Goal: Task Accomplishment & Management: Manage account settings

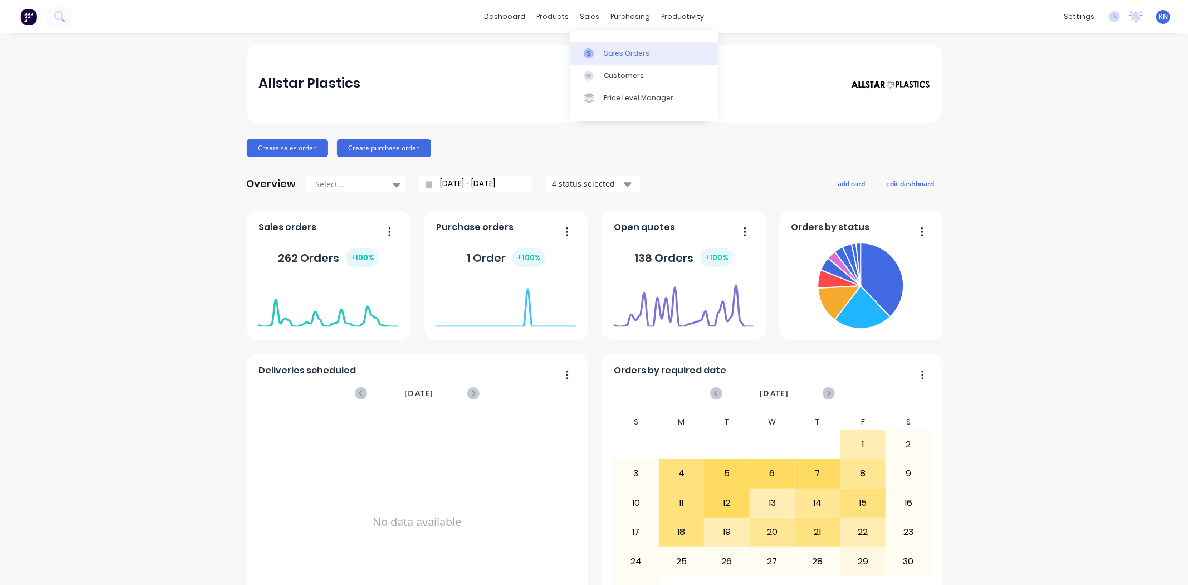
click at [614, 49] on div "Sales Orders" at bounding box center [627, 53] width 46 height 10
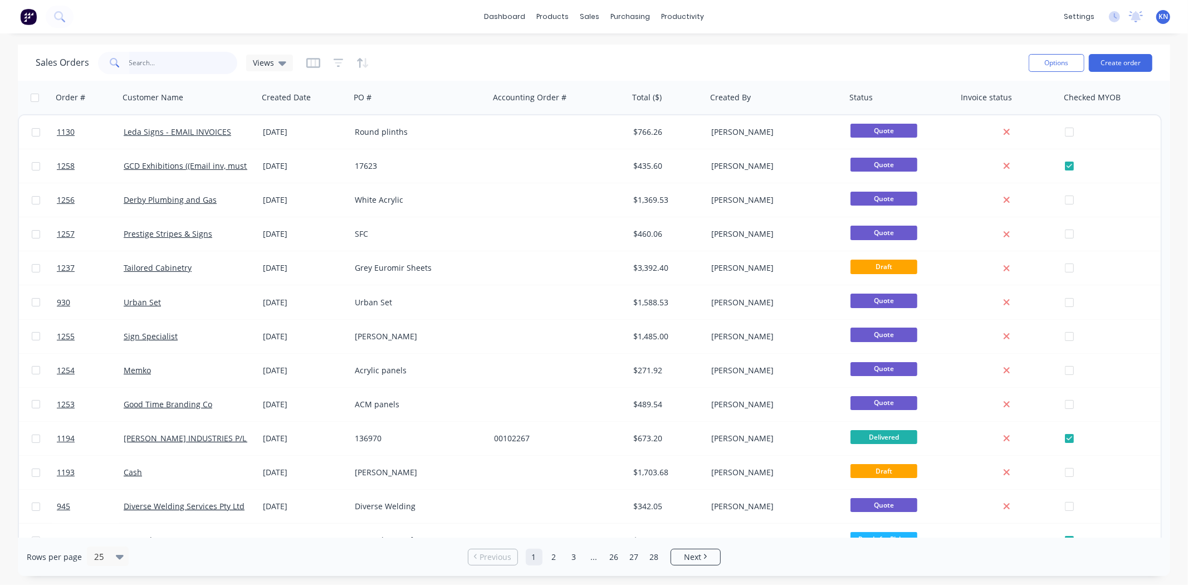
drag, startPoint x: 135, startPoint y: 60, endPoint x: 152, endPoint y: 64, distance: 17.0
click at [135, 60] on input "text" at bounding box center [183, 63] width 109 height 22
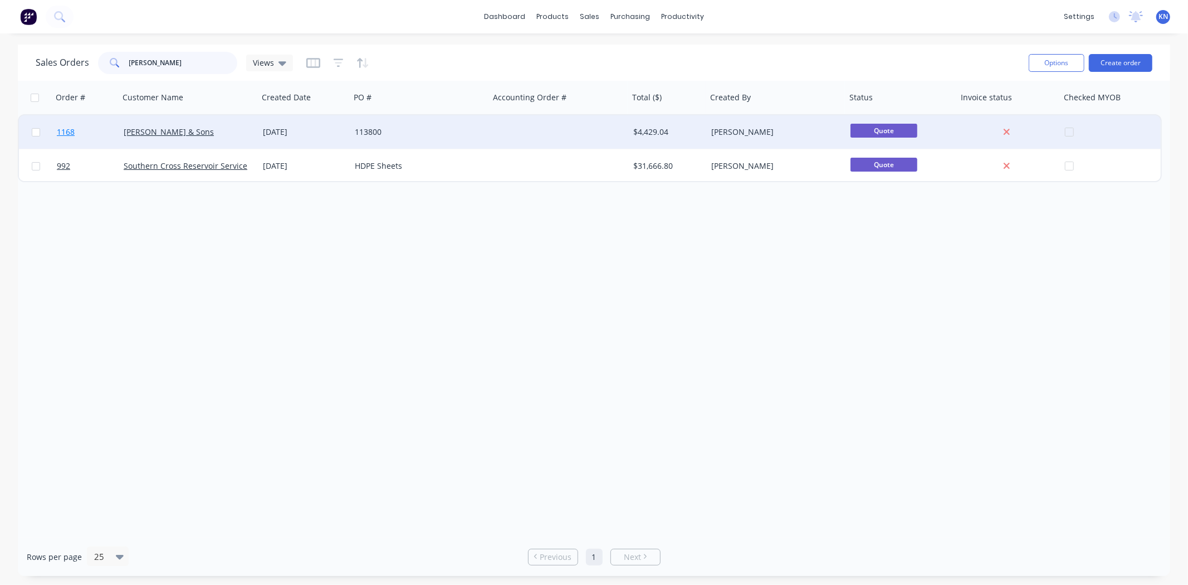
type input "norman"
click at [65, 130] on span "1168" at bounding box center [66, 131] width 18 height 11
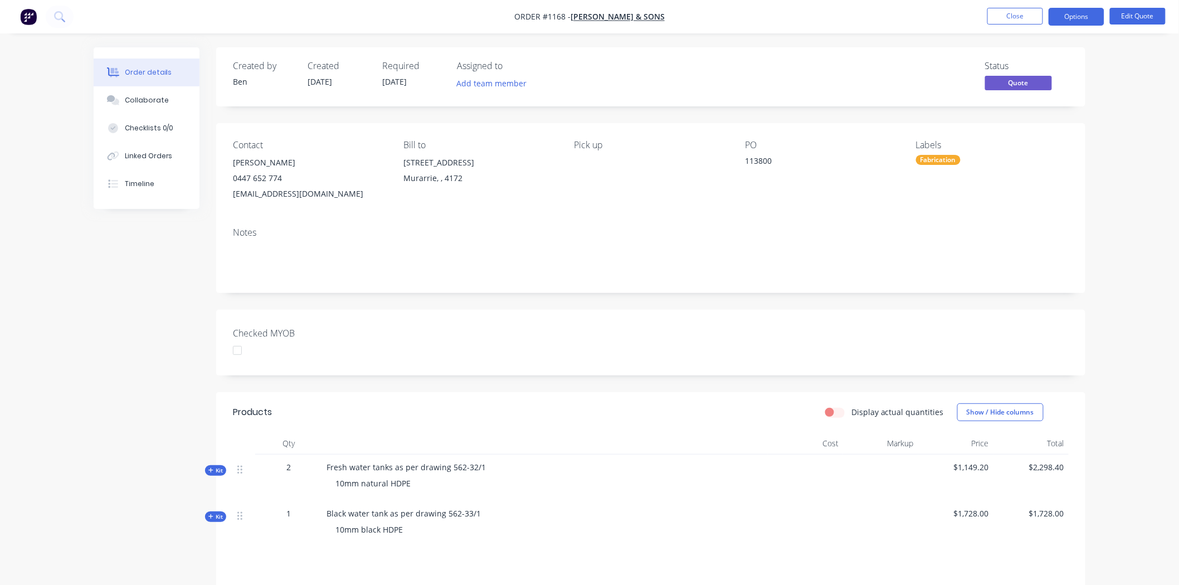
click at [937, 162] on div "Fabrication" at bounding box center [938, 160] width 45 height 10
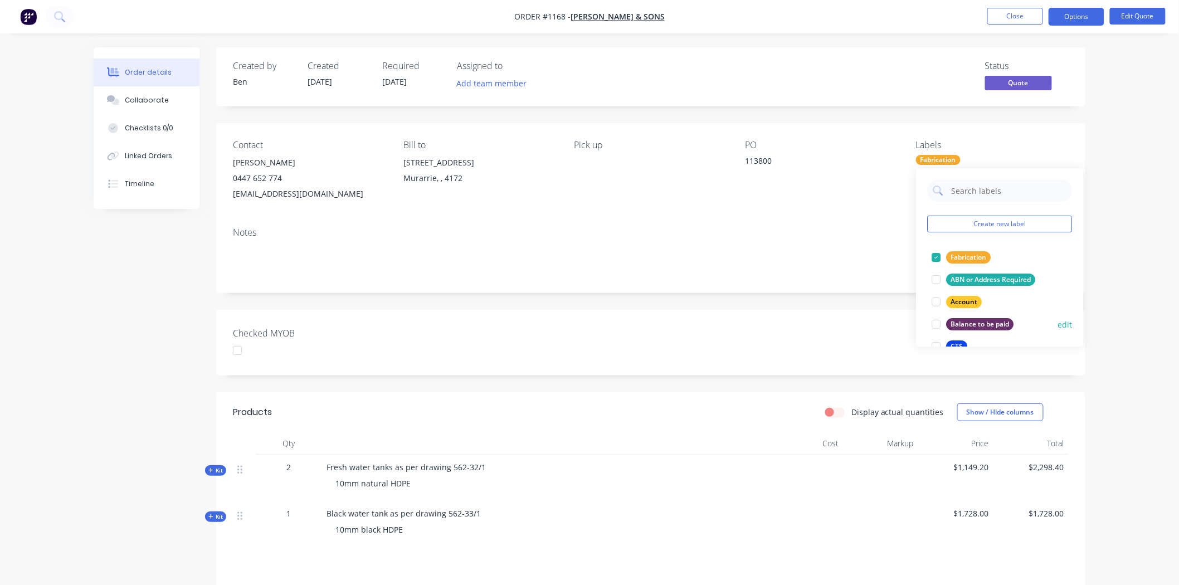
click at [937, 323] on div at bounding box center [936, 324] width 22 height 22
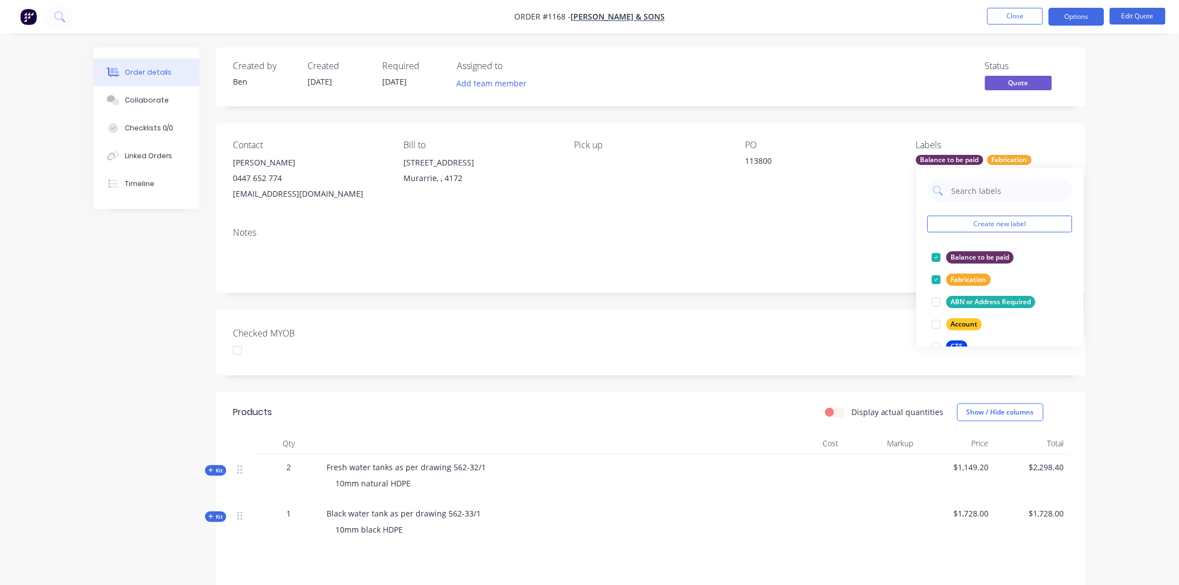
click at [876, 289] on div "Notes" at bounding box center [650, 255] width 869 height 75
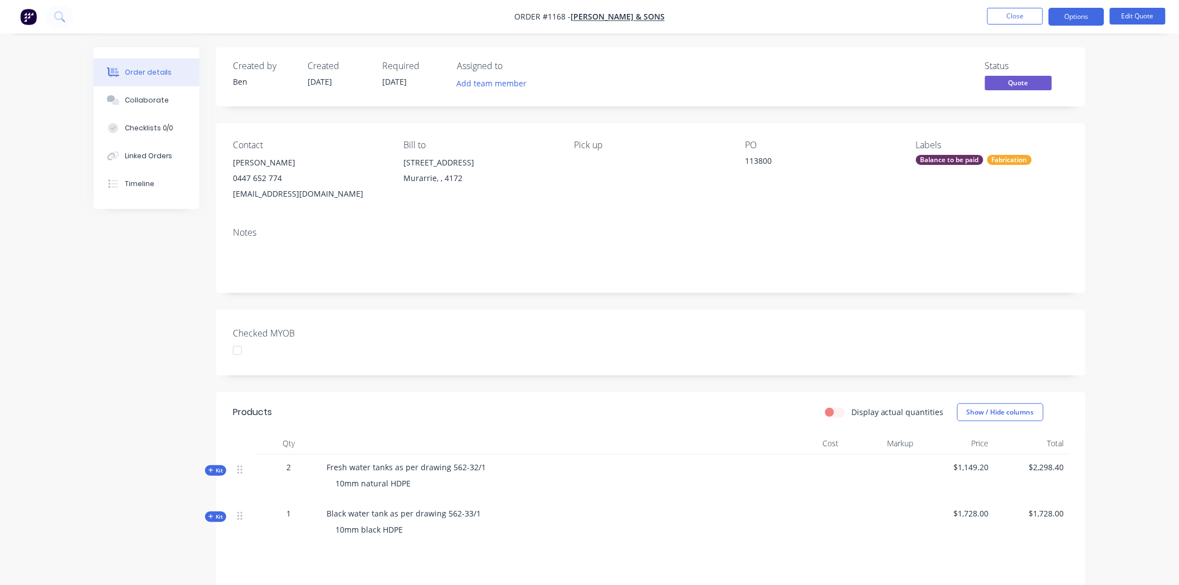
click at [240, 353] on div at bounding box center [237, 350] width 22 height 22
click at [1078, 15] on button "Options" at bounding box center [1076, 17] width 56 height 18
click at [1035, 135] on div "Convert to Order" at bounding box center [1043, 134] width 103 height 16
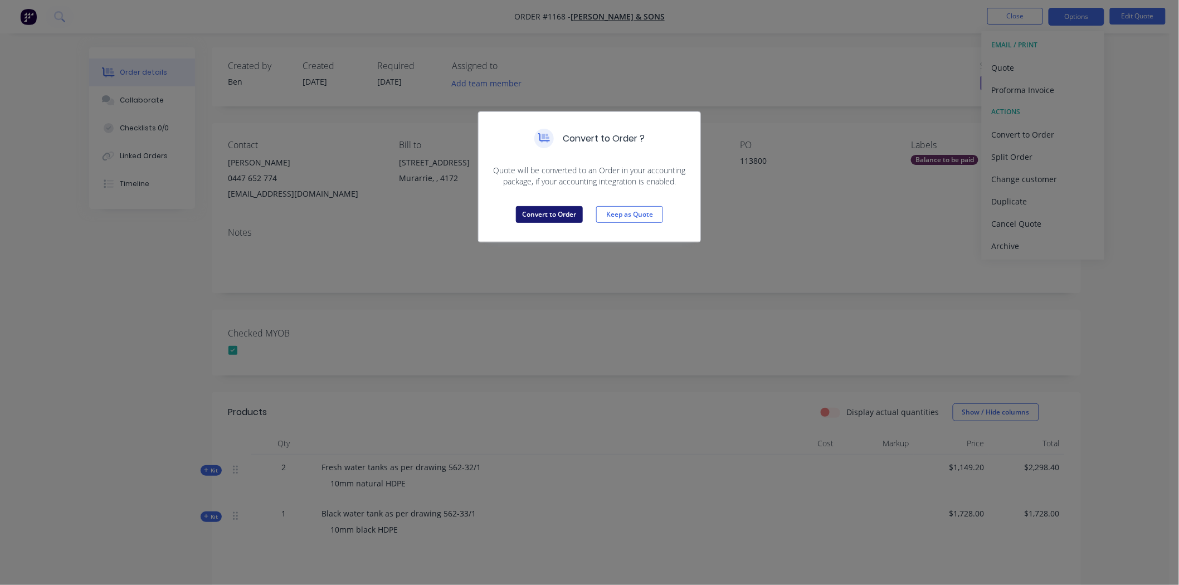
click at [554, 211] on button "Convert to Order" at bounding box center [549, 214] width 67 height 17
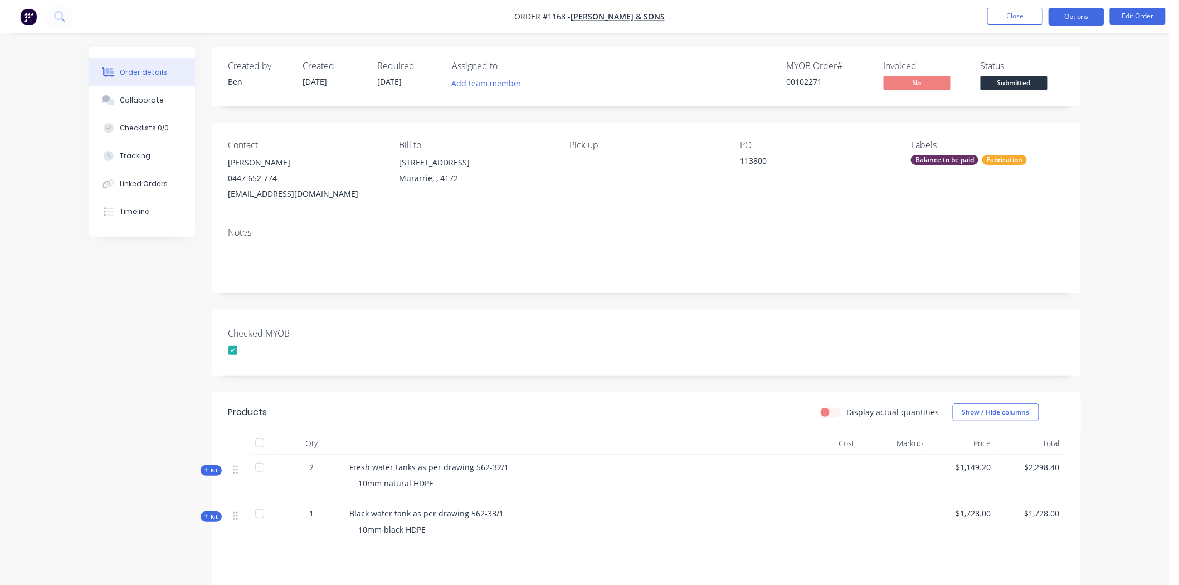
click at [1083, 17] on button "Options" at bounding box center [1076, 17] width 56 height 18
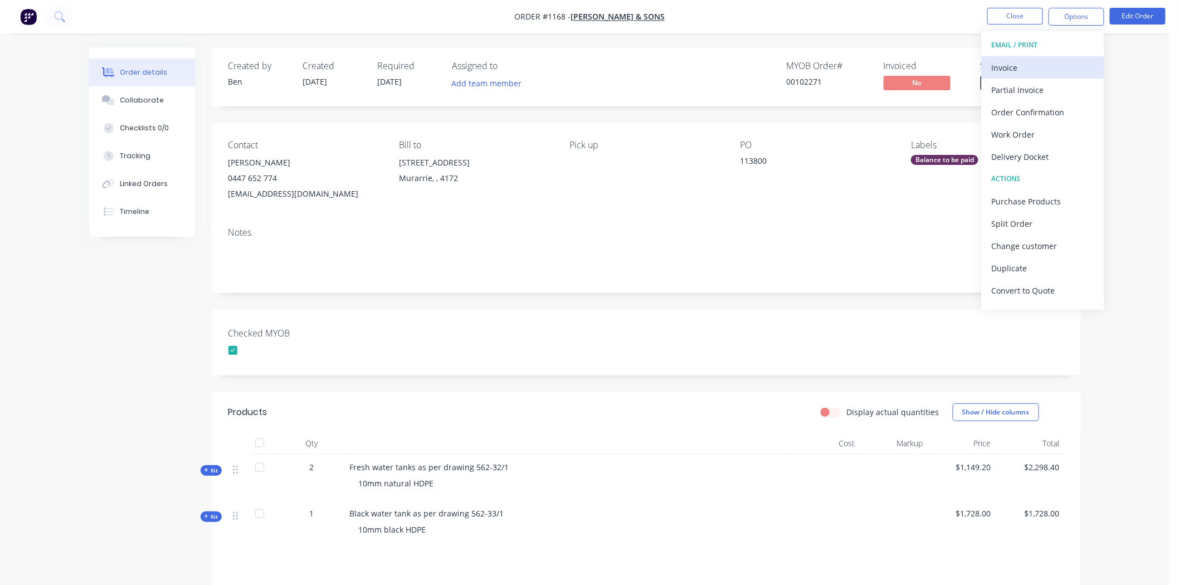
click at [1033, 64] on div "Invoice" at bounding box center [1043, 68] width 103 height 16
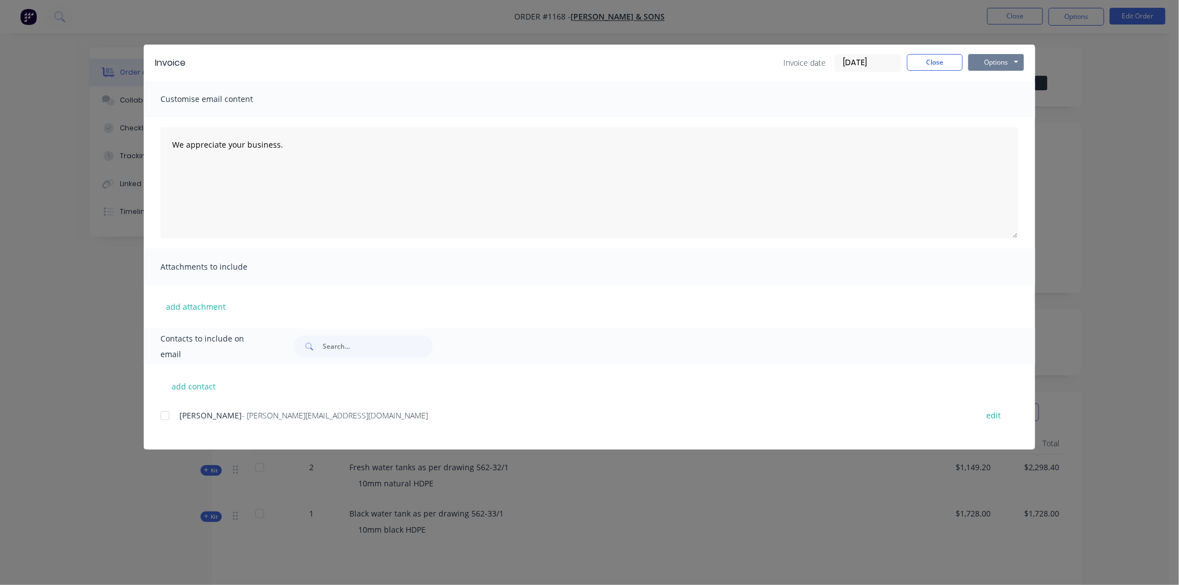
click at [998, 59] on button "Options" at bounding box center [996, 62] width 56 height 17
click at [997, 99] on button "Print" at bounding box center [1003, 100] width 71 height 18
click at [937, 65] on button "Close" at bounding box center [935, 62] width 56 height 17
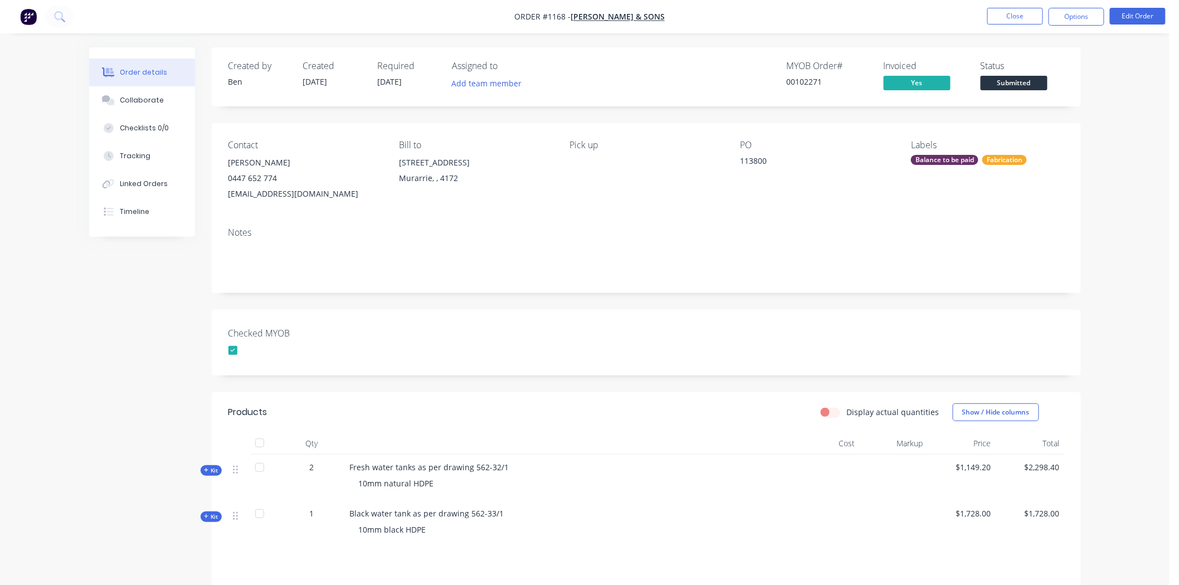
click at [390, 80] on span "[DATE]" at bounding box center [390, 81] width 25 height 11
click at [1140, 15] on button "Edit Order" at bounding box center [1138, 16] width 56 height 17
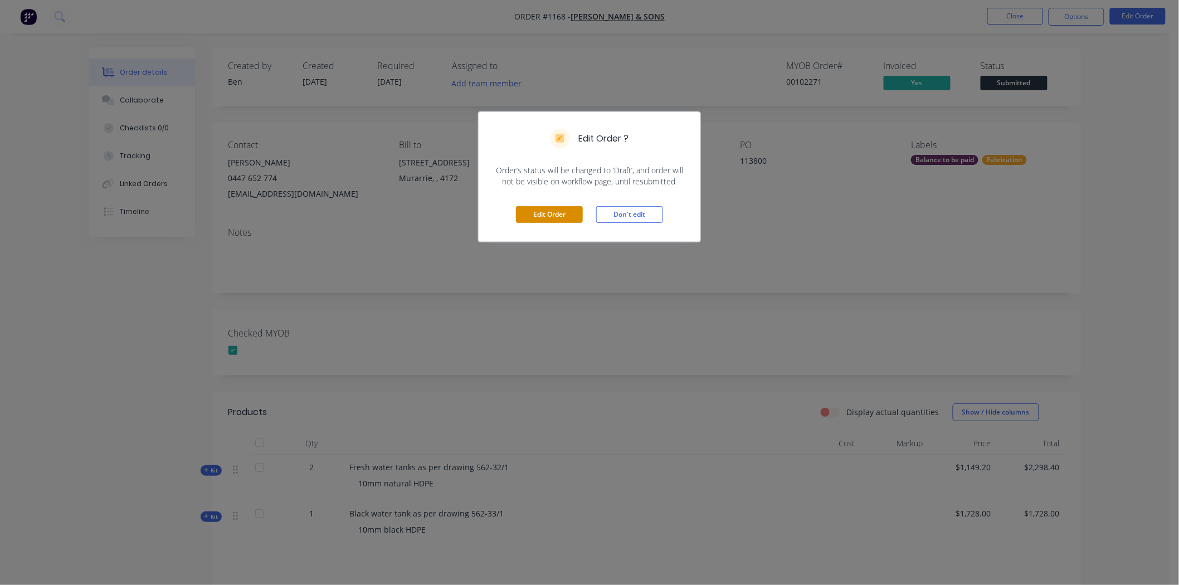
click at [557, 212] on button "Edit Order" at bounding box center [549, 214] width 67 height 17
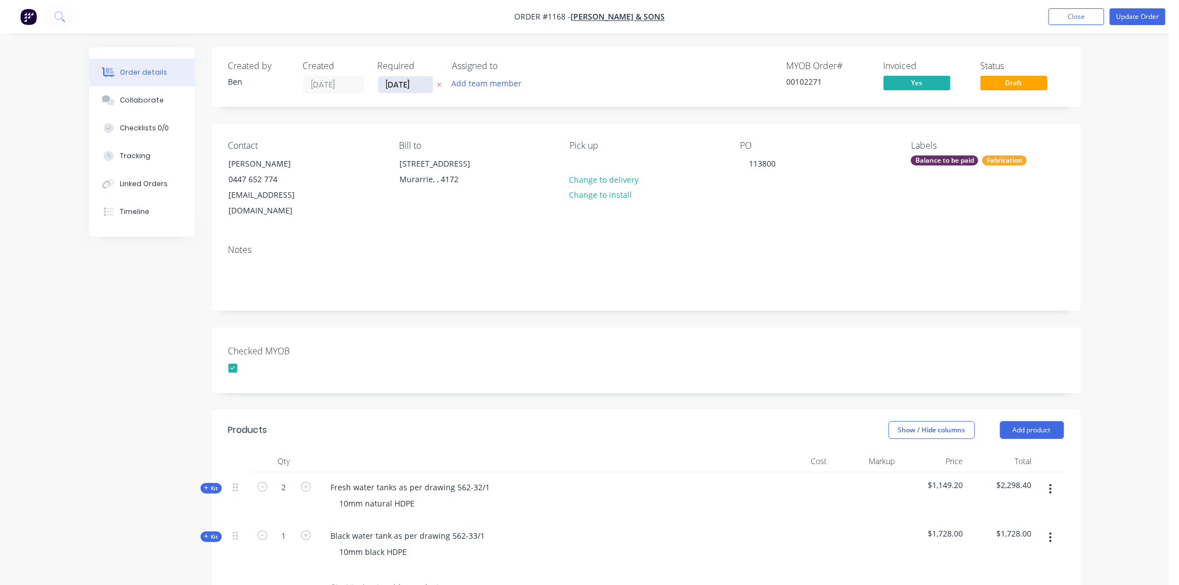
click at [388, 84] on input "[DATE]" at bounding box center [405, 84] width 55 height 17
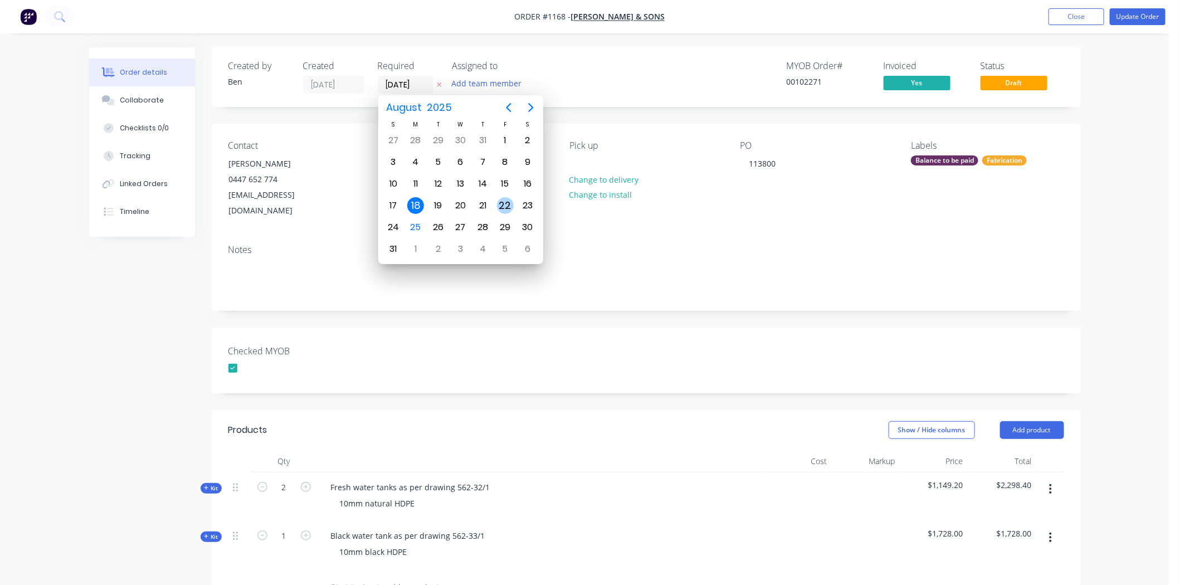
click at [507, 199] on div "22" at bounding box center [505, 205] width 17 height 17
type input "[DATE]"
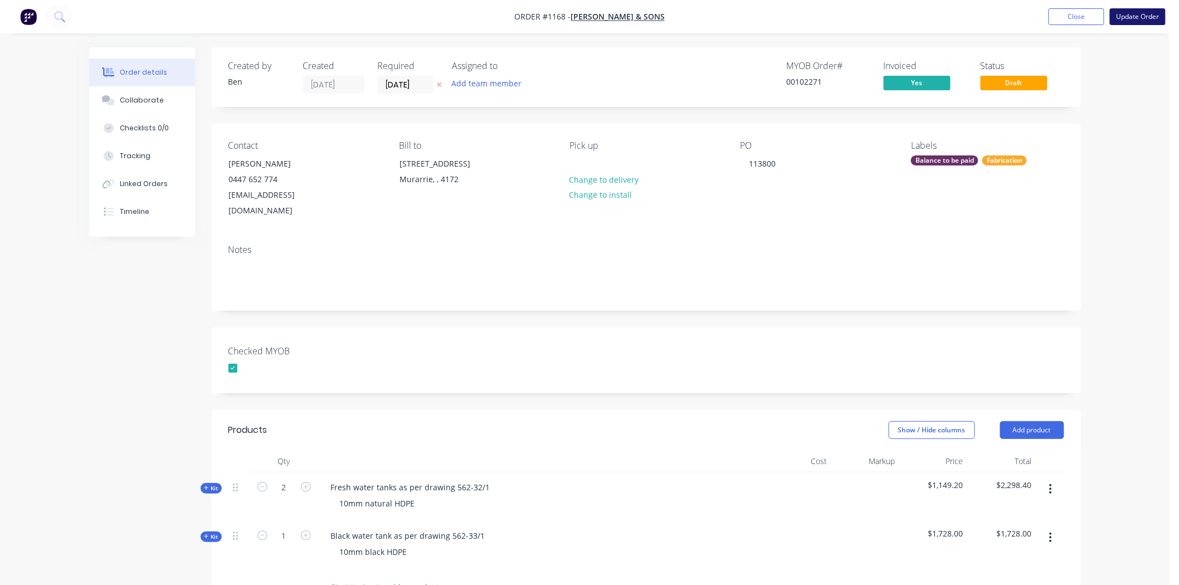
click at [1137, 17] on button "Update Order" at bounding box center [1138, 16] width 56 height 17
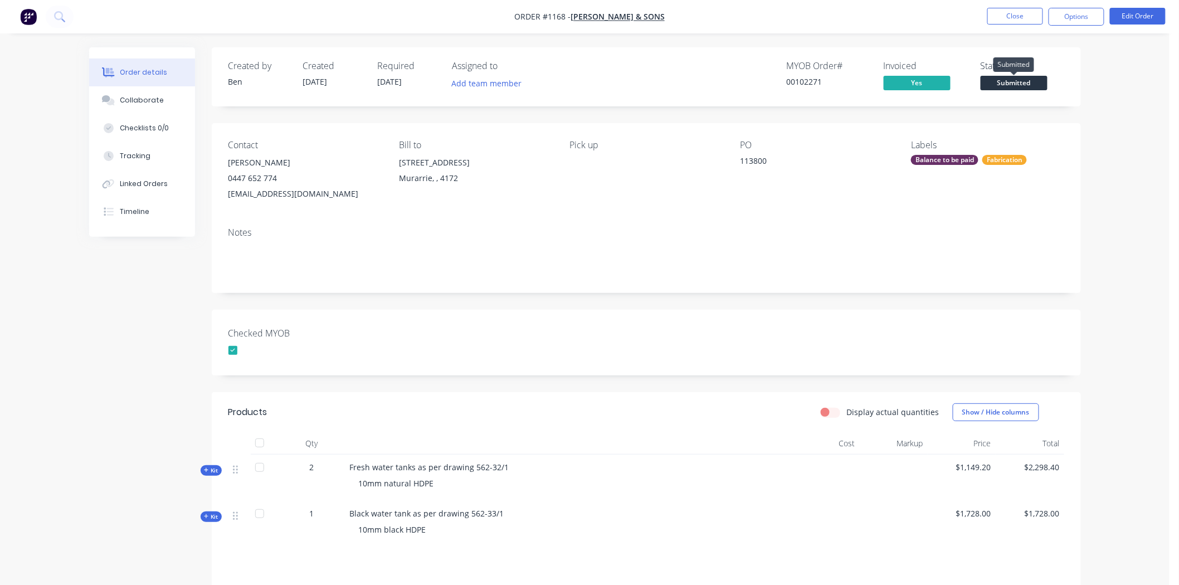
click at [1004, 82] on span "Submitted" at bounding box center [1014, 83] width 67 height 14
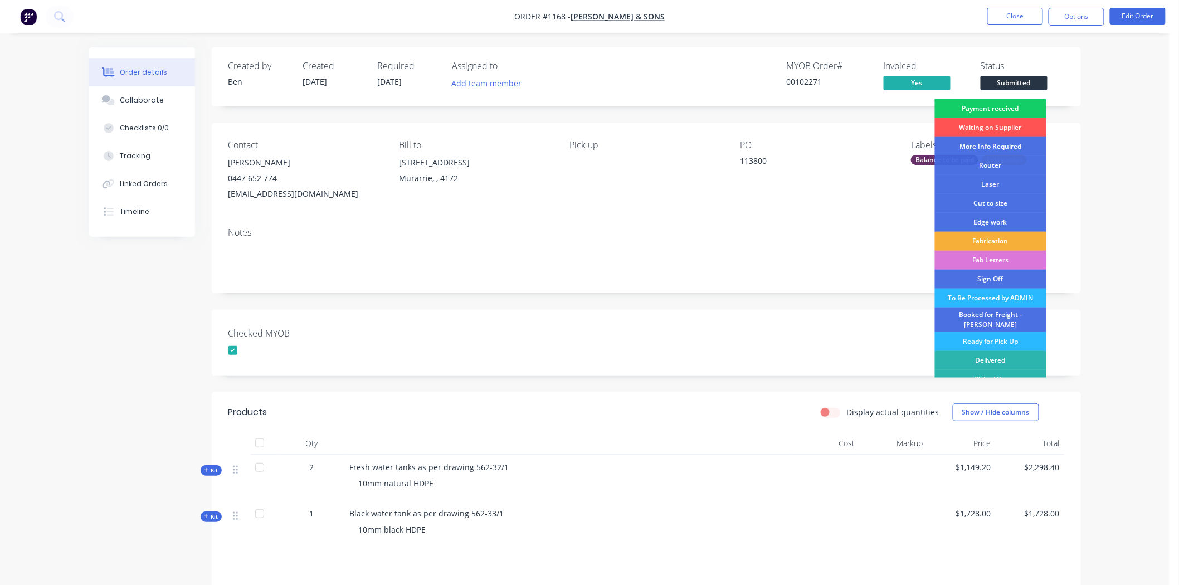
click at [1001, 105] on div "Payment received" at bounding box center [990, 108] width 111 height 19
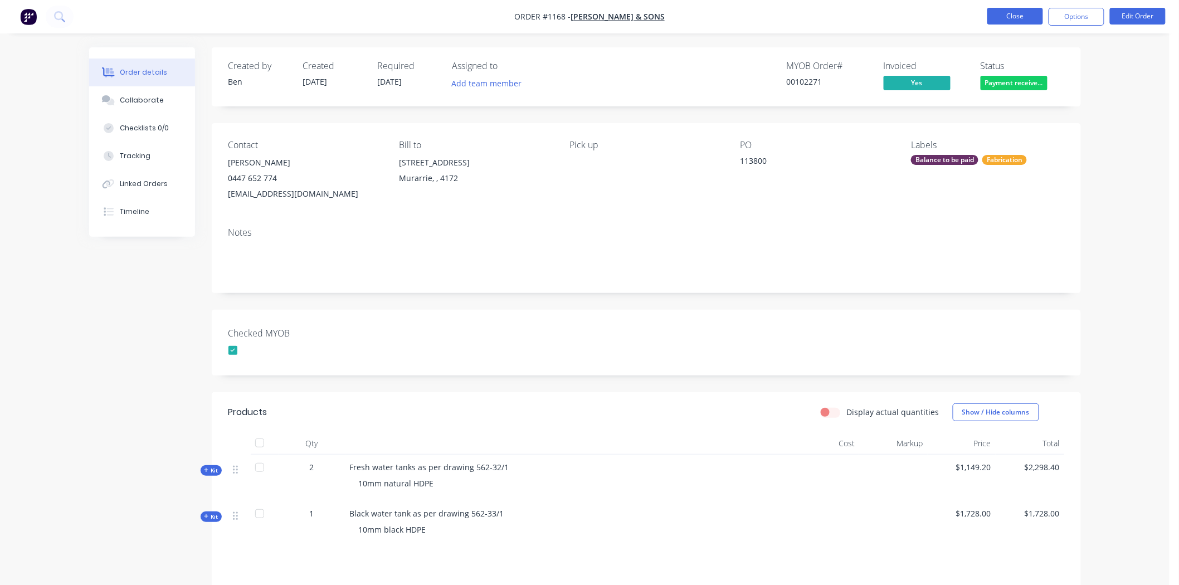
click at [1013, 17] on button "Close" at bounding box center [1015, 16] width 56 height 17
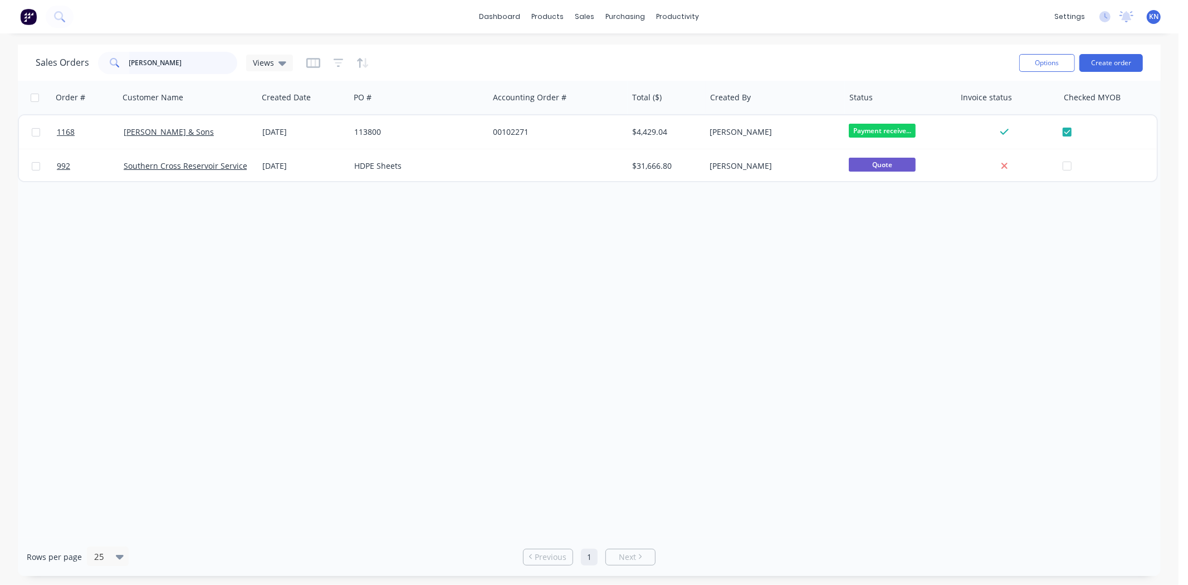
click at [182, 58] on input "norman" at bounding box center [183, 63] width 109 height 22
type input "n"
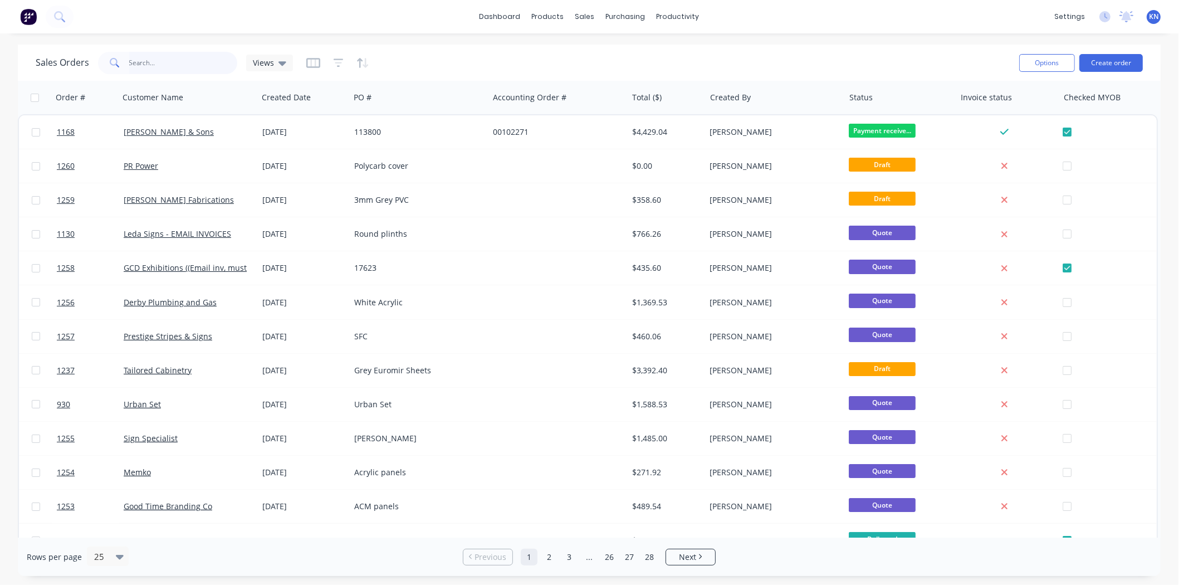
click at [157, 62] on input "text" at bounding box center [183, 63] width 109 height 22
type input "1253"
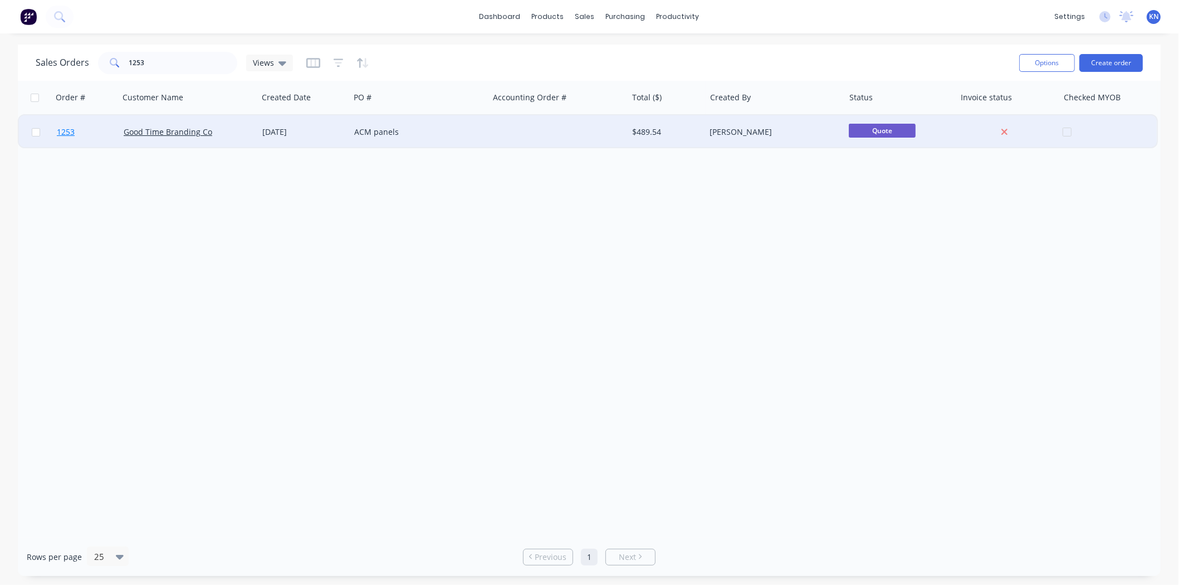
click at [67, 131] on span "1253" at bounding box center [66, 131] width 18 height 11
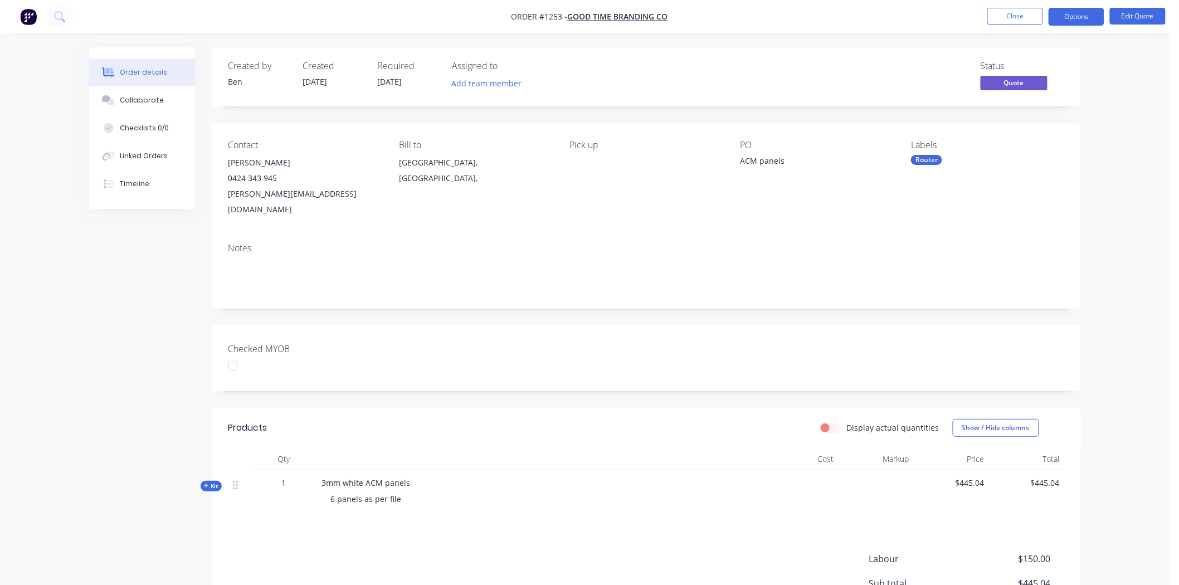
click at [231, 355] on div at bounding box center [233, 366] width 22 height 22
click at [1084, 14] on button "Options" at bounding box center [1076, 17] width 56 height 18
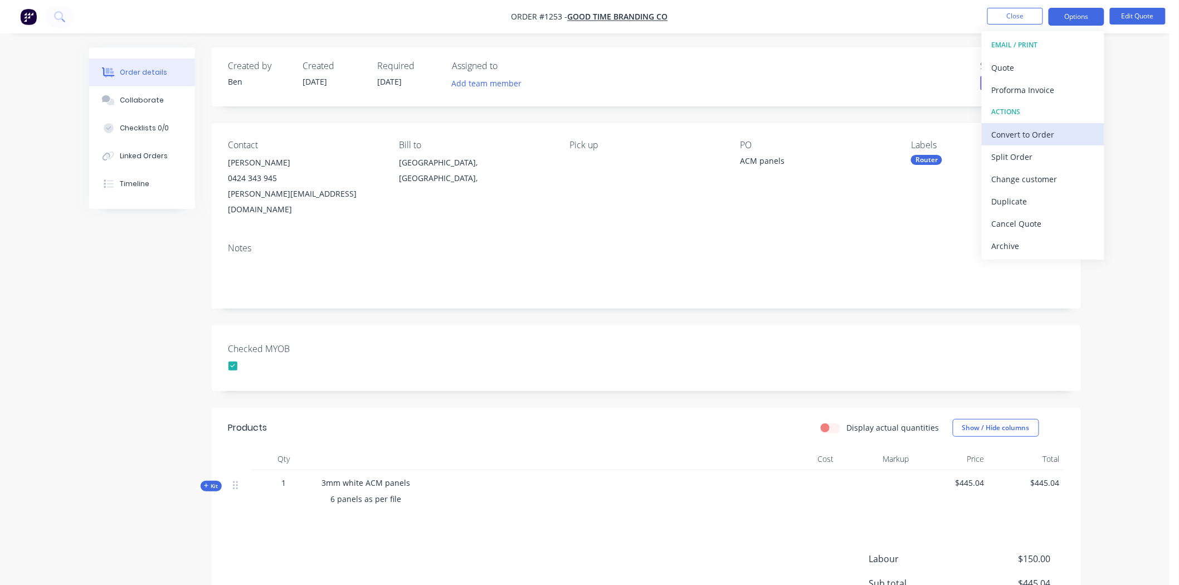
click at [1031, 132] on div "Convert to Order" at bounding box center [1043, 134] width 103 height 16
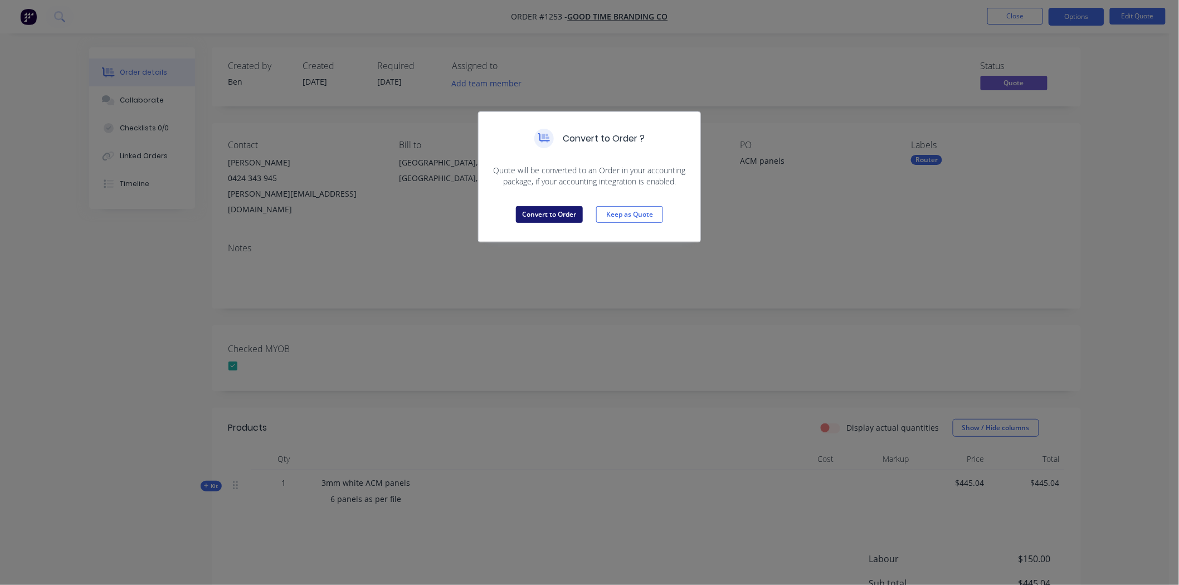
click at [555, 213] on button "Convert to Order" at bounding box center [549, 214] width 67 height 17
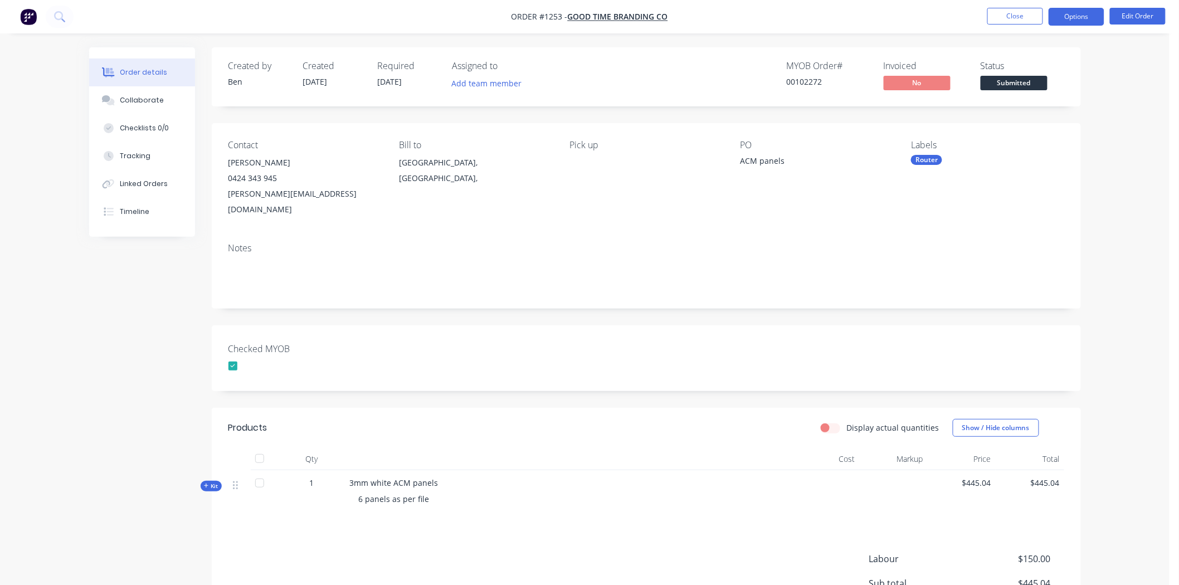
click at [1076, 14] on button "Options" at bounding box center [1076, 17] width 56 height 18
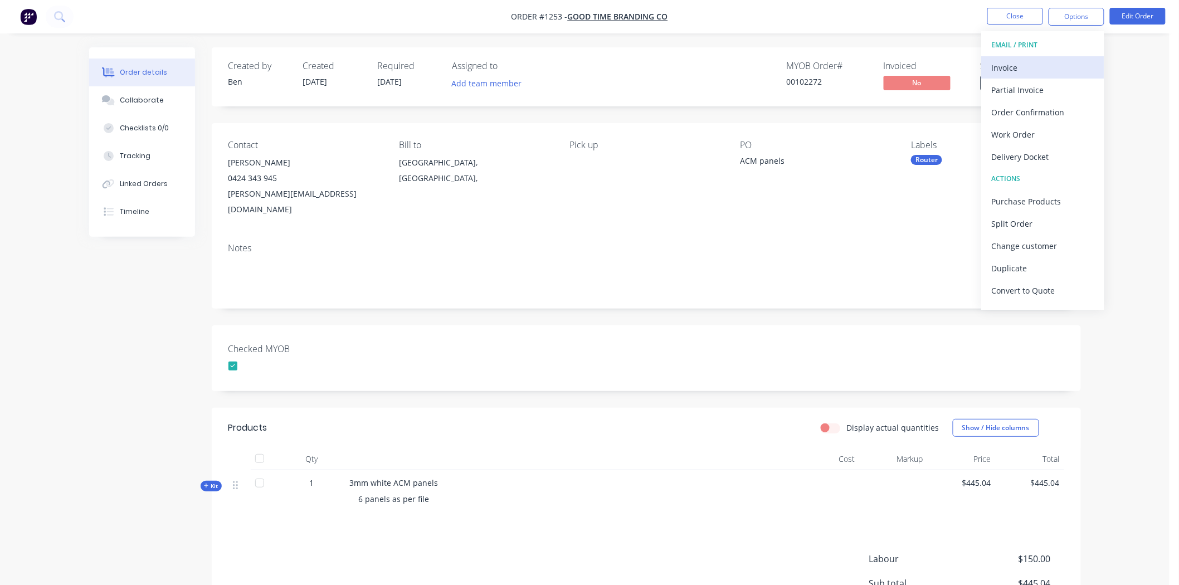
click at [1037, 65] on div "Invoice" at bounding box center [1043, 68] width 103 height 16
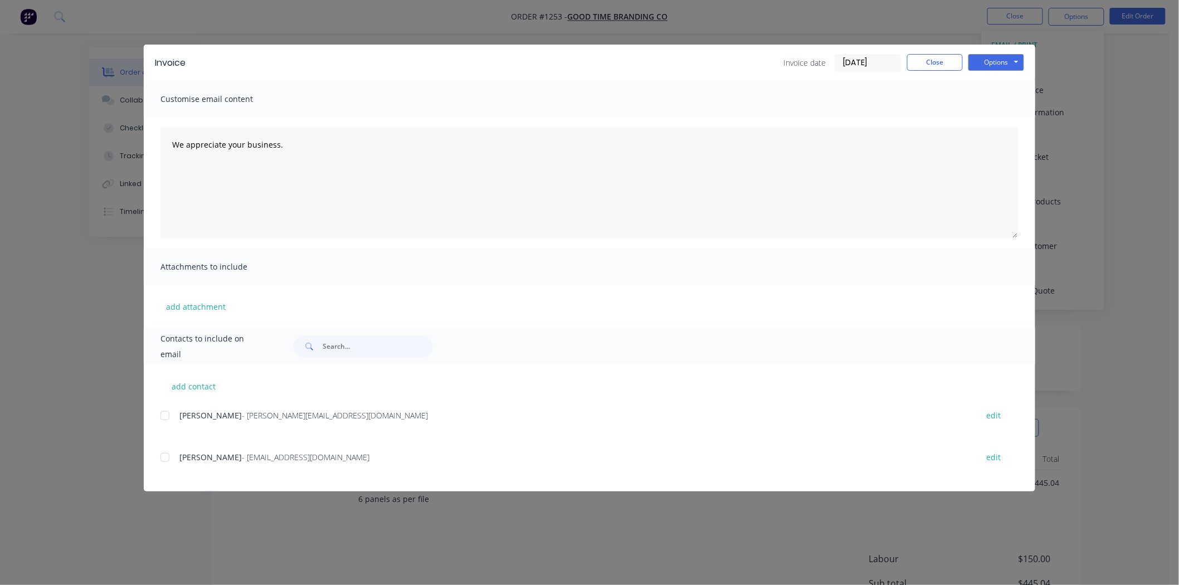
click at [850, 62] on input "[DATE]" at bounding box center [868, 63] width 66 height 17
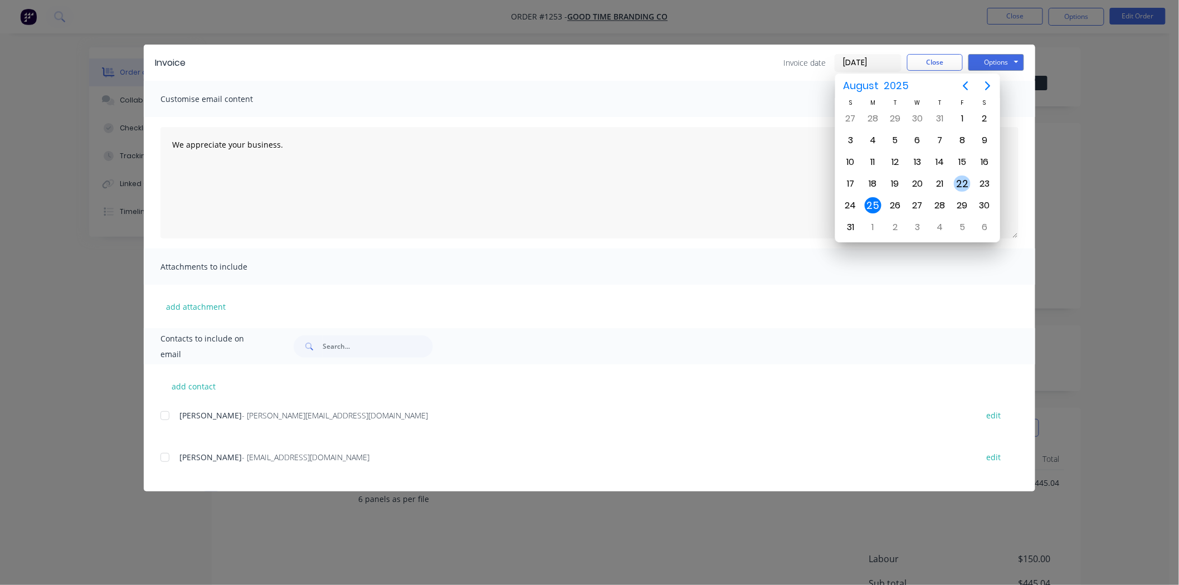
click at [961, 179] on div "22" at bounding box center [962, 183] width 17 height 17
type input "[DATE]"
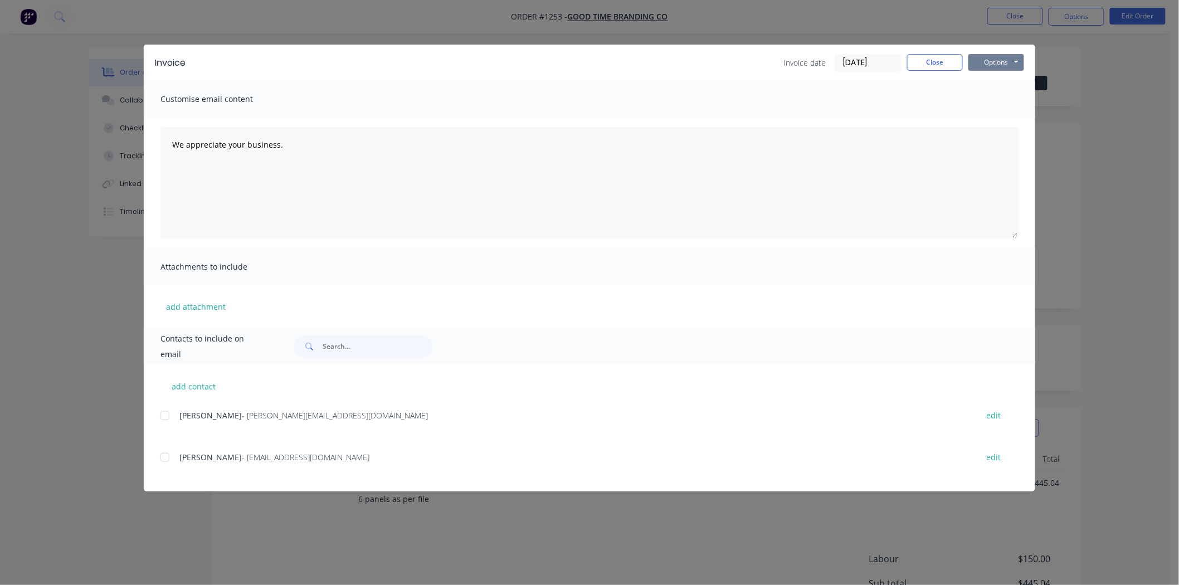
click at [1000, 64] on button "Options" at bounding box center [996, 62] width 56 height 17
click at [1013, 98] on button "Print" at bounding box center [1003, 100] width 71 height 18
click at [1000, 60] on button "Options" at bounding box center [996, 62] width 56 height 17
click at [996, 96] on button "Print" at bounding box center [1003, 100] width 71 height 18
click at [937, 61] on button "Close" at bounding box center [935, 62] width 56 height 17
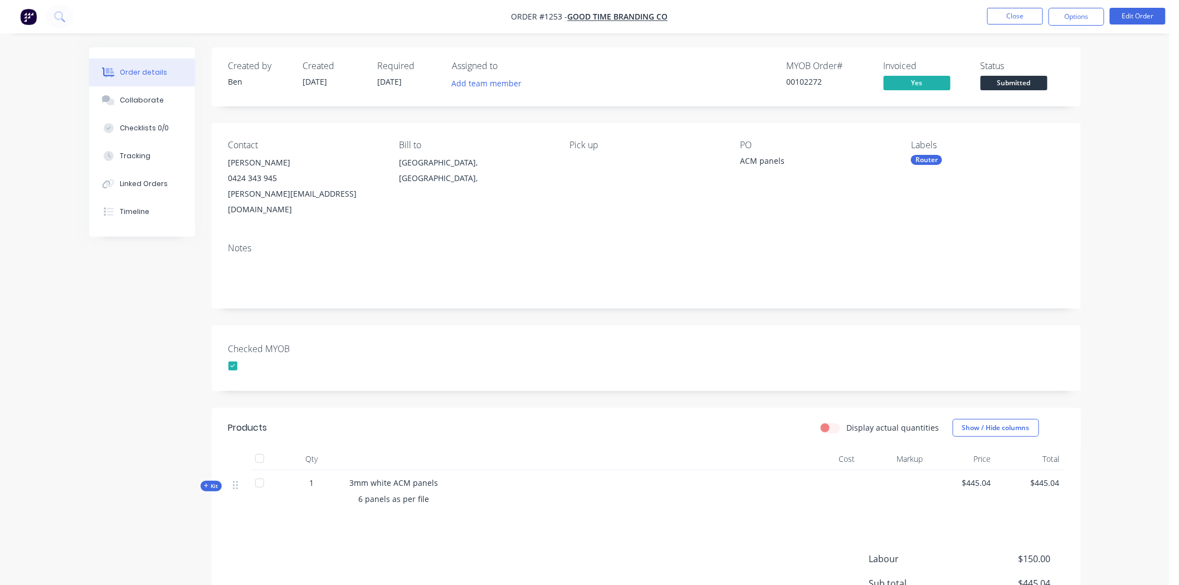
click at [925, 162] on div "Router" at bounding box center [926, 160] width 31 height 10
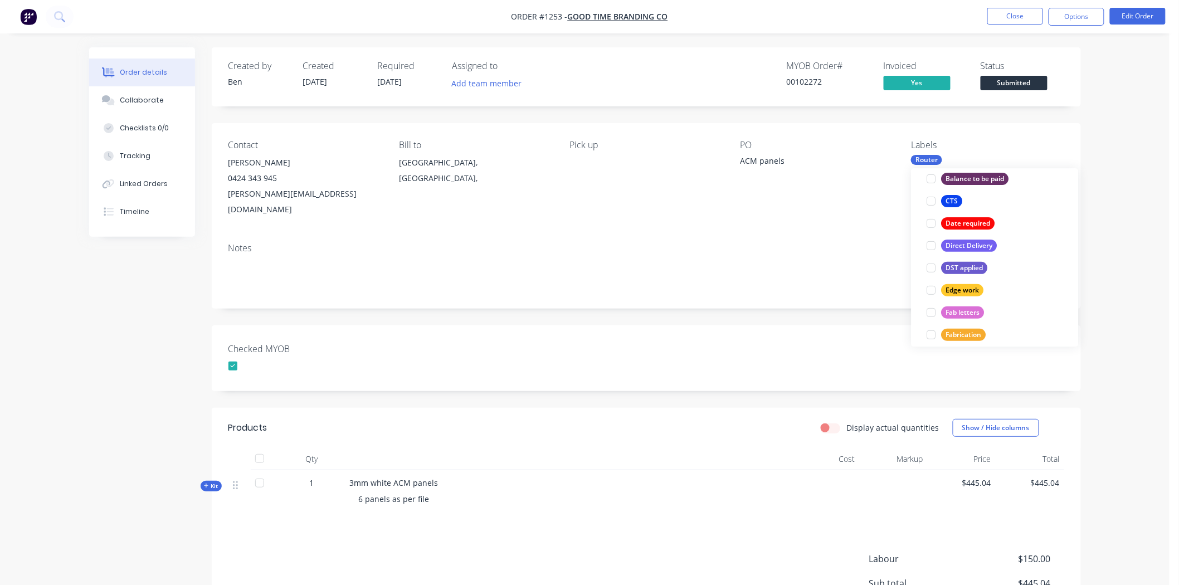
scroll to position [309, 0]
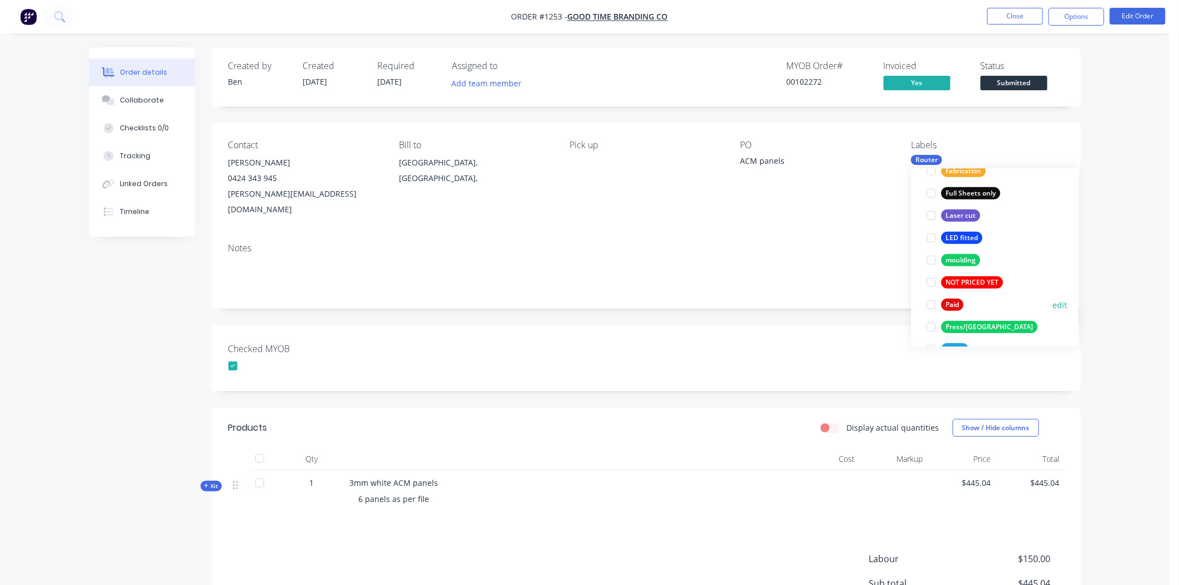
click at [931, 305] on div at bounding box center [931, 305] width 22 height 22
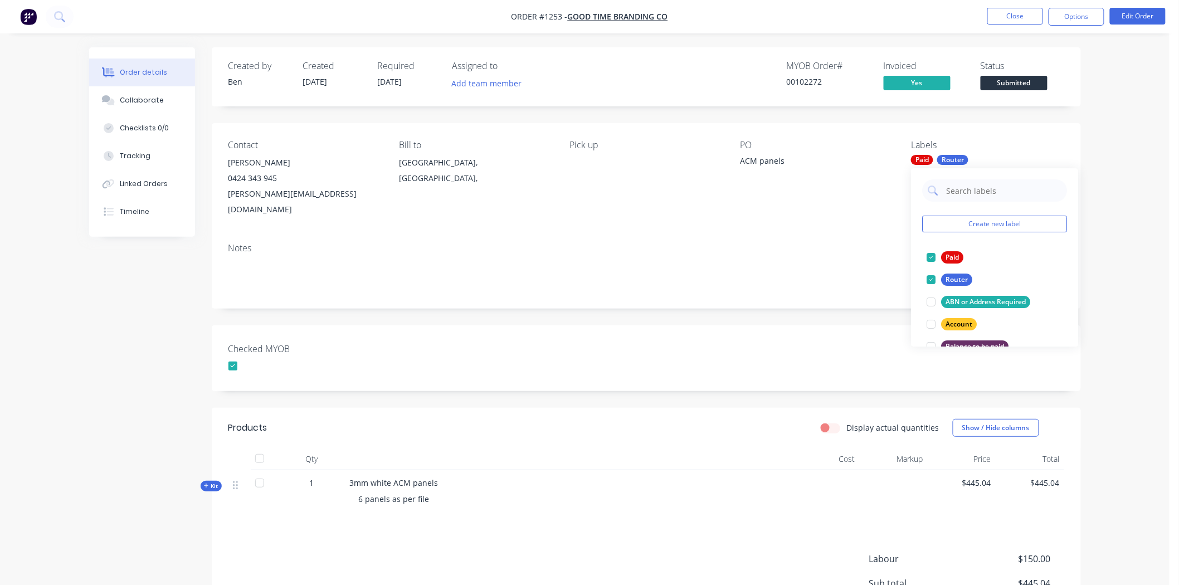
click at [685, 325] on div "Checked MYOB" at bounding box center [646, 358] width 869 height 66
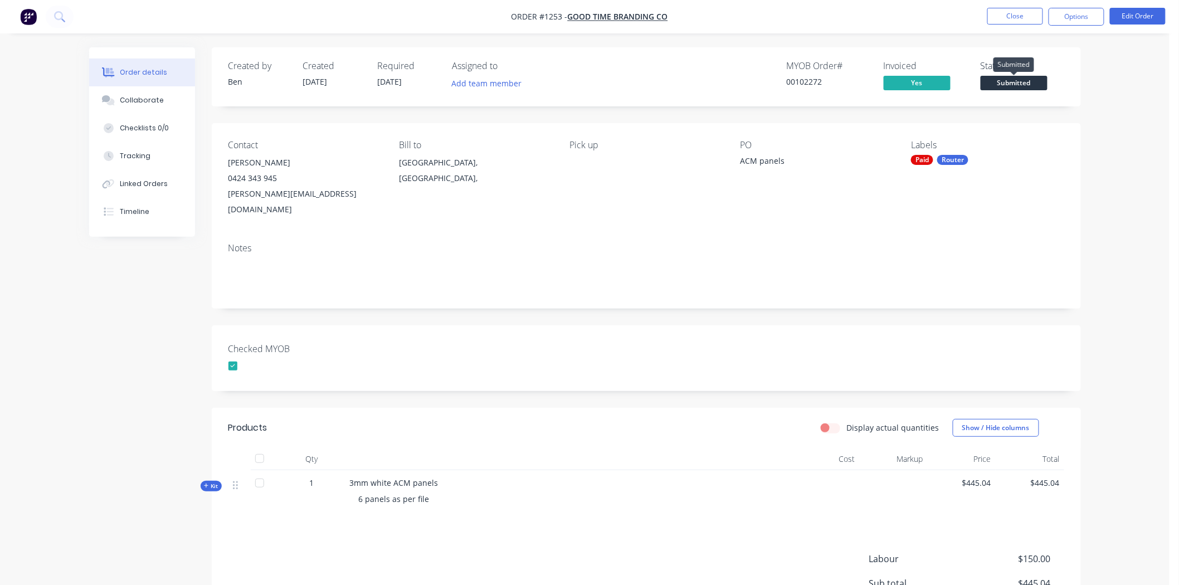
click at [1017, 82] on span "Submitted" at bounding box center [1014, 83] width 67 height 14
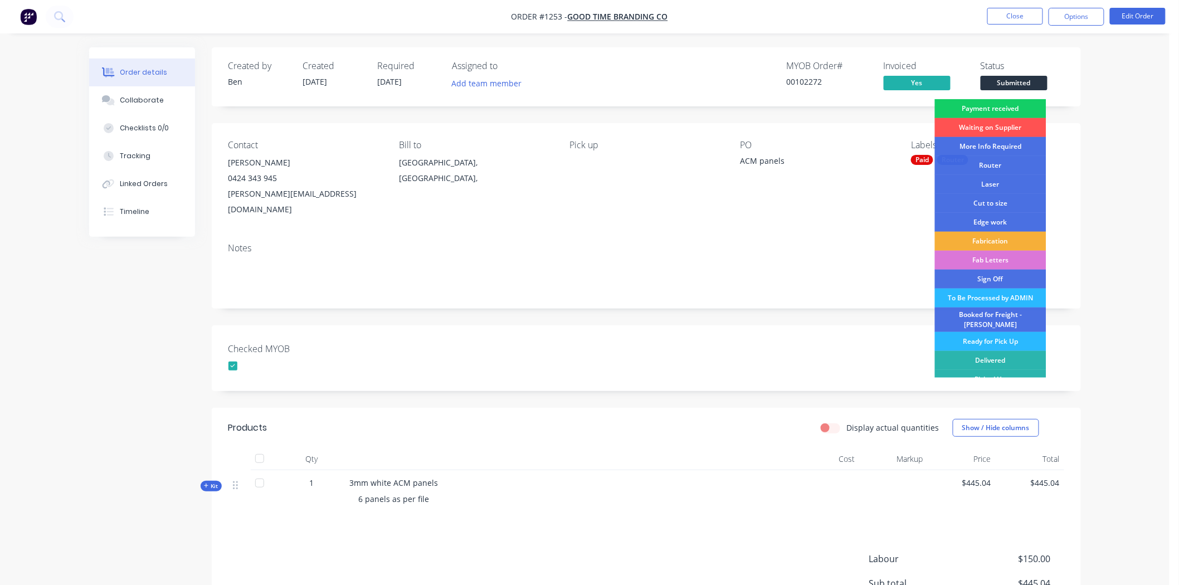
click at [1017, 104] on div "Payment received" at bounding box center [990, 108] width 111 height 19
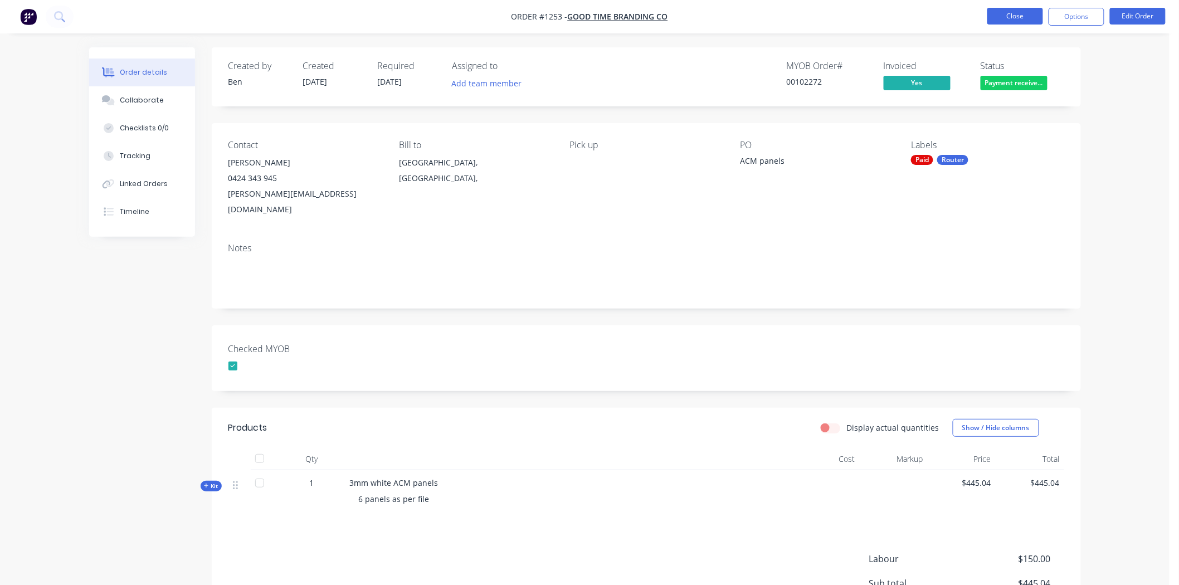
click at [1020, 13] on button "Close" at bounding box center [1015, 16] width 56 height 17
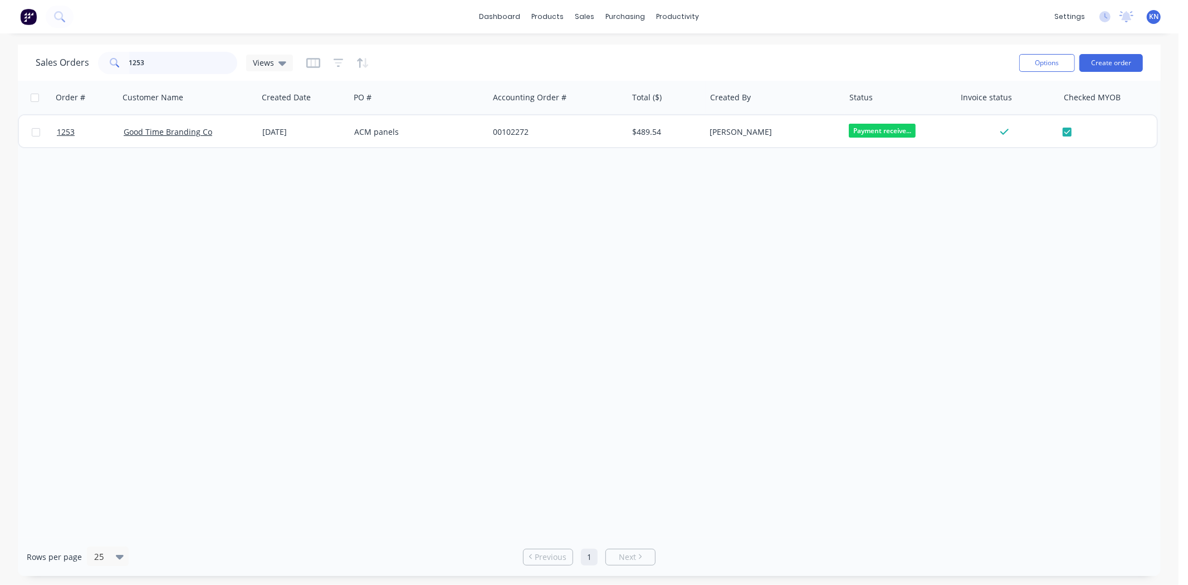
click at [179, 65] on input "1253" at bounding box center [183, 63] width 109 height 22
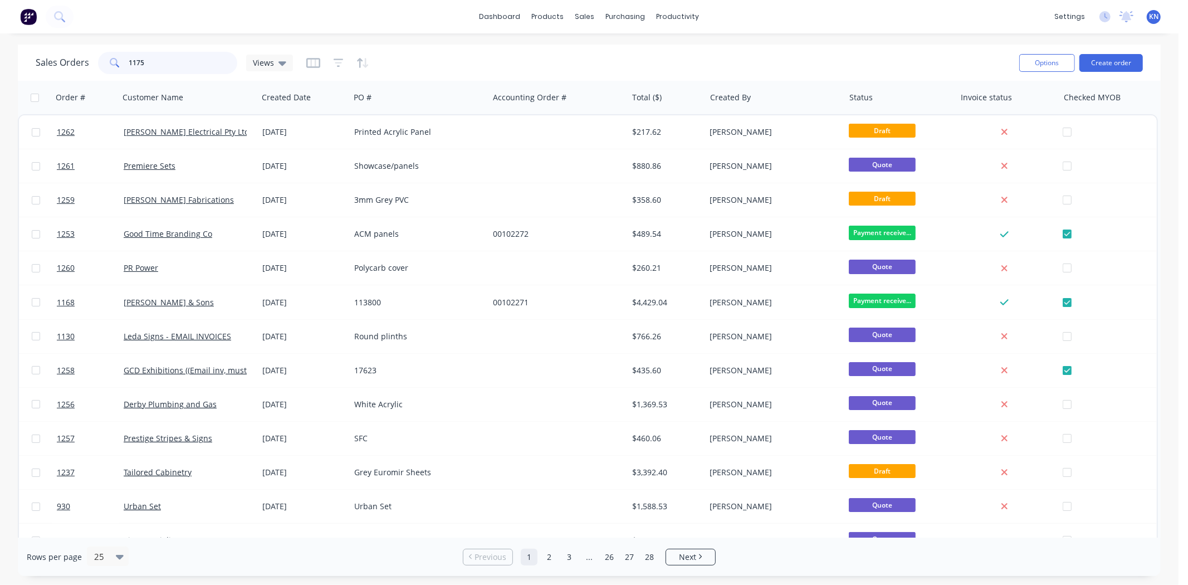
type input "1175"
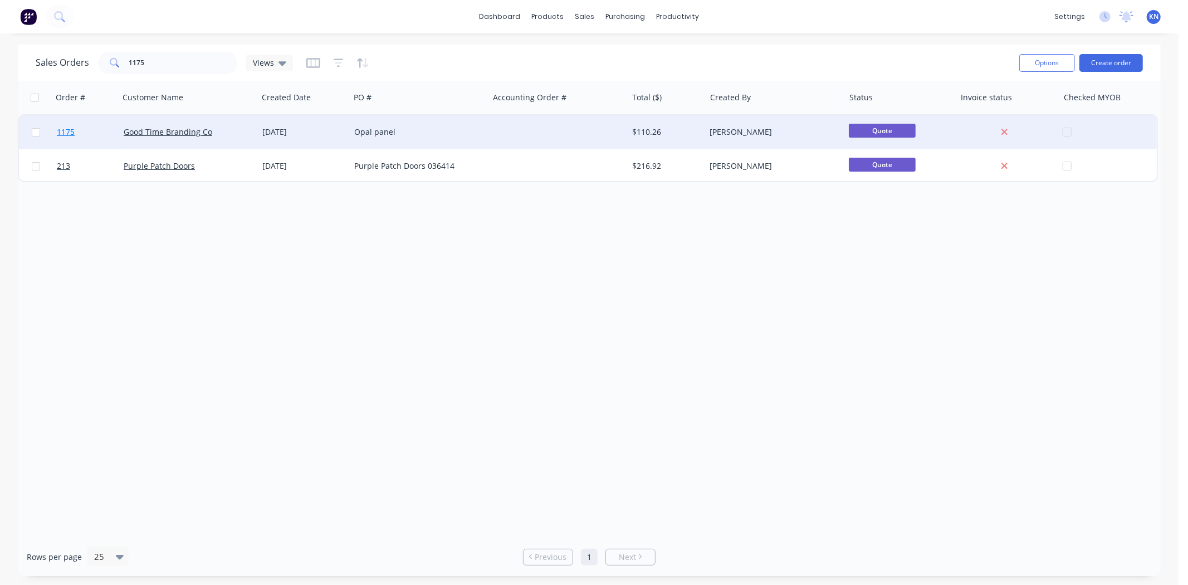
click at [65, 131] on span "1175" at bounding box center [66, 131] width 18 height 11
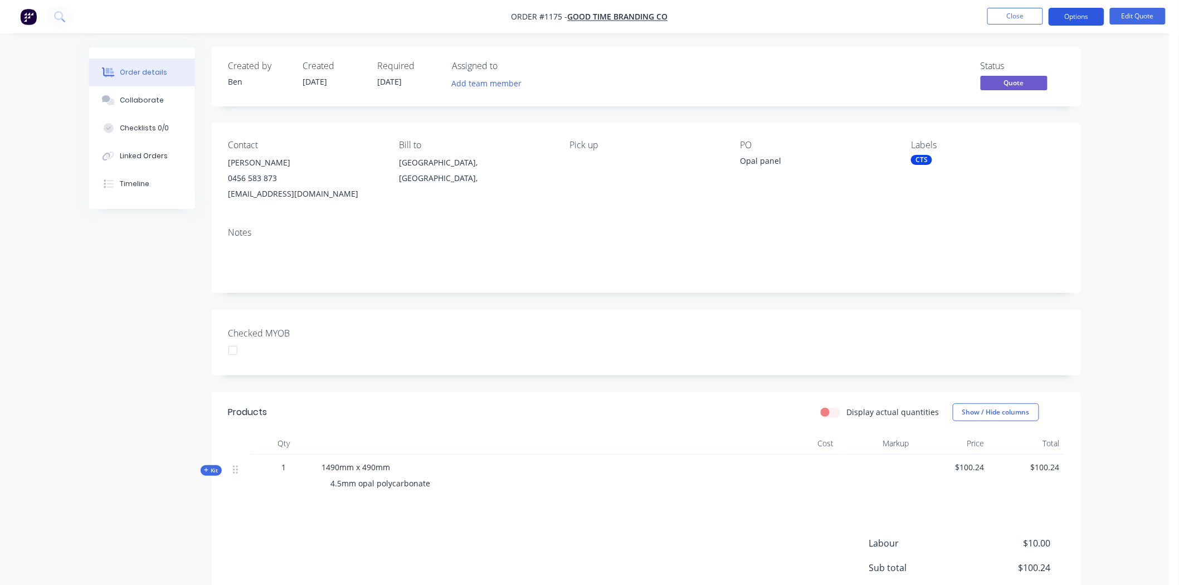
click at [1084, 17] on button "Options" at bounding box center [1076, 17] width 56 height 18
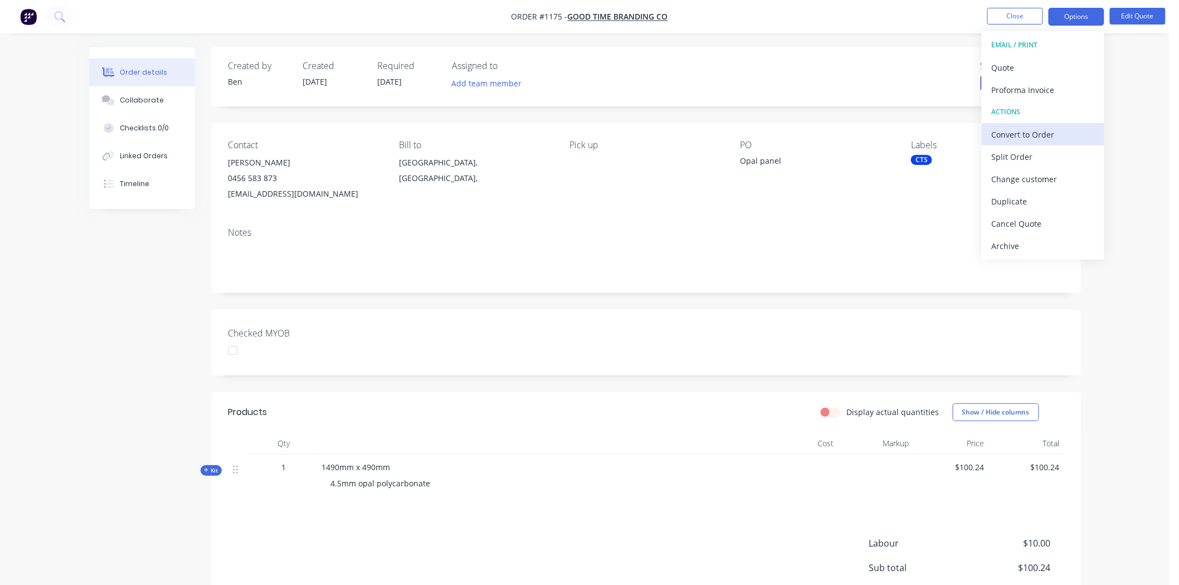
click at [1025, 134] on div "Convert to Order" at bounding box center [1043, 134] width 103 height 16
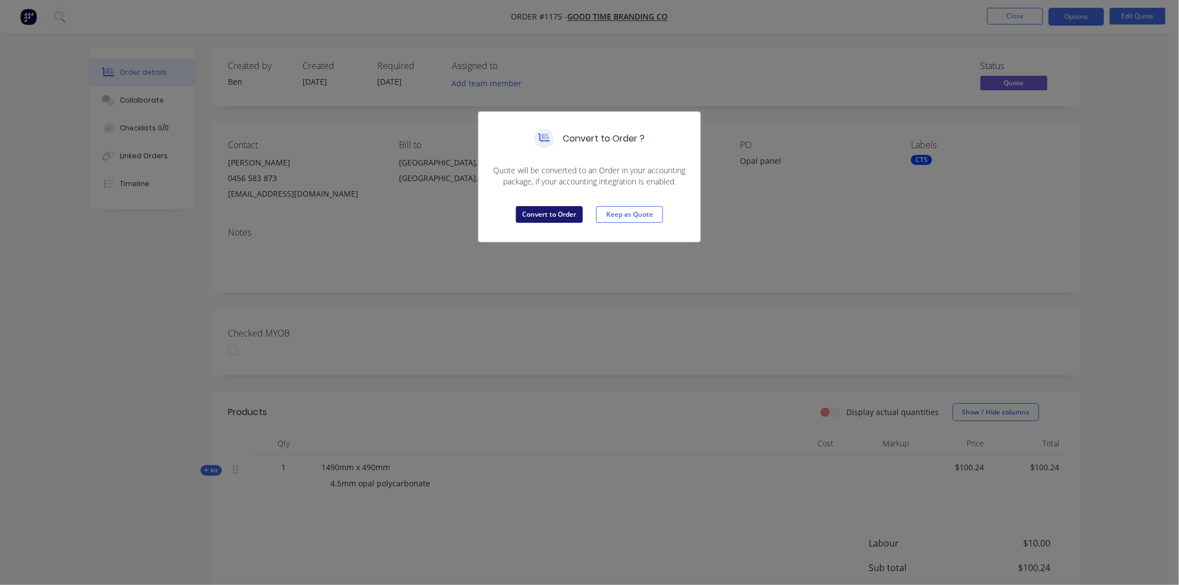
click at [547, 215] on button "Convert to Order" at bounding box center [549, 214] width 67 height 17
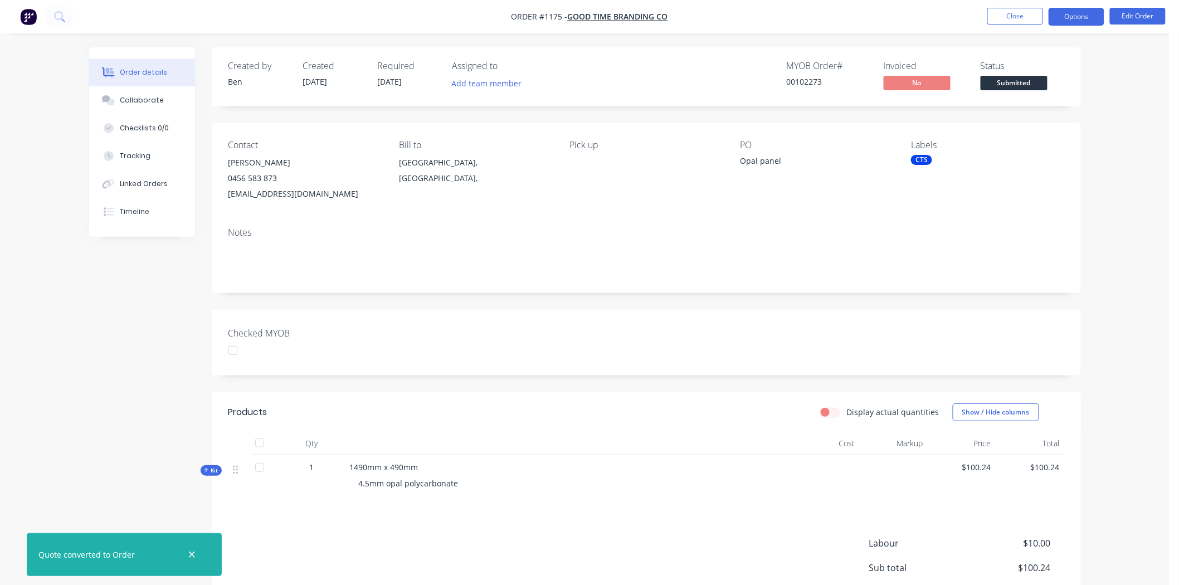
click at [1082, 18] on button "Options" at bounding box center [1076, 17] width 56 height 18
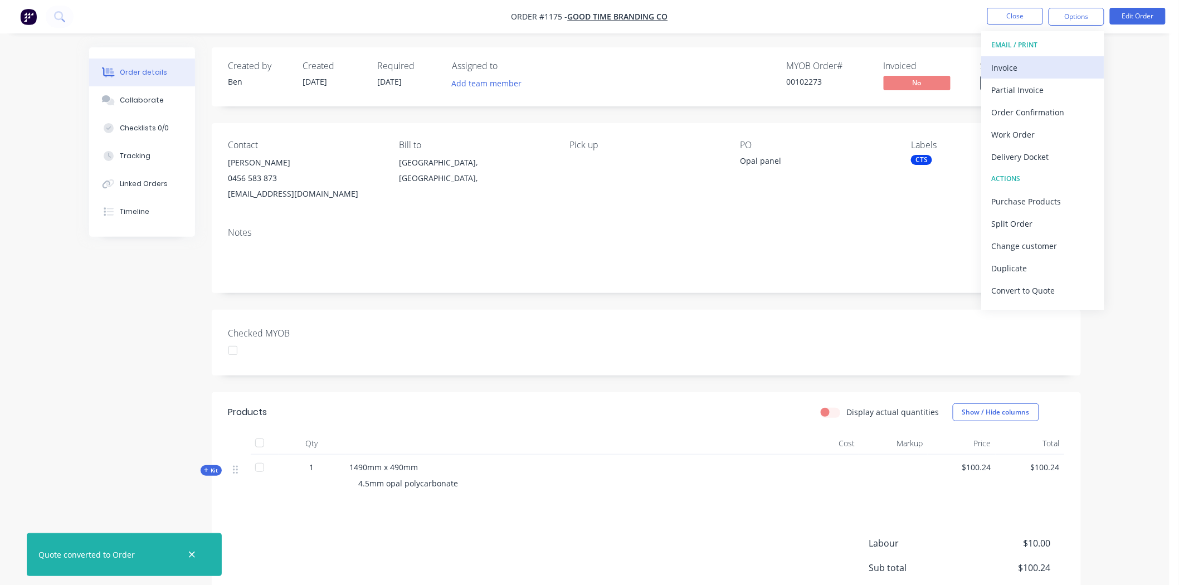
click at [1018, 62] on div "Invoice" at bounding box center [1043, 68] width 103 height 16
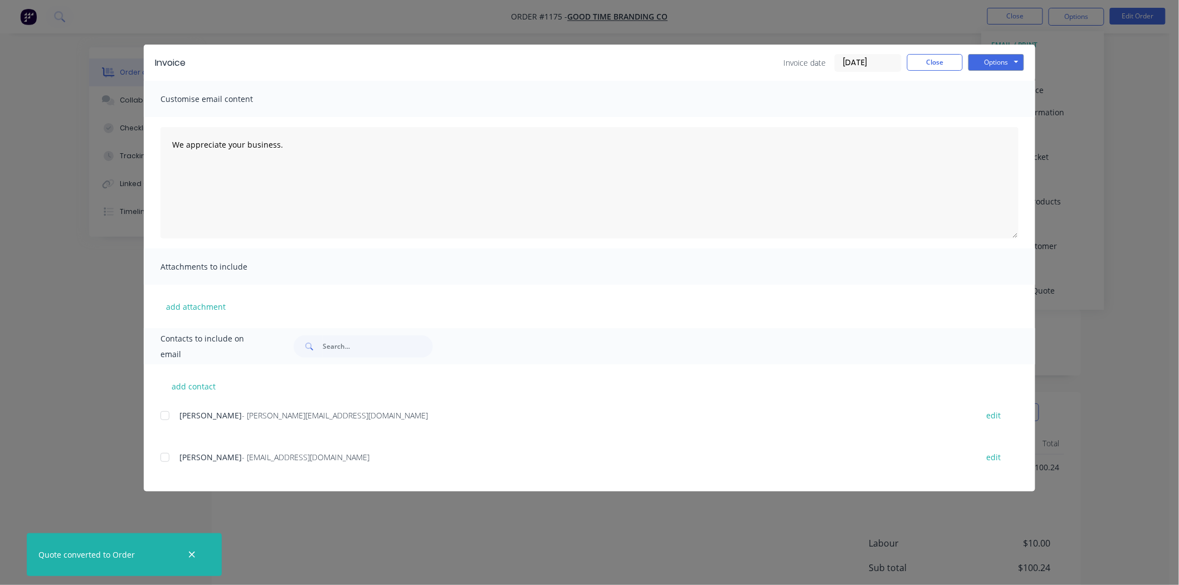
click at [865, 60] on input "[DATE]" at bounding box center [868, 63] width 66 height 17
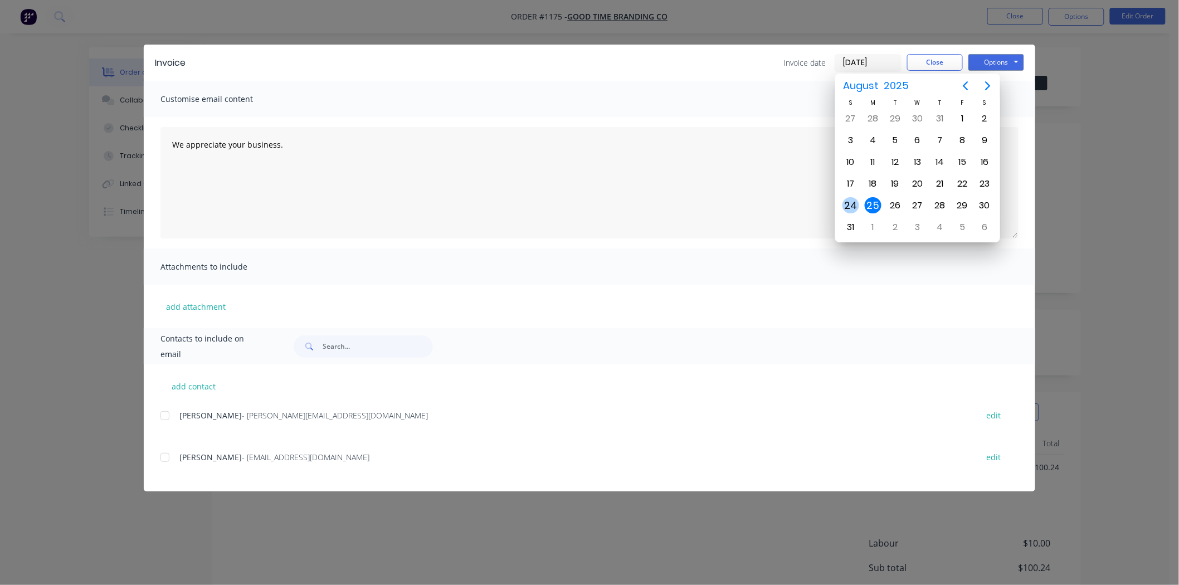
click at [851, 201] on div "24" at bounding box center [850, 205] width 17 height 17
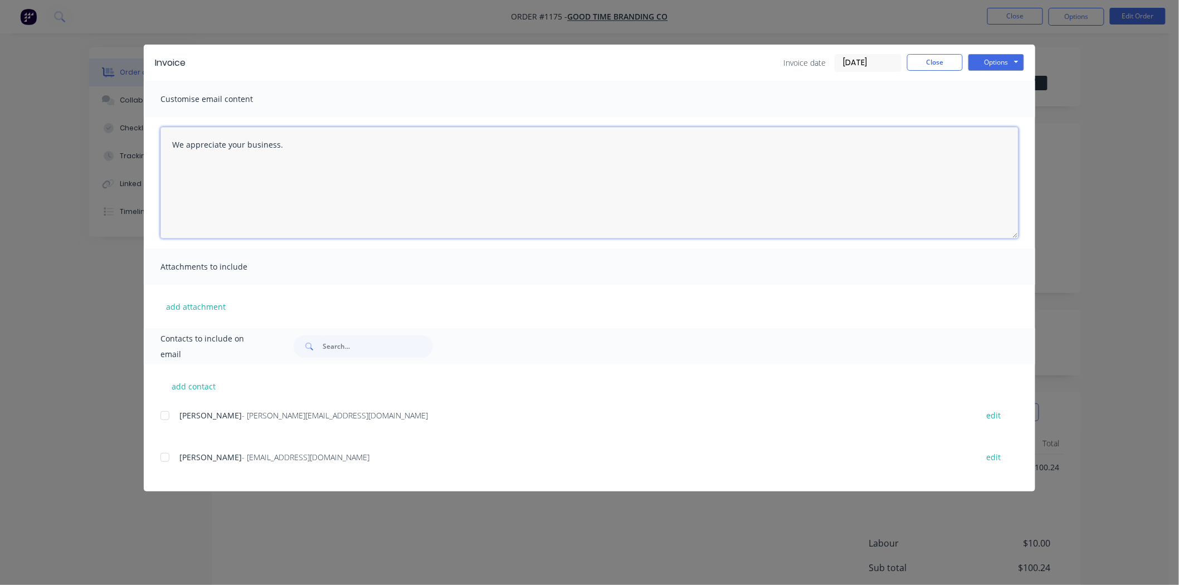
click at [851, 201] on textarea "We appreciate your business." at bounding box center [589, 182] width 858 height 111
click at [865, 58] on input "24/08/25" at bounding box center [868, 63] width 66 height 17
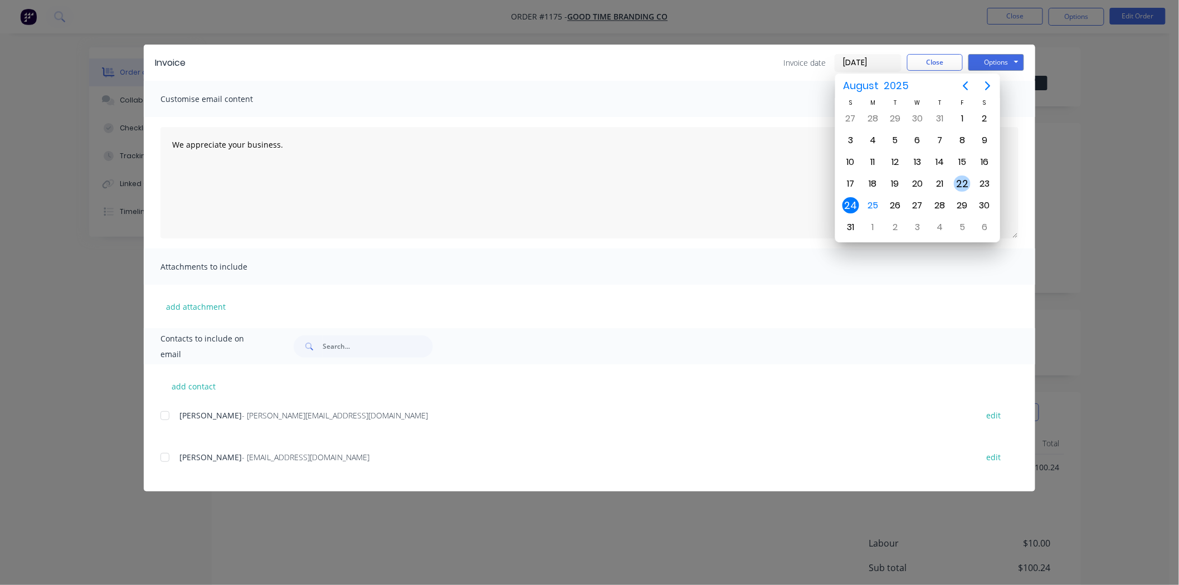
click at [963, 177] on div "22" at bounding box center [962, 183] width 17 height 17
type input "[DATE]"
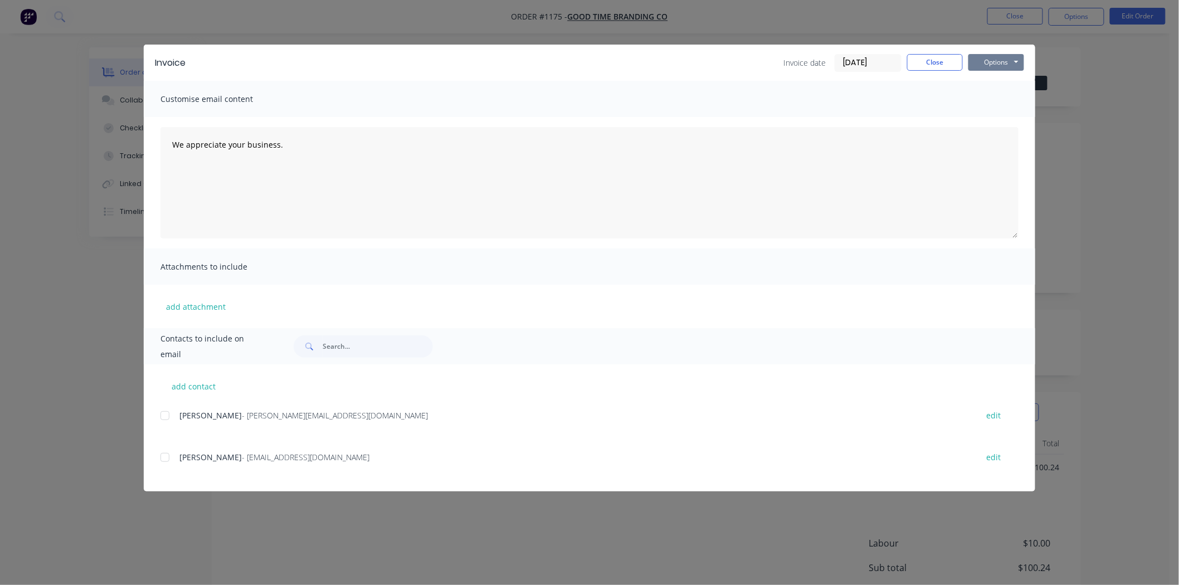
click at [992, 60] on button "Options" at bounding box center [996, 62] width 56 height 17
click at [992, 97] on button "Print" at bounding box center [1003, 100] width 71 height 18
click at [928, 62] on button "Close" at bounding box center [935, 62] width 56 height 17
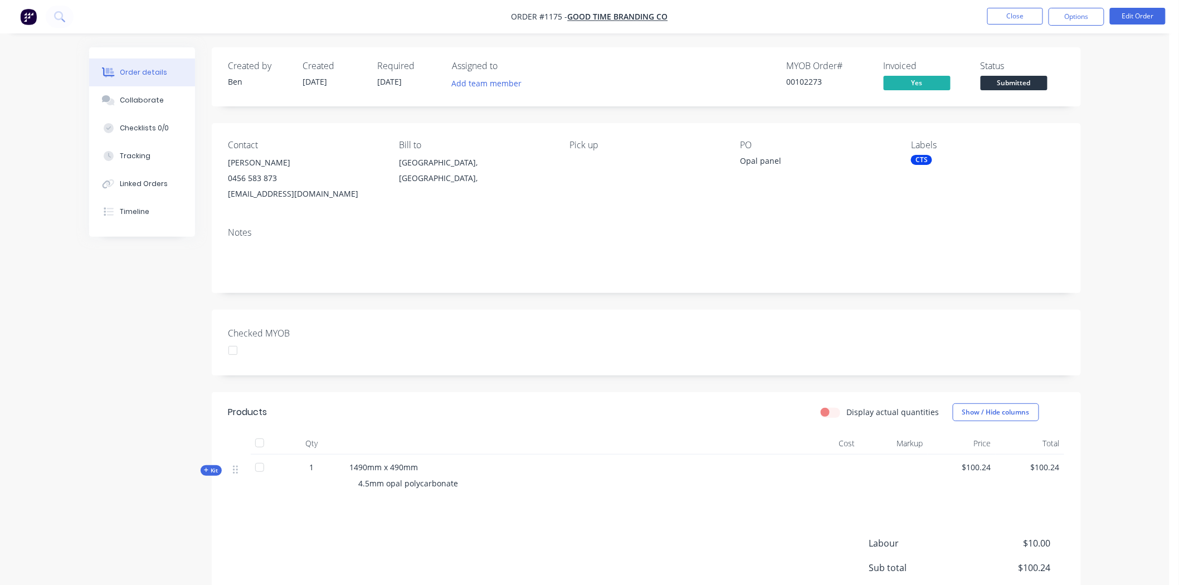
click at [236, 354] on div at bounding box center [233, 350] width 22 height 22
click at [1024, 81] on span "Submitted" at bounding box center [1014, 83] width 67 height 14
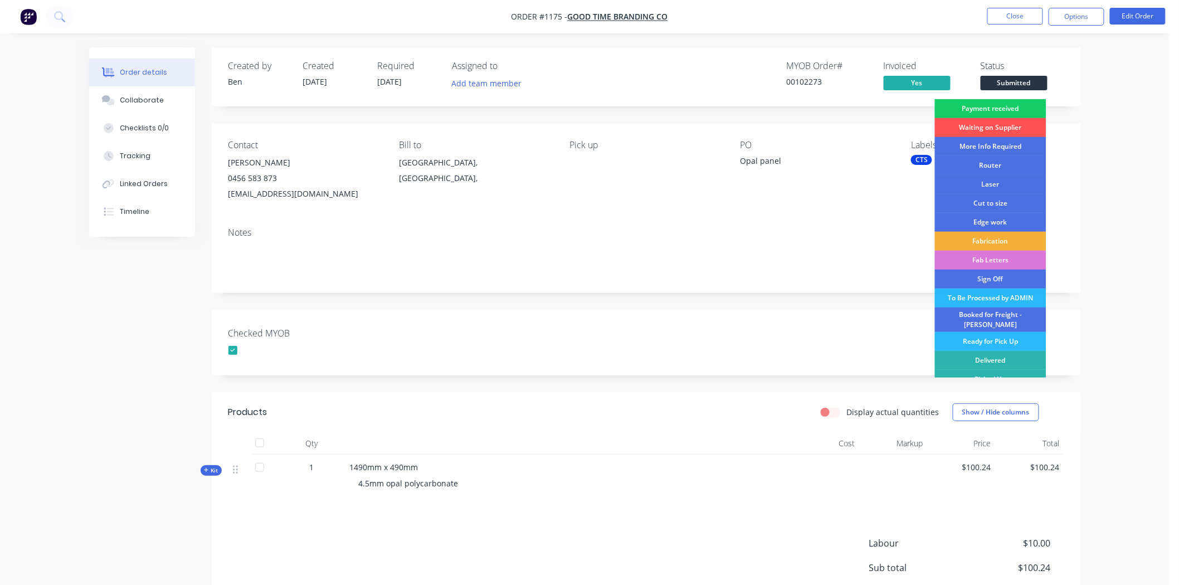
click at [1006, 106] on div "Payment received" at bounding box center [990, 108] width 111 height 19
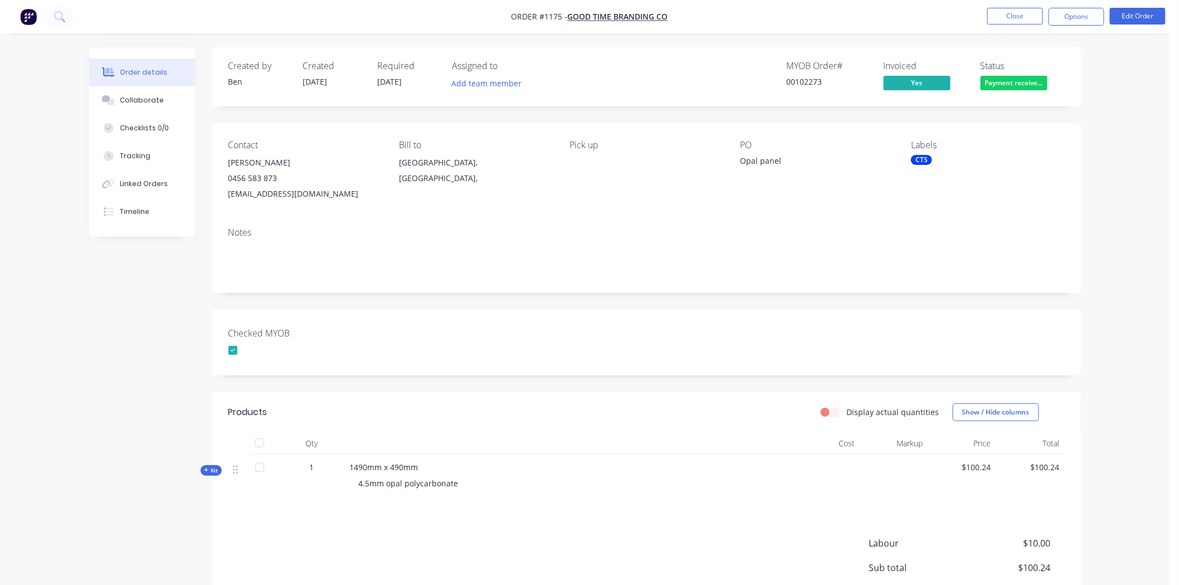
click at [925, 159] on div "CTS" at bounding box center [921, 160] width 21 height 10
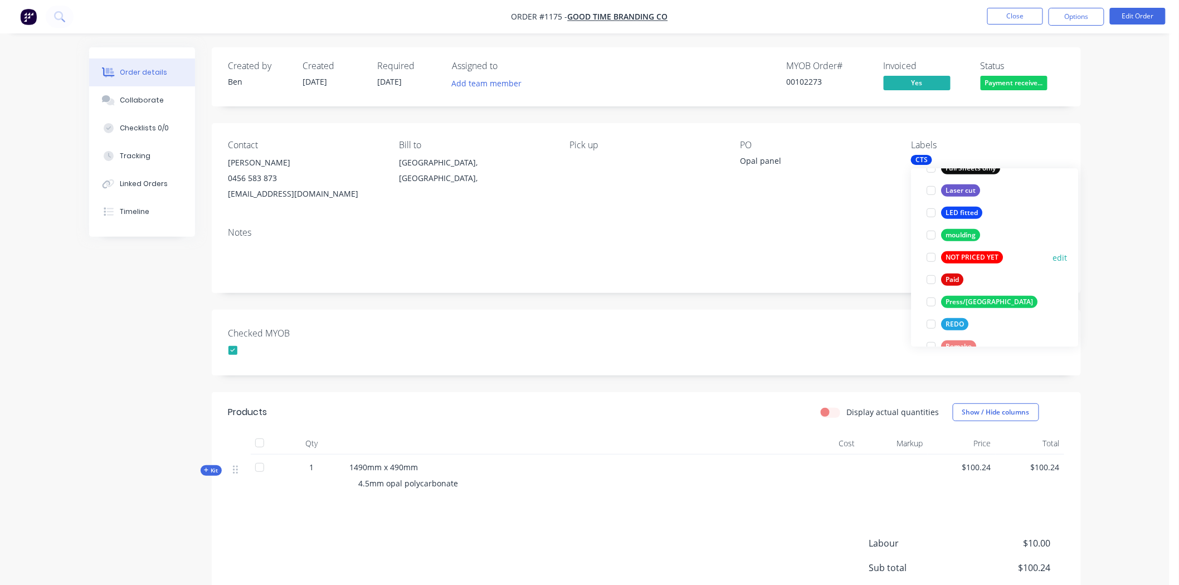
scroll to position [299, 0]
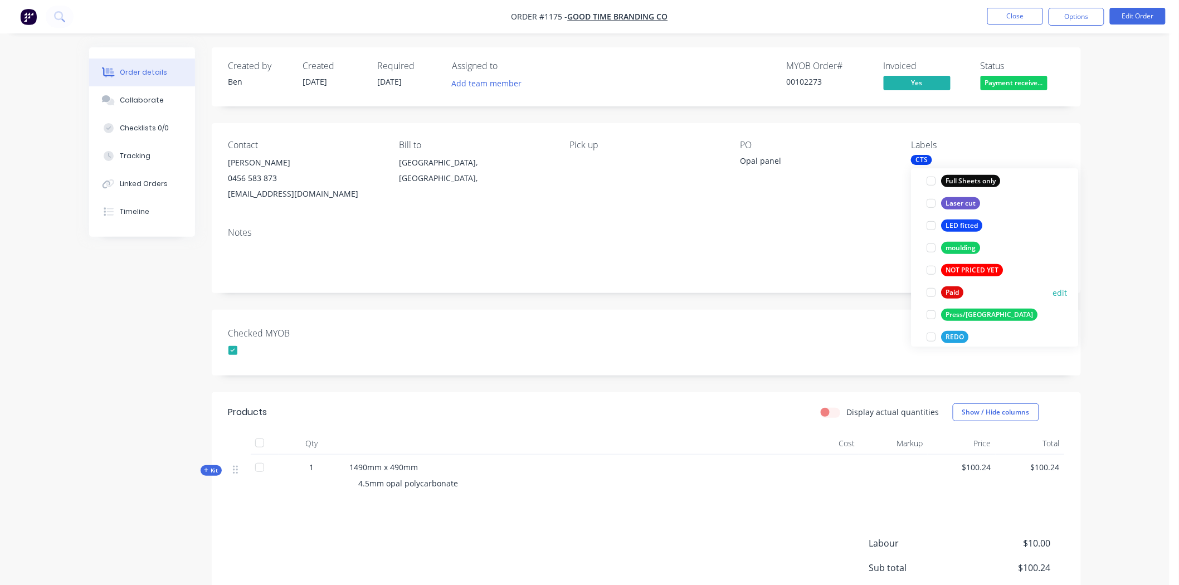
click at [931, 291] on div at bounding box center [931, 292] width 22 height 22
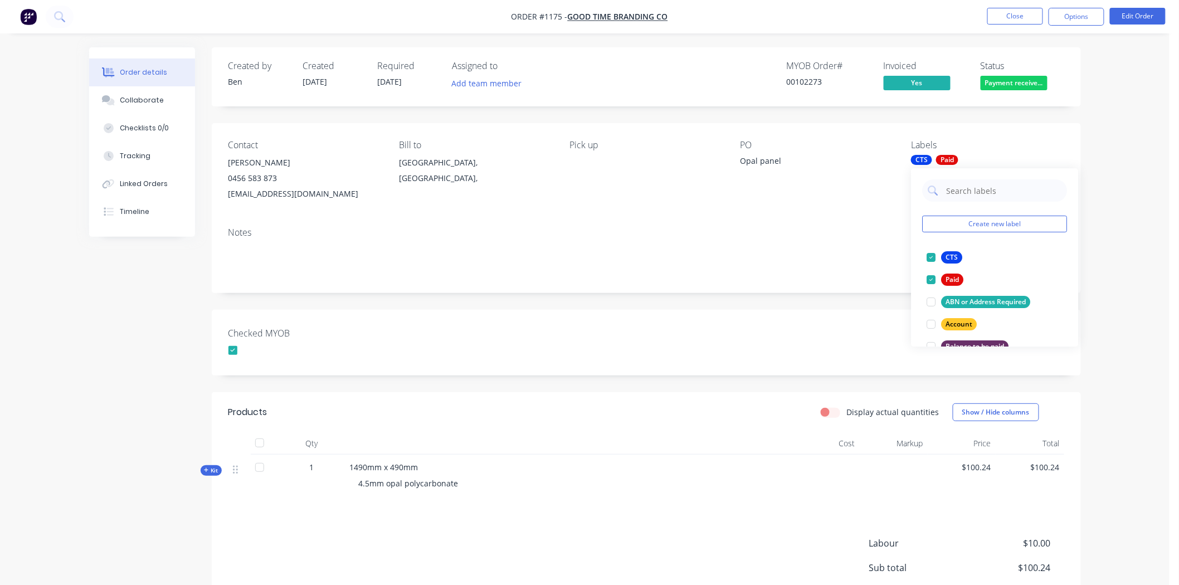
click at [828, 279] on div "Notes" at bounding box center [646, 255] width 869 height 75
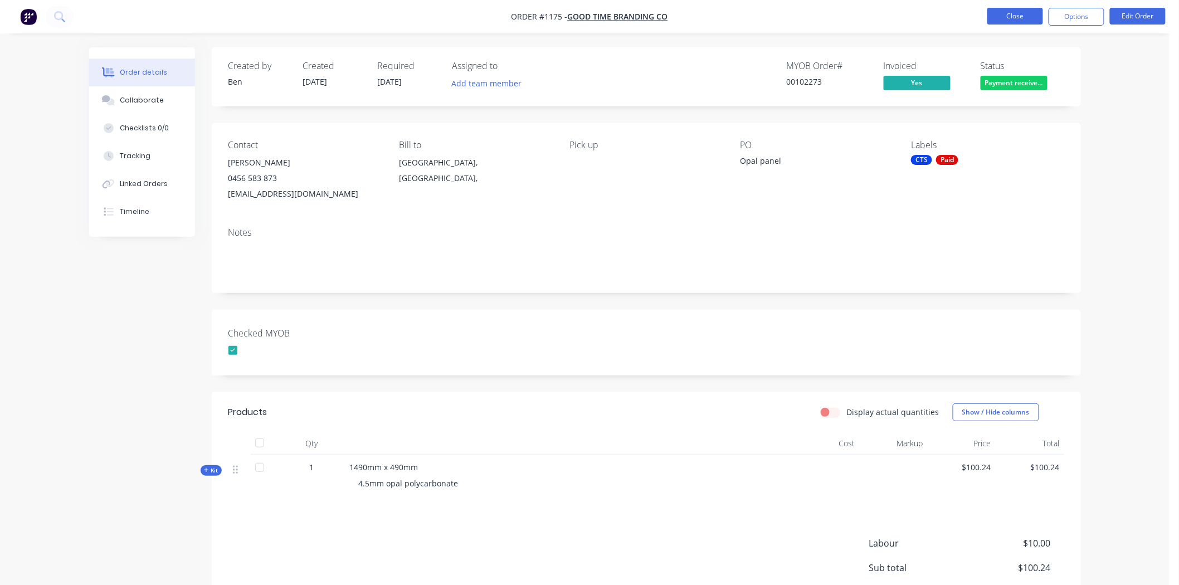
click at [1023, 12] on button "Close" at bounding box center [1015, 16] width 56 height 17
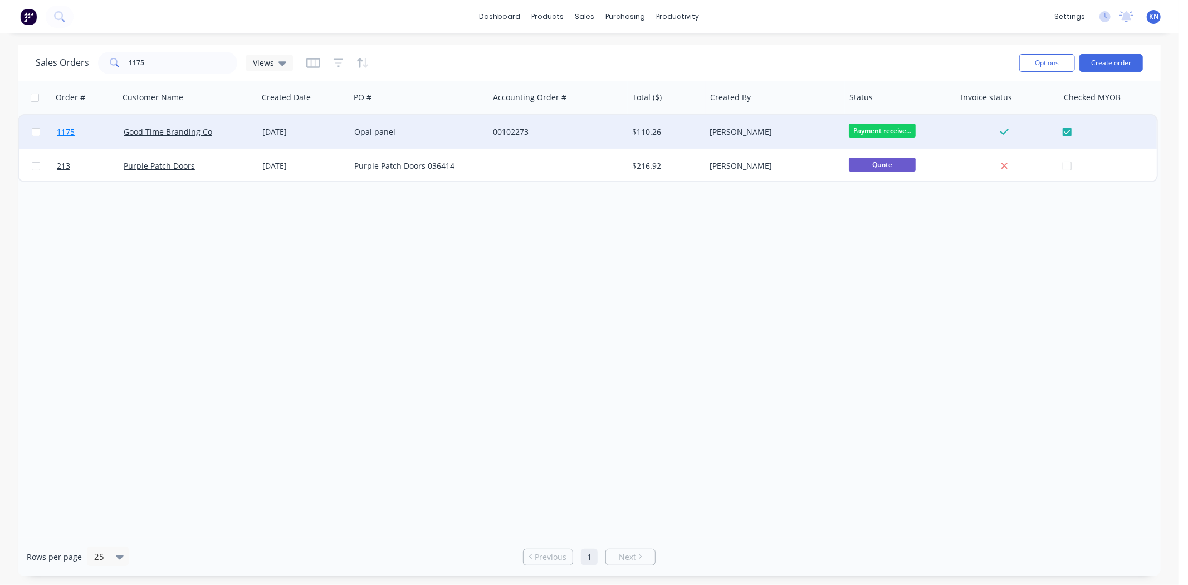
click at [61, 129] on span "1175" at bounding box center [66, 131] width 18 height 11
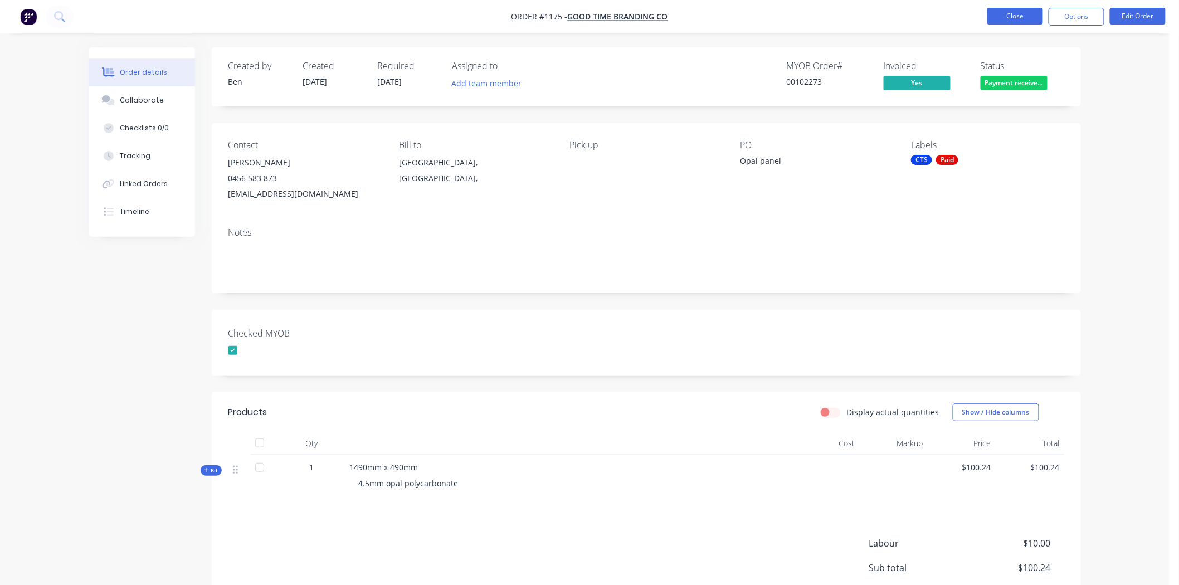
click at [1021, 17] on button "Close" at bounding box center [1015, 16] width 56 height 17
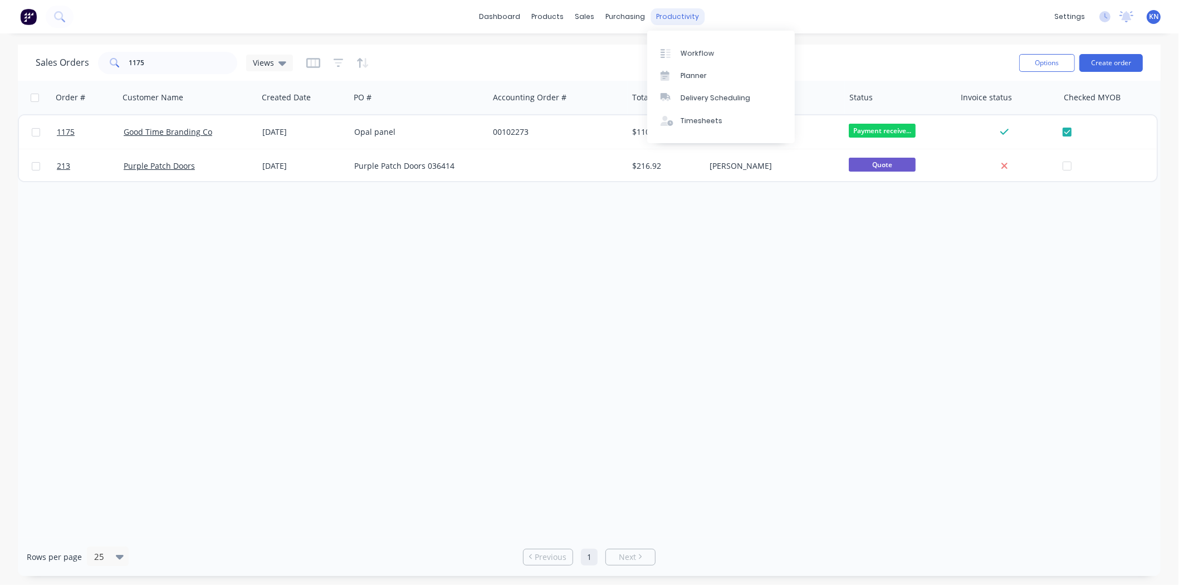
click at [678, 14] on div "productivity" at bounding box center [678, 16] width 54 height 17
click at [698, 51] on div "Workflow" at bounding box center [697, 53] width 33 height 10
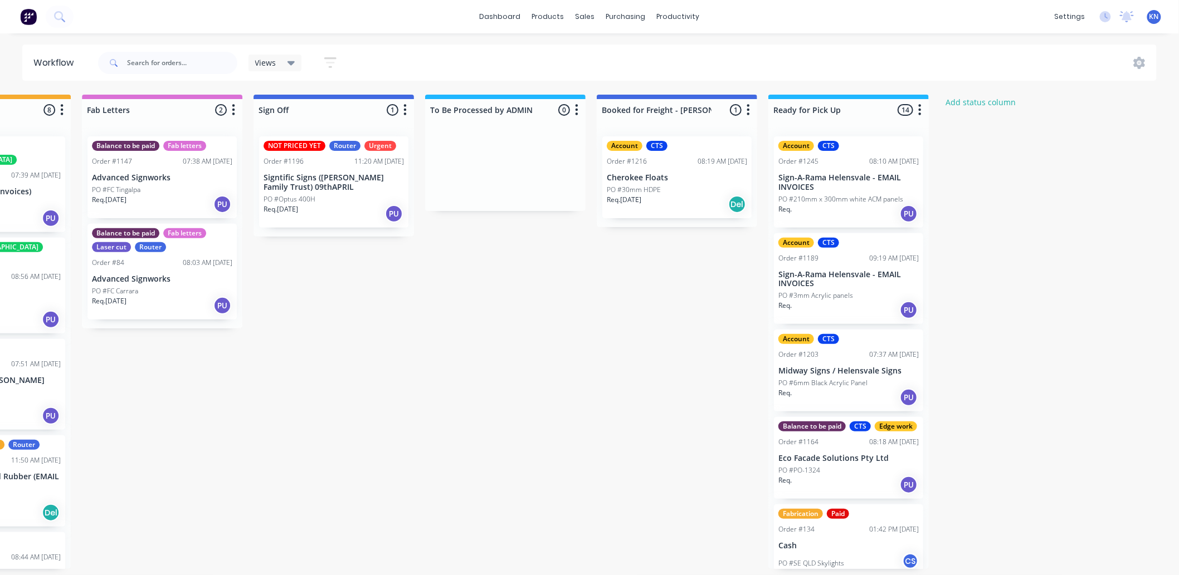
click at [856, 464] on p "Eco Facade Solutions Pty Ltd" at bounding box center [848, 458] width 140 height 9
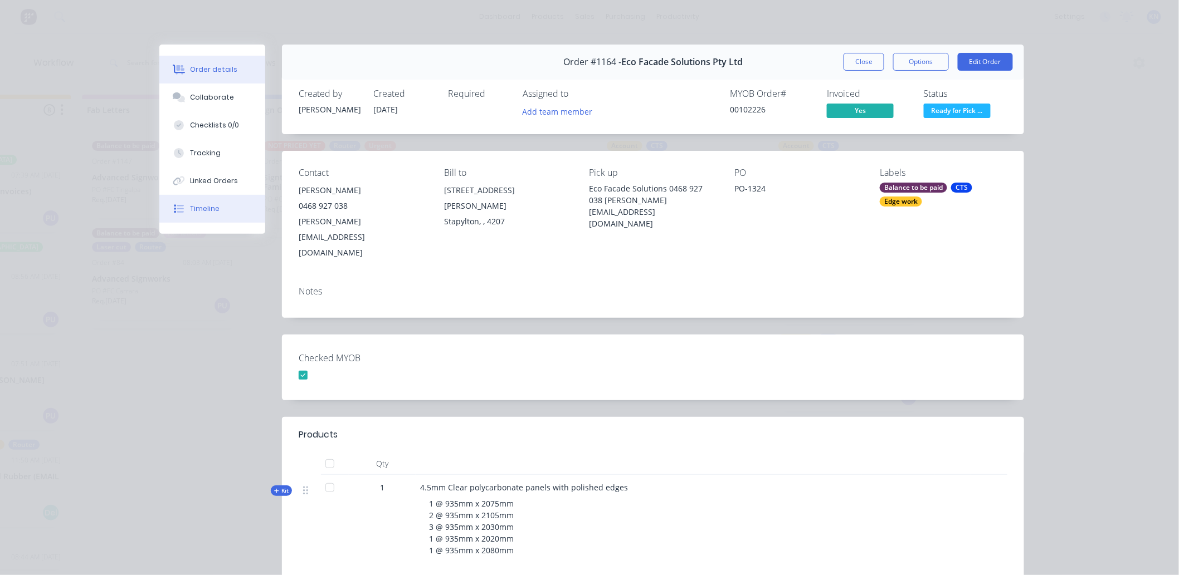
click at [191, 213] on div "Timeline" at bounding box center [206, 209] width 30 height 10
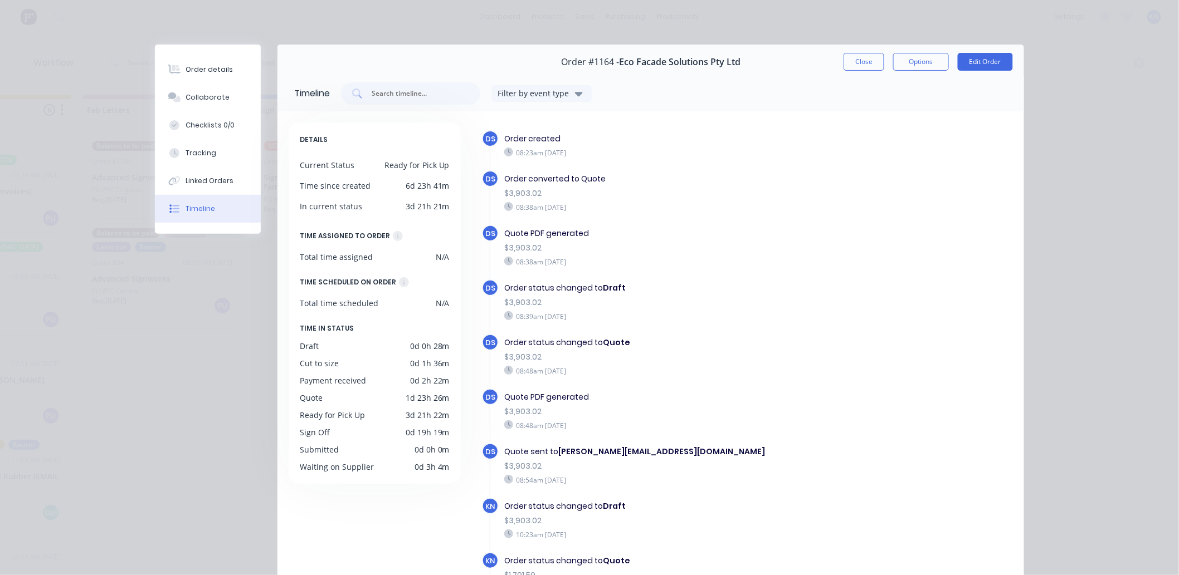
scroll to position [0, 1486]
click at [856, 62] on button "Close" at bounding box center [863, 62] width 41 height 18
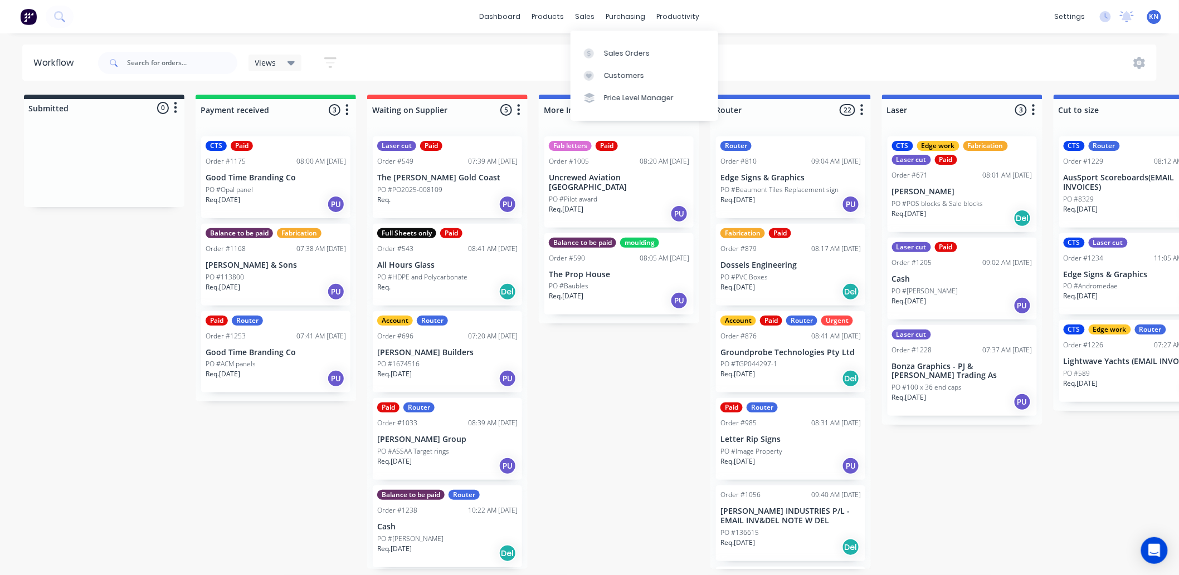
drag, startPoint x: 591, startPoint y: 13, endPoint x: 609, endPoint y: 35, distance: 28.4
click at [591, 13] on div "sales" at bounding box center [585, 16] width 31 height 17
click at [619, 54] on div "Sales Orders" at bounding box center [627, 53] width 46 height 10
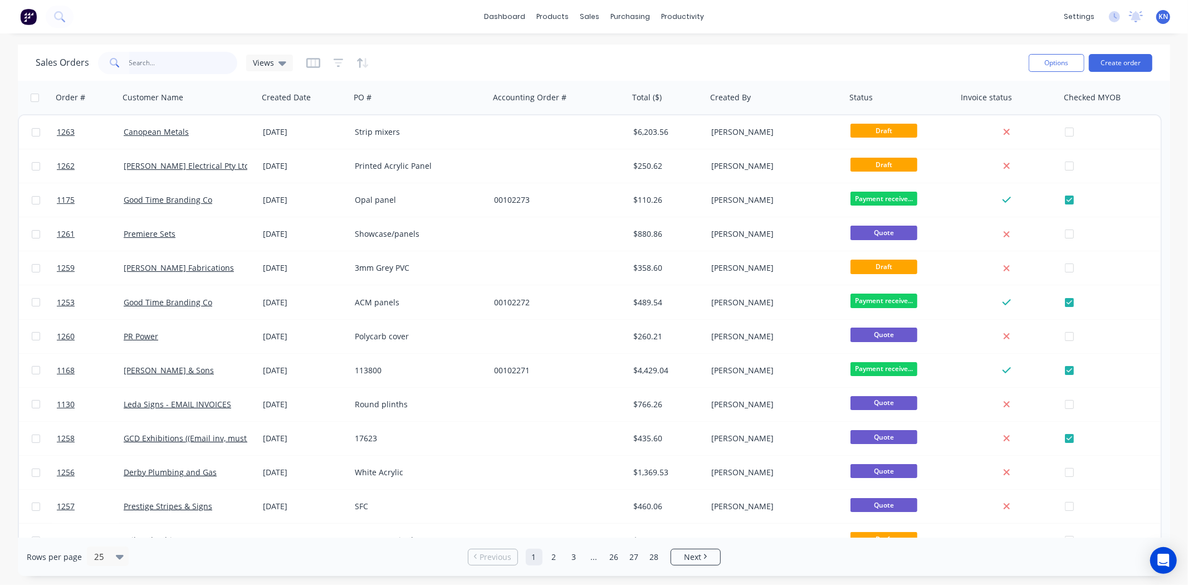
click at [163, 61] on input "text" at bounding box center [183, 63] width 109 height 22
type input "1260"
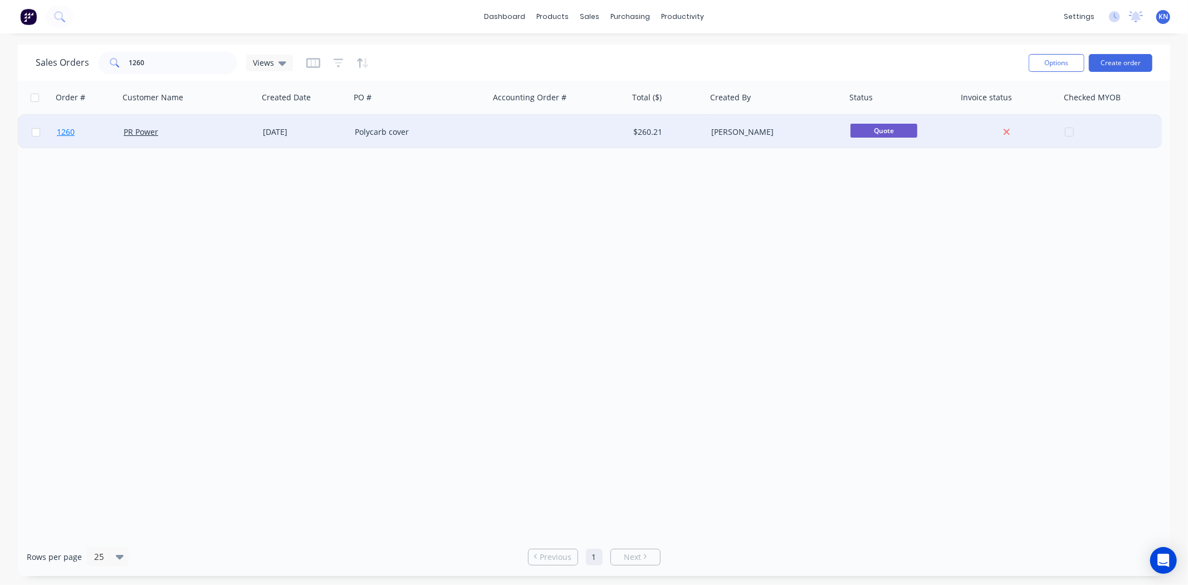
click at [70, 129] on span "1260" at bounding box center [66, 131] width 18 height 11
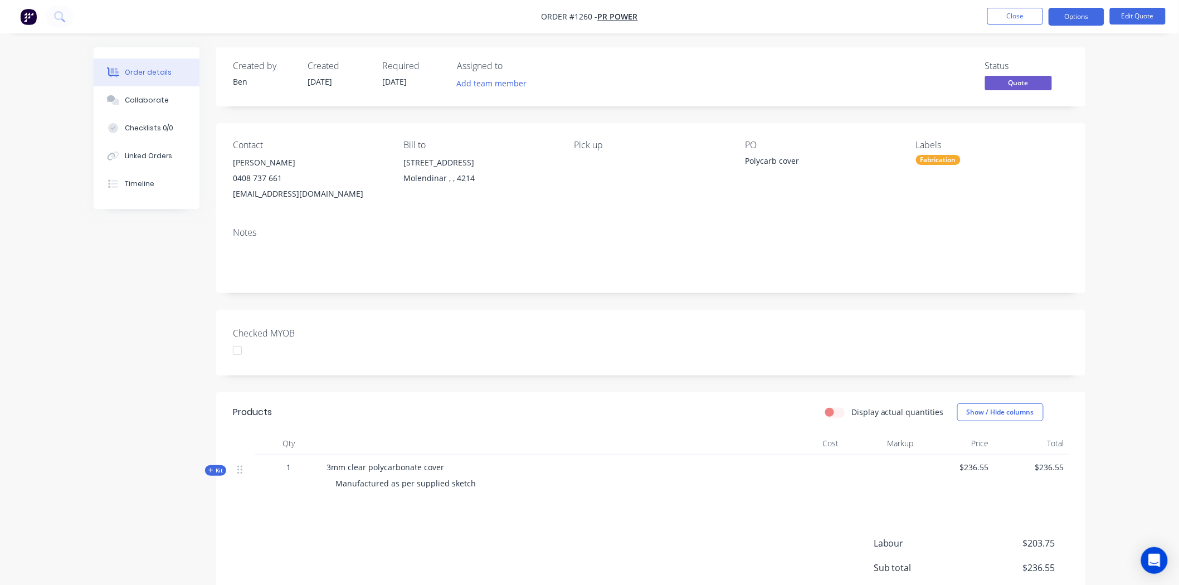
click at [236, 353] on div at bounding box center [237, 350] width 22 height 22
click at [946, 160] on div "Fabrication" at bounding box center [938, 160] width 45 height 10
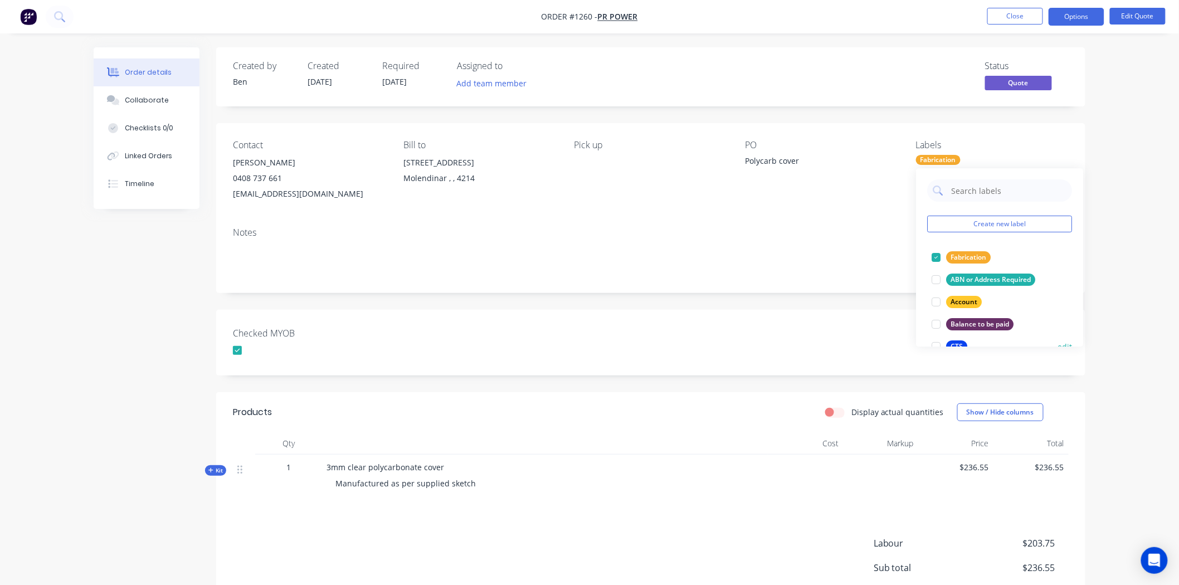
scroll to position [309, 0]
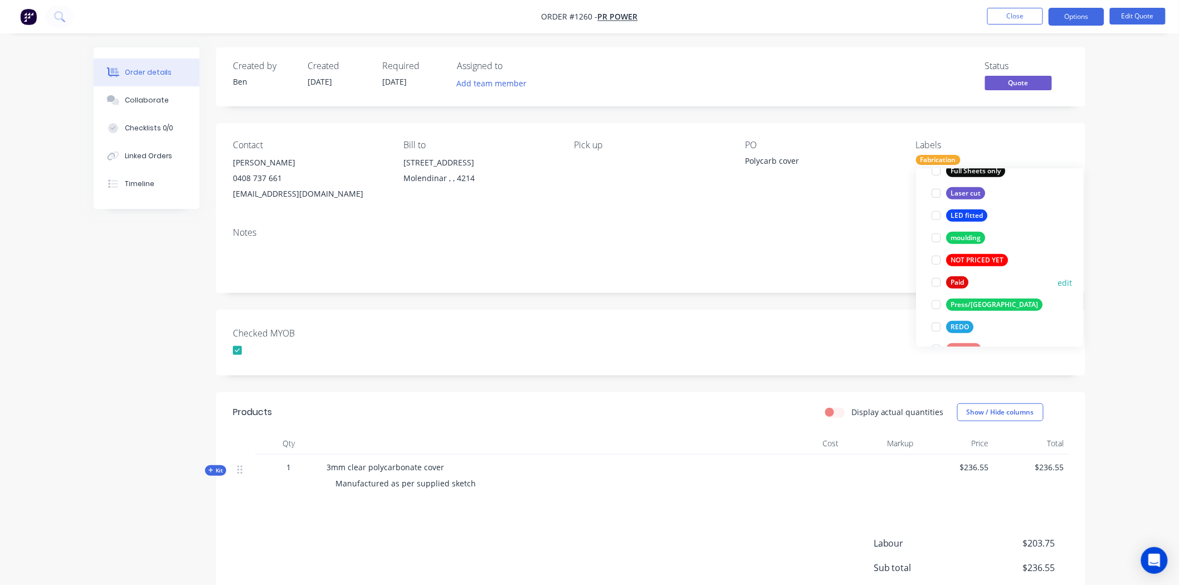
click at [935, 281] on div at bounding box center [936, 282] width 22 height 22
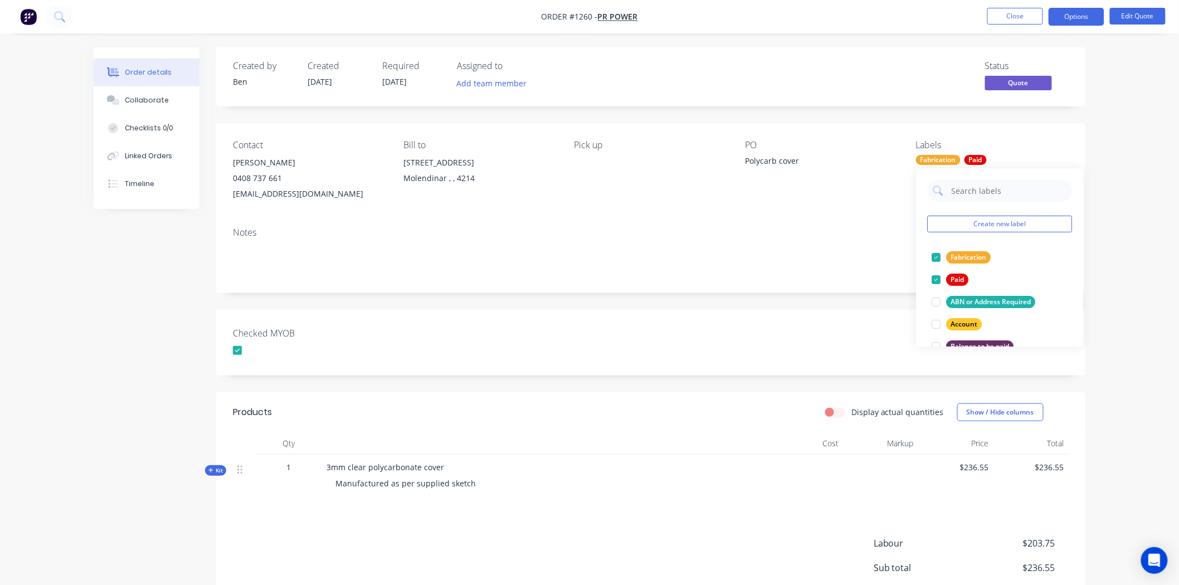
click at [876, 296] on div "Created by Ben Created 25/08/25 Required 25/08/25 Assigned to Add team member S…" at bounding box center [650, 364] width 869 height 635
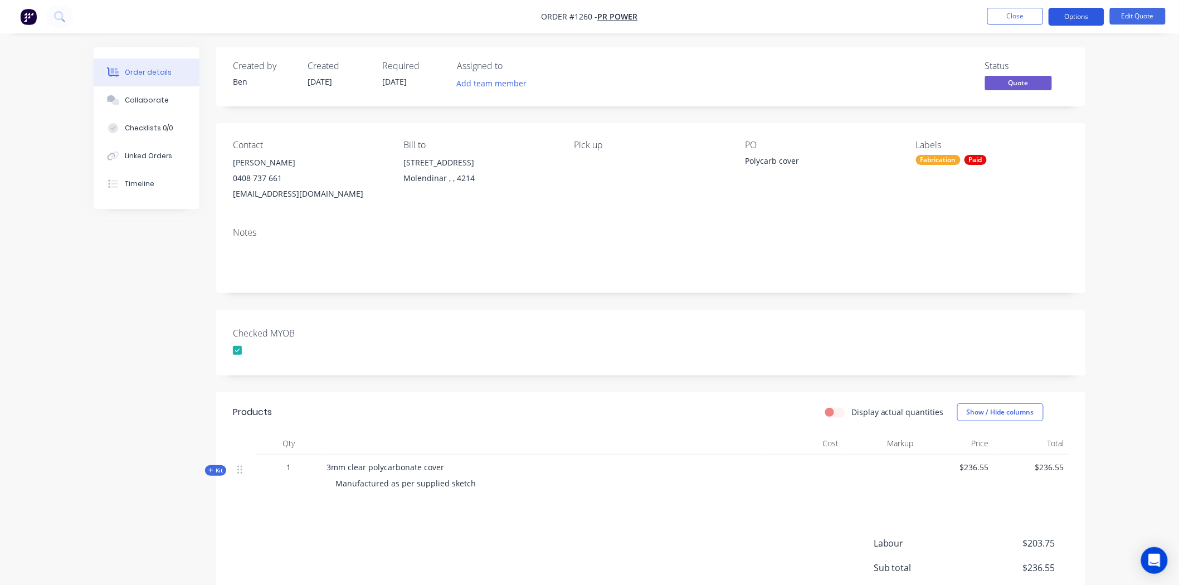
click at [1071, 14] on button "Options" at bounding box center [1076, 17] width 56 height 18
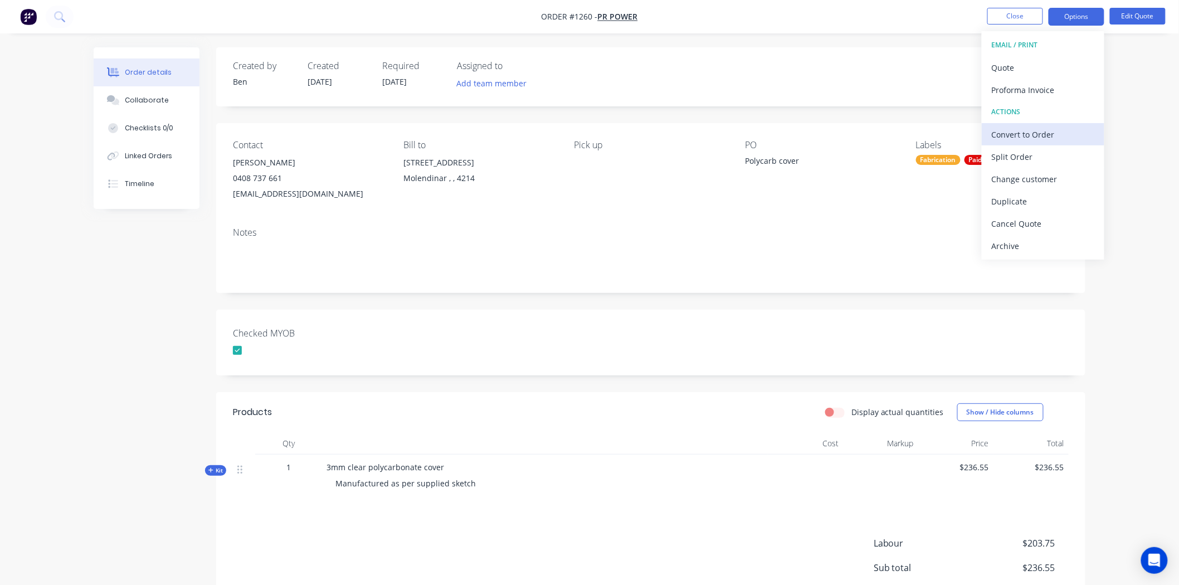
click at [1014, 134] on div "Convert to Order" at bounding box center [1043, 134] width 103 height 16
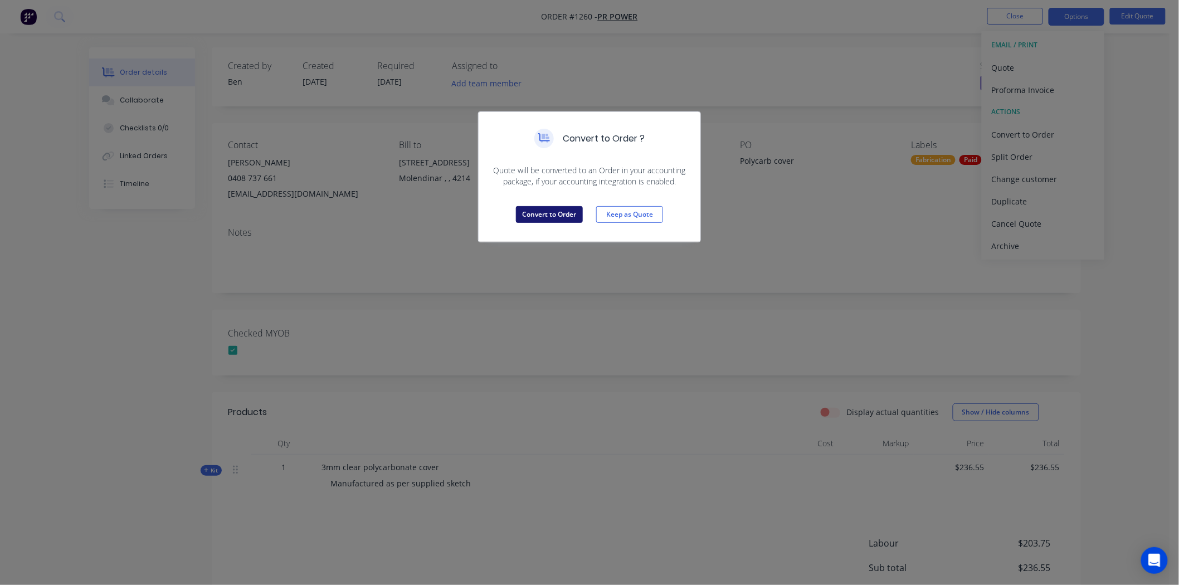
click at [556, 209] on button "Convert to Order" at bounding box center [549, 214] width 67 height 17
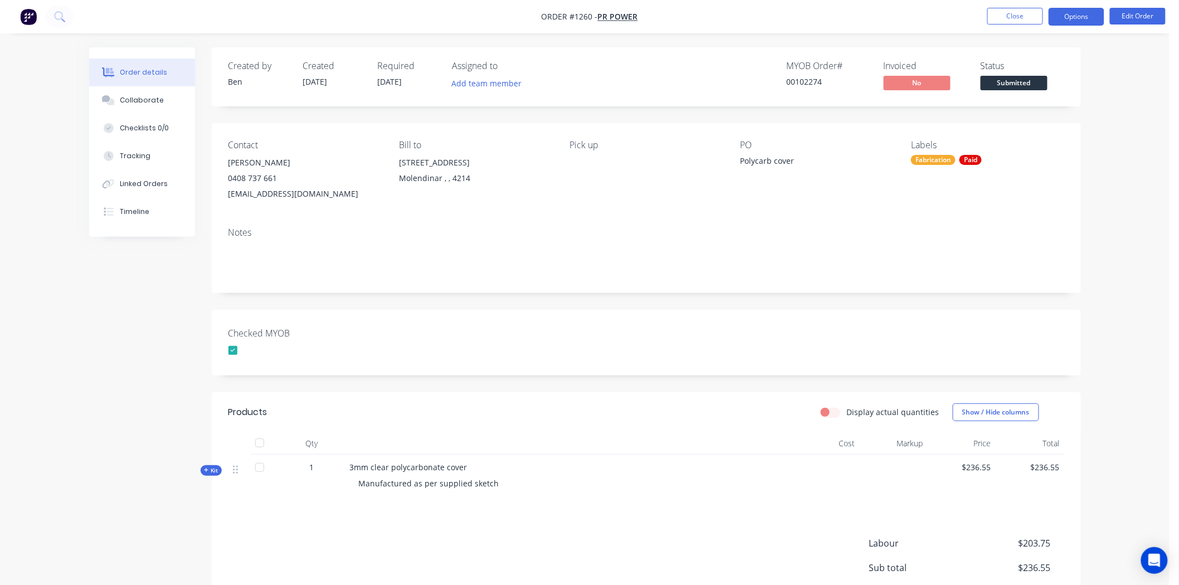
click at [1074, 18] on button "Options" at bounding box center [1076, 17] width 56 height 18
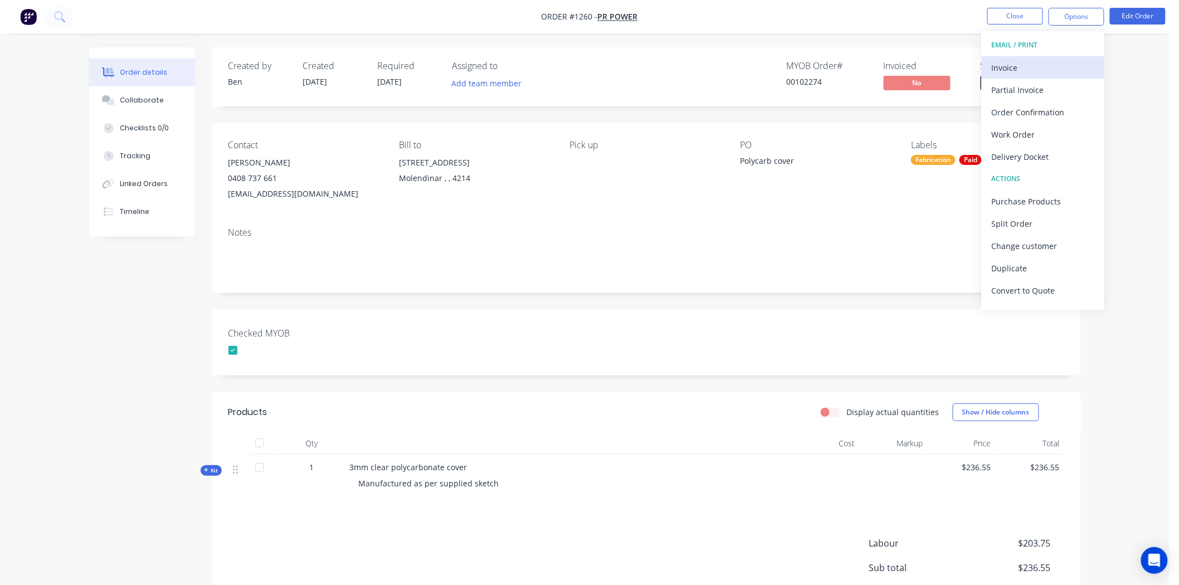
click at [1009, 66] on div "Invoice" at bounding box center [1043, 68] width 103 height 16
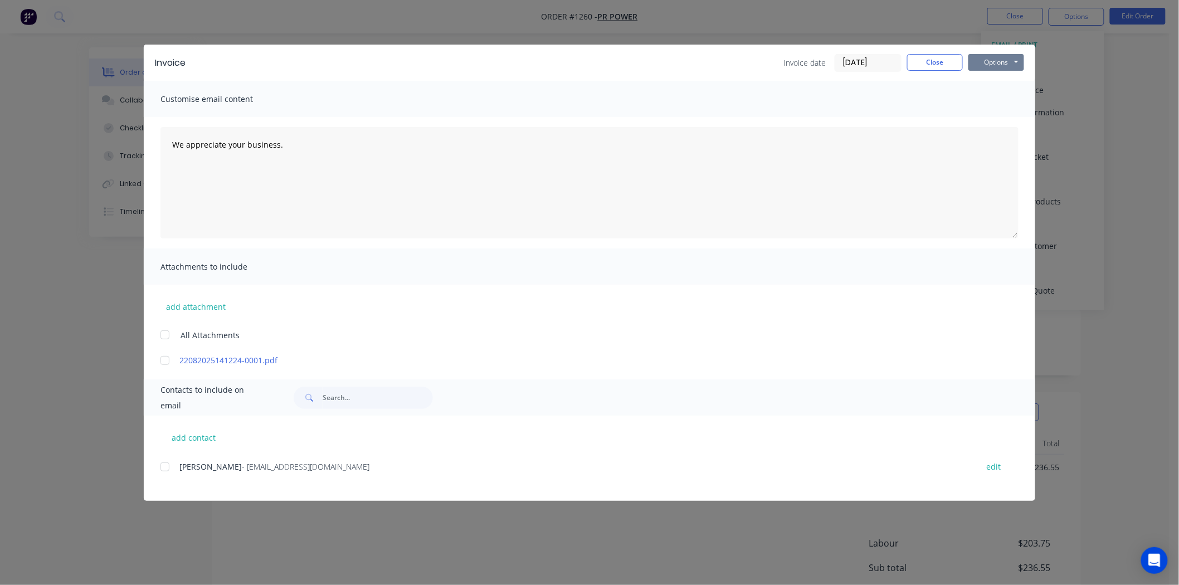
click at [998, 60] on button "Options" at bounding box center [996, 62] width 56 height 17
click at [1006, 99] on button "Print" at bounding box center [1003, 100] width 71 height 18
click at [940, 60] on button "Close" at bounding box center [935, 62] width 56 height 17
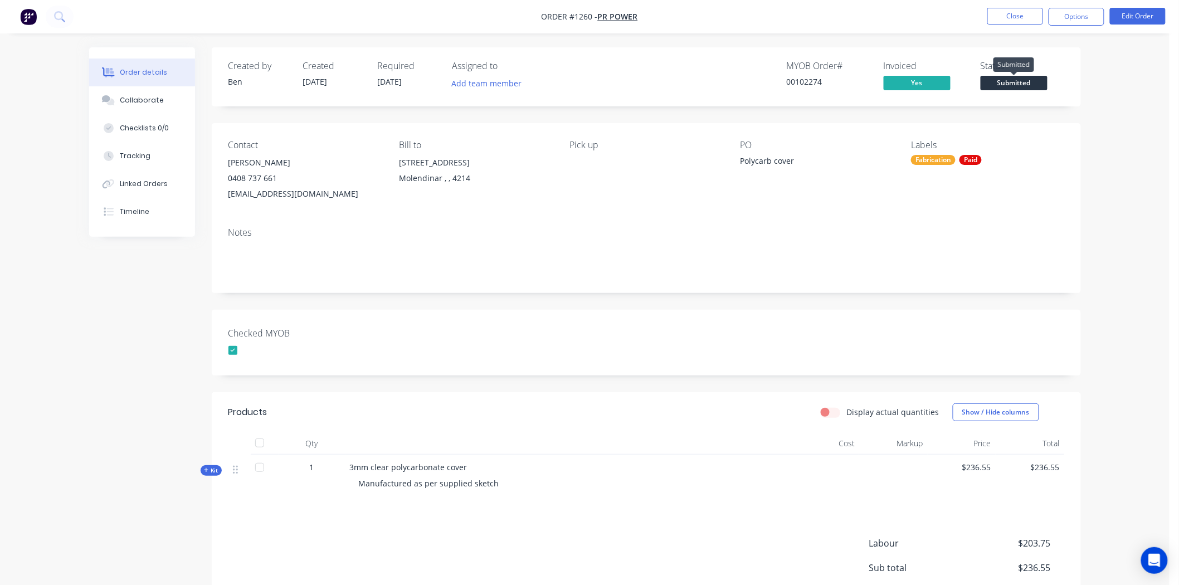
click at [1015, 85] on span "Submitted" at bounding box center [1014, 83] width 67 height 14
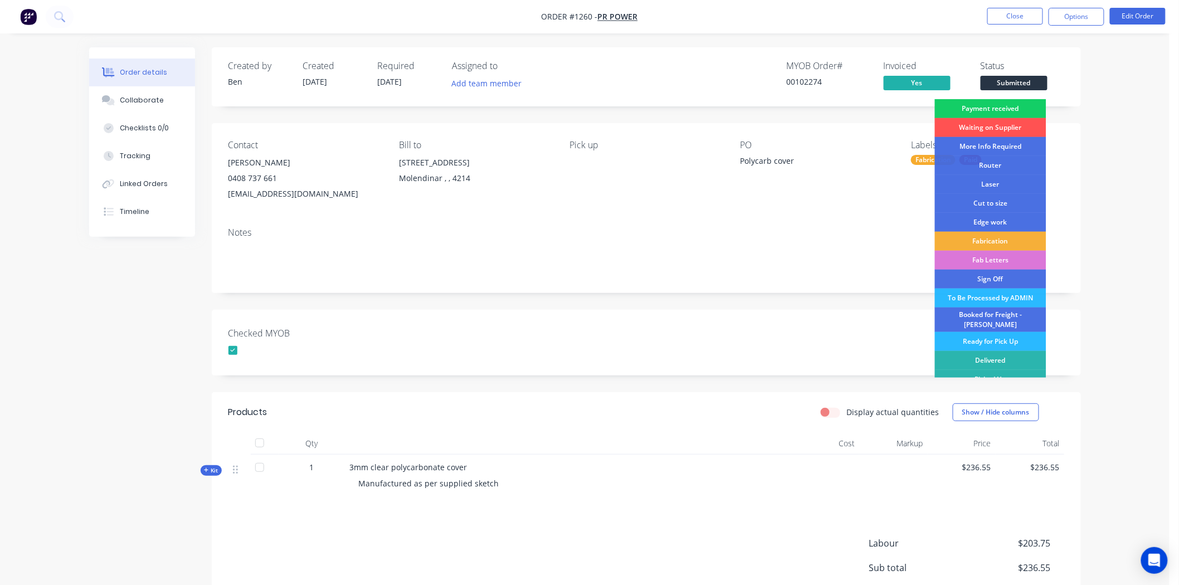
click at [984, 107] on div "Payment received" at bounding box center [990, 108] width 111 height 19
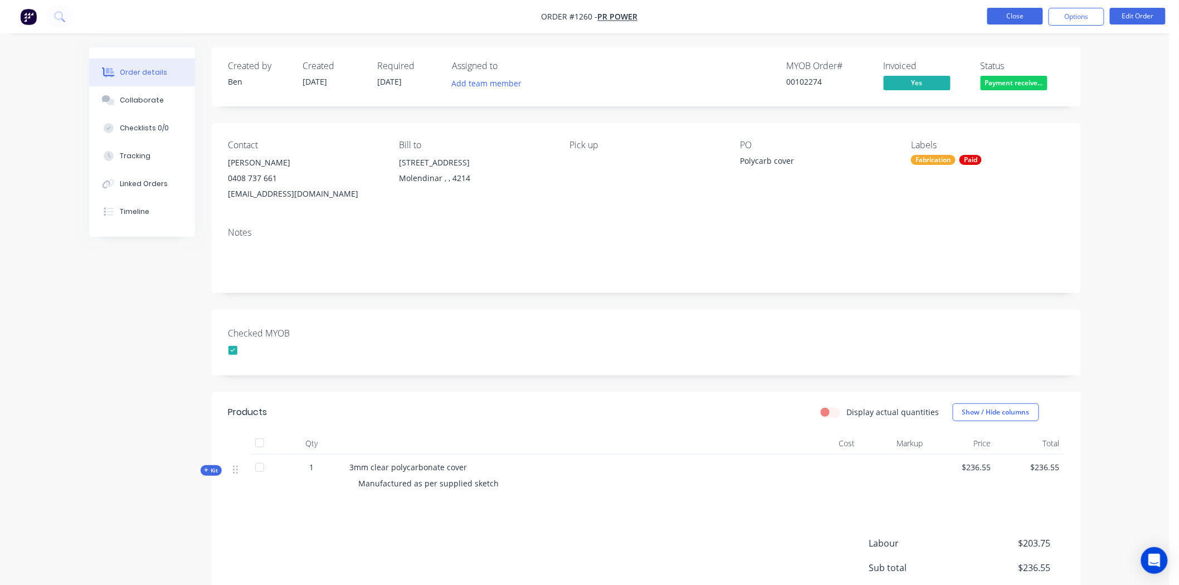
click at [1017, 15] on button "Close" at bounding box center [1015, 16] width 56 height 17
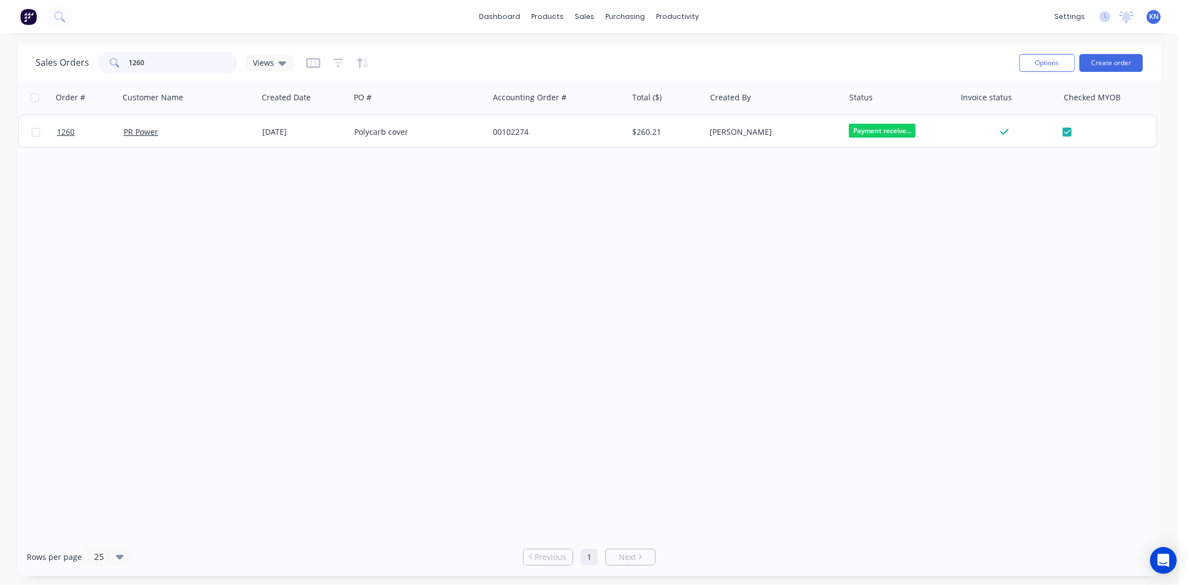
click at [187, 58] on input "1260" at bounding box center [183, 63] width 109 height 22
type input "1"
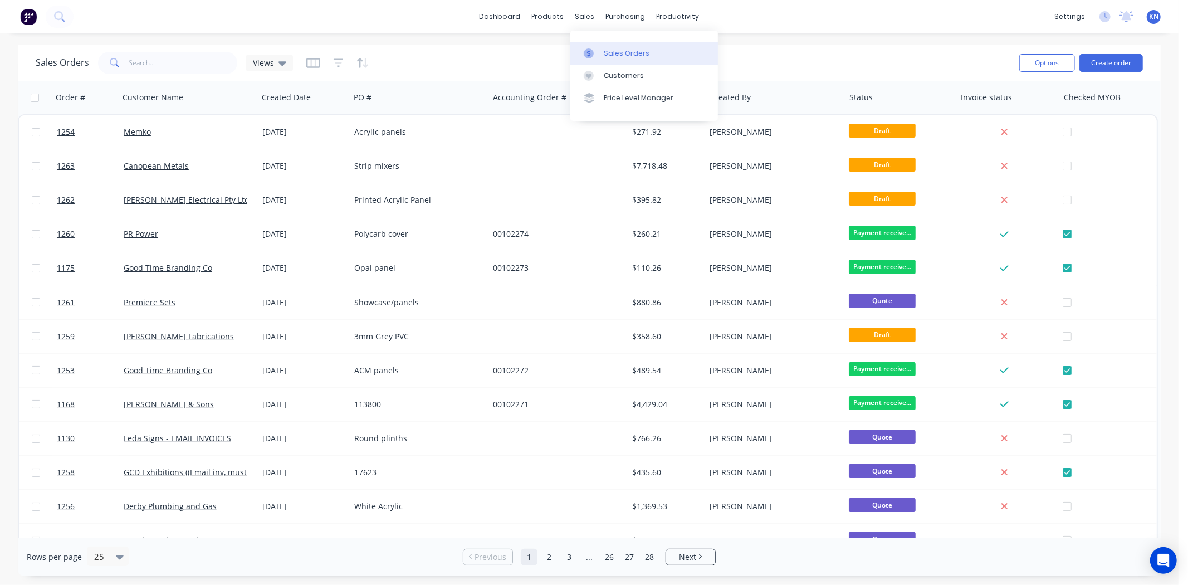
click at [630, 52] on div "Sales Orders" at bounding box center [627, 53] width 46 height 10
click at [1110, 60] on button "Create order" at bounding box center [1112, 63] width 64 height 18
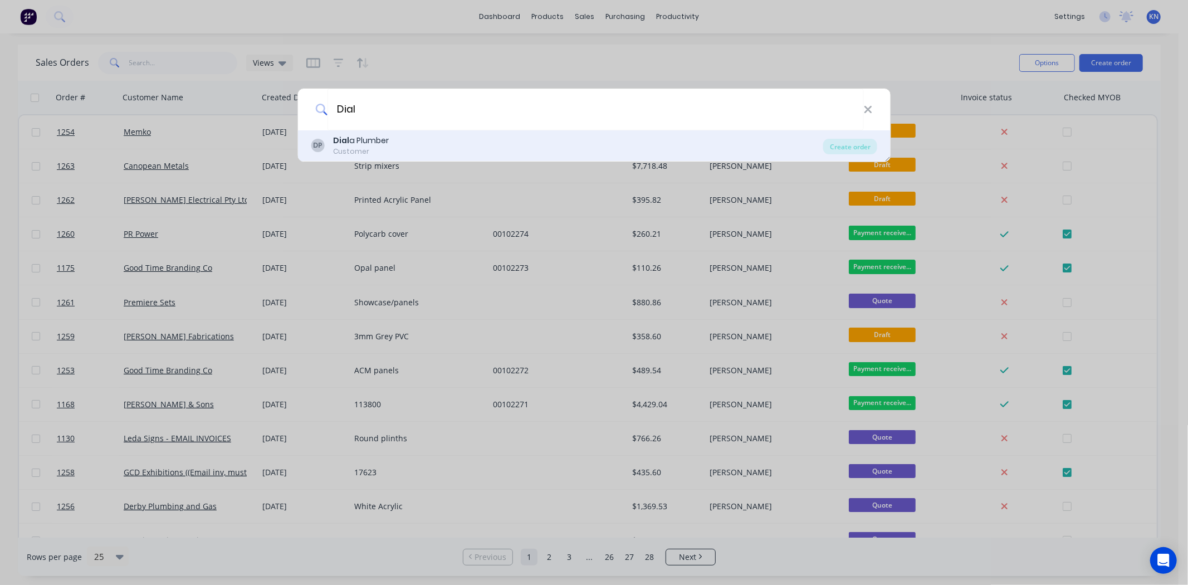
type input "Dial"
click at [365, 147] on div "Customer" at bounding box center [361, 152] width 56 height 10
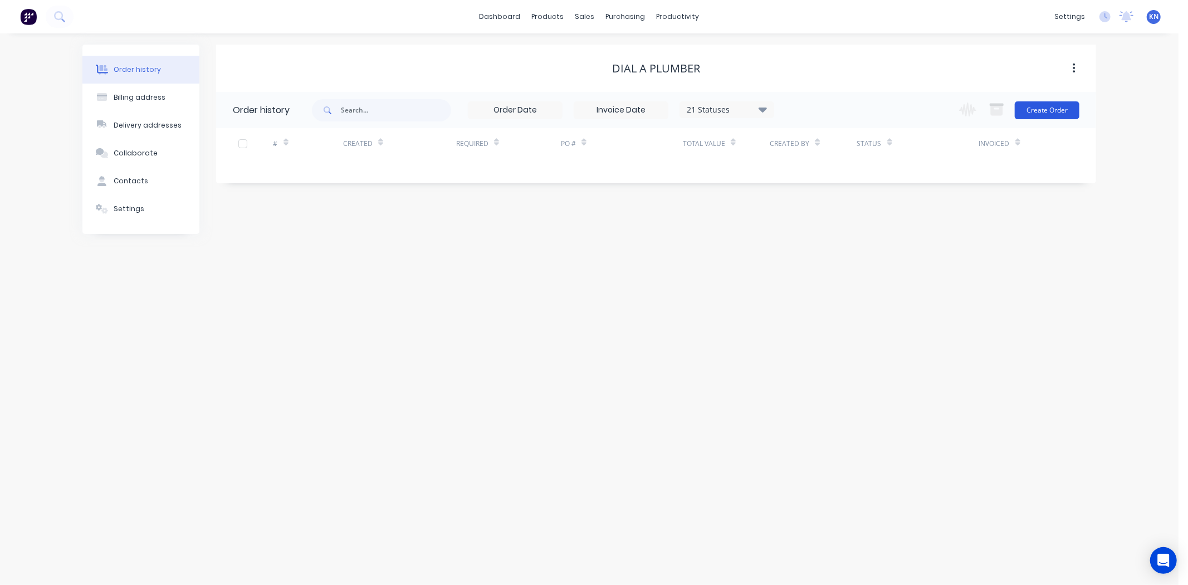
click at [1049, 113] on button "Create Order" at bounding box center [1047, 110] width 65 height 18
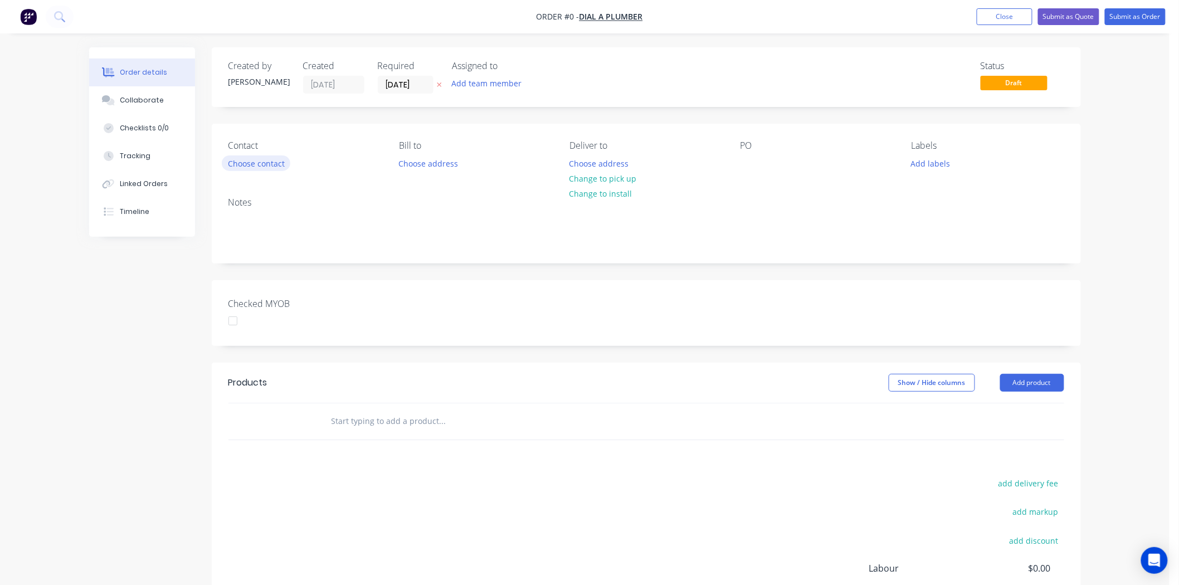
click at [255, 163] on button "Choose contact" at bounding box center [256, 162] width 69 height 15
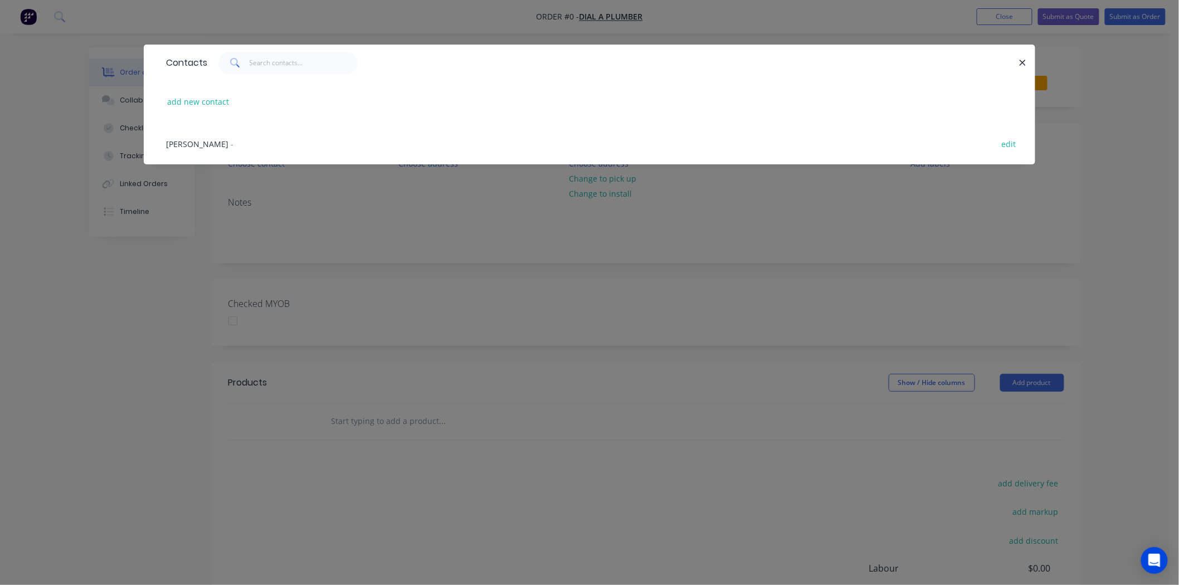
click at [177, 139] on span "[PERSON_NAME]" at bounding box center [197, 144] width 62 height 11
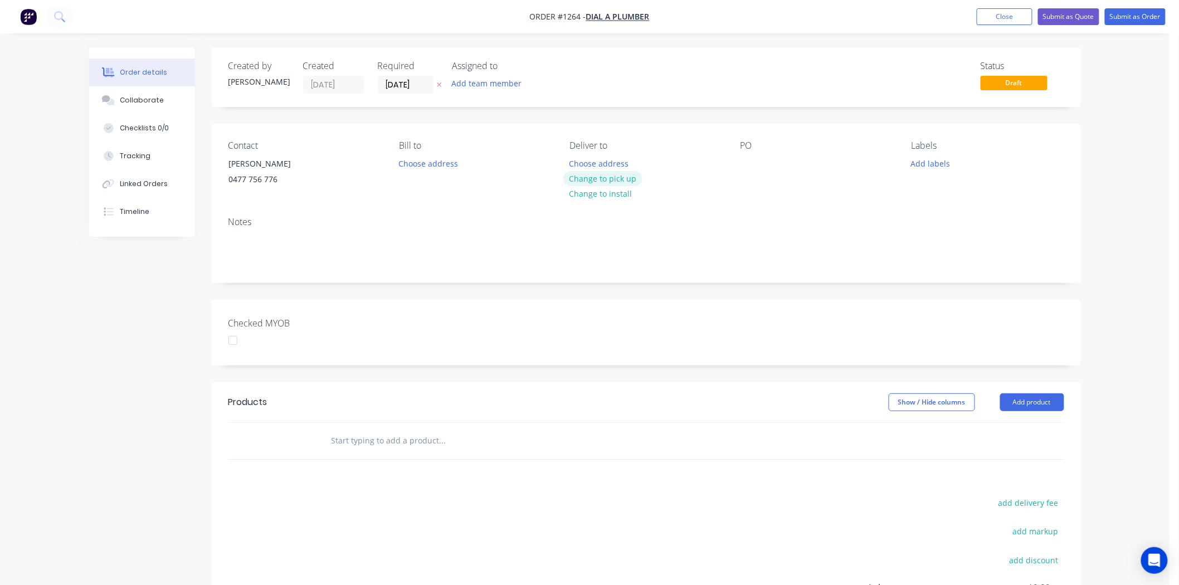
click at [604, 175] on button "Change to pick up" at bounding box center [602, 178] width 79 height 15
click at [747, 164] on div at bounding box center [749, 163] width 18 height 16
click at [944, 160] on button "Add labels" at bounding box center [930, 162] width 51 height 15
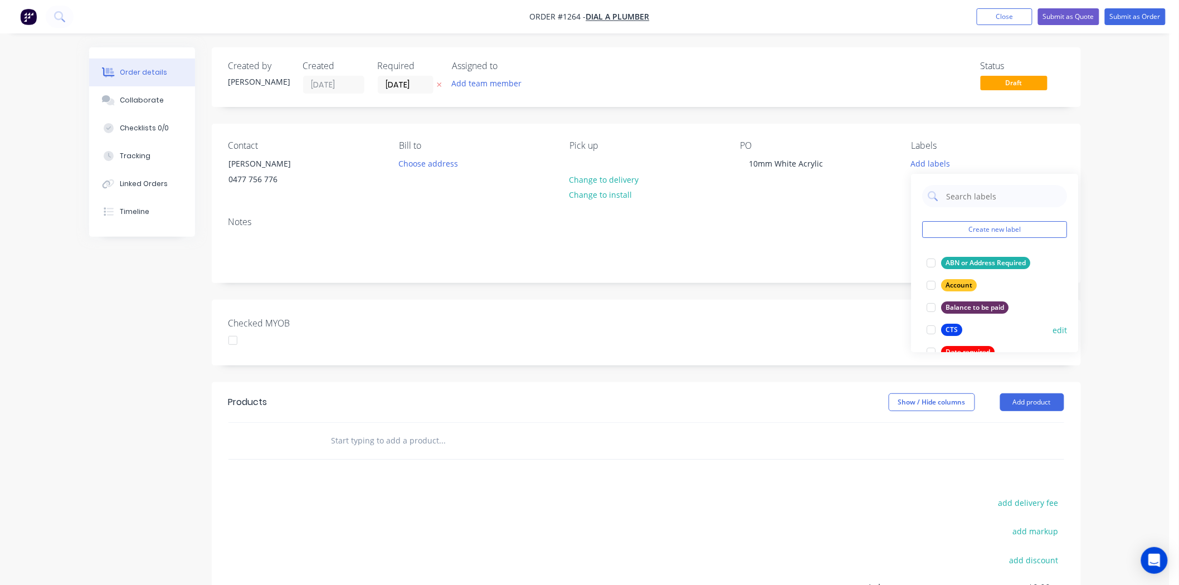
click at [929, 329] on div at bounding box center [931, 330] width 22 height 22
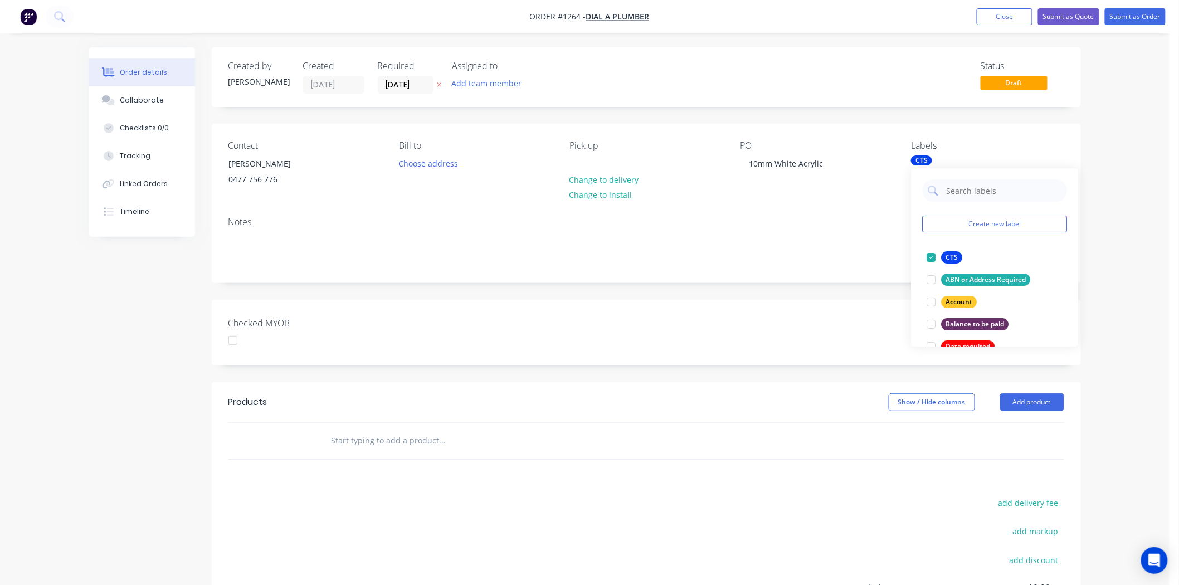
click at [799, 310] on div "Checked MYOB" at bounding box center [646, 333] width 869 height 66
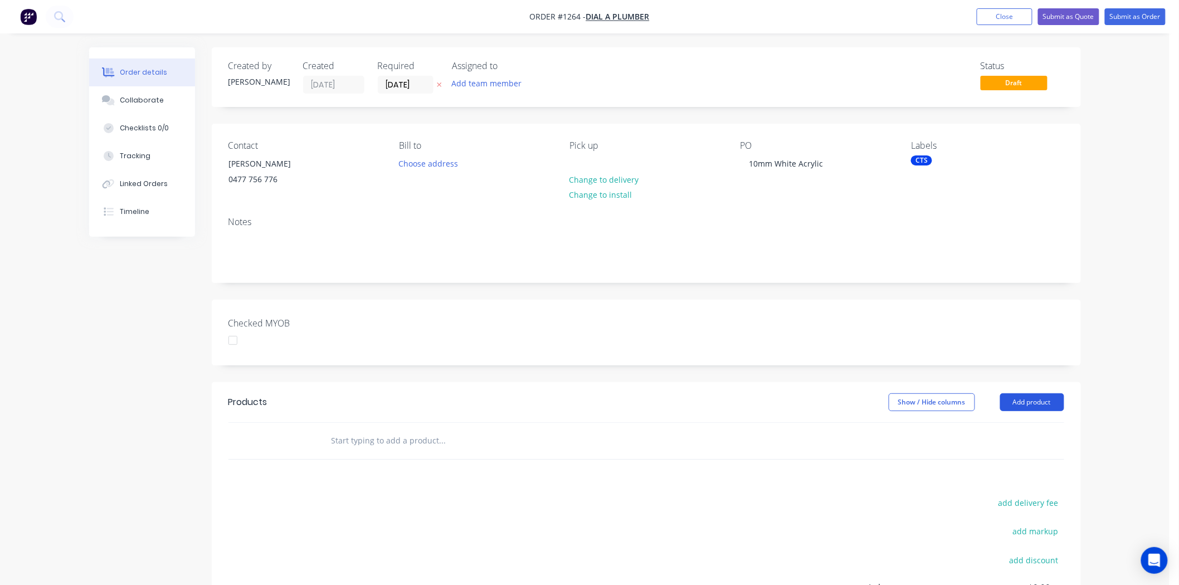
click at [1035, 399] on button "Add product" at bounding box center [1032, 402] width 64 height 18
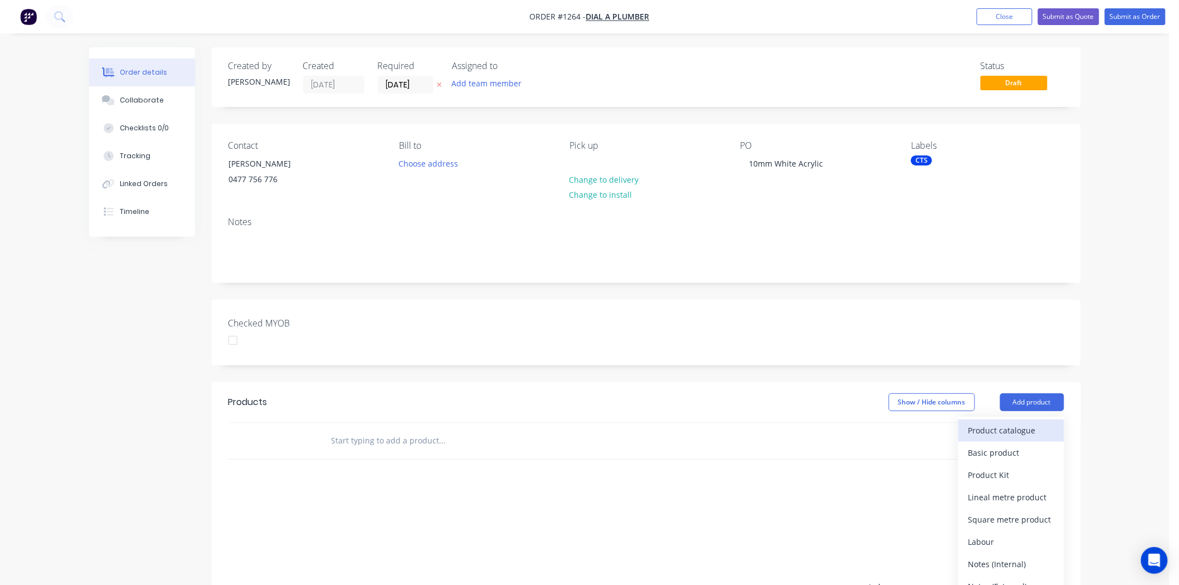
click at [999, 426] on div "Product catalogue" at bounding box center [1011, 430] width 86 height 16
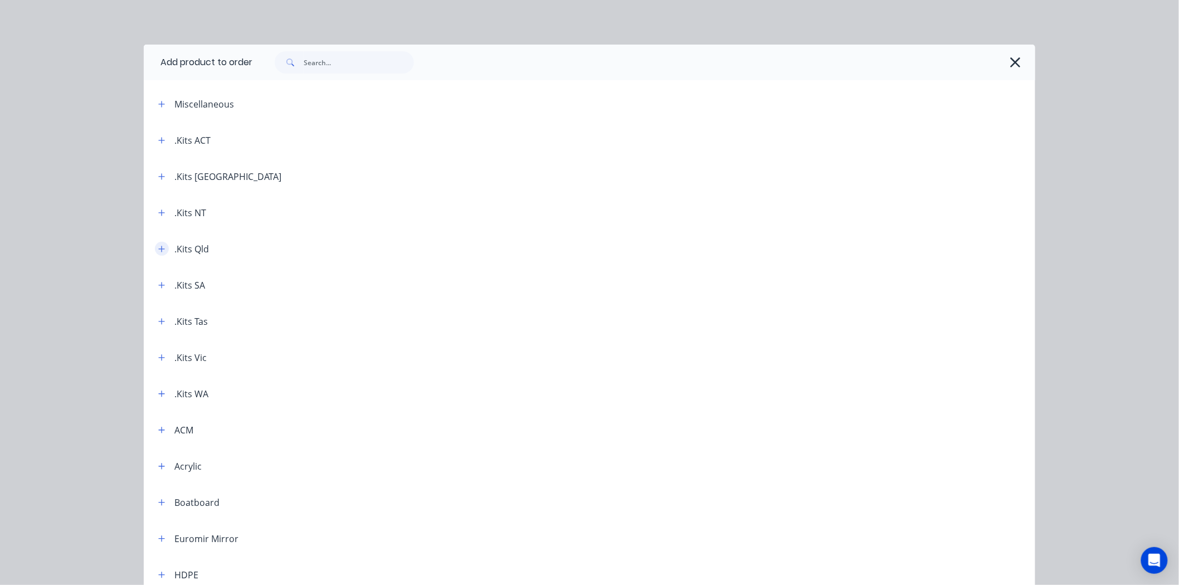
click at [159, 245] on icon "button" at bounding box center [161, 249] width 7 height 8
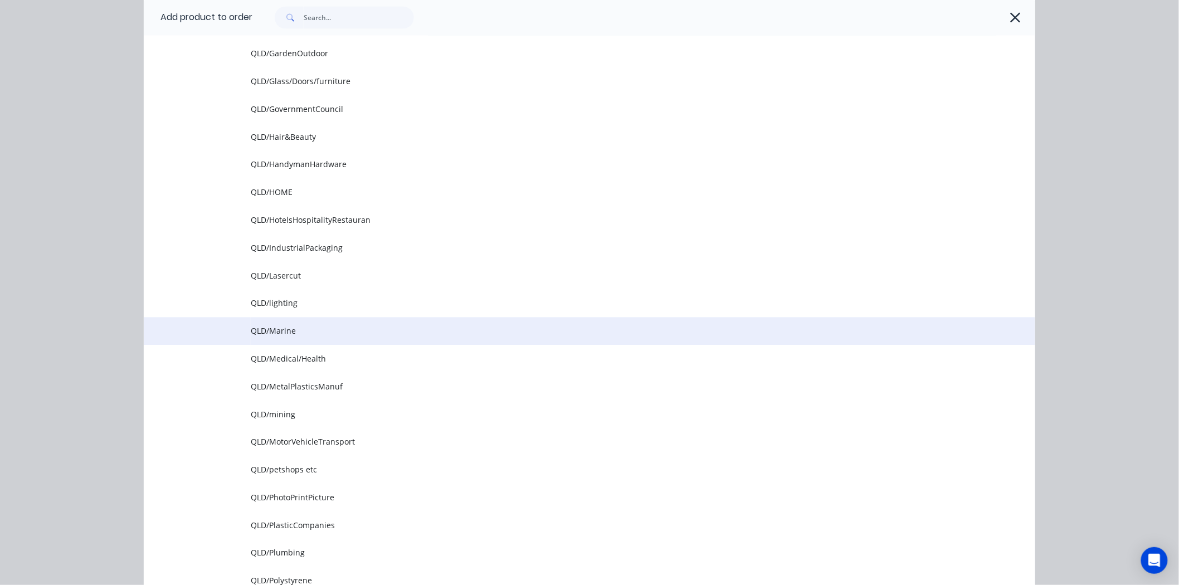
scroll to position [866, 0]
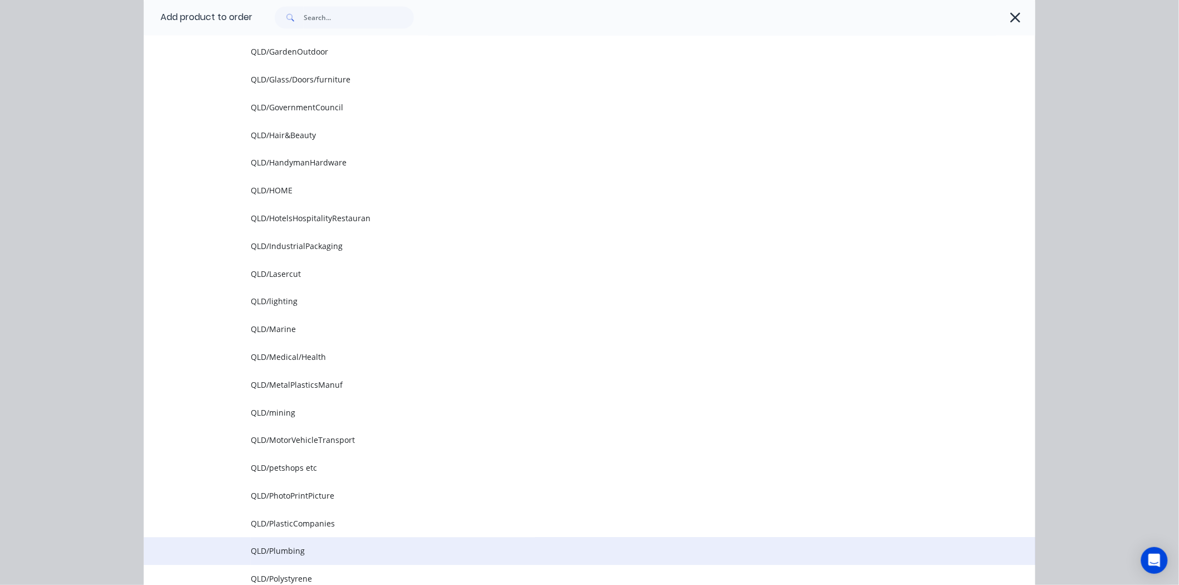
click at [274, 548] on span "QLD/Plumbing" at bounding box center [564, 551] width 627 height 12
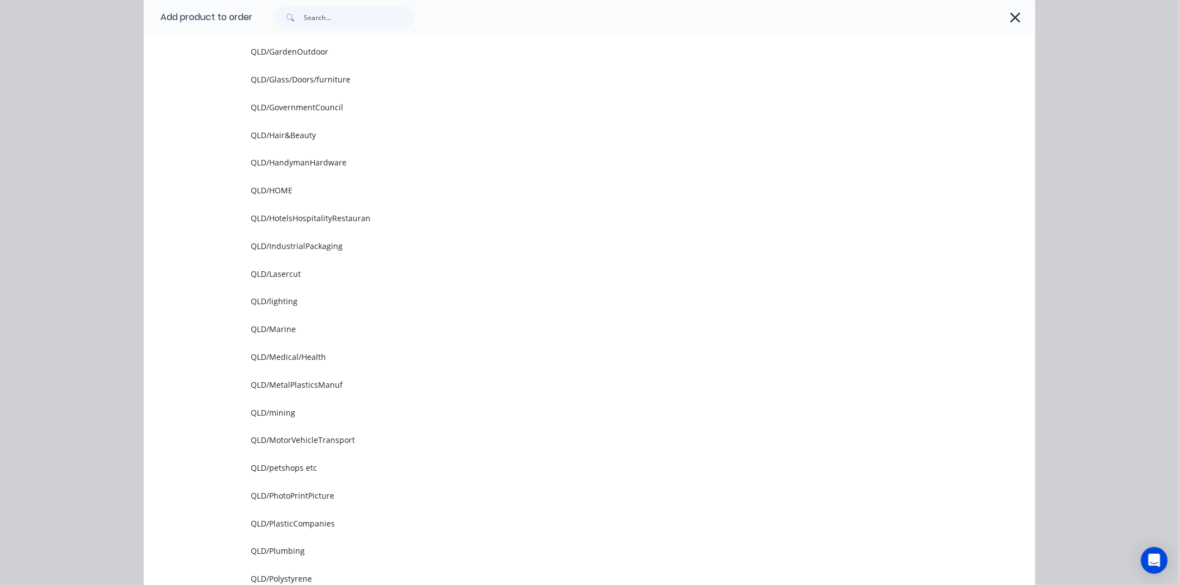
scroll to position [0, 0]
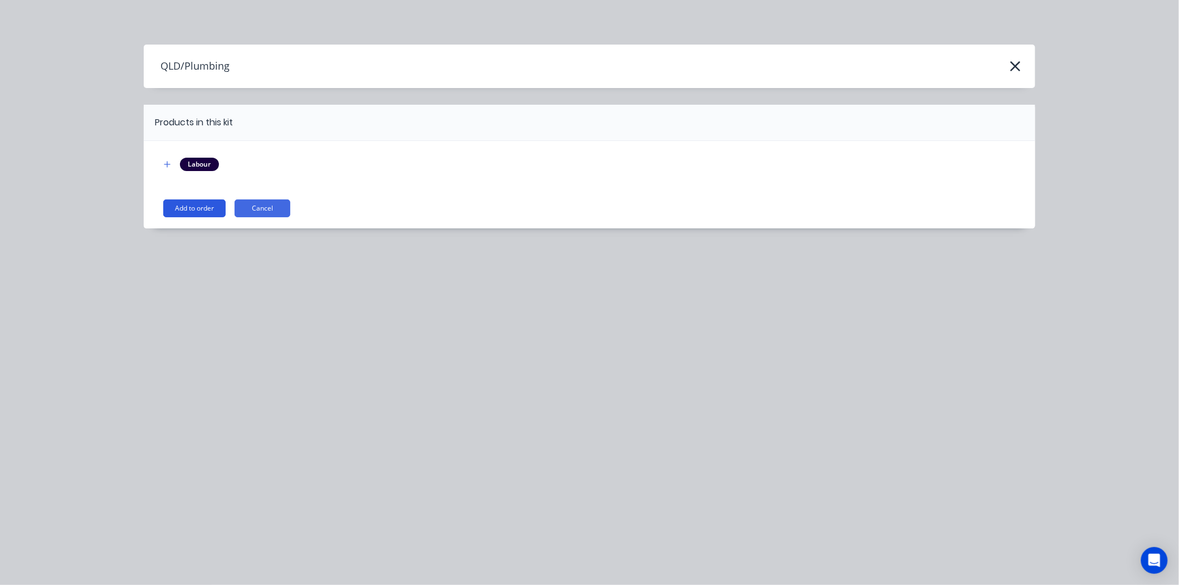
click at [207, 208] on button "Add to order" at bounding box center [194, 208] width 62 height 18
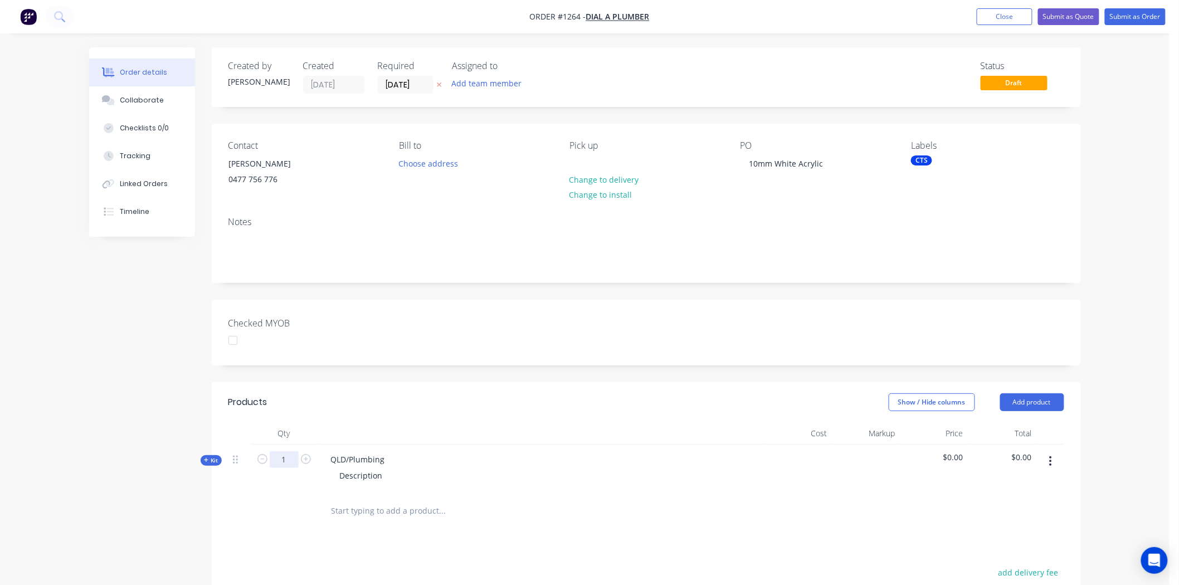
click at [282, 462] on input "1" at bounding box center [284, 459] width 29 height 17
type input "6"
drag, startPoint x: 331, startPoint y: 459, endPoint x: 398, endPoint y: 455, distance: 66.4
click at [398, 455] on div "QLD/Plumbing Description" at bounding box center [541, 469] width 446 height 48
drag, startPoint x: 341, startPoint y: 474, endPoint x: 409, endPoint y: 477, distance: 68.6
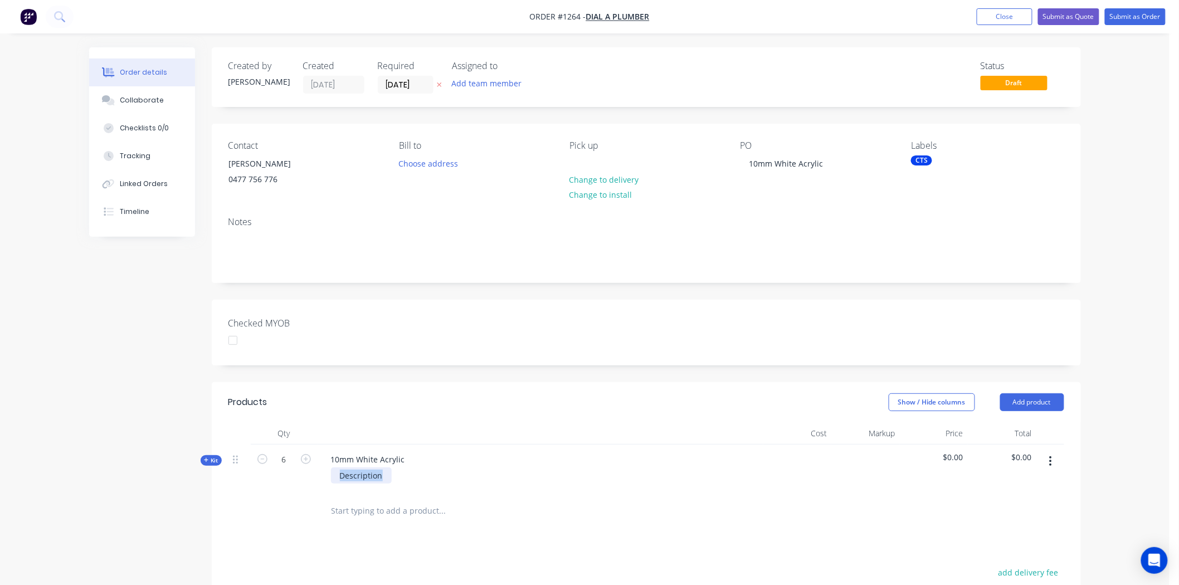
click at [409, 477] on div "Description" at bounding box center [540, 475] width 437 height 16
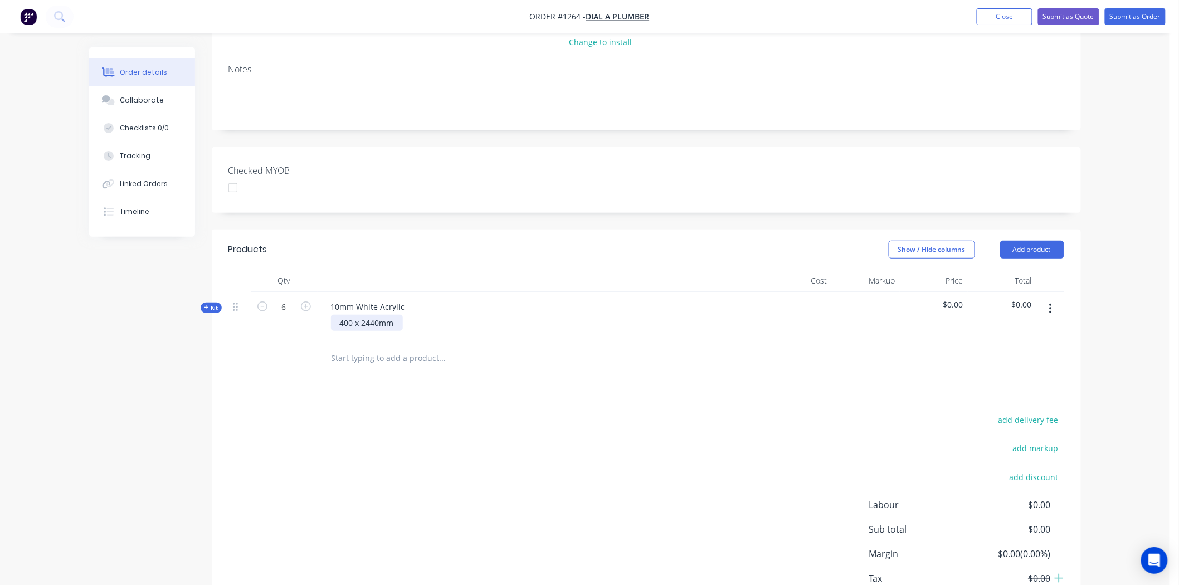
scroll to position [228, 0]
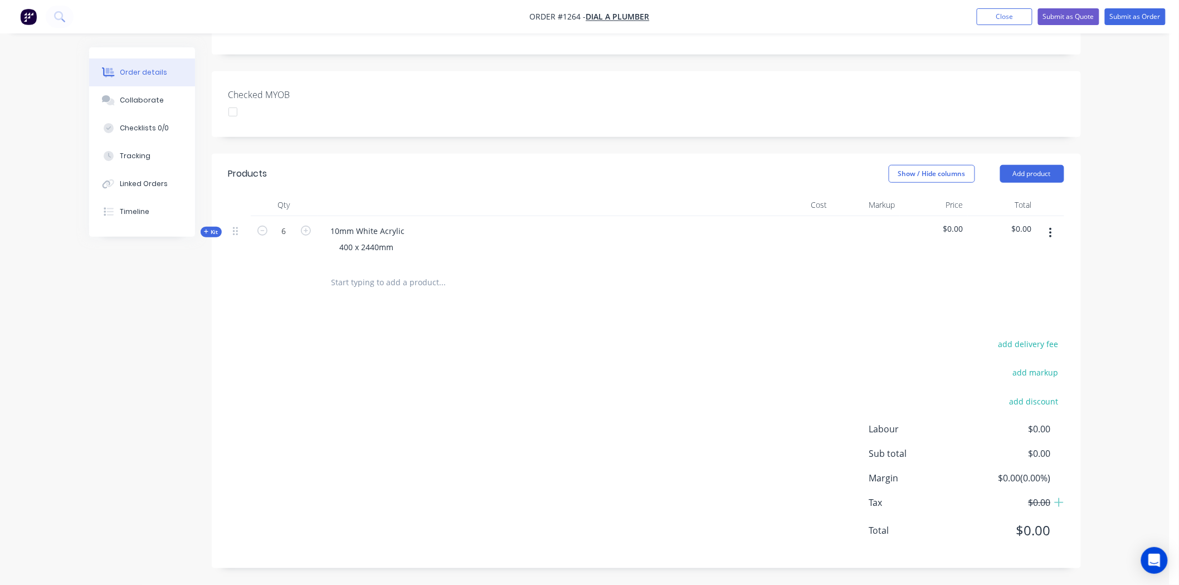
click at [207, 228] on span "Kit" at bounding box center [211, 232] width 14 height 8
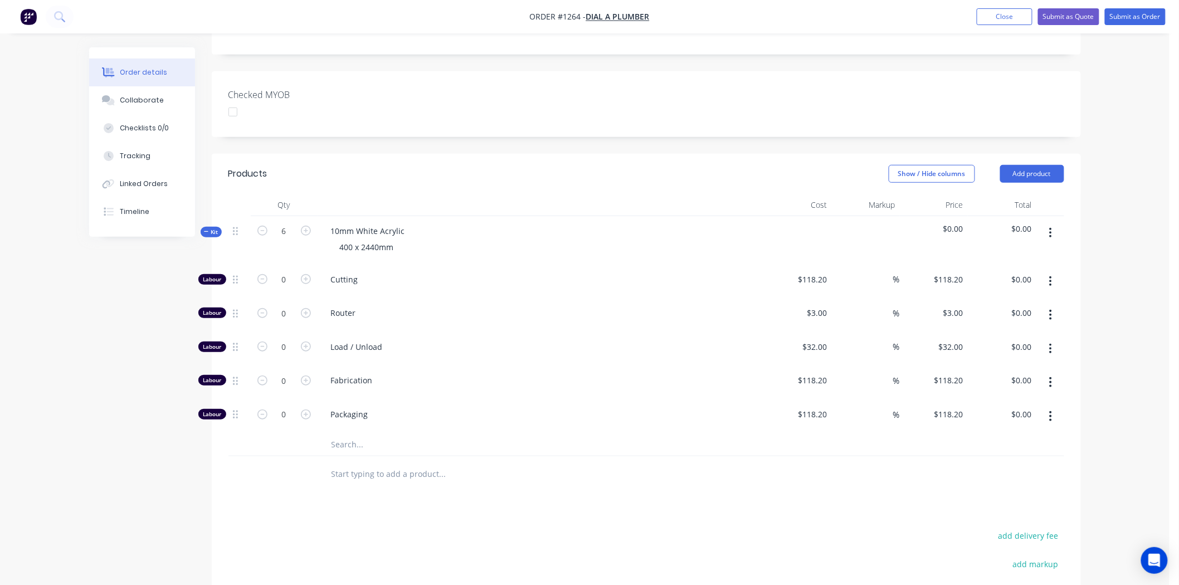
click at [399, 447] on input "text" at bounding box center [442, 444] width 223 height 22
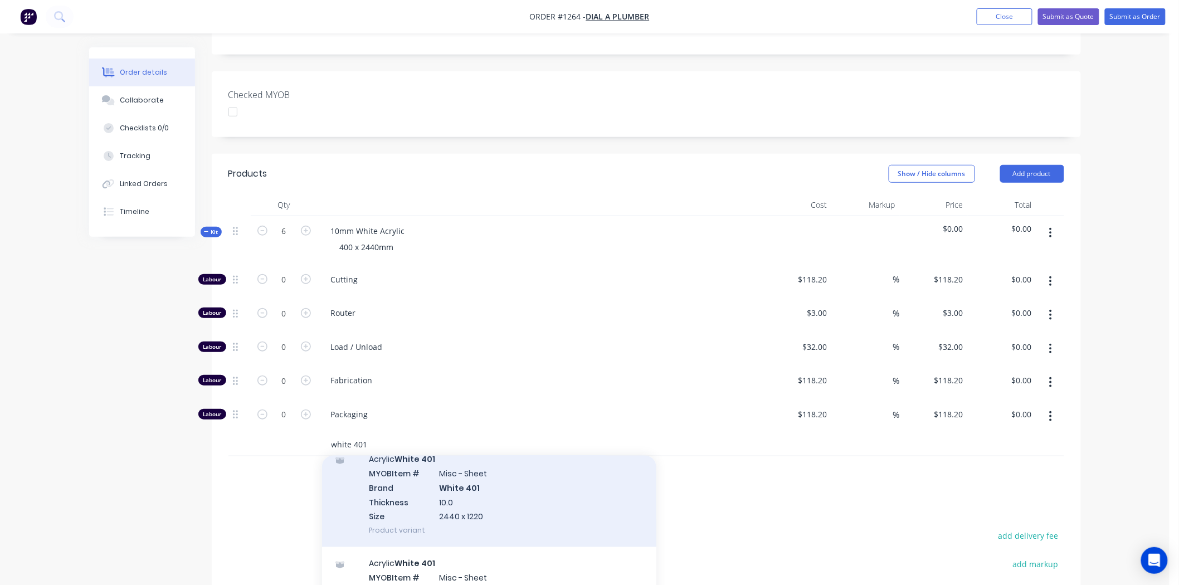
type input "white 401"
click at [443, 498] on div "Acrylic White 401 MYOB Item # Misc - Sheet Brand White 401 Thickness 10.0 Size …" at bounding box center [489, 495] width 334 height 104
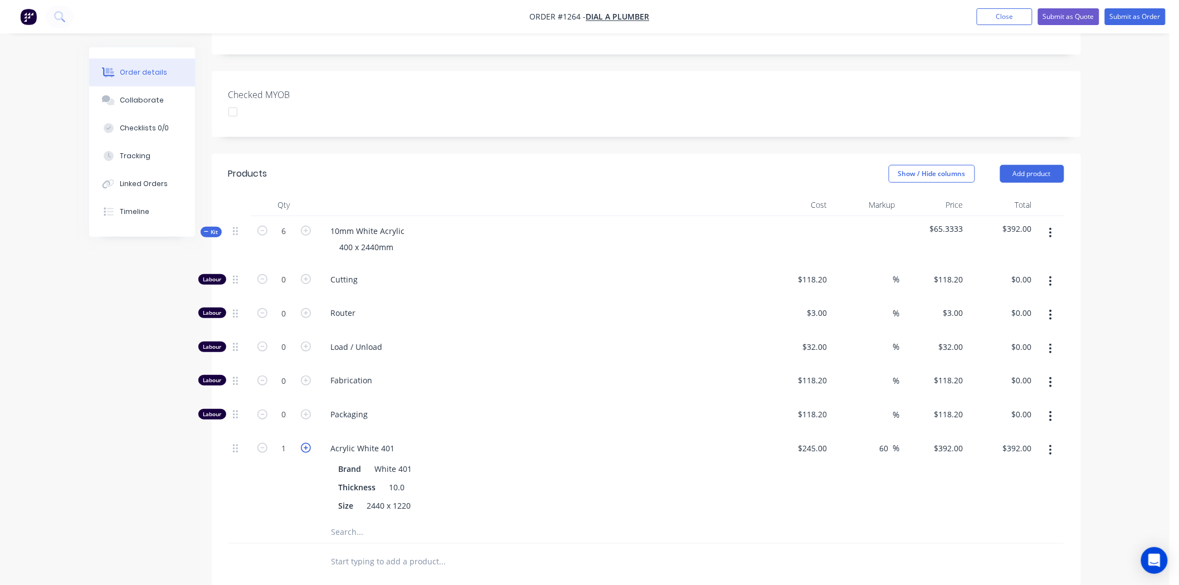
click at [305, 449] on icon "button" at bounding box center [306, 448] width 10 height 10
type input "2"
type input "$784.00"
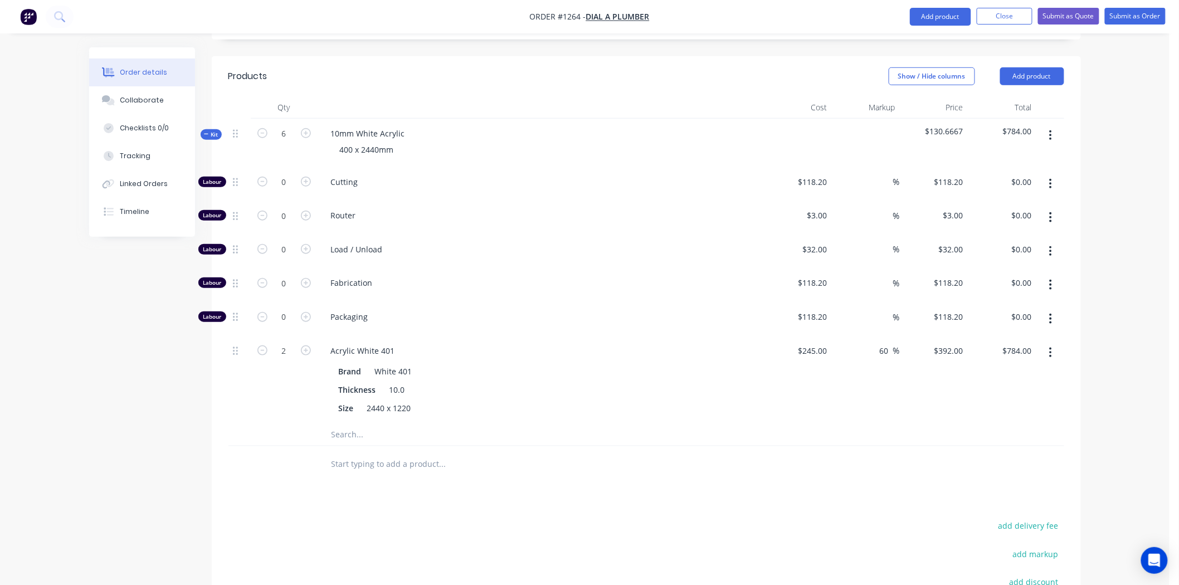
scroll to position [323, 0]
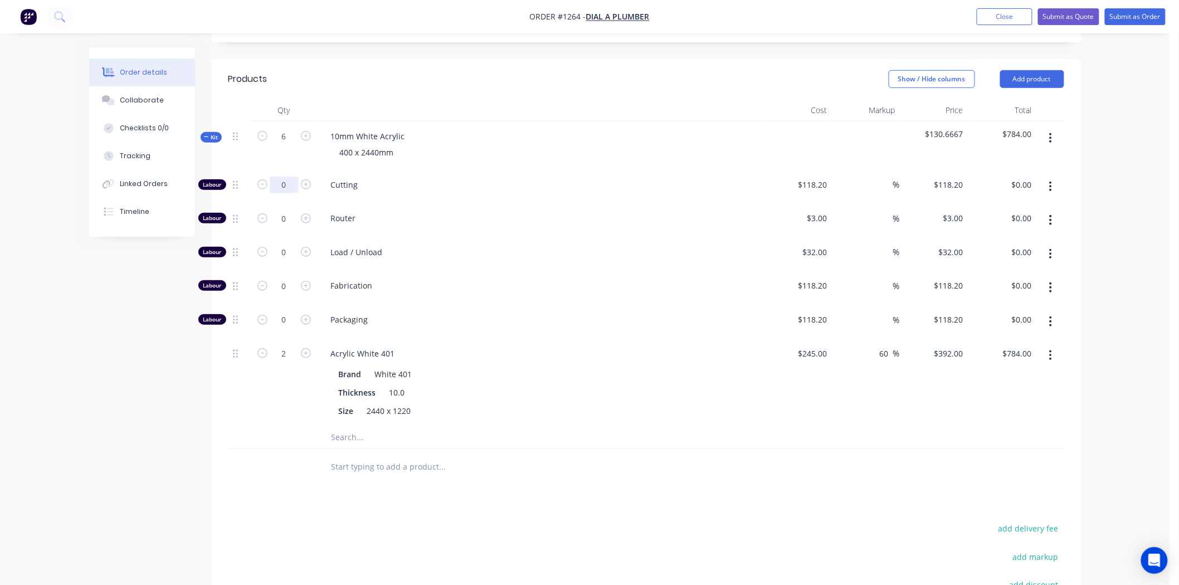
click at [289, 182] on input "0" at bounding box center [284, 185] width 29 height 17
click at [305, 182] on icon "button" at bounding box center [306, 184] width 10 height 10
type input "1"
type input "$118.20"
click at [305, 182] on icon "button" at bounding box center [306, 184] width 10 height 10
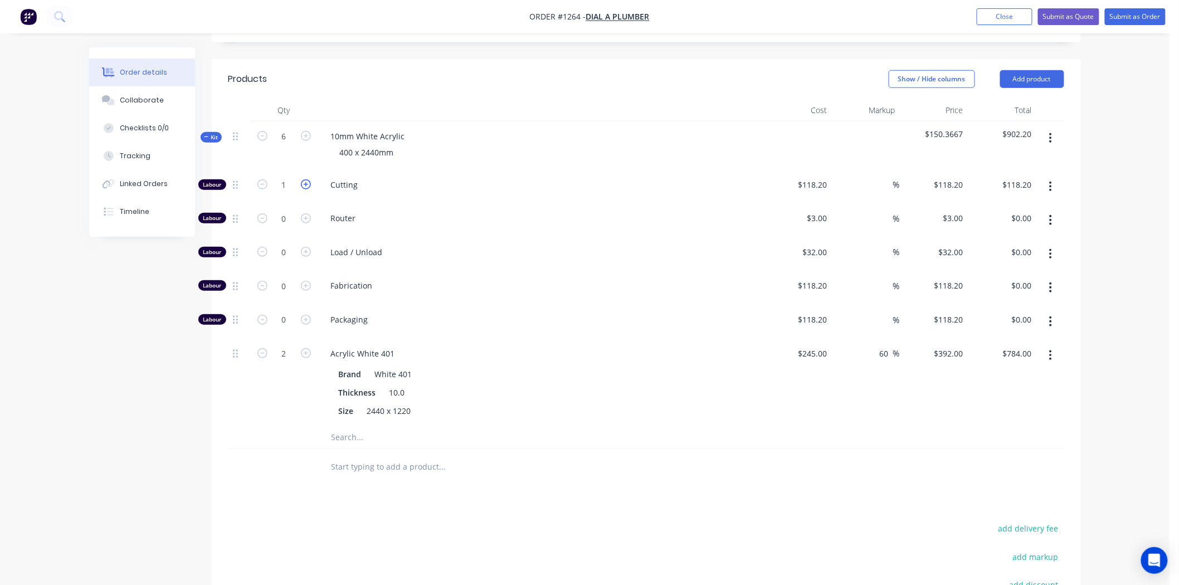
type input "2"
type input "$236.40"
drag, startPoint x: 792, startPoint y: 187, endPoint x: 811, endPoint y: 191, distance: 19.5
click at [794, 186] on div "118.2 118.2" at bounding box center [797, 187] width 69 height 34
type input "$10.00"
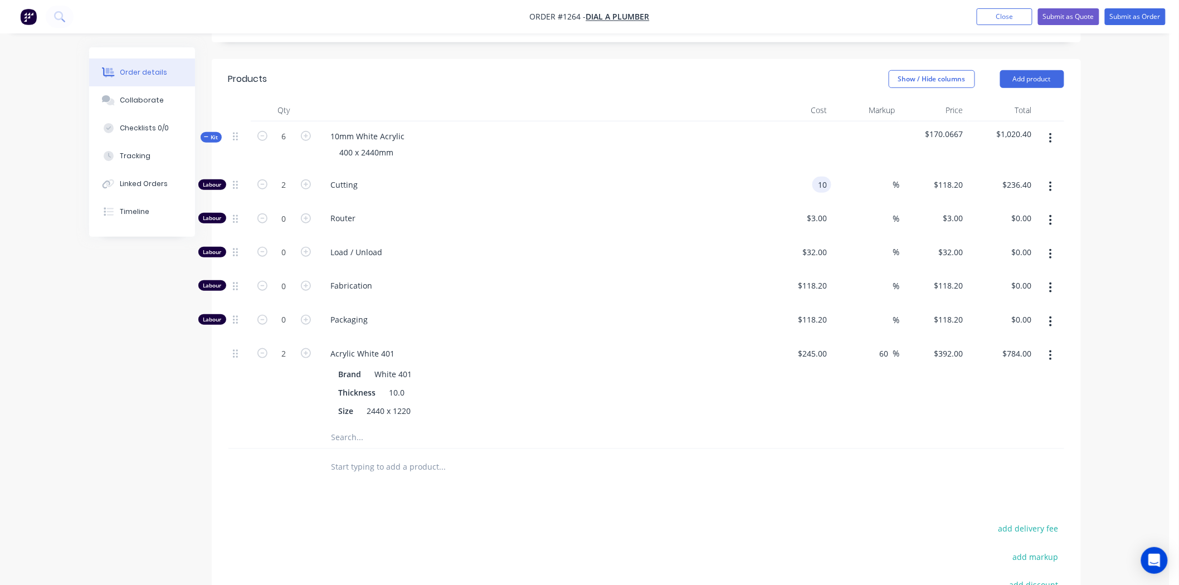
type input "$10.00"
type input "$20.00"
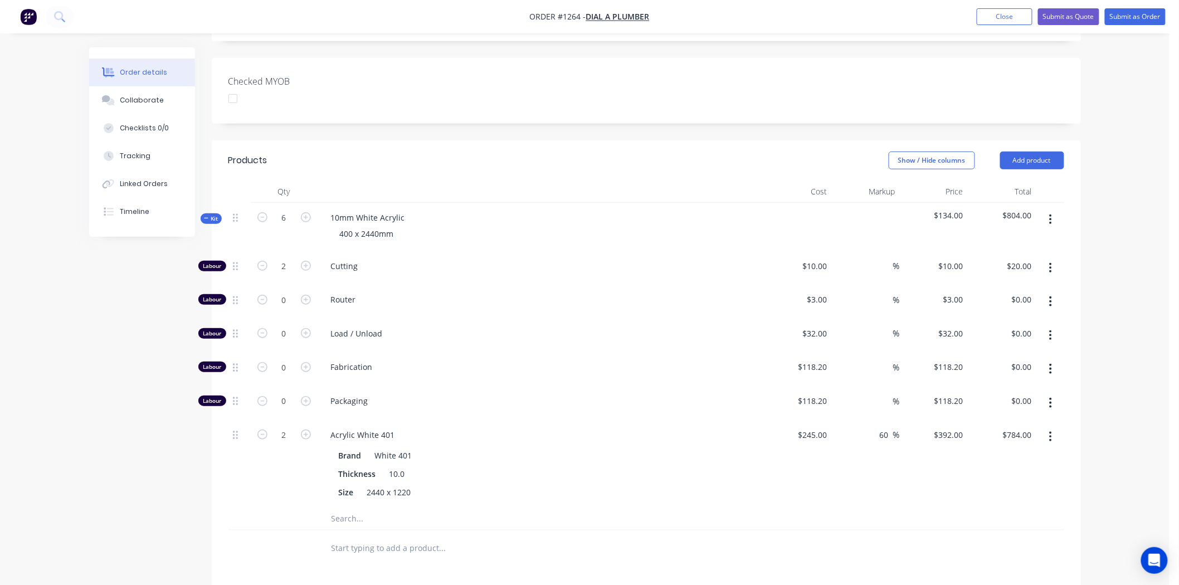
scroll to position [199, 0]
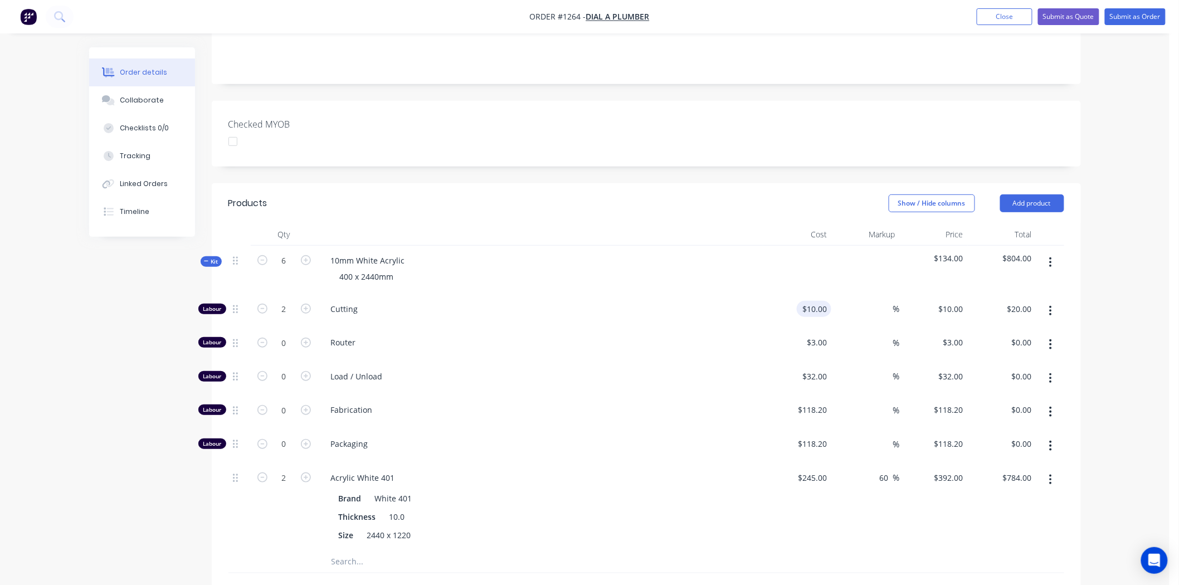
type input "10"
click at [799, 305] on div "10 $10.00" at bounding box center [797, 311] width 69 height 34
type input "$0.00"
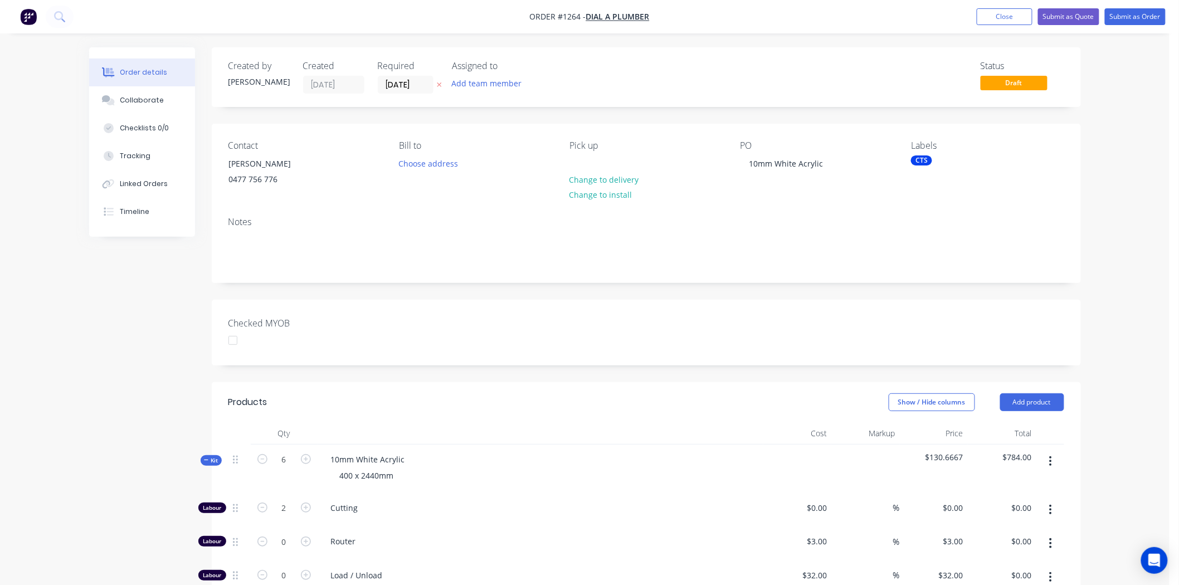
scroll to position [62, 0]
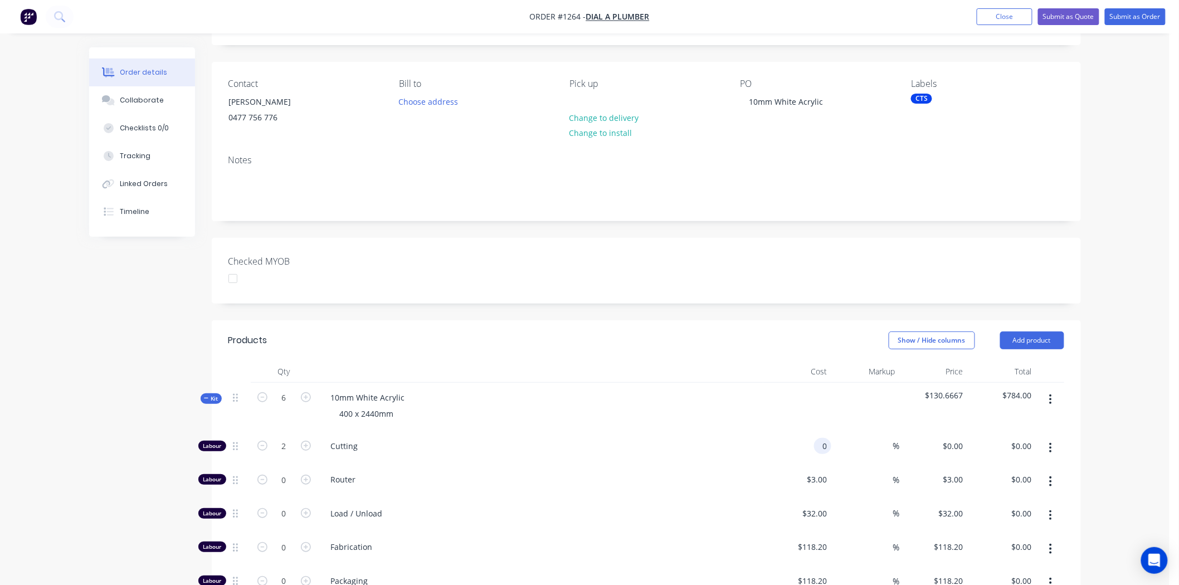
click at [821, 443] on input "0" at bounding box center [824, 446] width 13 height 16
type input "$13.00"
type input "$26.00"
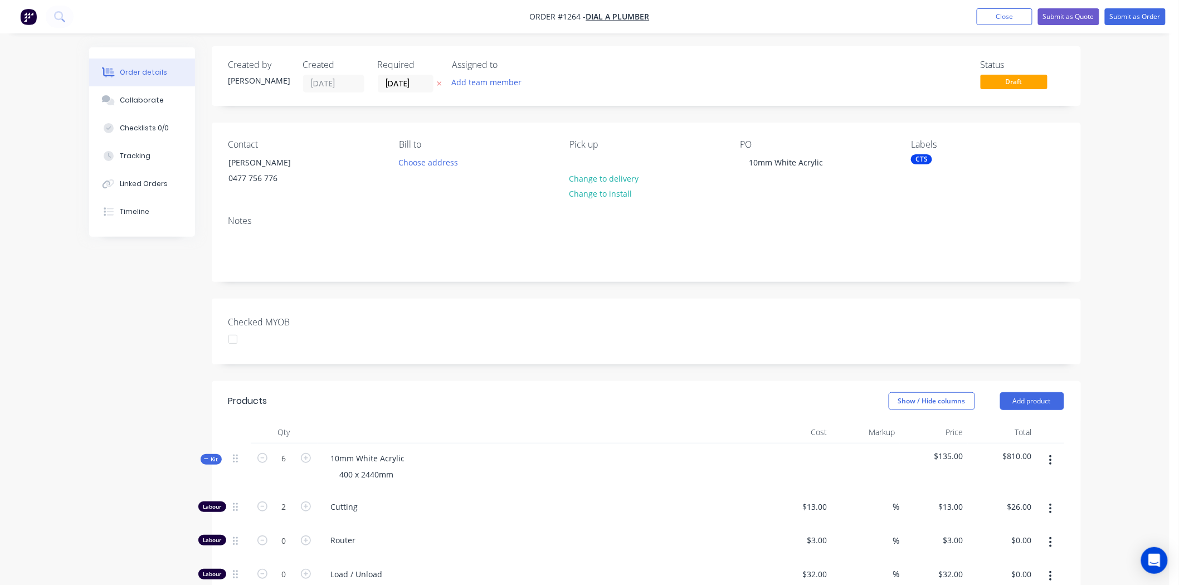
scroll to position [0, 0]
click at [1070, 17] on button "Submit as Quote" at bounding box center [1068, 16] width 61 height 17
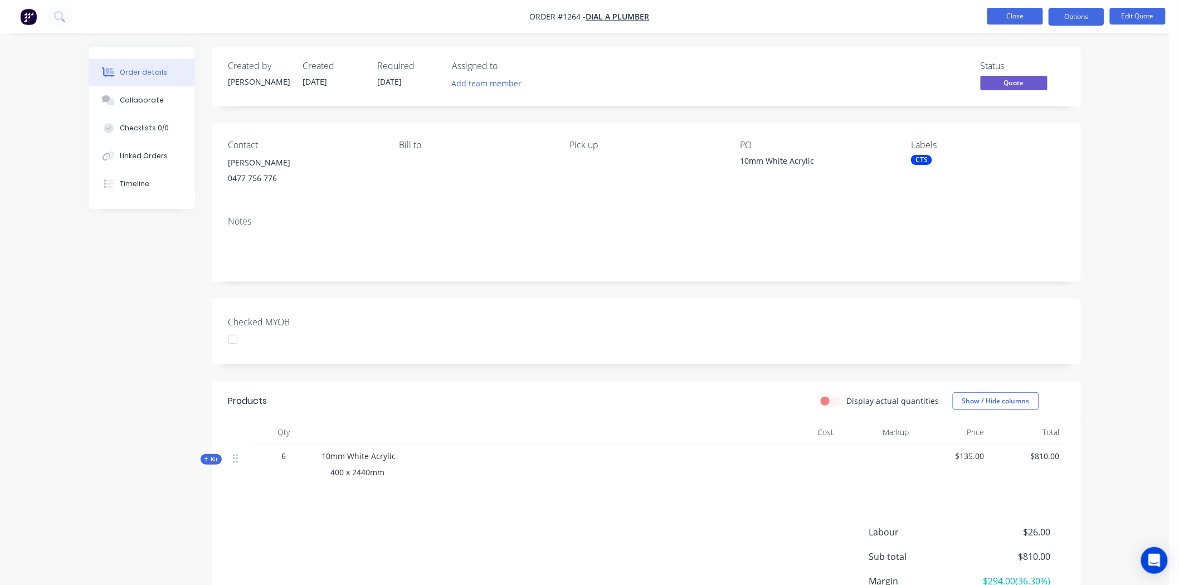
click at [1021, 16] on button "Close" at bounding box center [1015, 16] width 56 height 17
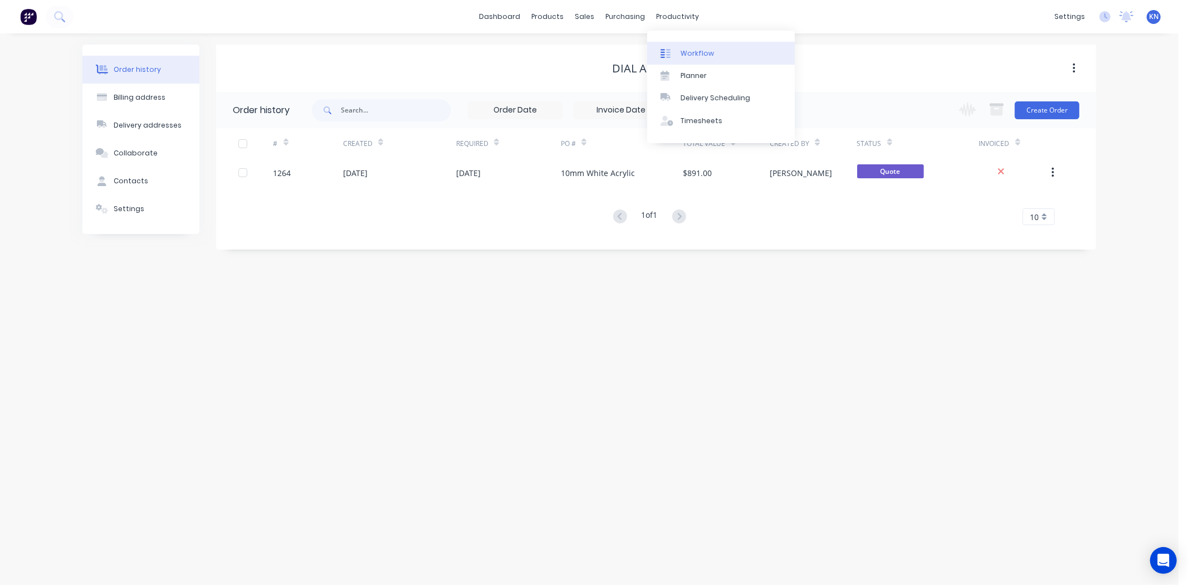
click at [699, 53] on div "Workflow" at bounding box center [697, 53] width 33 height 10
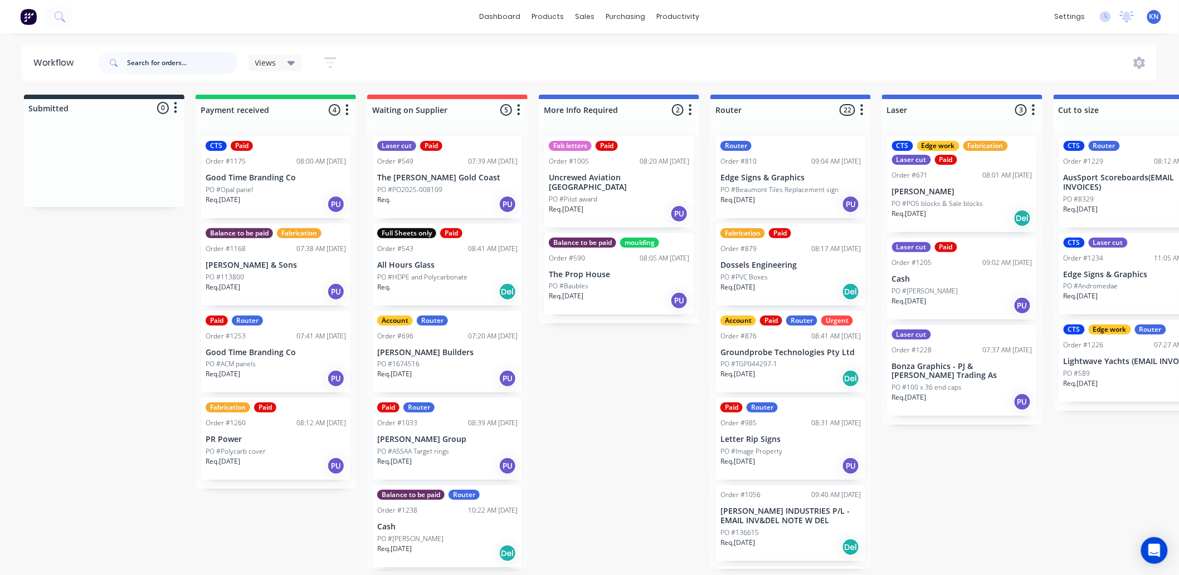
click at [163, 62] on input "text" at bounding box center [182, 63] width 110 height 22
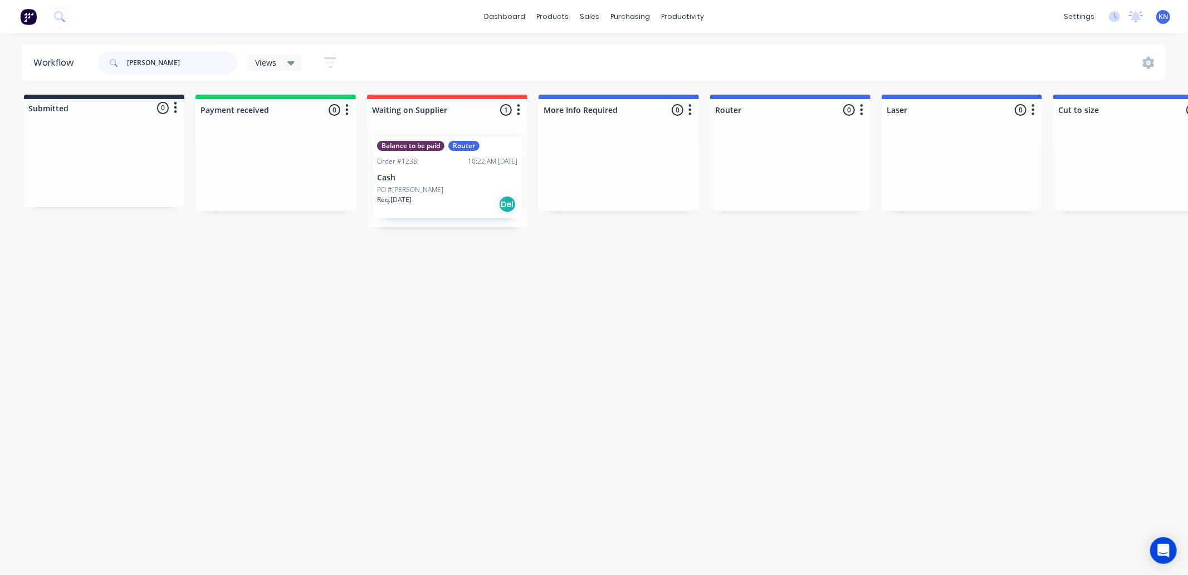
type input "[PERSON_NAME]"
click at [420, 187] on p "PO #[PERSON_NAME]" at bounding box center [410, 190] width 66 height 10
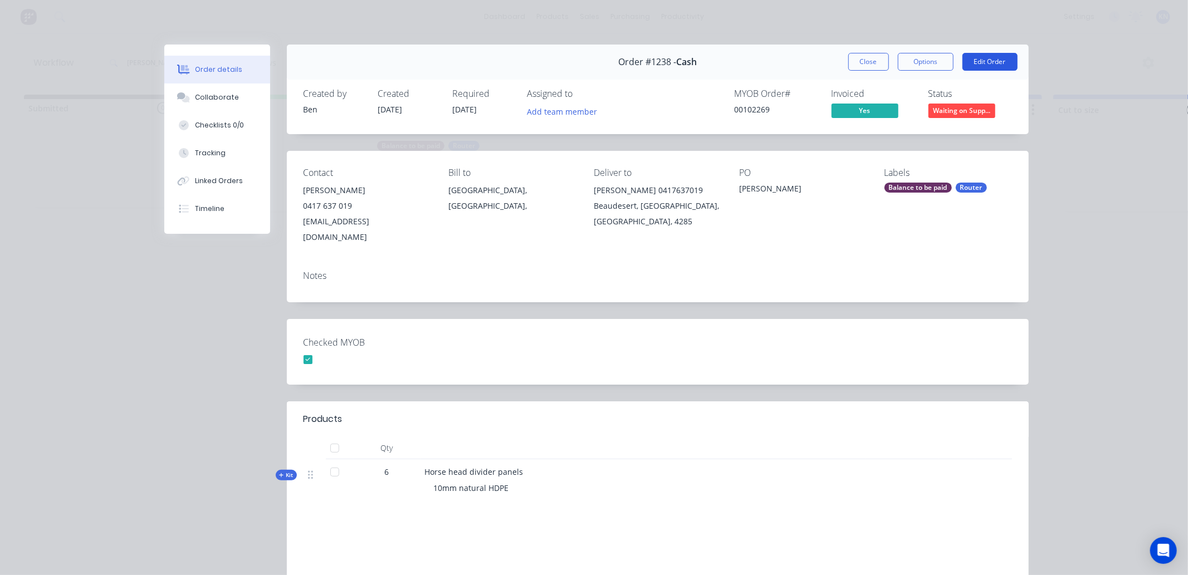
click at [998, 56] on button "Edit Order" at bounding box center [990, 62] width 55 height 18
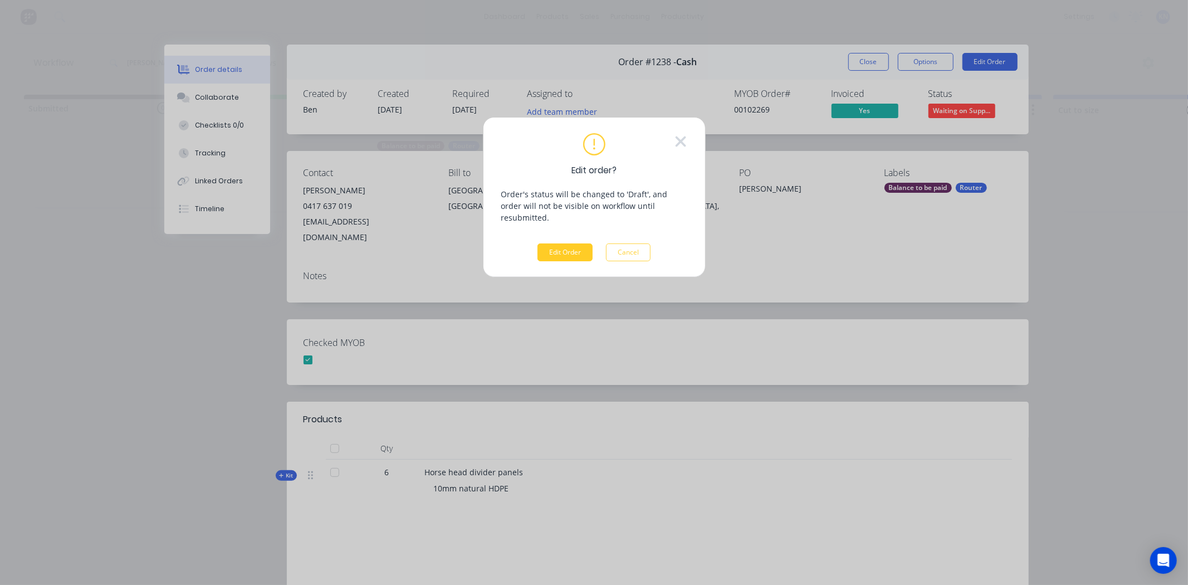
click at [577, 243] on button "Edit Order" at bounding box center [565, 252] width 55 height 18
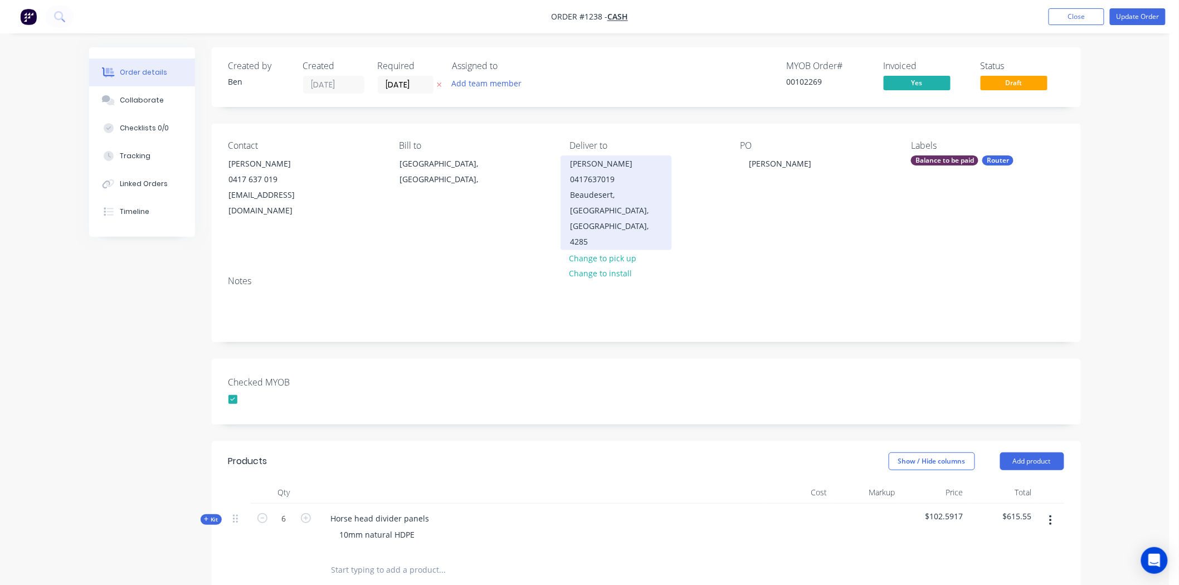
click at [597, 192] on div "Beaudesert, Queensland, Australia, 4285" at bounding box center [616, 218] width 92 height 62
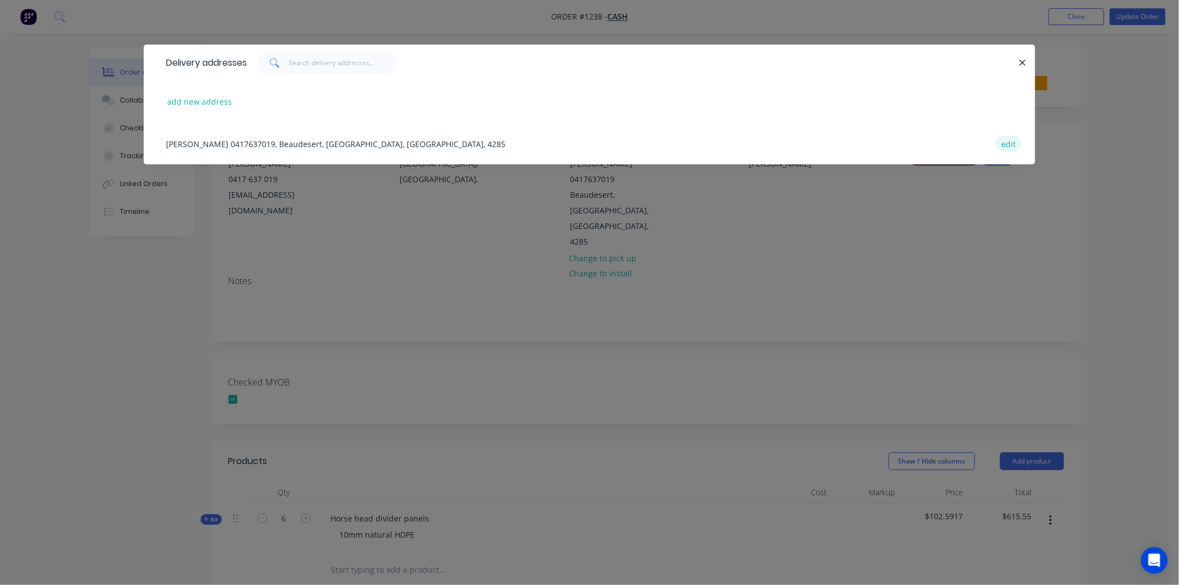
click at [1012, 141] on button "edit" at bounding box center [1009, 143] width 26 height 15
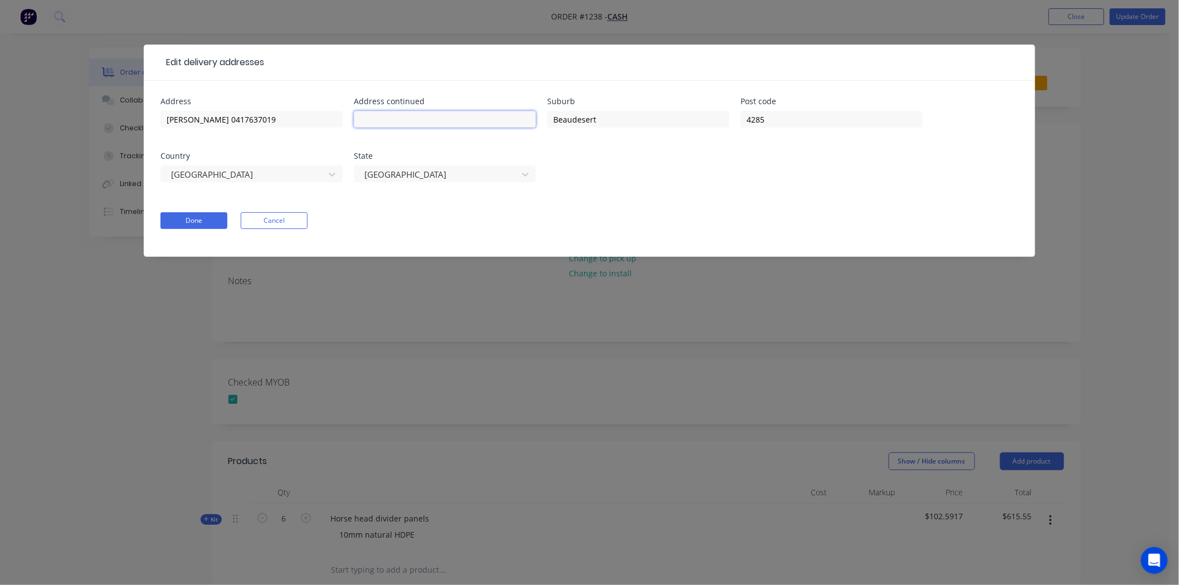
click at [390, 124] on input "text" at bounding box center [445, 119] width 182 height 17
drag, startPoint x: 277, startPoint y: 118, endPoint x: 159, endPoint y: 118, distance: 118.1
click at [159, 118] on div "Address Kylie Raymont 0417637019 Address continued 78 Veresdale Scrub Suburb Be…" at bounding box center [589, 169] width 891 height 176
drag, startPoint x: 404, startPoint y: 56, endPoint x: 407, endPoint y: 67, distance: 11.5
click at [407, 67] on div at bounding box center [641, 62] width 754 height 13
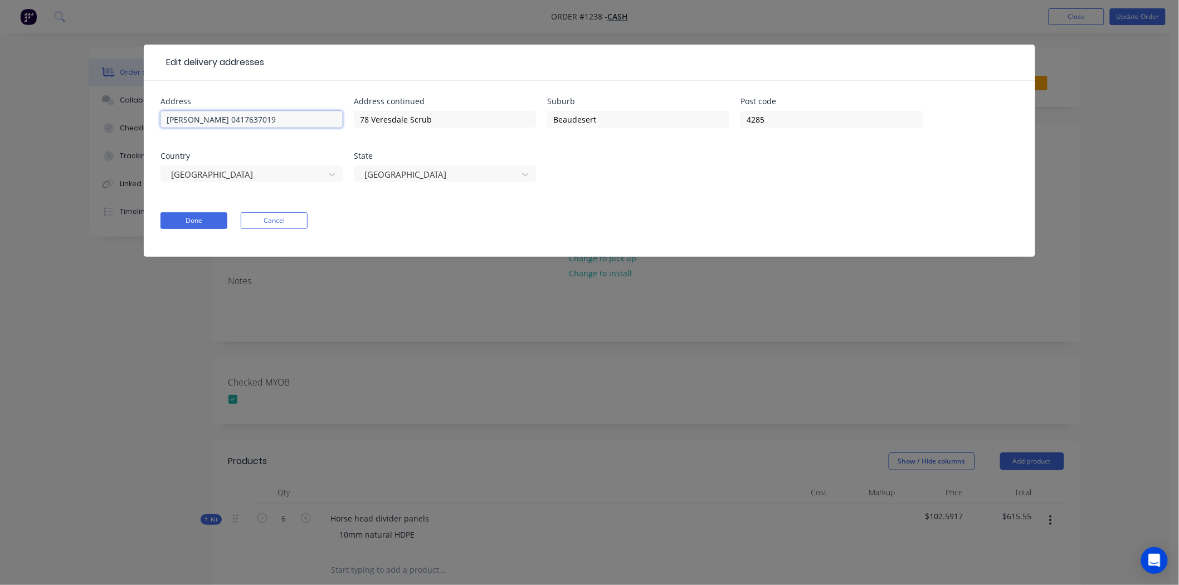
click at [304, 116] on input "[PERSON_NAME] 0417637019" at bounding box center [251, 119] width 182 height 17
click at [497, 116] on input "78 Veresdale Scrub" at bounding box center [445, 119] width 182 height 17
type input "78 Veresdale Scrub Road"
drag, startPoint x: 639, startPoint y: 119, endPoint x: 492, endPoint y: 116, distance: 146.6
click at [492, 116] on div "Address Kylie Raymont 0417637019 Address continued 78 Veresdale Scrub Road Subu…" at bounding box center [589, 146] width 858 height 98
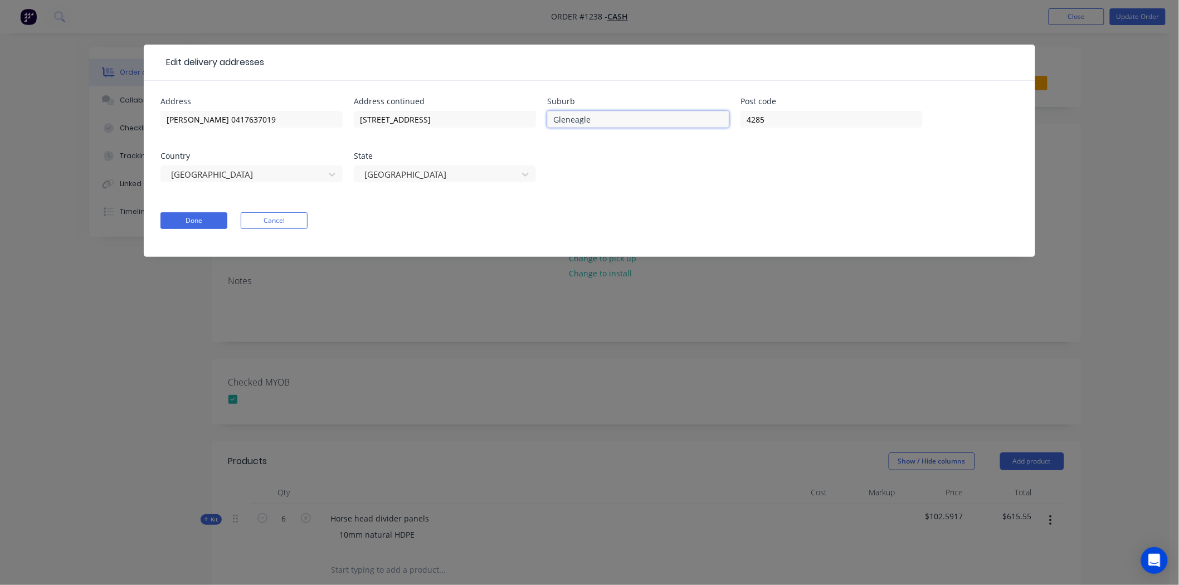
type input "Gleneagle"
click at [297, 114] on input "[PERSON_NAME] 0417637019" at bounding box center [251, 119] width 182 height 17
type input "[PERSON_NAME] 0417637019"
click at [186, 218] on button "Done" at bounding box center [193, 220] width 67 height 17
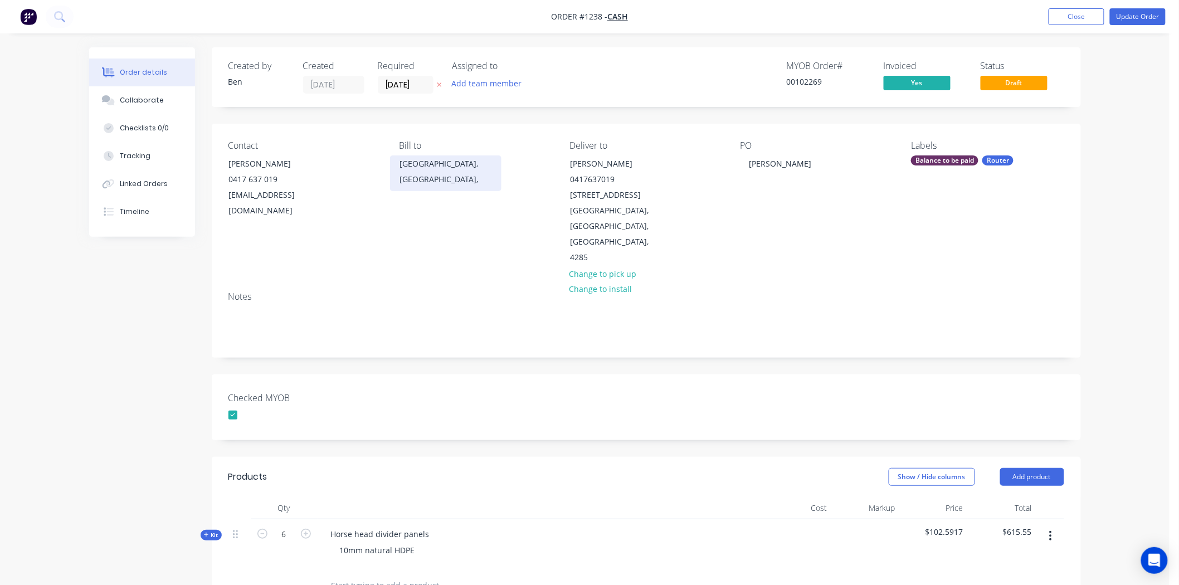
click at [443, 163] on div "[GEOGRAPHIC_DATA], [GEOGRAPHIC_DATA]," at bounding box center [445, 171] width 92 height 31
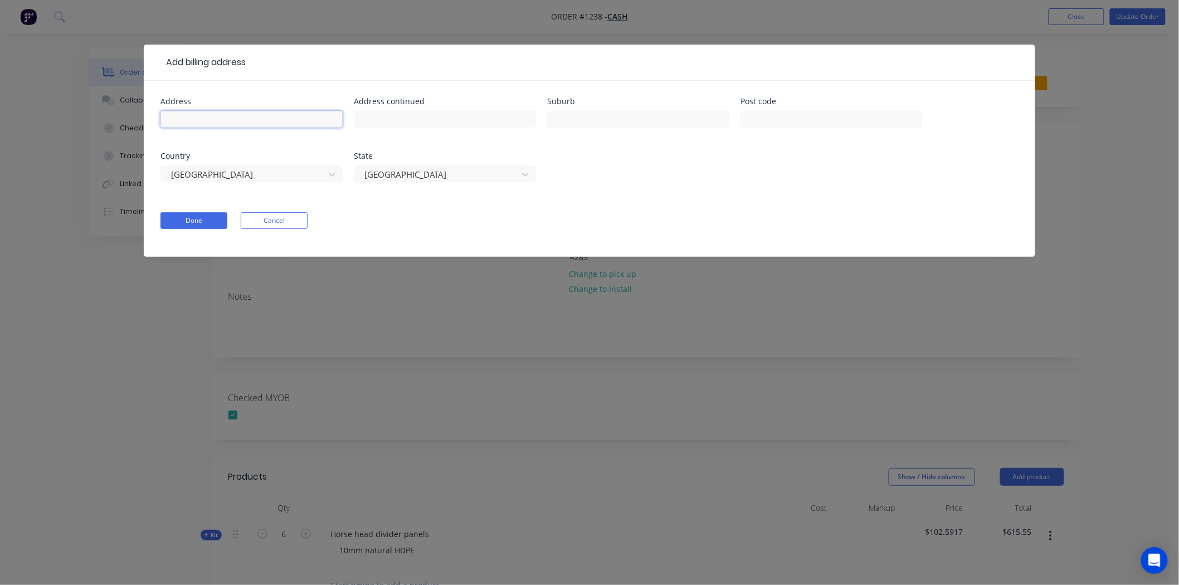
click at [320, 121] on input "text" at bounding box center [251, 119] width 182 height 17
type input "[PERSON_NAME]"
click at [182, 220] on button "Done" at bounding box center [193, 220] width 67 height 17
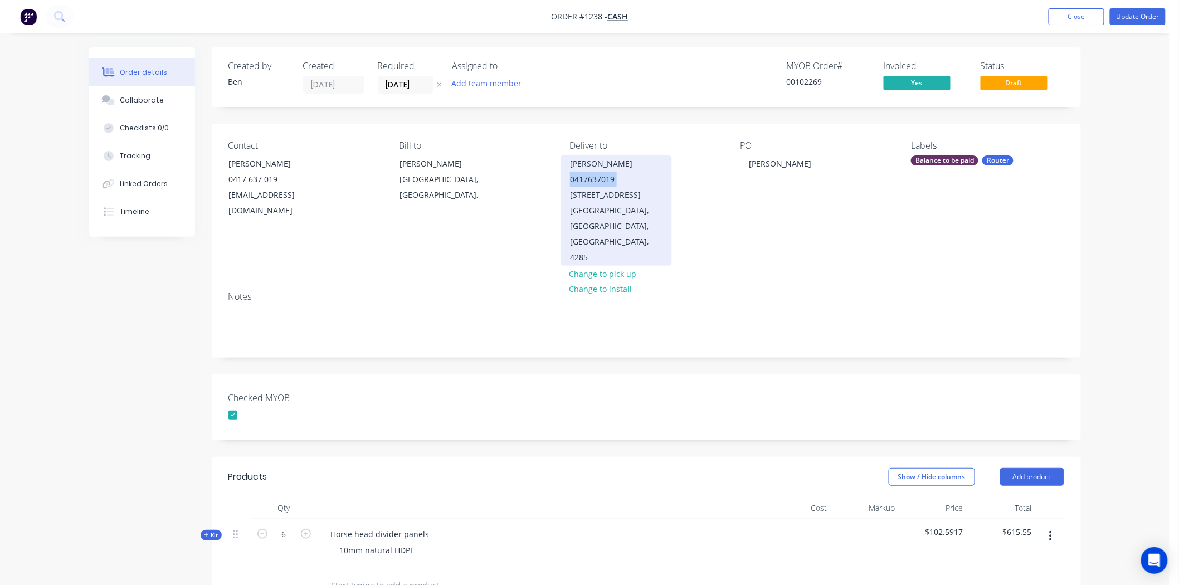
drag, startPoint x: 616, startPoint y: 177, endPoint x: 570, endPoint y: 177, distance: 46.2
click at [570, 177] on div "Kylie Raymont 0417637019 78 Veresdale Scrub Road" at bounding box center [616, 179] width 92 height 47
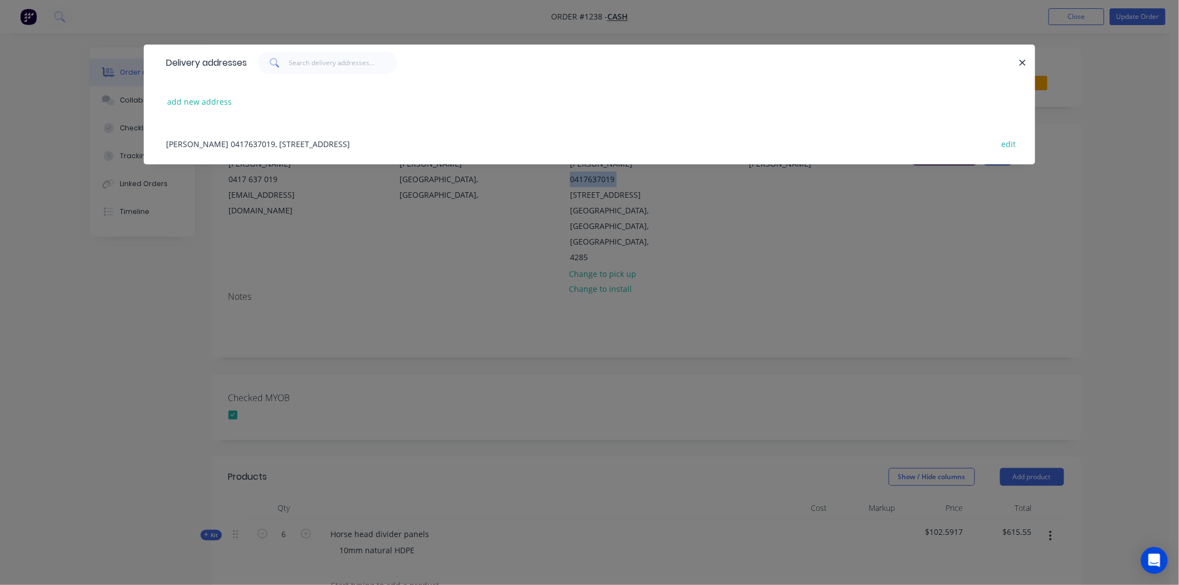
copy div "0417637019"
click at [1022, 64] on icon "button" at bounding box center [1023, 63] width 6 height 6
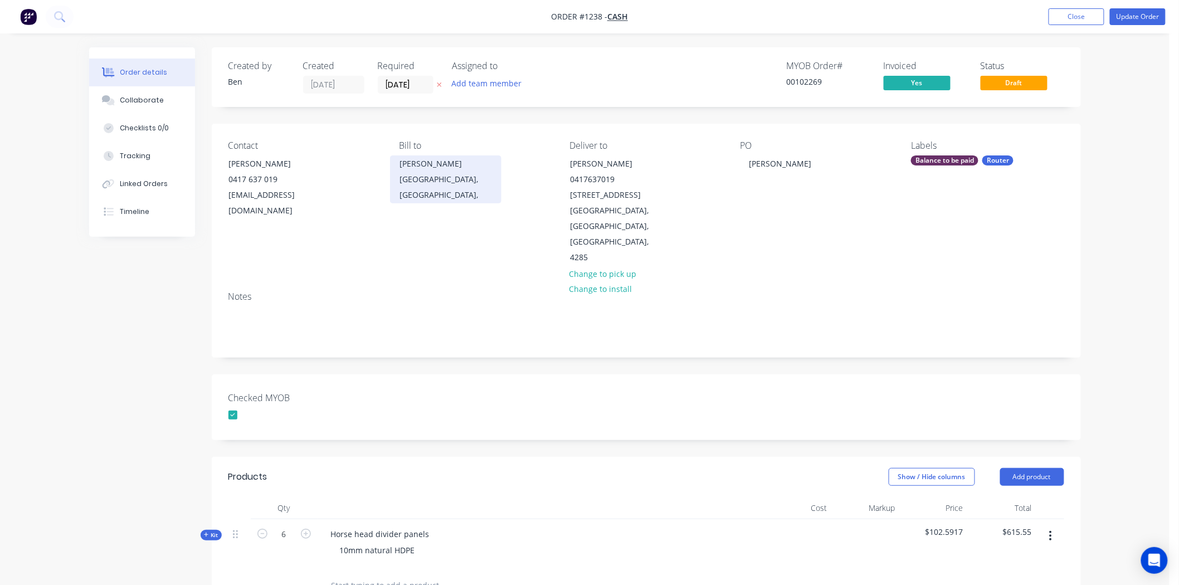
click at [414, 163] on div "[PERSON_NAME]" at bounding box center [445, 164] width 92 height 16
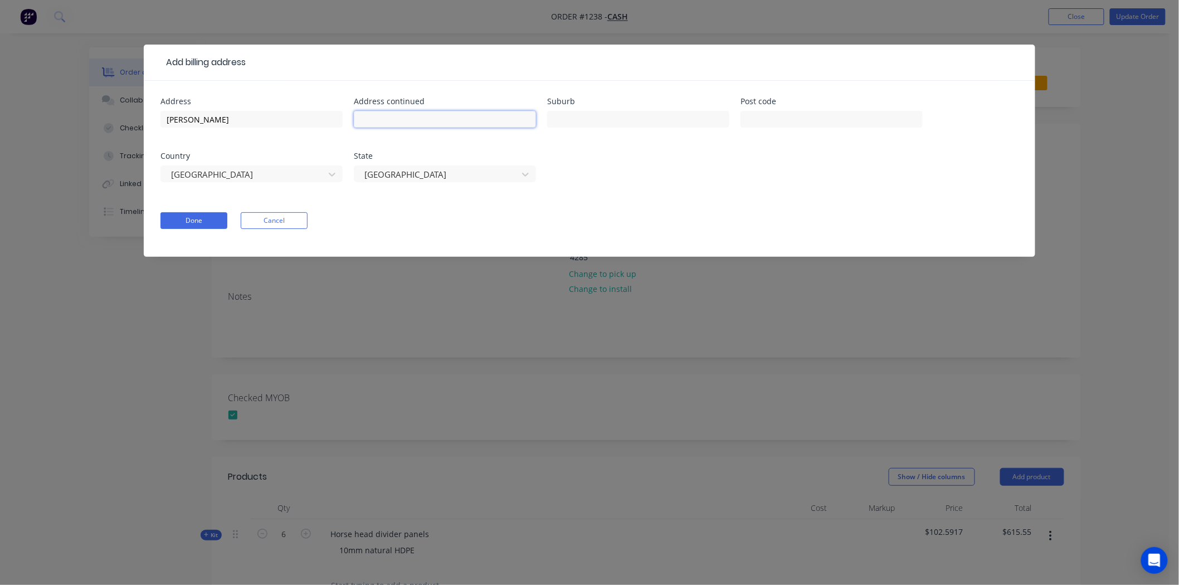
click at [392, 120] on input "text" at bounding box center [445, 119] width 182 height 17
paste input "0417637019"
type input "0417637019"
click at [206, 216] on button "Done" at bounding box center [193, 220] width 67 height 17
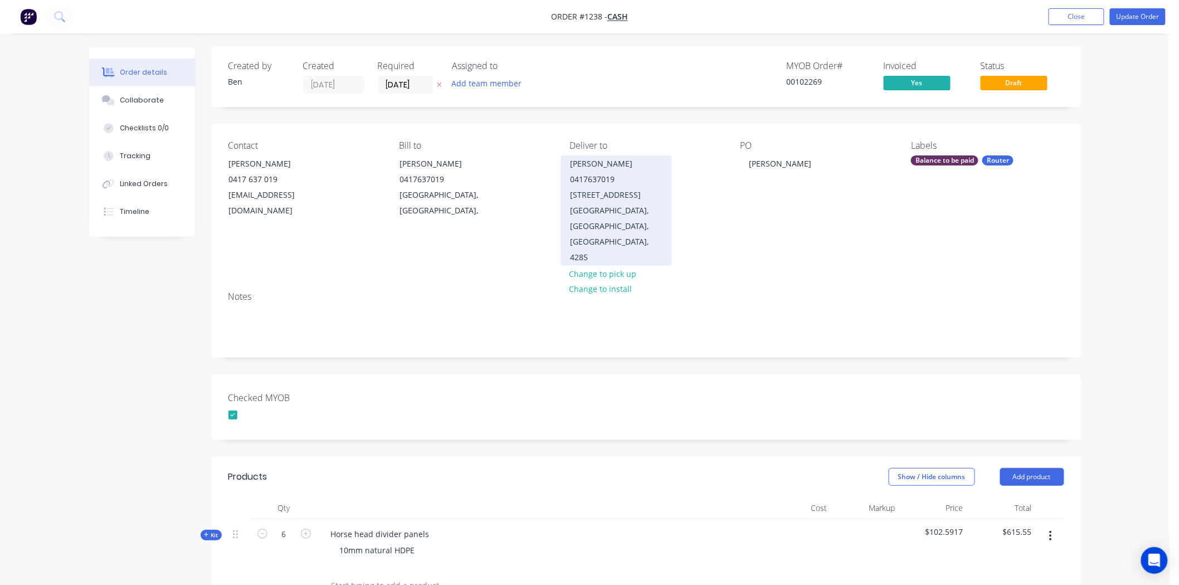
click at [625, 173] on div "Kylie Raymont 0417637019 78 Veresdale Scrub Road" at bounding box center [616, 179] width 92 height 47
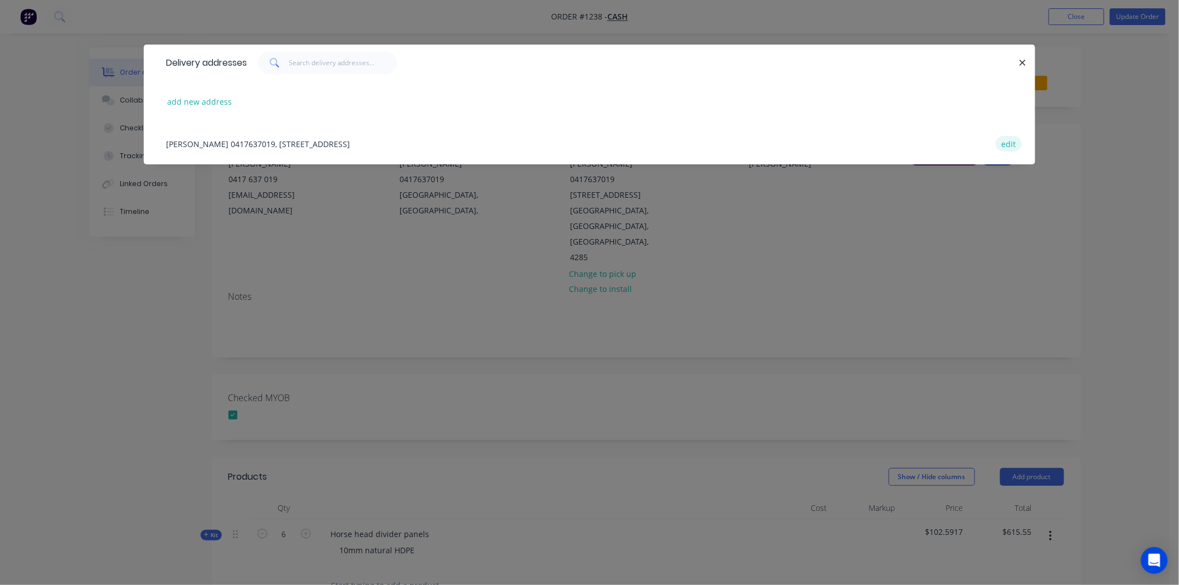
click at [1007, 142] on button "edit" at bounding box center [1009, 143] width 26 height 15
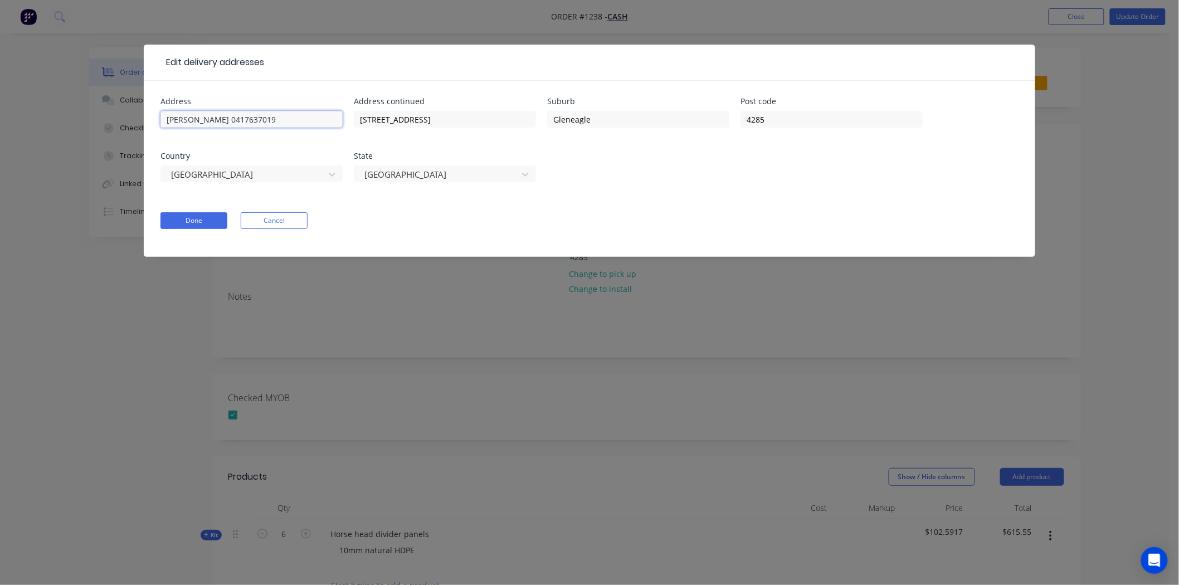
drag, startPoint x: 286, startPoint y: 118, endPoint x: 87, endPoint y: 118, distance: 198.3
click at [87, 118] on div "Edit delivery addresses Address Kylie Raymont 0417637019 Address continued 78 V…" at bounding box center [589, 292] width 1179 height 585
type input "Mark Denysenko 0431661377"
click at [198, 218] on button "Done" at bounding box center [193, 220] width 67 height 17
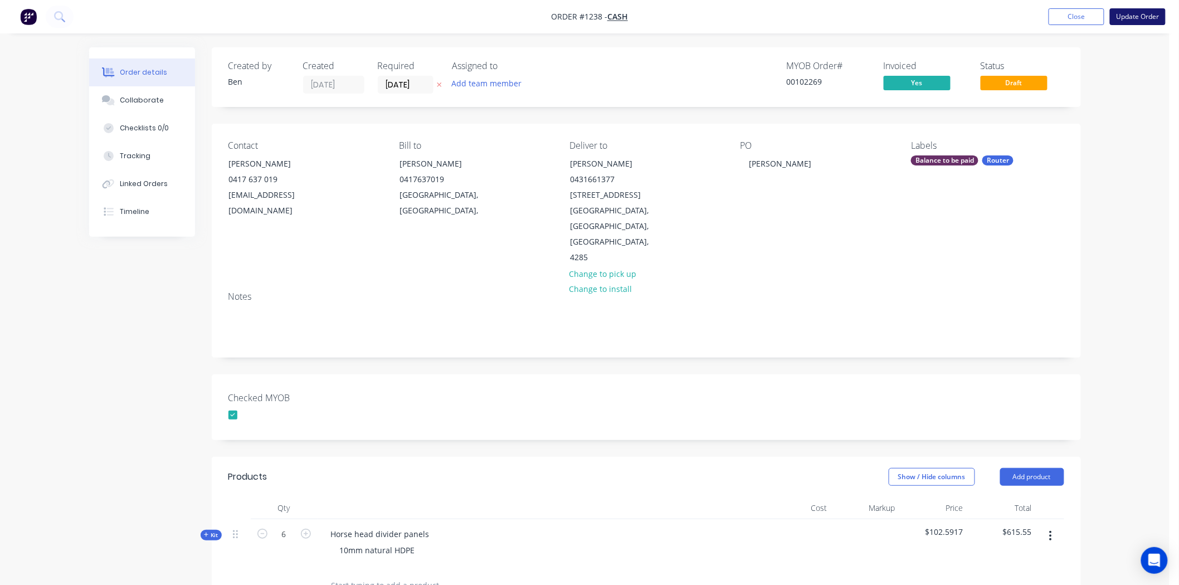
click at [1150, 16] on button "Update Order" at bounding box center [1138, 16] width 56 height 17
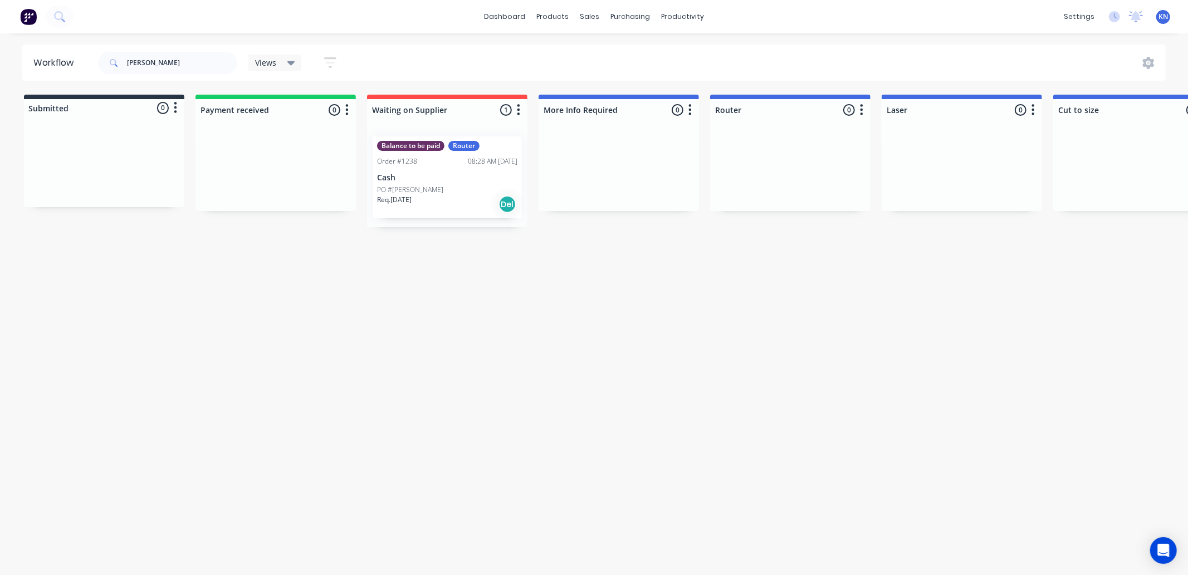
click at [421, 182] on div "Balance to be paid Router Order #1238 08:28 AM 25/08/25 Cash PO #Kylie Raymont …" at bounding box center [447, 177] width 149 height 82
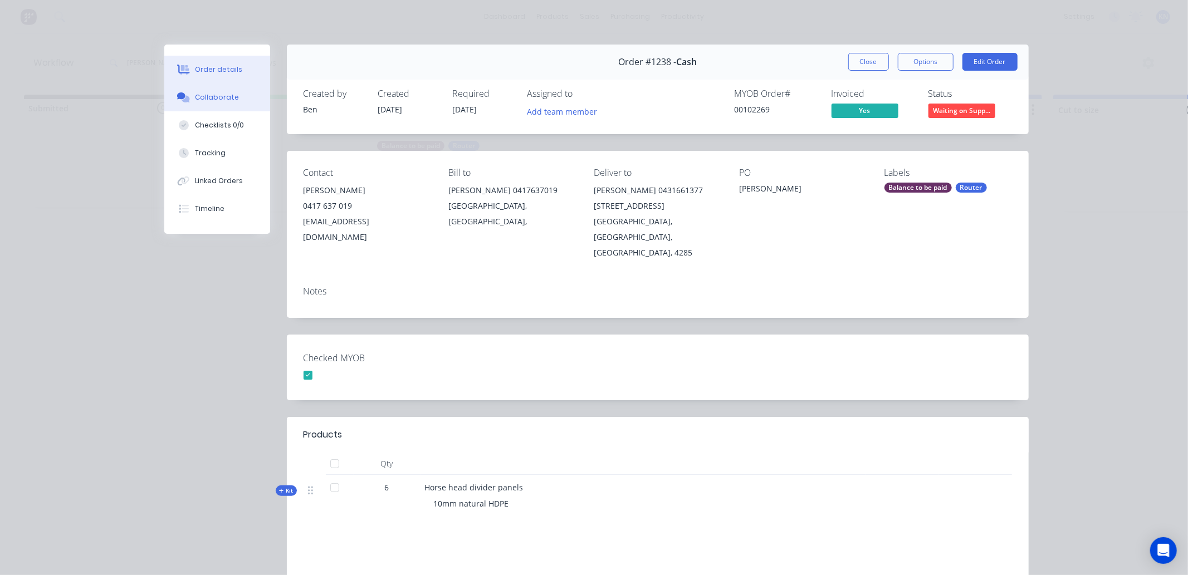
click at [214, 95] on div "Collaborate" at bounding box center [217, 97] width 44 height 10
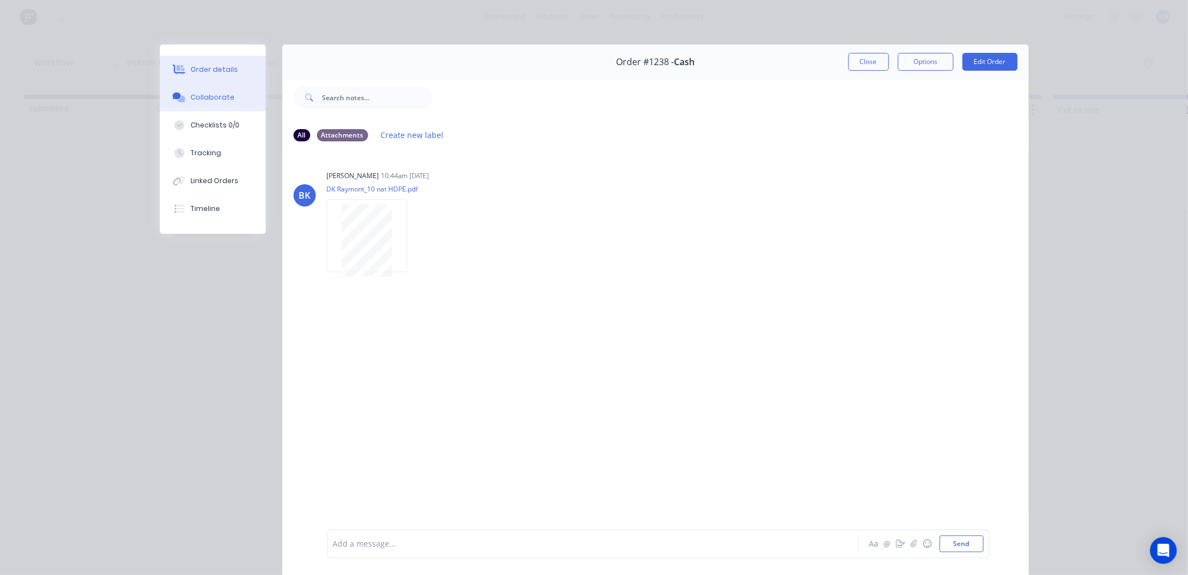
click at [191, 66] on div "Order details" at bounding box center [214, 70] width 47 height 10
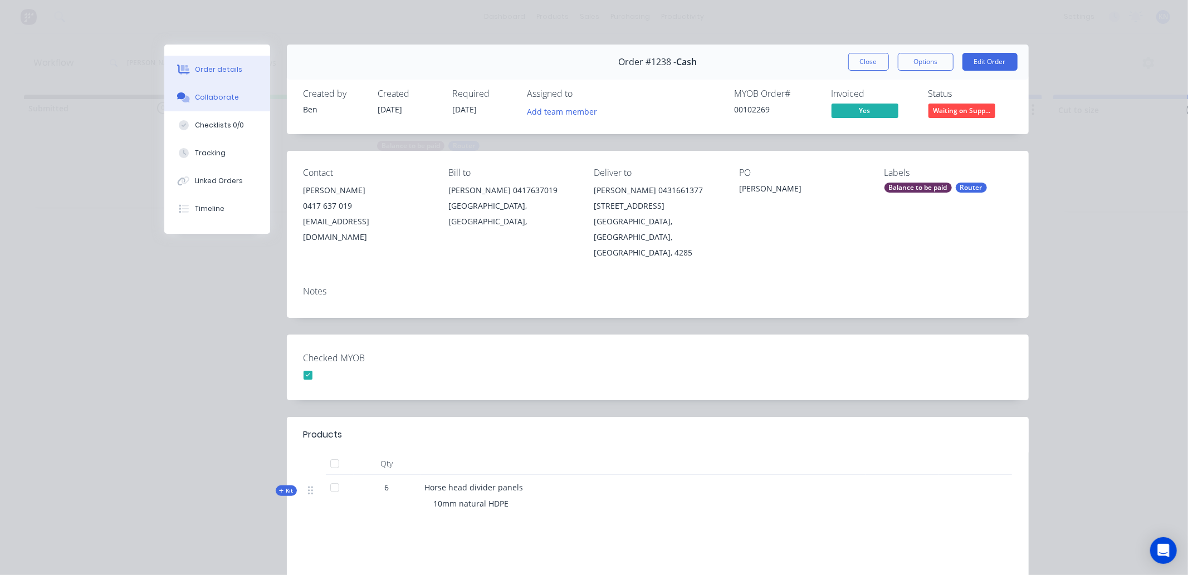
click at [224, 95] on div "Collaborate" at bounding box center [217, 97] width 44 height 10
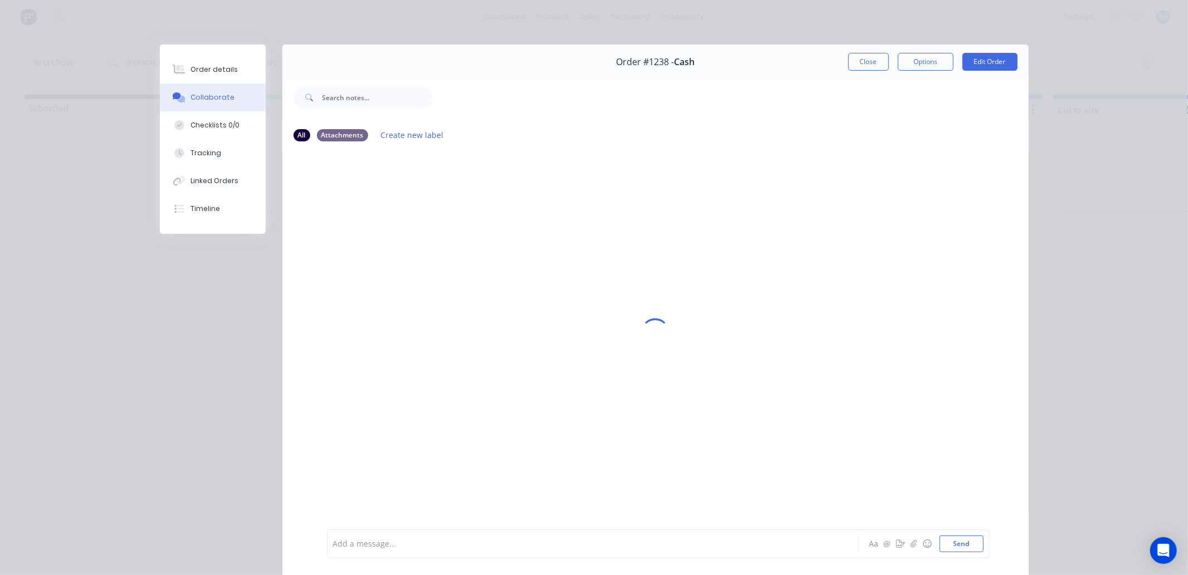
click at [425, 553] on div "Add a message... Aa @ ☺ Send" at bounding box center [658, 544] width 663 height 29
click at [856, 61] on button "Close" at bounding box center [868, 62] width 41 height 18
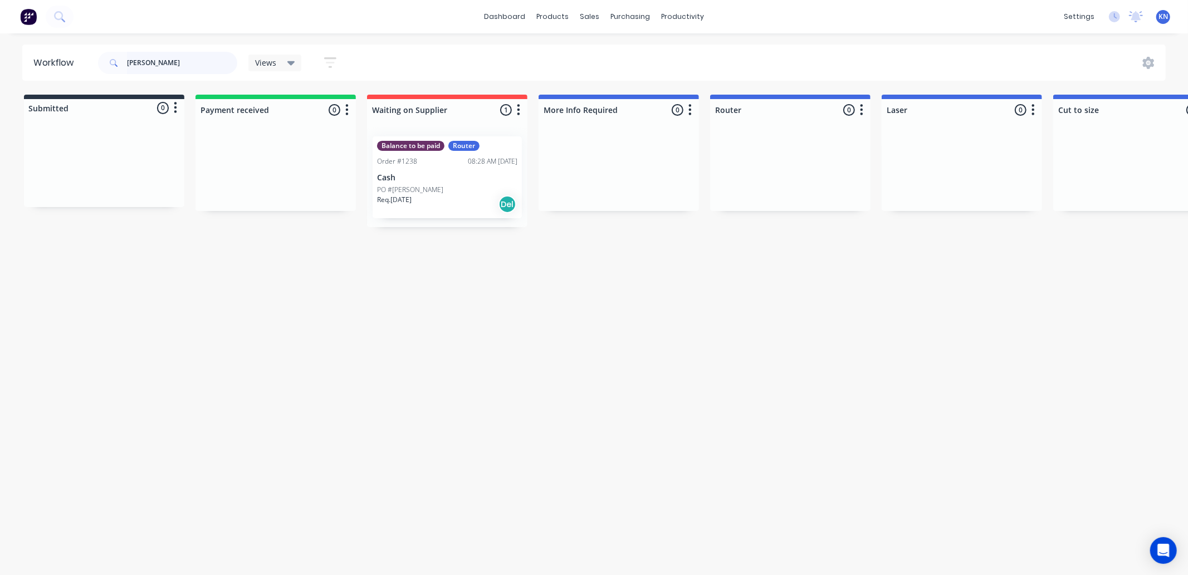
click at [166, 63] on input "kylie" at bounding box center [182, 63] width 110 height 22
type input "k"
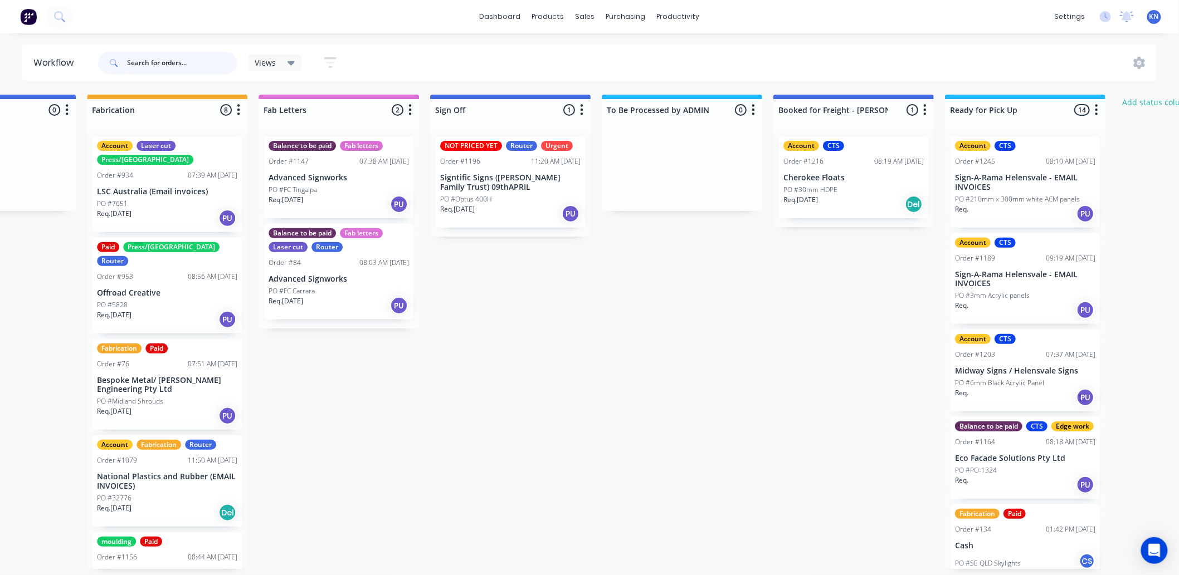
scroll to position [0, 1486]
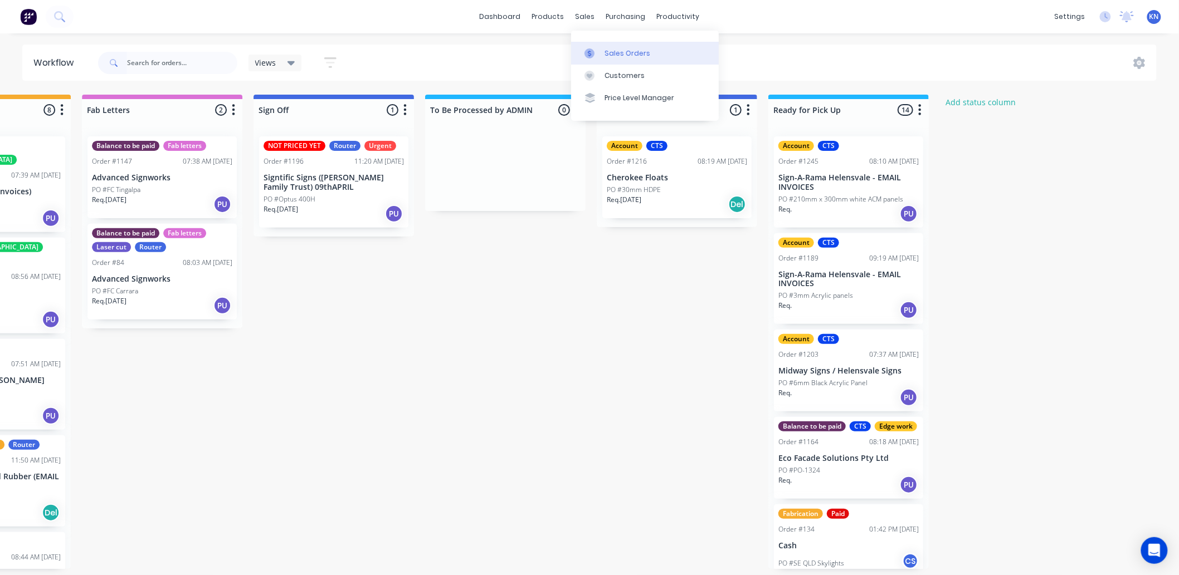
click at [617, 56] on div "Sales Orders" at bounding box center [627, 53] width 46 height 10
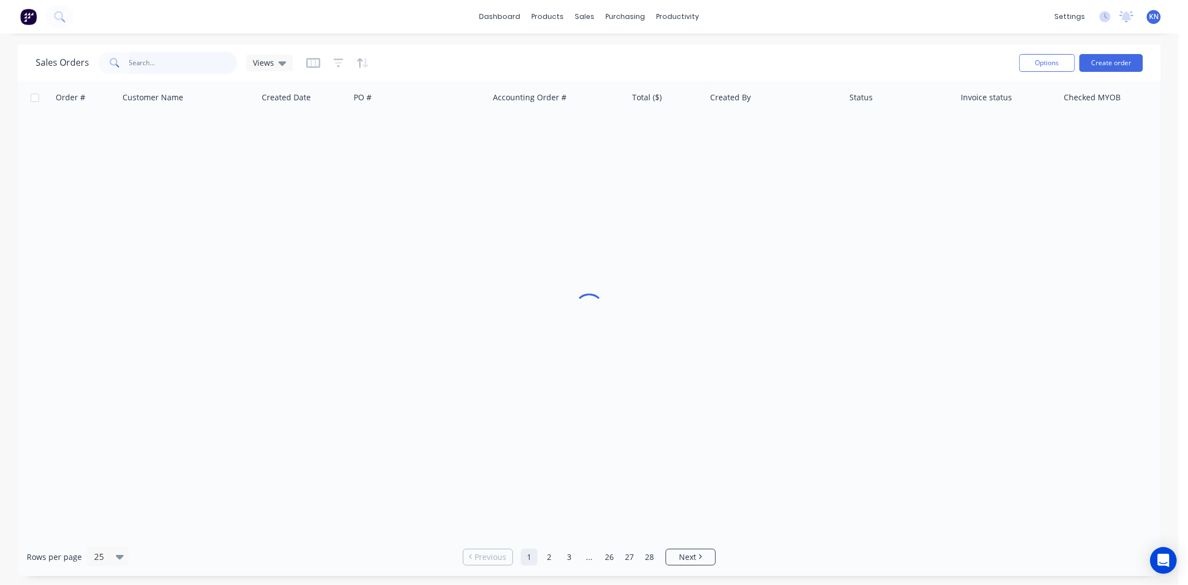
click at [145, 57] on input "text" at bounding box center [183, 63] width 109 height 22
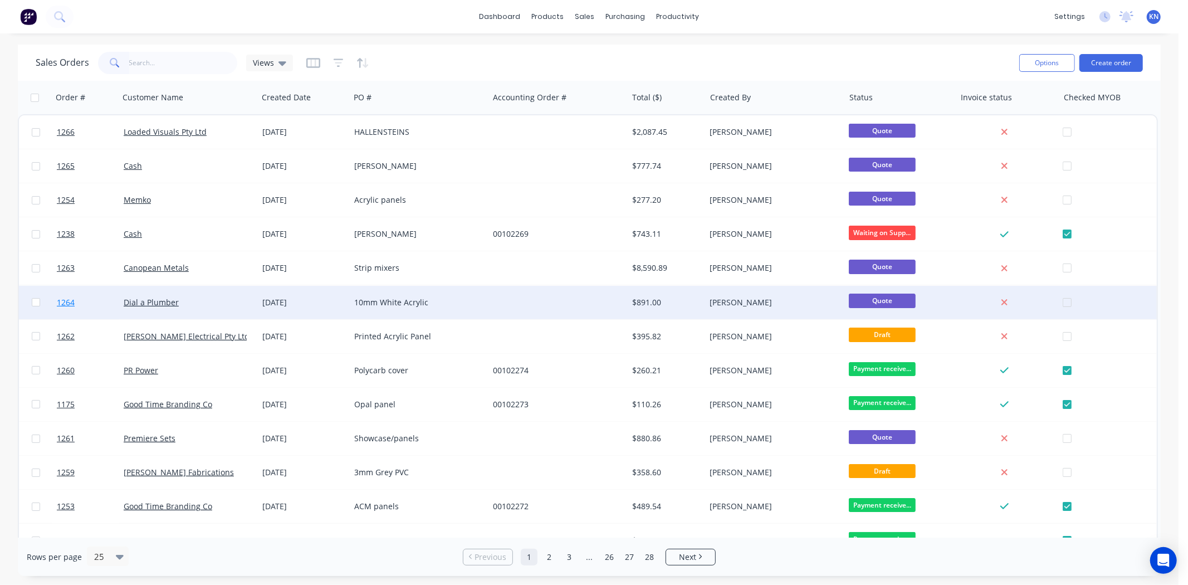
click at [69, 299] on span "1264" at bounding box center [66, 302] width 18 height 11
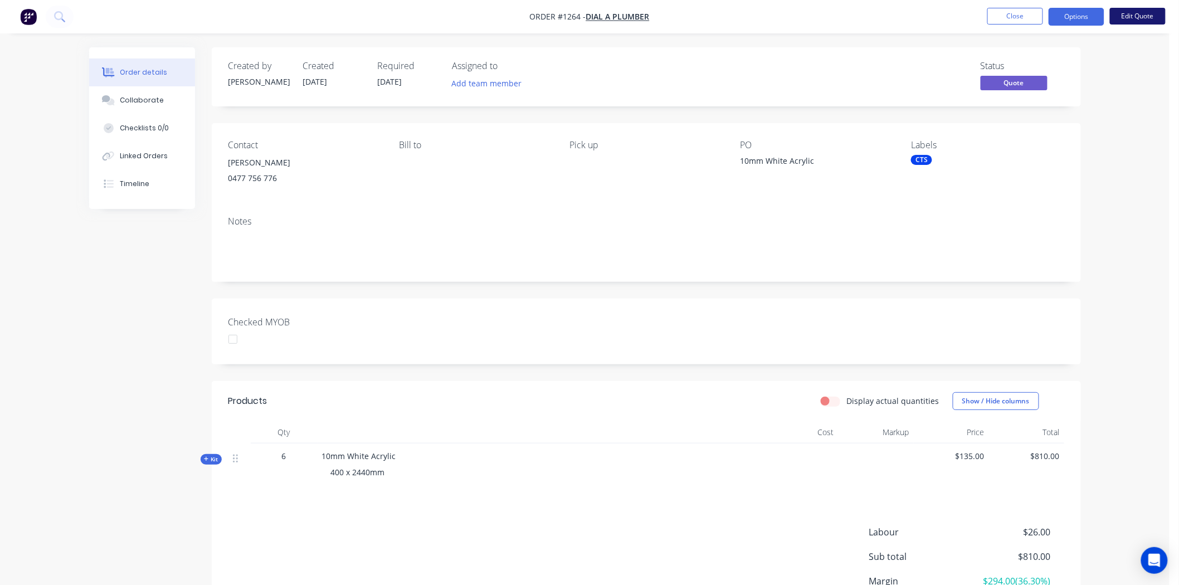
click at [1135, 17] on button "Edit Quote" at bounding box center [1138, 16] width 56 height 17
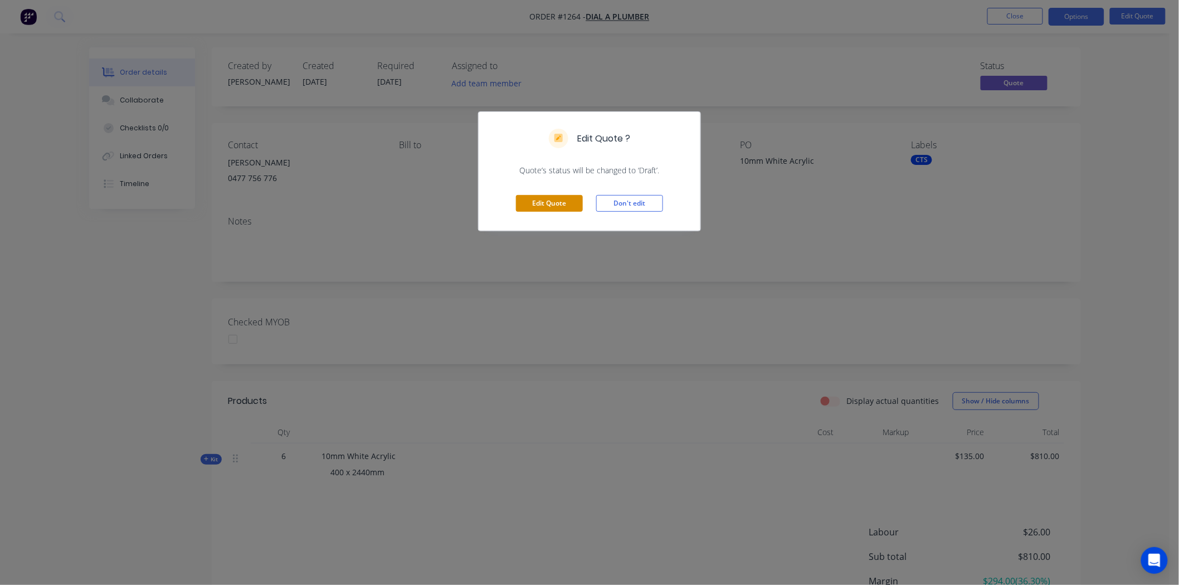
click at [545, 202] on button "Edit Quote" at bounding box center [549, 203] width 67 height 17
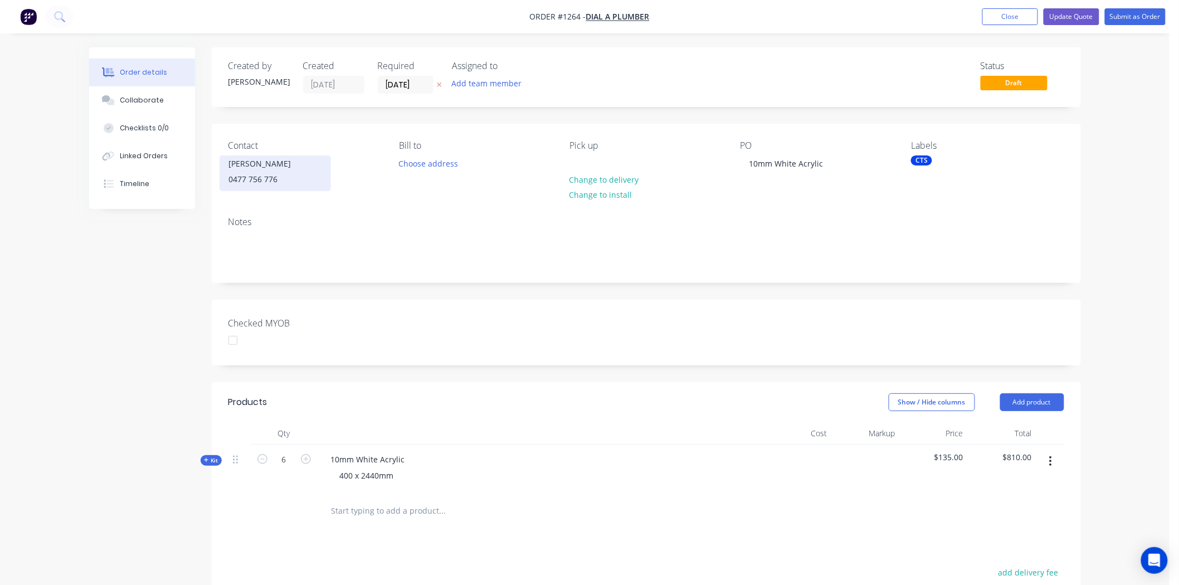
click at [249, 165] on div "[PERSON_NAME]" at bounding box center [275, 164] width 92 height 16
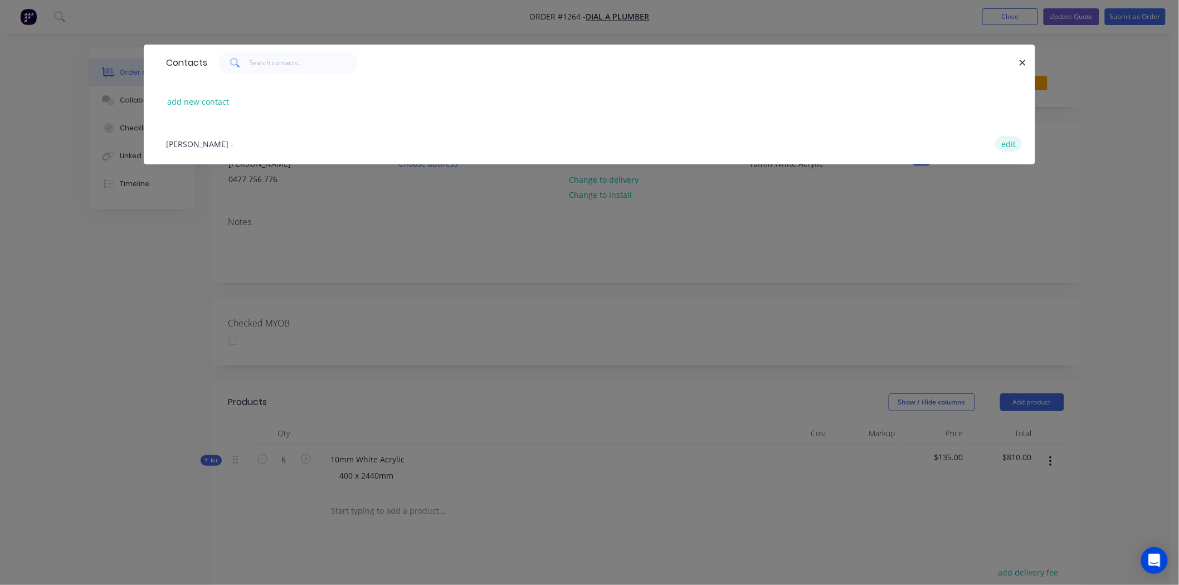
click at [1011, 142] on button "edit" at bounding box center [1009, 143] width 26 height 15
select select "AU"
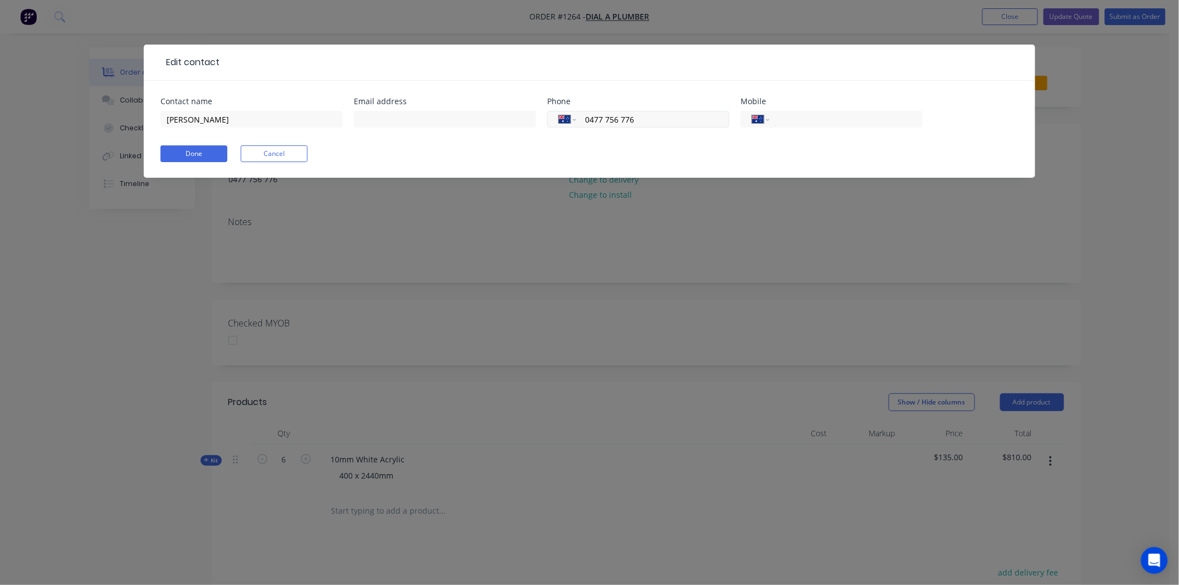
drag, startPoint x: 660, startPoint y: 118, endPoint x: 555, endPoint y: 113, distance: 104.9
click at [555, 113] on div "International Afghanistan Åland Islands Albania Algeria American Samoa Andorra …" at bounding box center [638, 119] width 182 height 17
click at [827, 119] on input "tel" at bounding box center [844, 119] width 134 height 13
paste input "0477 756 776"
type input "0477 756 776"
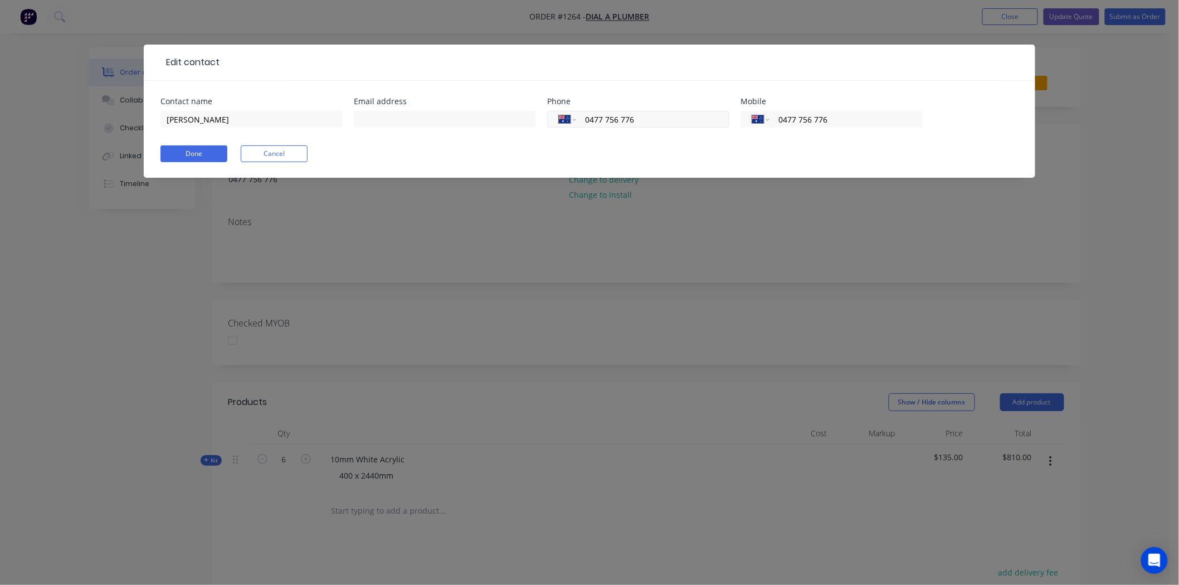
drag, startPoint x: 650, startPoint y: 118, endPoint x: 547, endPoint y: 116, distance: 102.5
click at [547, 116] on div "International Afghanistan Åland Islands Albania Algeria American Samoa Andorra …" at bounding box center [638, 119] width 182 height 17
click at [399, 115] on input "text" at bounding box center [445, 119] width 182 height 17
type input "steve@goldcoastplumber.com.au"
click at [621, 120] on input "tel" at bounding box center [651, 119] width 134 height 13
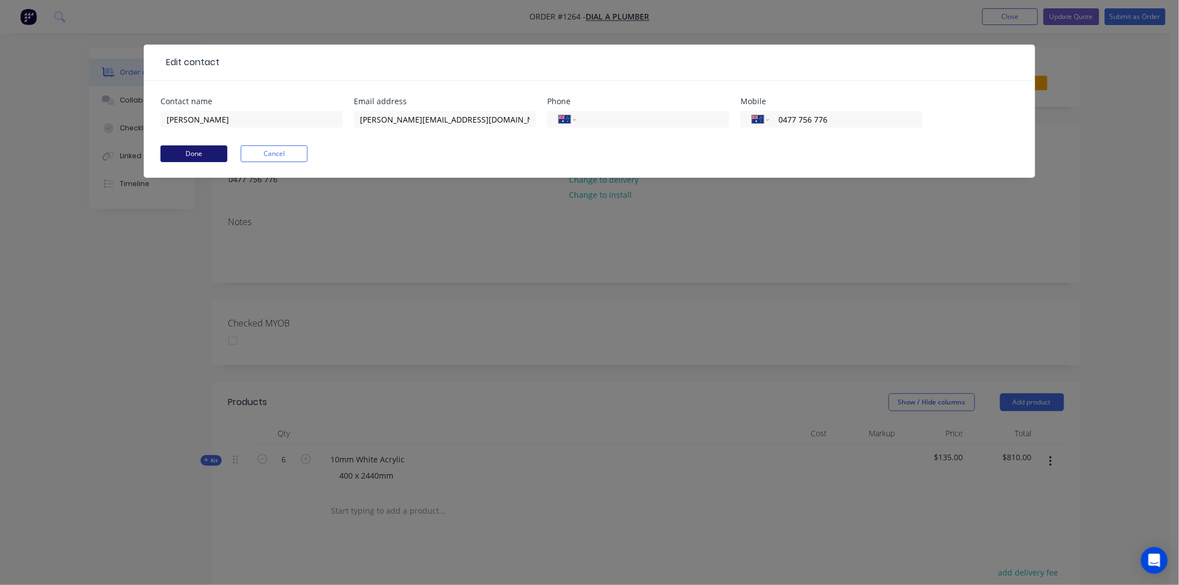
click at [201, 153] on button "Done" at bounding box center [193, 153] width 67 height 17
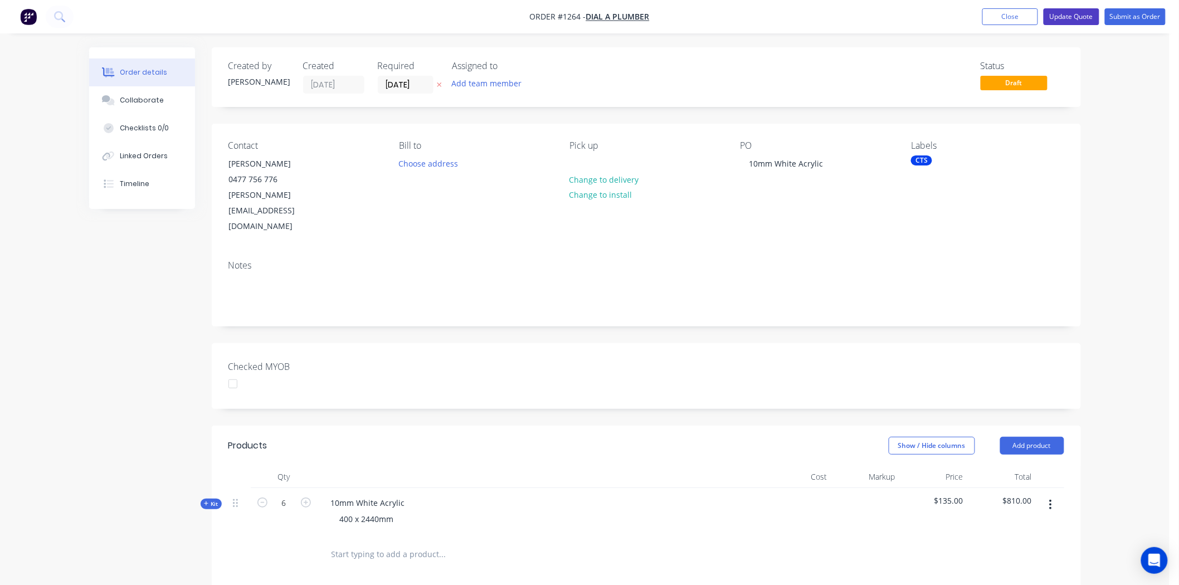
click at [1083, 14] on button "Update Quote" at bounding box center [1071, 16] width 56 height 17
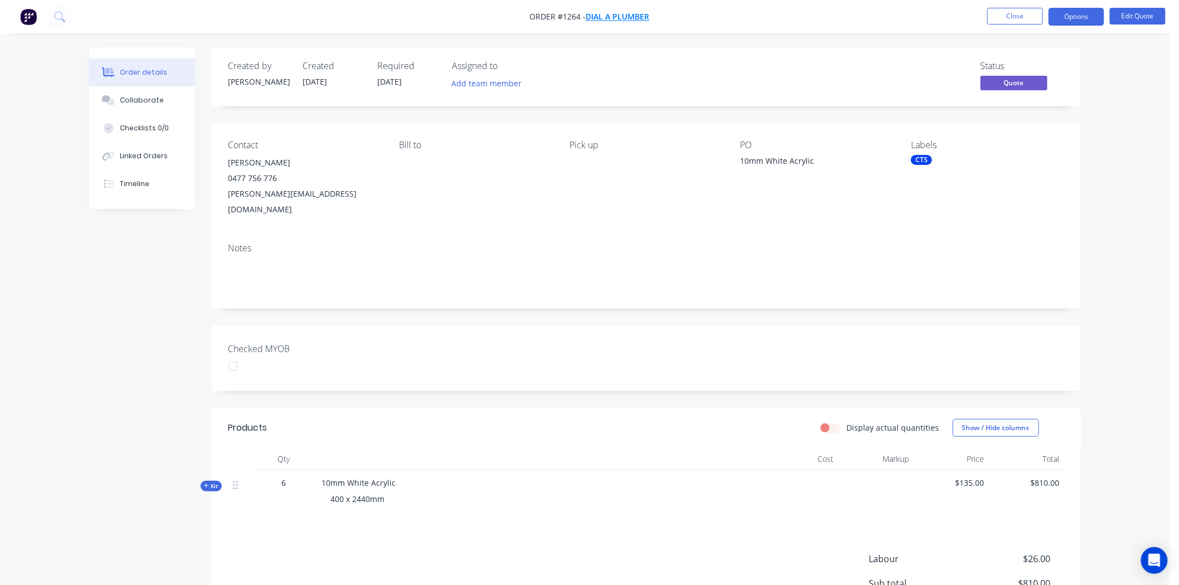
click at [621, 13] on span "Dial a Plumber" at bounding box center [618, 17] width 64 height 11
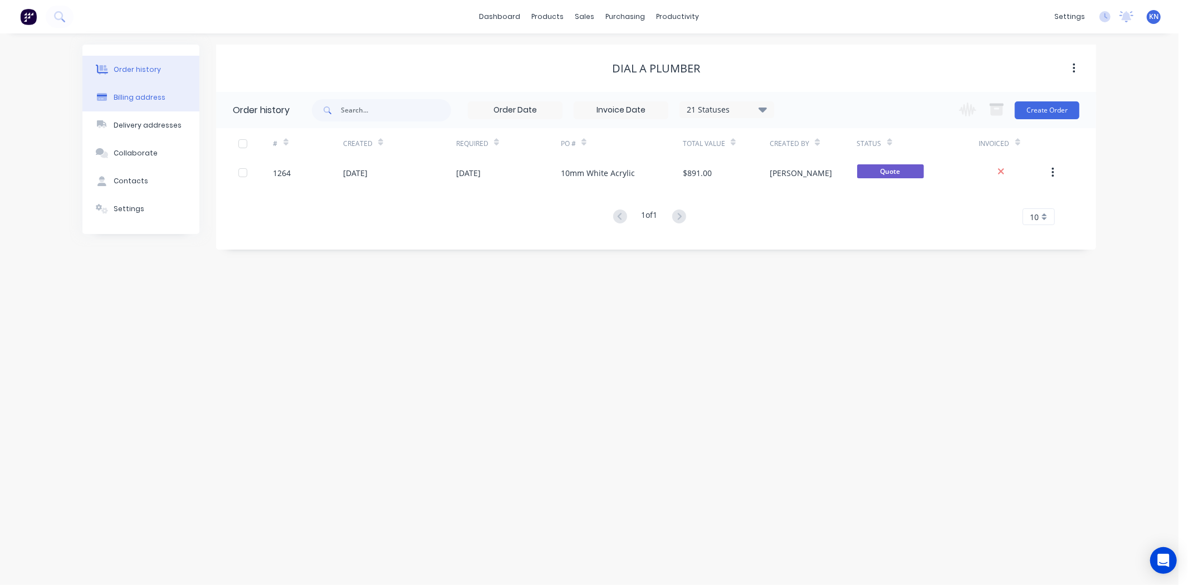
click at [142, 94] on div "Billing address" at bounding box center [140, 97] width 52 height 10
select select "AU"
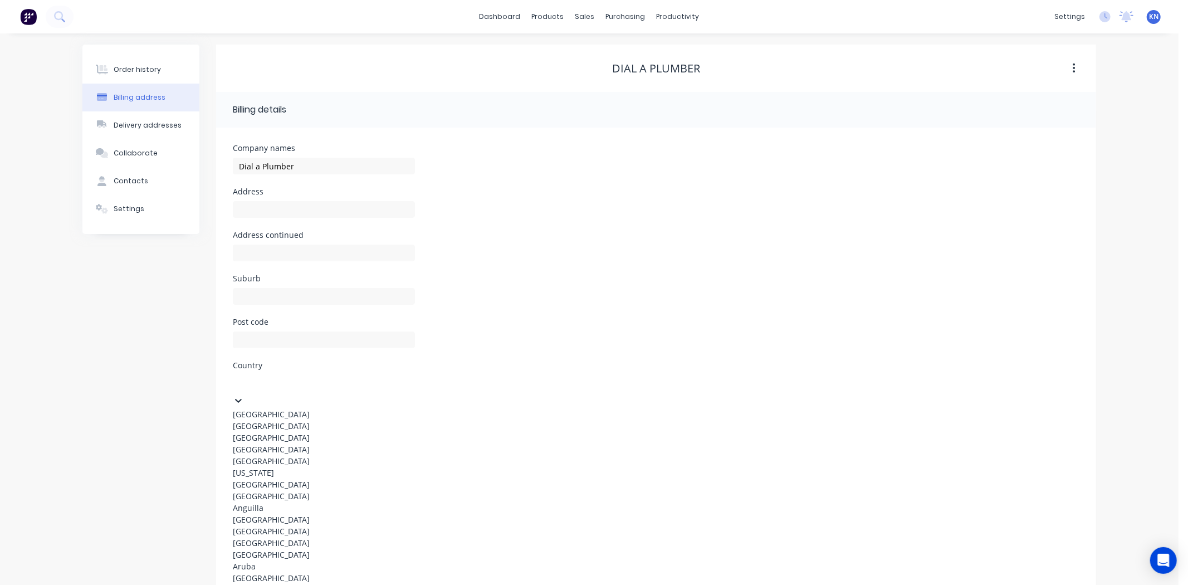
click at [273, 381] on div at bounding box center [316, 382] width 160 height 14
click at [255, 408] on div "Australia" at bounding box center [324, 414] width 182 height 12
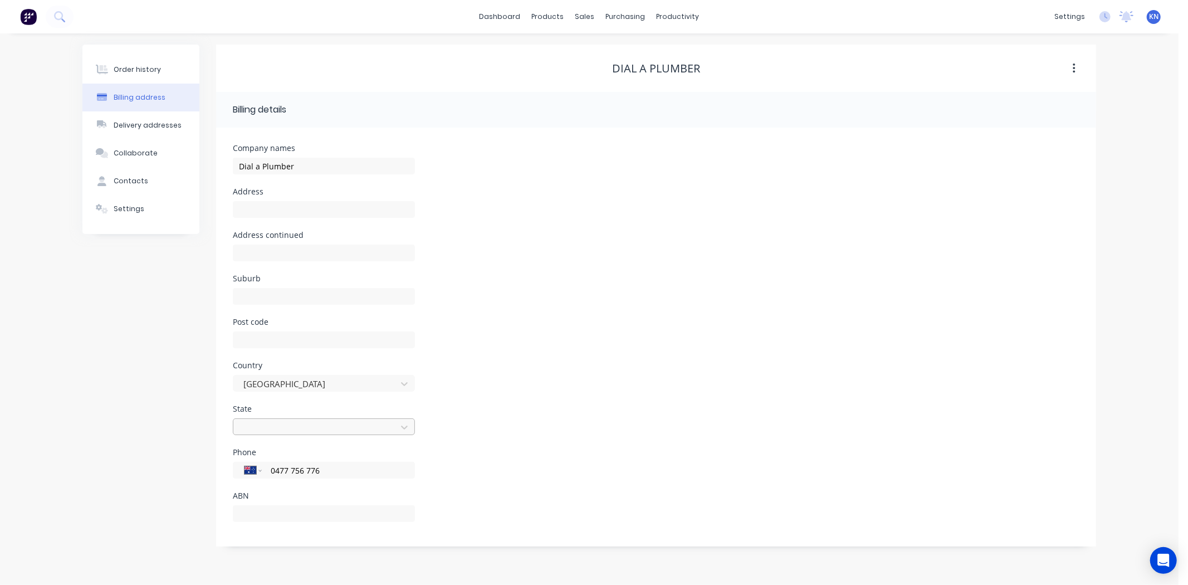
click at [270, 429] on div at bounding box center [316, 426] width 149 height 14
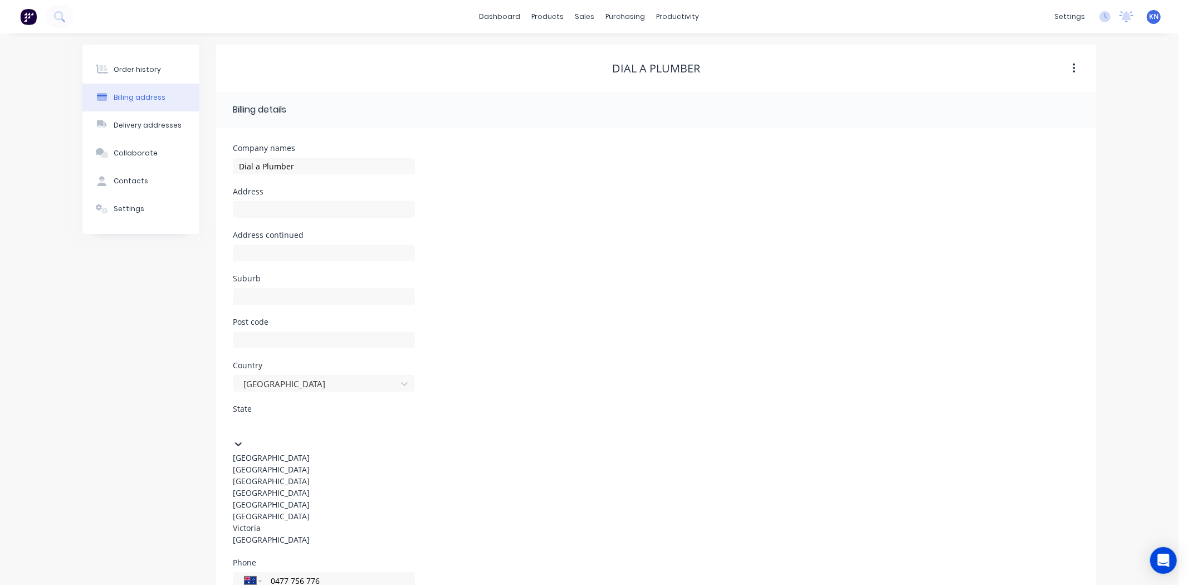
click at [254, 499] on div "Queensland" at bounding box center [324, 493] width 182 height 12
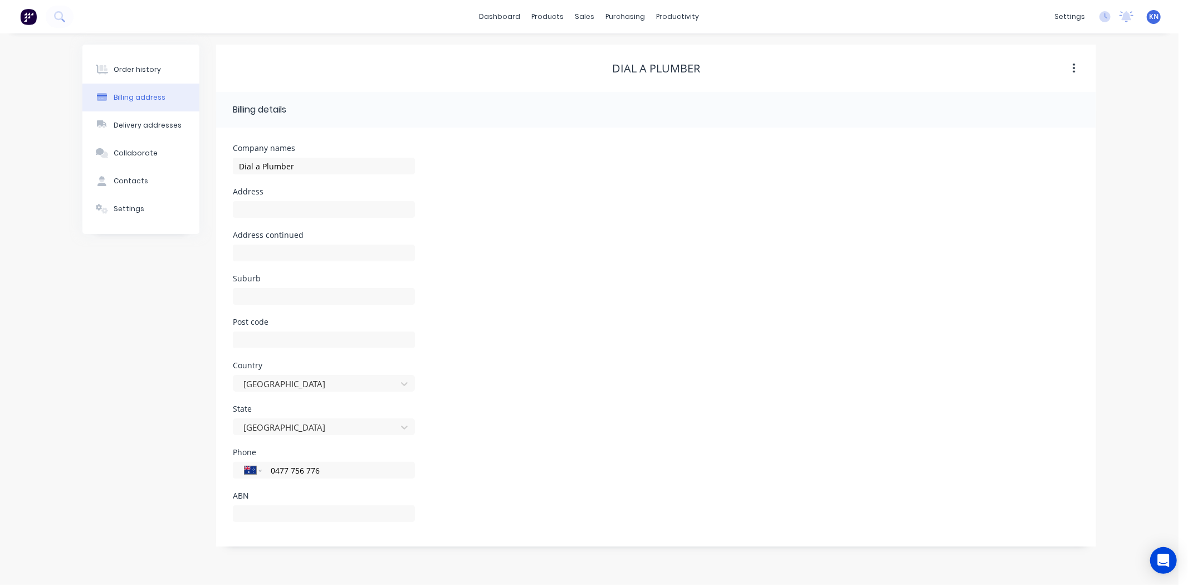
click at [548, 425] on div "State Queensland" at bounding box center [656, 426] width 847 height 43
click at [141, 70] on div "Order history" at bounding box center [137, 70] width 47 height 10
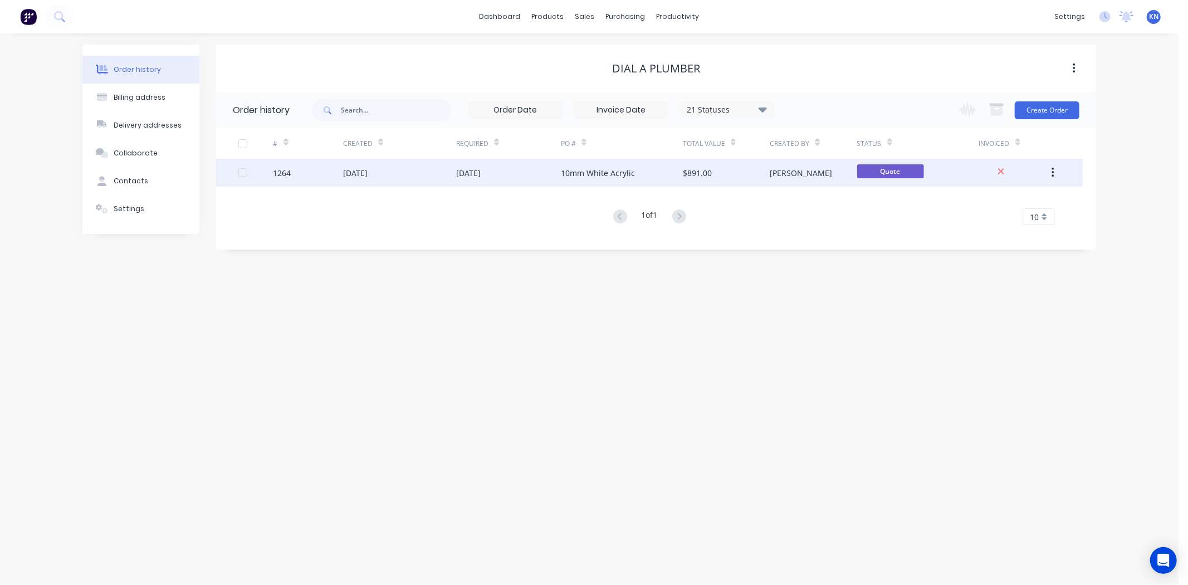
click at [284, 175] on div "1264" at bounding box center [283, 173] width 18 height 12
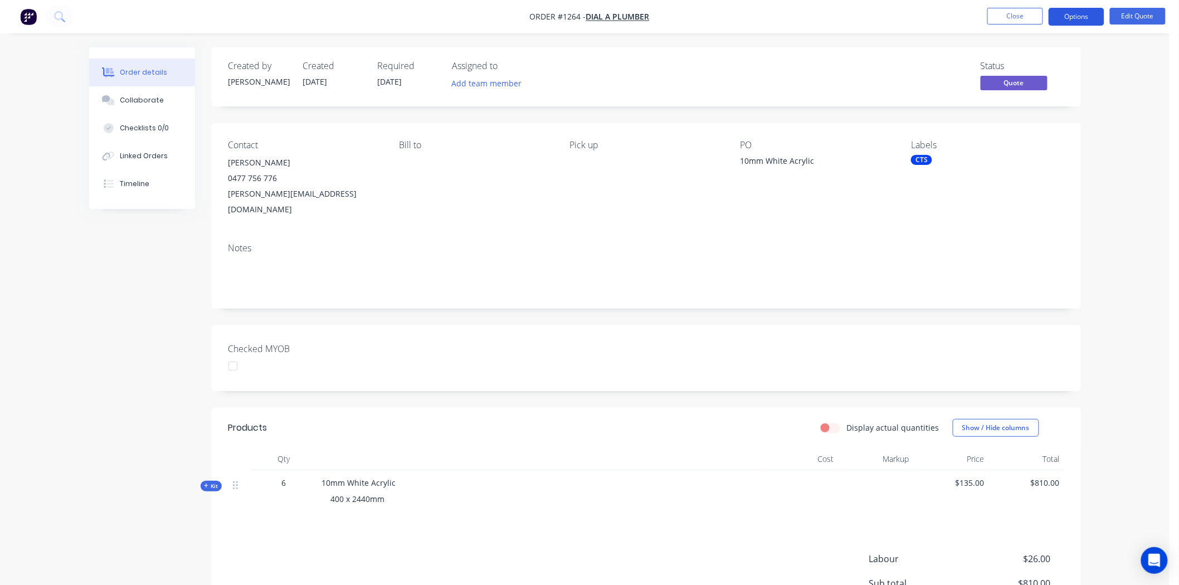
click at [1073, 20] on button "Options" at bounding box center [1076, 17] width 56 height 18
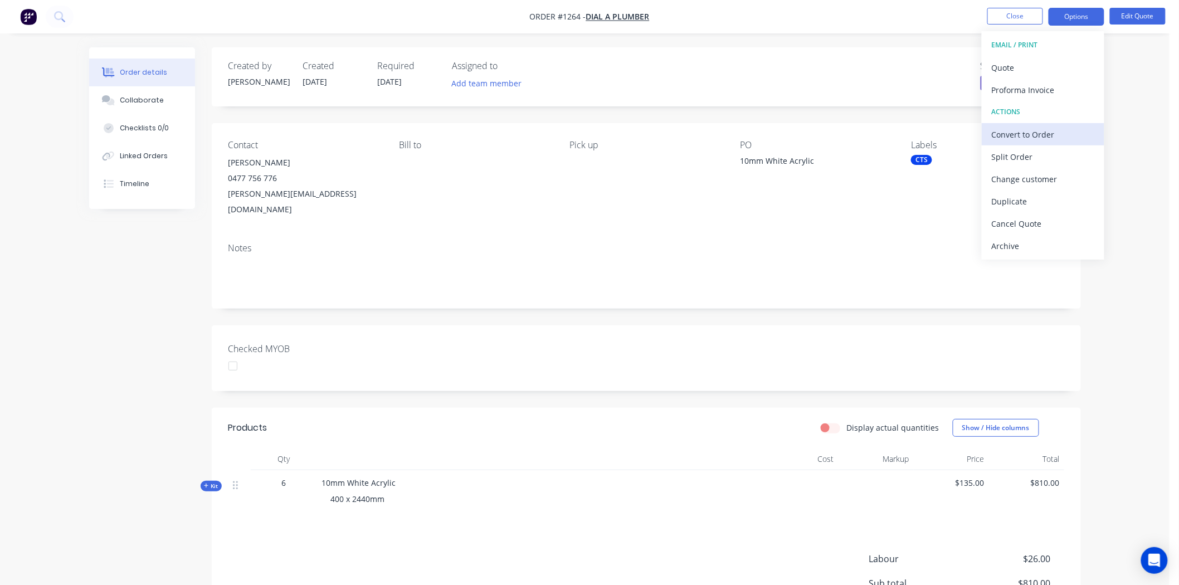
click at [1028, 133] on div "Convert to Order" at bounding box center [1043, 134] width 103 height 16
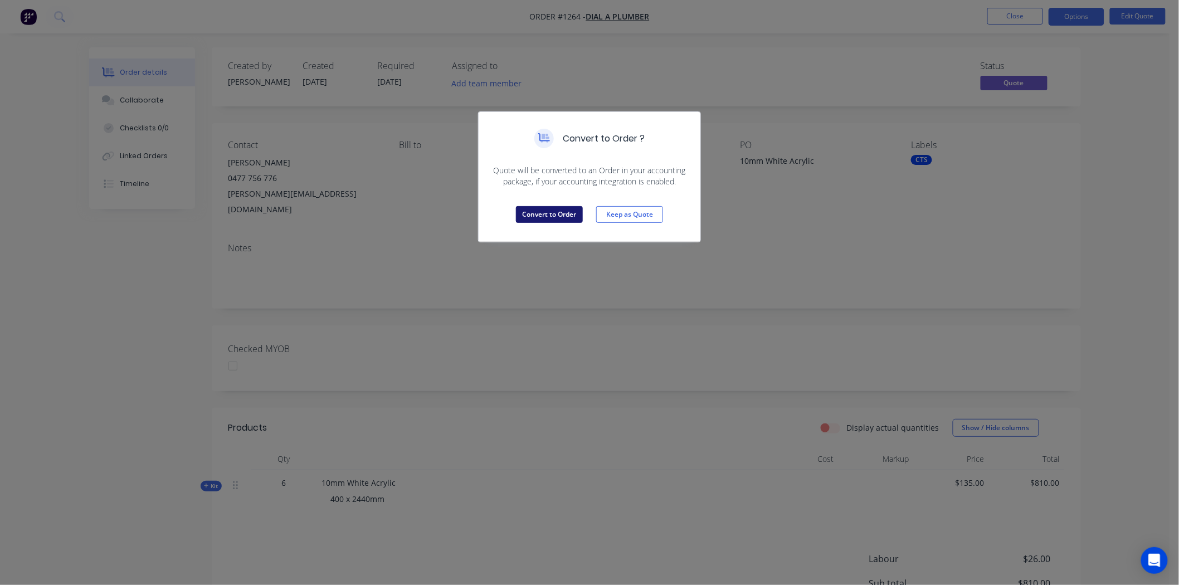
click at [539, 212] on button "Convert to Order" at bounding box center [549, 214] width 67 height 17
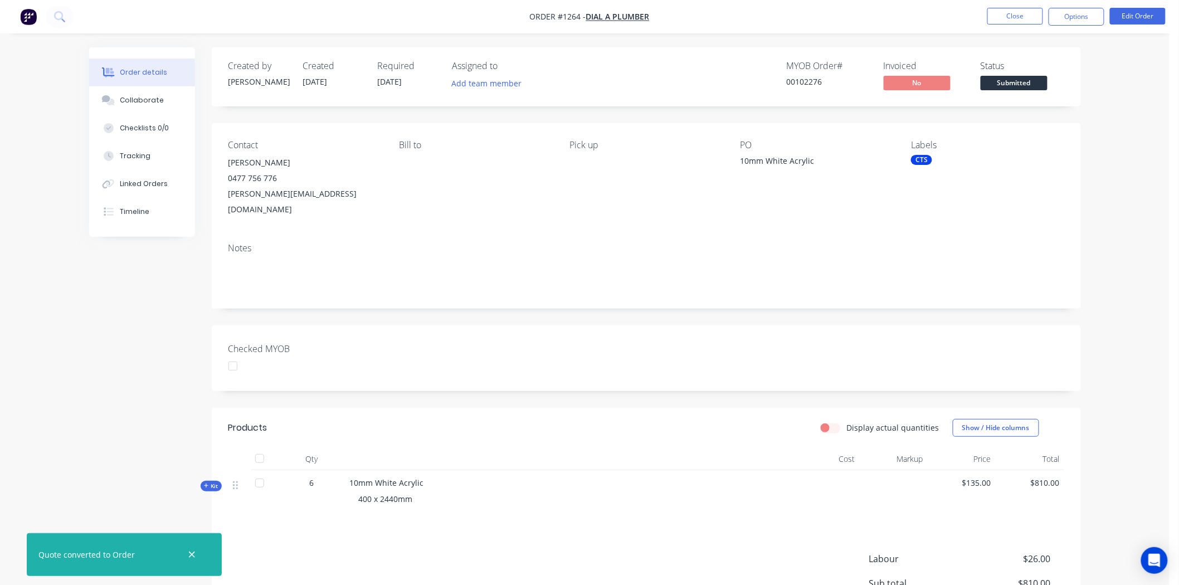
click at [237, 355] on div at bounding box center [233, 366] width 22 height 22
click at [1067, 14] on button "Options" at bounding box center [1076, 17] width 56 height 18
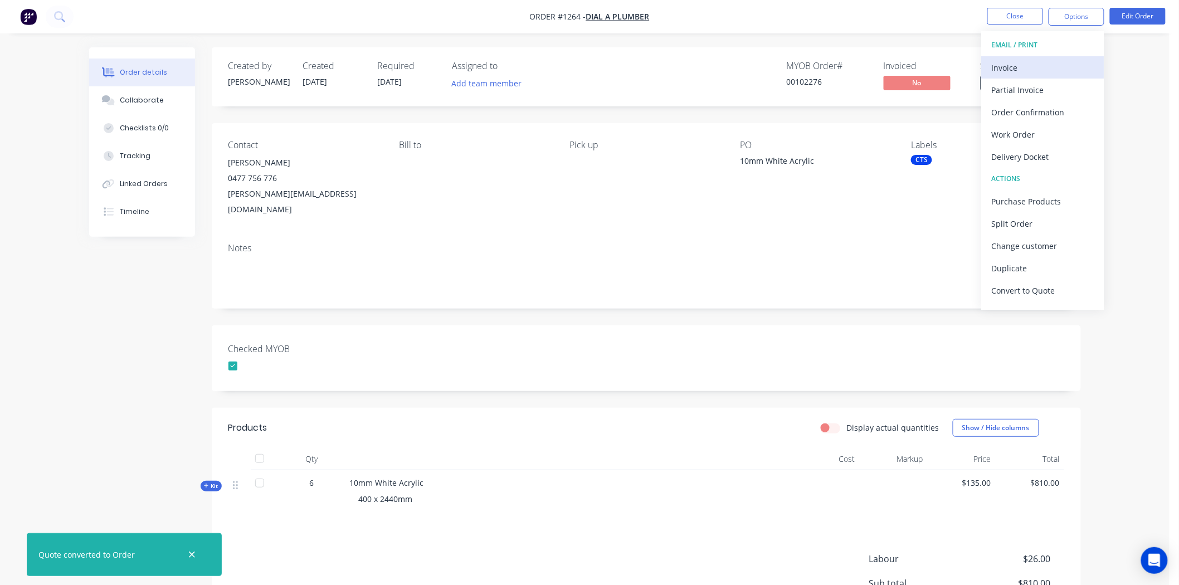
click at [1043, 60] on div "Invoice" at bounding box center [1043, 68] width 103 height 16
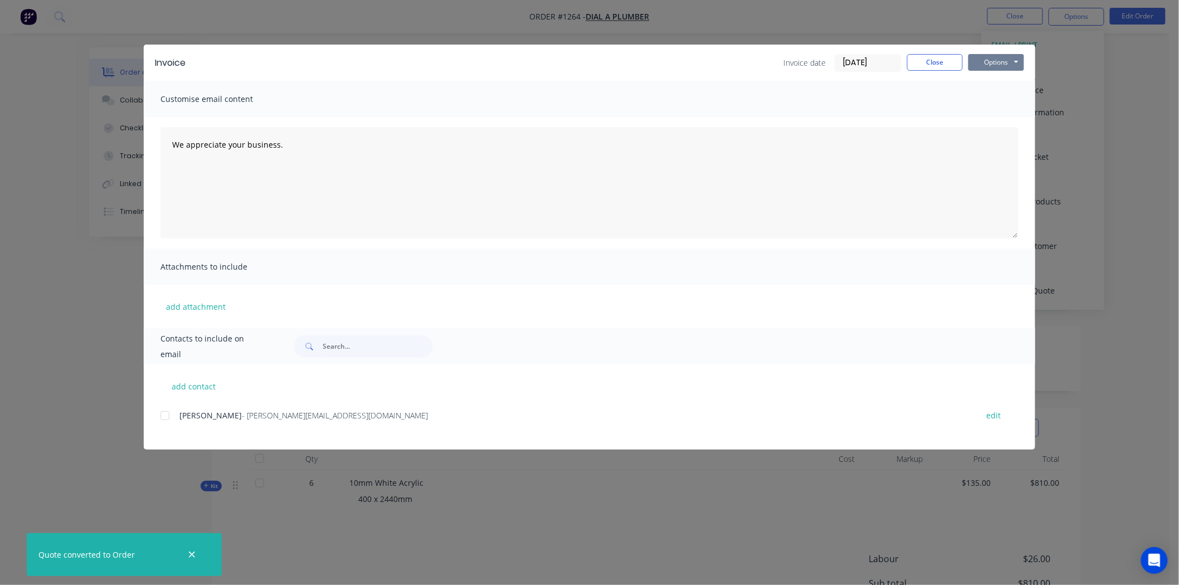
click at [989, 62] on button "Options" at bounding box center [996, 62] width 56 height 17
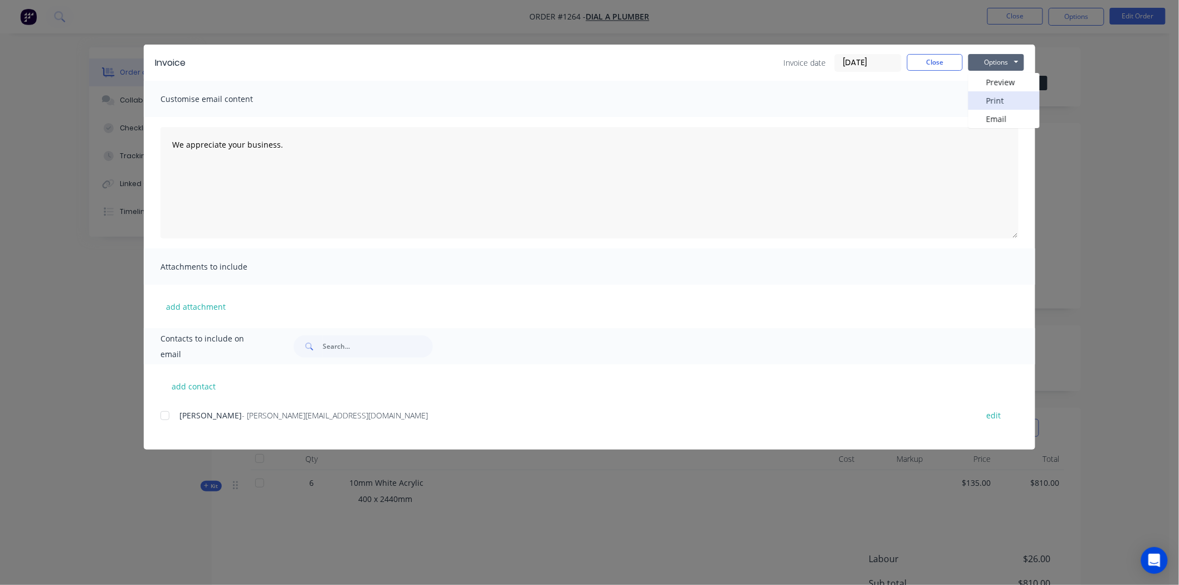
click at [1002, 98] on button "Print" at bounding box center [1003, 100] width 71 height 18
click at [932, 62] on button "Close" at bounding box center [935, 62] width 56 height 17
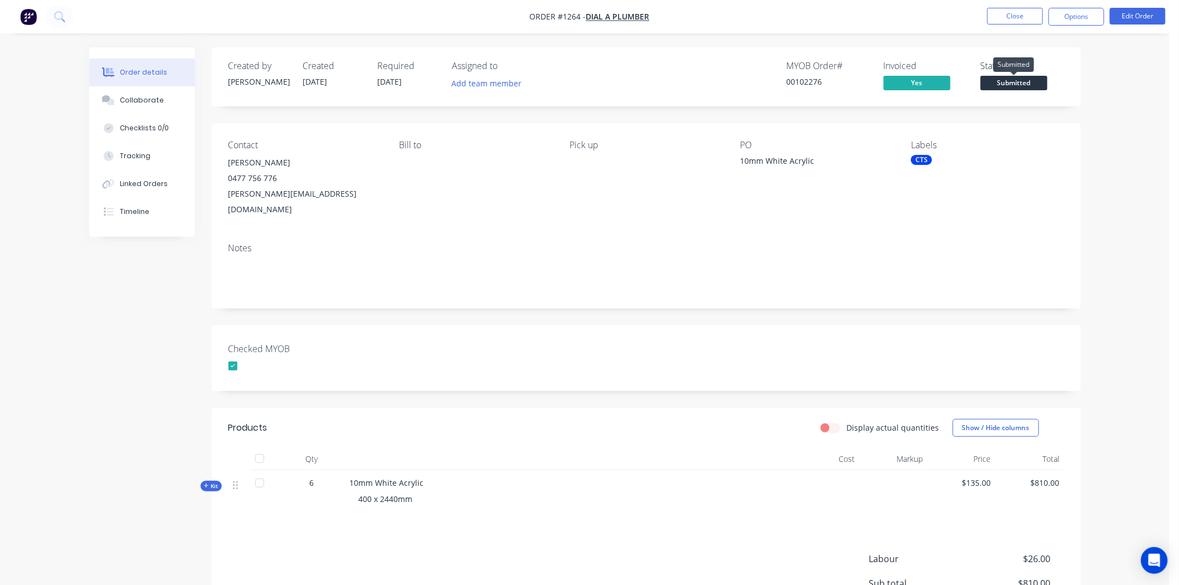
click at [1021, 81] on span "Submitted" at bounding box center [1014, 83] width 67 height 14
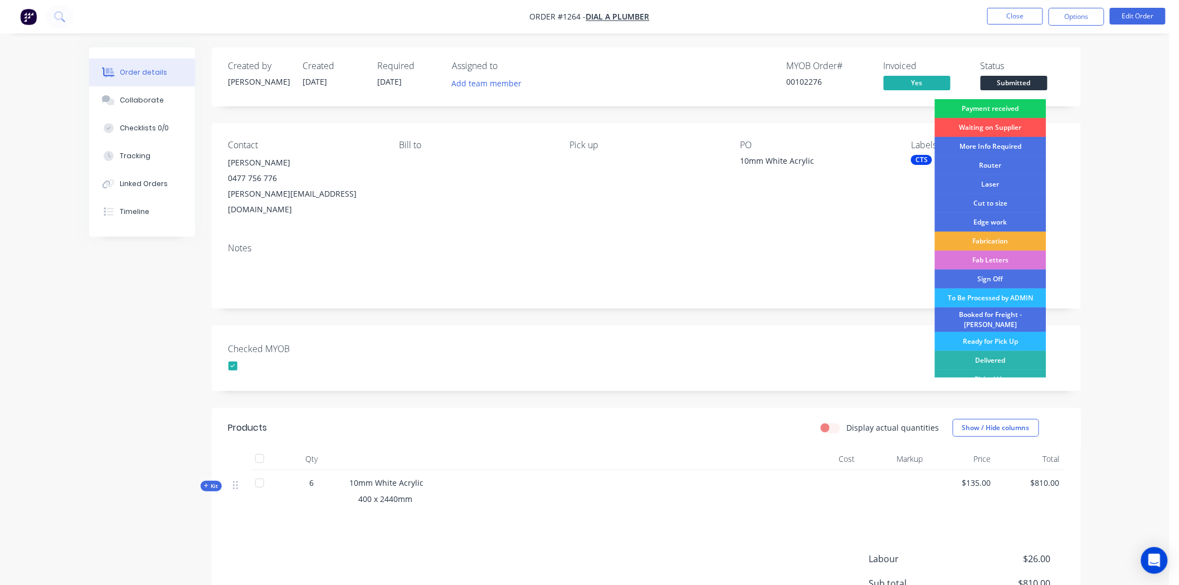
click at [1007, 108] on div "Payment received" at bounding box center [990, 108] width 111 height 19
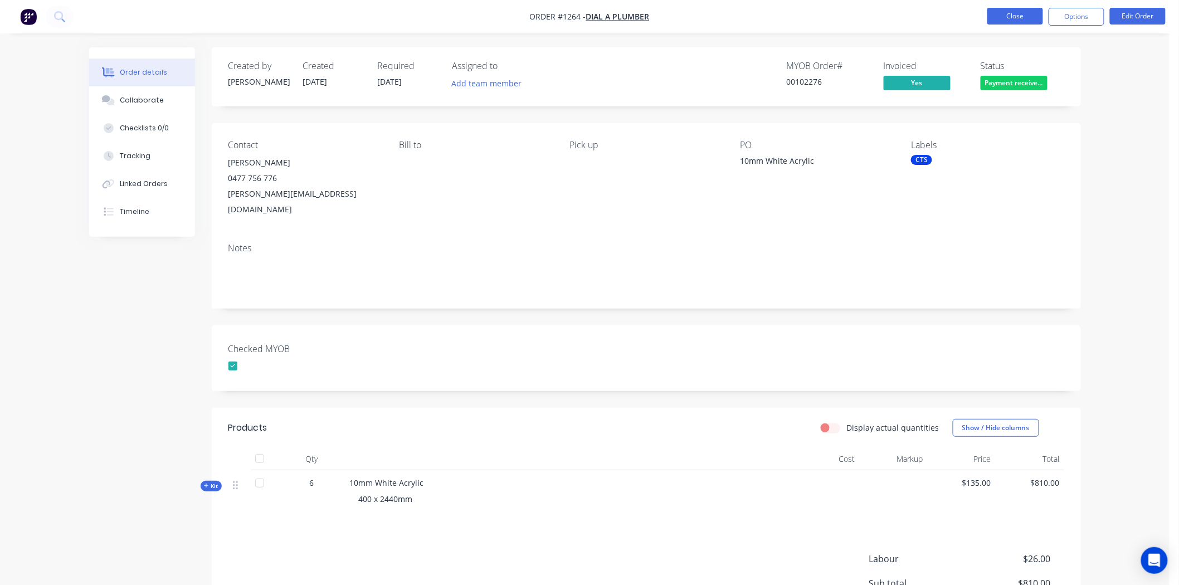
click at [1011, 14] on button "Close" at bounding box center [1015, 16] width 56 height 17
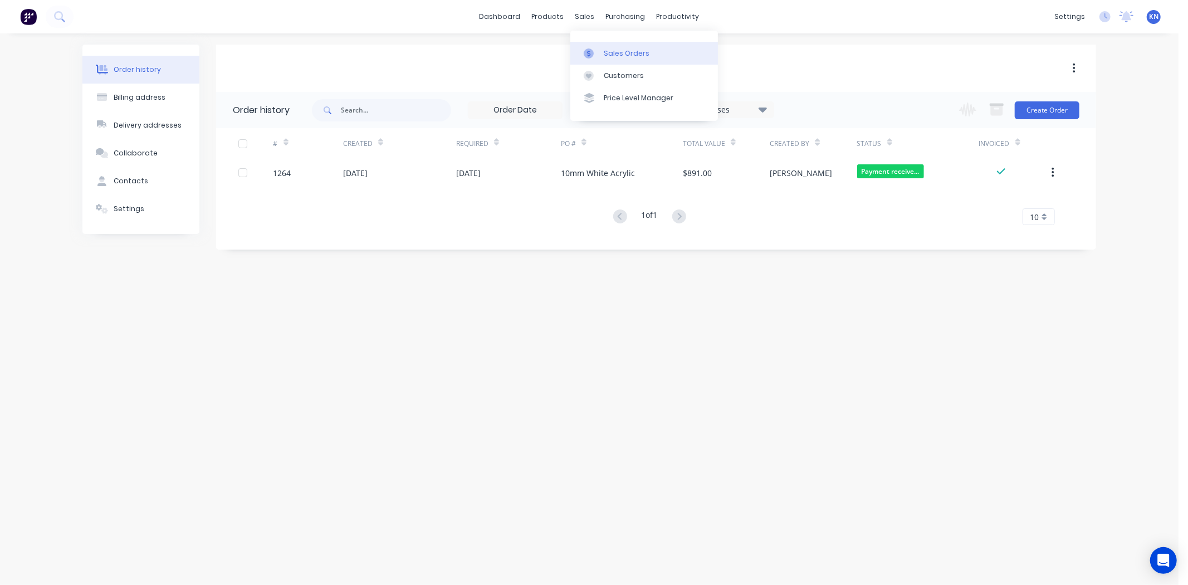
click at [625, 54] on div "Sales Orders" at bounding box center [627, 53] width 46 height 10
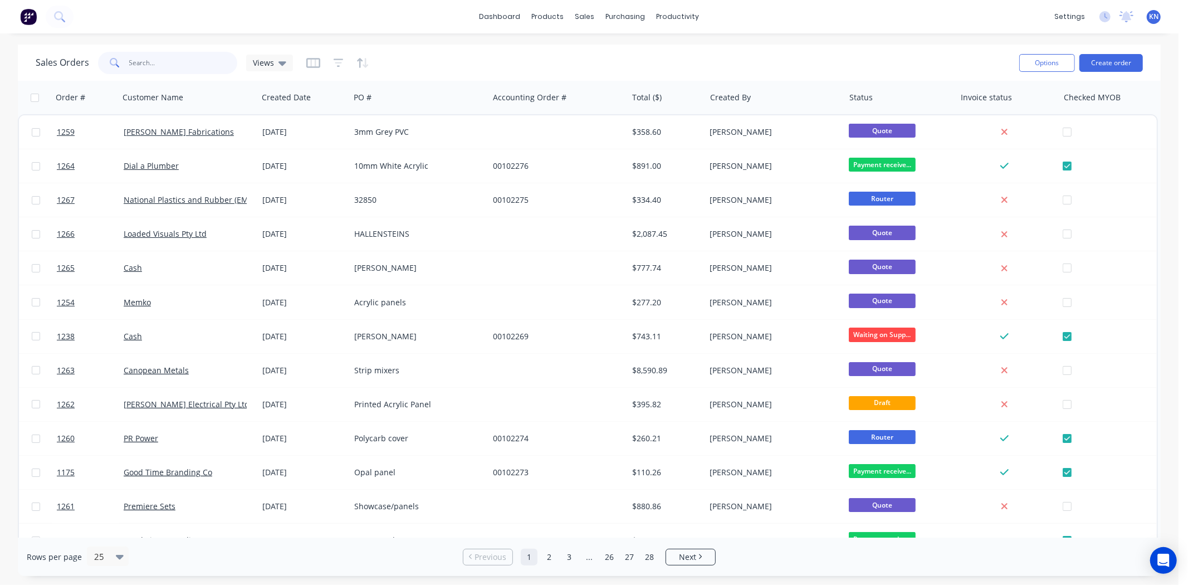
click at [155, 60] on input "text" at bounding box center [183, 63] width 109 height 22
type input "jetty"
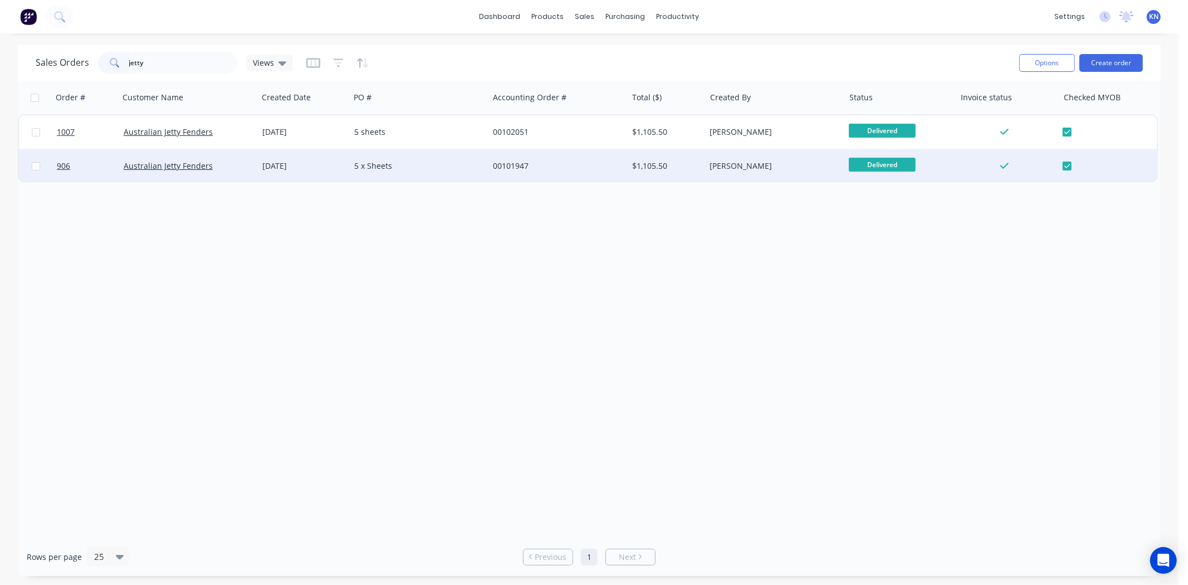
click at [413, 164] on div "5 x Sheets" at bounding box center [416, 165] width 124 height 11
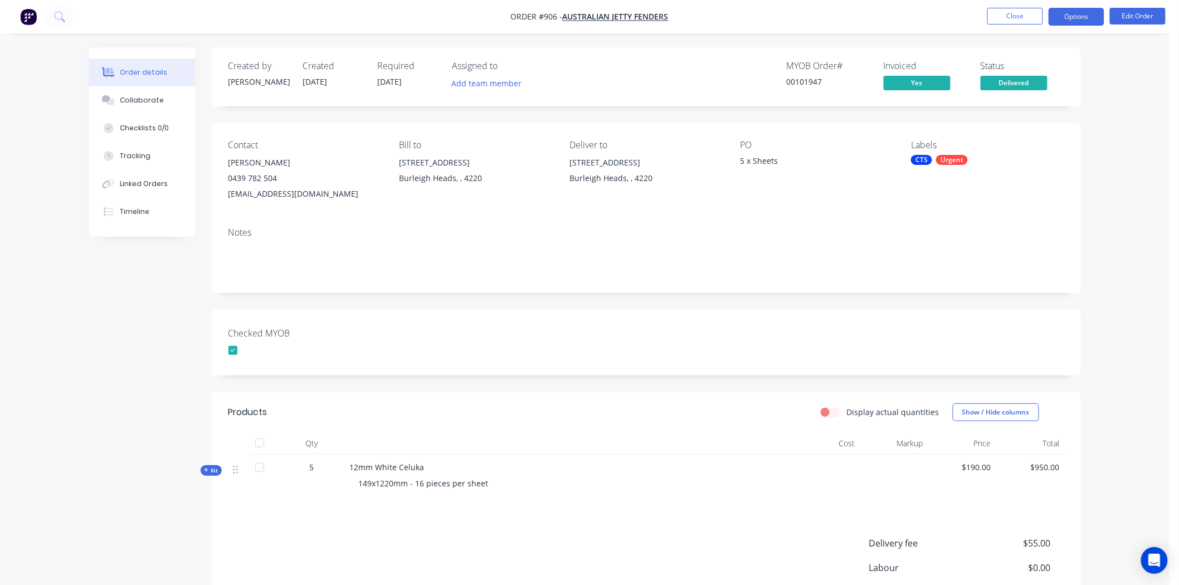
click at [1077, 14] on button "Options" at bounding box center [1076, 17] width 56 height 18
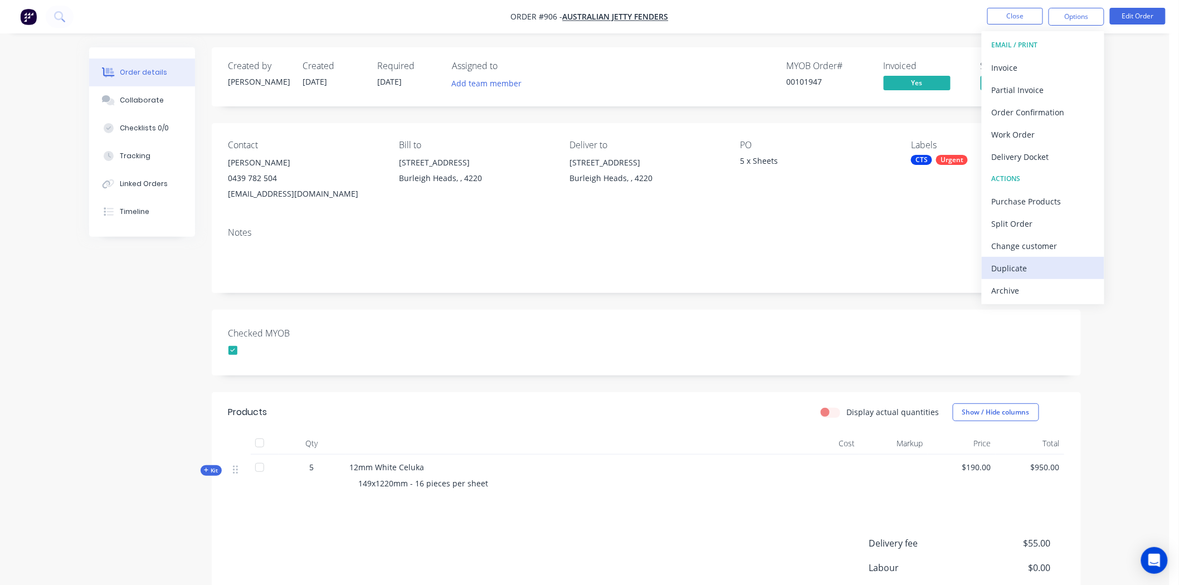
click at [1023, 267] on div "Duplicate" at bounding box center [1043, 268] width 103 height 16
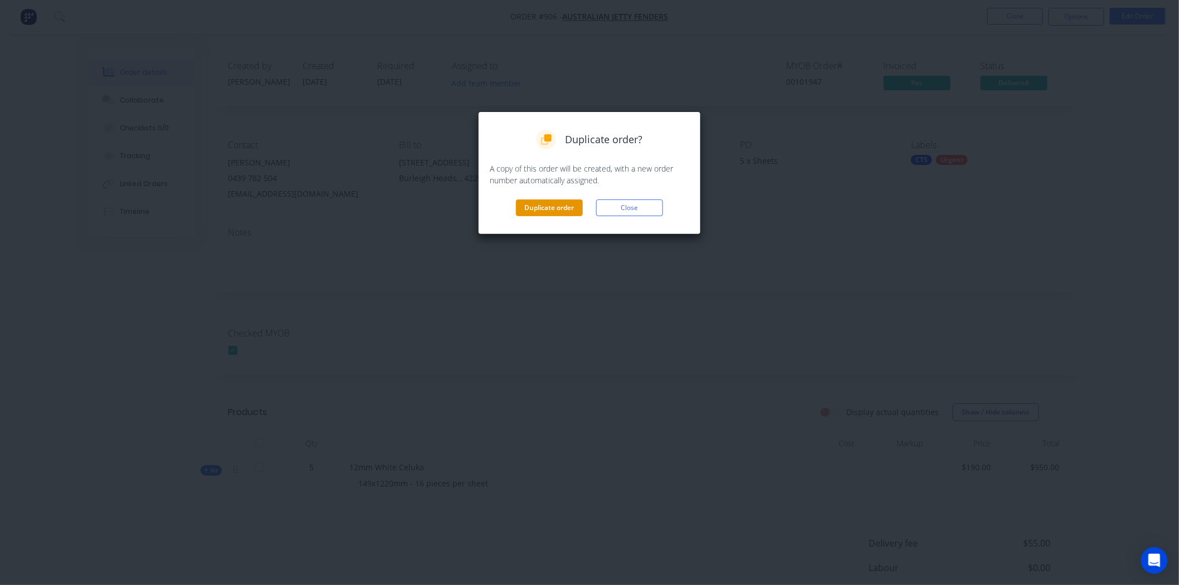
click at [559, 208] on button "Duplicate order" at bounding box center [549, 207] width 67 height 17
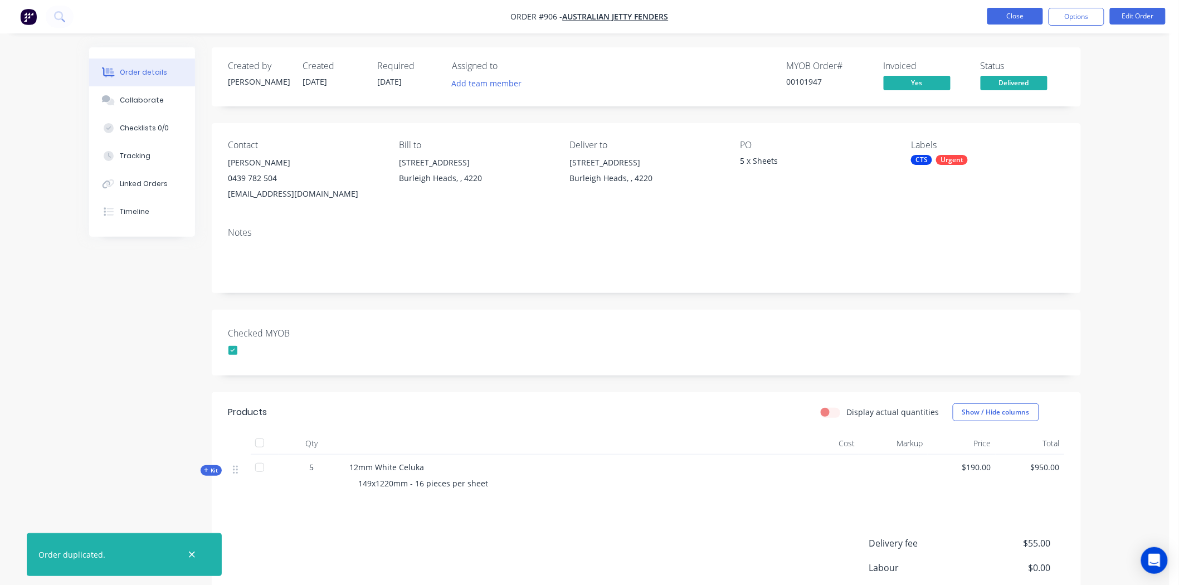
click at [1024, 14] on button "Close" at bounding box center [1015, 16] width 56 height 17
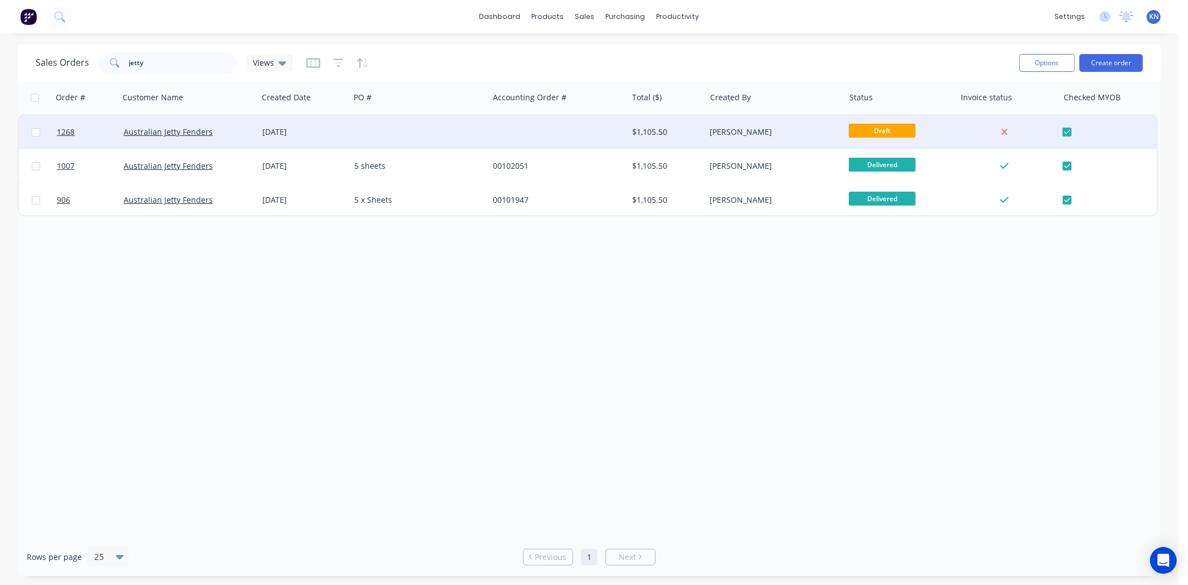
click at [357, 129] on div at bounding box center [419, 131] width 139 height 33
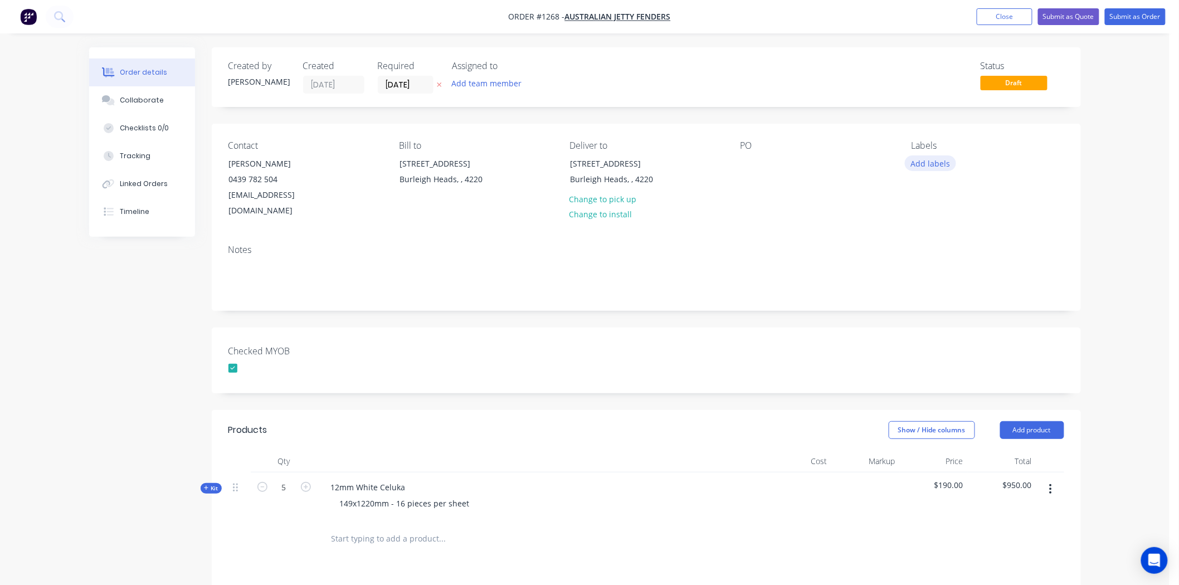
click at [931, 160] on button "Add labels" at bounding box center [930, 162] width 51 height 15
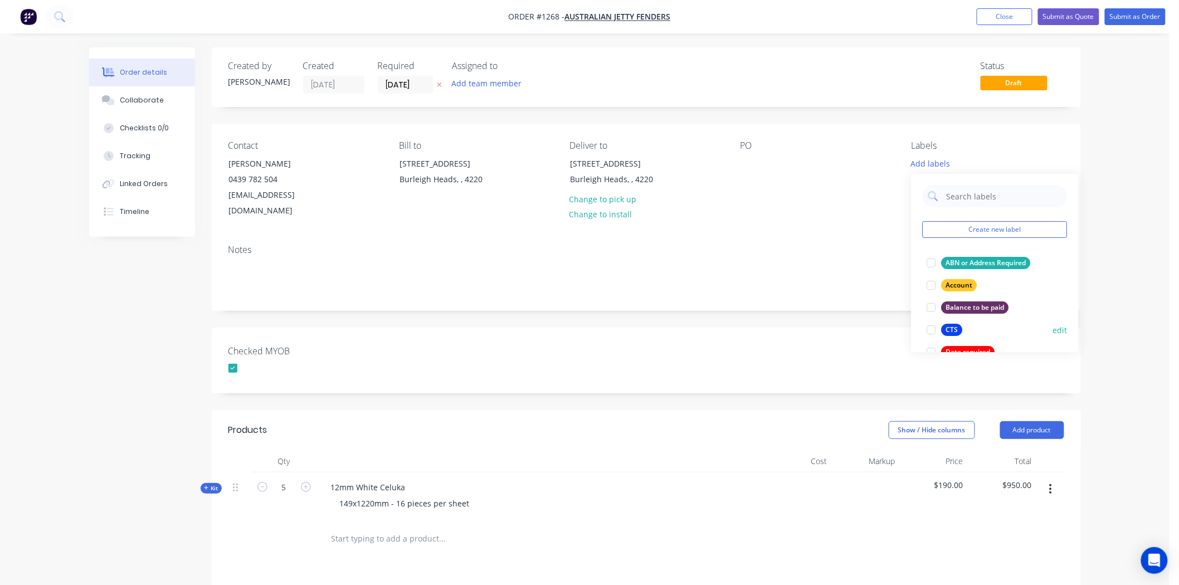
click at [928, 331] on div at bounding box center [931, 330] width 22 height 22
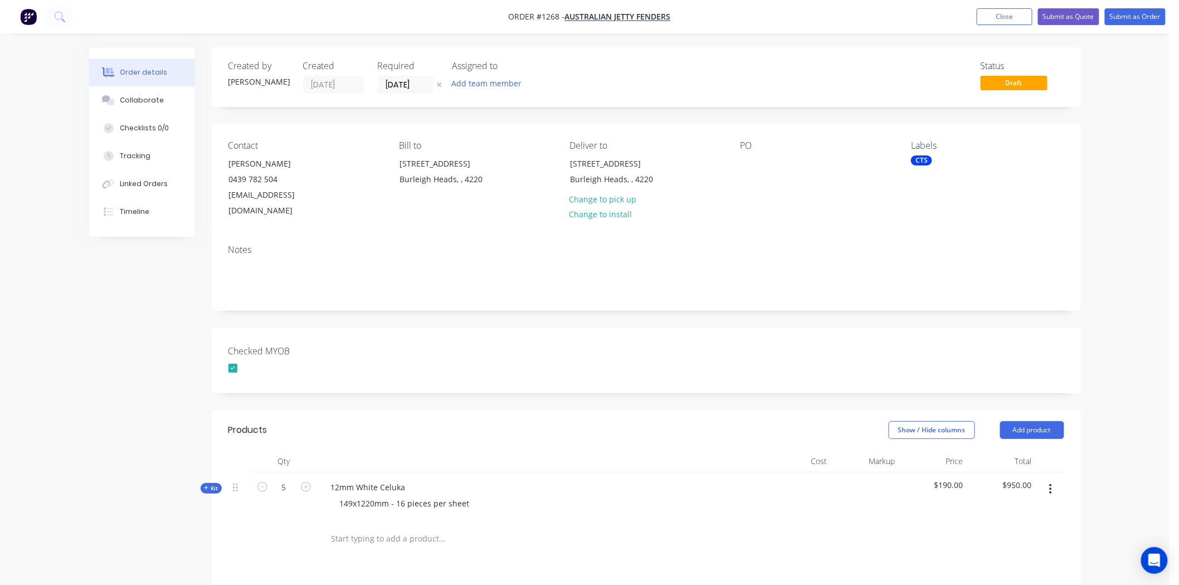
click at [745, 153] on div "PO" at bounding box center [816, 179] width 153 height 79
click at [755, 162] on div at bounding box center [749, 163] width 18 height 16
click at [1070, 14] on button "Submit as Quote" at bounding box center [1068, 16] width 61 height 17
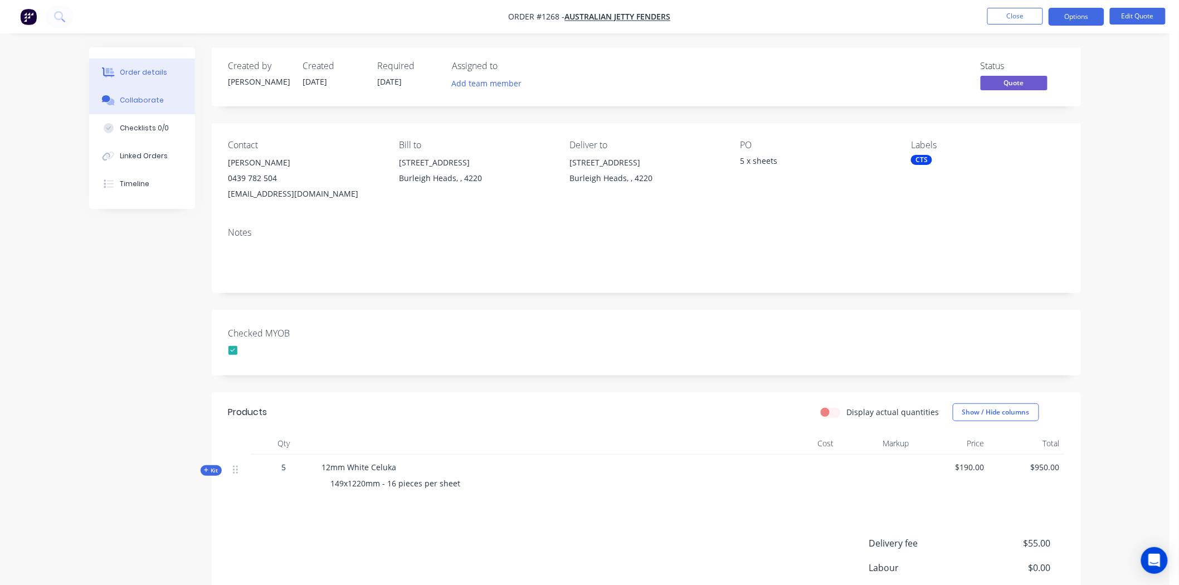
click at [135, 100] on div "Collaborate" at bounding box center [142, 100] width 44 height 10
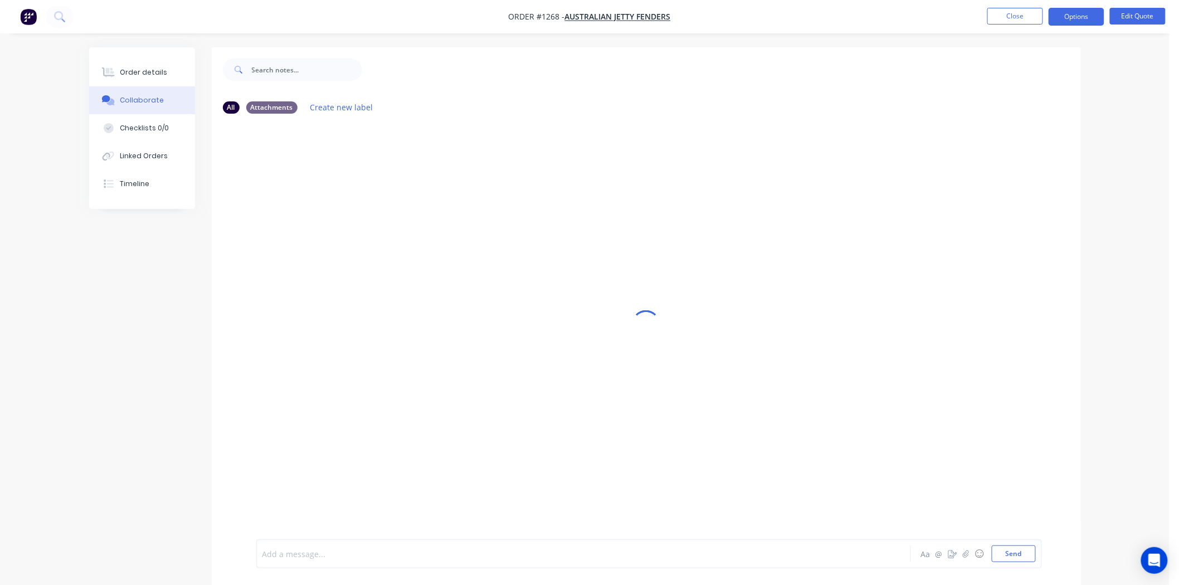
click at [302, 558] on div at bounding box center [552, 554] width 579 height 12
click at [1016, 13] on button "Close" at bounding box center [1015, 16] width 56 height 17
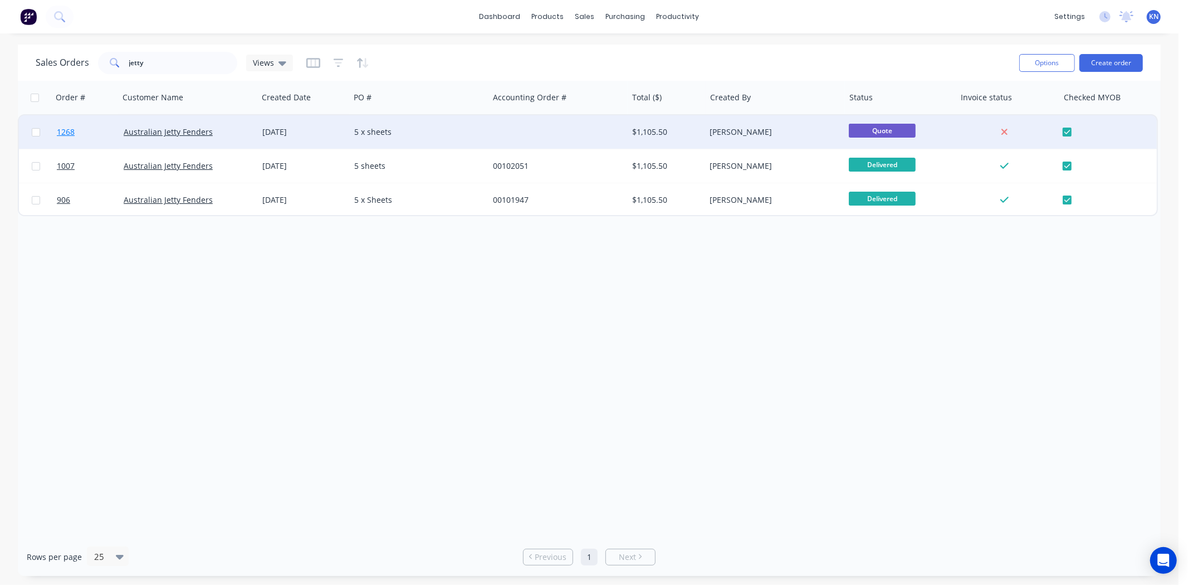
click at [59, 127] on span "1268" at bounding box center [66, 131] width 18 height 11
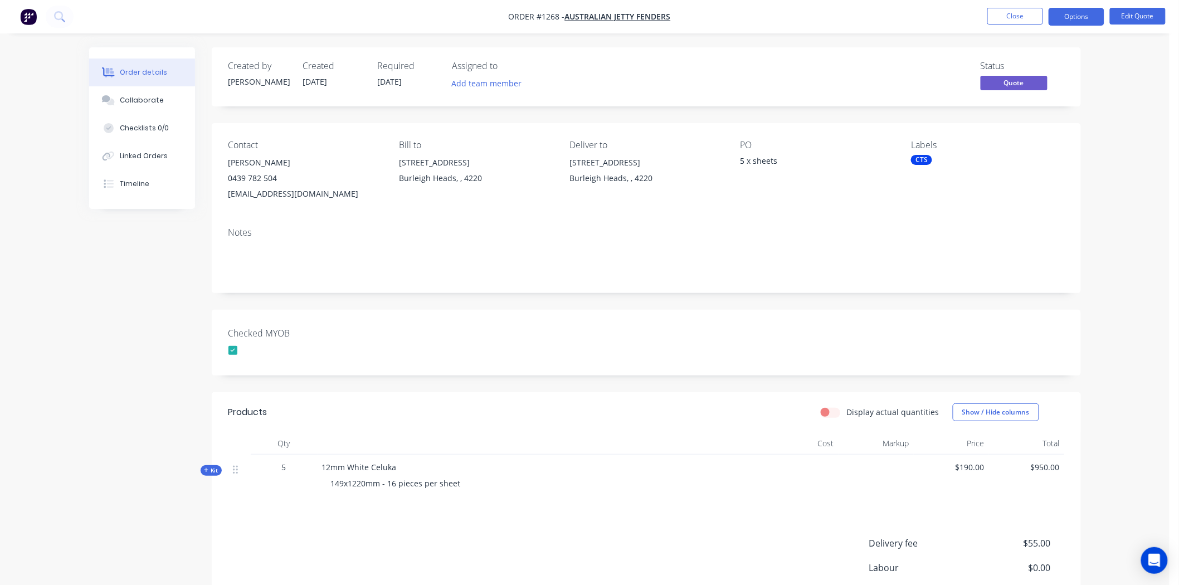
click at [925, 159] on div "CTS" at bounding box center [921, 160] width 21 height 10
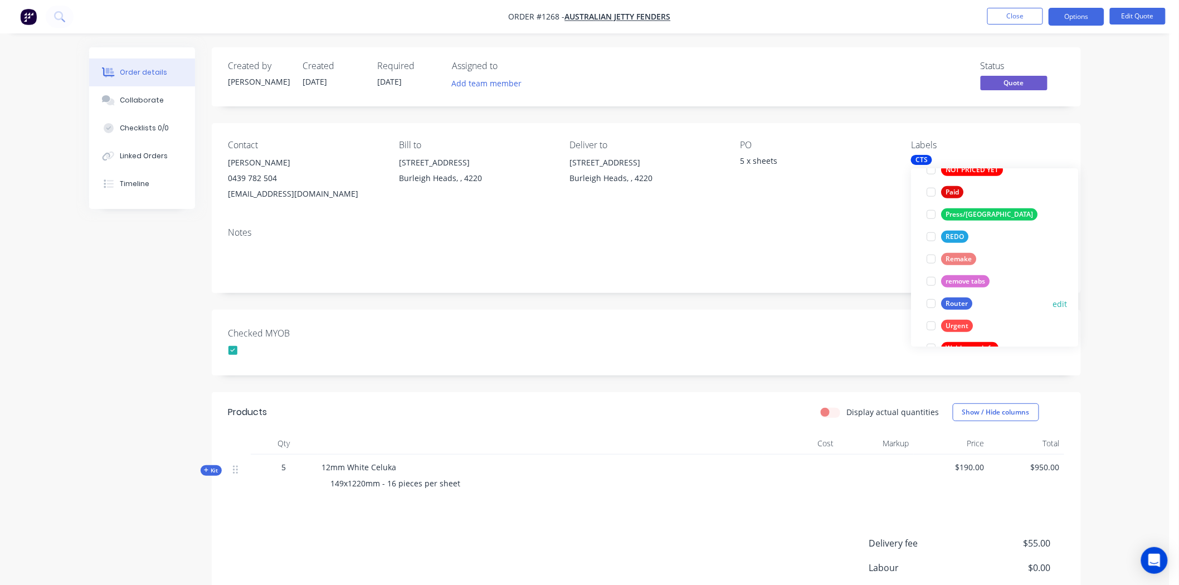
scroll to position [423, 0]
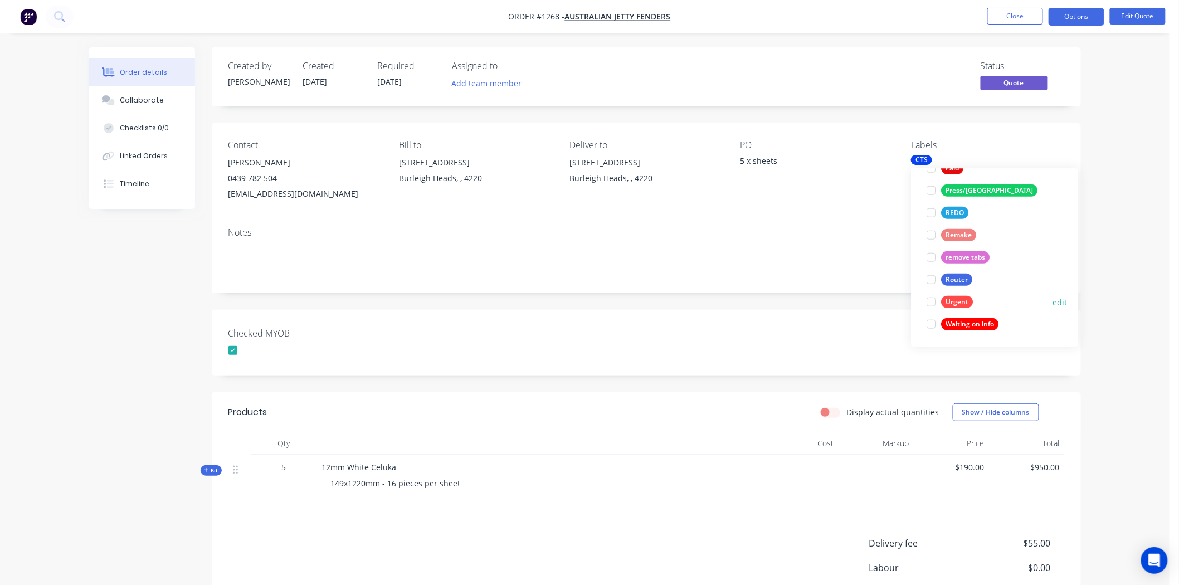
click at [933, 301] on div at bounding box center [931, 302] width 22 height 22
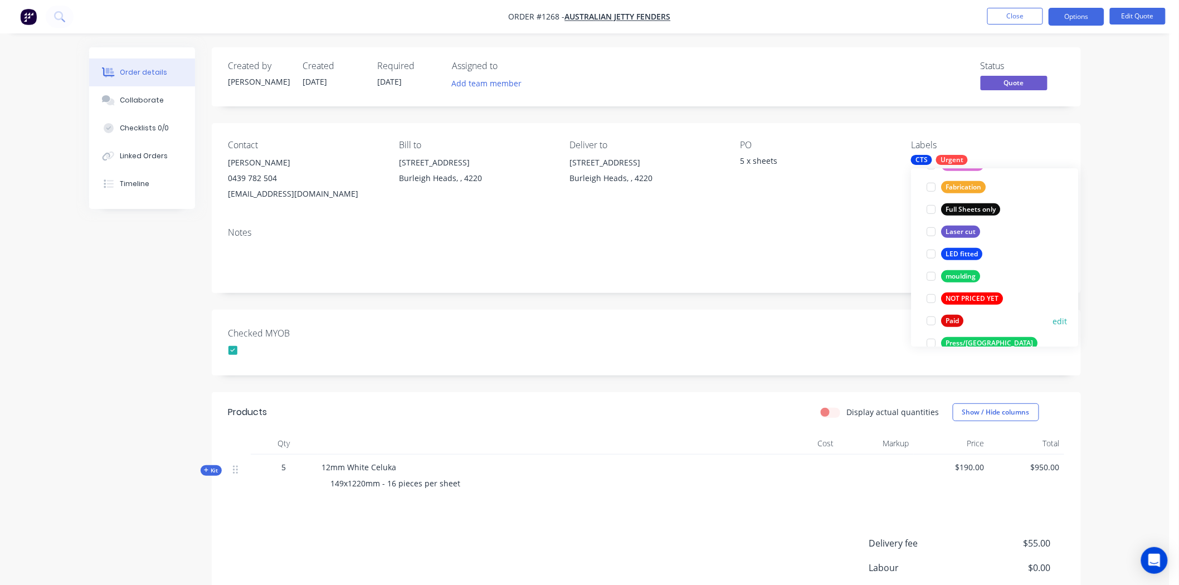
scroll to position [309, 0]
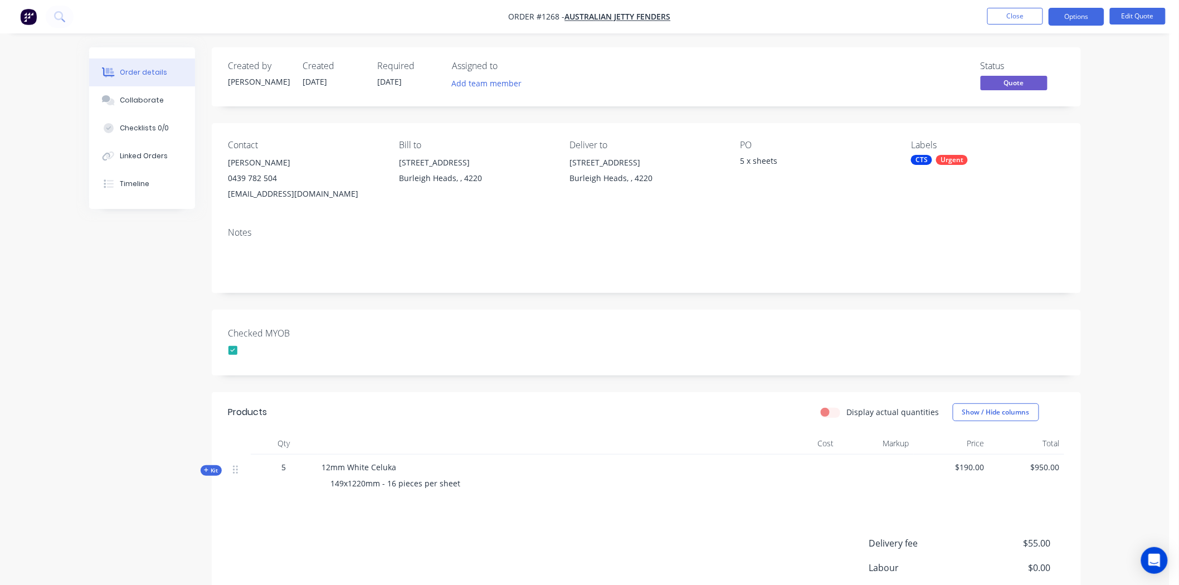
click at [502, 347] on div "Checked MYOB" at bounding box center [646, 343] width 869 height 66
click at [147, 99] on div "Collaborate" at bounding box center [142, 100] width 44 height 10
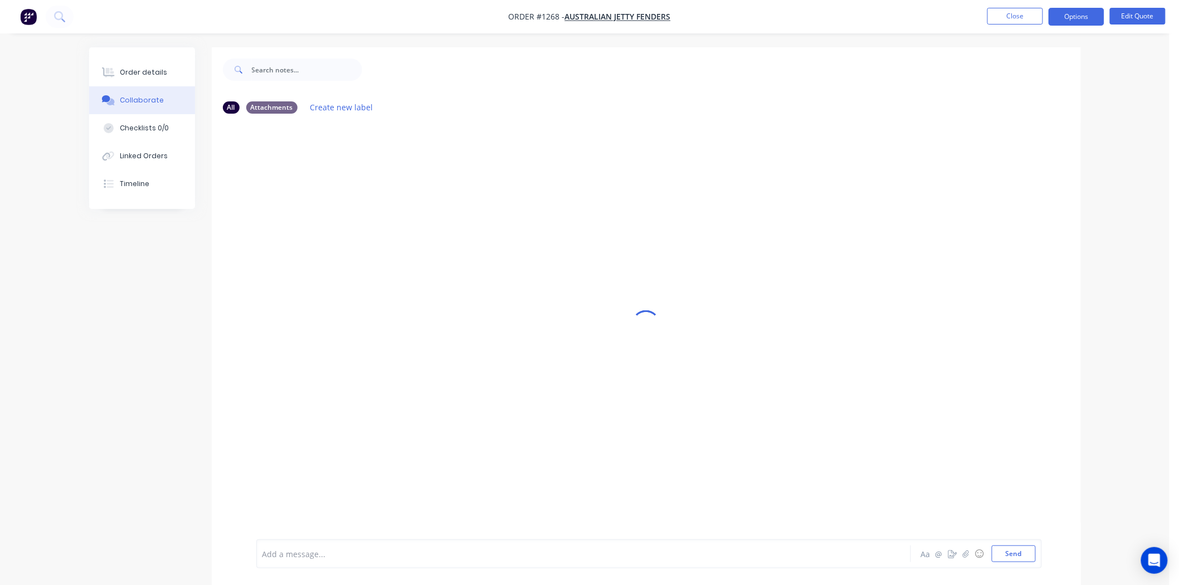
drag, startPoint x: 299, startPoint y: 544, endPoint x: 308, endPoint y: 535, distance: 12.6
click at [299, 544] on div "Add a message... Aa @ ☺ Send" at bounding box center [649, 553] width 786 height 29
click at [305, 554] on div at bounding box center [552, 554] width 579 height 12
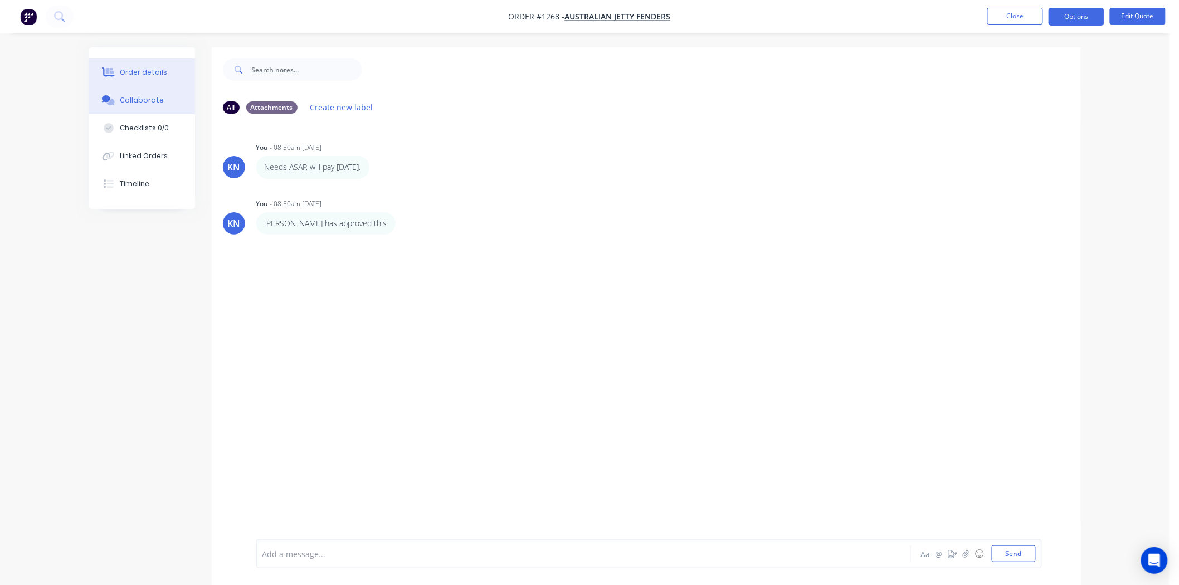
click at [142, 65] on button "Order details" at bounding box center [142, 72] width 106 height 28
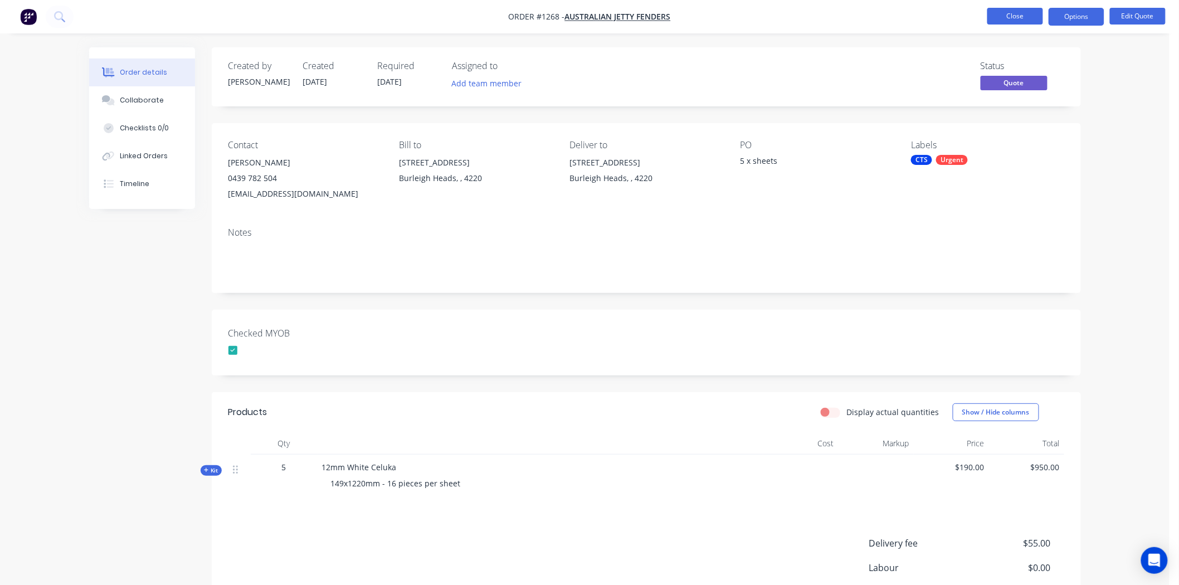
click at [1020, 15] on button "Close" at bounding box center [1015, 16] width 56 height 17
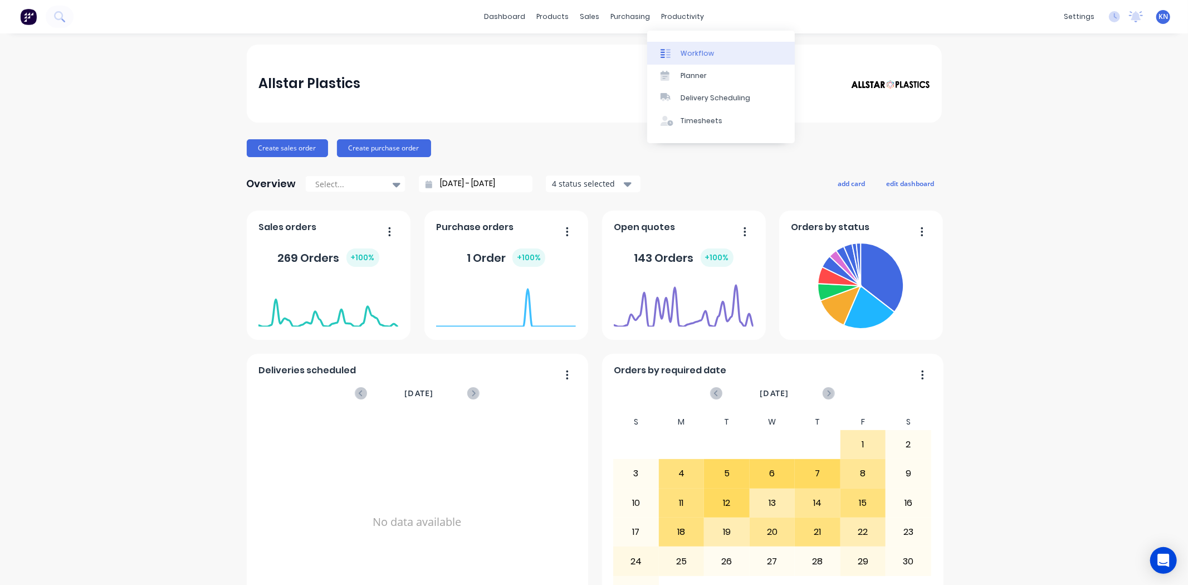
click at [708, 50] on div "Workflow" at bounding box center [697, 53] width 33 height 10
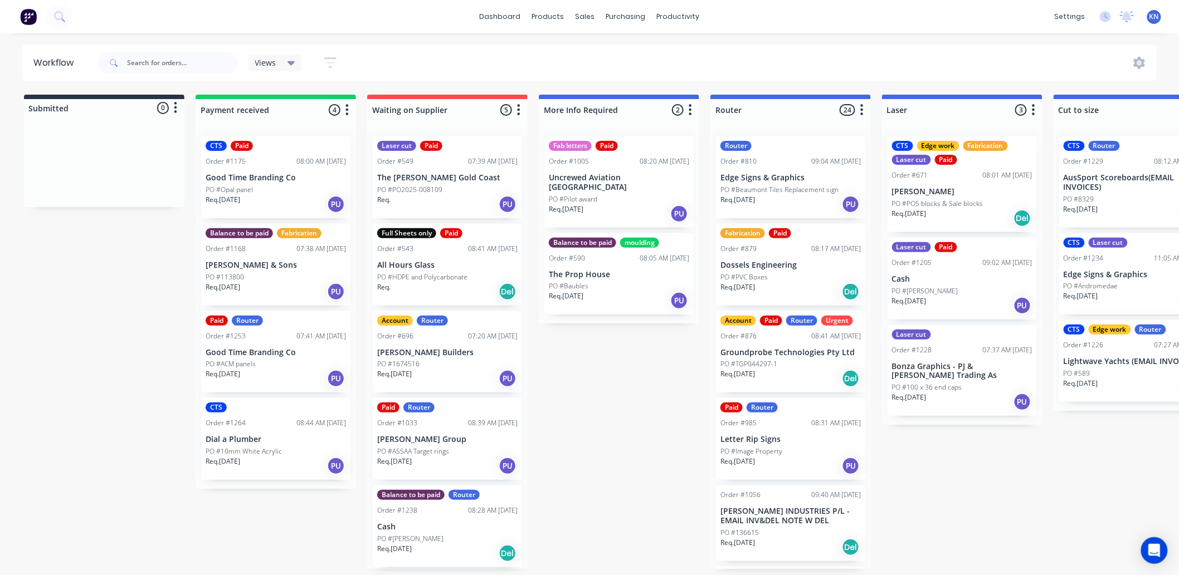
click at [217, 409] on div "CTS" at bounding box center [216, 408] width 21 height 10
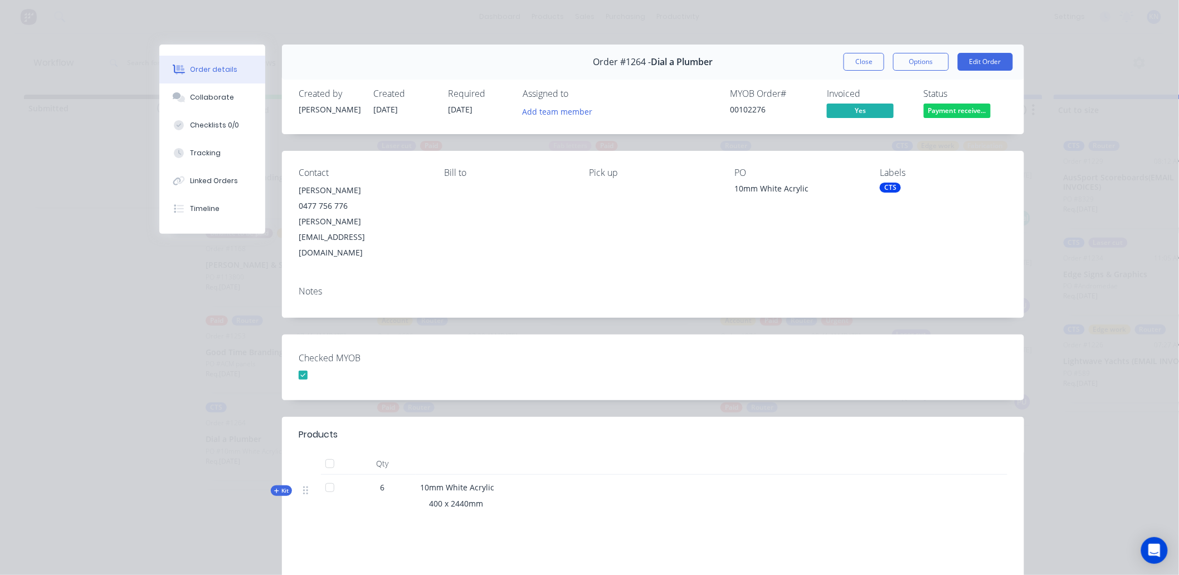
click at [887, 191] on div "CTS" at bounding box center [890, 188] width 21 height 10
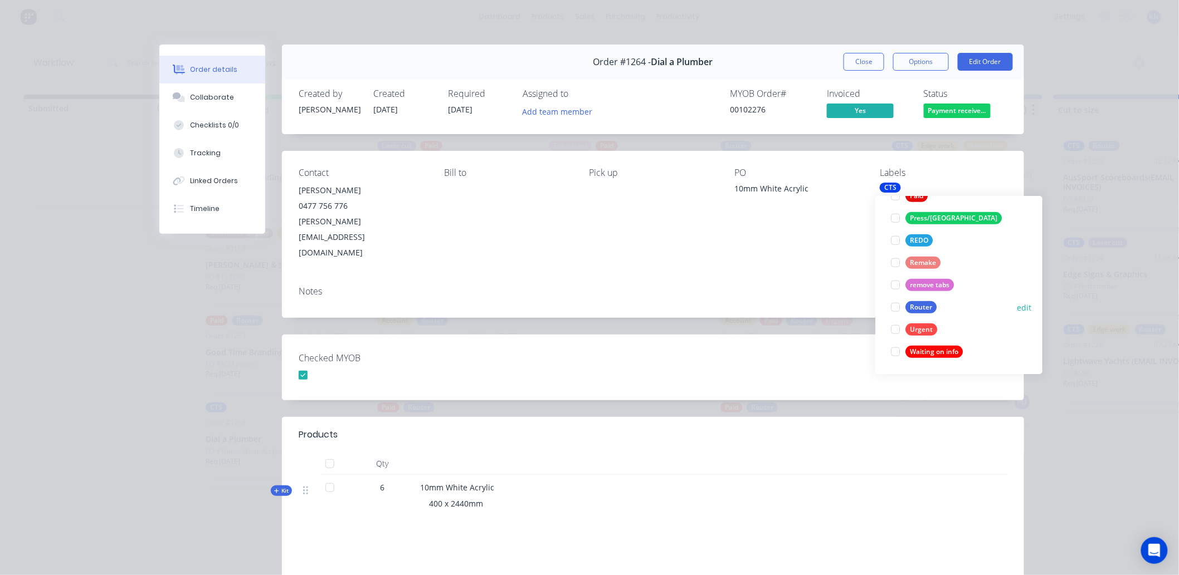
scroll to position [361, 0]
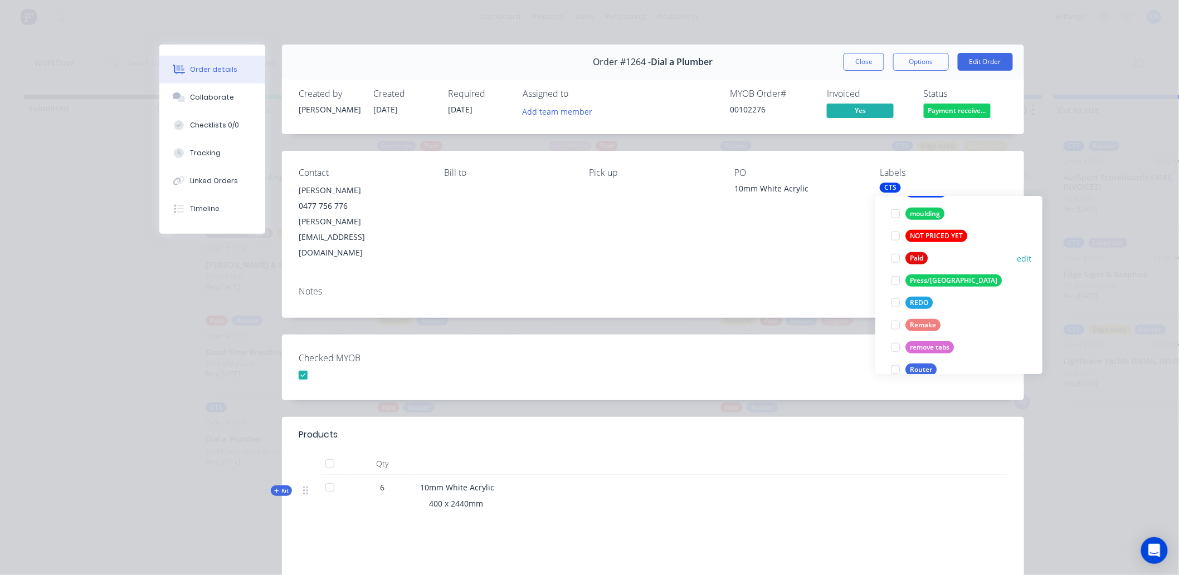
click at [896, 258] on div at bounding box center [895, 258] width 22 height 22
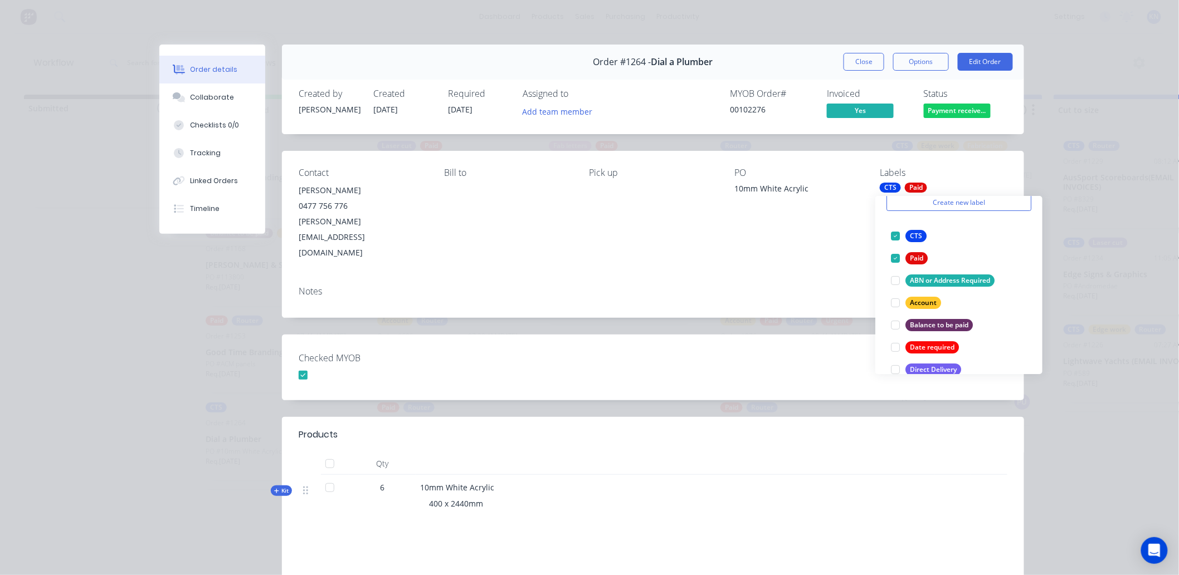
click at [823, 335] on div "Checked MYOB" at bounding box center [653, 368] width 742 height 66
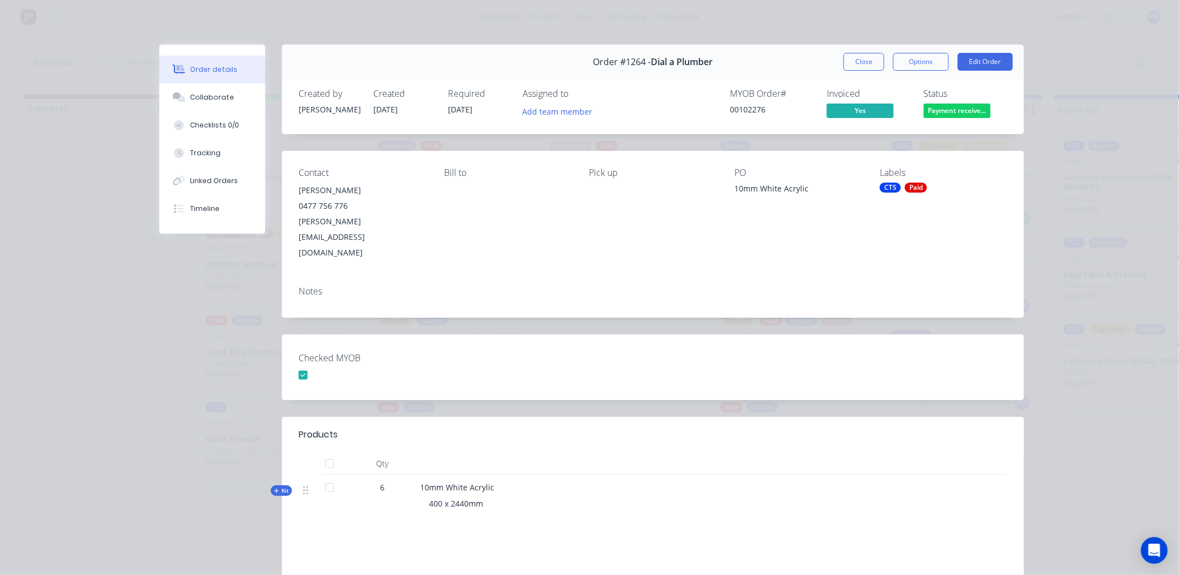
click at [968, 110] on span "Payment receive..." at bounding box center [957, 111] width 67 height 14
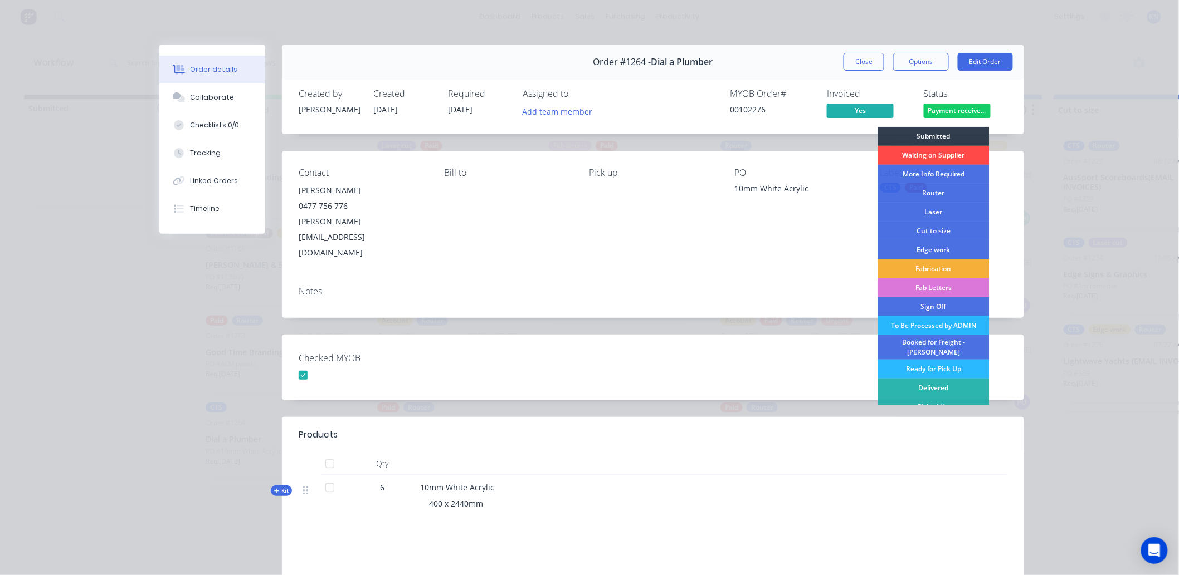
click at [937, 154] on div "Waiting on Supplier" at bounding box center [933, 155] width 111 height 19
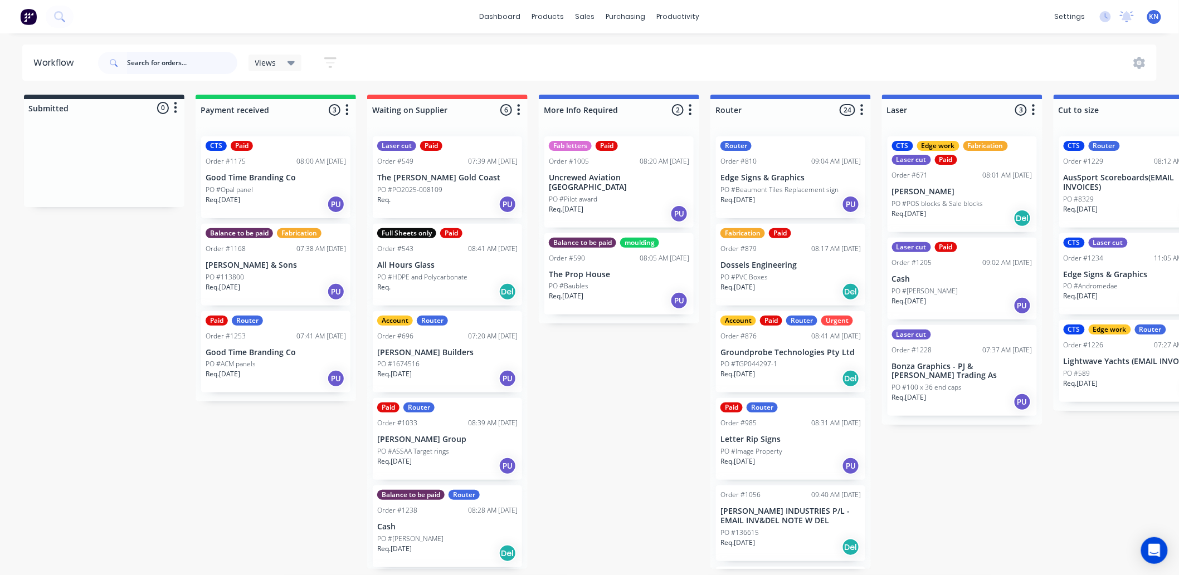
click at [173, 70] on input "text" at bounding box center [182, 63] width 110 height 22
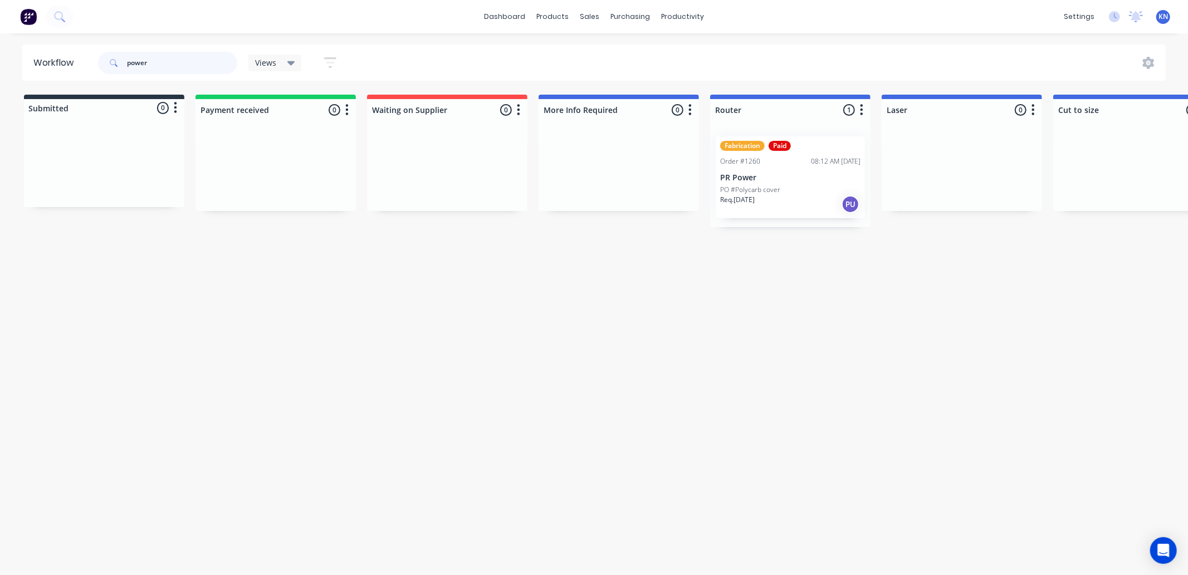
type input "power"
click at [758, 191] on p "PO #Polycarb cover" at bounding box center [750, 190] width 60 height 10
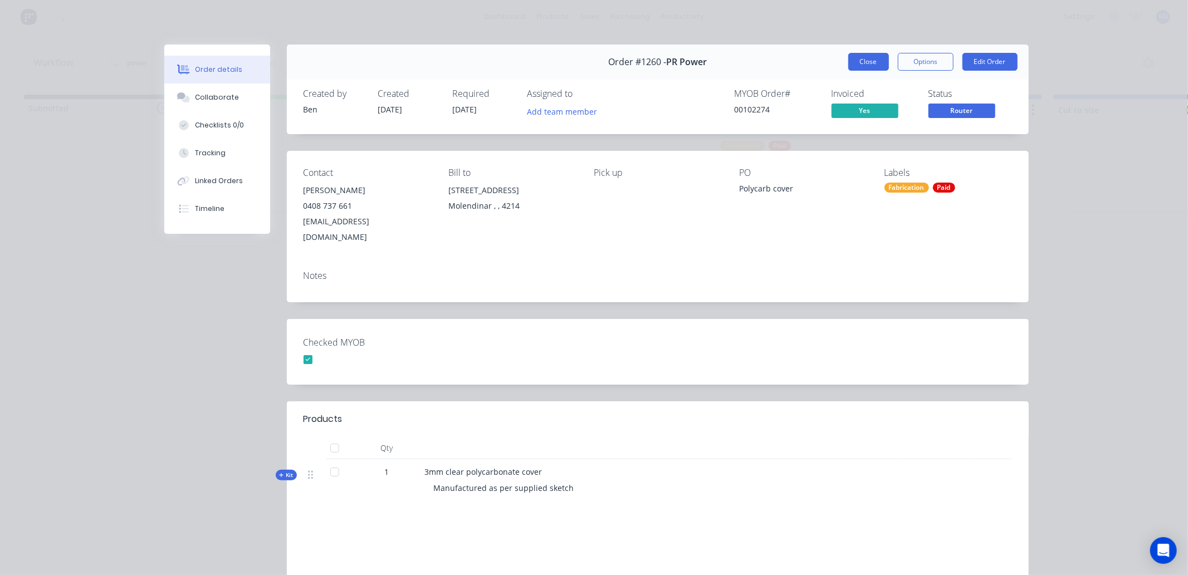
click at [867, 61] on button "Close" at bounding box center [868, 62] width 41 height 18
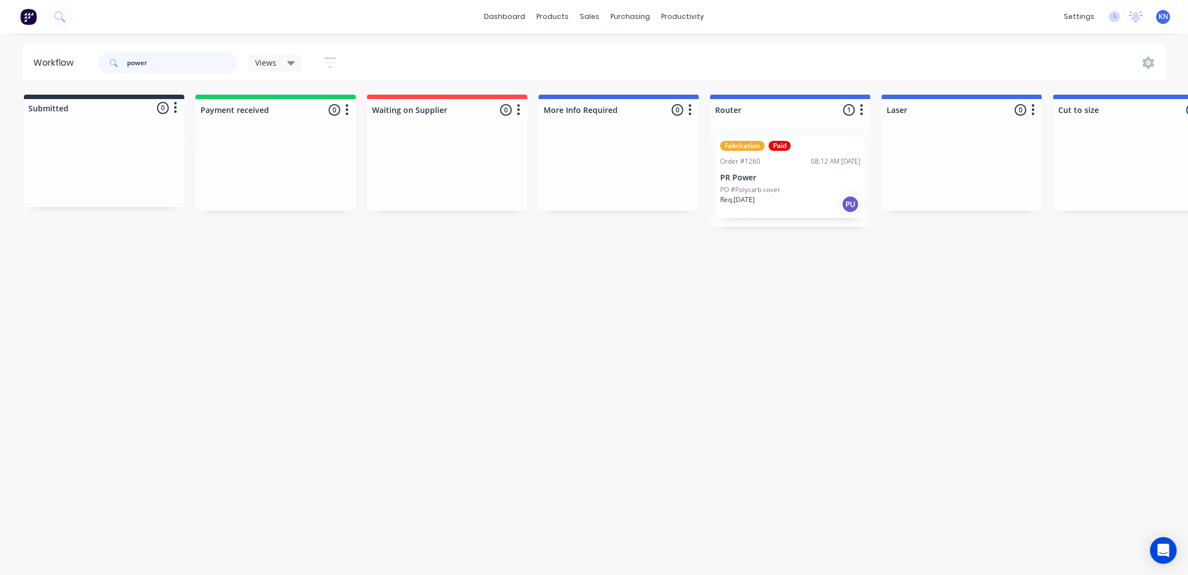
drag, startPoint x: 174, startPoint y: 67, endPoint x: 109, endPoint y: 67, distance: 64.6
click at [109, 67] on div "power" at bounding box center [167, 63] width 139 height 22
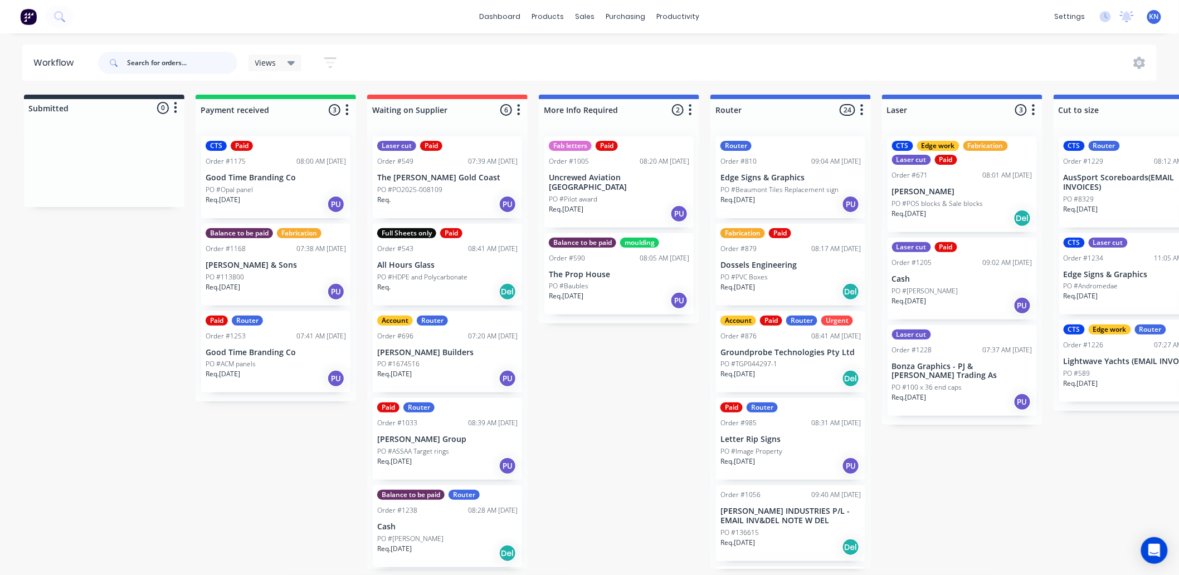
click at [162, 56] on input "text" at bounding box center [182, 63] width 110 height 22
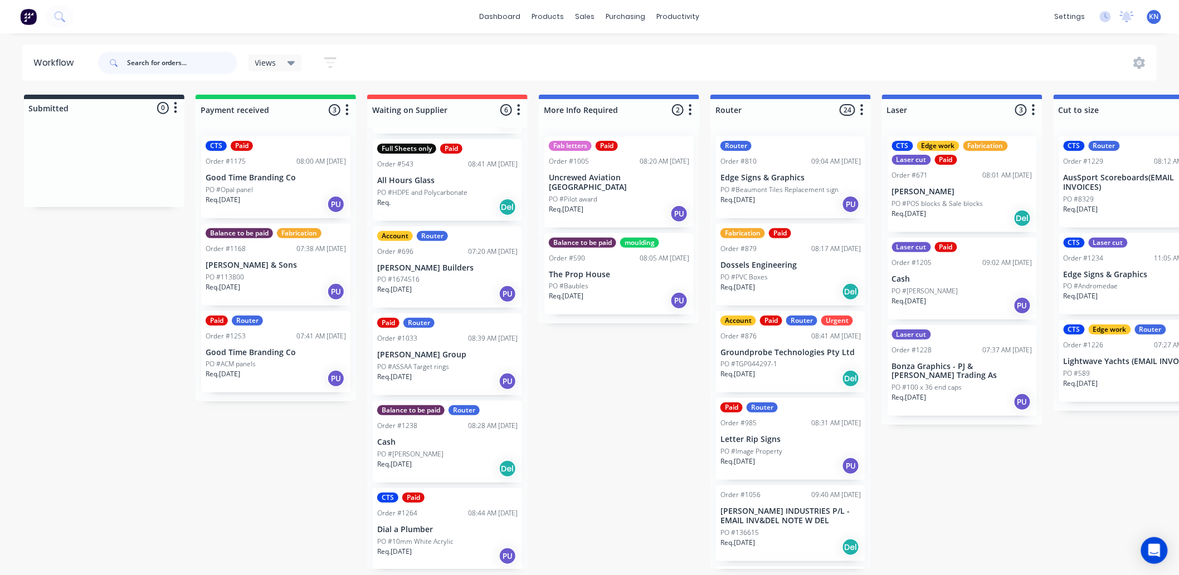
scroll to position [3, 0]
click at [443, 525] on p "Dial a Plumber" at bounding box center [447, 529] width 140 height 9
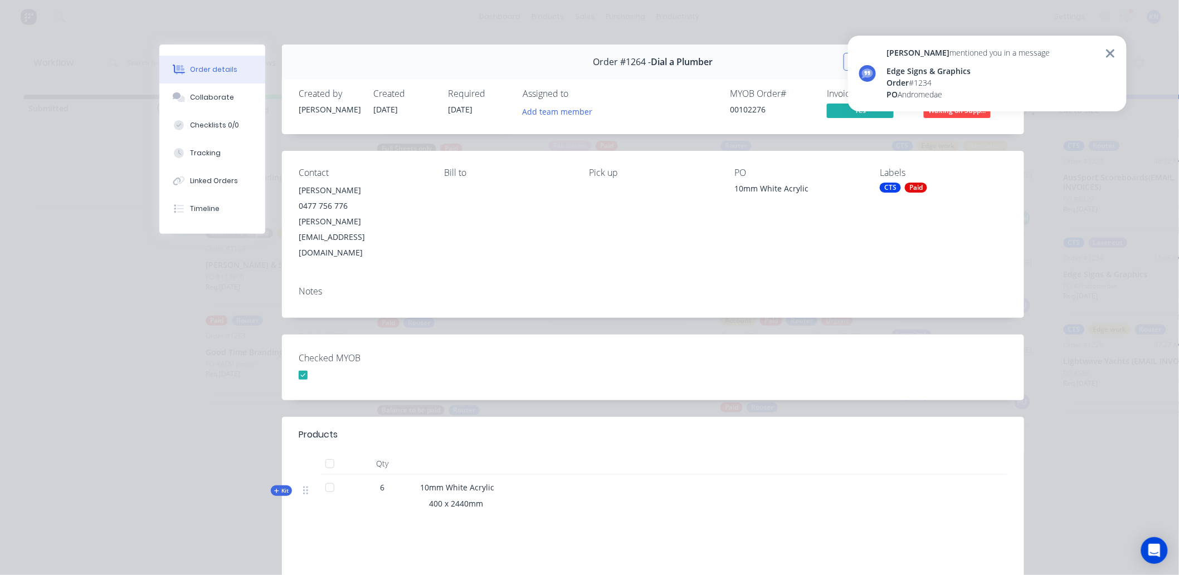
click at [492, 296] on div "Order #1264 - Dial a Plumber Close Options Edit Order Created by Kimberley Crea…" at bounding box center [591, 382] width 865 height 675
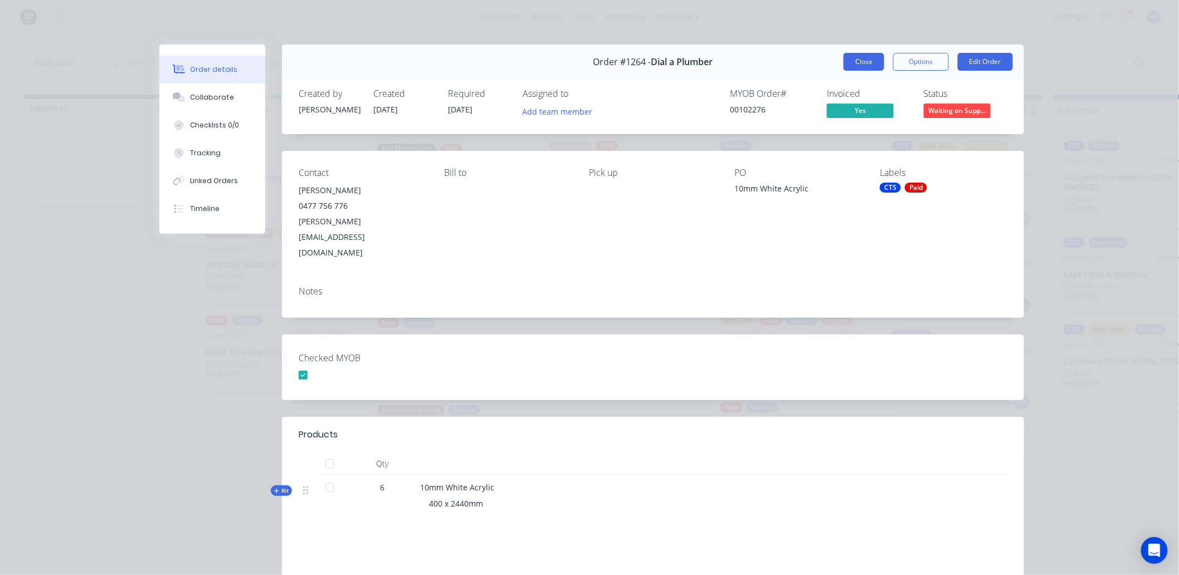
click at [855, 60] on button "Close" at bounding box center [863, 62] width 41 height 18
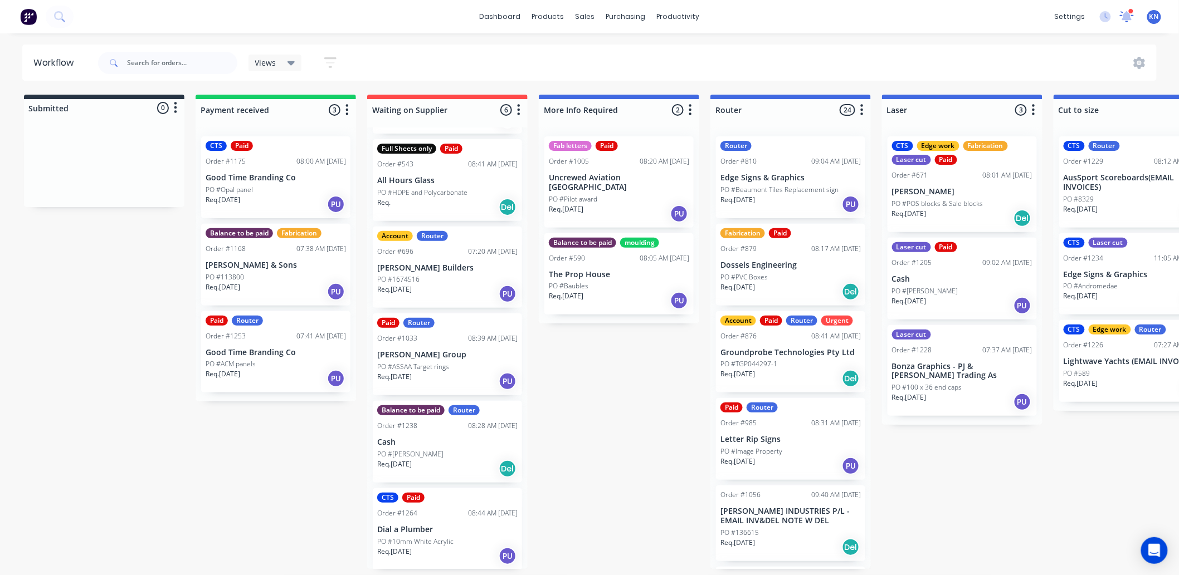
click at [1127, 19] on icon at bounding box center [1126, 15] width 10 height 9
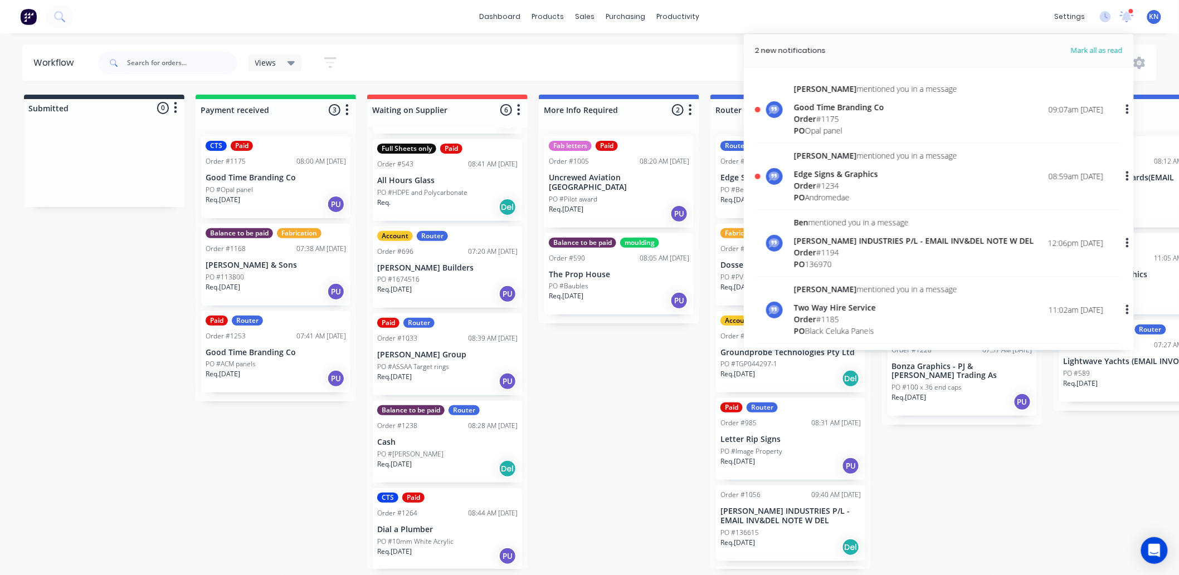
click at [814, 175] on div "Edge Signs & Graphics" at bounding box center [875, 174] width 163 height 12
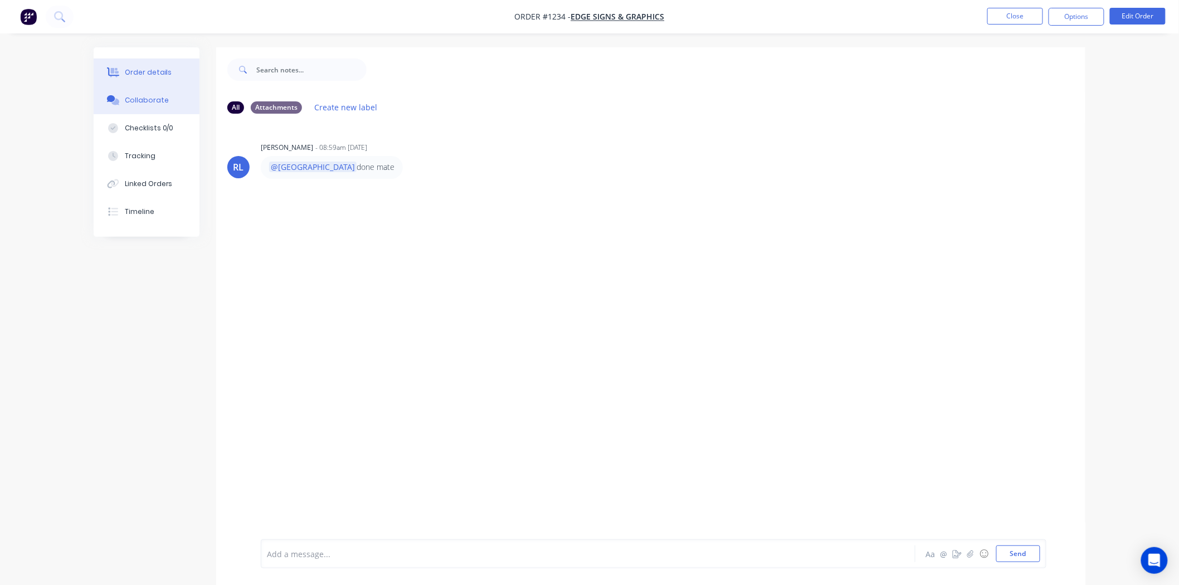
click at [129, 65] on button "Order details" at bounding box center [147, 72] width 106 height 28
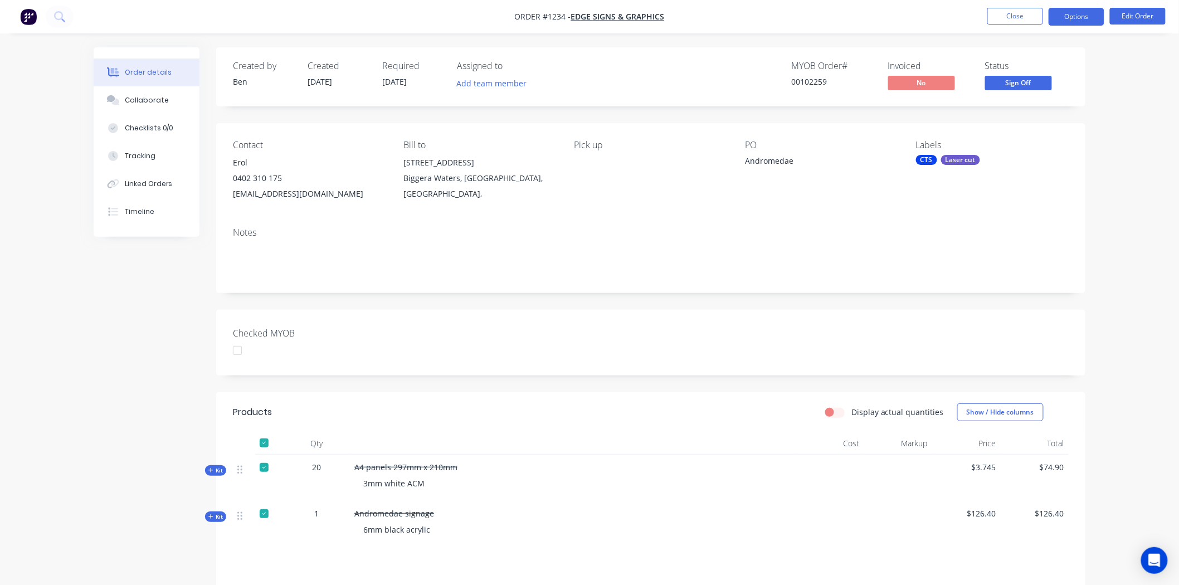
click at [1089, 17] on button "Options" at bounding box center [1076, 17] width 56 height 18
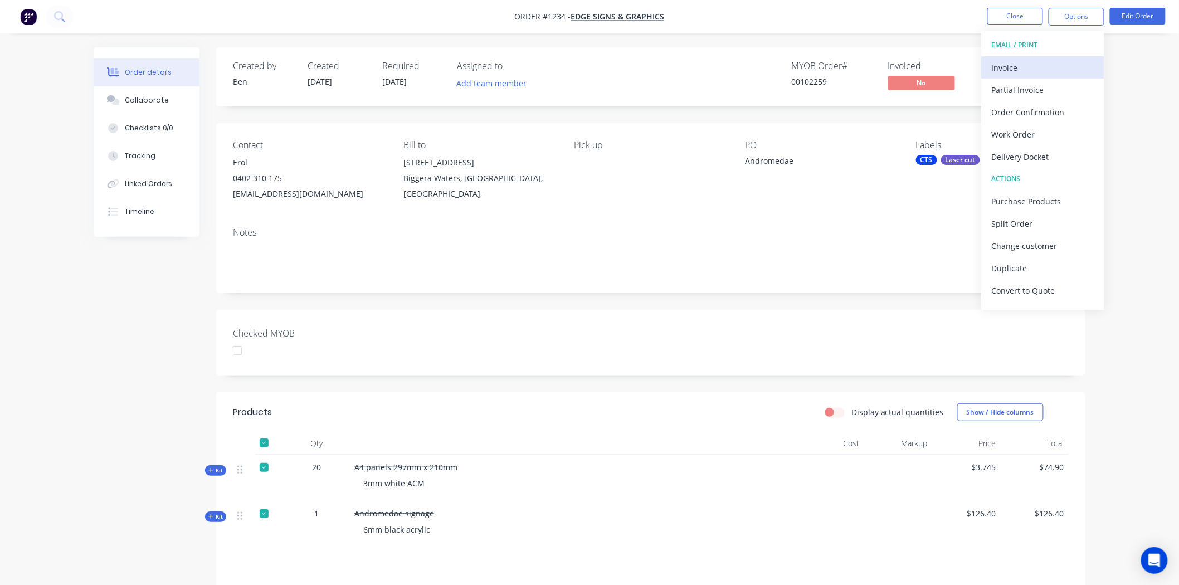
click at [1017, 68] on div "Invoice" at bounding box center [1043, 68] width 103 height 16
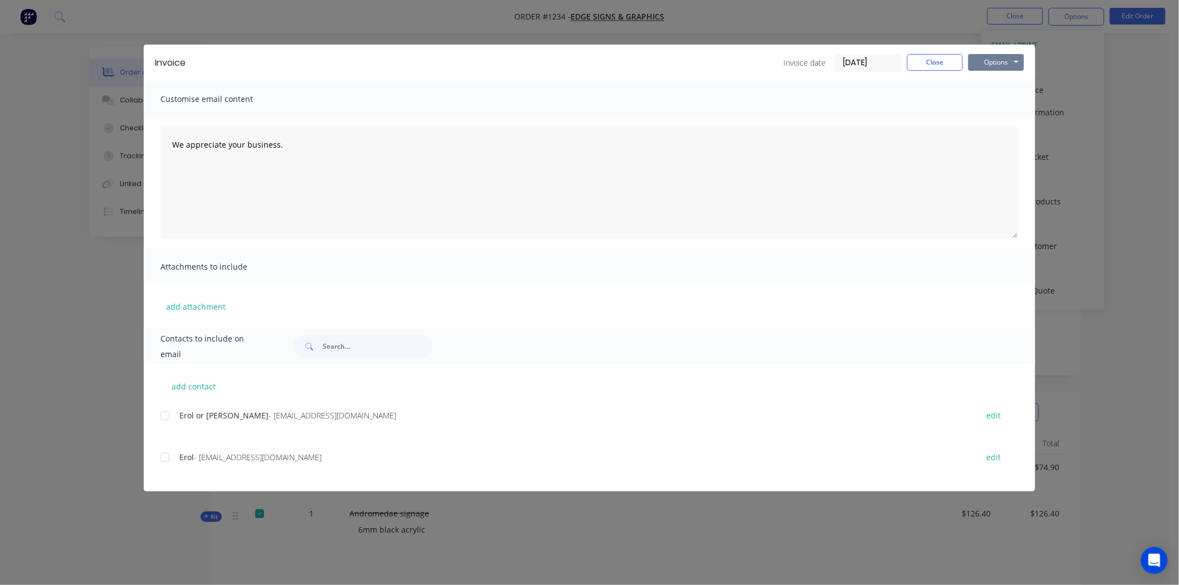
click at [989, 62] on button "Options" at bounding box center [996, 62] width 56 height 17
click at [992, 96] on button "Print" at bounding box center [1003, 100] width 71 height 18
click at [937, 60] on button "Close" at bounding box center [935, 62] width 56 height 17
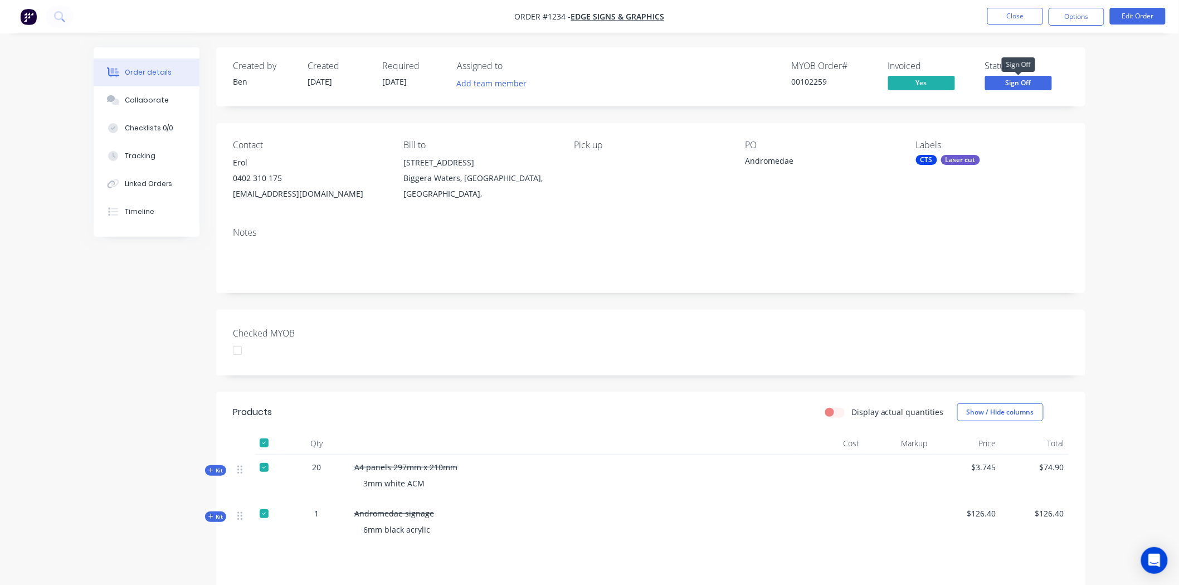
click at [1022, 81] on span "Sign Off" at bounding box center [1018, 83] width 67 height 14
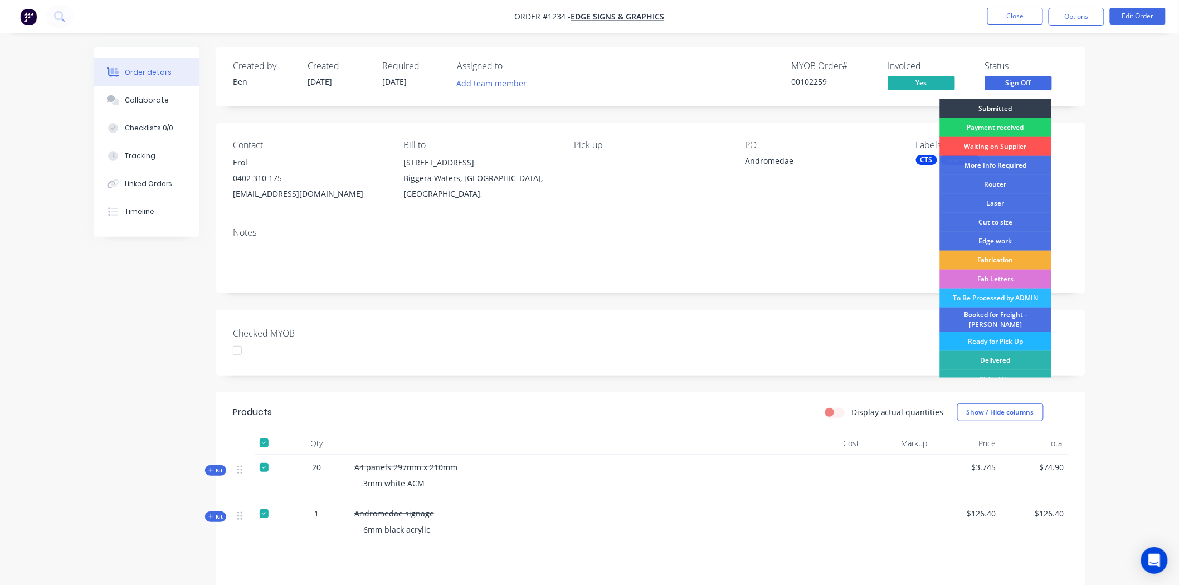
click at [973, 333] on div "Ready for Pick Up" at bounding box center [995, 341] width 111 height 19
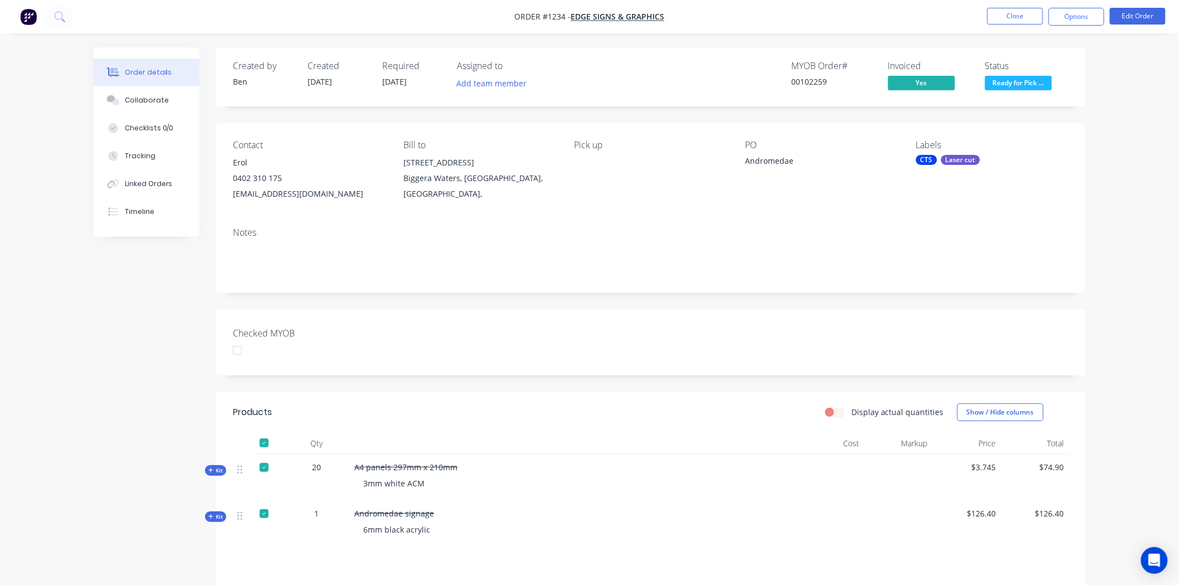
click at [240, 350] on div at bounding box center [237, 350] width 22 height 22
click at [1020, 16] on button "Close" at bounding box center [1015, 16] width 56 height 17
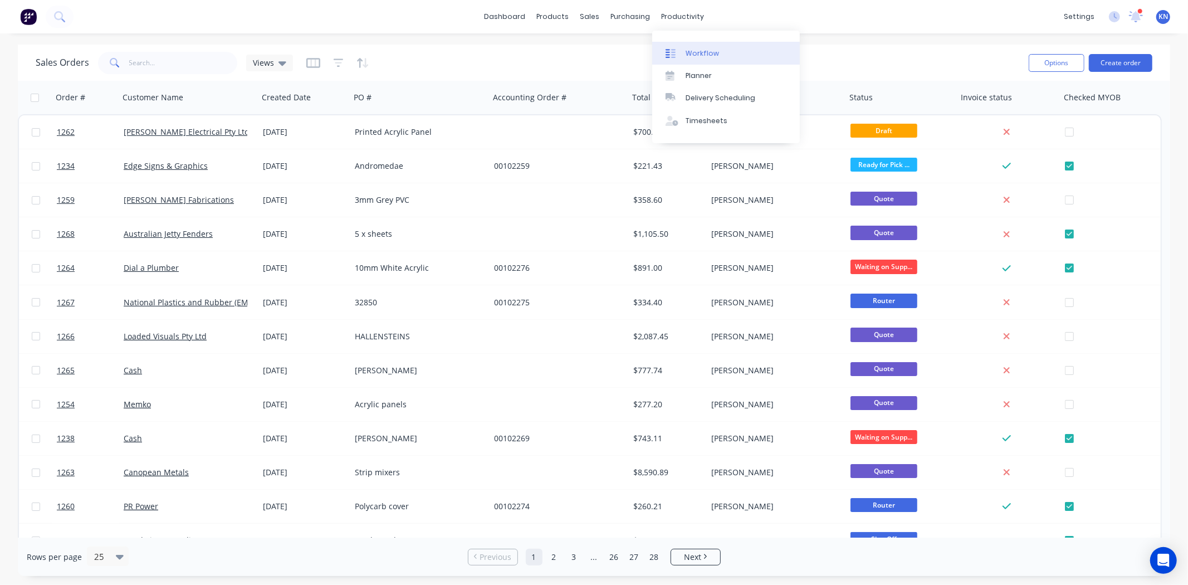
click at [704, 49] on div "Workflow" at bounding box center [702, 53] width 33 height 10
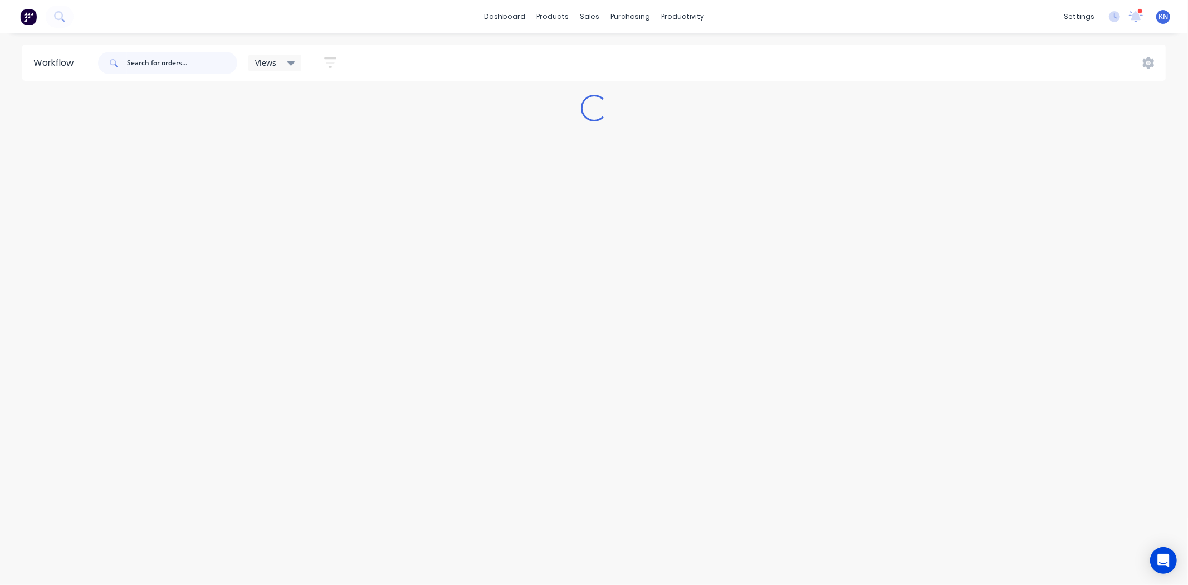
click at [147, 60] on input "text" at bounding box center [182, 63] width 110 height 22
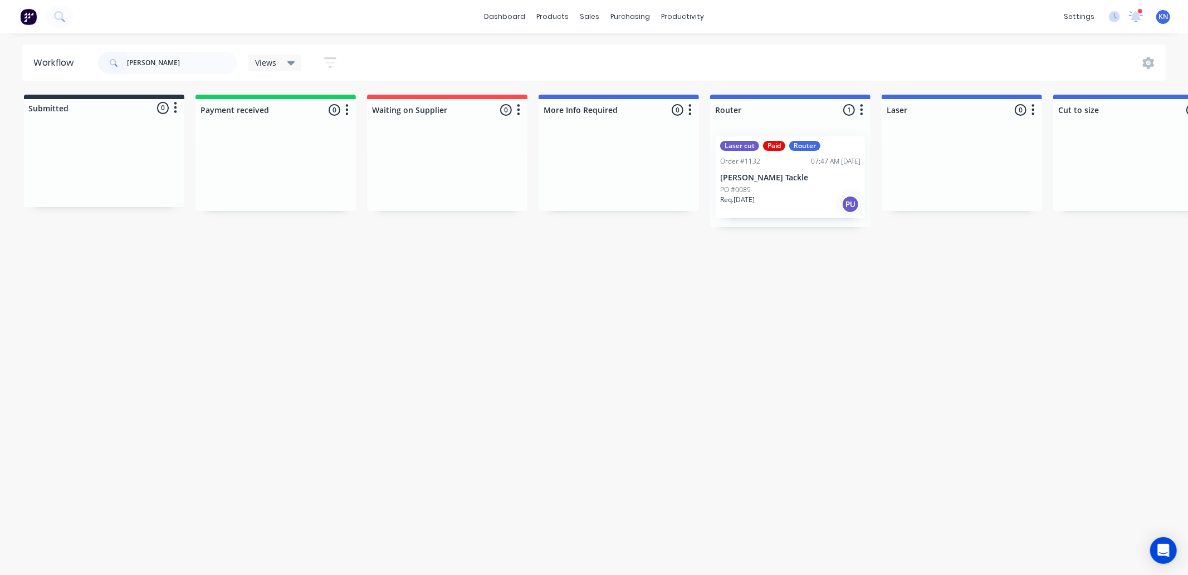
click at [748, 179] on p "[PERSON_NAME] Tackle" at bounding box center [790, 177] width 140 height 9
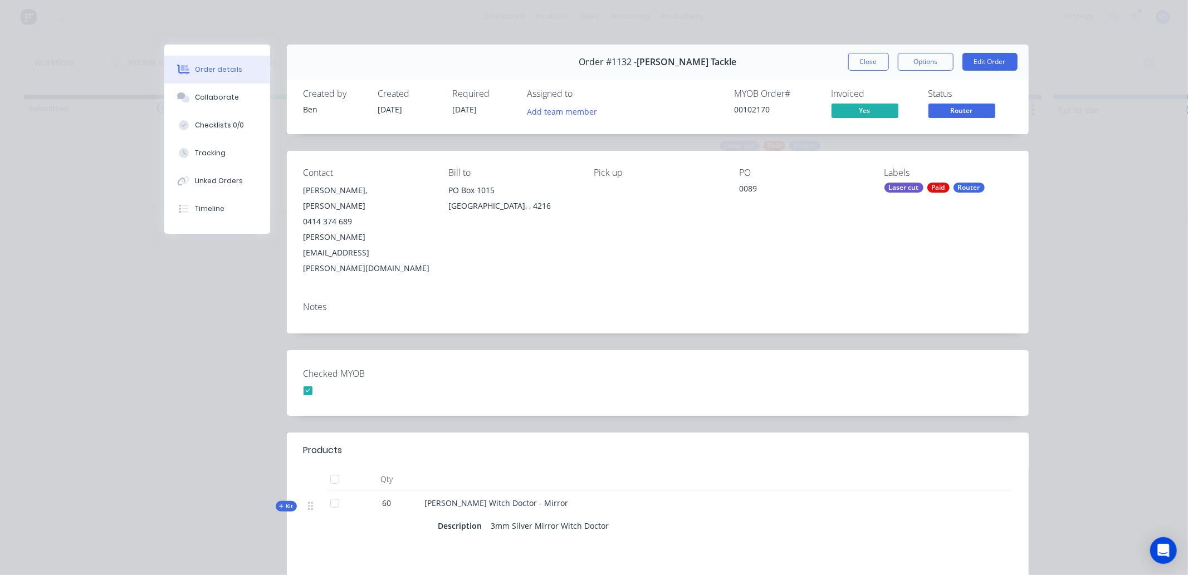
click at [915, 190] on div "Laser cut" at bounding box center [904, 188] width 39 height 10
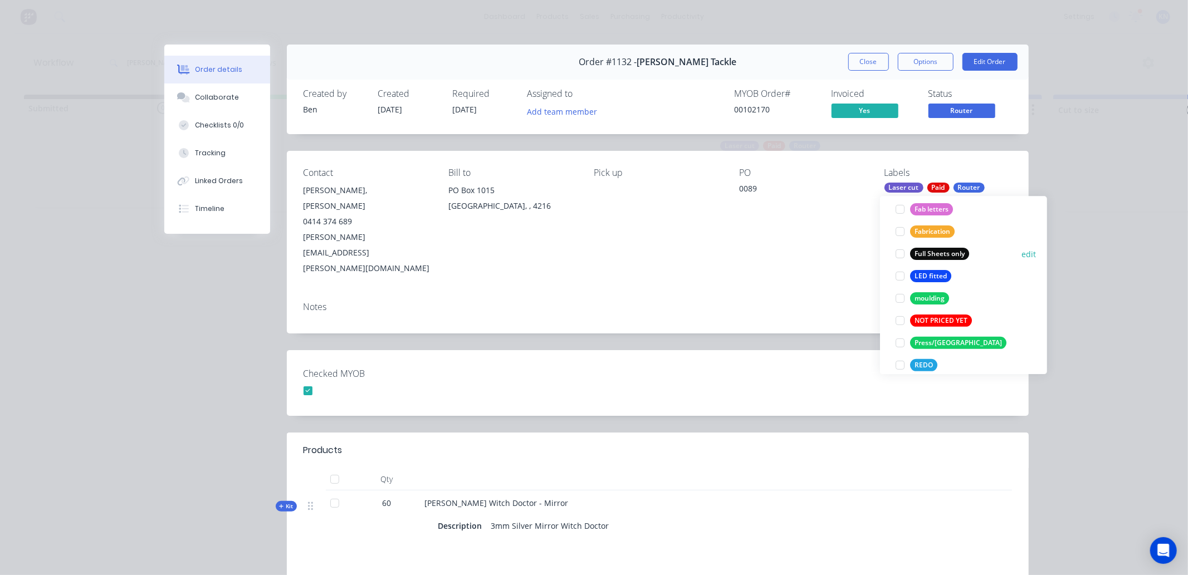
scroll to position [423, 0]
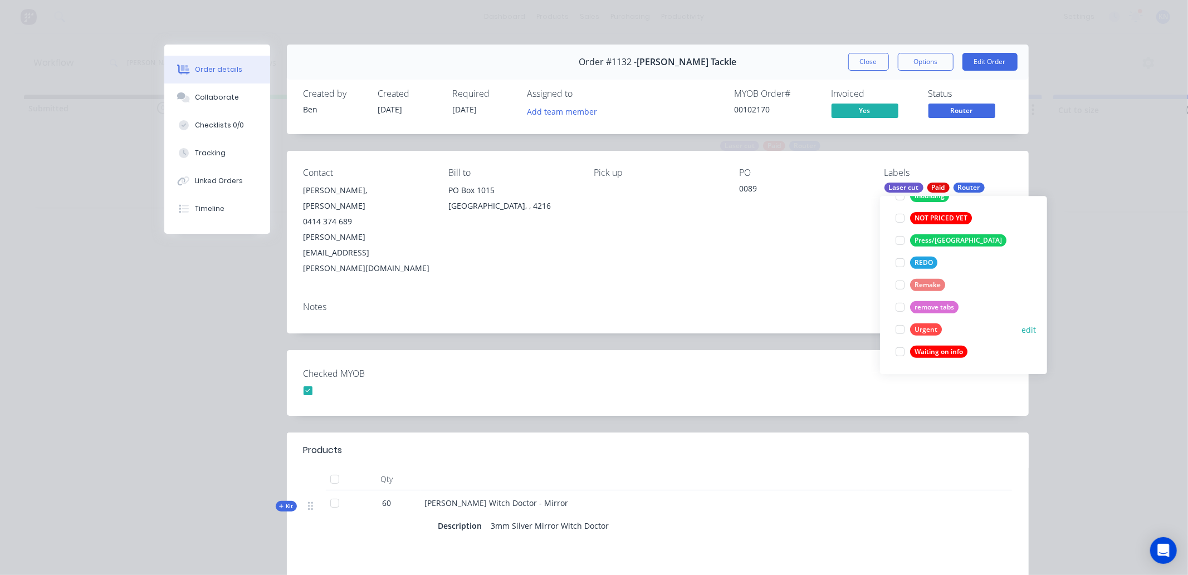
click at [898, 330] on div at bounding box center [900, 330] width 22 height 22
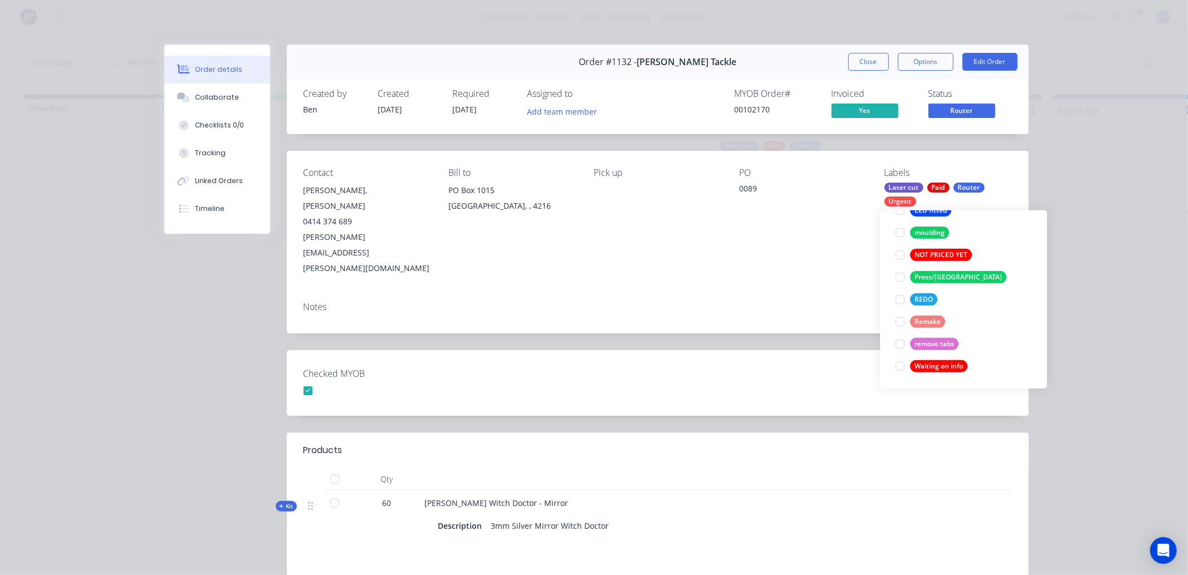
scroll to position [22, 0]
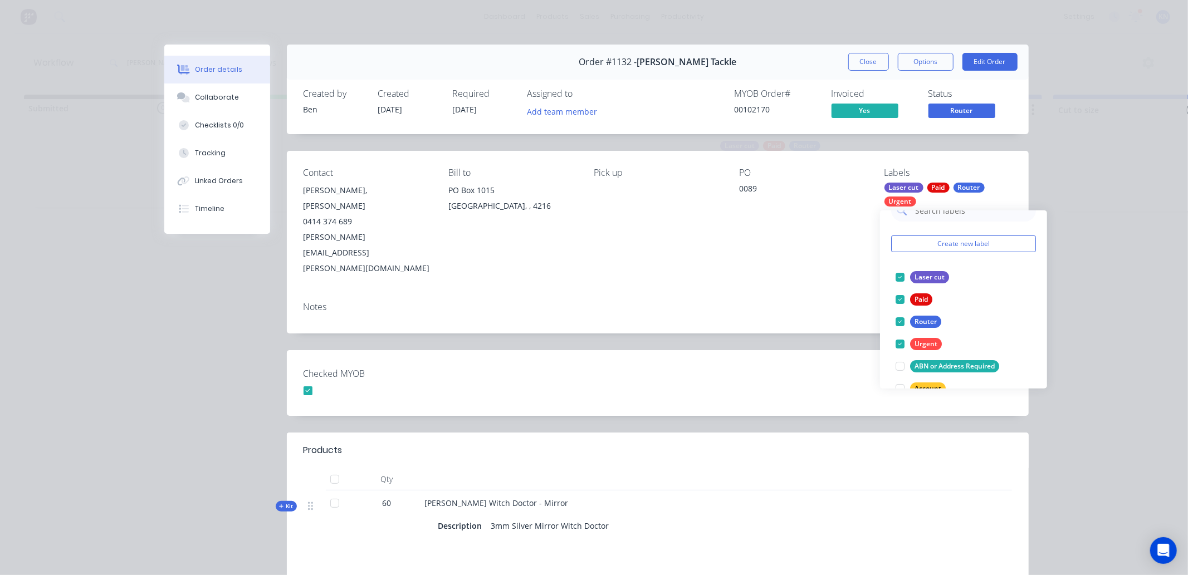
click at [793, 294] on div "Order #1132 - Pakula Tackle Close Options Edit Order Created by Ben Created 15/…" at bounding box center [596, 392] width 865 height 695
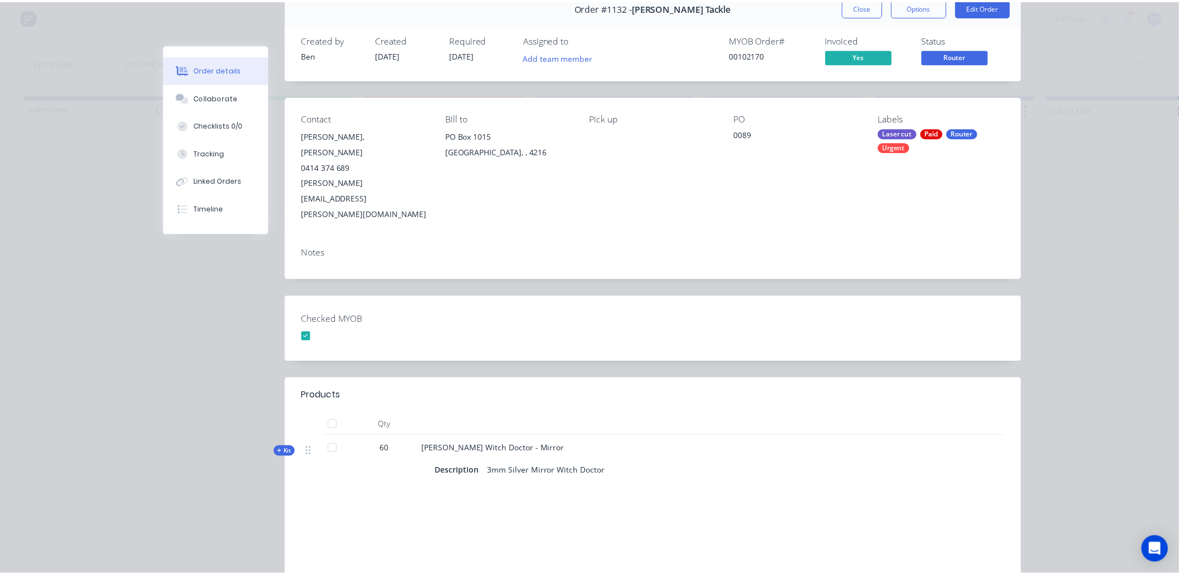
scroll to position [0, 0]
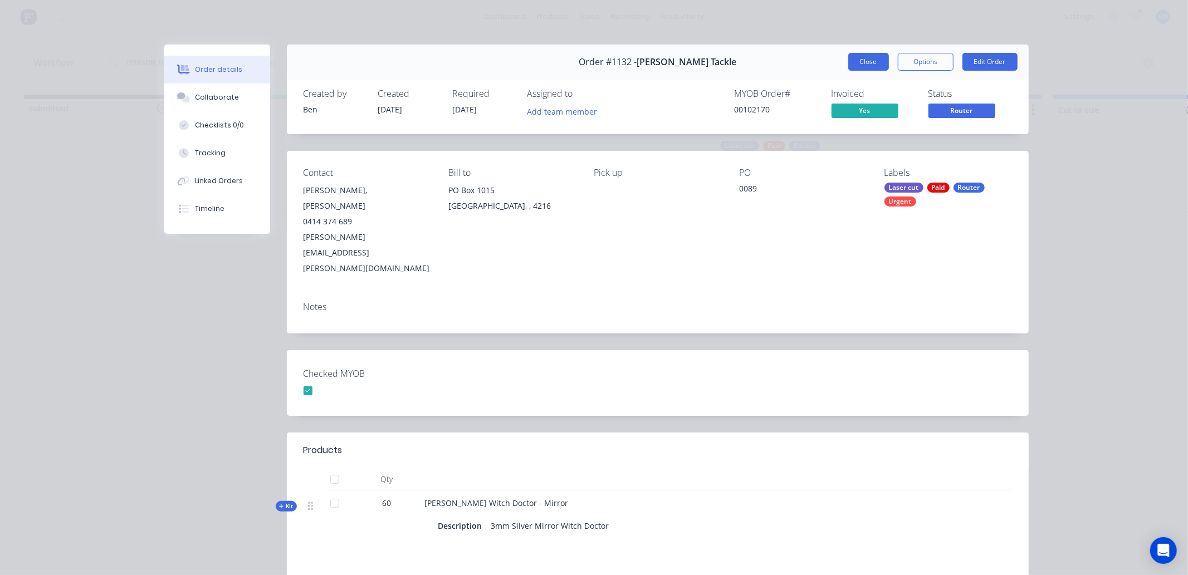
click at [862, 61] on button "Close" at bounding box center [868, 62] width 41 height 18
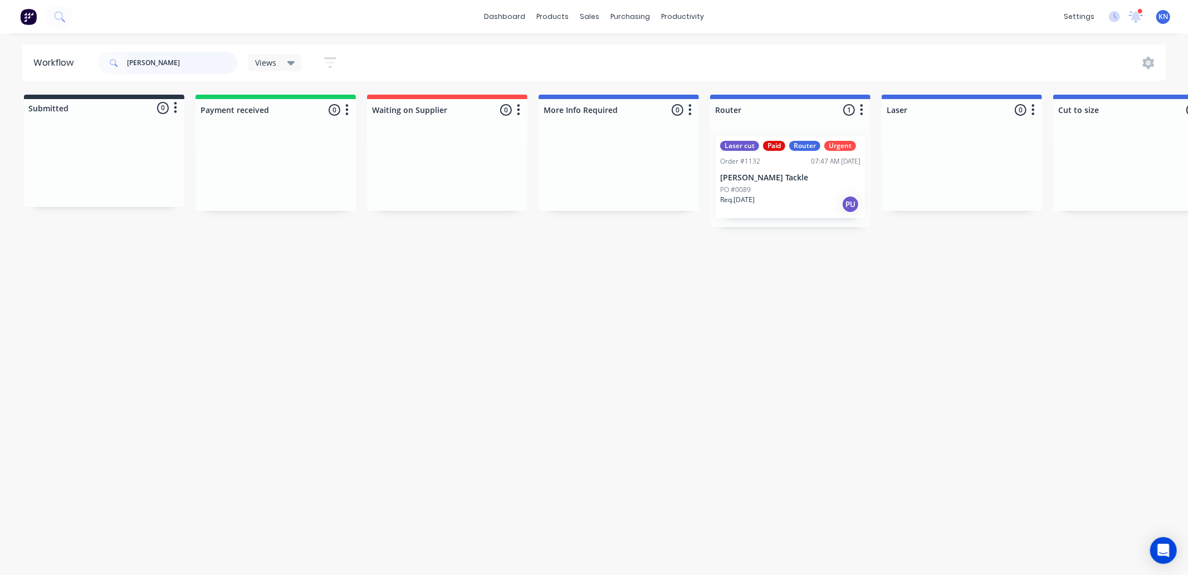
click at [196, 64] on input "pakula" at bounding box center [182, 63] width 110 height 22
type input "p"
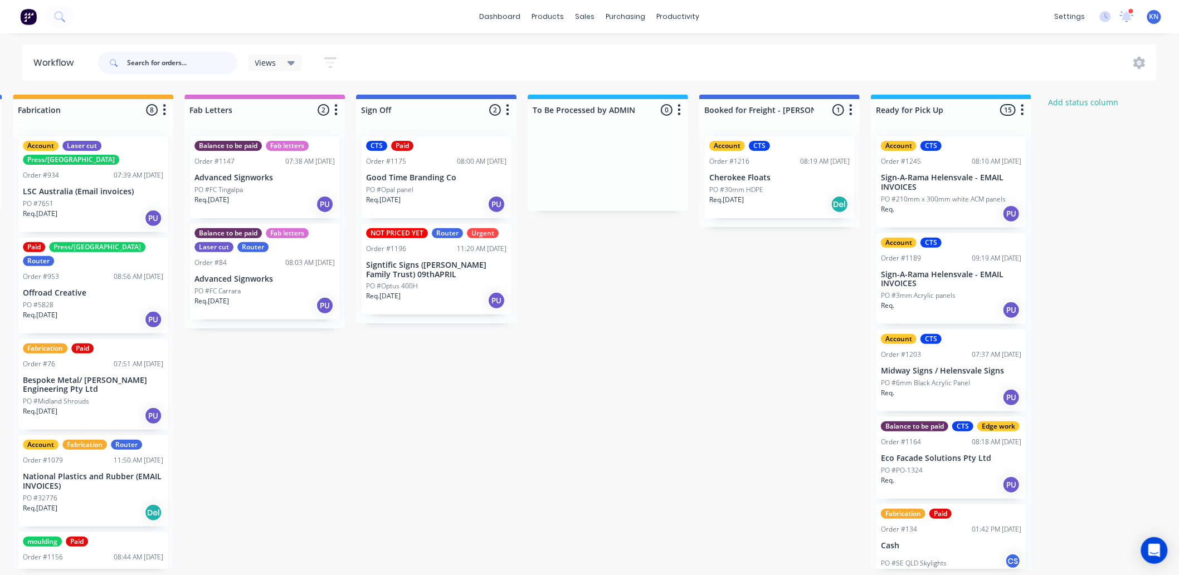
scroll to position [0, 1486]
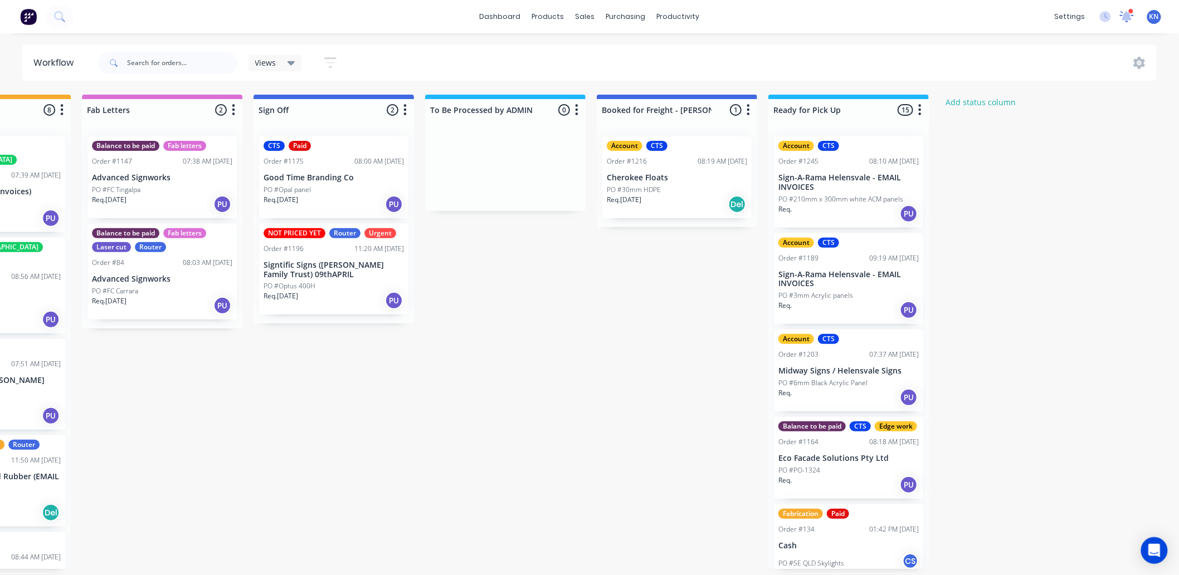
click at [1124, 17] on icon at bounding box center [1126, 15] width 11 height 11
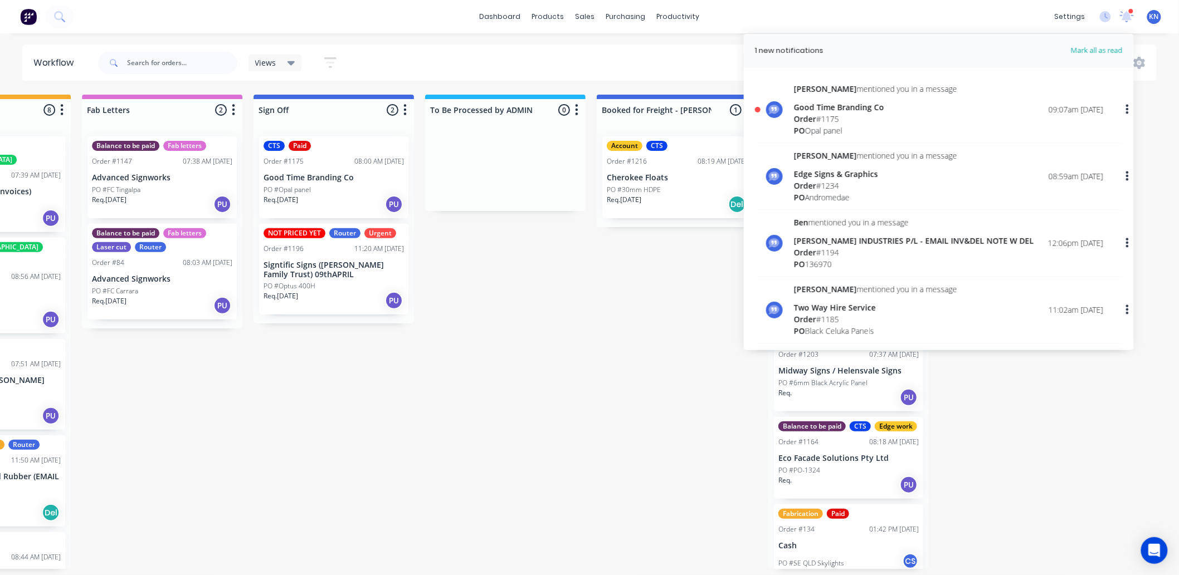
click at [809, 112] on div "Good Time Branding Co" at bounding box center [875, 107] width 163 height 12
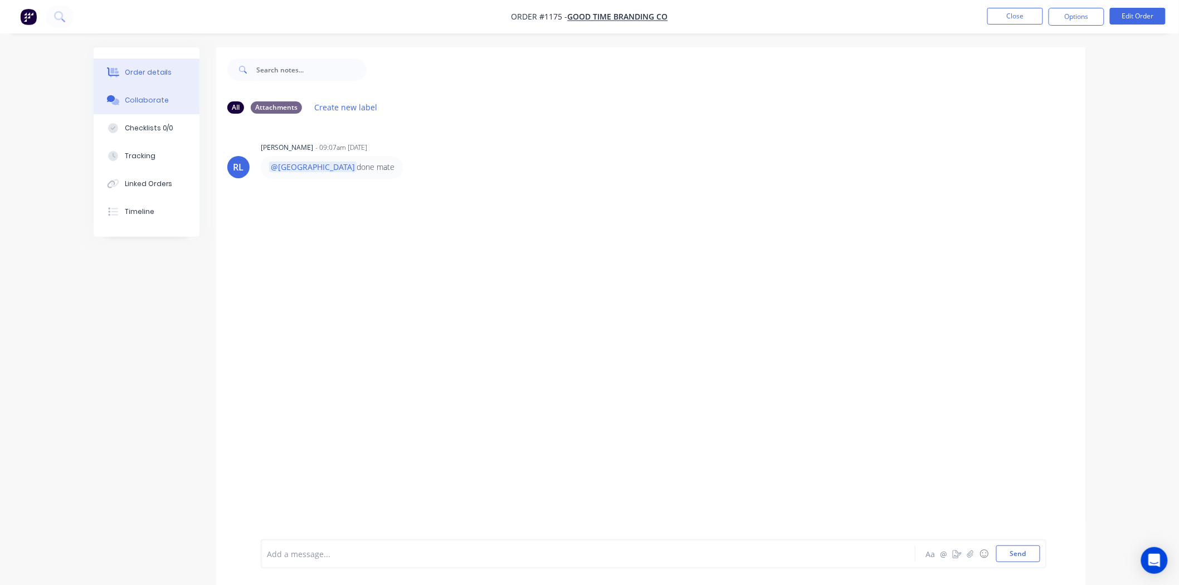
click at [138, 75] on div "Order details" at bounding box center [148, 72] width 47 height 10
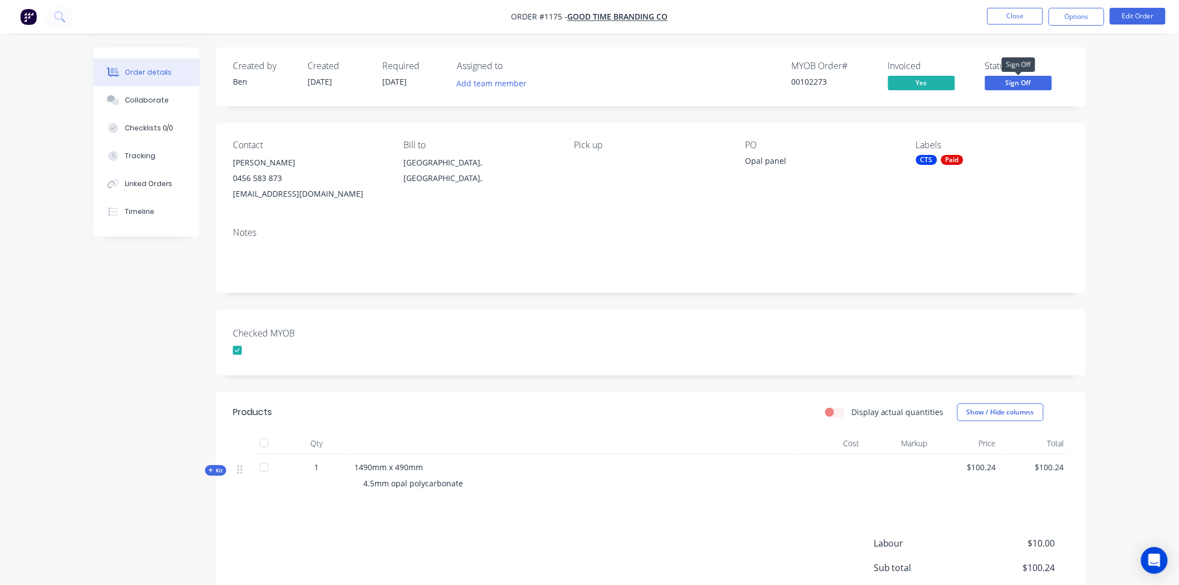
click at [1012, 85] on span "Sign Off" at bounding box center [1018, 83] width 67 height 14
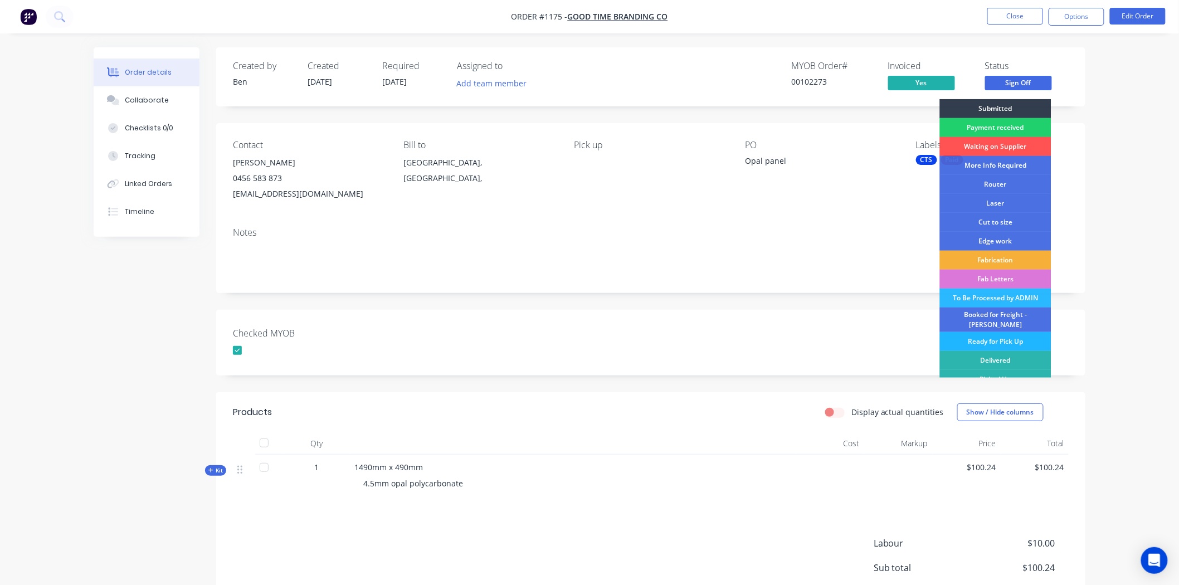
click at [967, 334] on div "Ready for Pick Up" at bounding box center [995, 341] width 111 height 19
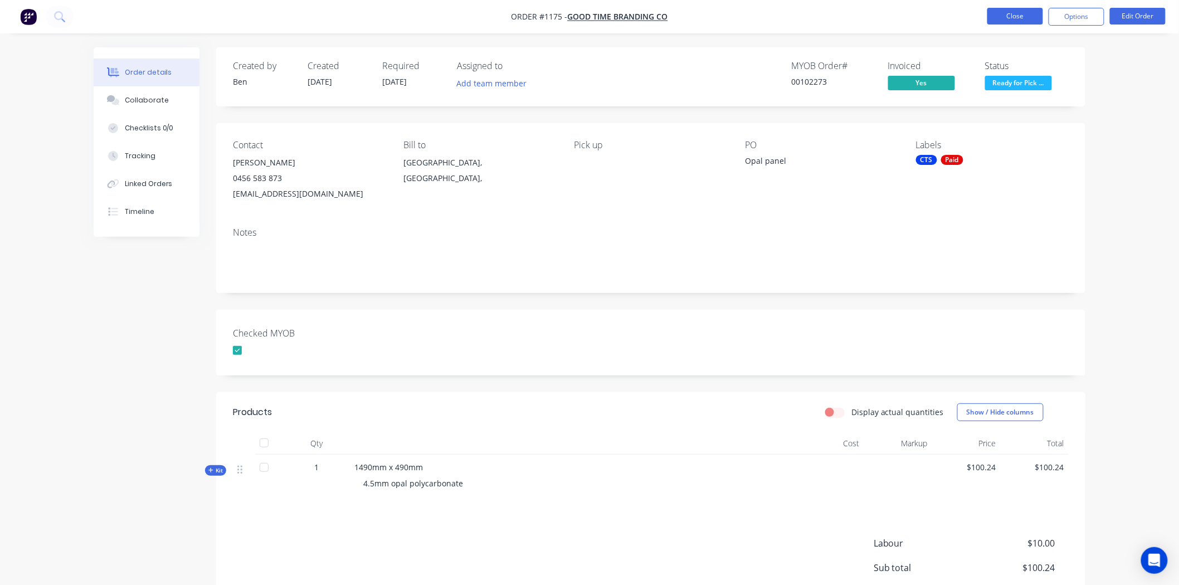
click at [1021, 14] on button "Close" at bounding box center [1015, 16] width 56 height 17
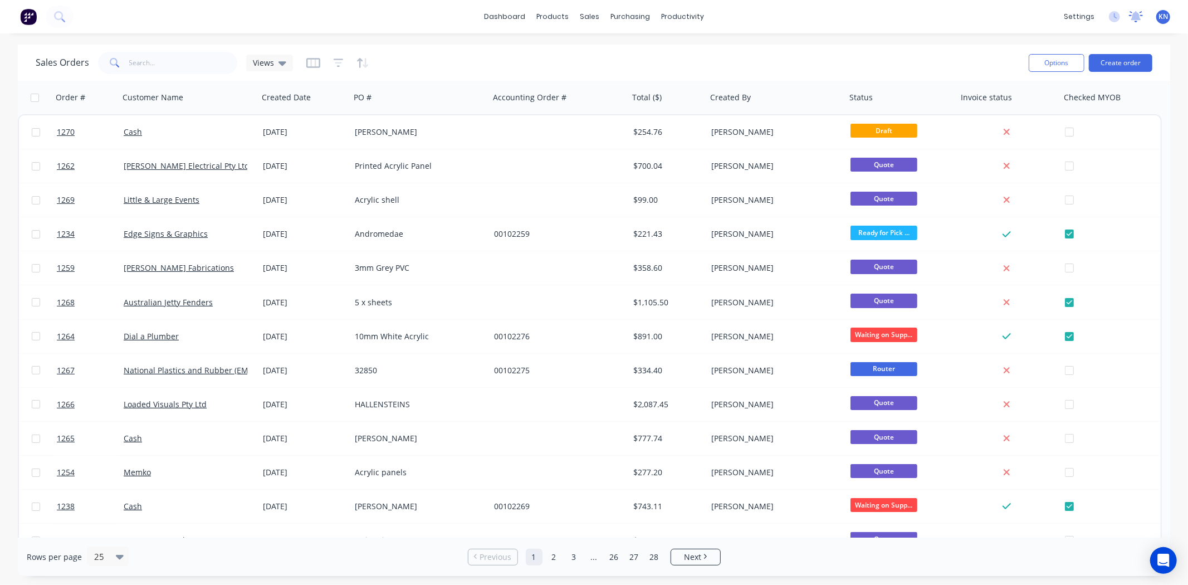
click at [1139, 17] on icon at bounding box center [1136, 15] width 10 height 9
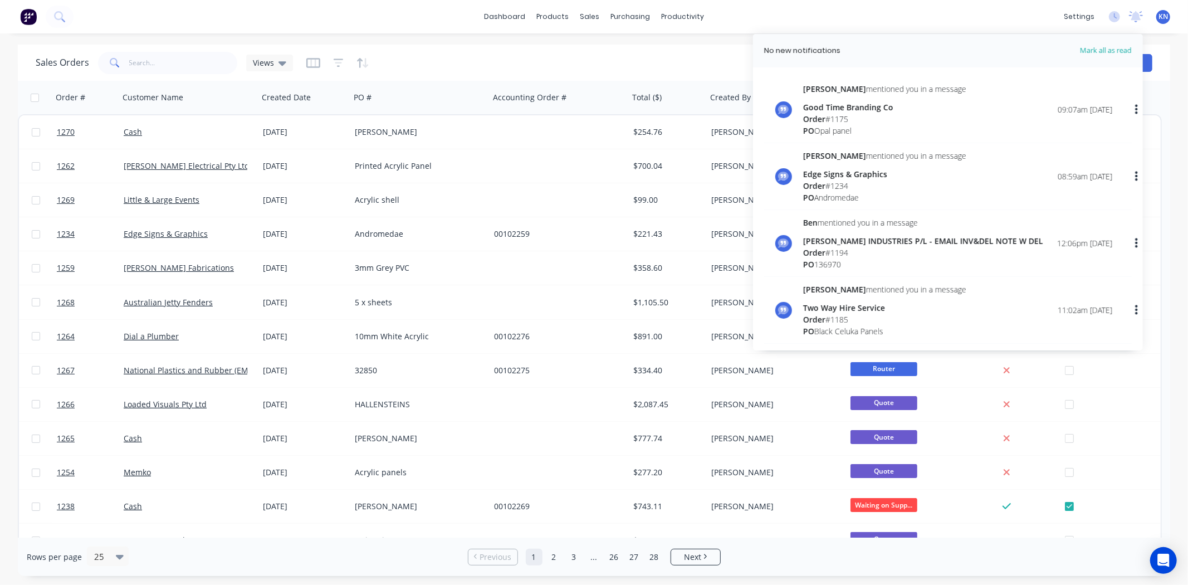
click at [836, 181] on div "Order # 1234" at bounding box center [884, 186] width 163 height 12
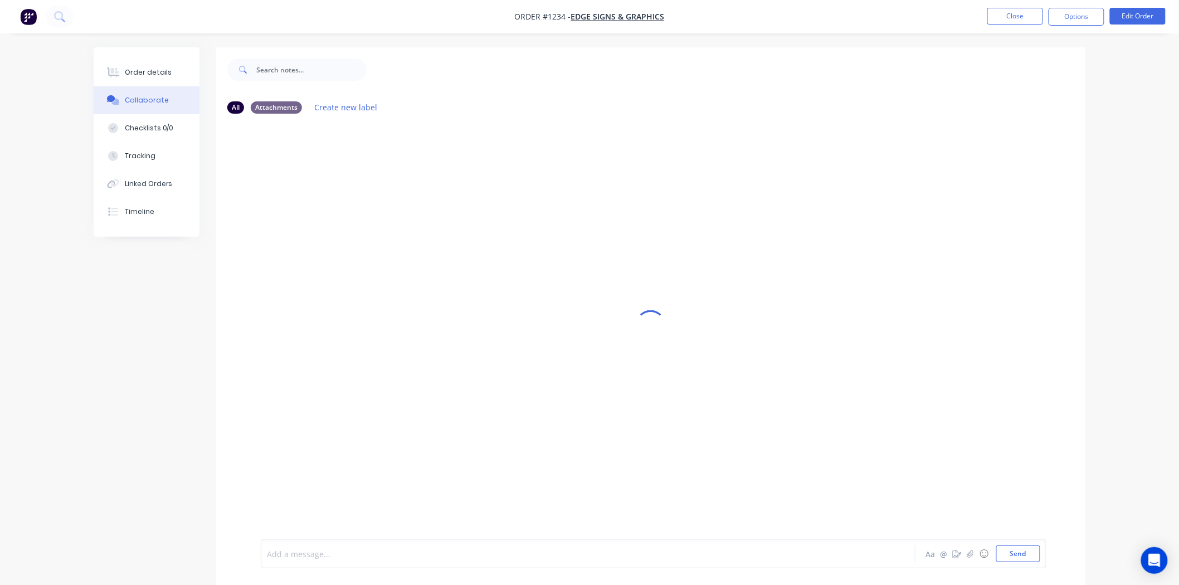
click at [341, 552] on div at bounding box center [556, 554] width 579 height 12
click at [1032, 552] on button "Send" at bounding box center [1018, 553] width 44 height 17
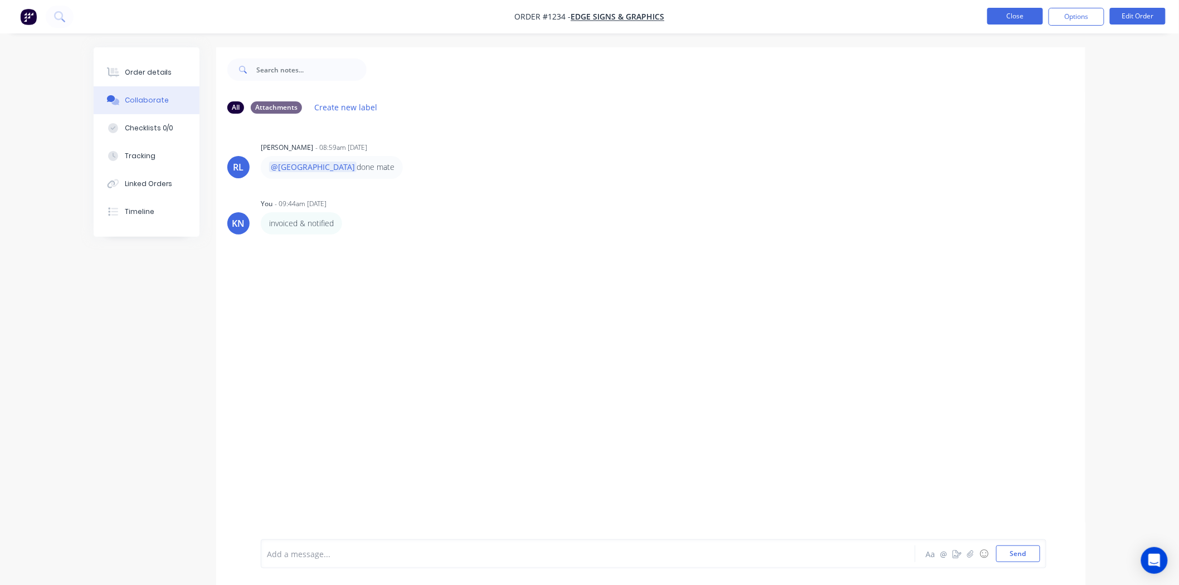
click at [1011, 14] on button "Close" at bounding box center [1015, 16] width 56 height 17
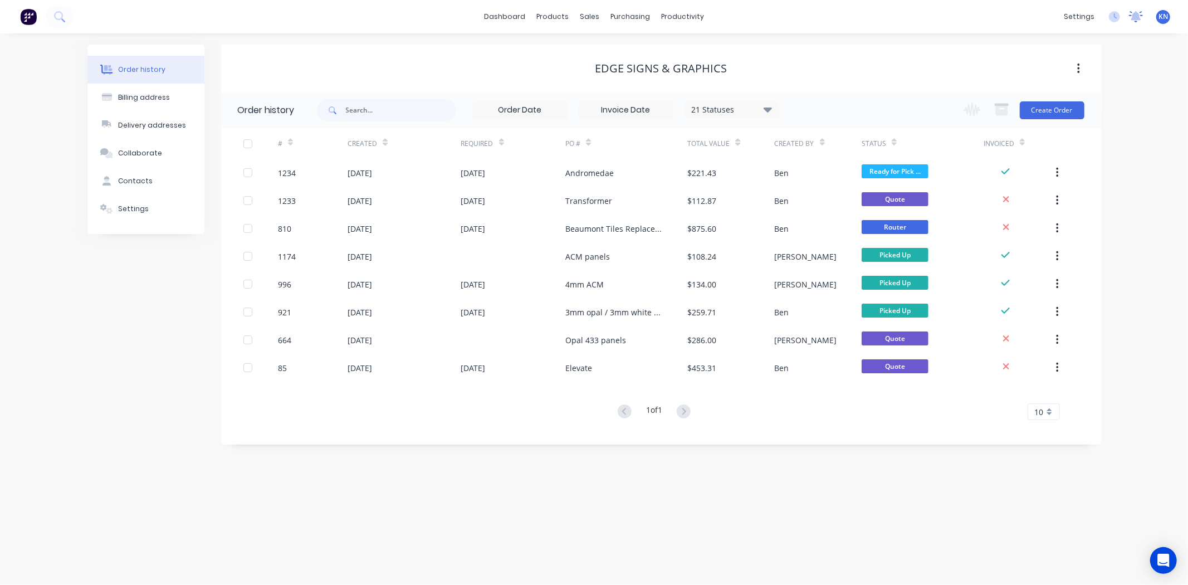
click at [1134, 14] on icon at bounding box center [1136, 15] width 10 height 9
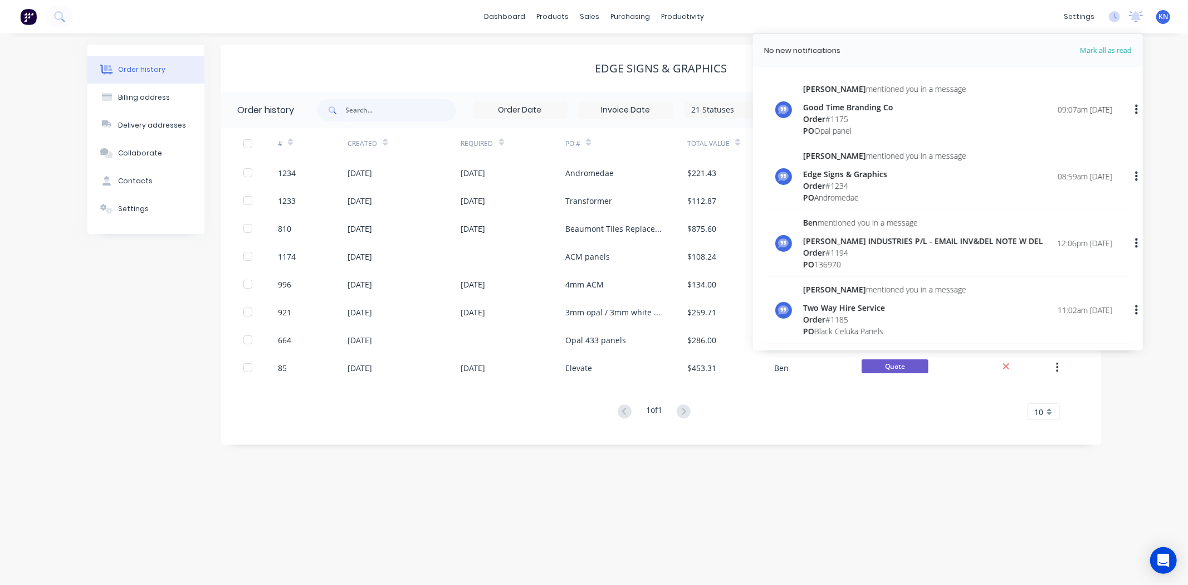
click at [837, 111] on div "Good Time Branding Co" at bounding box center [884, 107] width 163 height 12
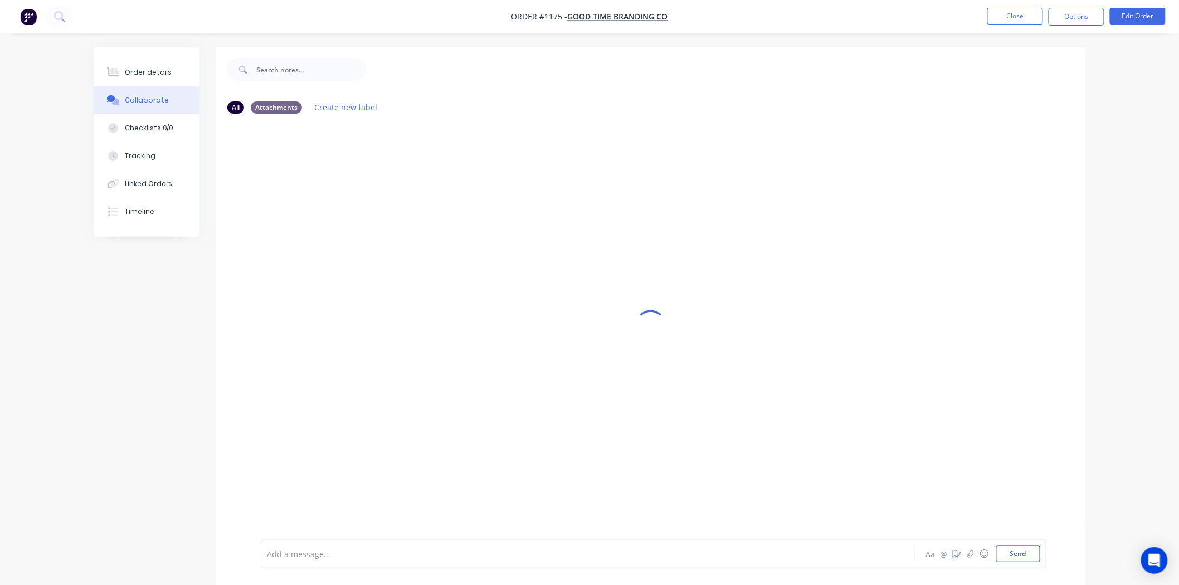
click at [327, 554] on div at bounding box center [556, 554] width 579 height 12
drag, startPoint x: 1018, startPoint y: 553, endPoint x: 1044, endPoint y: 520, distance: 41.7
click at [1021, 552] on button "Send" at bounding box center [1018, 553] width 44 height 17
click at [152, 71] on div "Order details" at bounding box center [148, 72] width 47 height 10
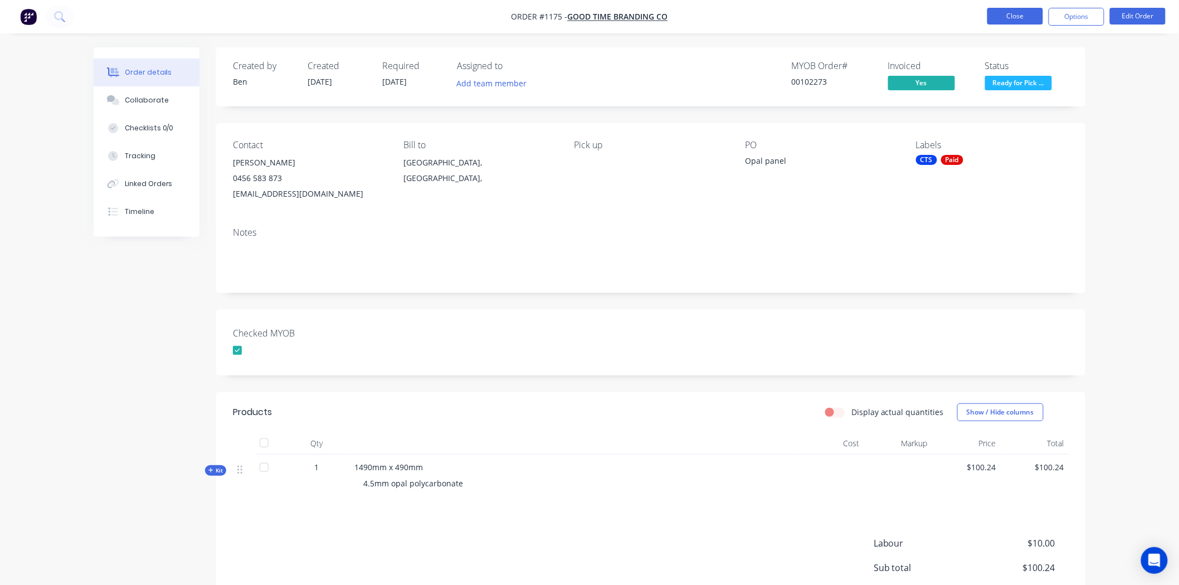
click at [1022, 16] on button "Close" at bounding box center [1015, 16] width 56 height 17
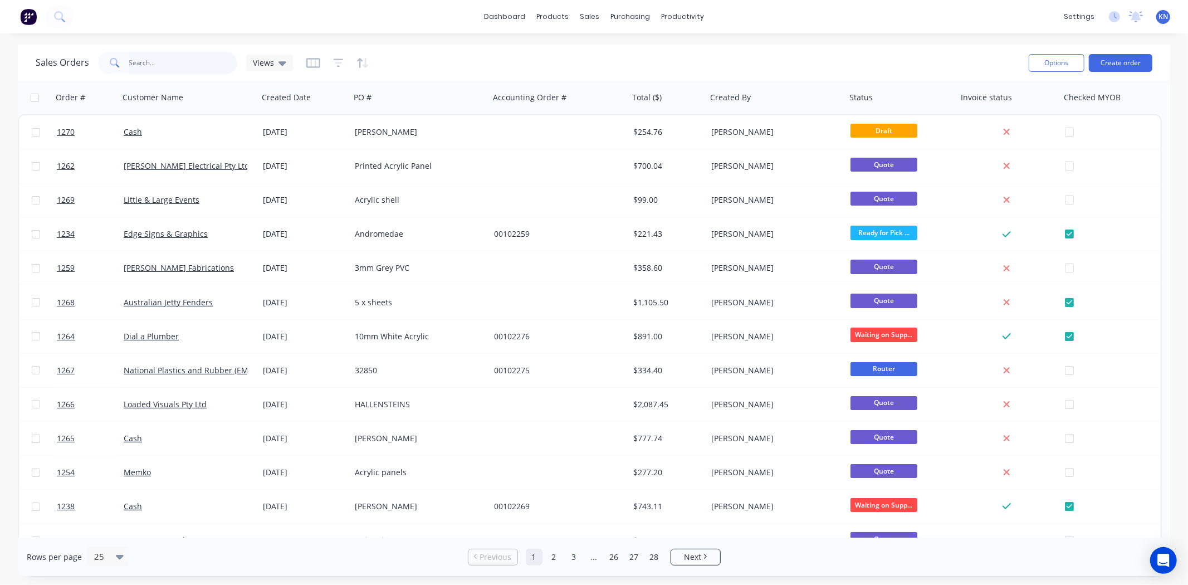
click at [147, 61] on input "text" at bounding box center [183, 63] width 109 height 22
type input "jetty"
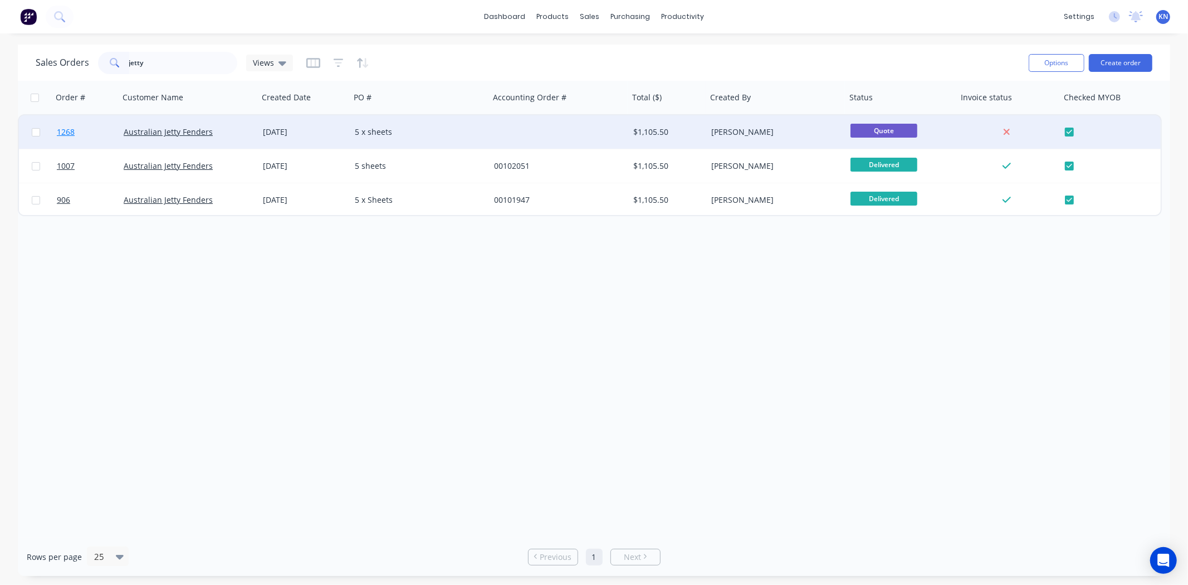
click at [69, 132] on span "1268" at bounding box center [66, 131] width 18 height 11
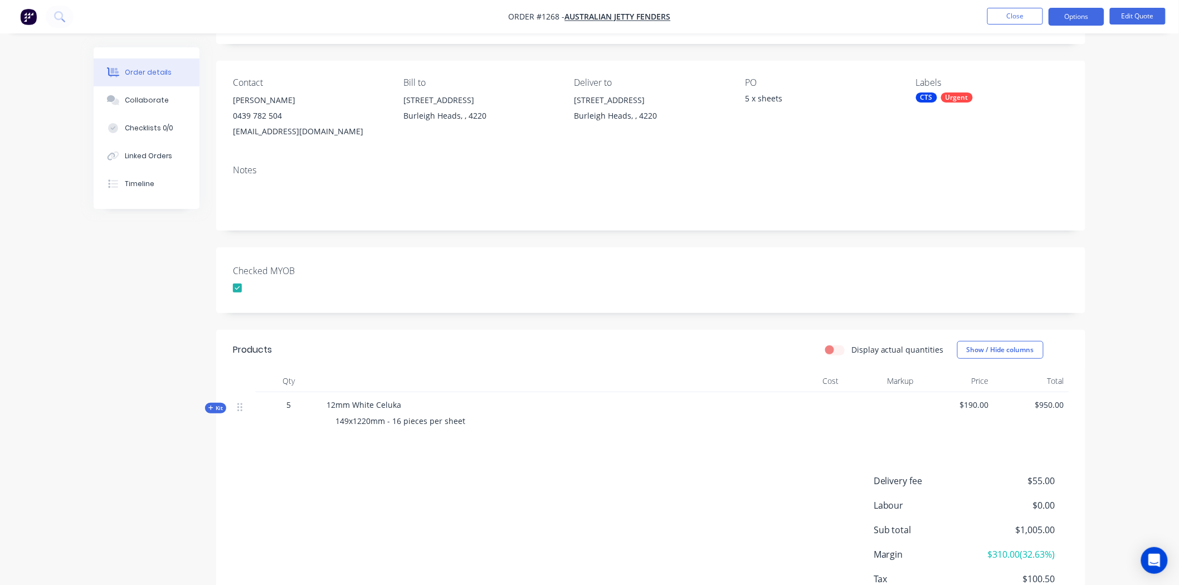
scroll to position [139, 0]
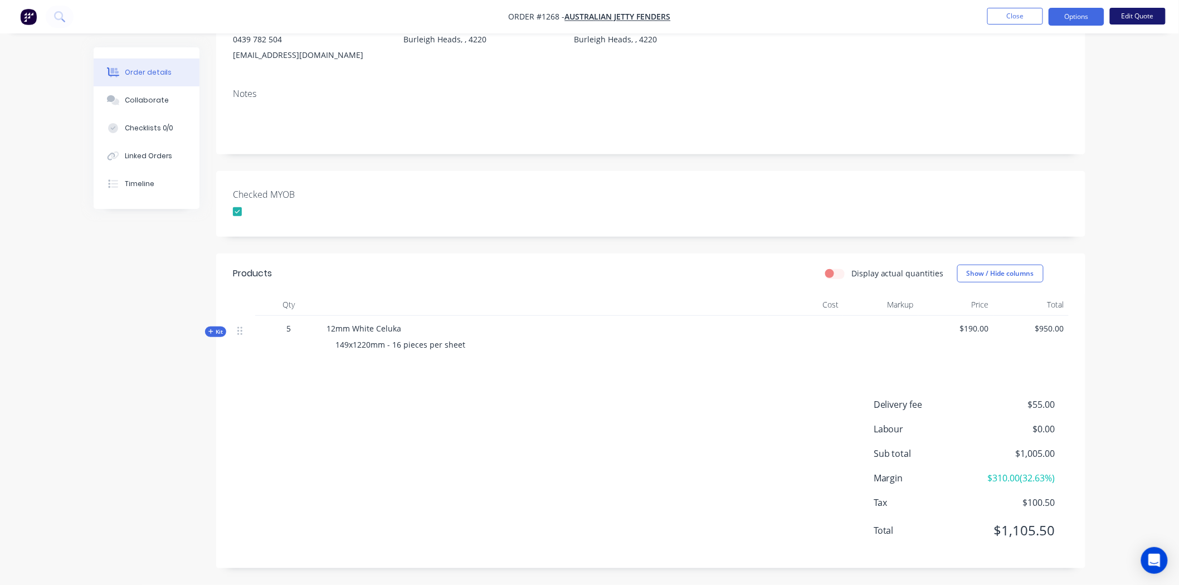
click at [1152, 16] on button "Edit Quote" at bounding box center [1138, 16] width 56 height 17
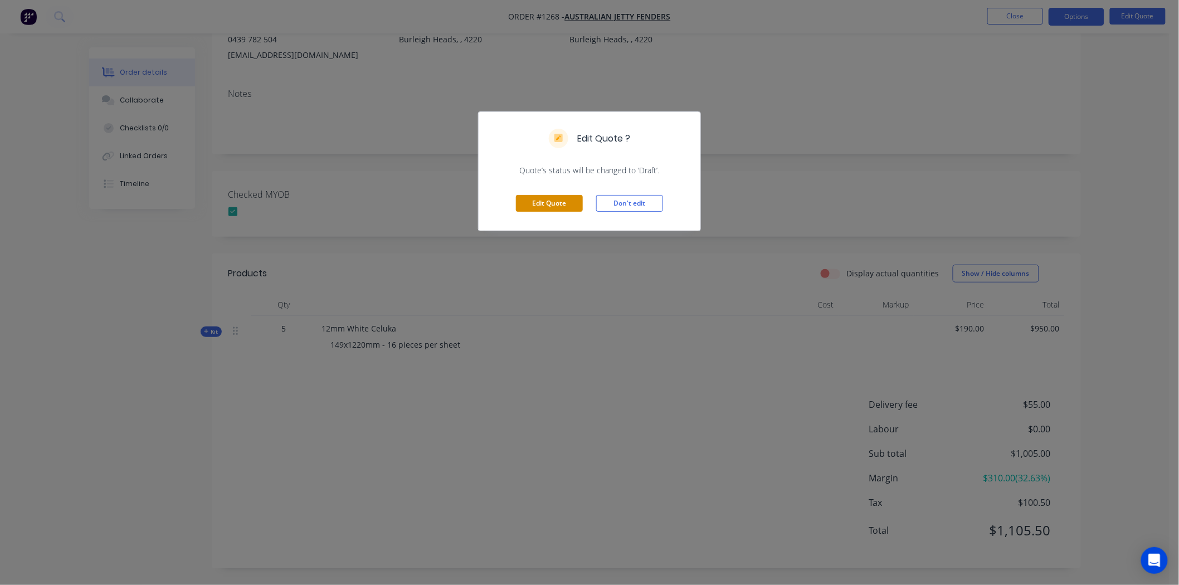
click at [564, 203] on button "Edit Quote" at bounding box center [549, 203] width 67 height 17
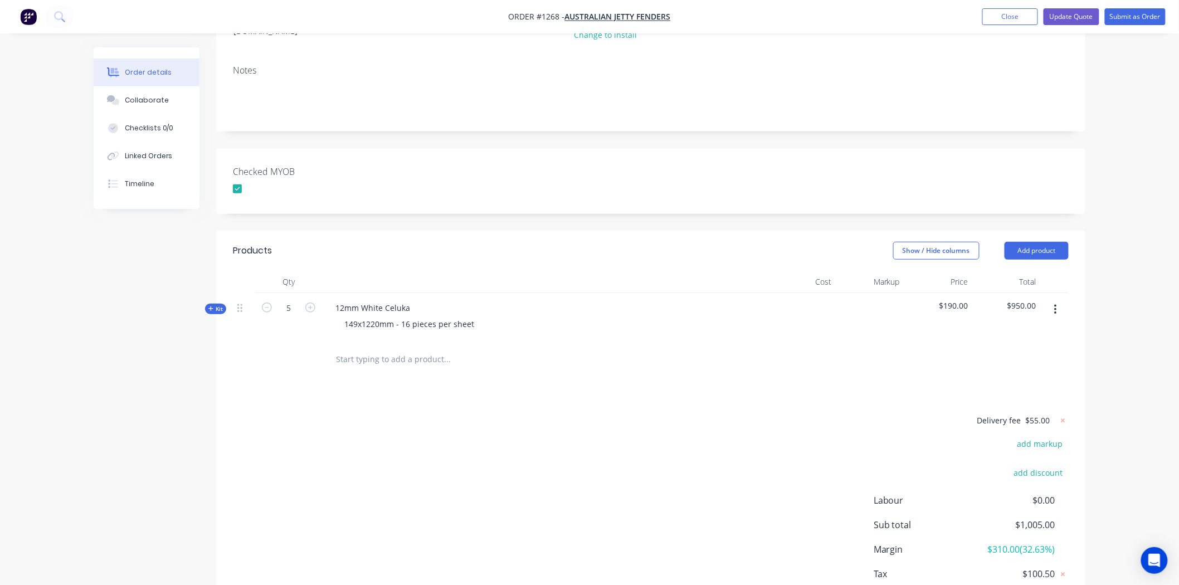
scroll to position [186, 0]
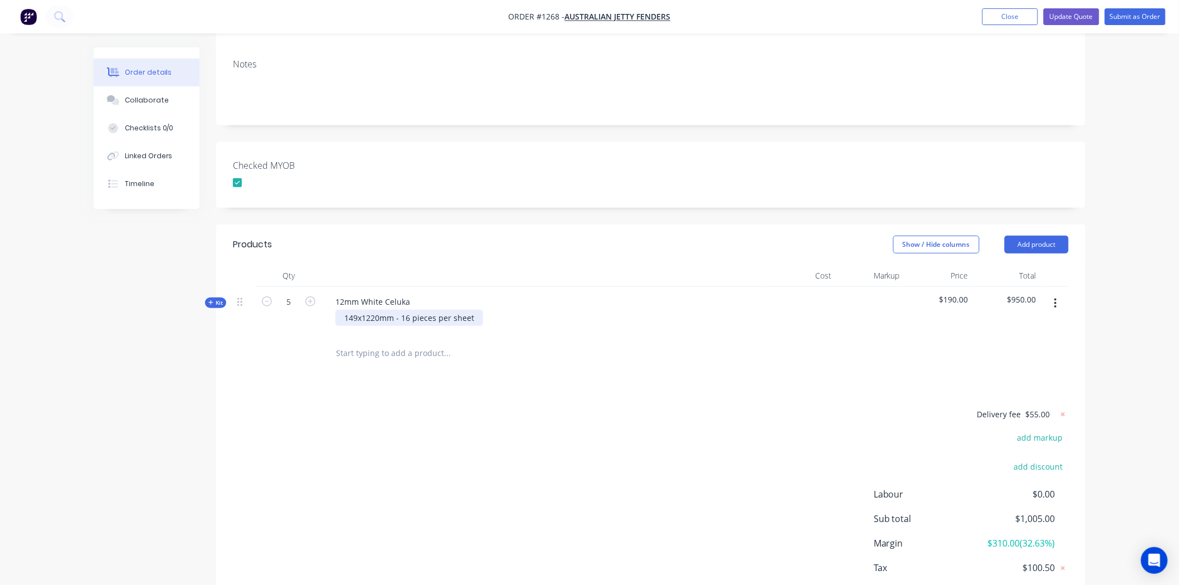
click at [340, 310] on div "149x1220mm - 16 pieces per sheet" at bounding box center [409, 318] width 148 height 16
click at [518, 310] on div "4 Sheets @ 149x1220mm - 16 pieces per sheet" at bounding box center [430, 318] width 191 height 16
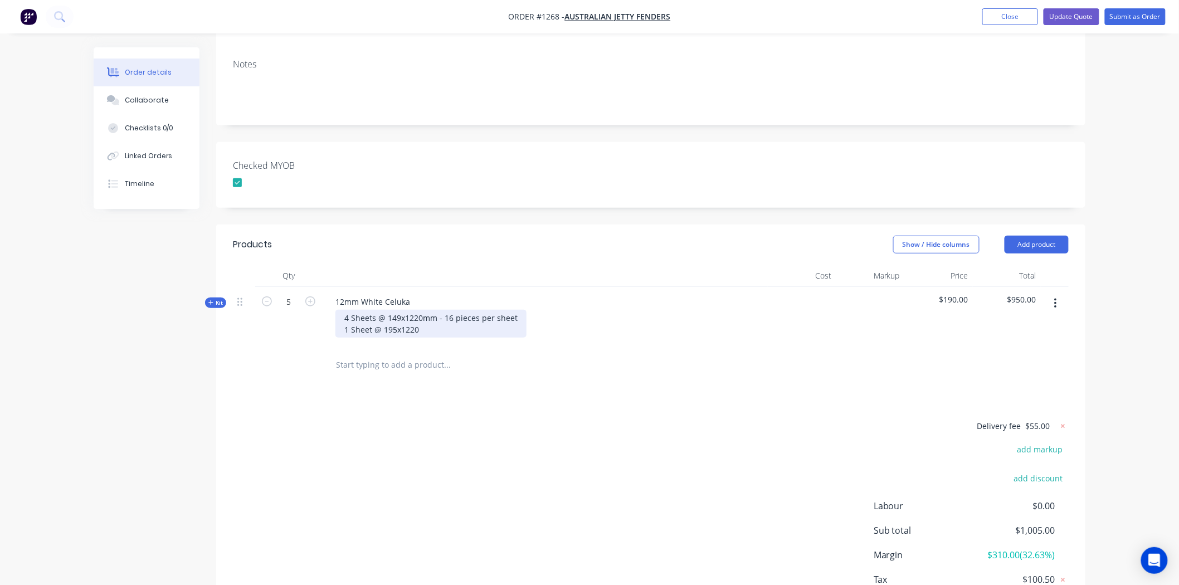
click at [433, 312] on div "4 Sheets @ 149x1220mm - 16 pieces per sheet 1 Sheet @ 195x1220" at bounding box center [430, 324] width 191 height 28
click at [448, 354] on input "text" at bounding box center [446, 365] width 223 height 22
click at [1067, 15] on button "Update Quote" at bounding box center [1071, 16] width 56 height 17
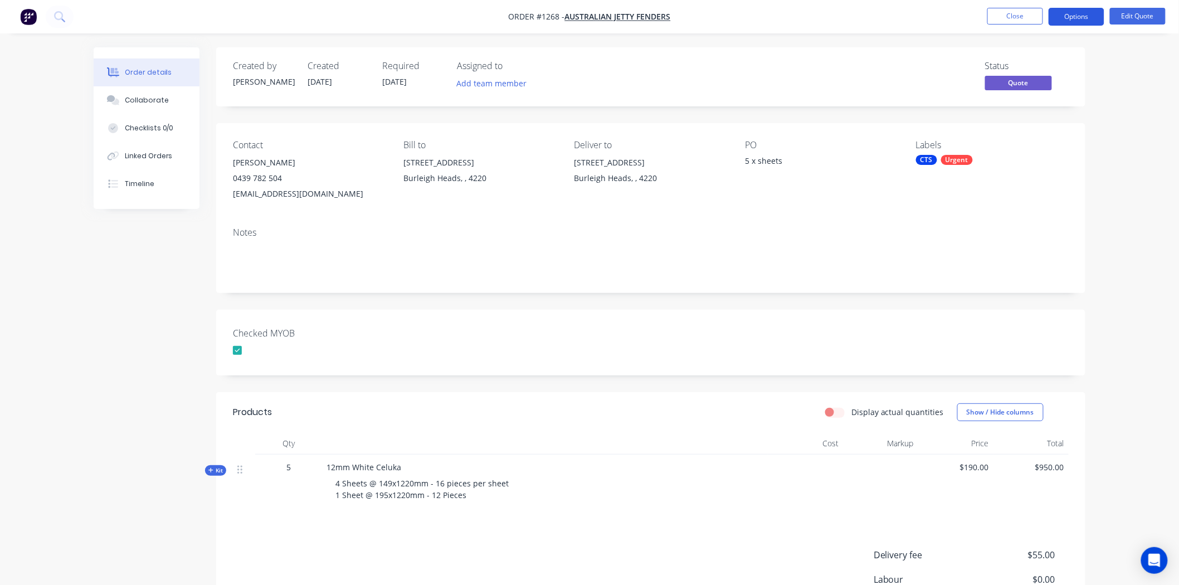
click at [1081, 13] on button "Options" at bounding box center [1076, 17] width 56 height 18
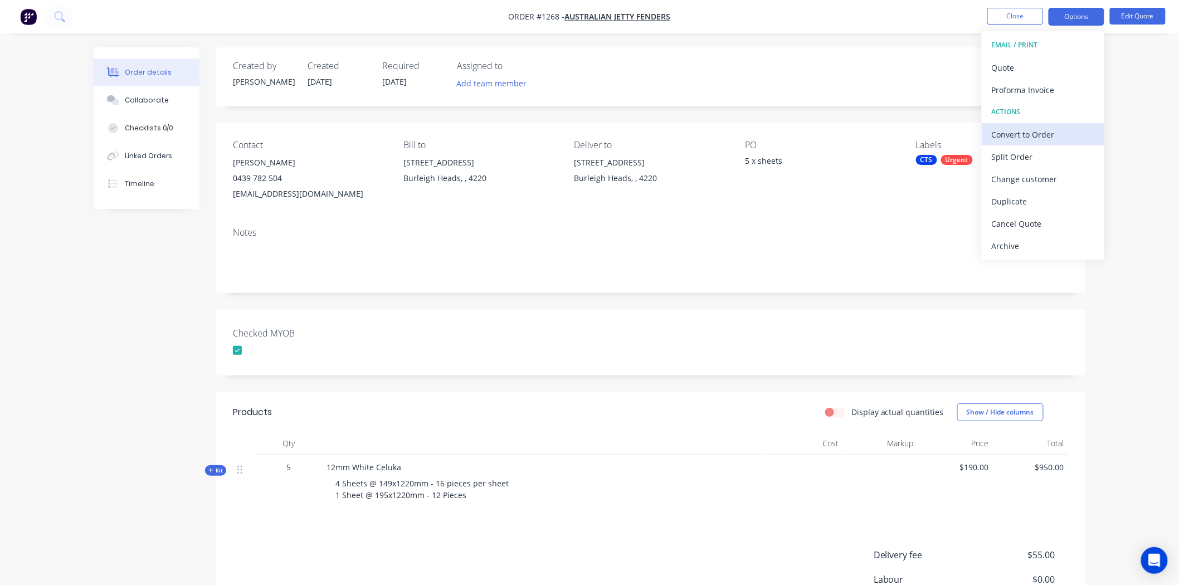
click at [1038, 135] on div "Convert to Order" at bounding box center [1043, 134] width 103 height 16
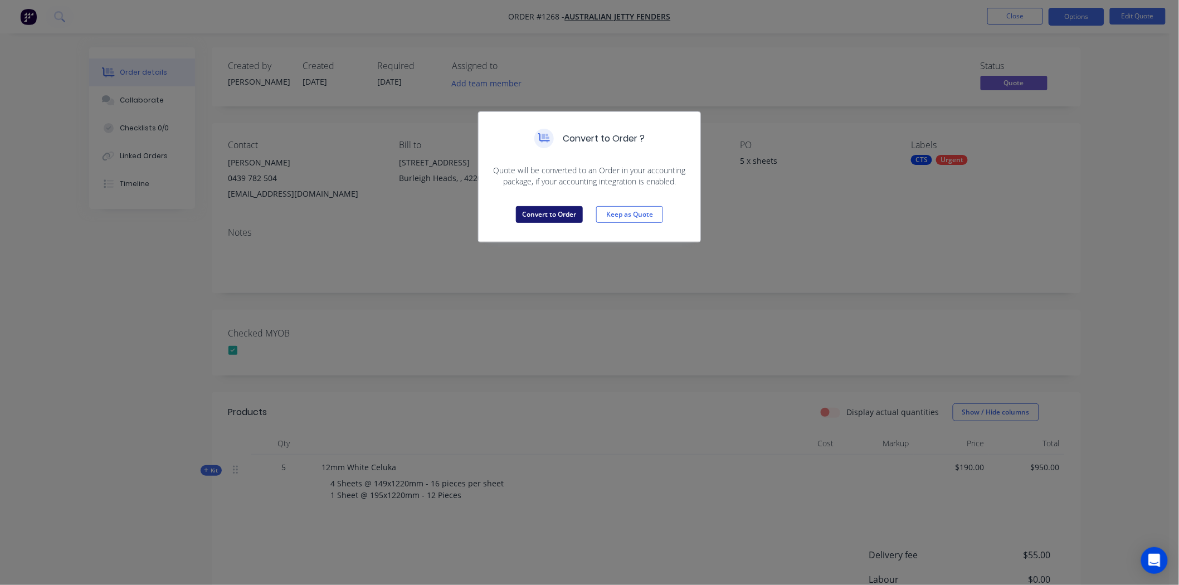
click at [543, 214] on button "Convert to Order" at bounding box center [549, 214] width 67 height 17
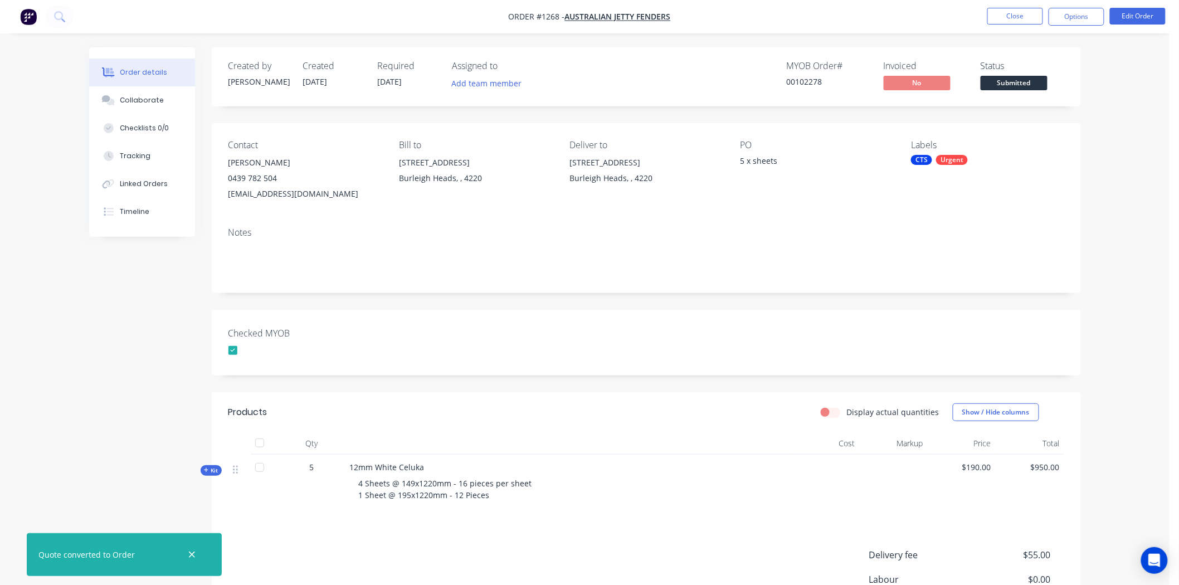
click at [236, 349] on div at bounding box center [233, 350] width 22 height 22
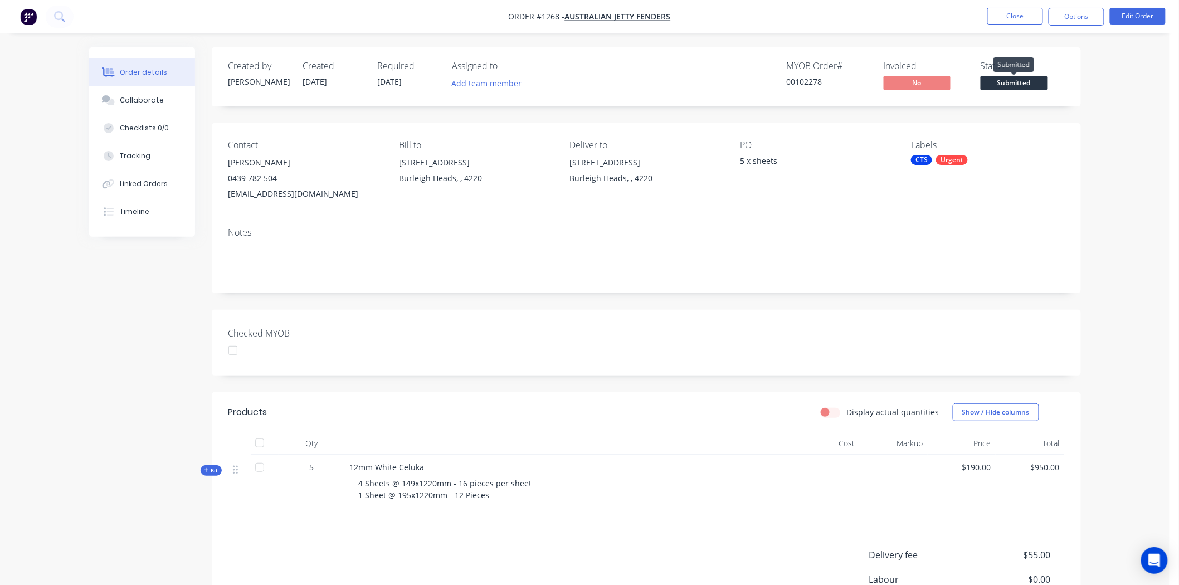
click at [1023, 82] on span "Submitted" at bounding box center [1014, 83] width 67 height 14
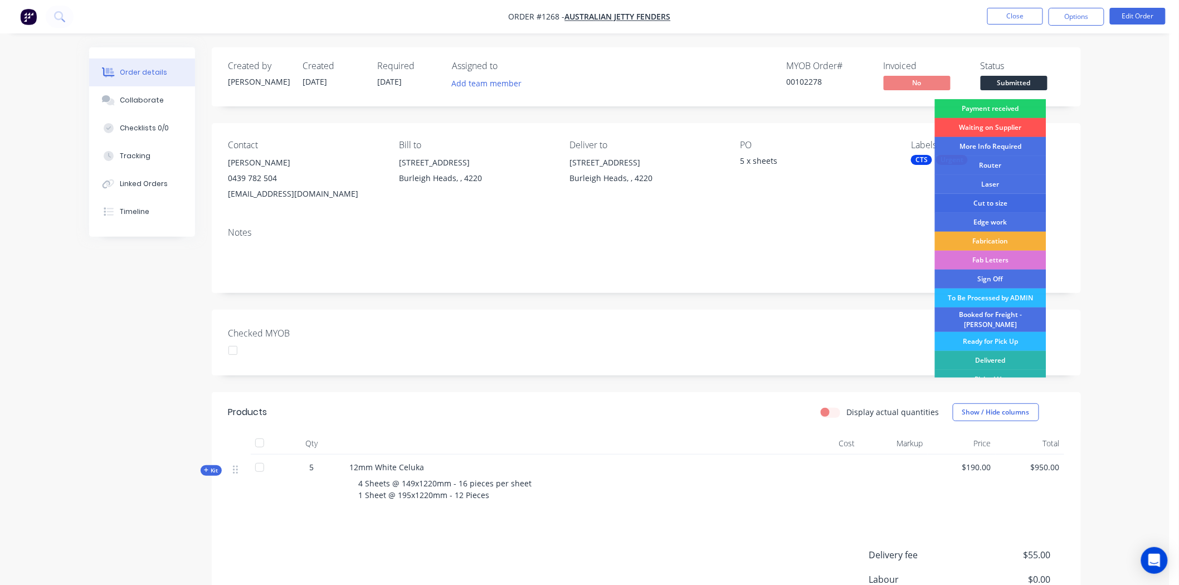
click at [973, 201] on div "Cut to size" at bounding box center [990, 203] width 111 height 19
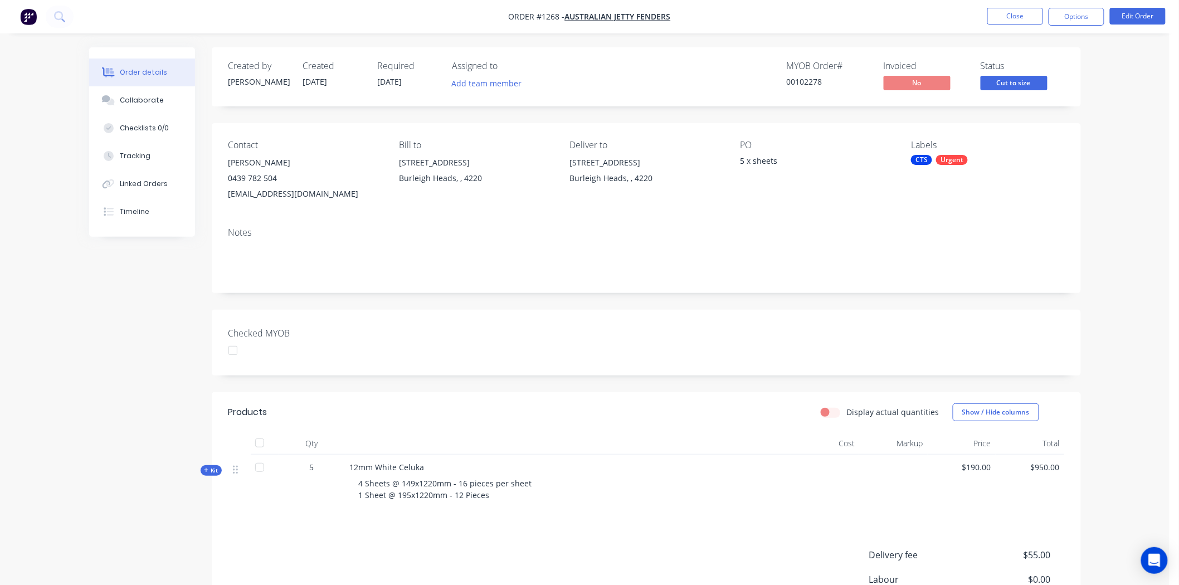
click at [921, 159] on div "CTS" at bounding box center [921, 160] width 21 height 10
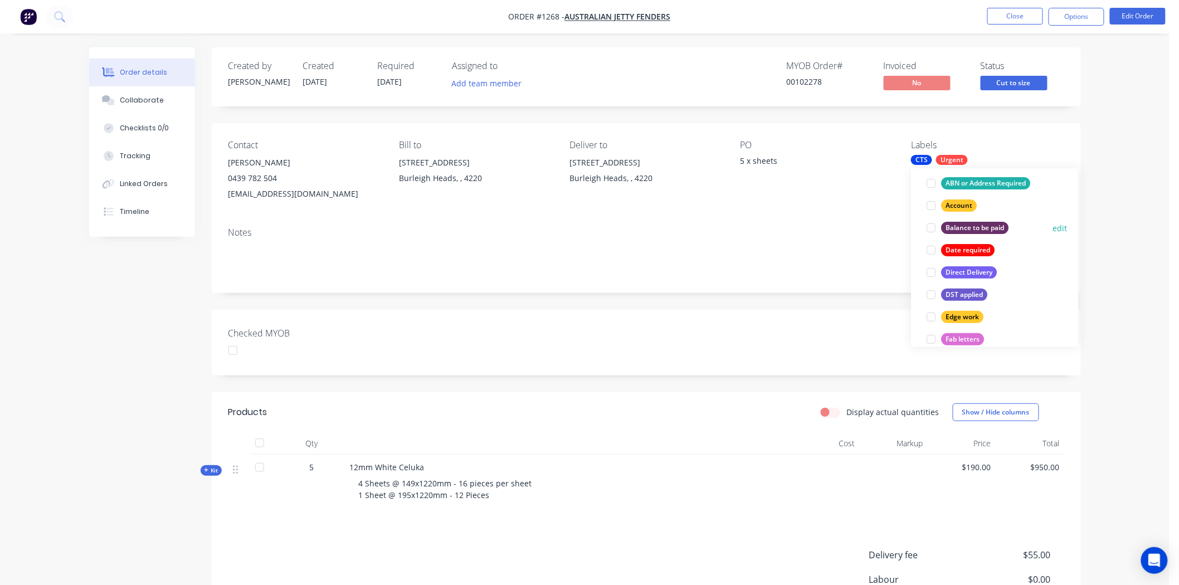
scroll to position [124, 0]
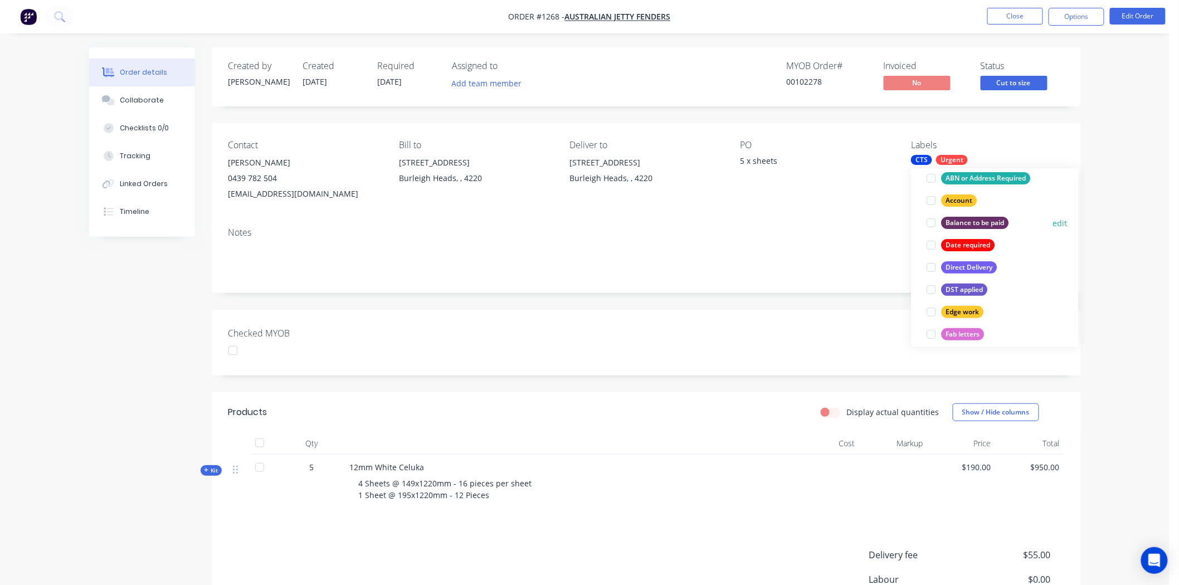
click at [929, 223] on div at bounding box center [931, 223] width 22 height 22
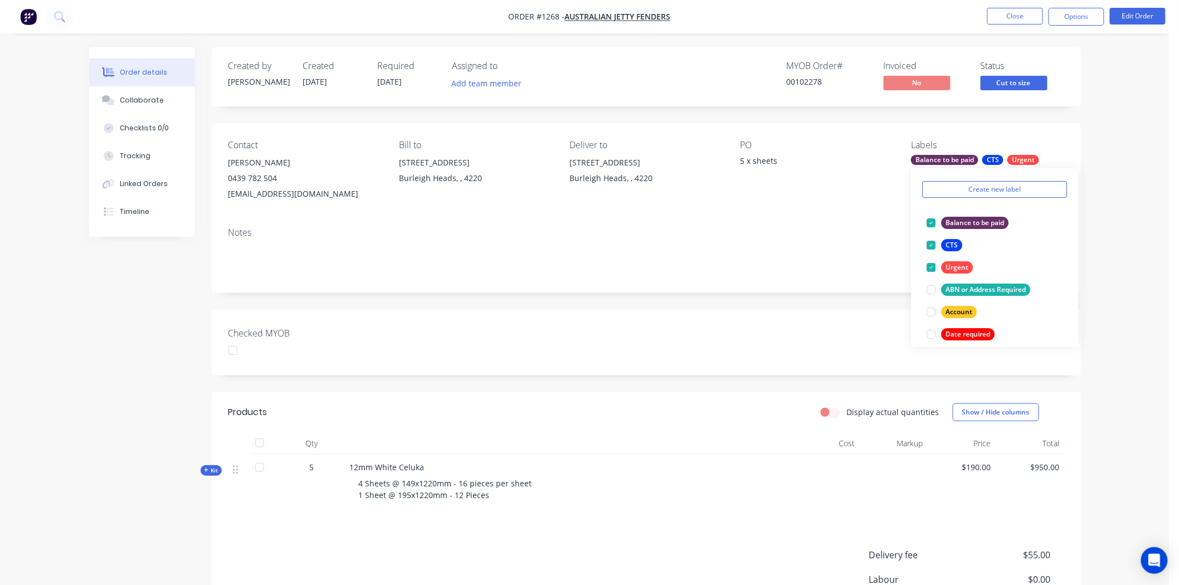
click at [808, 340] on div "Checked MYOB" at bounding box center [646, 343] width 869 height 66
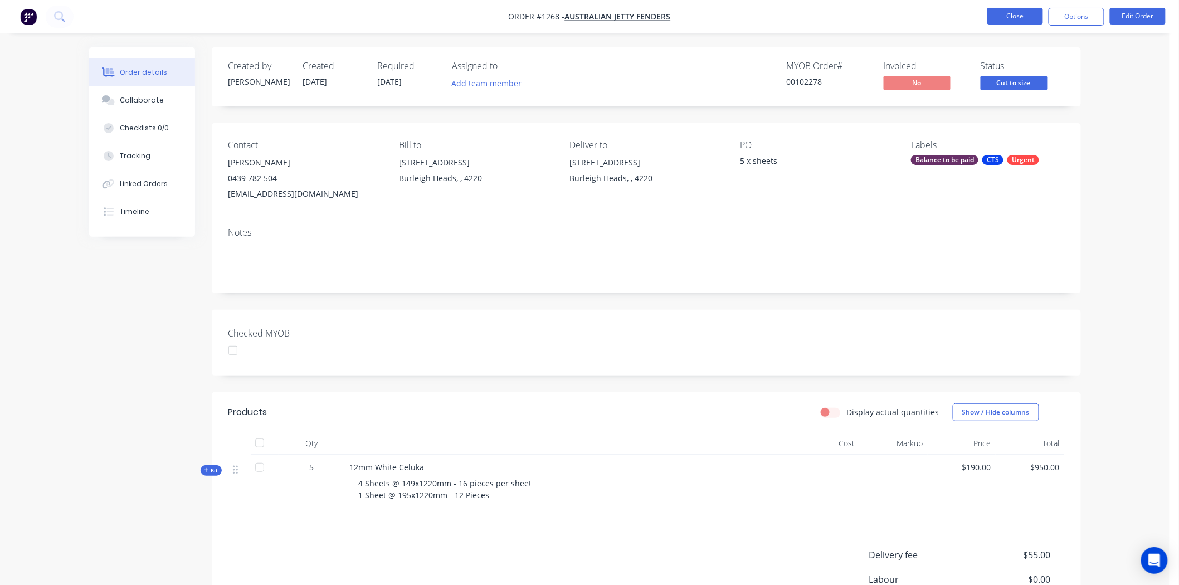
click at [1028, 18] on button "Close" at bounding box center [1015, 16] width 56 height 17
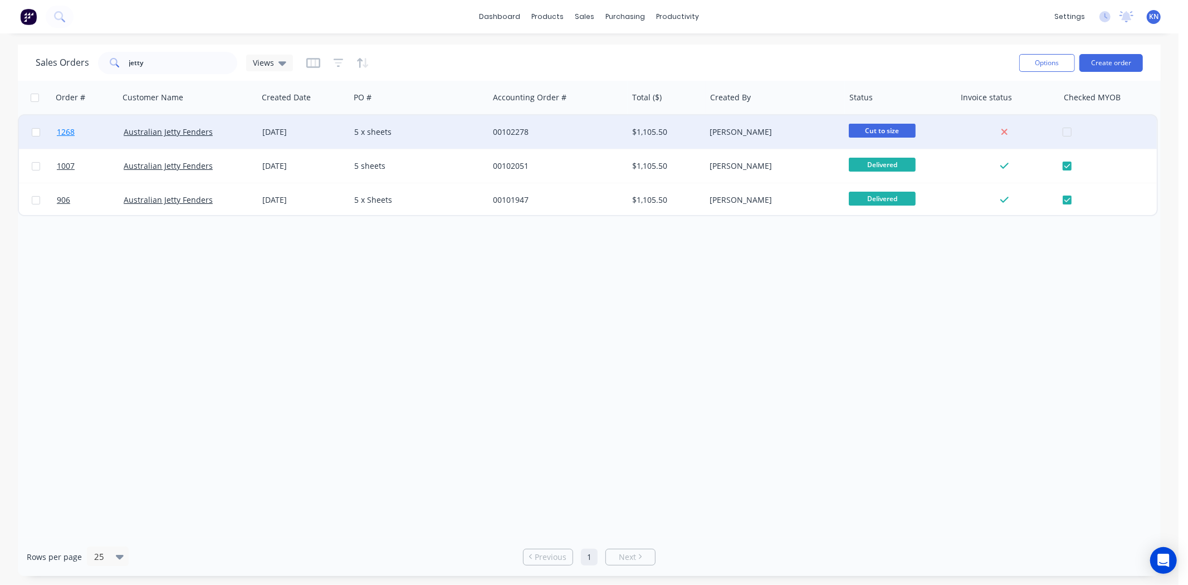
click at [99, 128] on link "1268" at bounding box center [90, 131] width 67 height 33
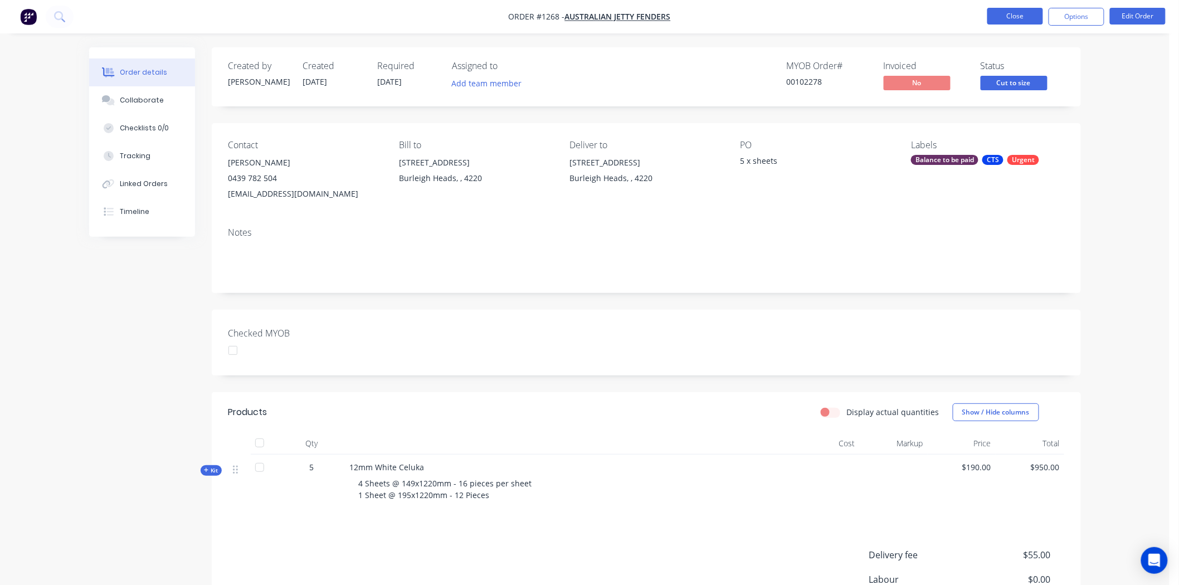
click at [1023, 12] on button "Close" at bounding box center [1015, 16] width 56 height 17
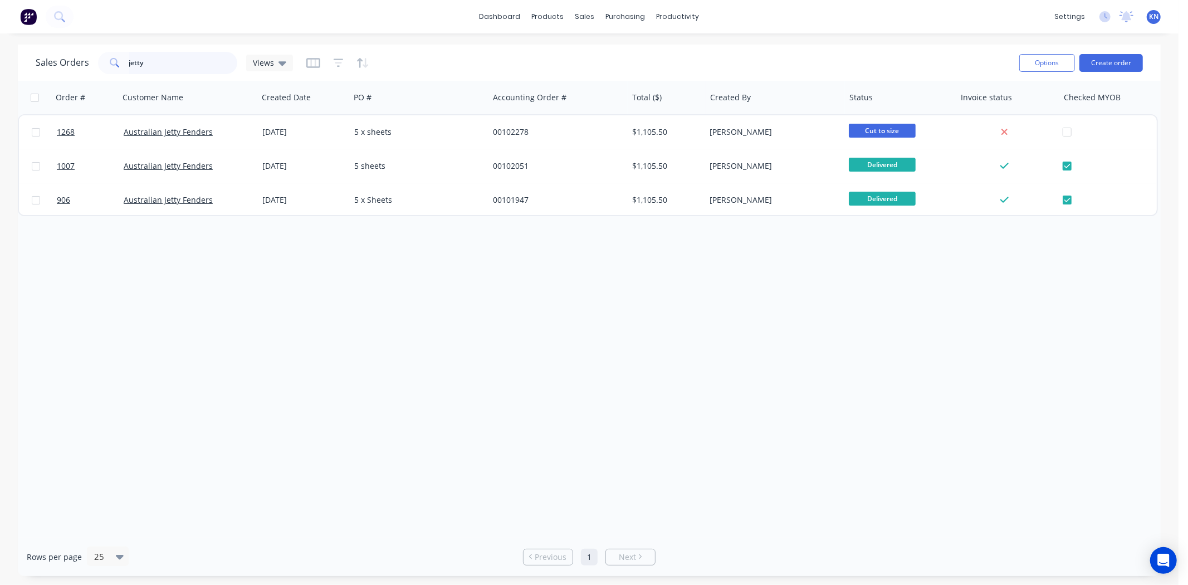
click at [159, 64] on input "jetty" at bounding box center [183, 63] width 109 height 22
type input "j"
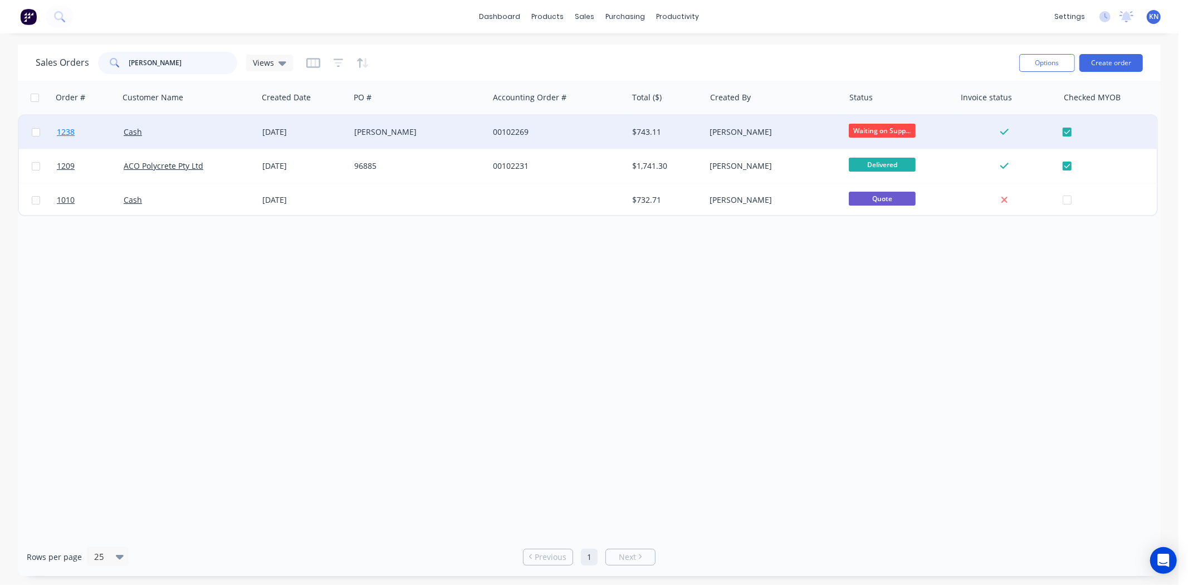
type input "[PERSON_NAME]"
click at [68, 129] on span "1238" at bounding box center [66, 131] width 18 height 11
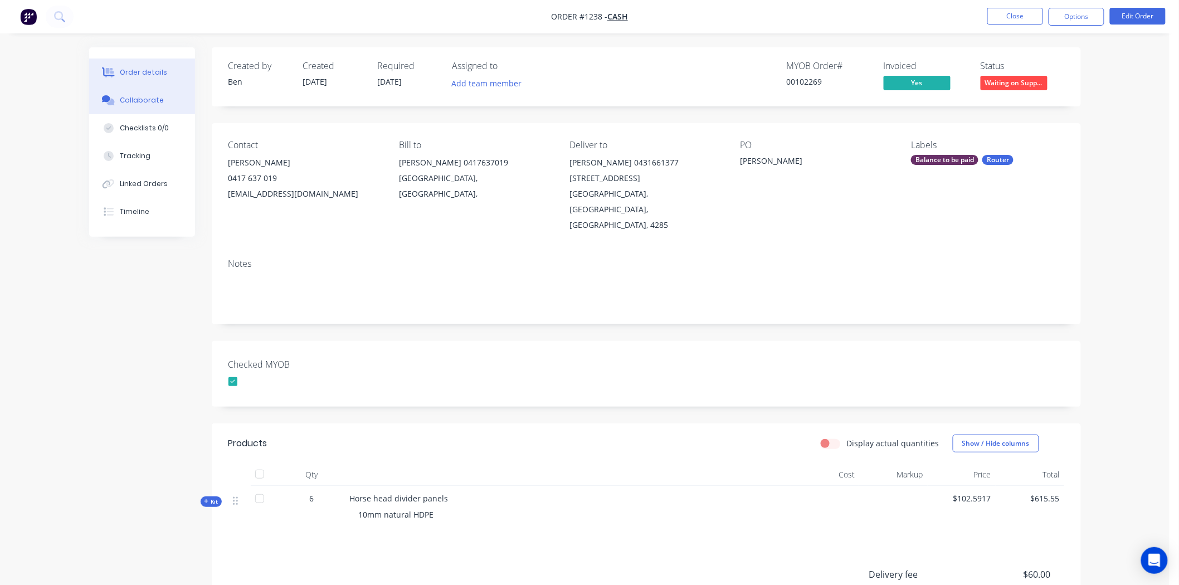
click at [125, 97] on div "Collaborate" at bounding box center [142, 100] width 44 height 10
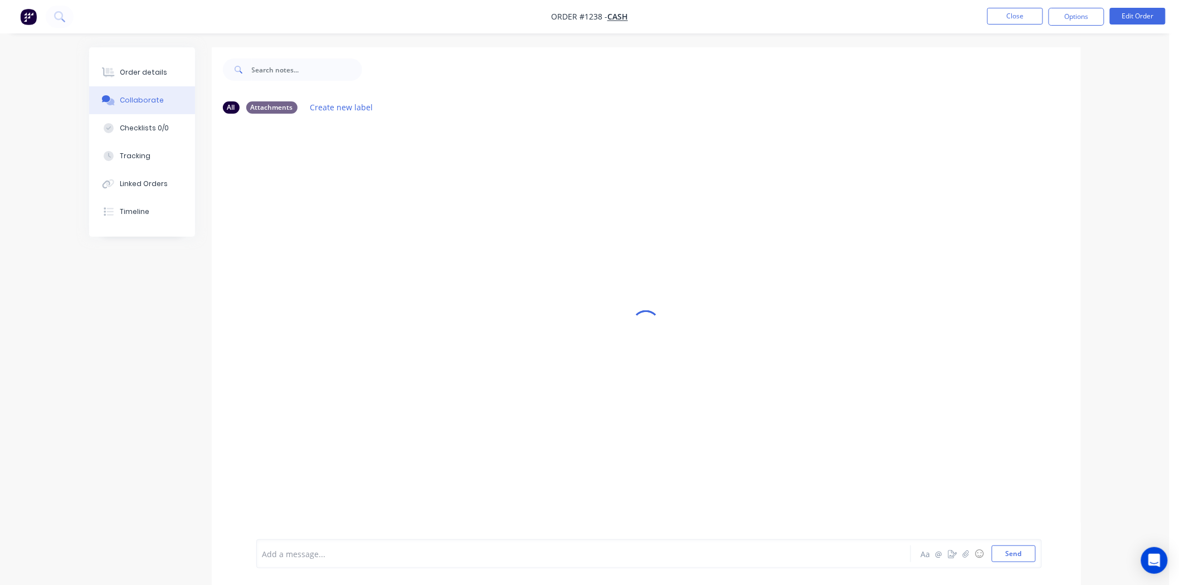
click at [342, 554] on div at bounding box center [552, 554] width 579 height 12
click at [1016, 555] on button "Send" at bounding box center [1014, 553] width 44 height 17
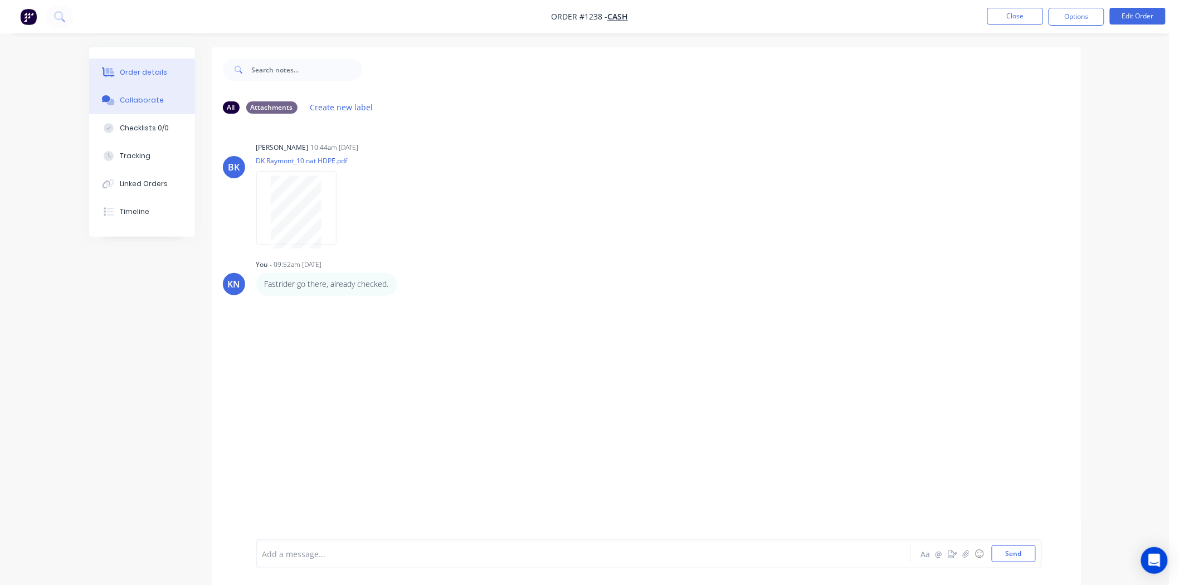
click at [138, 71] on div "Order details" at bounding box center [143, 72] width 47 height 10
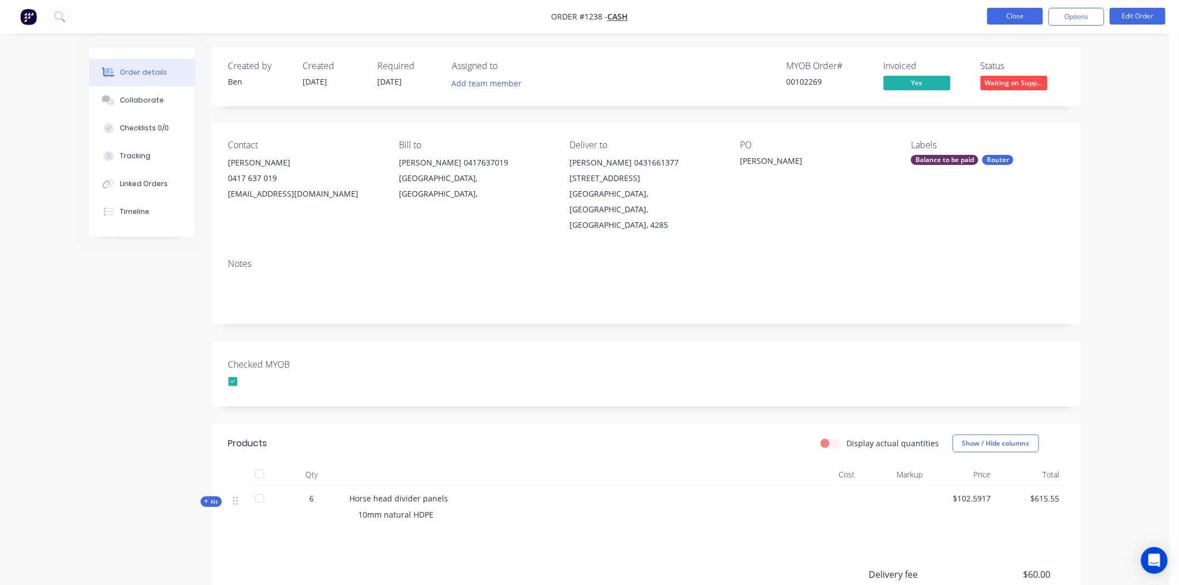
click at [1028, 13] on button "Close" at bounding box center [1015, 16] width 56 height 17
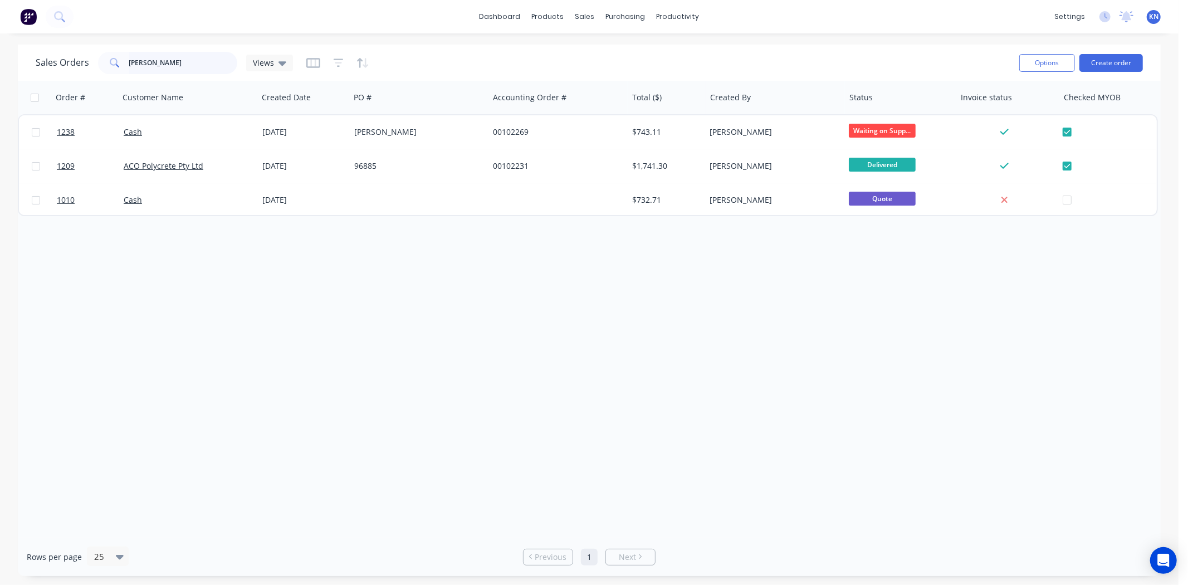
click at [174, 65] on input "[PERSON_NAME]" at bounding box center [183, 63] width 109 height 22
type input "k"
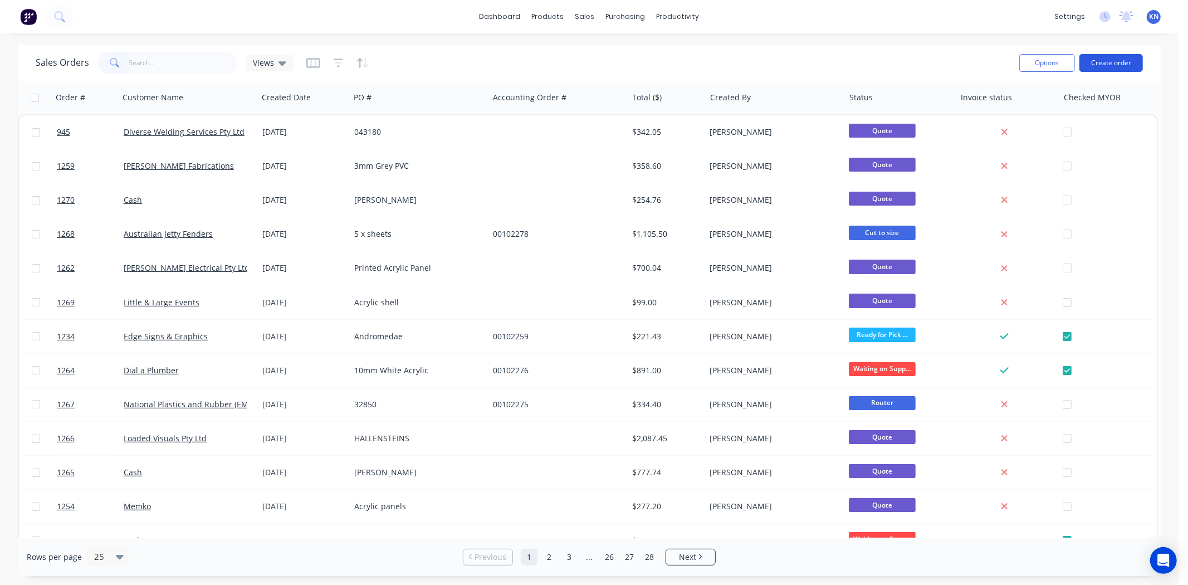
click at [1124, 58] on button "Create order" at bounding box center [1112, 63] width 64 height 18
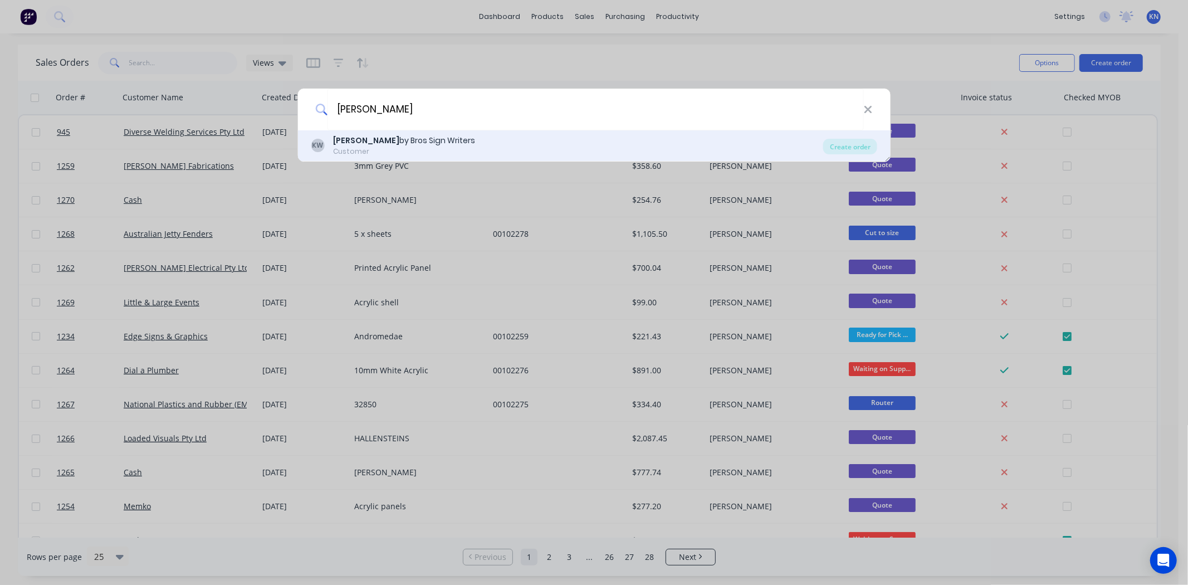
type input "[PERSON_NAME]"
click at [371, 138] on div "[PERSON_NAME] by Bros Sign Writers" at bounding box center [404, 141] width 142 height 12
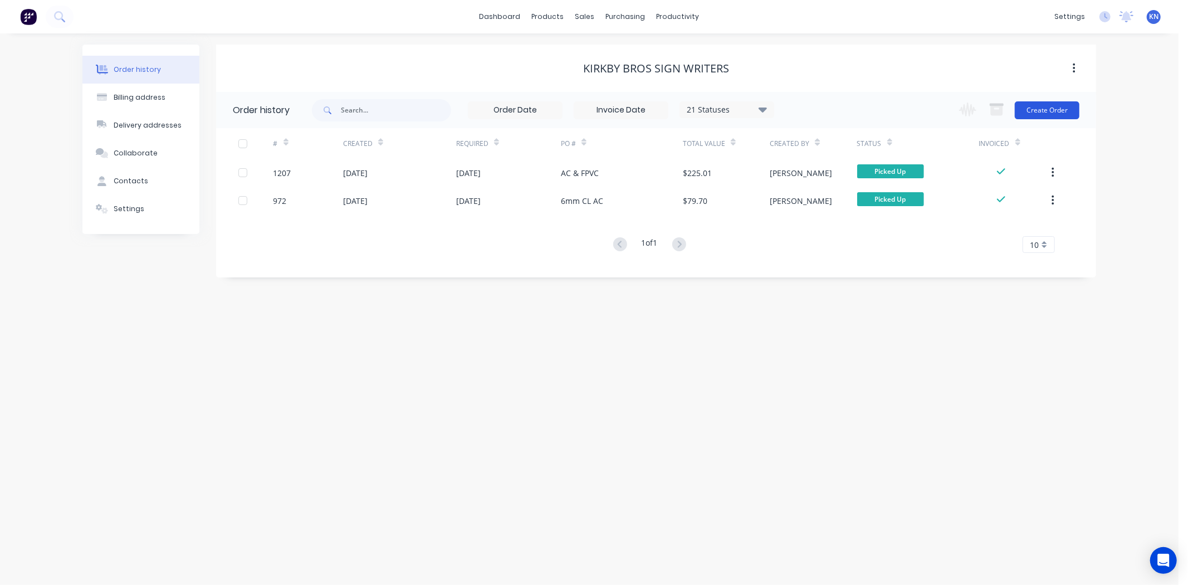
click at [1059, 108] on button "Create Order" at bounding box center [1047, 110] width 65 height 18
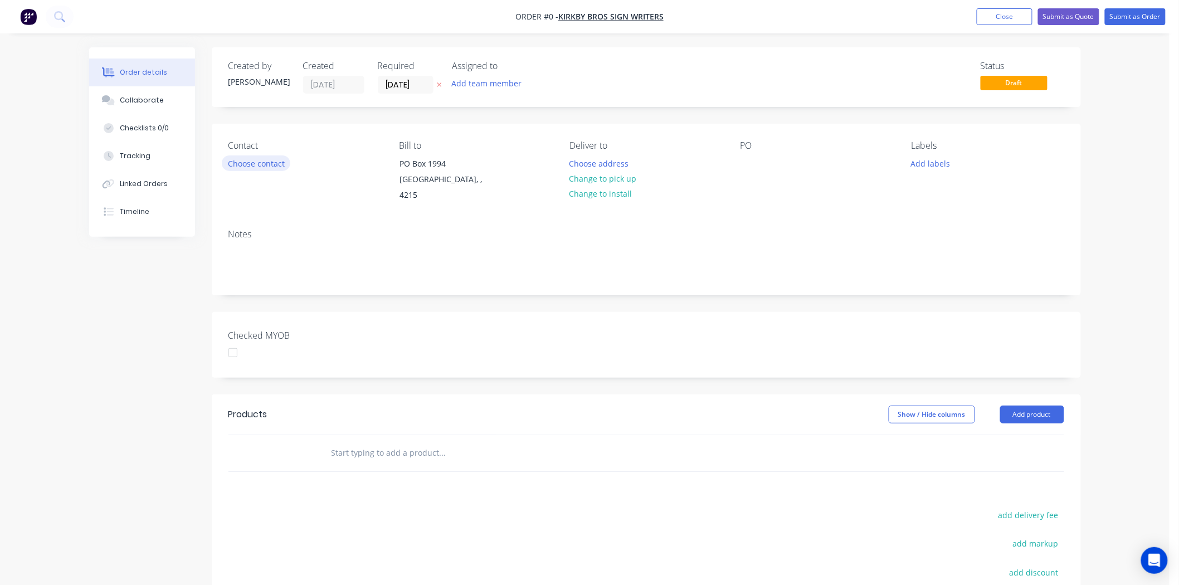
click at [234, 158] on button "Choose contact" at bounding box center [256, 162] width 69 height 15
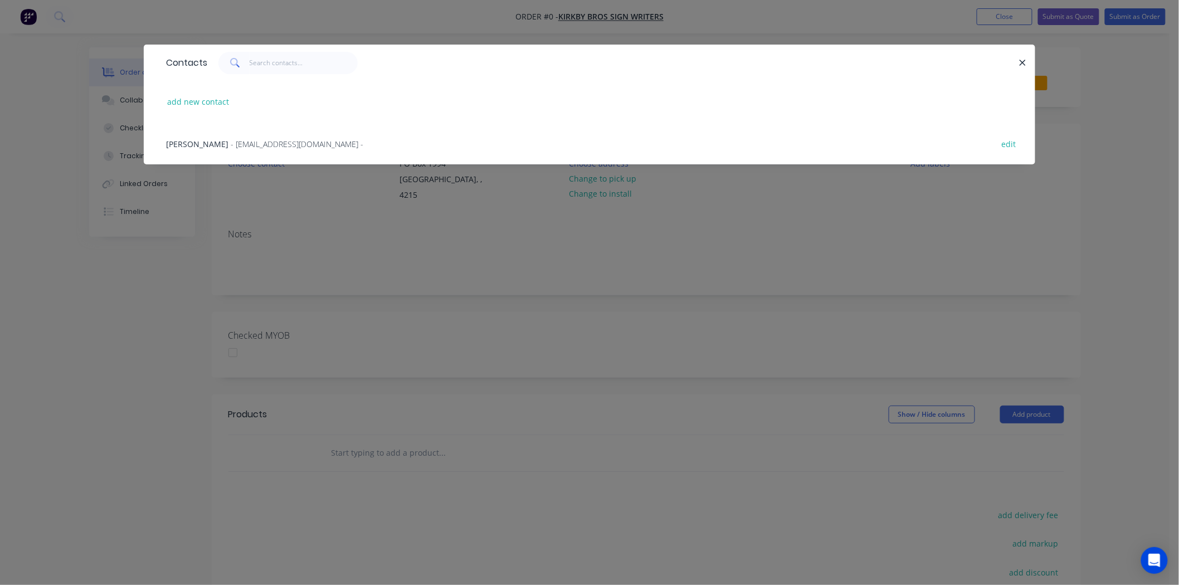
click at [194, 139] on span "[PERSON_NAME]" at bounding box center [197, 144] width 62 height 11
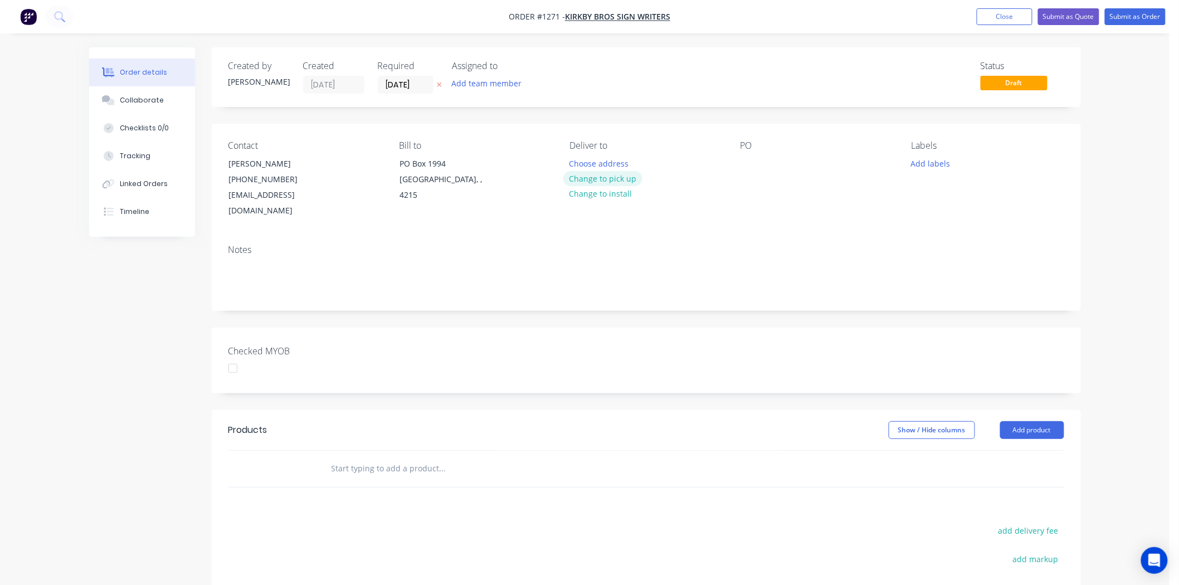
click at [599, 179] on button "Change to pick up" at bounding box center [602, 178] width 79 height 15
click at [745, 163] on div at bounding box center [749, 163] width 18 height 16
click at [933, 162] on button "Add labels" at bounding box center [930, 162] width 51 height 15
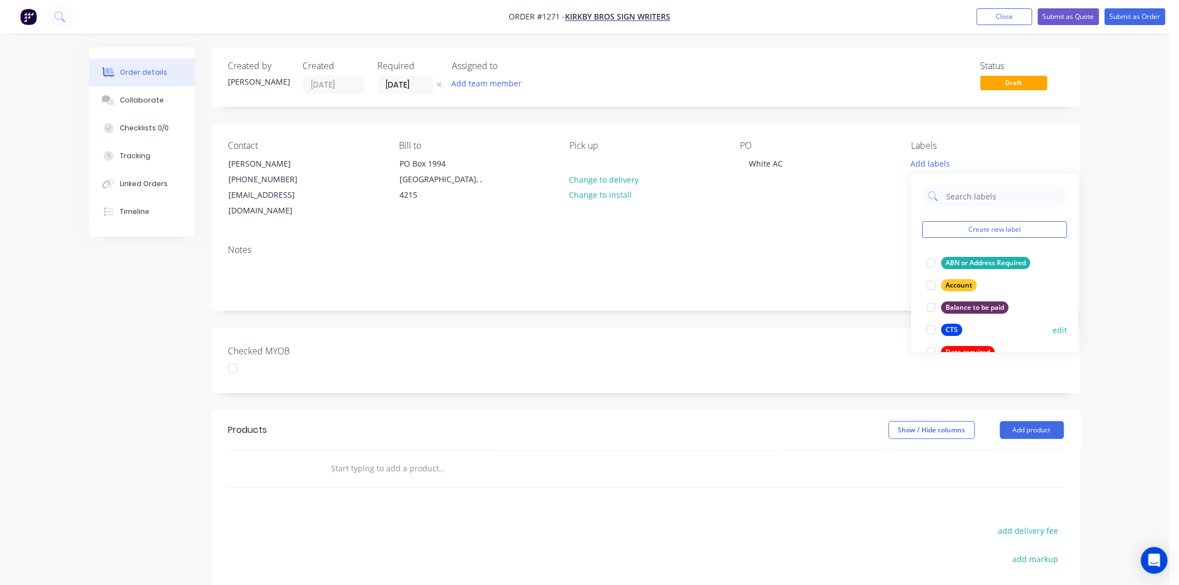
click at [931, 329] on div at bounding box center [931, 330] width 22 height 22
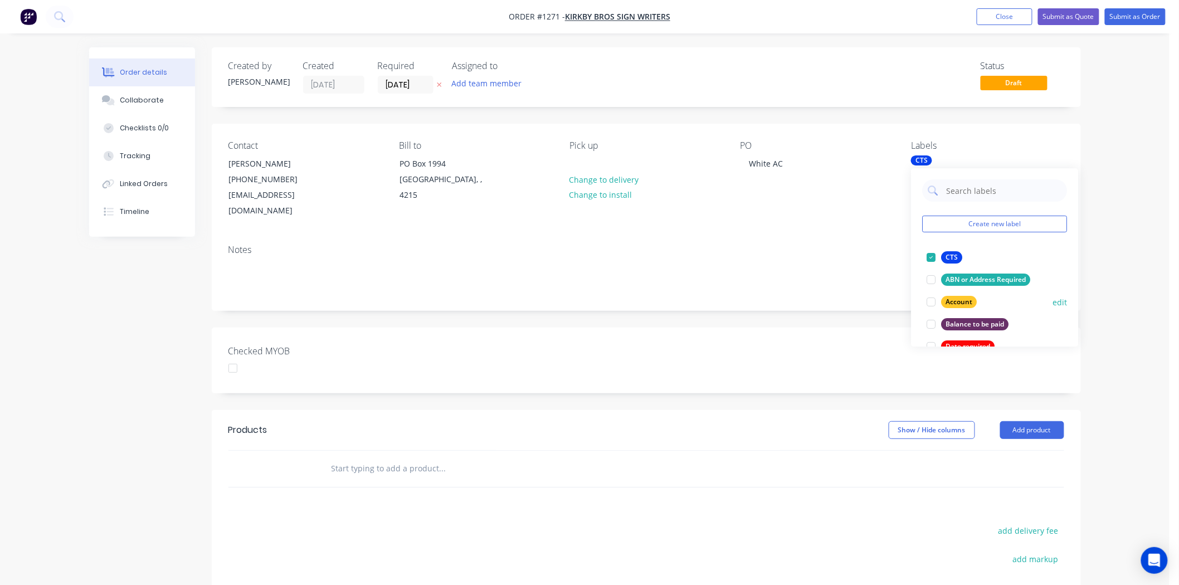
click at [931, 303] on div at bounding box center [931, 302] width 22 height 22
click at [447, 369] on div "Checked MYOB" at bounding box center [646, 361] width 869 height 66
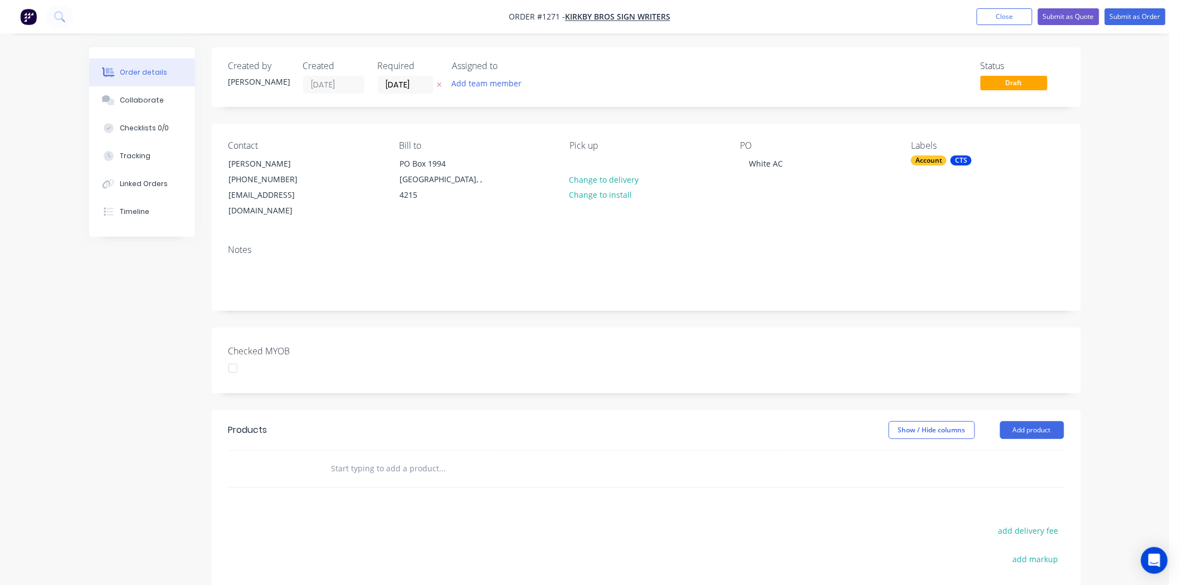
click at [325, 457] on div at bounding box center [489, 468] width 334 height 22
click at [359, 457] on input "text" at bounding box center [442, 468] width 223 height 22
type input "Q"
click at [1026, 421] on button "Add product" at bounding box center [1032, 430] width 64 height 18
click at [1011, 450] on div "Product catalogue" at bounding box center [1011, 458] width 86 height 16
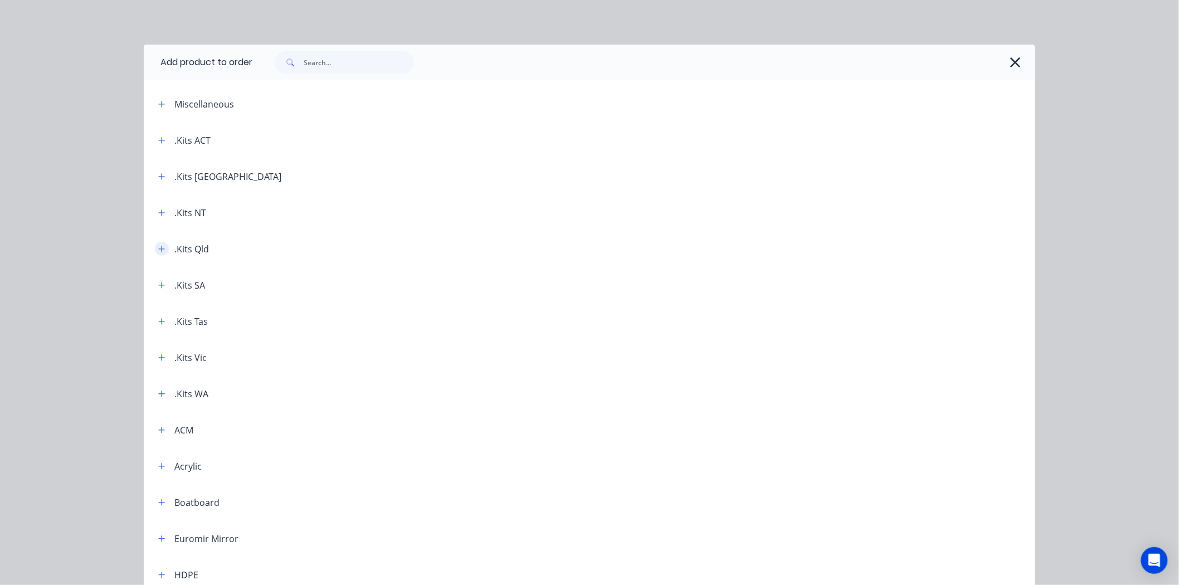
click at [158, 247] on icon "button" at bounding box center [161, 249] width 7 height 8
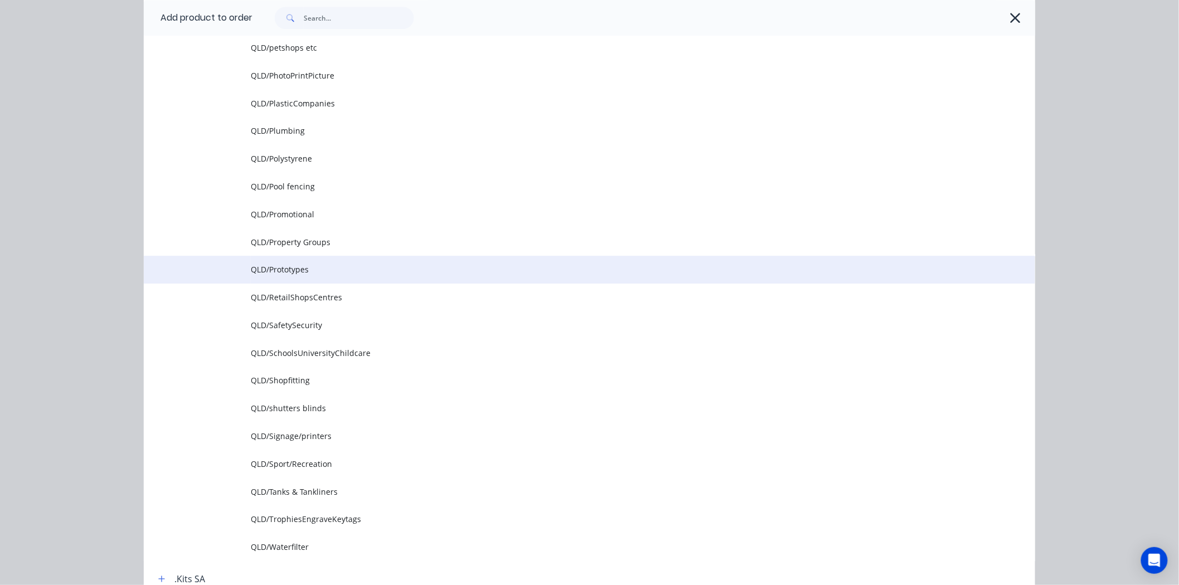
scroll to position [1300, 0]
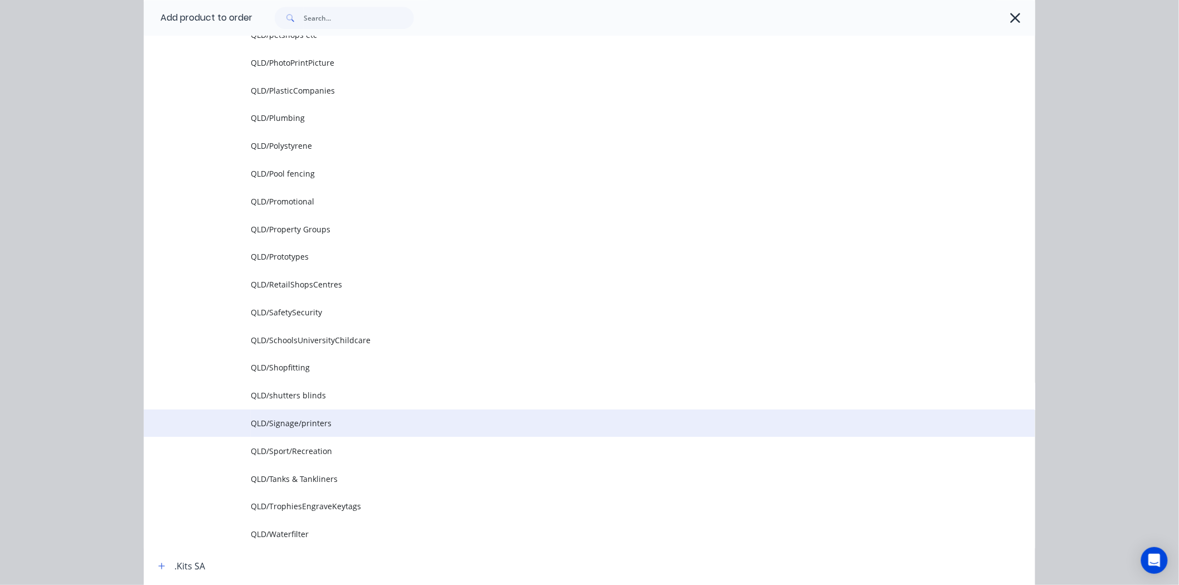
click at [284, 421] on span "QLD/Signage/printers" at bounding box center [564, 423] width 627 height 12
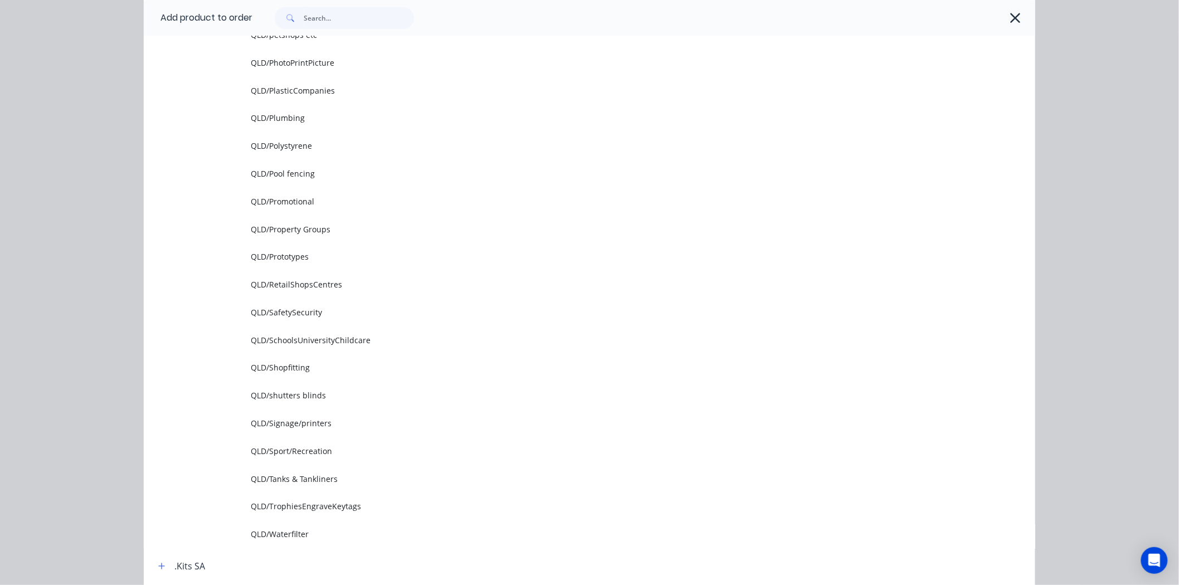
scroll to position [0, 0]
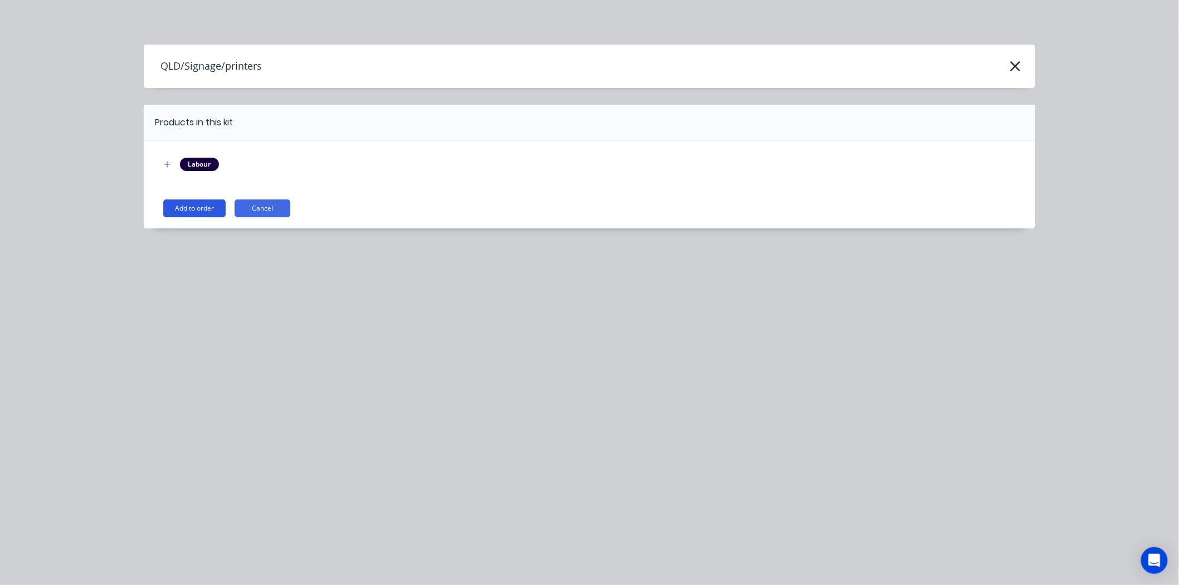
click at [193, 205] on button "Add to order" at bounding box center [194, 208] width 62 height 18
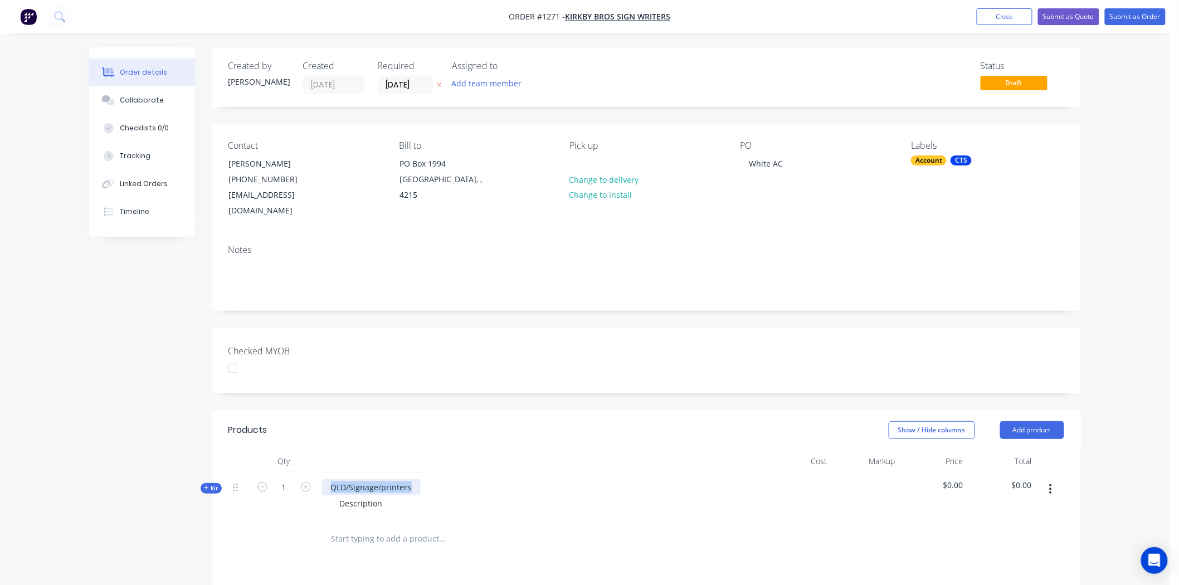
drag, startPoint x: 331, startPoint y: 474, endPoint x: 442, endPoint y: 471, distance: 111.5
click at [442, 472] on div "QLD/Signage/printers Description" at bounding box center [541, 496] width 446 height 48
drag, startPoint x: 340, startPoint y: 485, endPoint x: 404, endPoint y: 492, distance: 64.4
click at [404, 495] on div "Description" at bounding box center [540, 503] width 437 height 16
click at [208, 485] on icon at bounding box center [206, 488] width 5 height 6
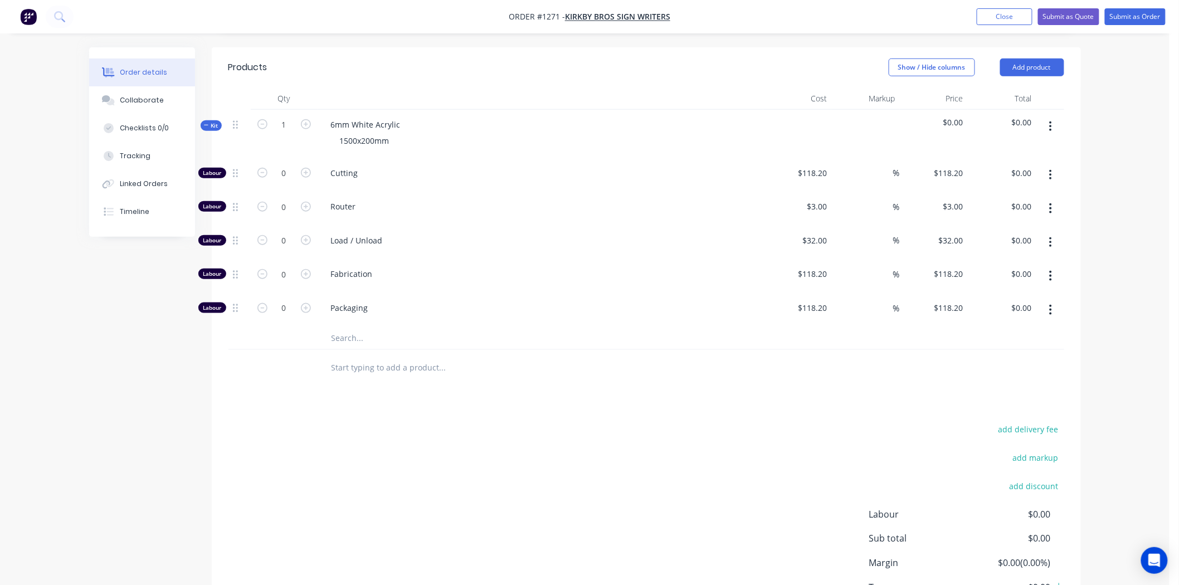
scroll to position [371, 0]
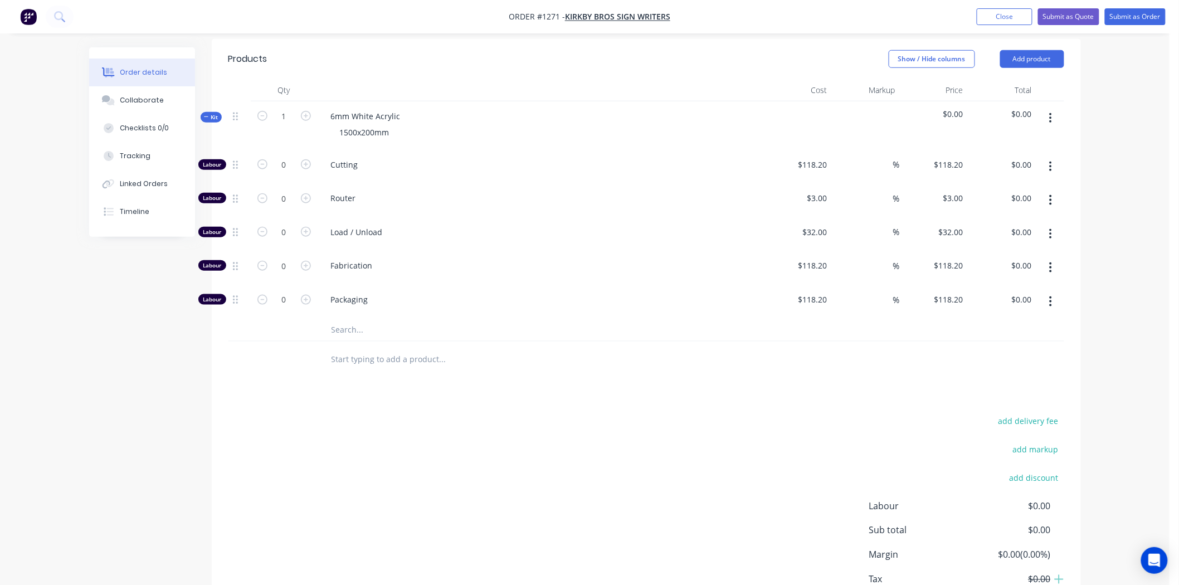
click at [340, 319] on input "text" at bounding box center [442, 330] width 223 height 22
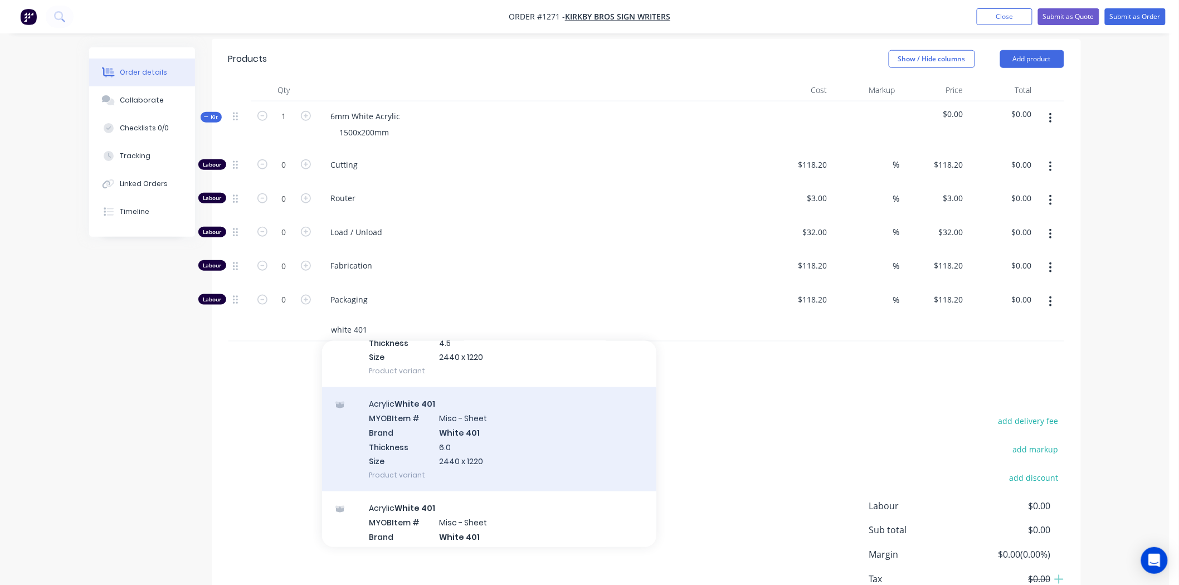
scroll to position [681, 0]
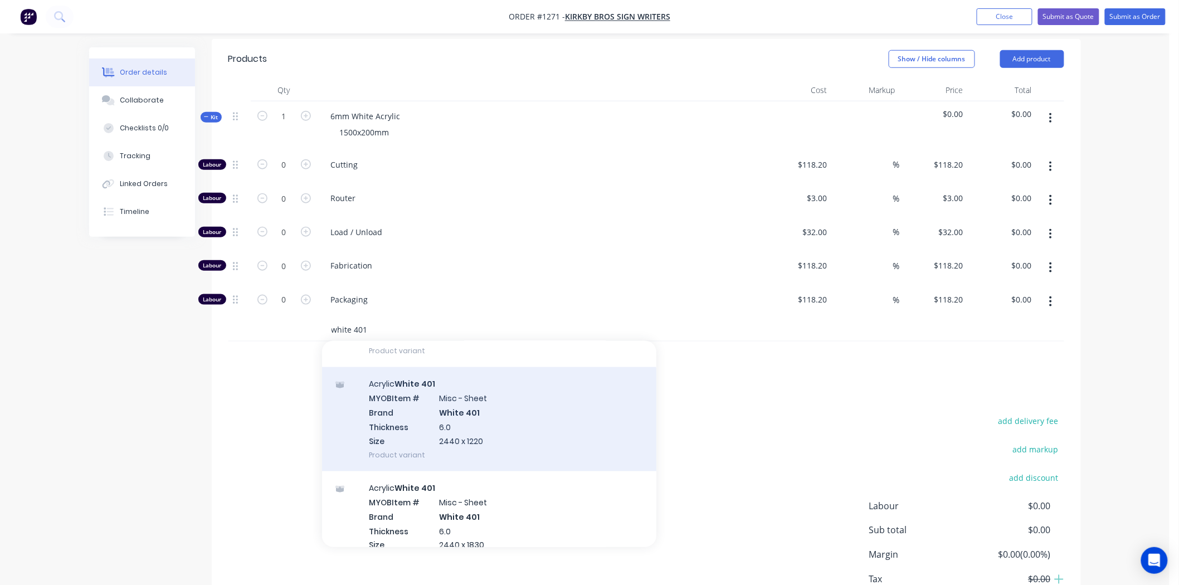
type input "white 401"
click at [448, 402] on div "Acrylic White 401 MYOB Item # Misc - Sheet Brand White 401 Thickness 6.0 Size 2…" at bounding box center [489, 419] width 334 height 104
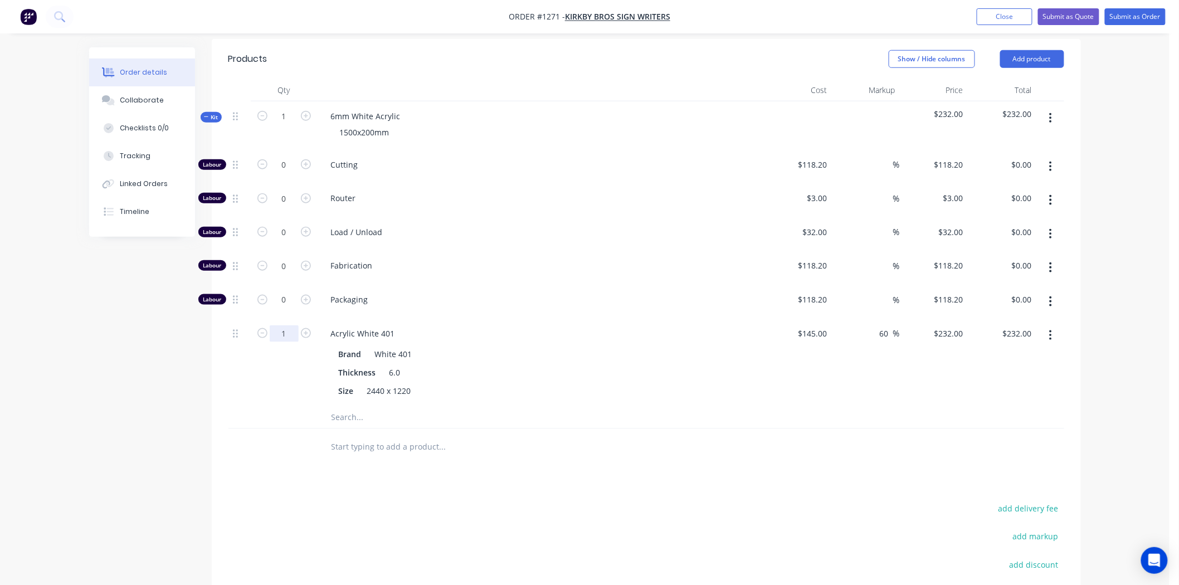
click at [288, 173] on input "1" at bounding box center [284, 165] width 29 height 17
type input "0.15"
type input "$34.80"
click at [286, 157] on input "0" at bounding box center [284, 165] width 29 height 17
type input "1"
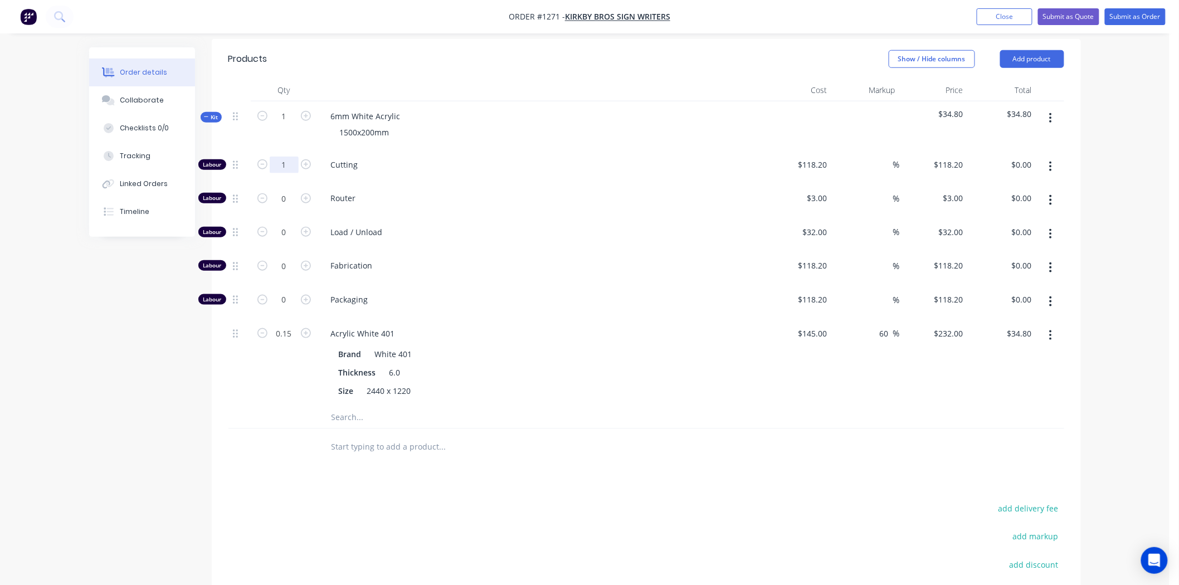
type input "$118.20"
click at [820, 157] on input "118.2" at bounding box center [814, 165] width 35 height 16
type input "$9.09"
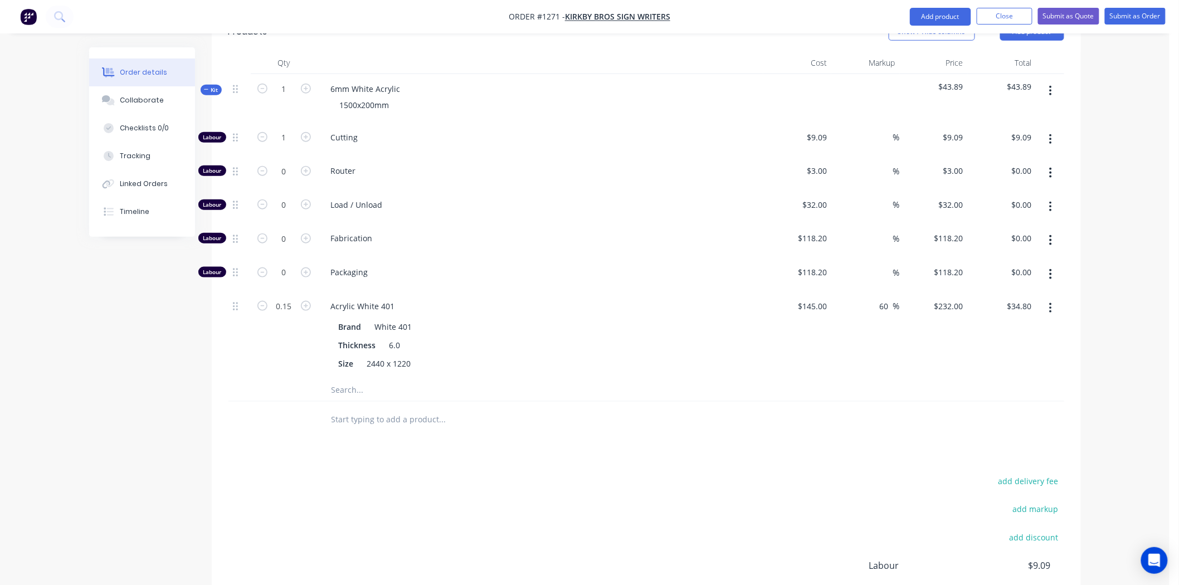
scroll to position [397, 0]
click at [815, 130] on input "9.09" at bounding box center [820, 138] width 21 height 16
type input "$18.18"
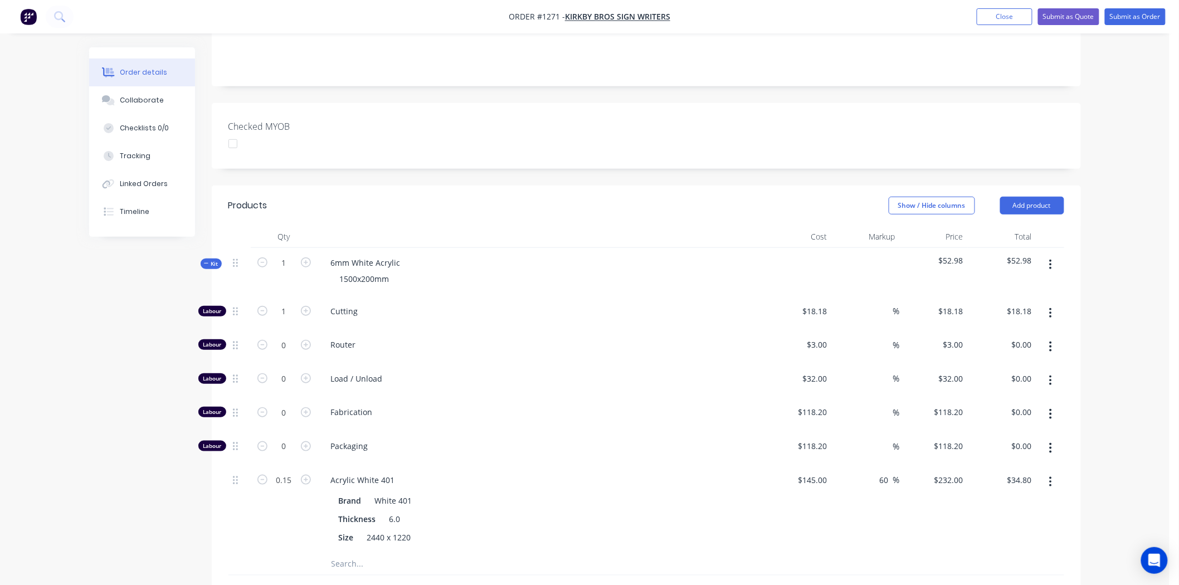
scroll to position [149, 0]
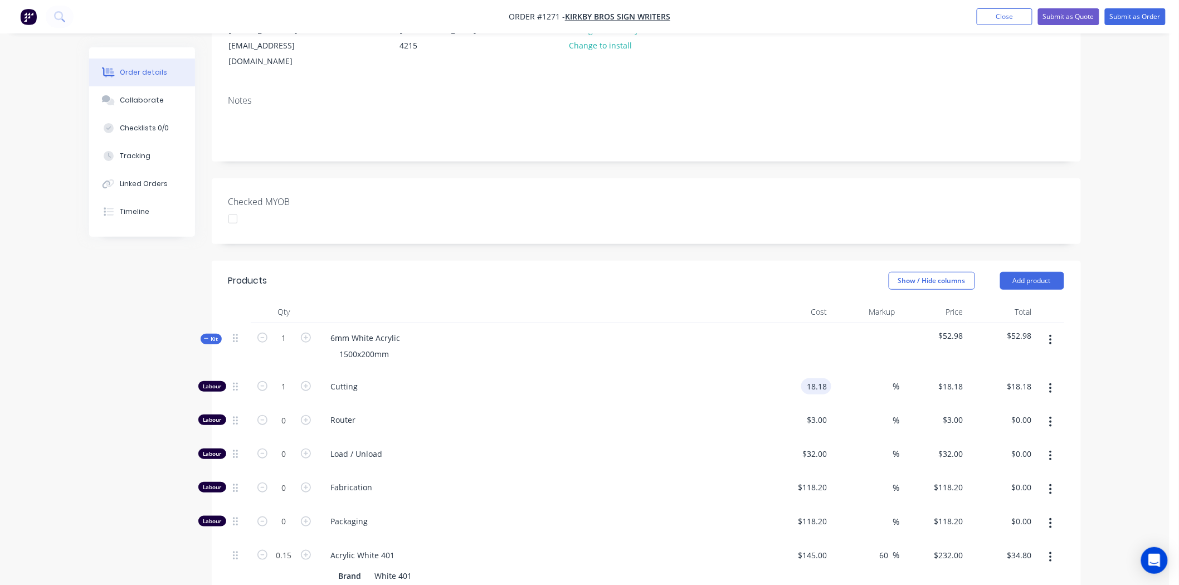
click at [811, 378] on input "18.18" at bounding box center [819, 386] width 26 height 16
type input "$15.00"
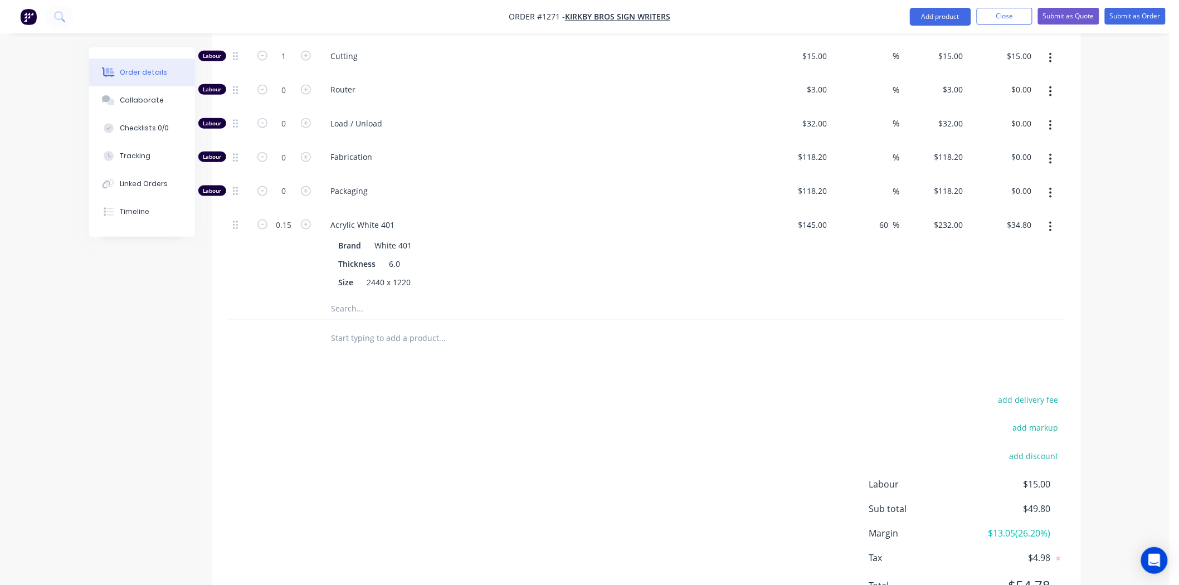
scroll to position [274, 0]
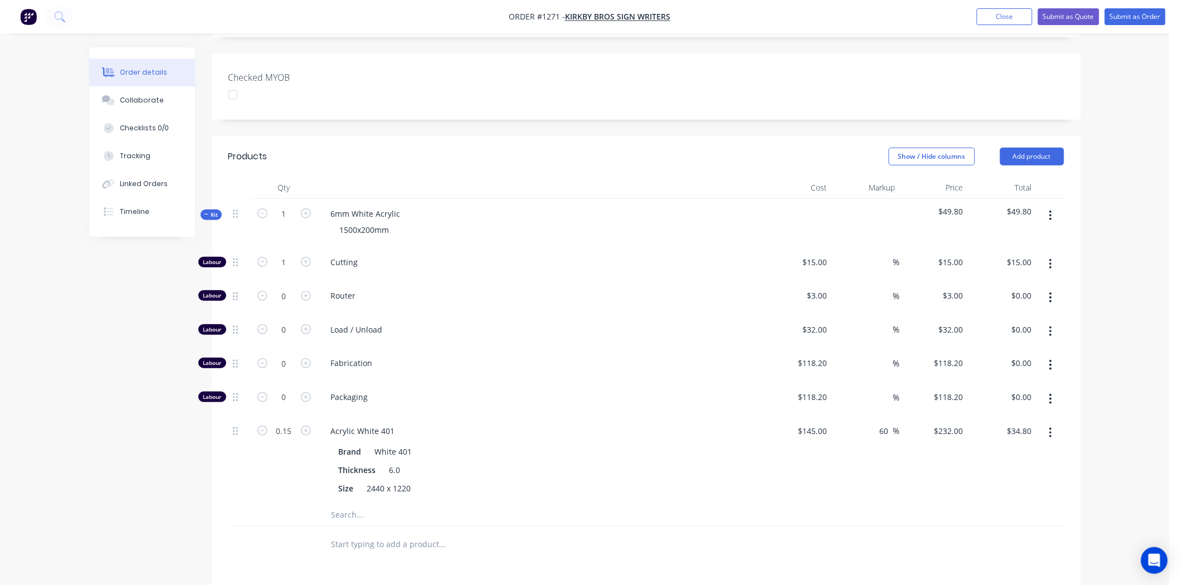
click at [208, 212] on icon at bounding box center [206, 215] width 5 height 6
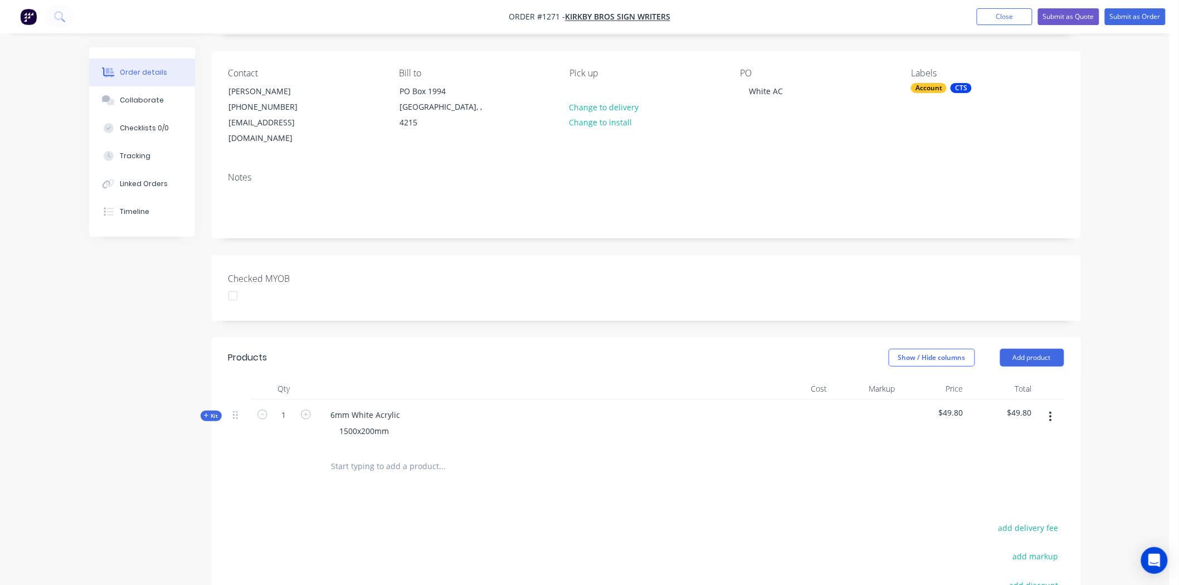
scroll to position [0, 0]
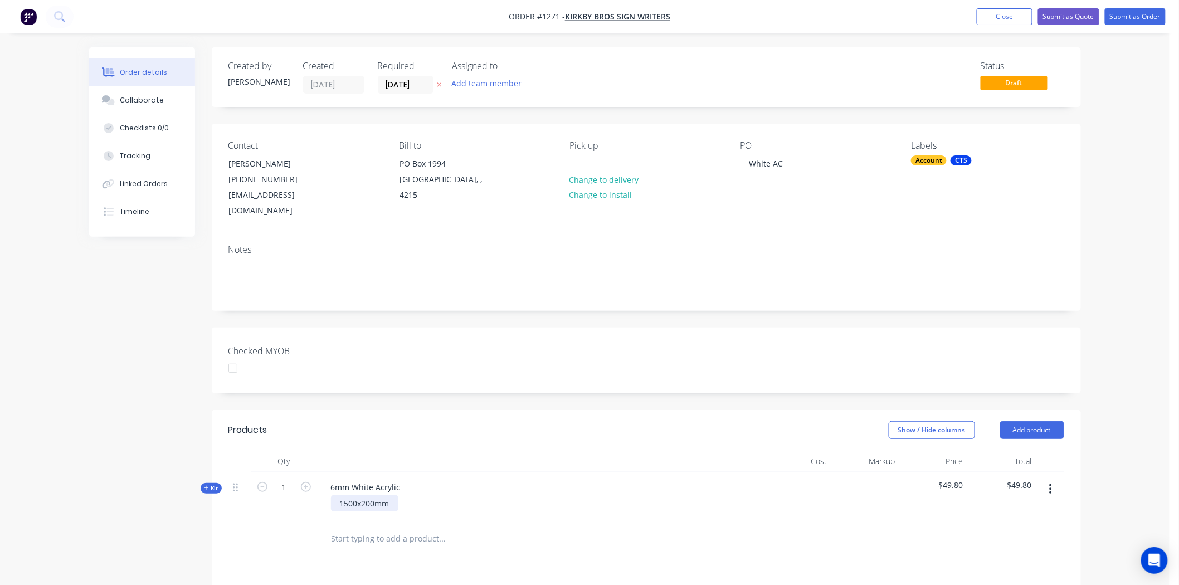
click at [358, 495] on div "1500x200mm" at bounding box center [364, 503] width 67 height 16
click at [1063, 15] on button "Submit as Quote" at bounding box center [1068, 16] width 61 height 17
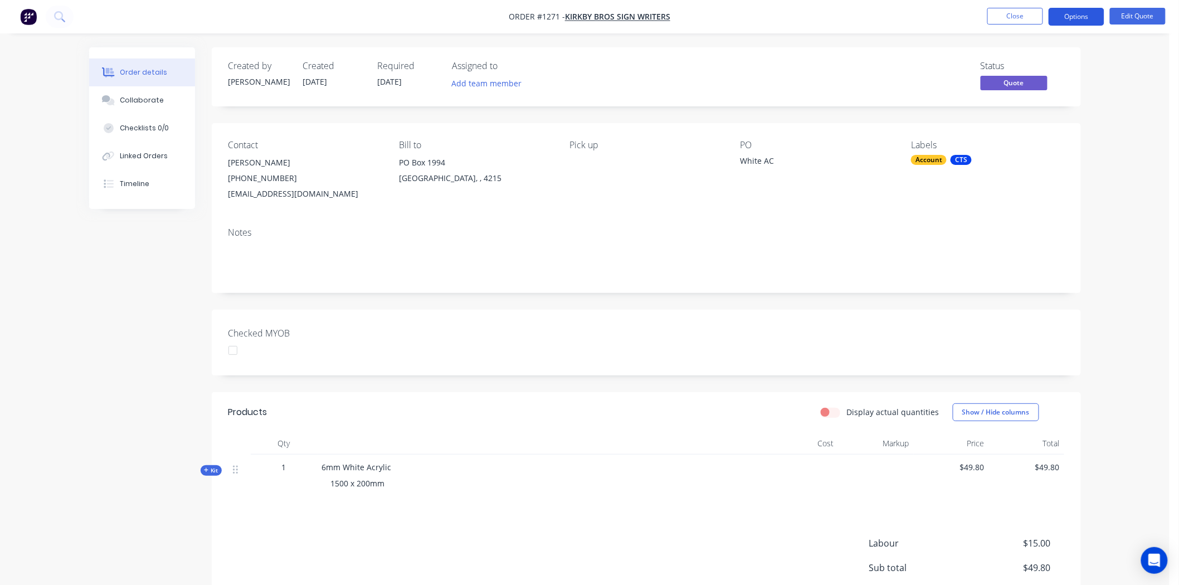
click at [1082, 15] on button "Options" at bounding box center [1076, 17] width 56 height 18
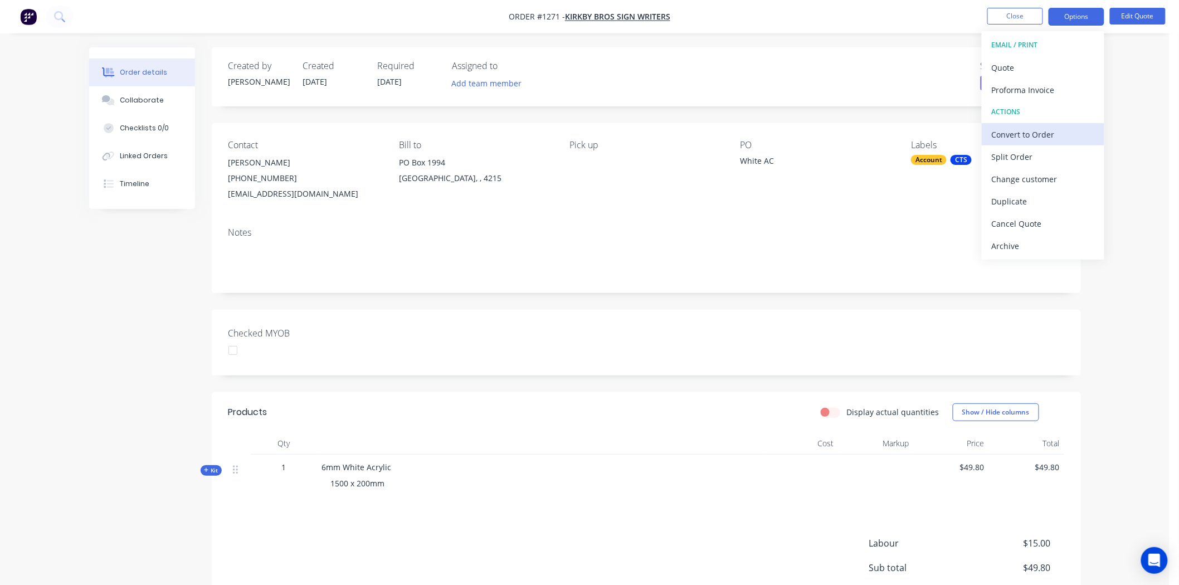
click at [1050, 126] on div "Convert to Order" at bounding box center [1043, 134] width 103 height 16
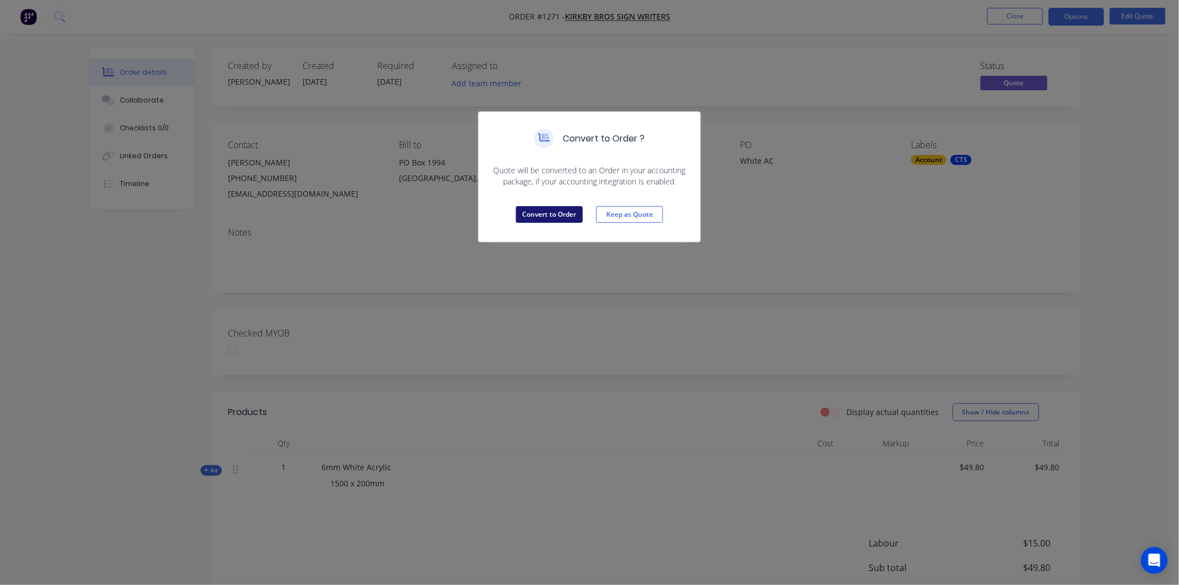
click at [553, 212] on button "Convert to Order" at bounding box center [549, 214] width 67 height 17
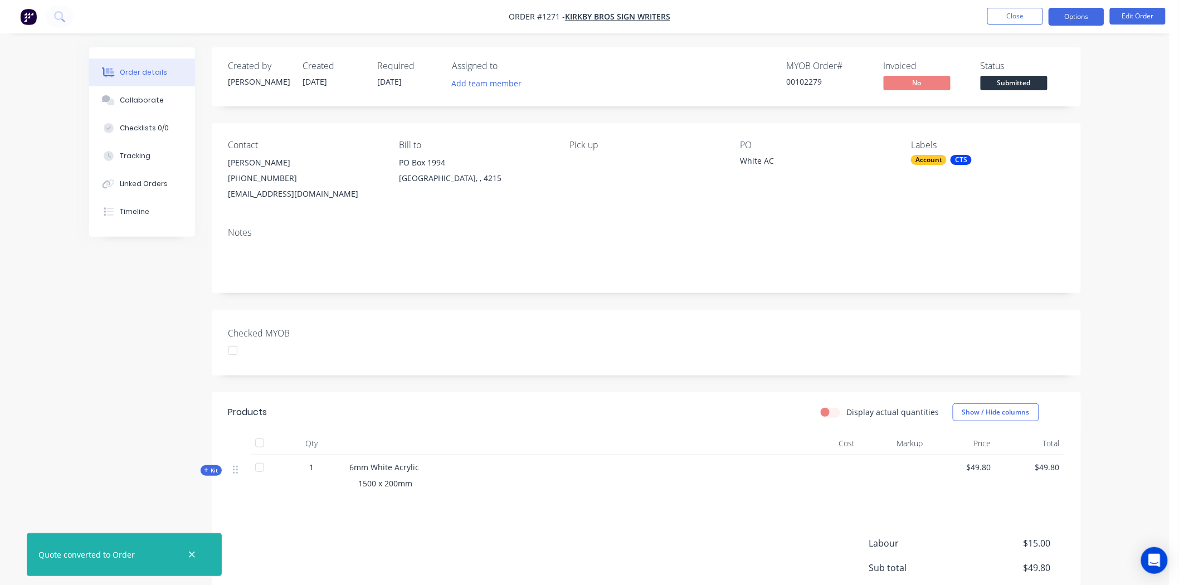
click at [1092, 19] on button "Options" at bounding box center [1076, 17] width 56 height 18
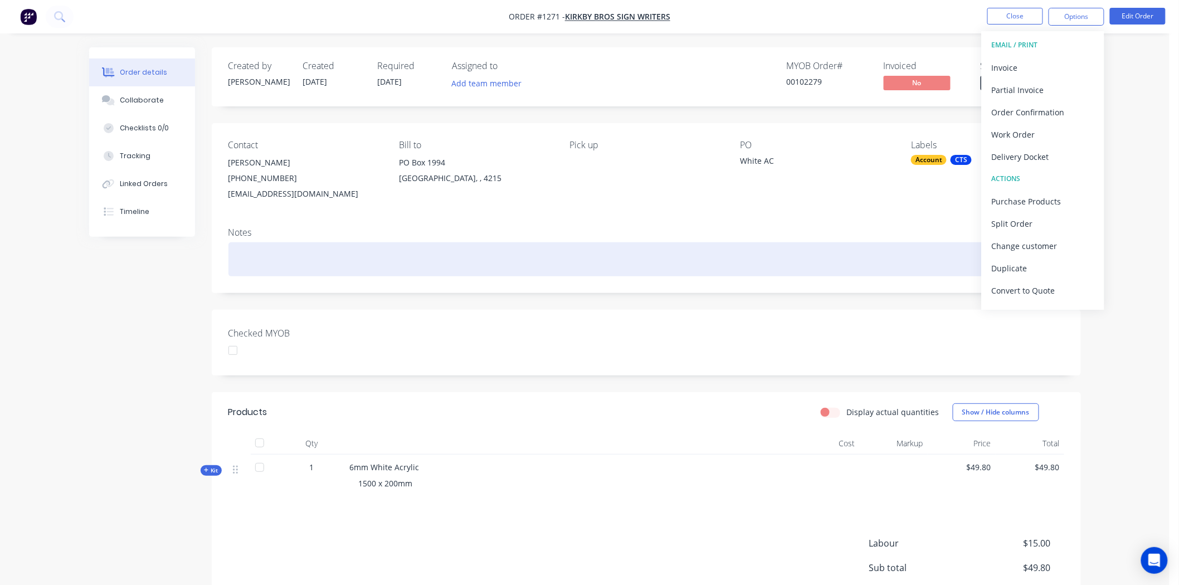
click at [882, 276] on div at bounding box center [646, 259] width 836 height 34
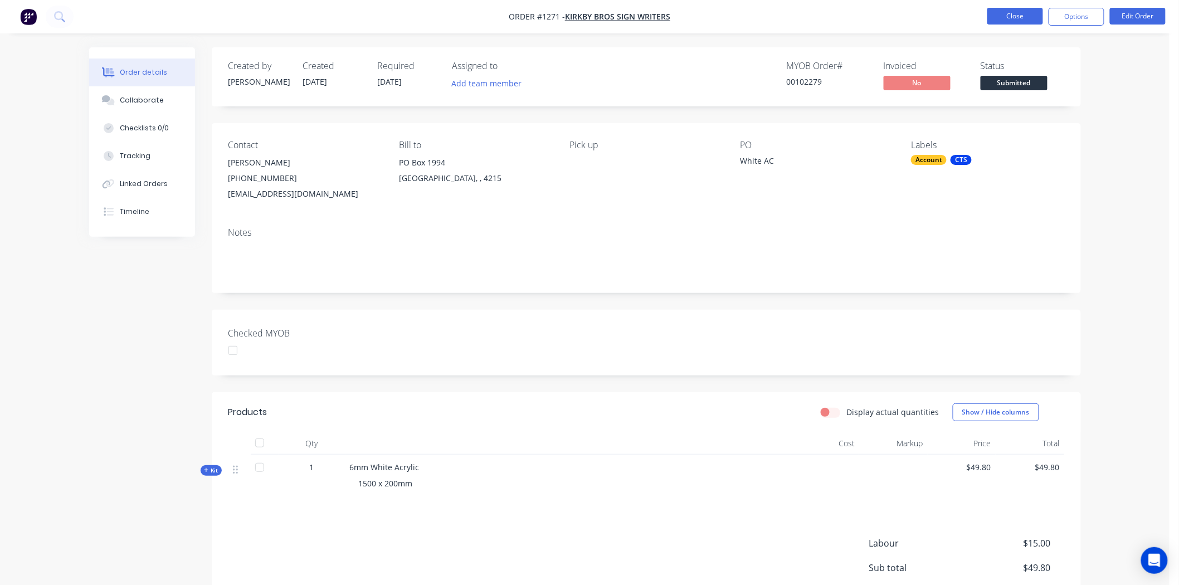
click at [1021, 17] on button "Close" at bounding box center [1015, 16] width 56 height 17
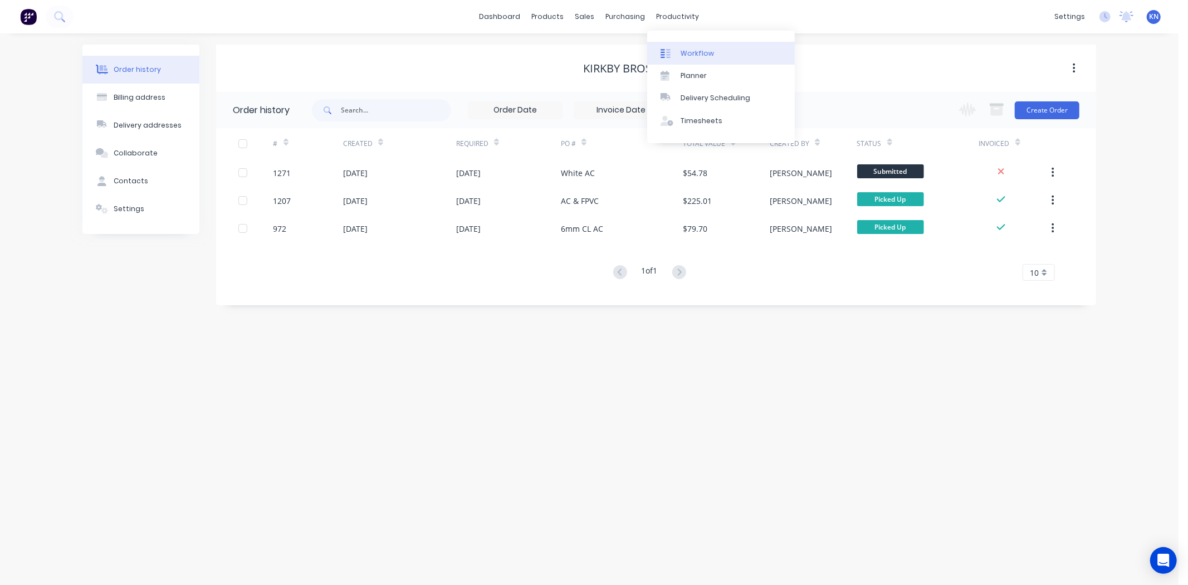
click at [695, 51] on div "Workflow" at bounding box center [697, 53] width 33 height 10
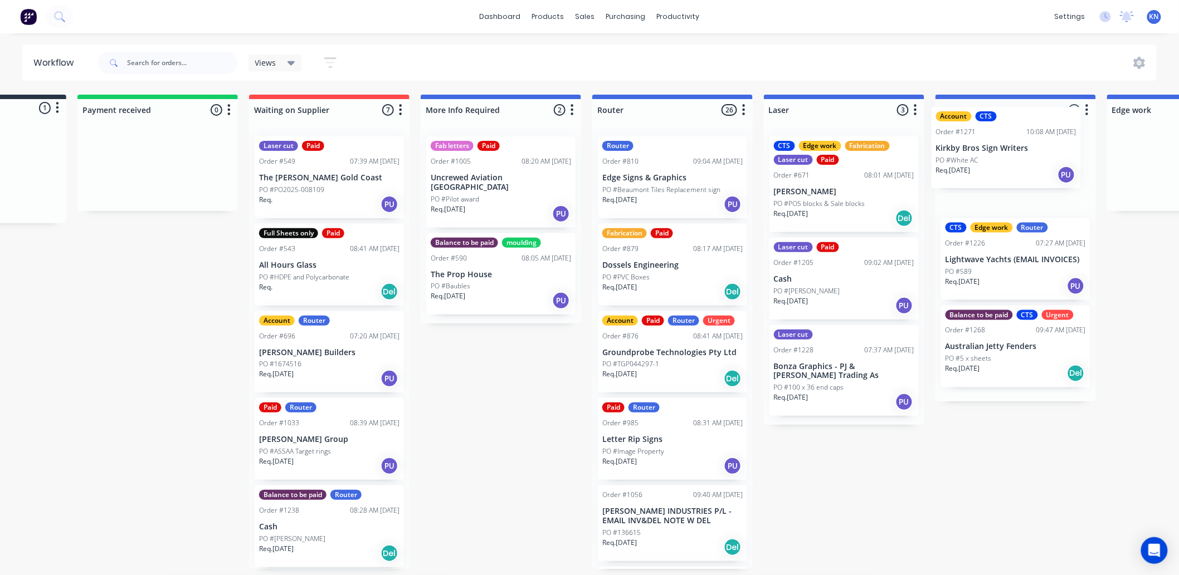
scroll to position [0, 157]
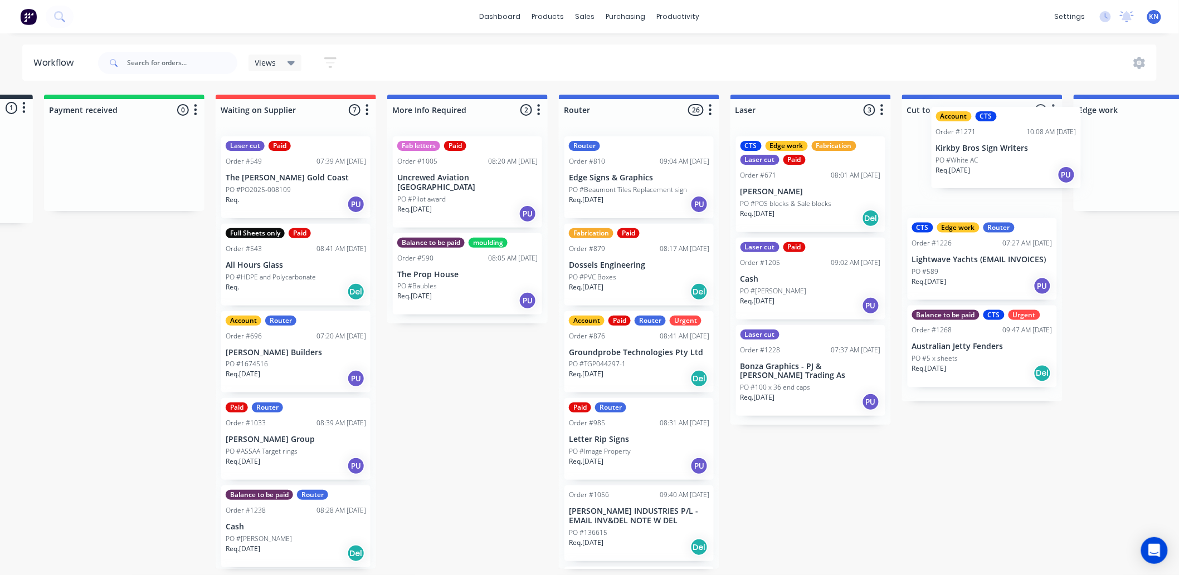
drag, startPoint x: 57, startPoint y: 182, endPoint x: 954, endPoint y: 152, distance: 897.4
click at [963, 152] on div "Submitted 1 Status colour #273444 hex #273444 Save Cancel Summaries Total order…" at bounding box center [1172, 332] width 2666 height 475
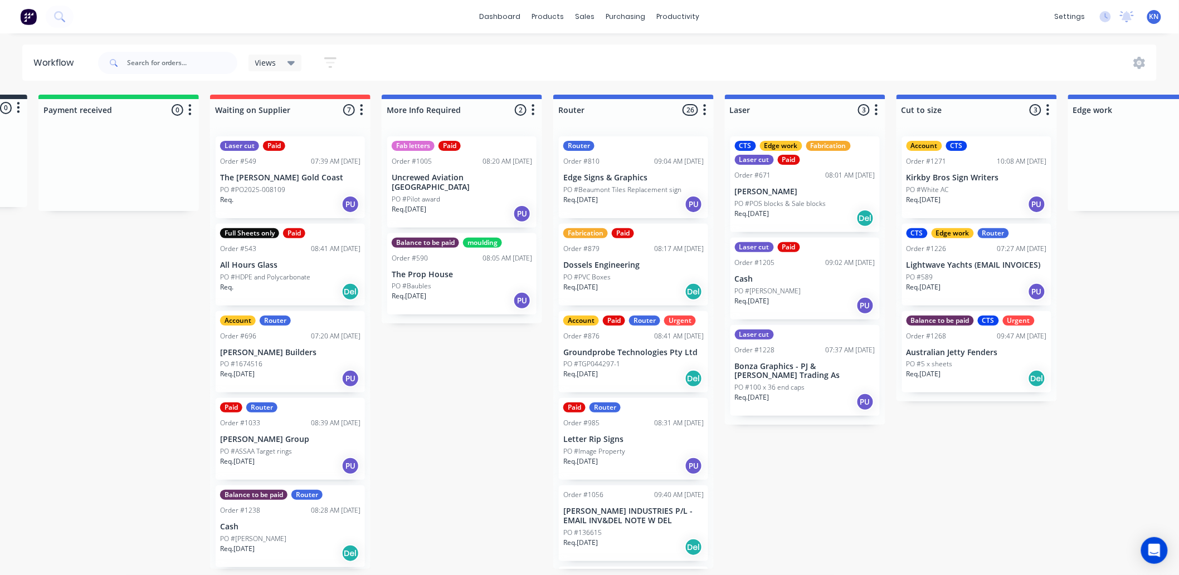
click at [967, 481] on div "Submitted 0 Status colour #273444 hex #273444 Save Cancel Summaries Total order…" at bounding box center [1168, 332] width 2666 height 475
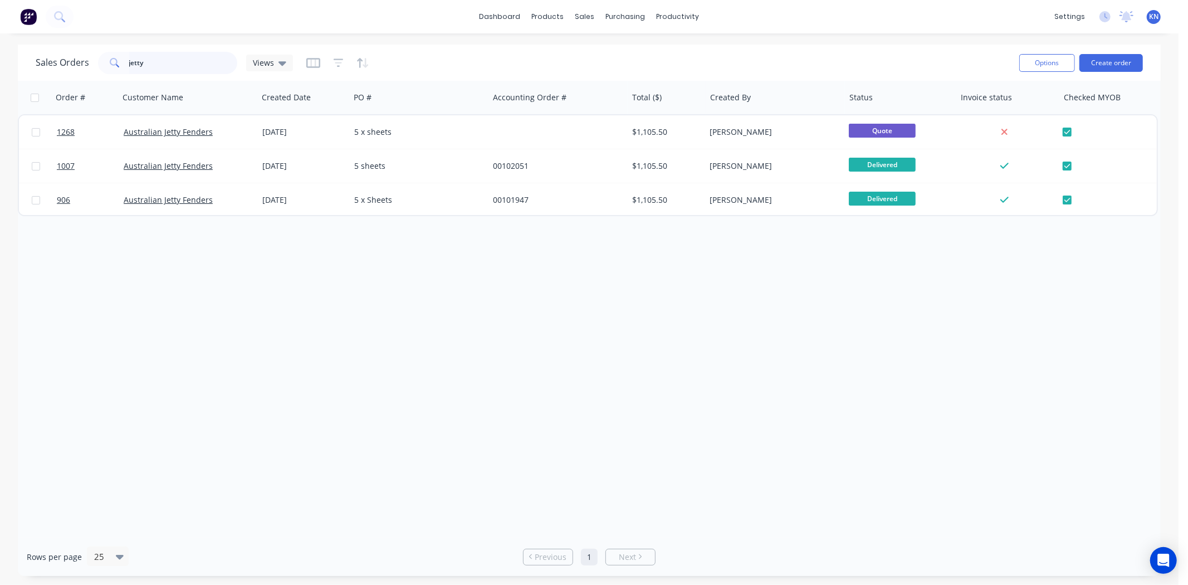
click at [174, 64] on input "jetty" at bounding box center [183, 63] width 109 height 22
type input "j"
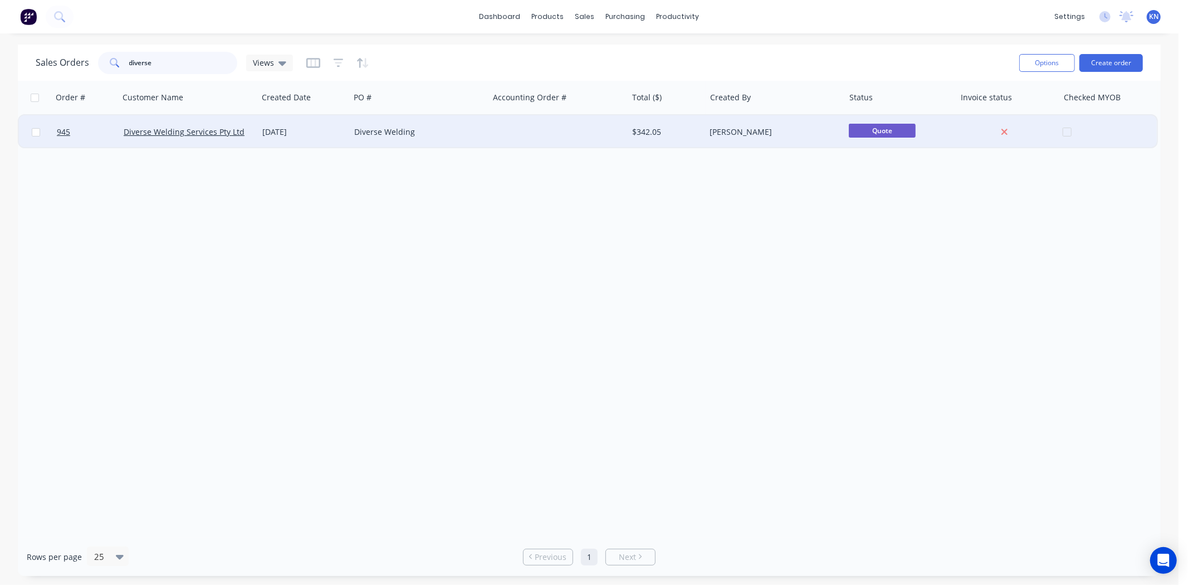
type input "diverse"
click at [318, 130] on div "[DATE]" at bounding box center [303, 131] width 83 height 11
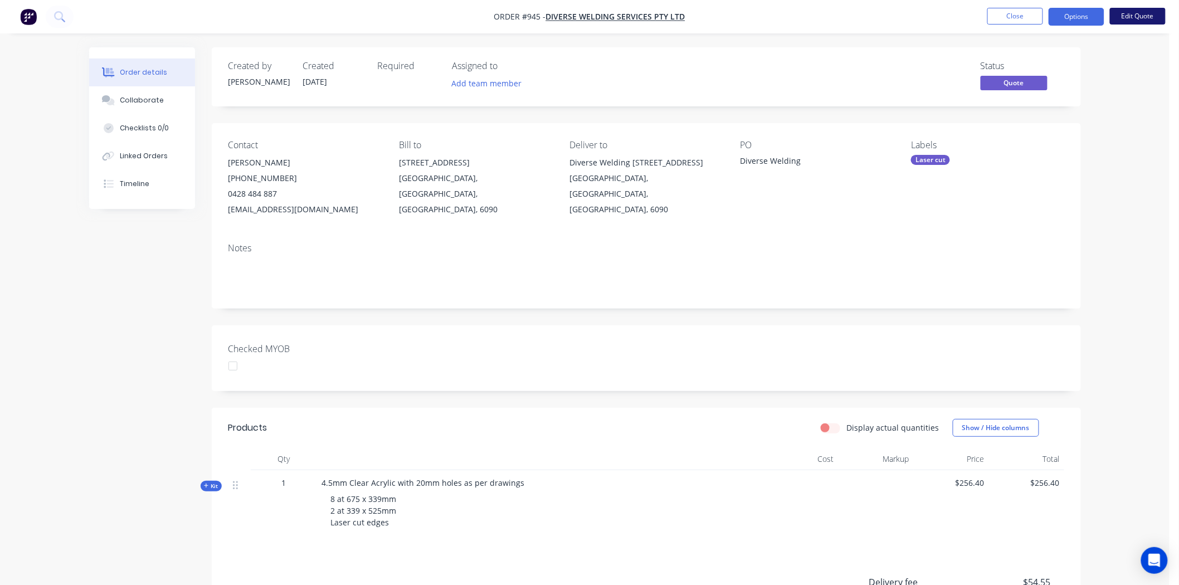
click at [1147, 15] on button "Edit Quote" at bounding box center [1138, 16] width 56 height 17
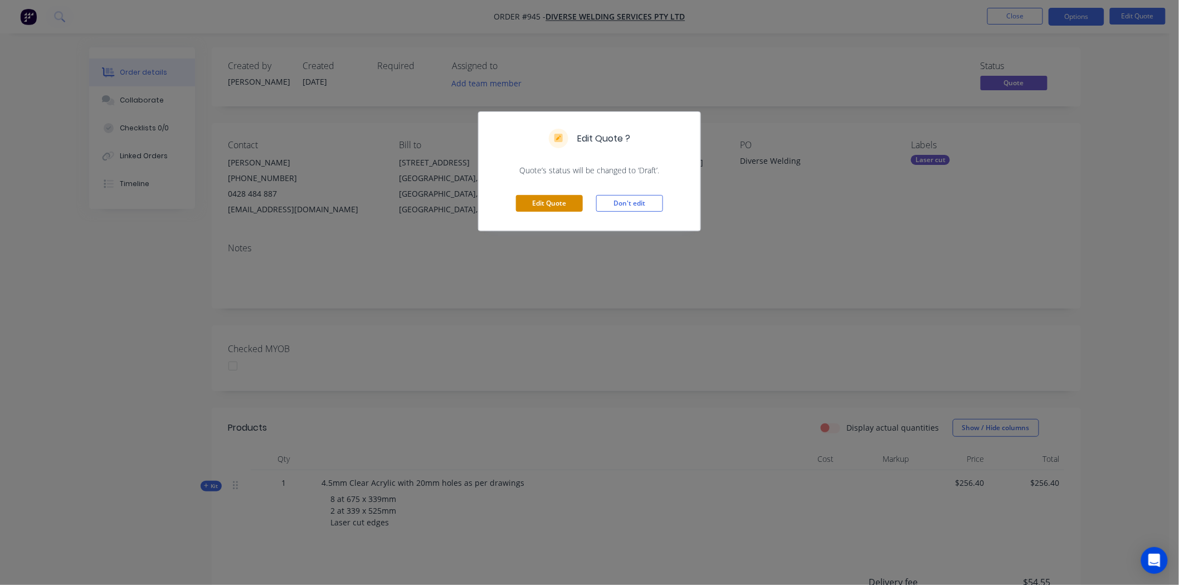
click at [546, 203] on button "Edit Quote" at bounding box center [549, 203] width 67 height 17
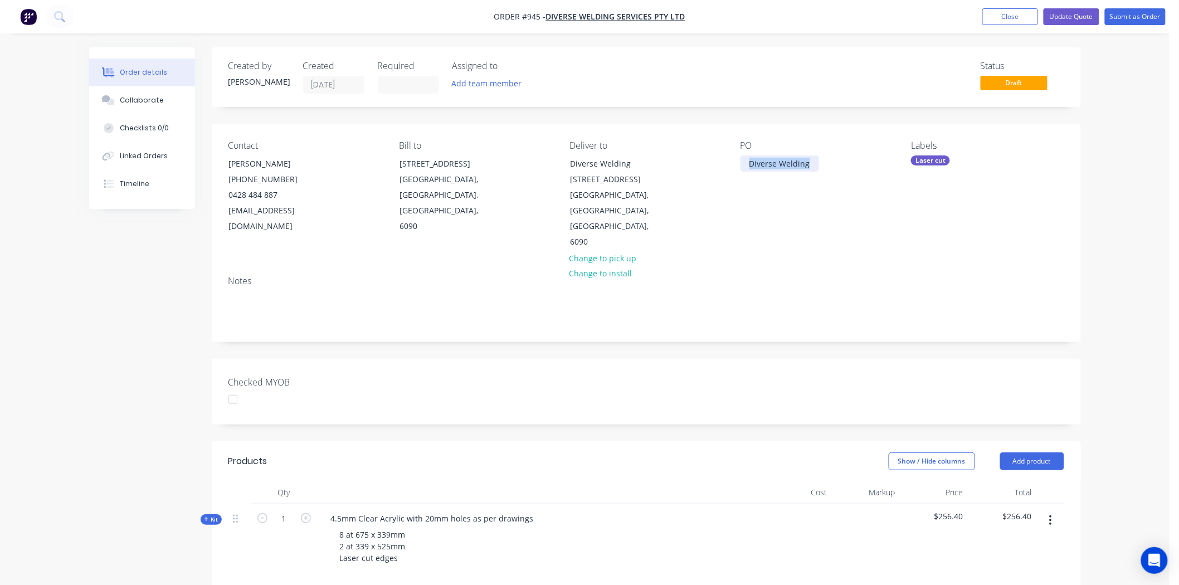
drag, startPoint x: 743, startPoint y: 164, endPoint x: 822, endPoint y: 162, distance: 79.1
click at [822, 162] on div "PO Diverse Welding" at bounding box center [816, 195] width 153 height 110
click at [871, 226] on div "Contact [PERSON_NAME] [PHONE_NUMBER] [EMAIL_ADDRESS][DOMAIN_NAME] Bill to [STRE…" at bounding box center [646, 195] width 869 height 143
click at [1071, 14] on button "Update Quote" at bounding box center [1071, 16] width 56 height 17
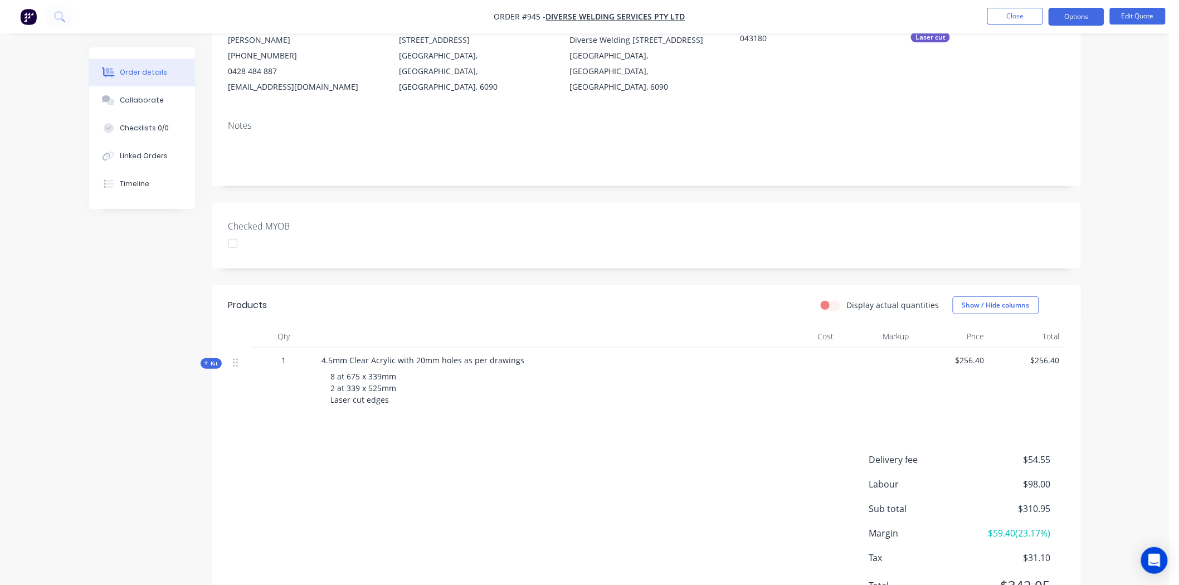
scroll to position [124, 0]
click at [131, 99] on div "Collaborate" at bounding box center [142, 100] width 44 height 10
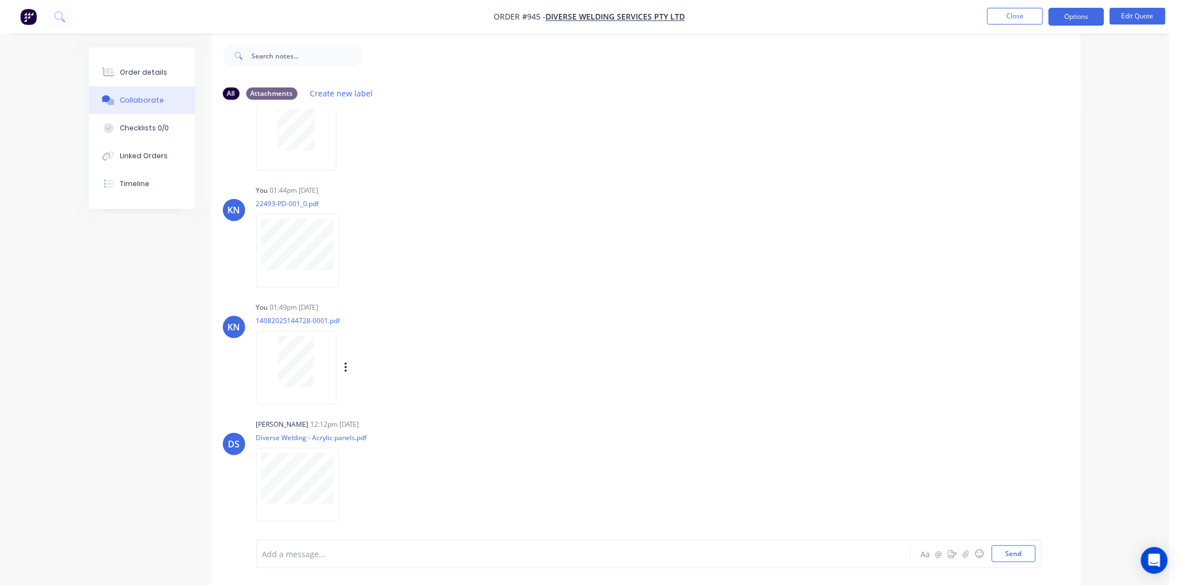
scroll to position [17, 0]
click at [1021, 550] on button "Send" at bounding box center [1014, 553] width 44 height 17
click at [145, 73] on div "Order details" at bounding box center [143, 72] width 47 height 10
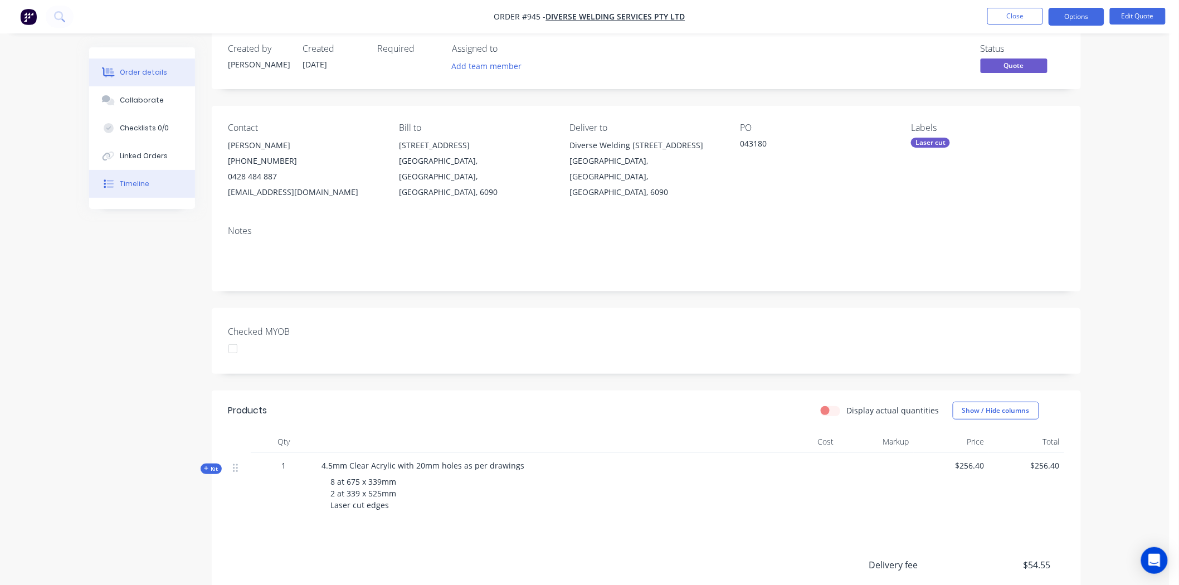
click at [125, 179] on div "Timeline" at bounding box center [135, 184] width 30 height 10
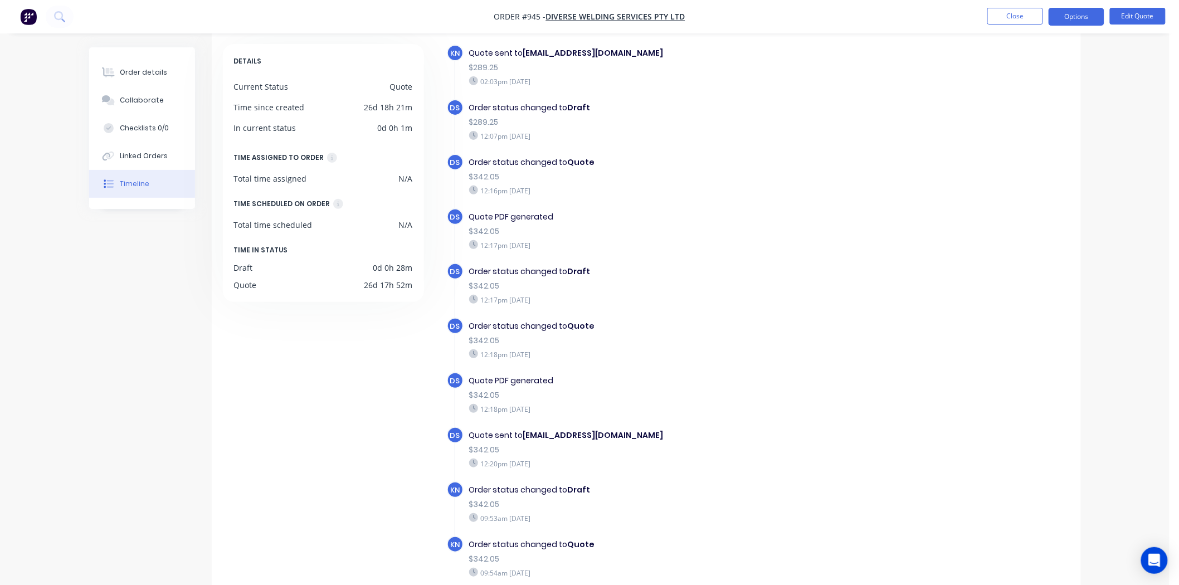
scroll to position [82, 0]
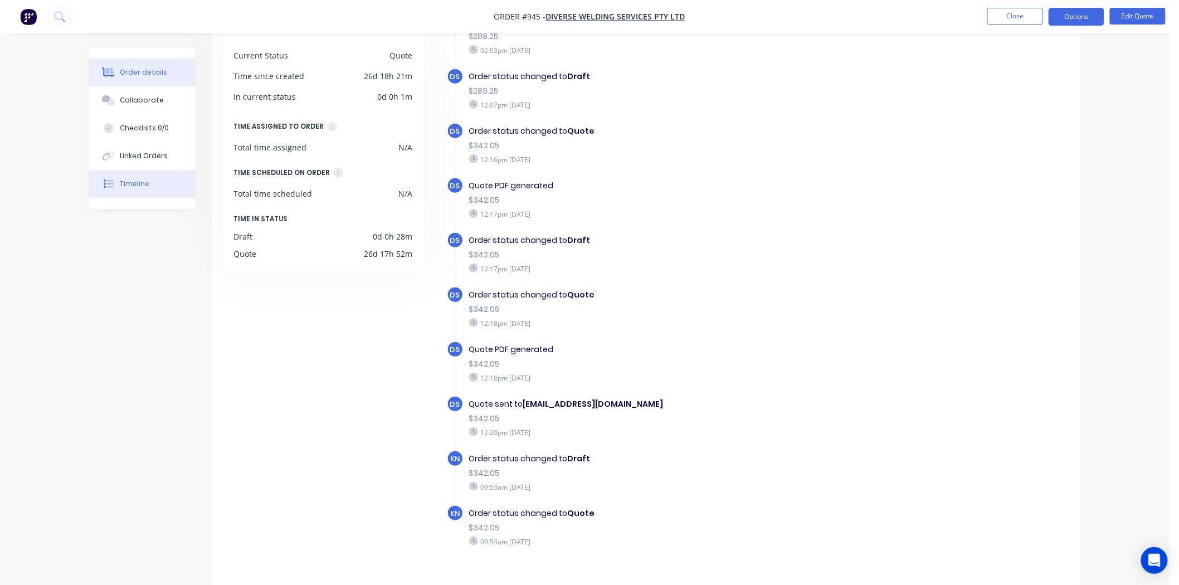
click at [144, 74] on div "Order details" at bounding box center [143, 72] width 47 height 10
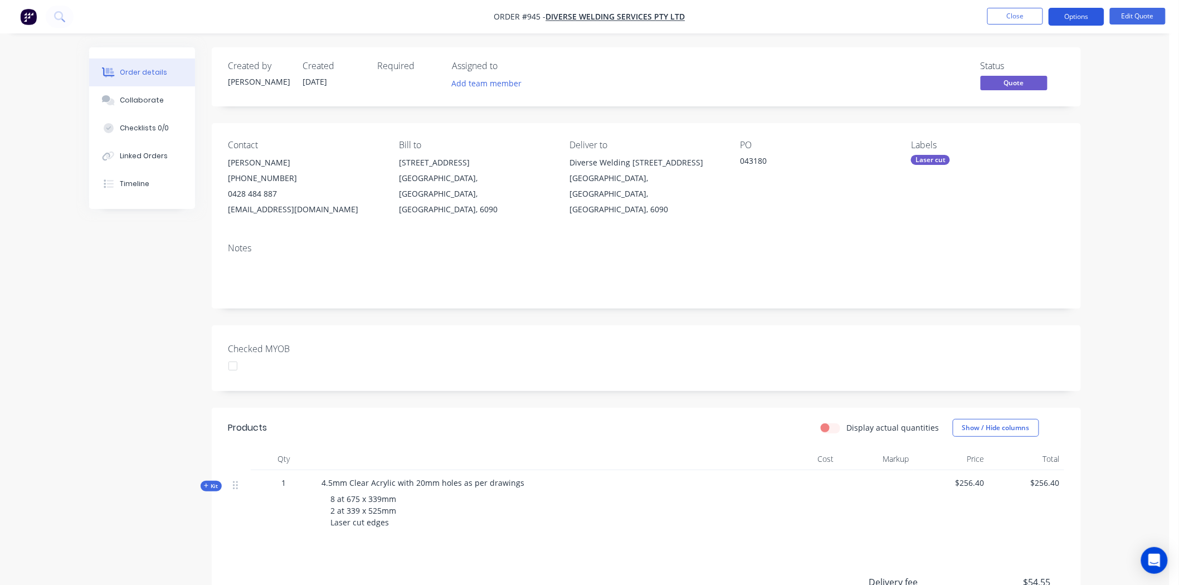
click at [1075, 14] on button "Options" at bounding box center [1076, 17] width 56 height 18
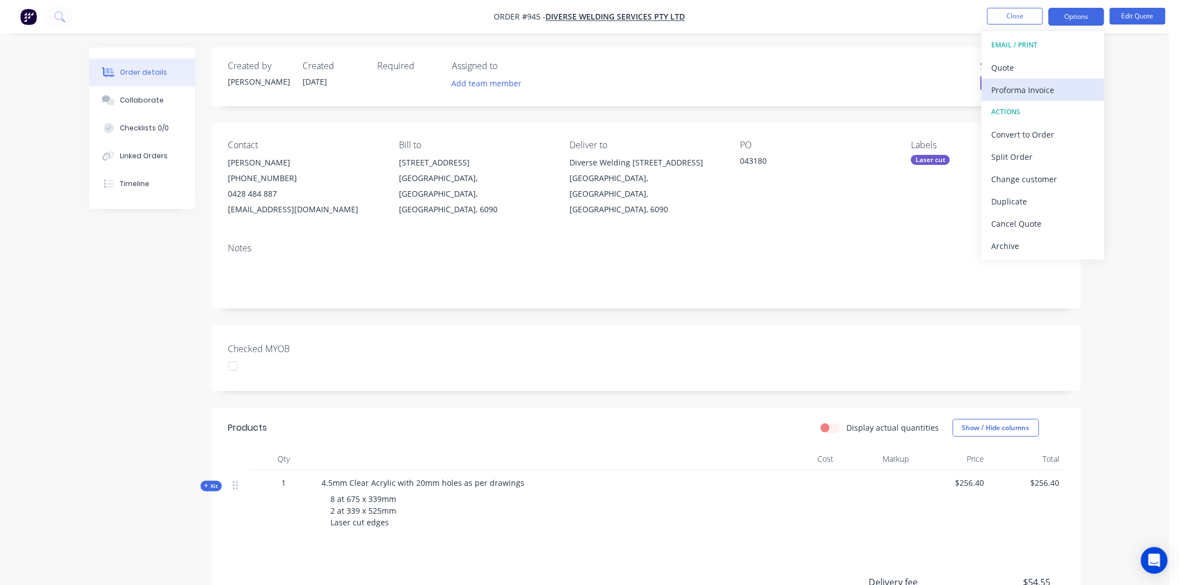
click at [1017, 90] on div "Proforma Invoice" at bounding box center [1043, 90] width 103 height 16
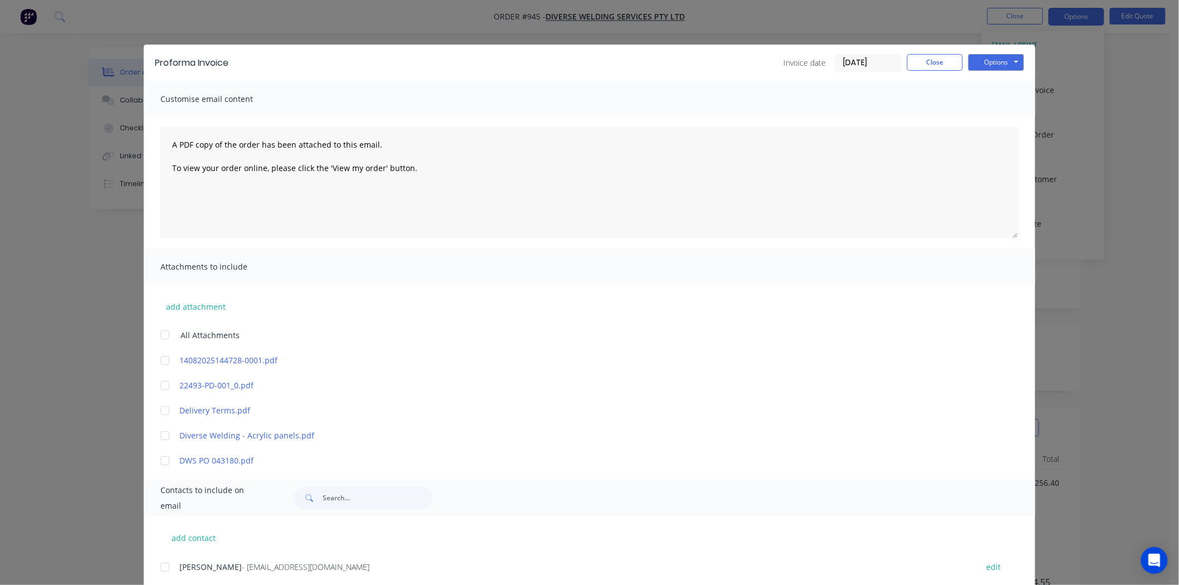
click at [848, 54] on label "[DATE]" at bounding box center [868, 63] width 67 height 18
click at [848, 55] on input "[DATE]" at bounding box center [868, 63] width 66 height 17
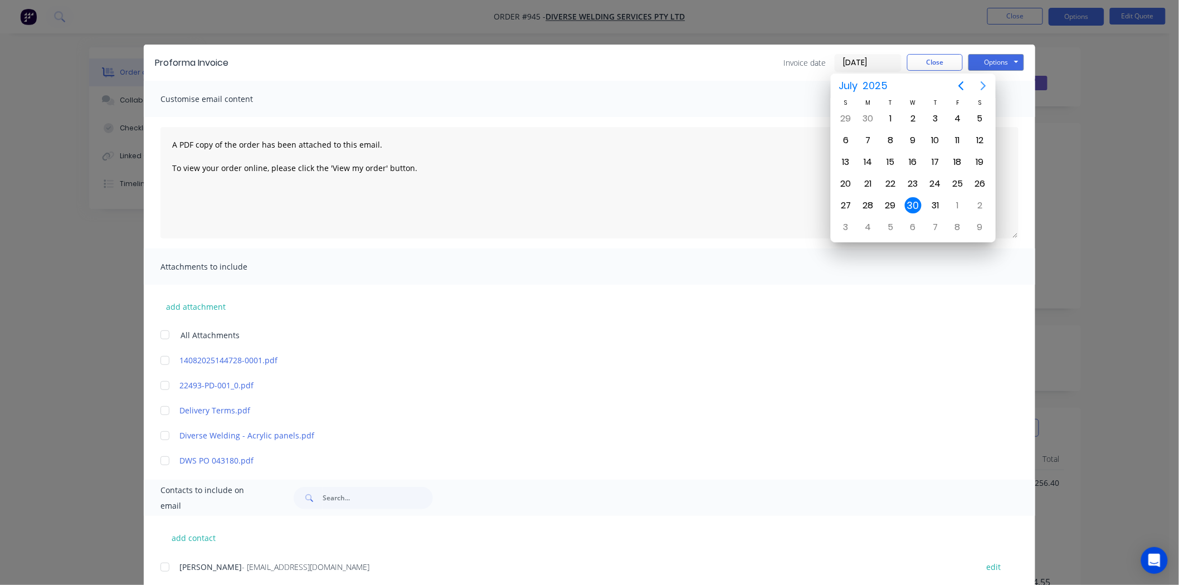
click at [983, 82] on icon "Next page" at bounding box center [983, 85] width 13 height 13
click at [864, 198] on div "25" at bounding box center [868, 205] width 17 height 17
type input "[DATE]"
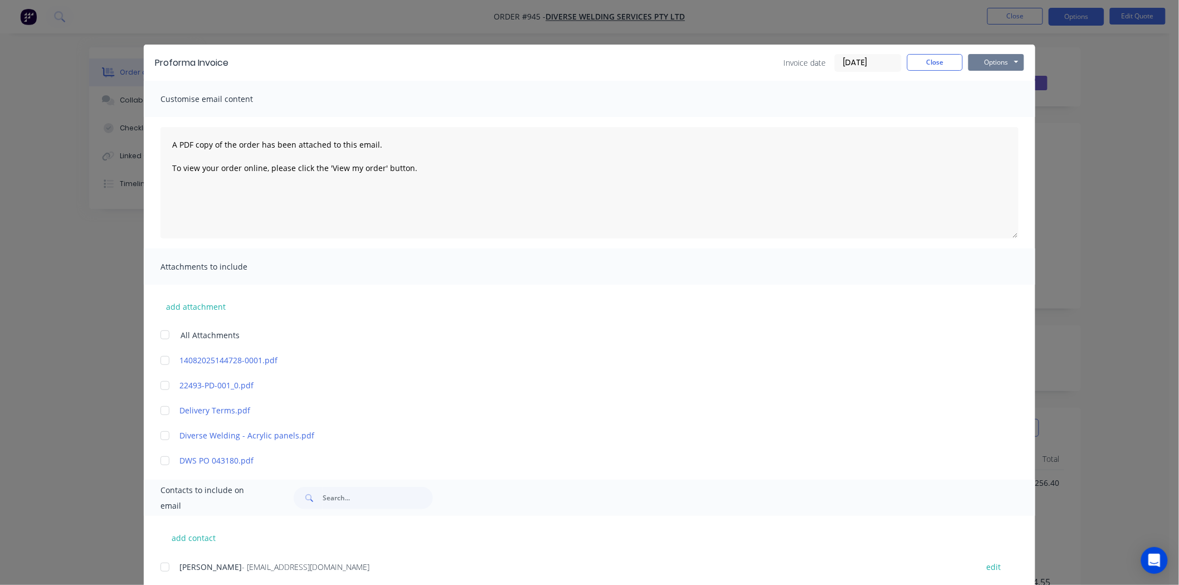
click at [986, 60] on button "Options" at bounding box center [996, 62] width 56 height 17
click at [991, 80] on button "Preview" at bounding box center [1003, 82] width 71 height 18
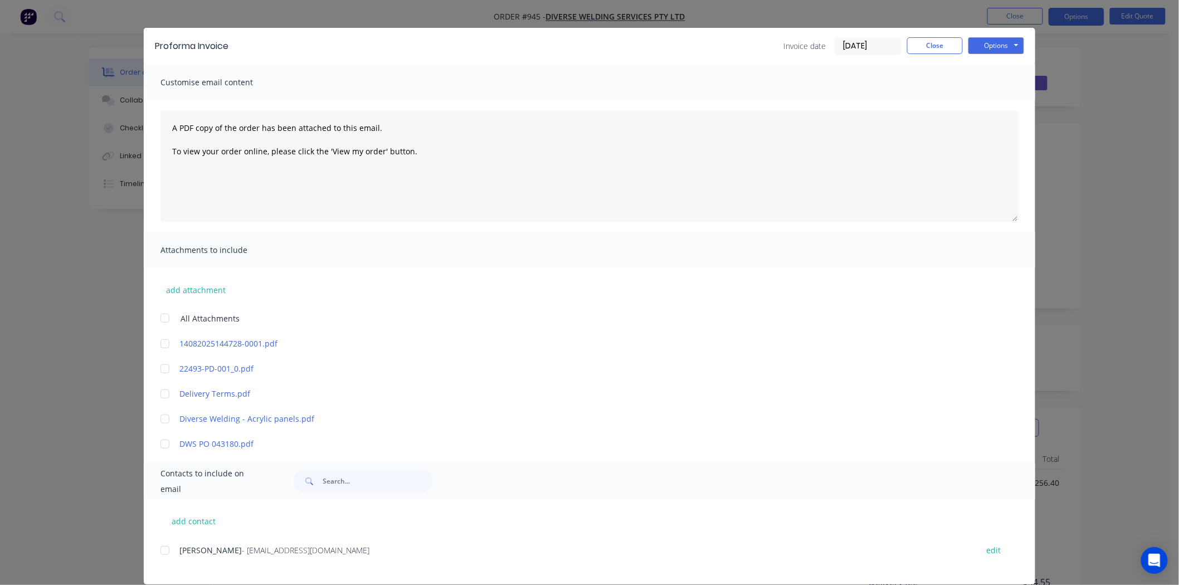
scroll to position [31, 0]
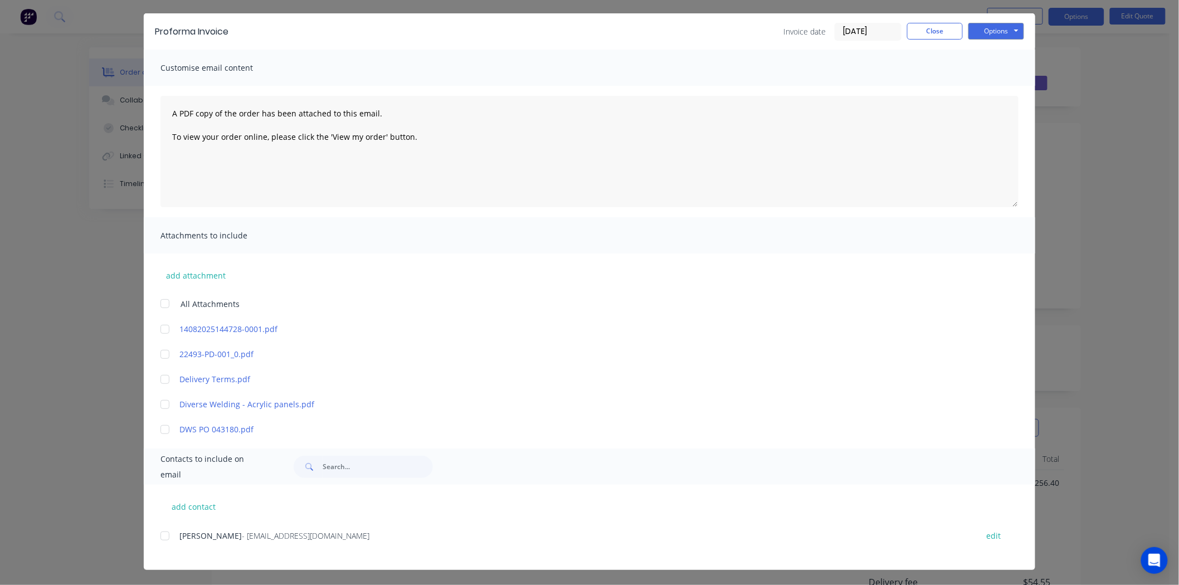
click at [159, 535] on div at bounding box center [165, 536] width 22 height 22
click at [989, 32] on button "Options" at bounding box center [996, 31] width 56 height 17
click at [1006, 85] on button "Email" at bounding box center [1003, 88] width 71 height 18
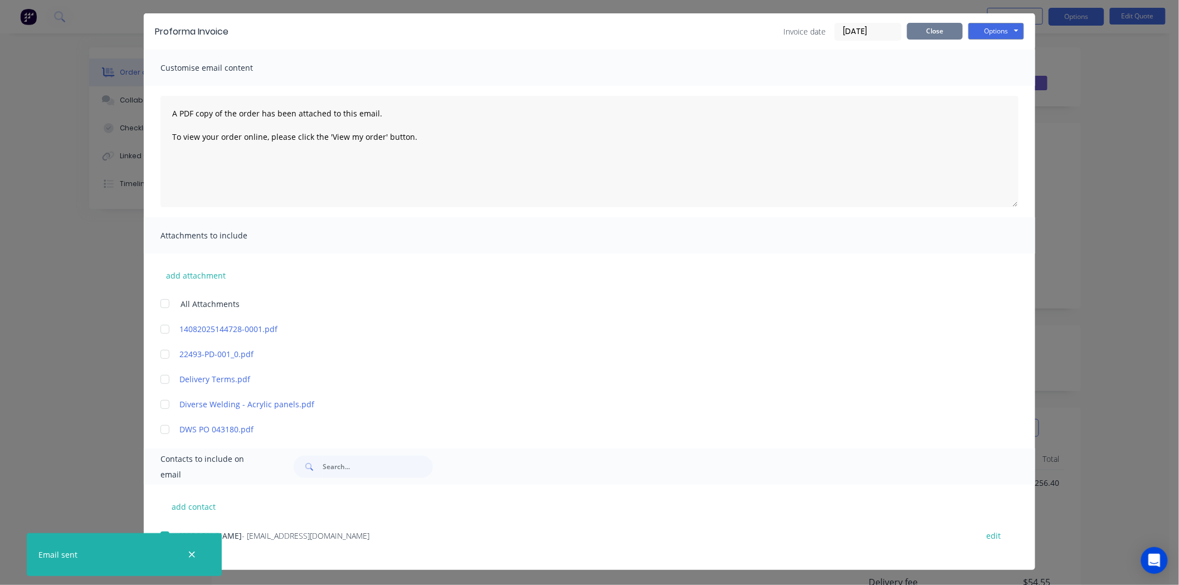
click at [938, 28] on button "Close" at bounding box center [935, 31] width 56 height 17
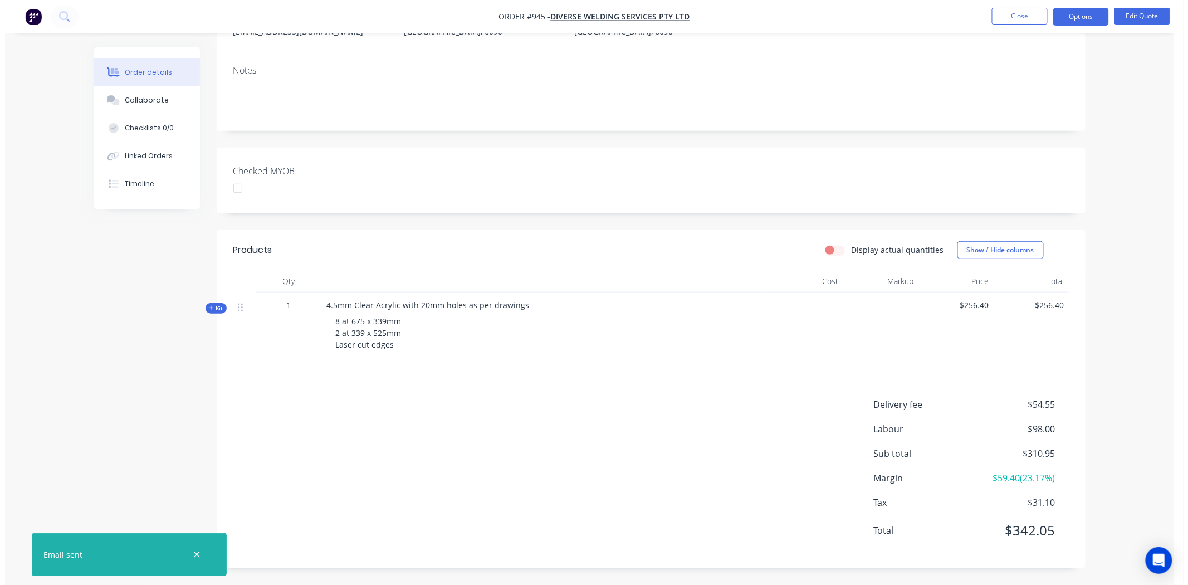
scroll to position [0, 0]
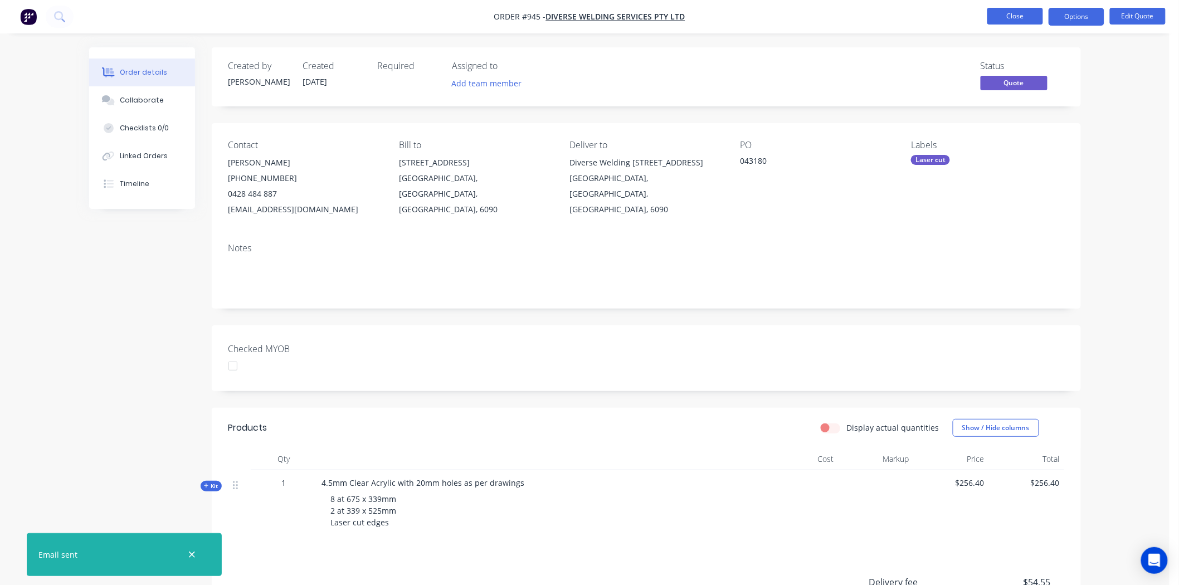
click at [1021, 17] on button "Close" at bounding box center [1015, 16] width 56 height 17
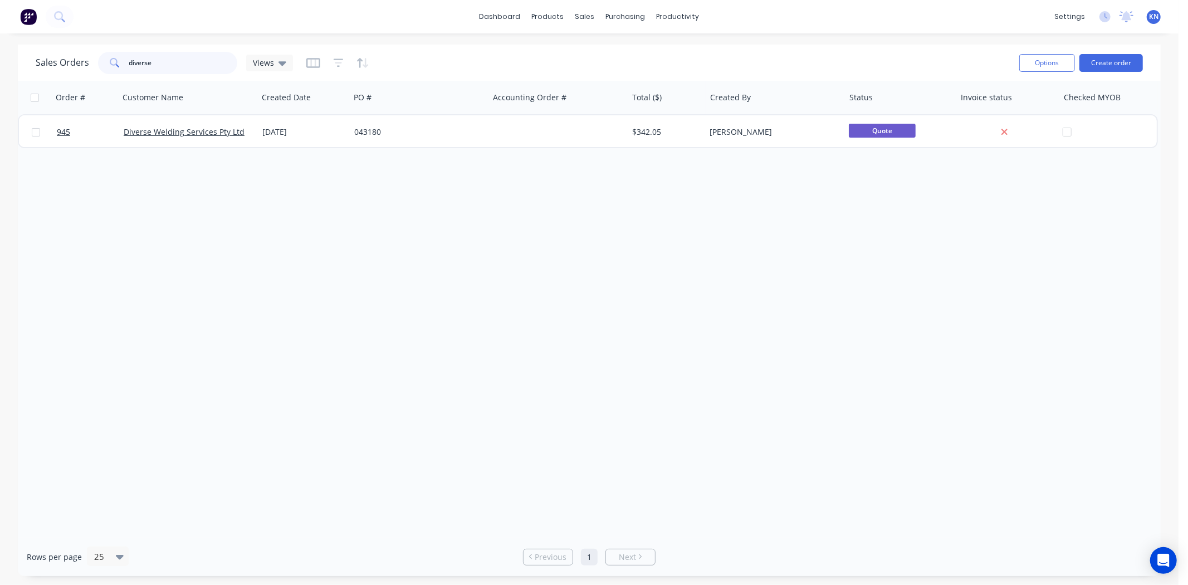
click at [188, 62] on input "diverse" at bounding box center [183, 63] width 109 height 22
type input "d"
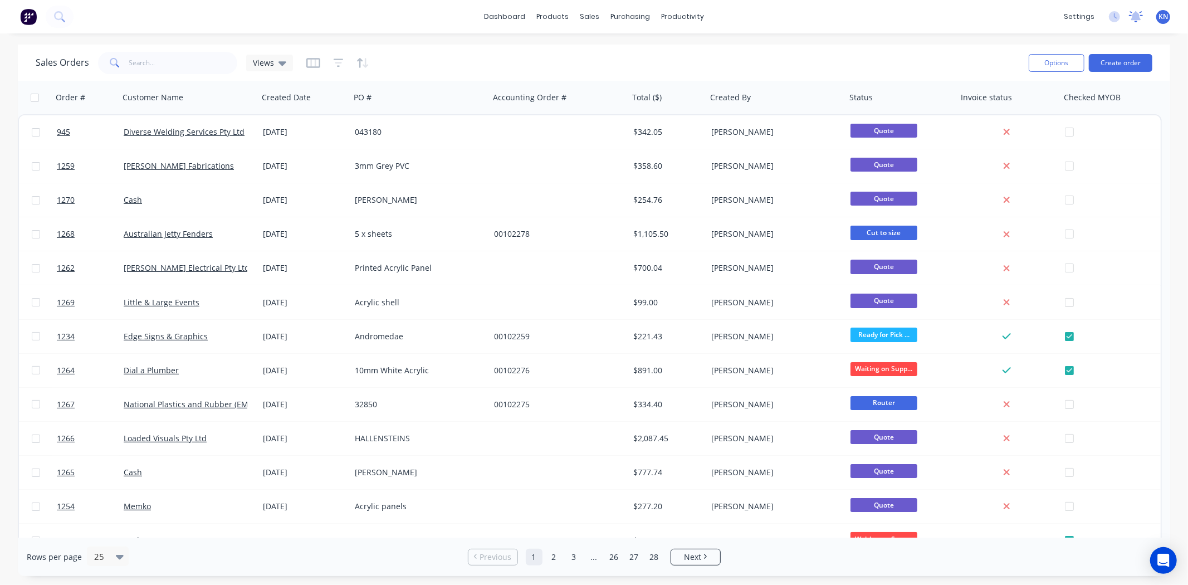
click at [1134, 17] on icon at bounding box center [1136, 15] width 10 height 9
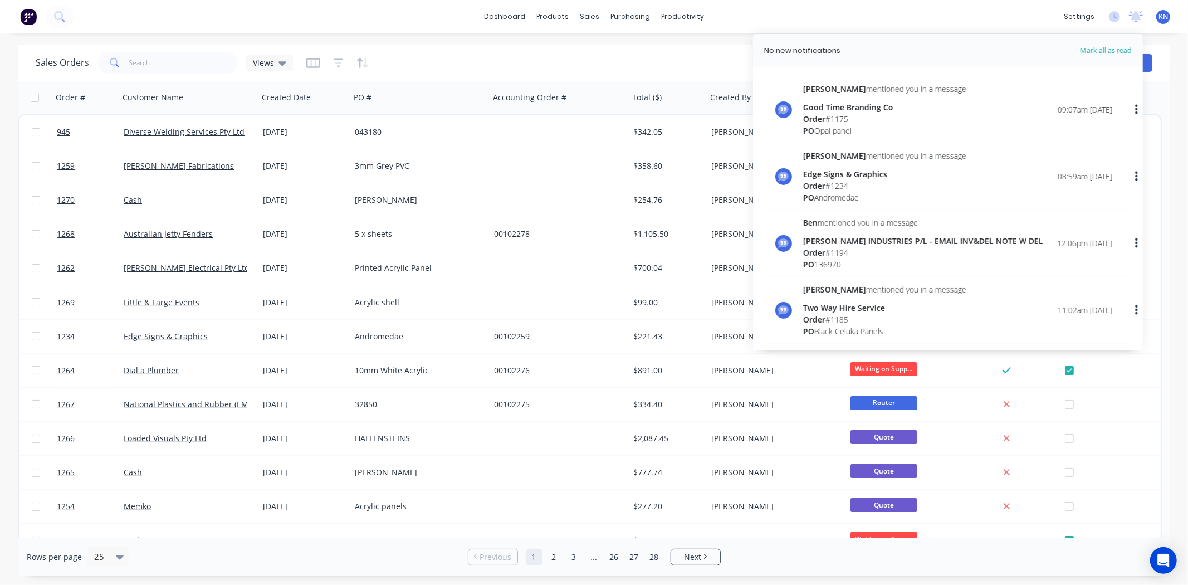
click at [924, 52] on div "No new notifications" at bounding box center [902, 50] width 276 height 11
click at [524, 61] on div "Sales Orders Views" at bounding box center [528, 62] width 984 height 27
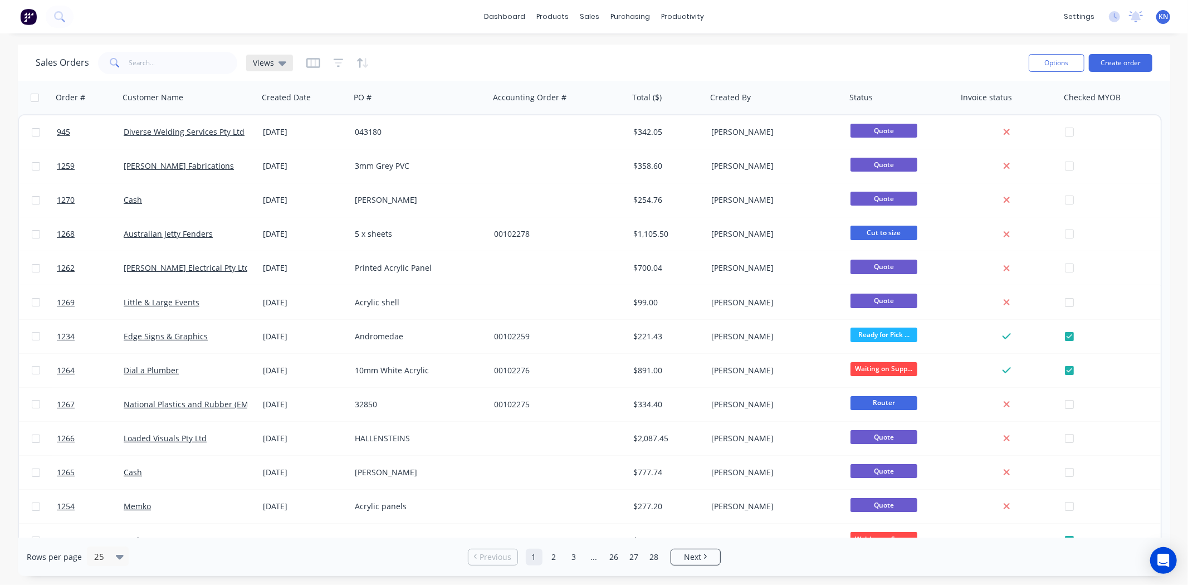
click at [281, 66] on icon at bounding box center [283, 63] width 8 height 12
click at [290, 245] on button "Ready to Archive" at bounding box center [313, 246] width 127 height 13
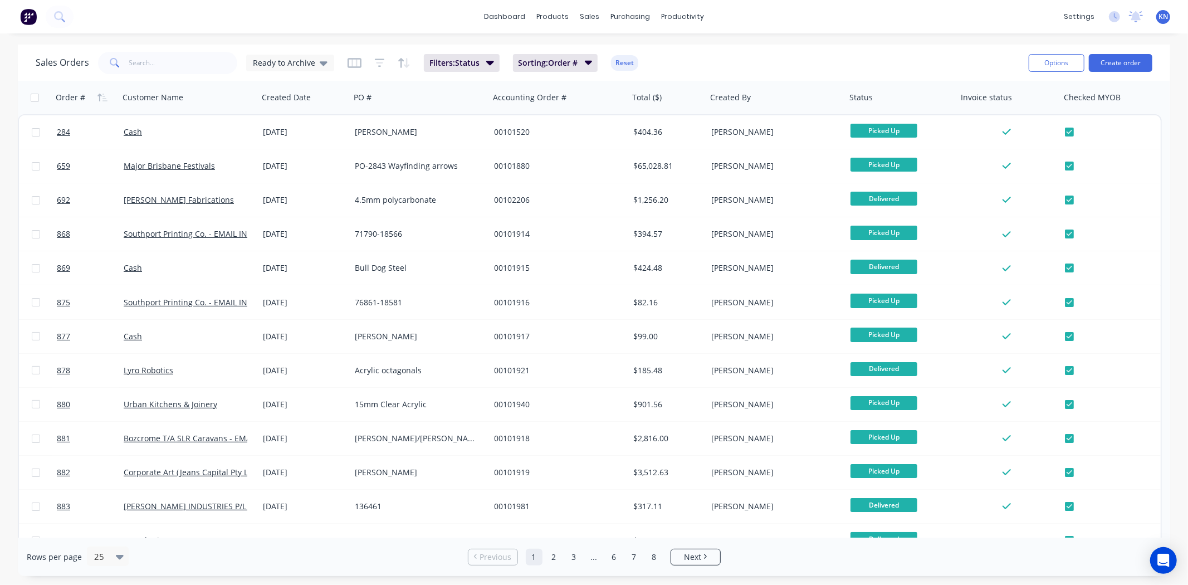
click at [33, 97] on input "checkbox" at bounding box center [35, 98] width 8 height 8
checkbox input "true"
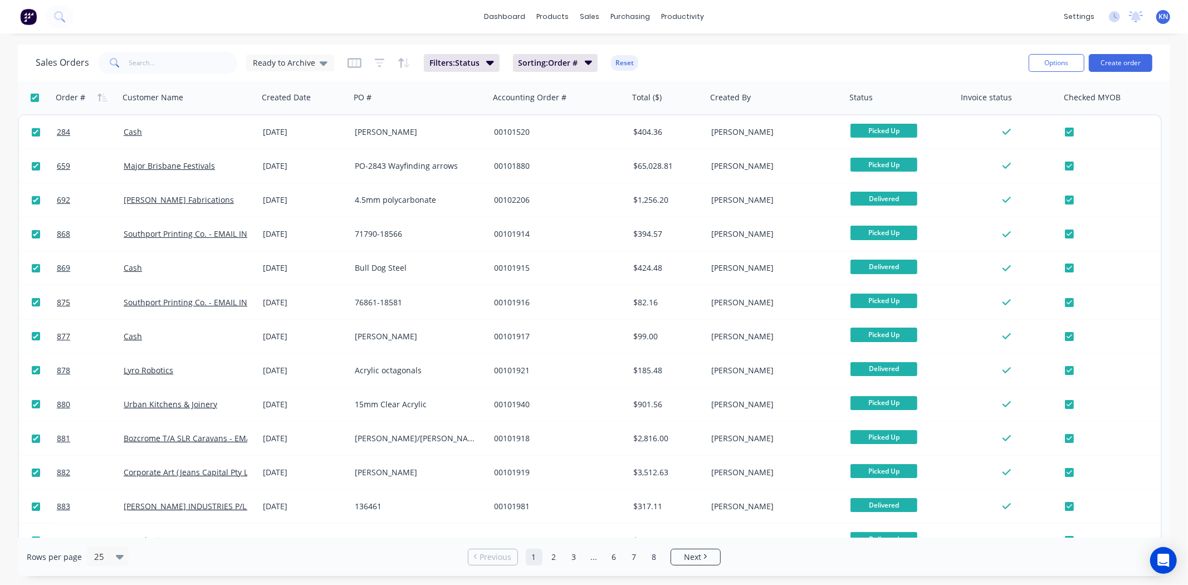
checkbox input "true"
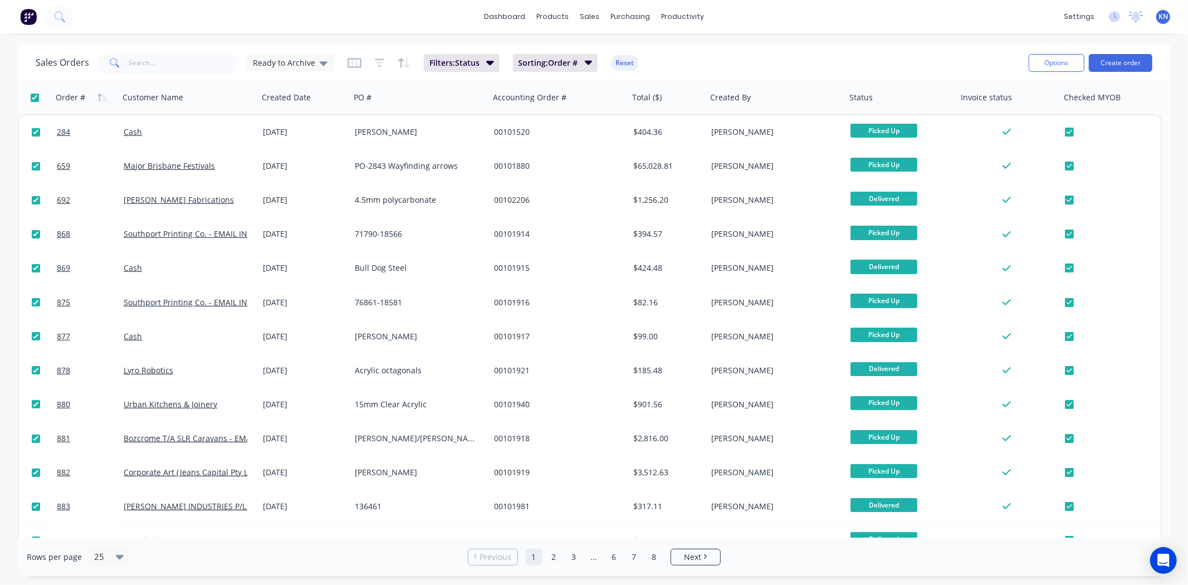
checkbox input "true"
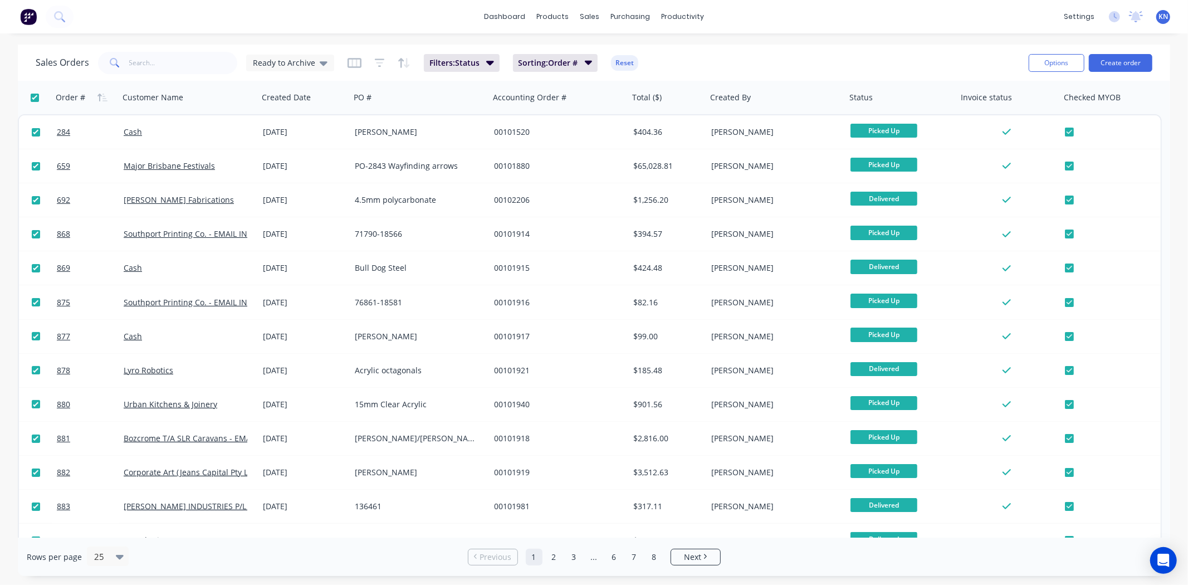
checkbox input "true"
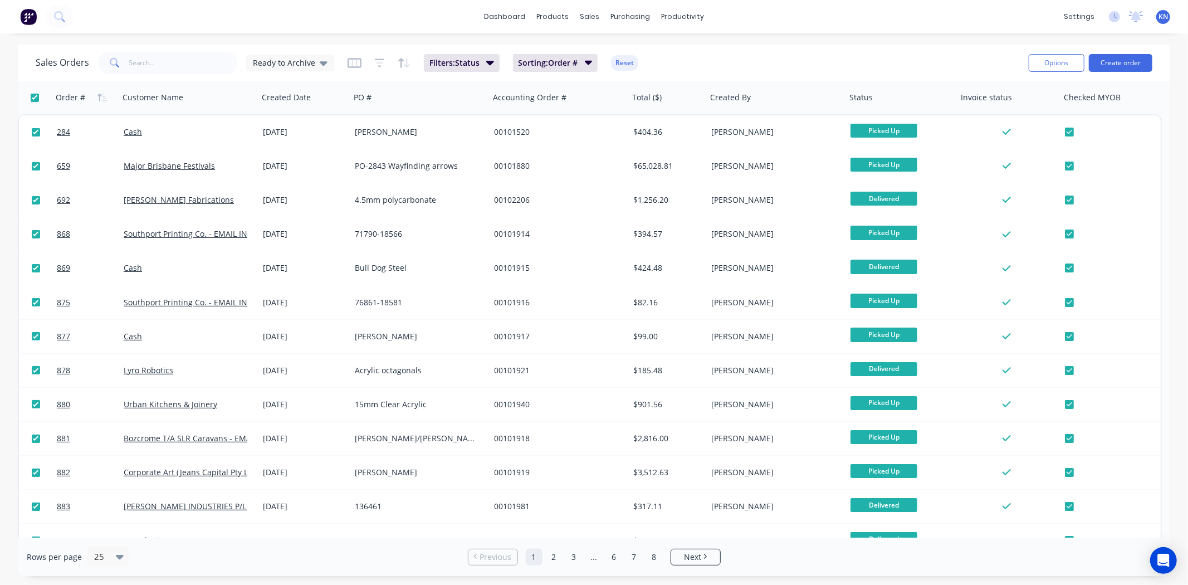
checkbox input "true"
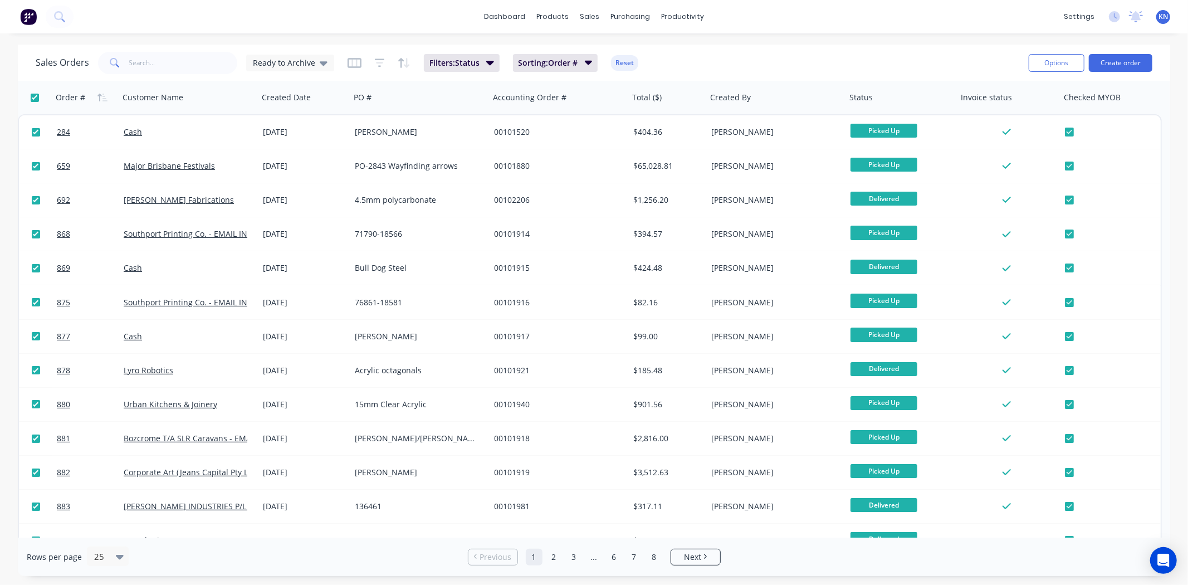
checkbox input "true"
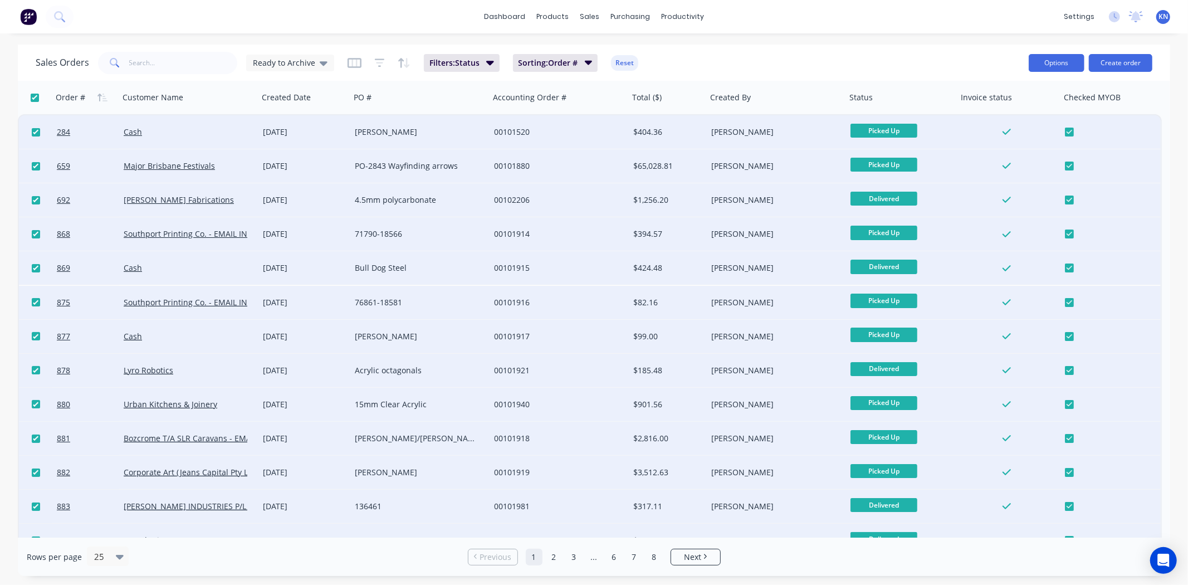
click at [1064, 68] on button "Options" at bounding box center [1057, 63] width 56 height 18
click at [1004, 110] on div "Archive" at bounding box center [1023, 113] width 103 height 16
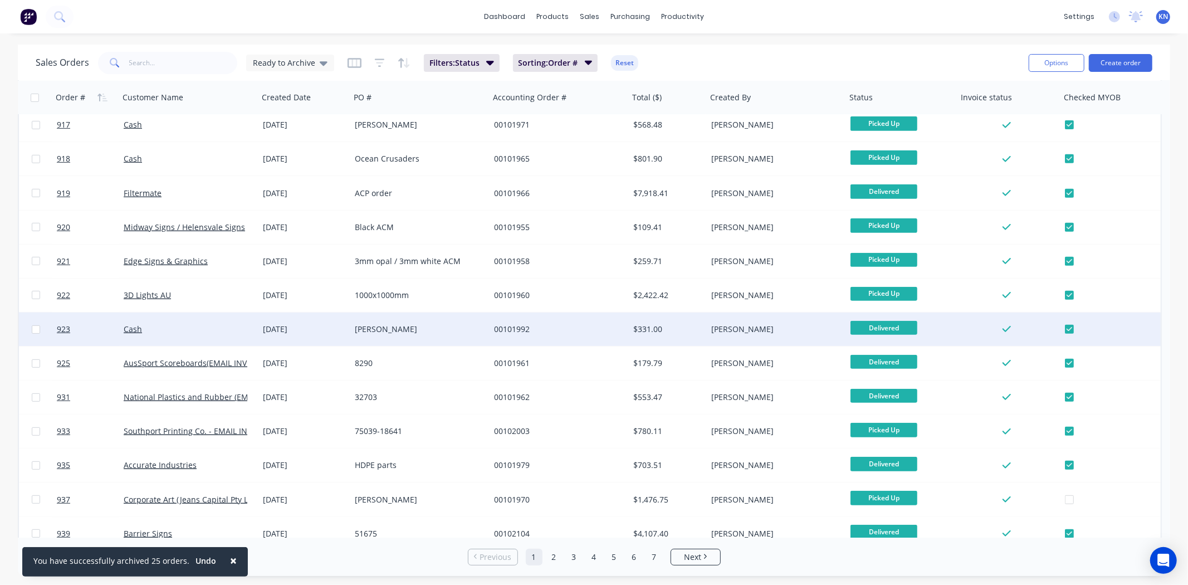
scroll to position [427, 0]
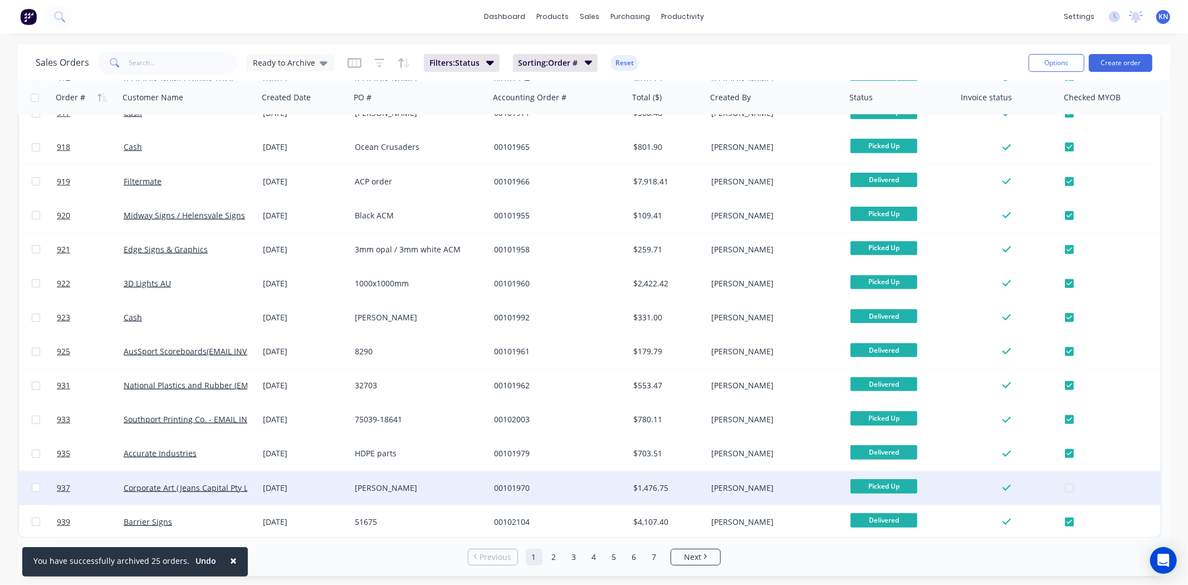
click at [1067, 487] on div at bounding box center [1114, 487] width 99 height 33
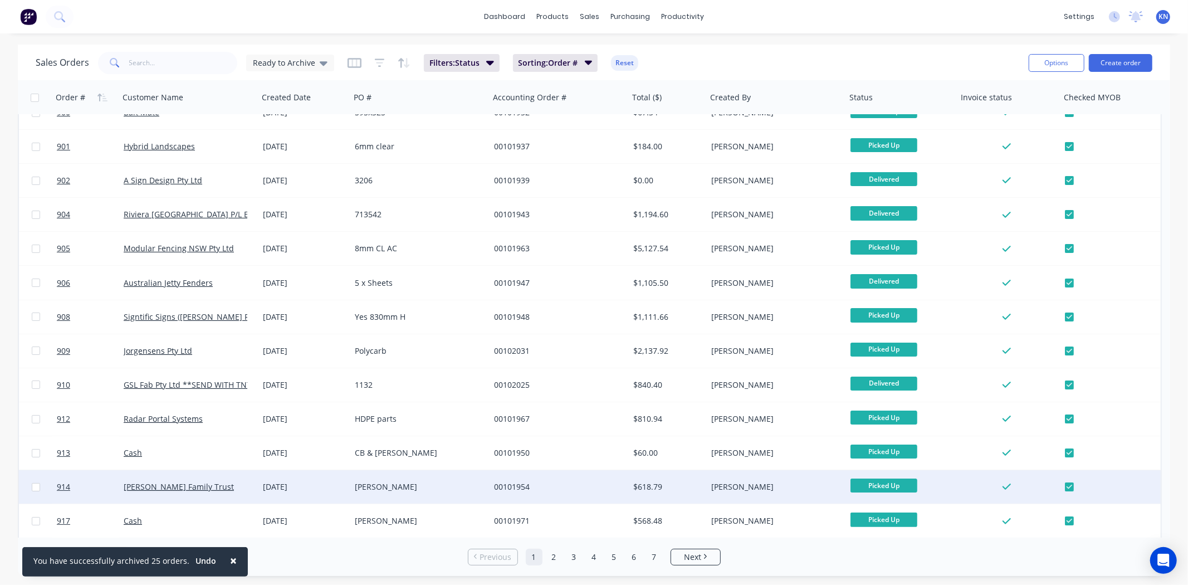
scroll to position [0, 0]
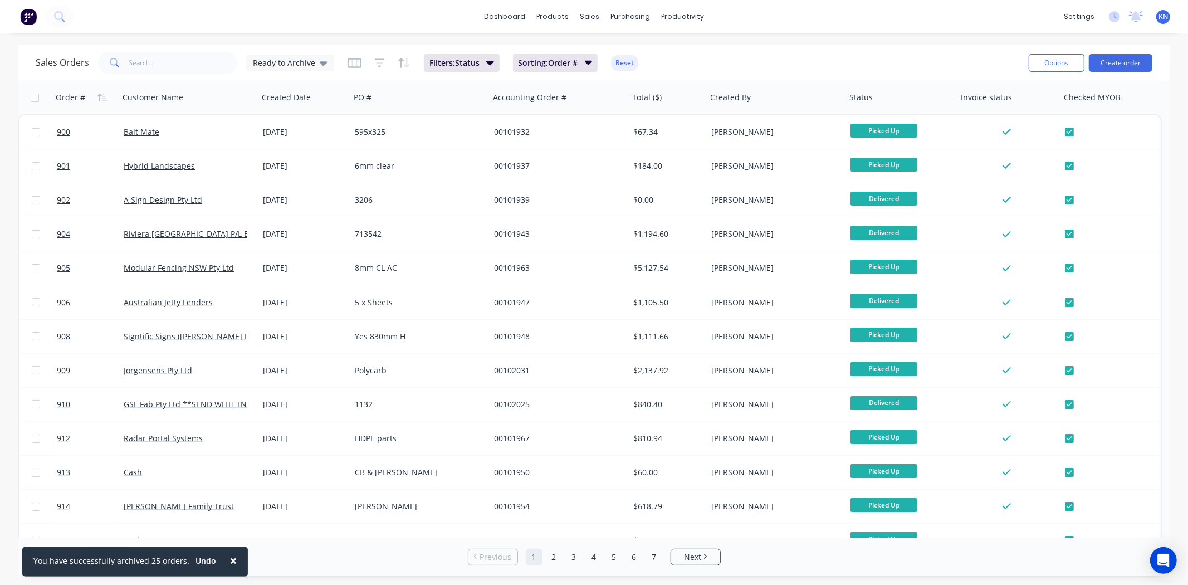
click at [35, 99] on input "checkbox" at bounding box center [35, 98] width 8 height 8
checkbox input "true"
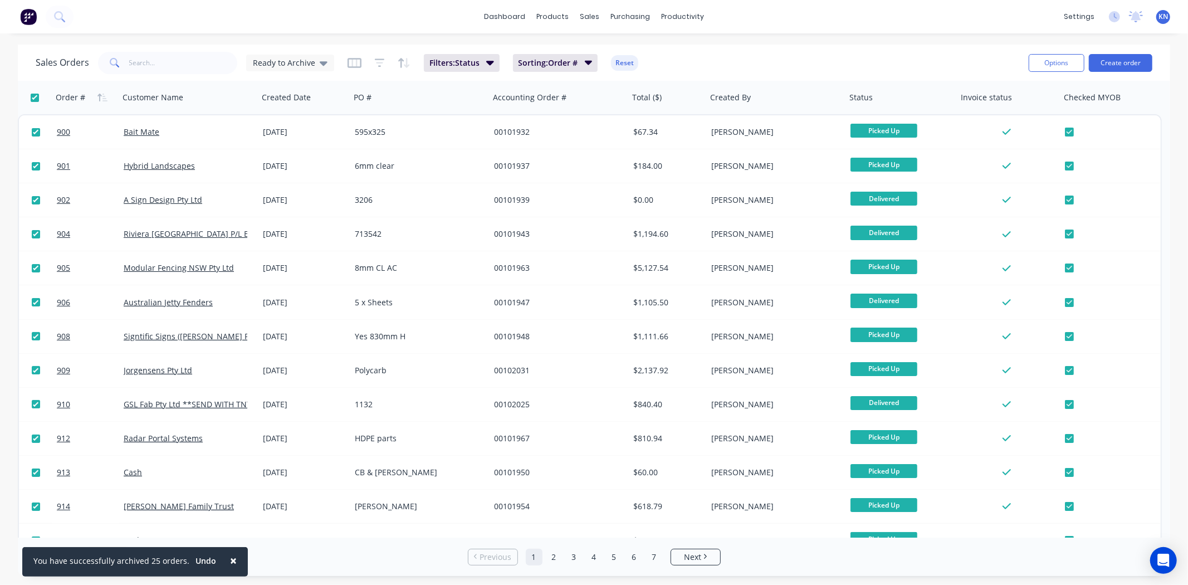
checkbox input "true"
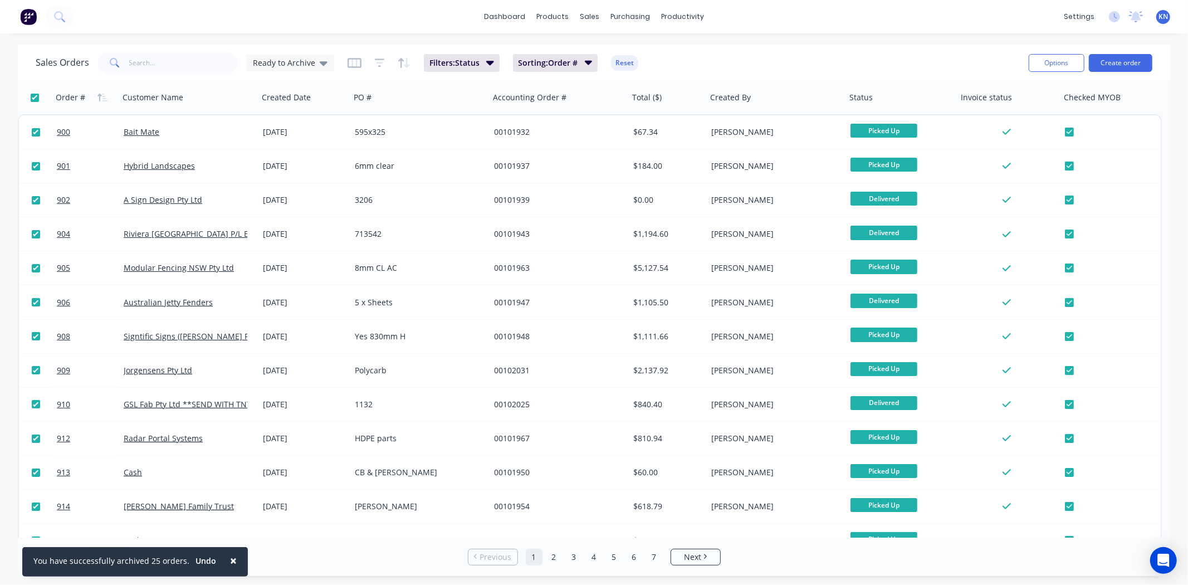
checkbox input "true"
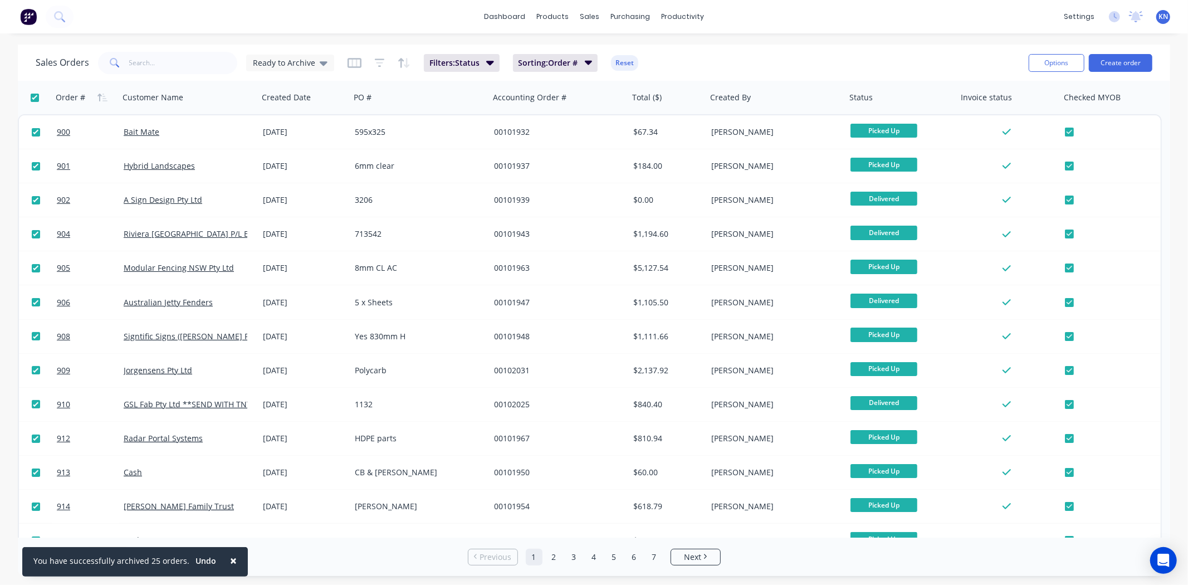
checkbox input "true"
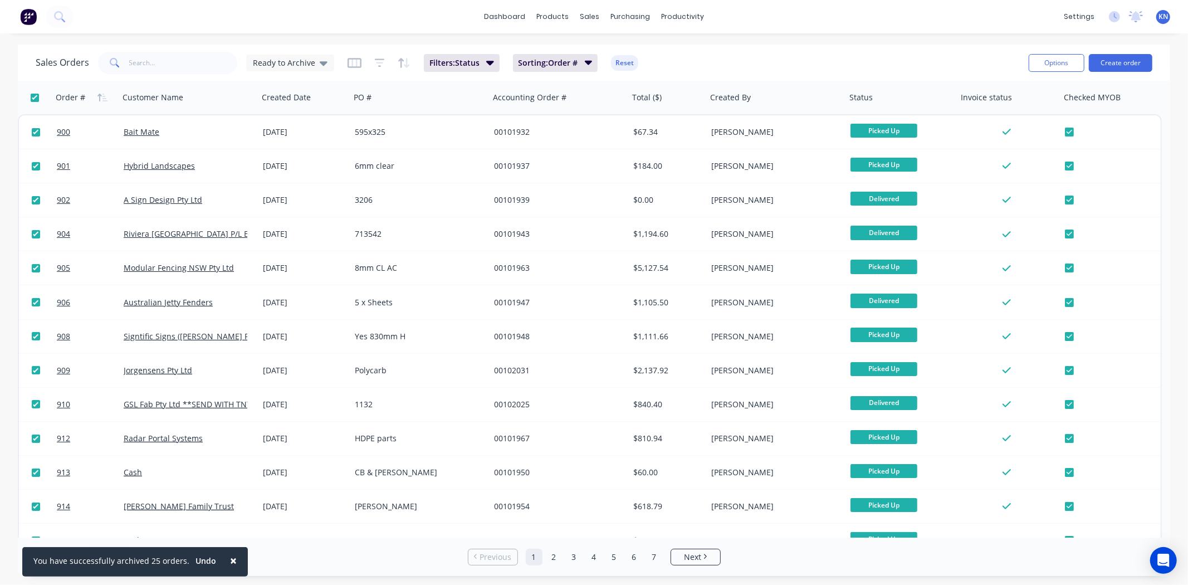
checkbox input "true"
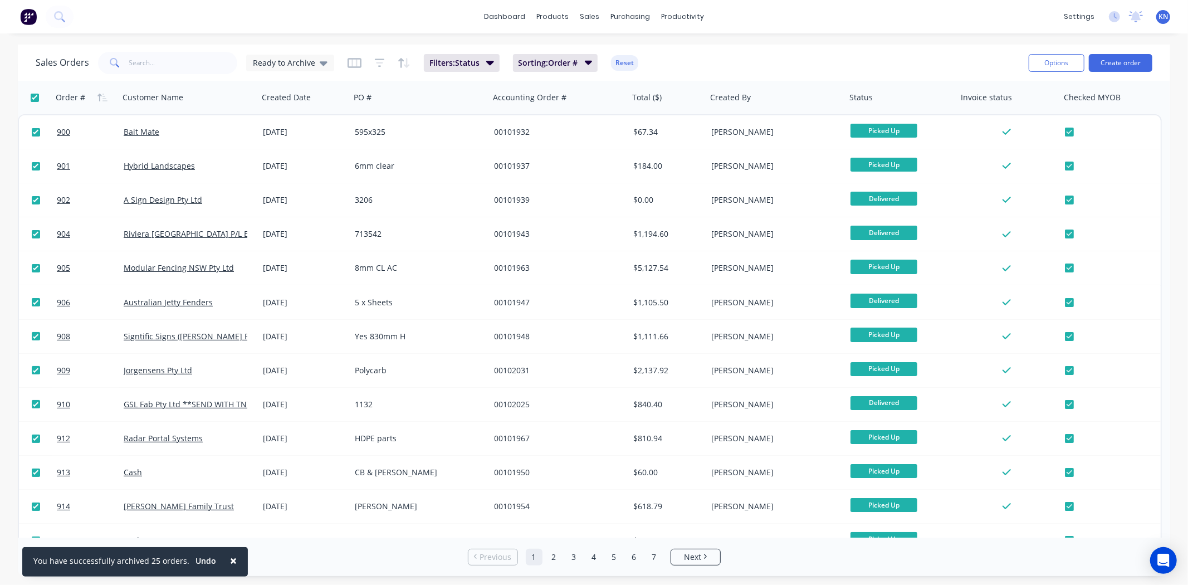
checkbox input "true"
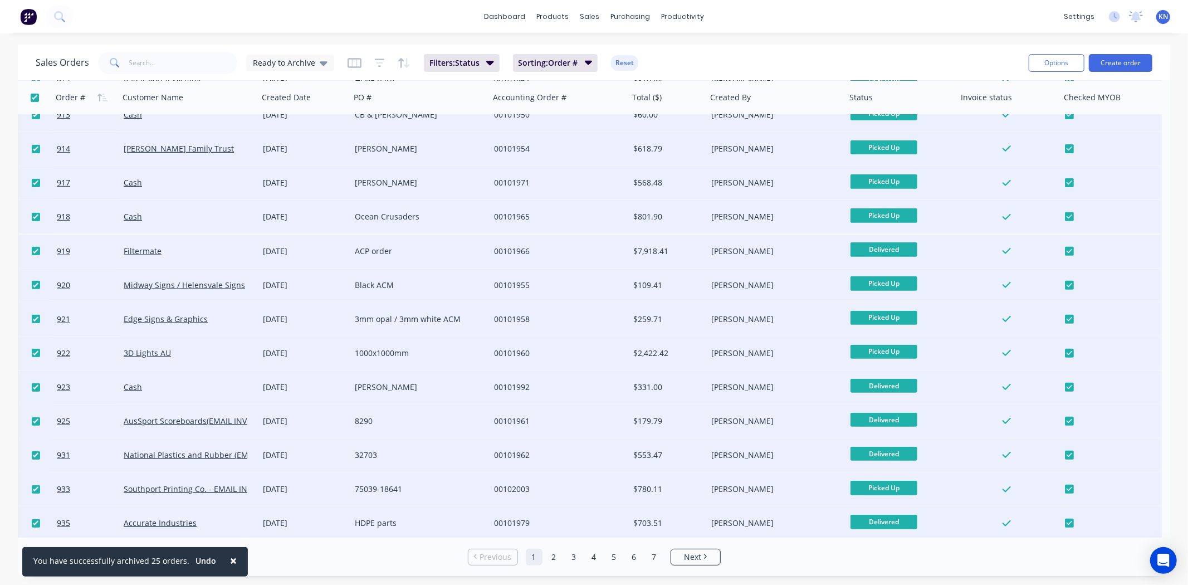
scroll to position [427, 0]
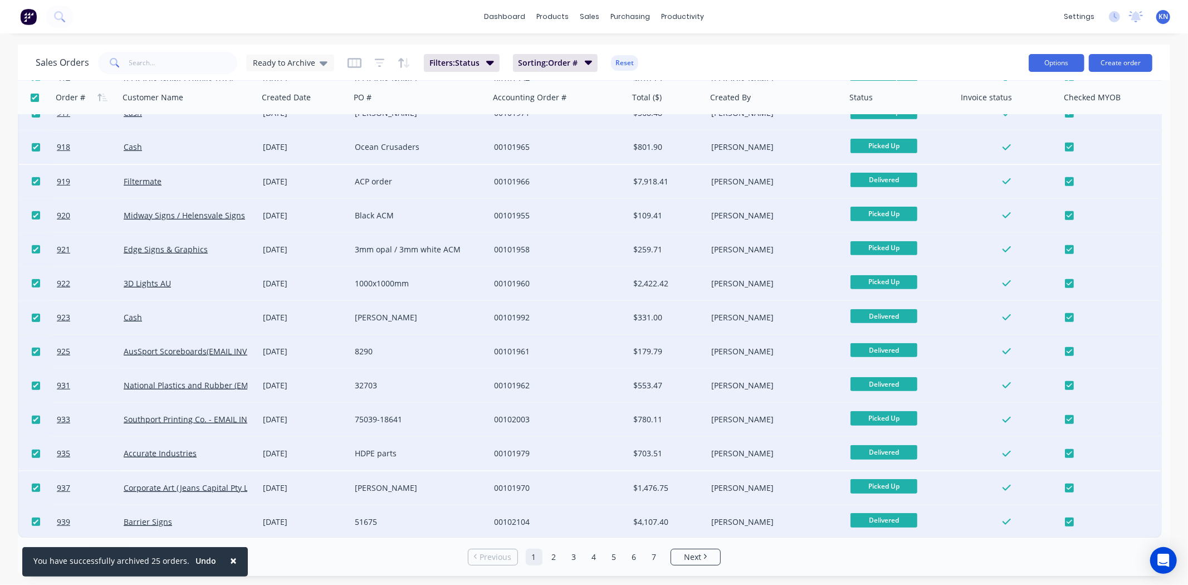
click at [1051, 64] on button "Options" at bounding box center [1057, 63] width 56 height 18
click at [1004, 111] on div "Archive" at bounding box center [1023, 113] width 103 height 16
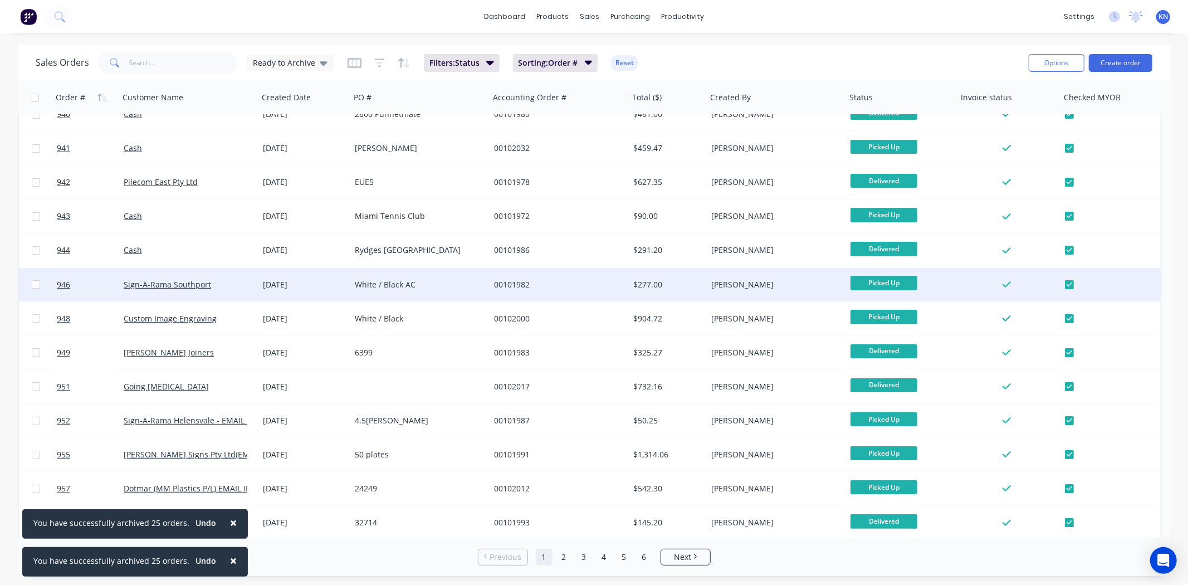
scroll to position [0, 0]
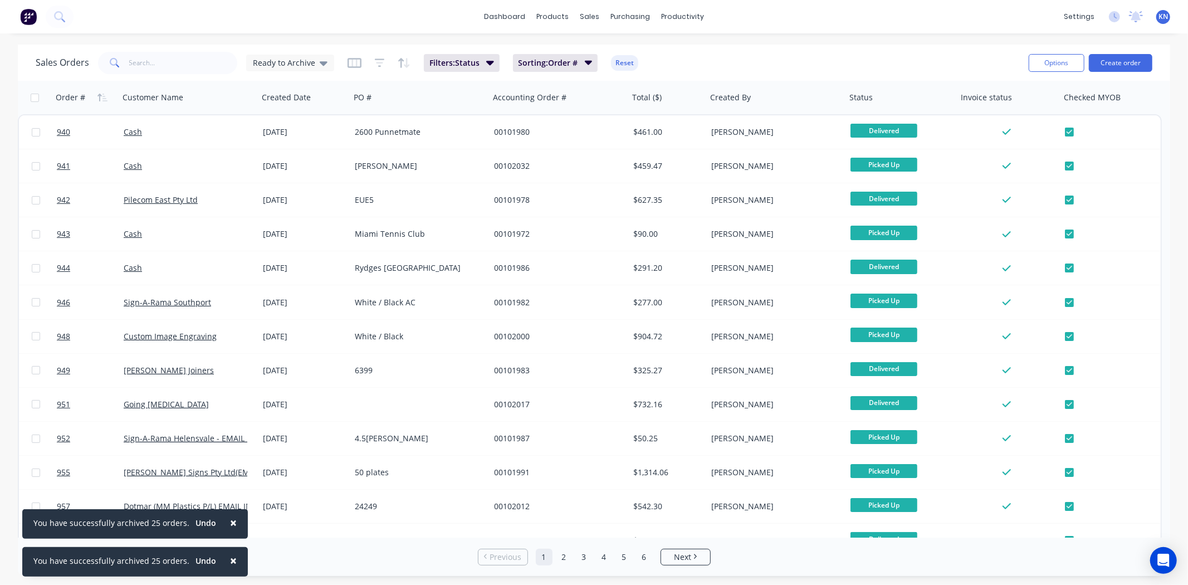
click at [230, 521] on span "×" at bounding box center [233, 523] width 7 height 16
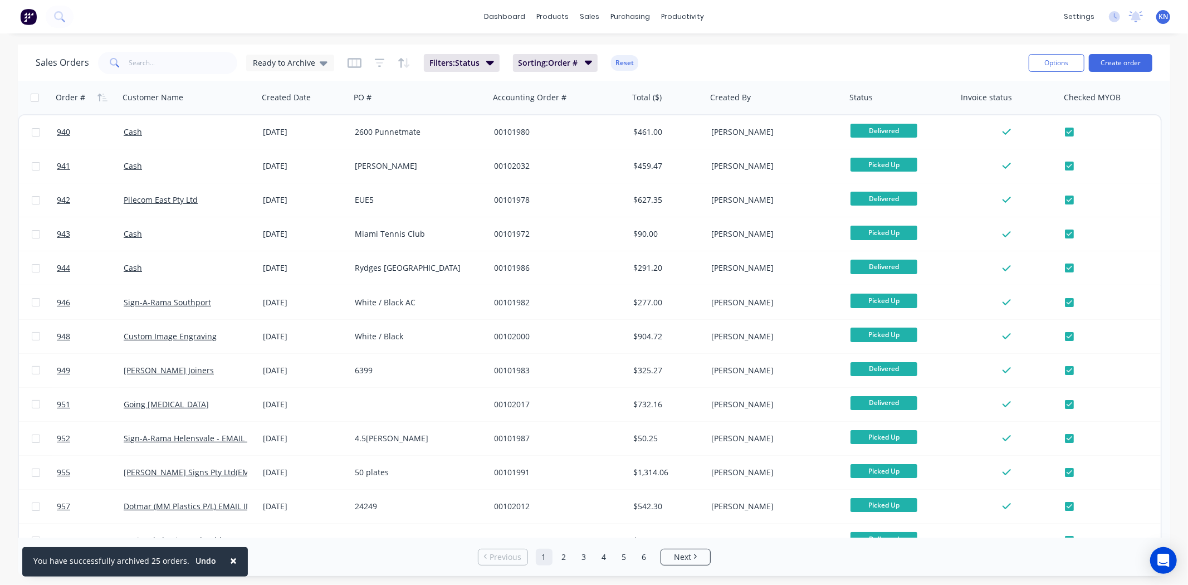
click at [230, 562] on span "×" at bounding box center [233, 561] width 7 height 16
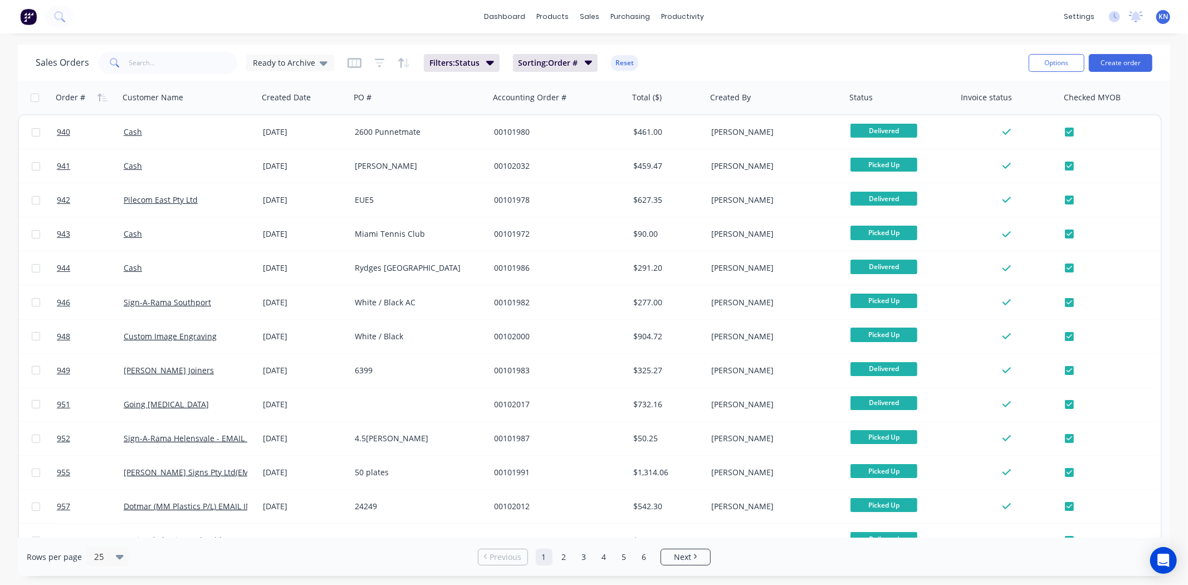
click at [35, 99] on input "checkbox" at bounding box center [35, 98] width 8 height 8
checkbox input "true"
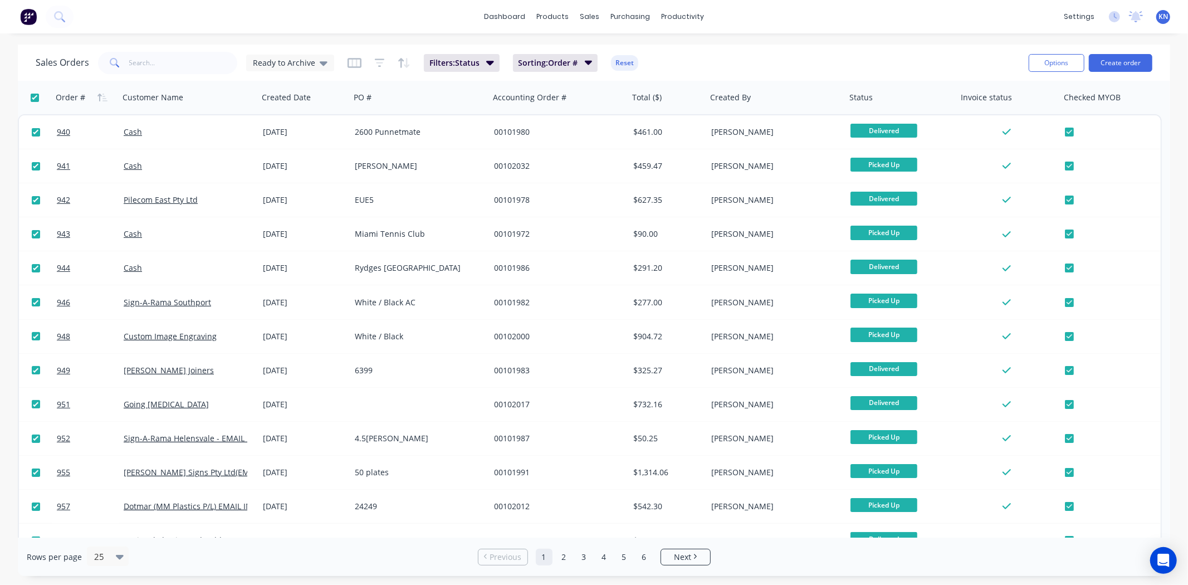
checkbox input "true"
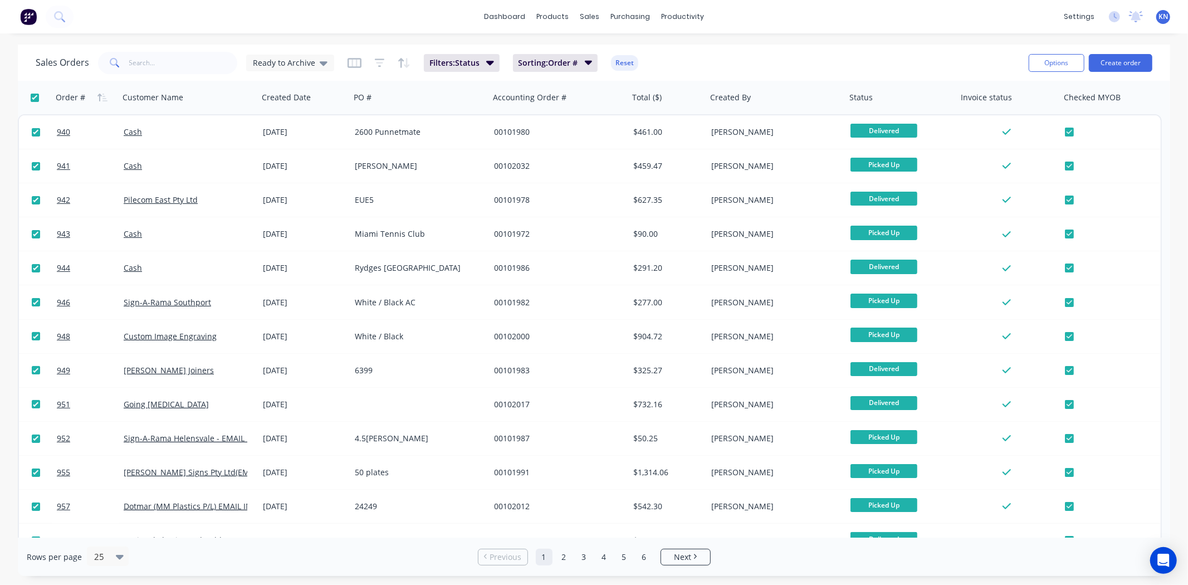
checkbox input "true"
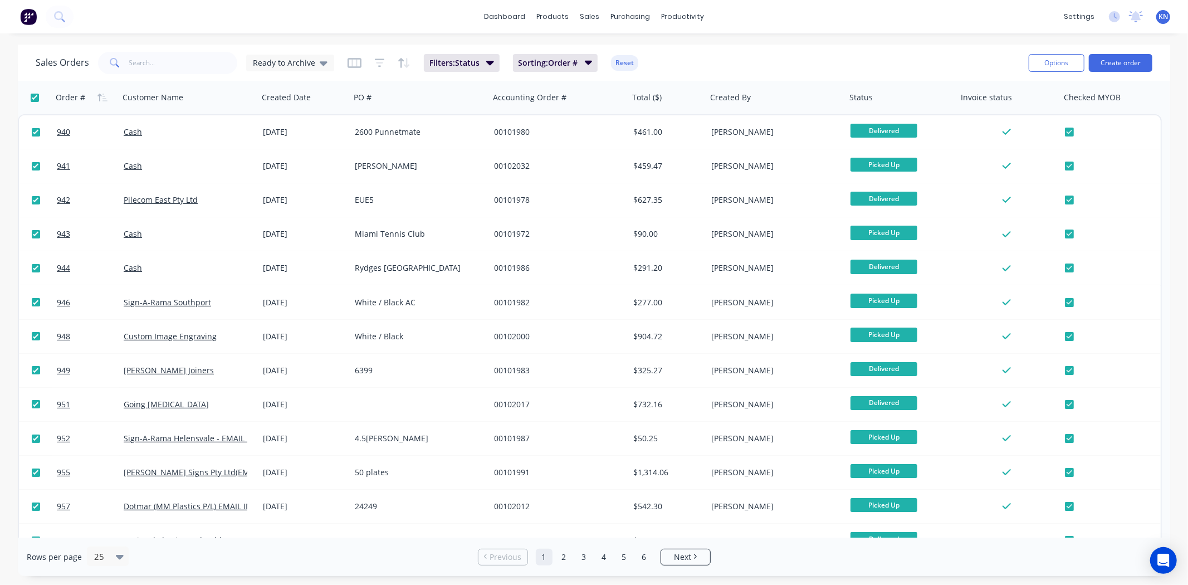
checkbox input "true"
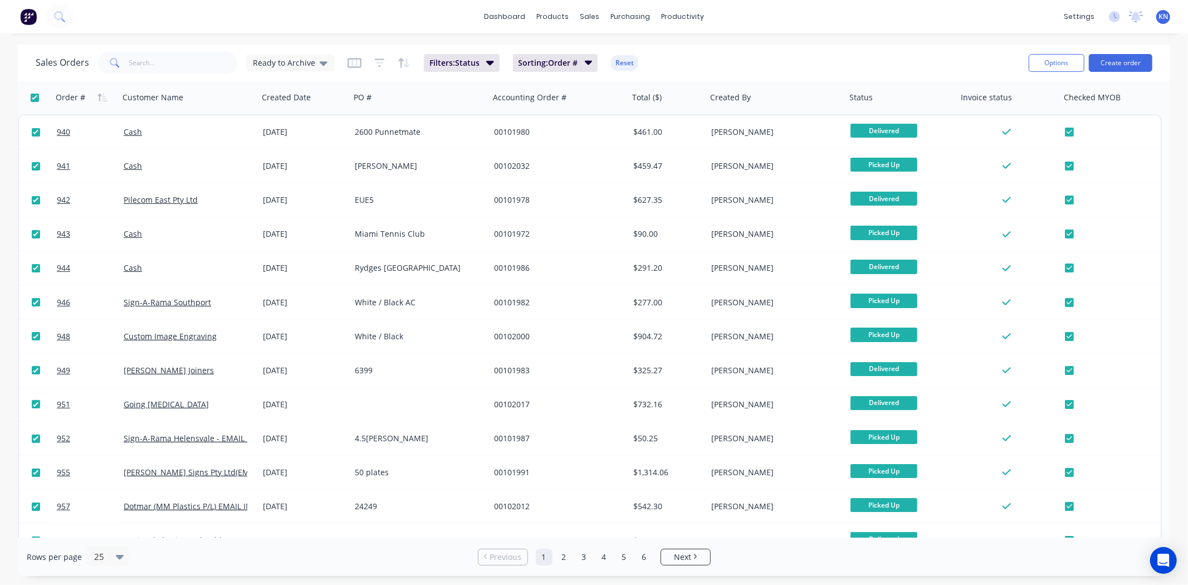
checkbox input "true"
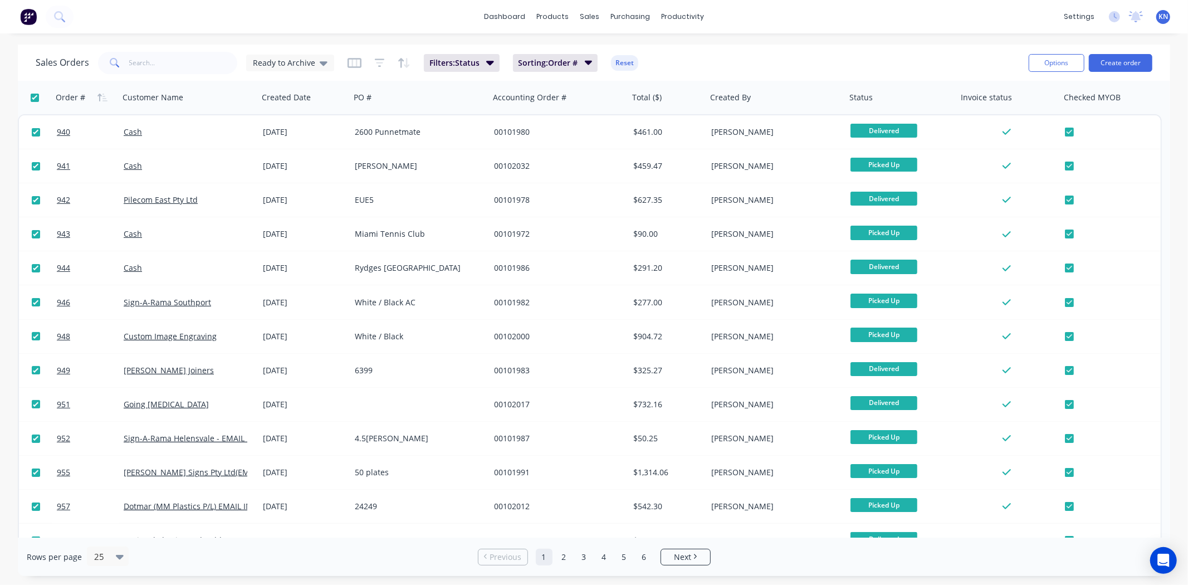
checkbox input "true"
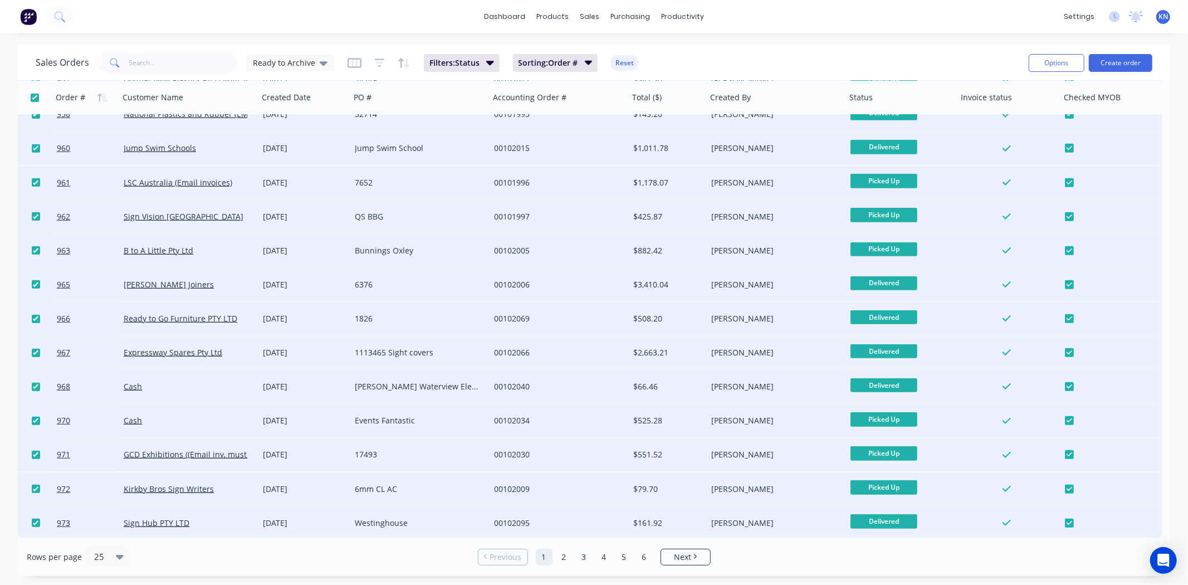
scroll to position [427, 0]
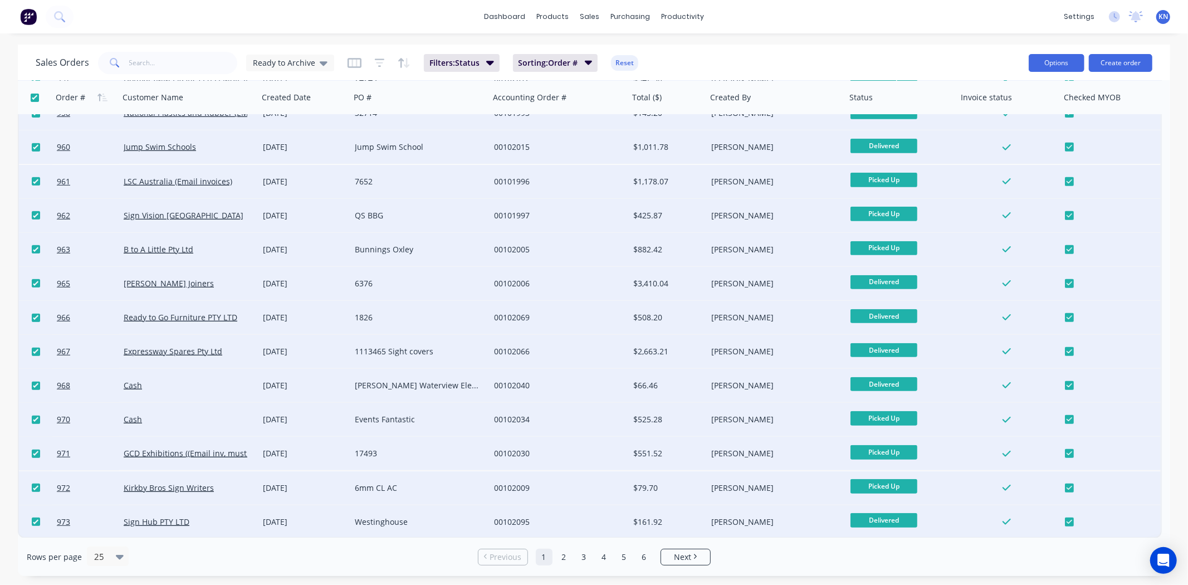
click at [1068, 57] on button "Options" at bounding box center [1057, 63] width 56 height 18
click at [1009, 114] on div "Archive" at bounding box center [1023, 113] width 103 height 16
checkbox input "false"
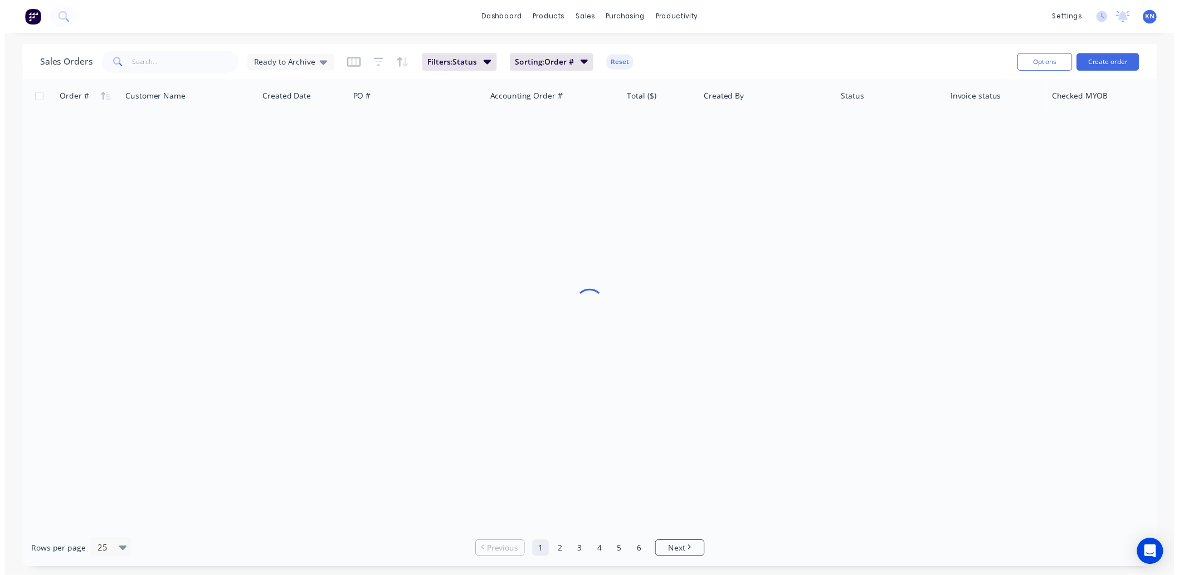
scroll to position [0, 0]
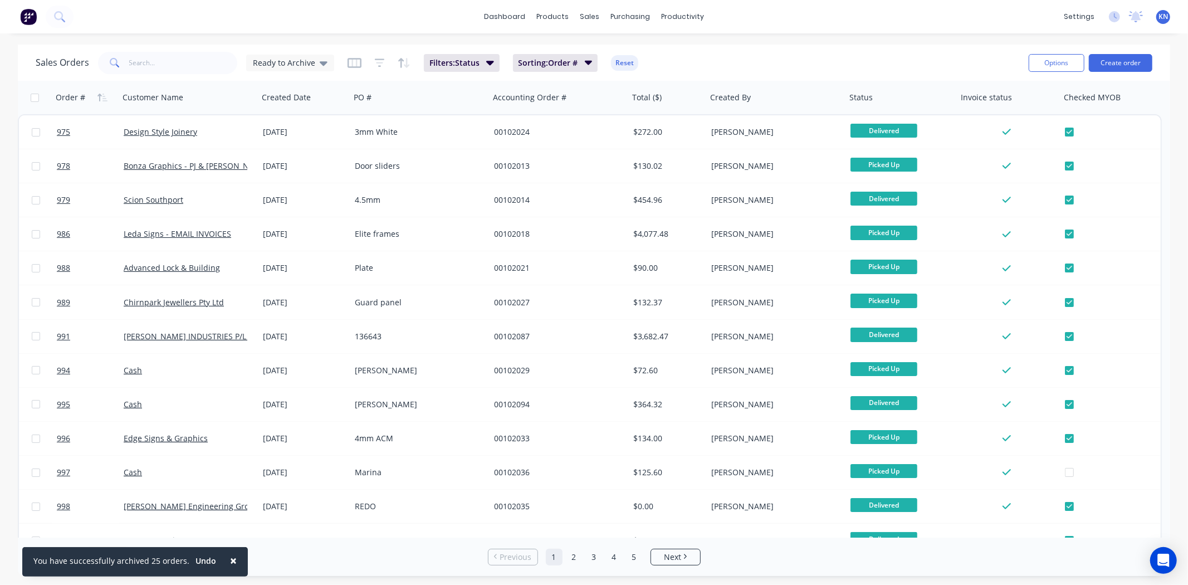
click at [230, 561] on span "×" at bounding box center [233, 561] width 7 height 16
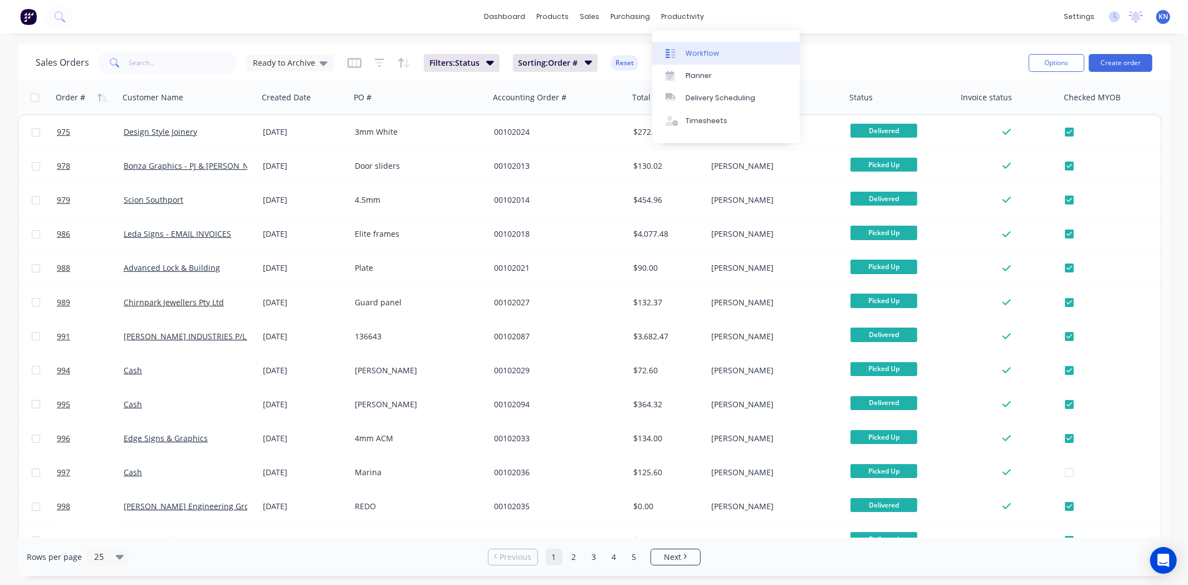
click at [703, 50] on div "Workflow" at bounding box center [702, 53] width 33 height 10
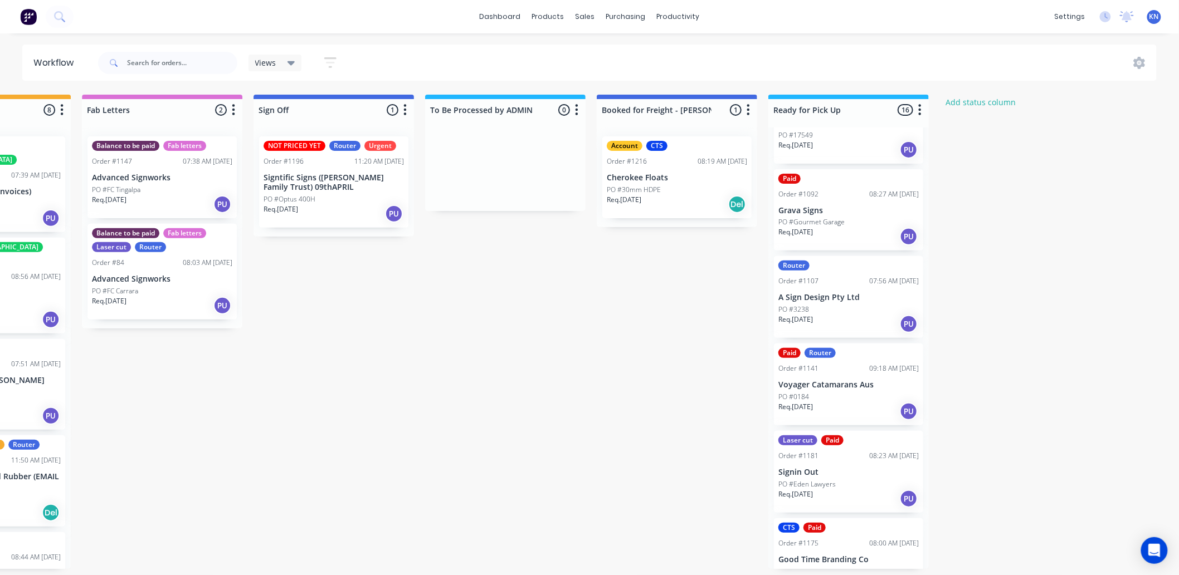
scroll to position [743, 0]
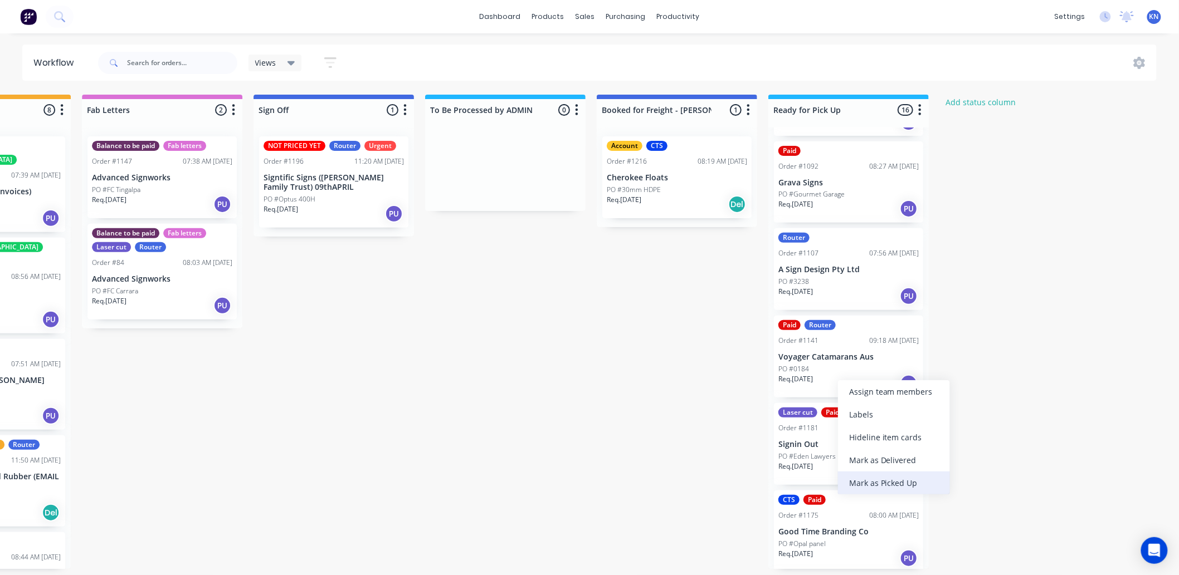
click at [909, 477] on div "Mark as Picked Up" at bounding box center [894, 483] width 112 height 23
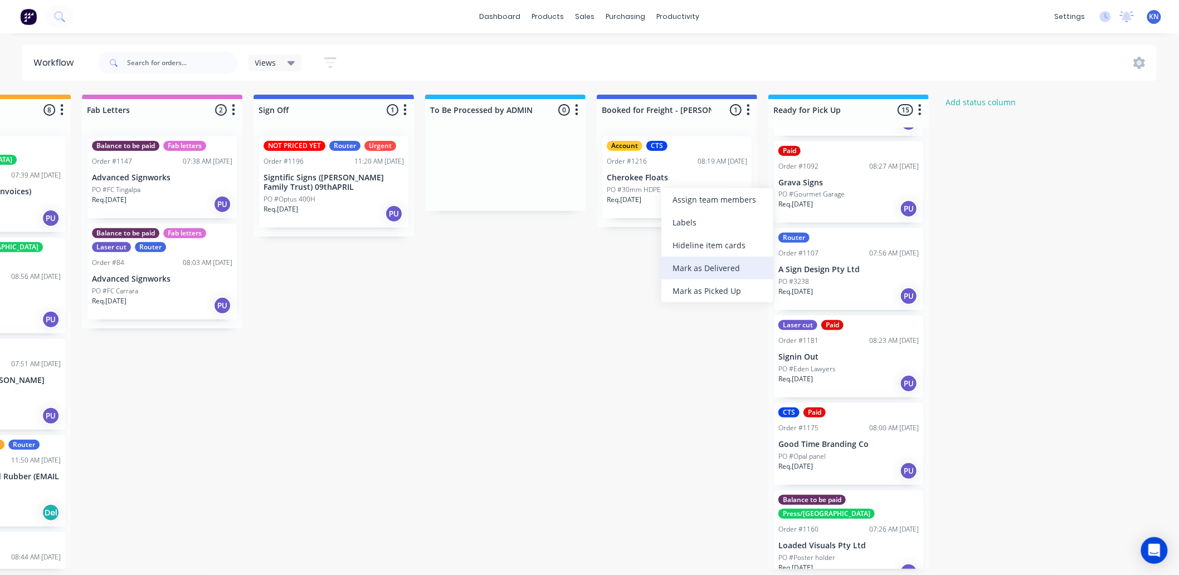
click at [716, 266] on div "Mark as Delivered" at bounding box center [717, 268] width 112 height 23
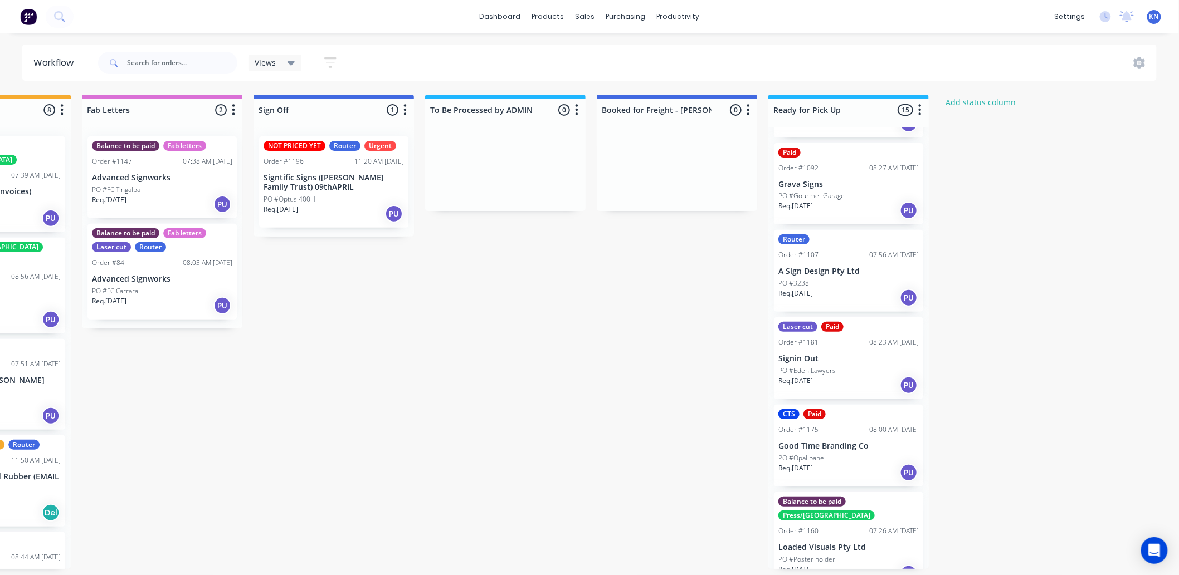
scroll to position [809, 0]
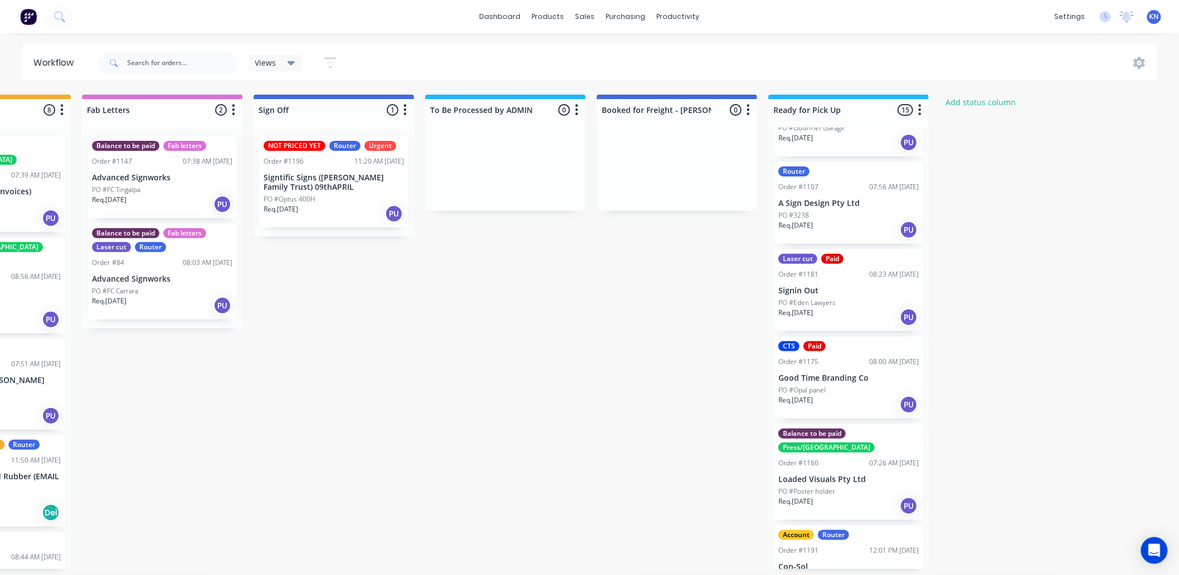
click at [817, 475] on p "Loaded Visuals Pty Ltd" at bounding box center [848, 479] width 140 height 9
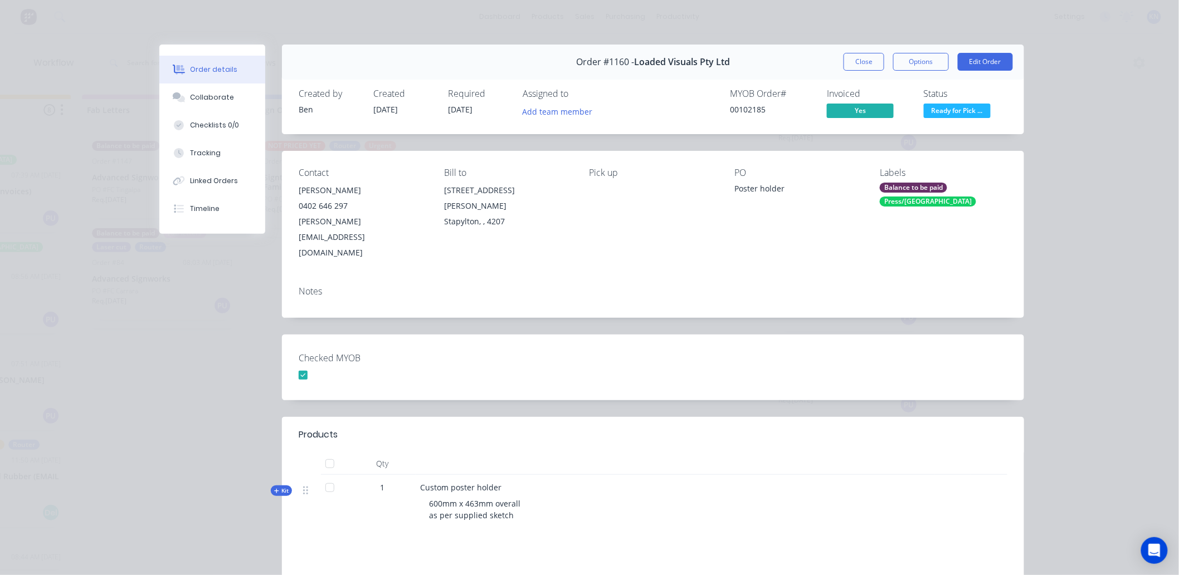
click at [888, 185] on div "Balance to be paid" at bounding box center [913, 188] width 67 height 10
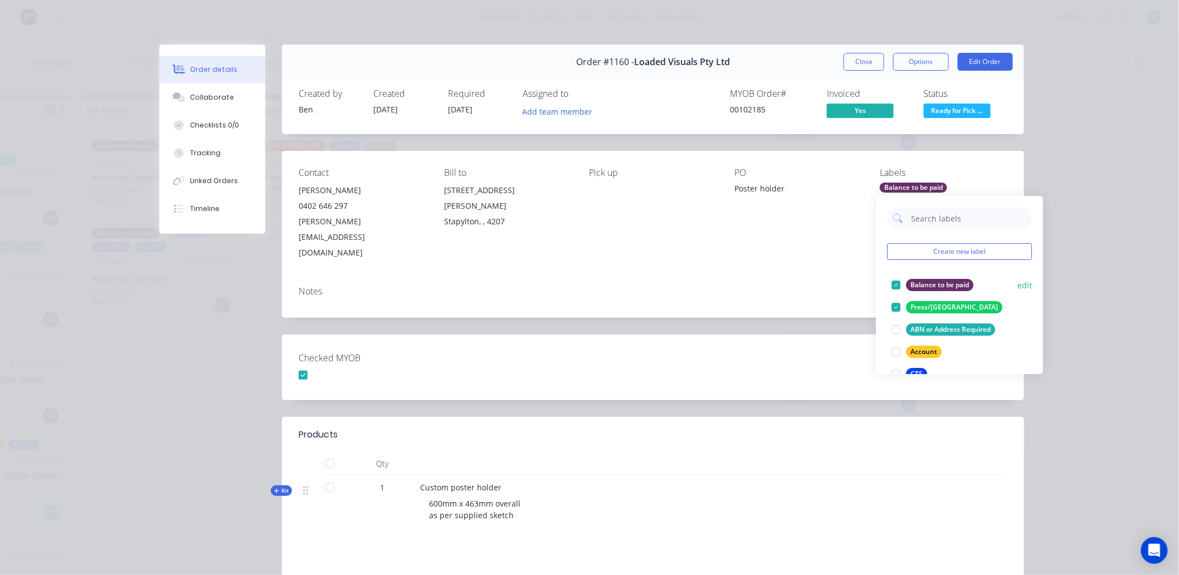
click at [896, 285] on div at bounding box center [896, 285] width 22 height 22
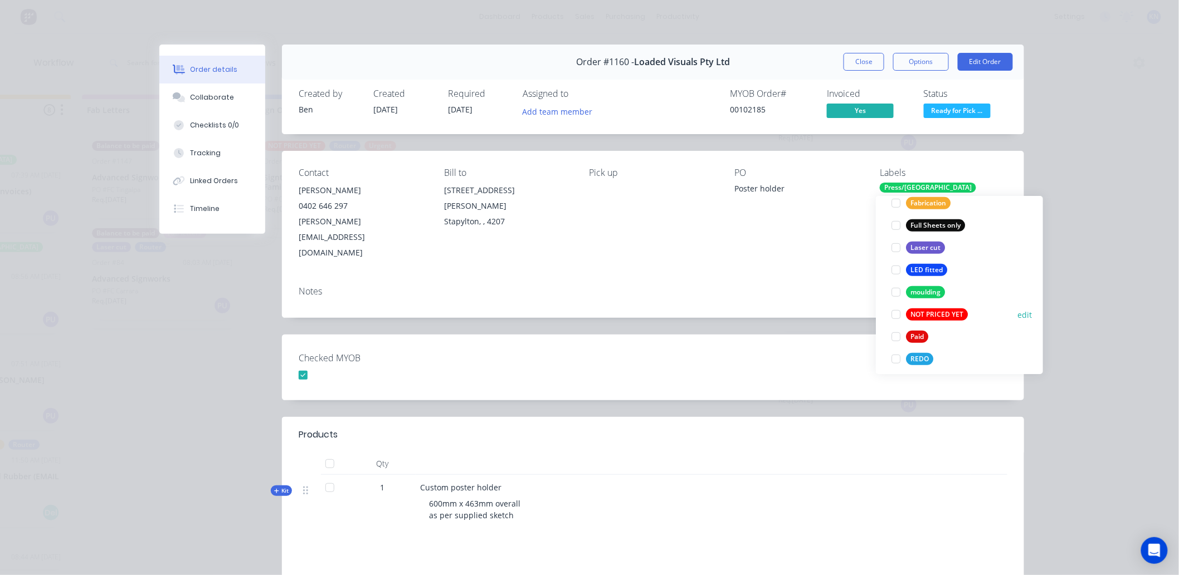
scroll to position [309, 0]
click at [894, 332] on div at bounding box center [896, 332] width 22 height 22
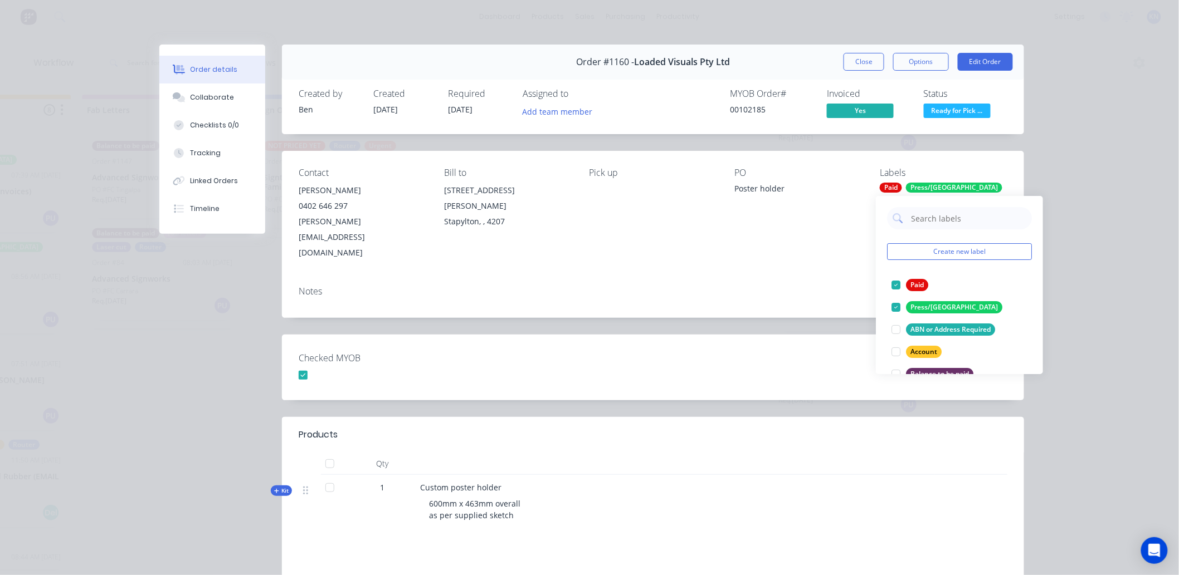
click at [603, 340] on div "Checked MYOB" at bounding box center [653, 368] width 742 height 66
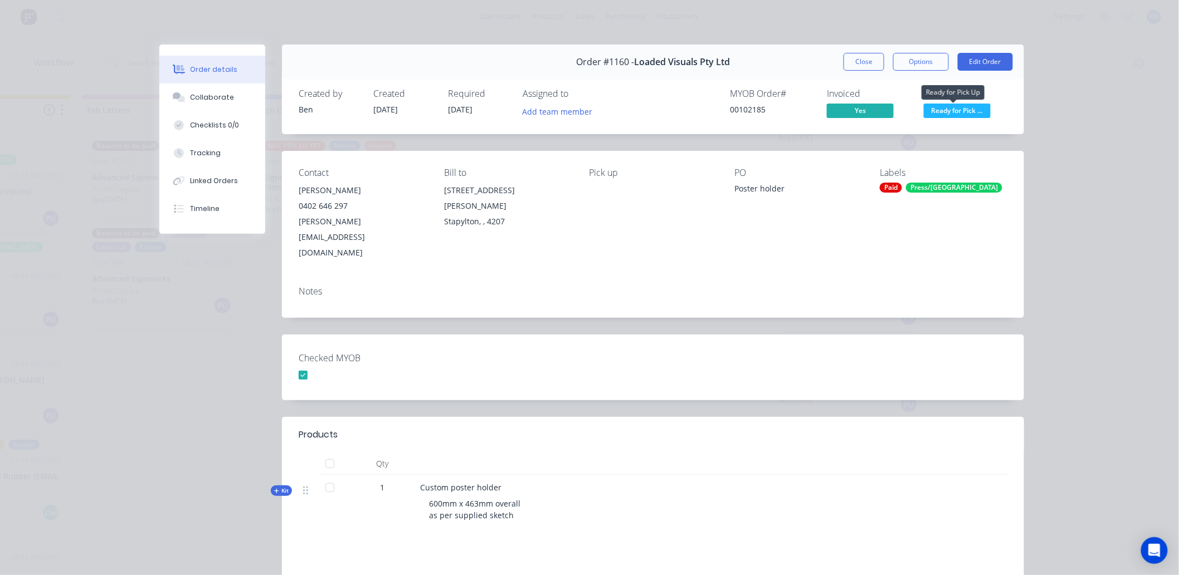
click at [967, 110] on span "Ready for Pick ..." at bounding box center [957, 111] width 67 height 14
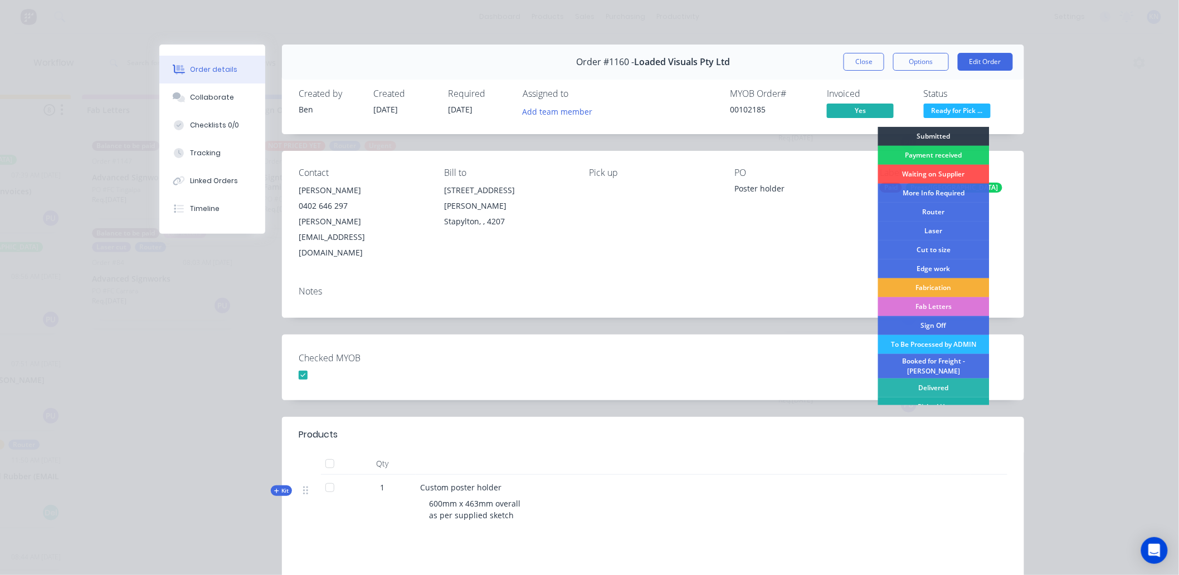
click at [918, 399] on div "Picked Up" at bounding box center [933, 407] width 111 height 19
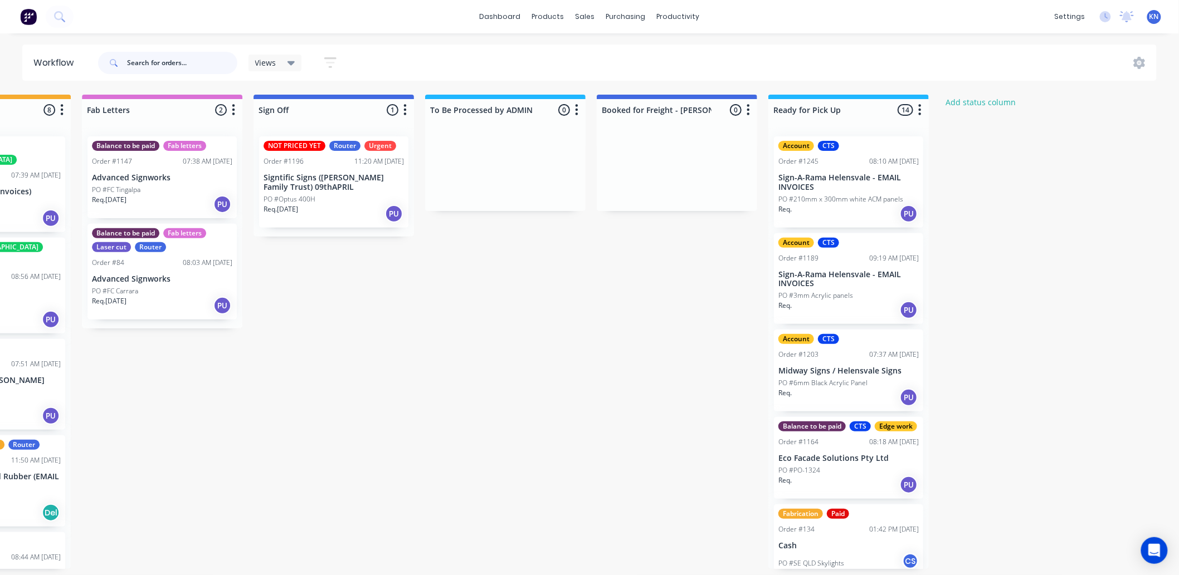
click at [186, 66] on input "text" at bounding box center [182, 63] width 110 height 22
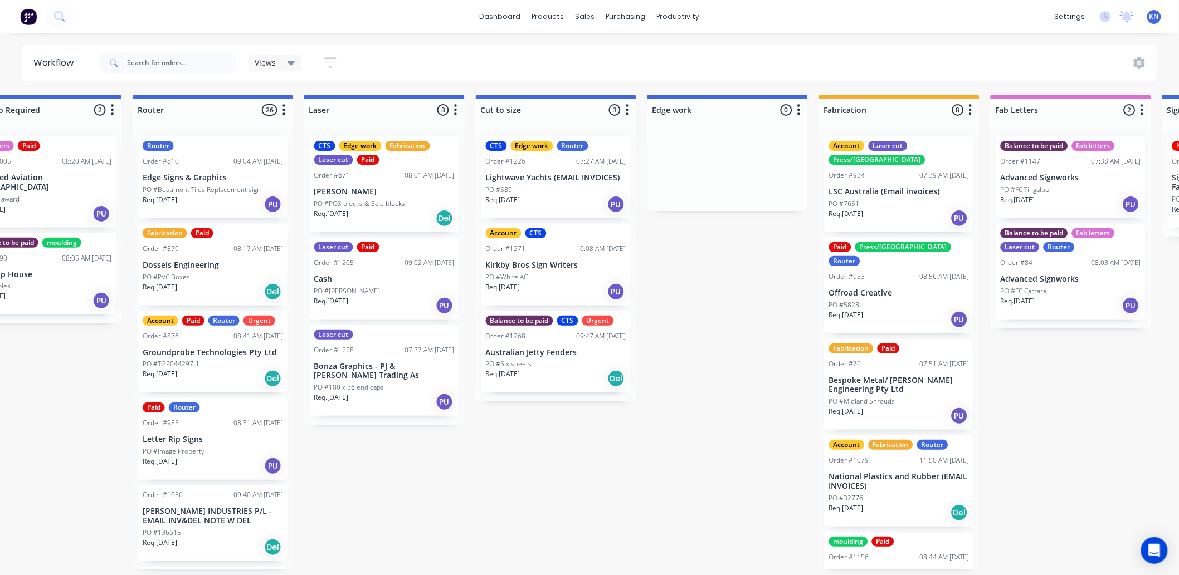
scroll to position [0, 576]
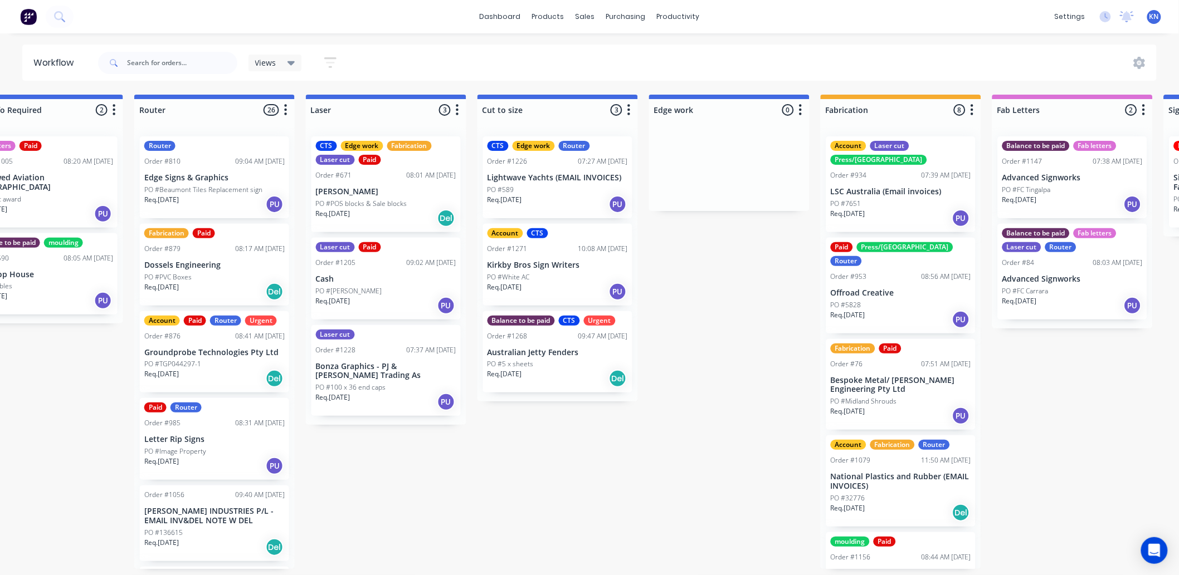
click at [554, 470] on div "Submitted 0 Status colour #273444 hex #273444 Save Cancel Summaries Total order…" at bounding box center [749, 332] width 2666 height 475
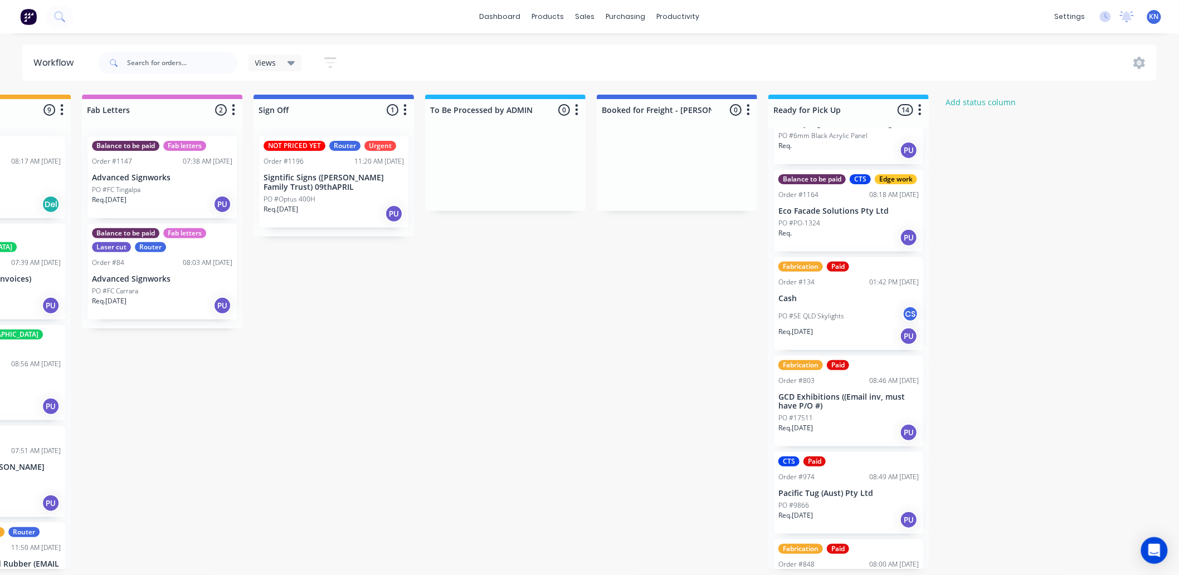
scroll to position [309, 0]
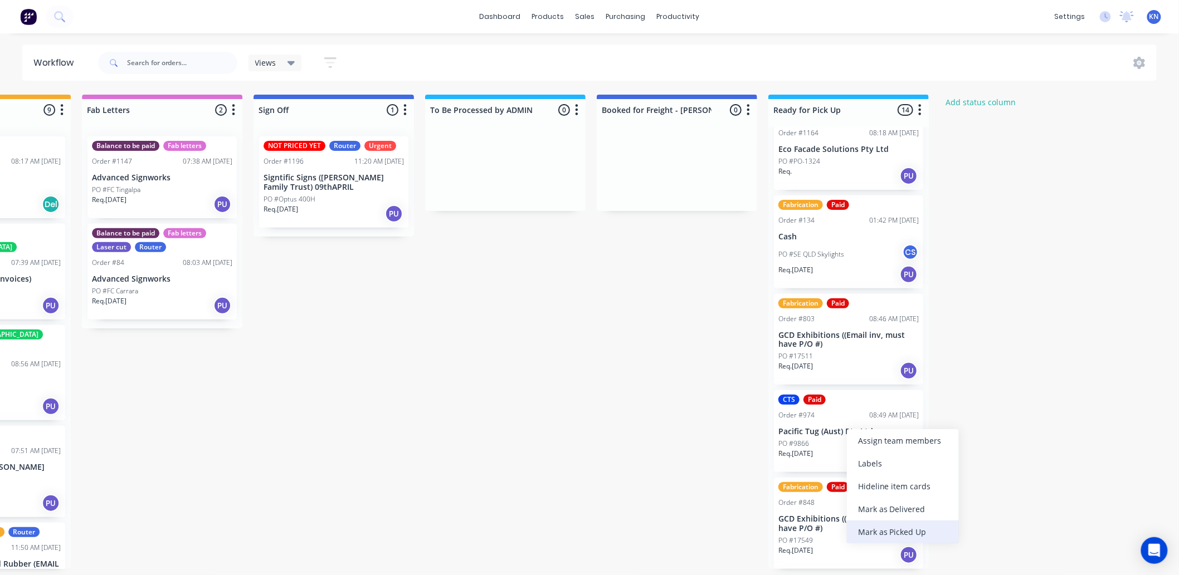
click at [914, 530] on div "Mark as Picked Up" at bounding box center [903, 532] width 112 height 23
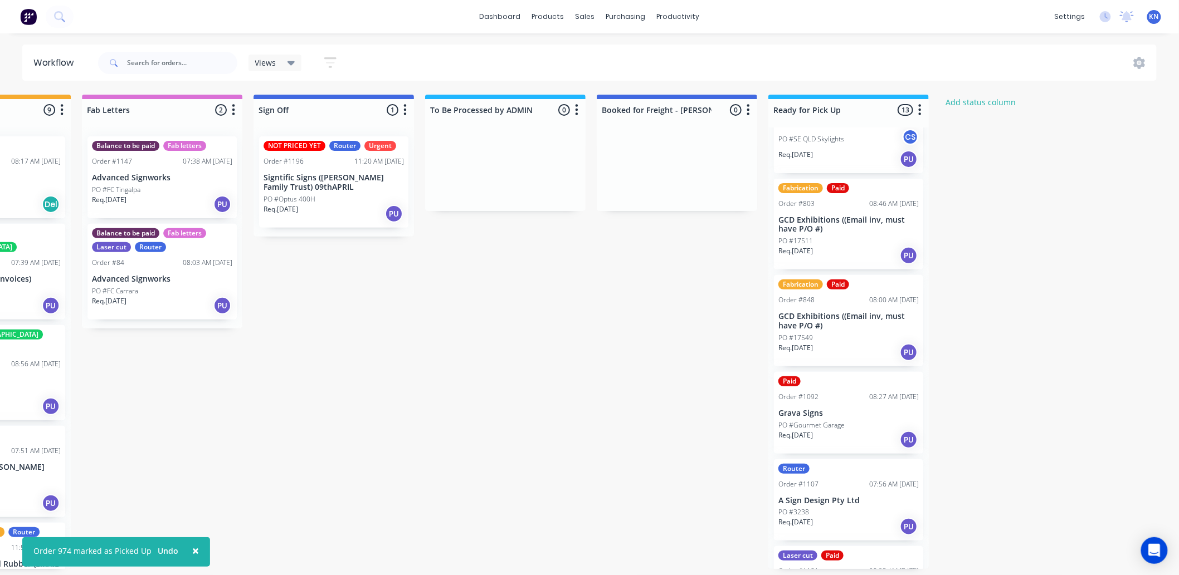
scroll to position [433, 0]
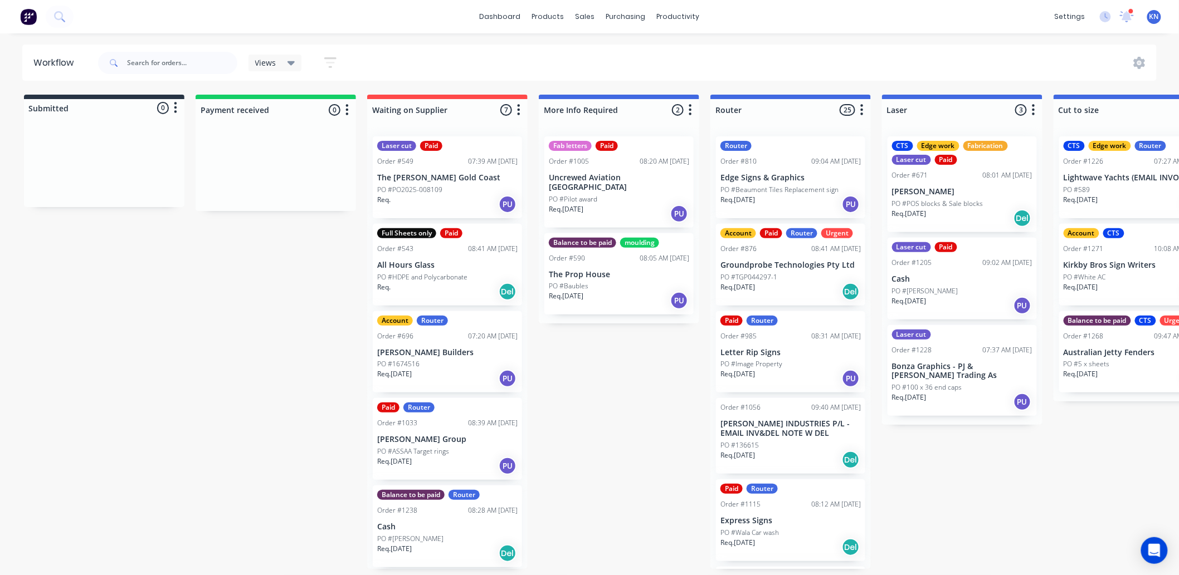
drag, startPoint x: 1129, startPoint y: 14, endPoint x: 1111, endPoint y: 6, distance: 19.2
click at [1129, 14] on icon at bounding box center [1127, 15] width 10 height 9
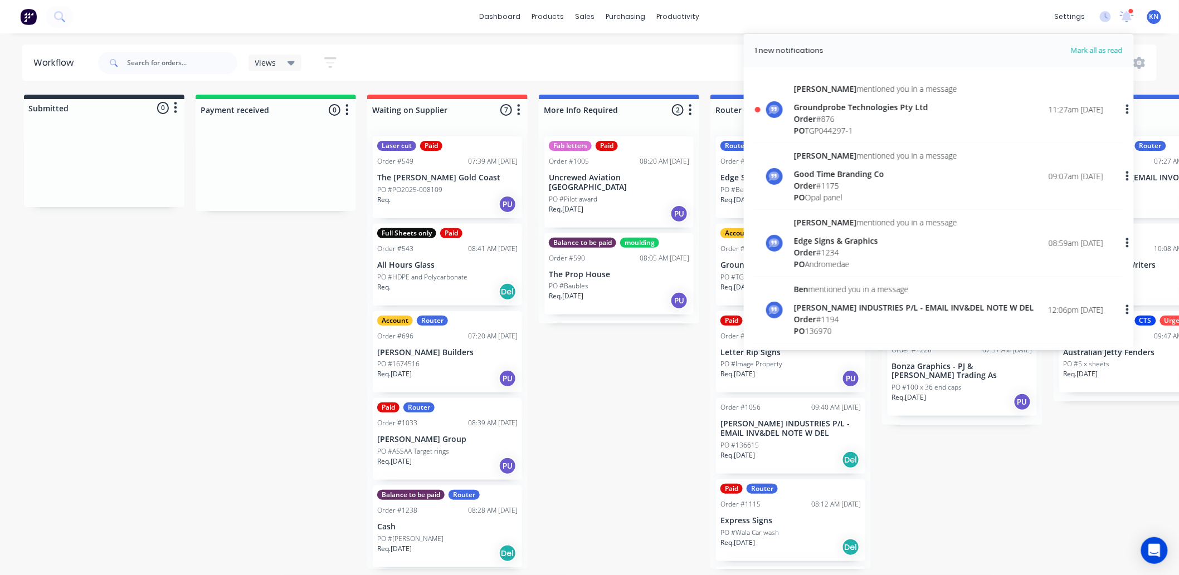
click at [836, 117] on div "Order # 876" at bounding box center [875, 119] width 163 height 12
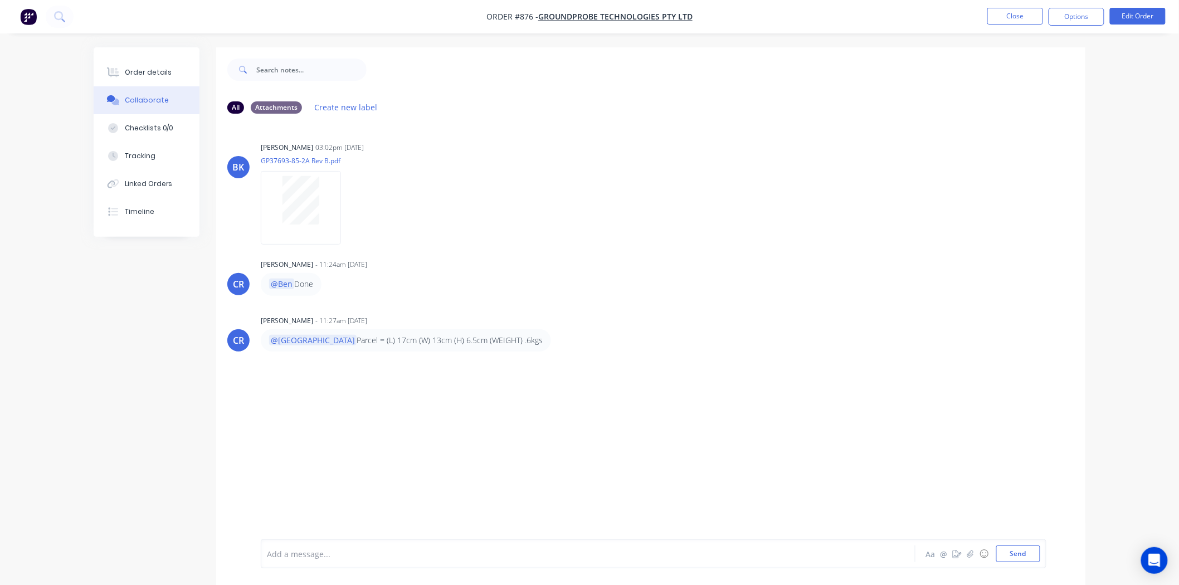
click at [348, 563] on div "Add a message... Aa @ ☺ Send" at bounding box center [654, 553] width 786 height 29
click at [333, 557] on div at bounding box center [556, 554] width 579 height 12
click at [1025, 550] on button "Send" at bounding box center [1018, 553] width 44 height 17
click at [138, 72] on div "Order details" at bounding box center [148, 72] width 47 height 10
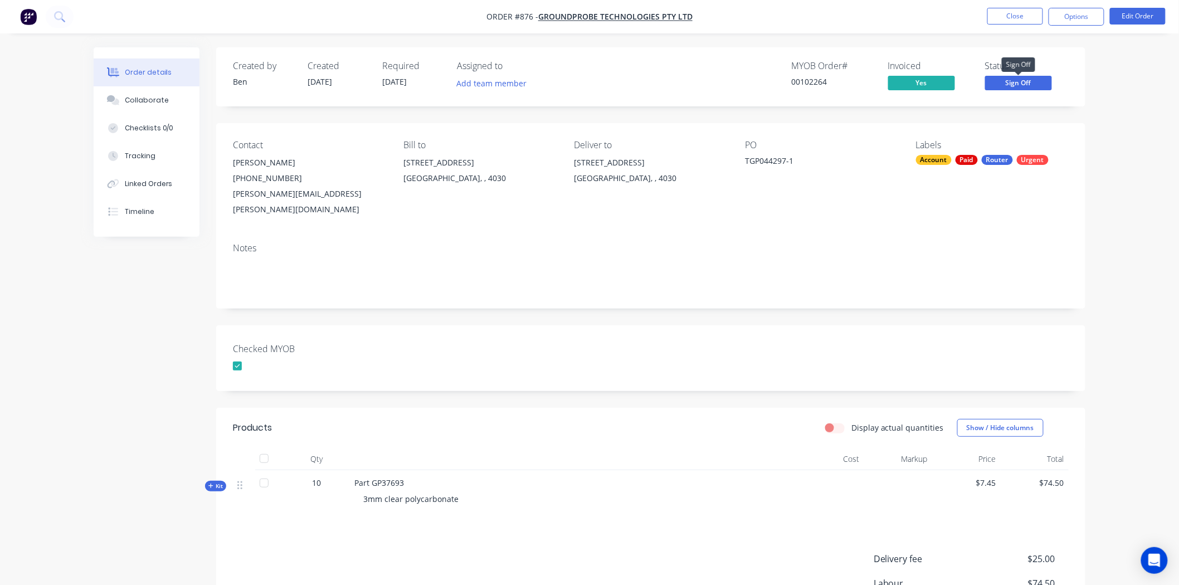
click at [1026, 84] on span "Sign Off" at bounding box center [1018, 83] width 67 height 14
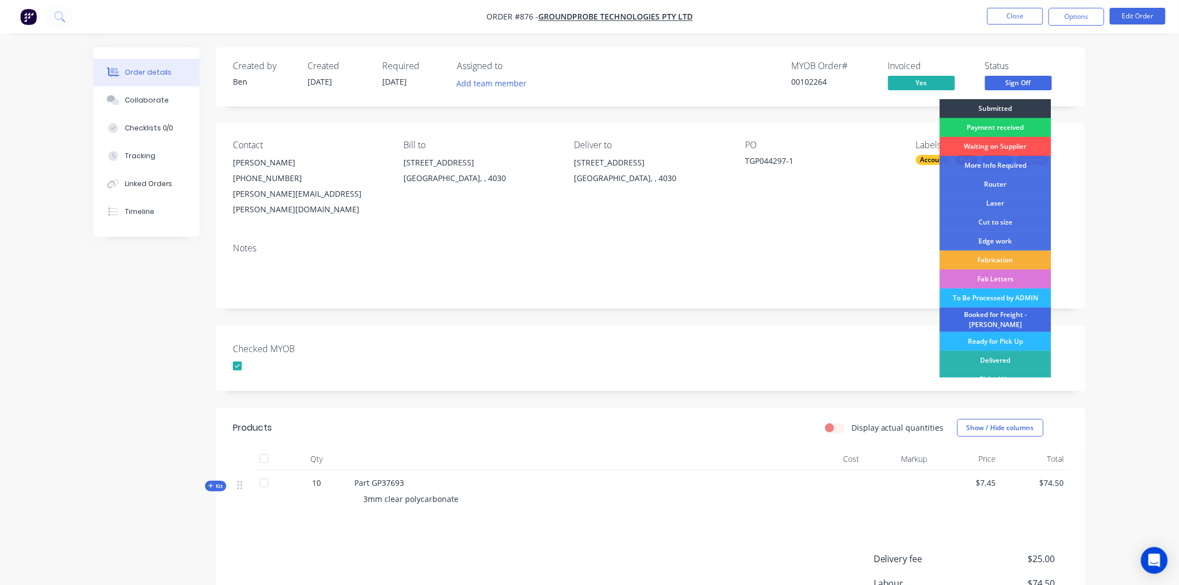
click at [1001, 314] on div "Booked for Freight - [PERSON_NAME]" at bounding box center [995, 320] width 111 height 25
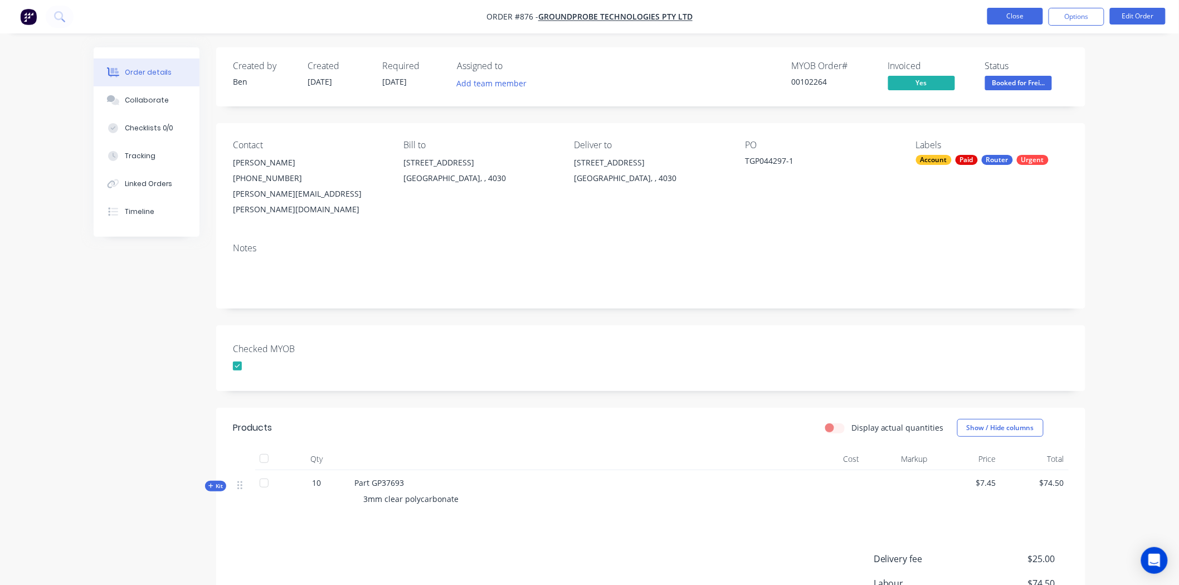
click at [1016, 12] on button "Close" at bounding box center [1015, 16] width 56 height 17
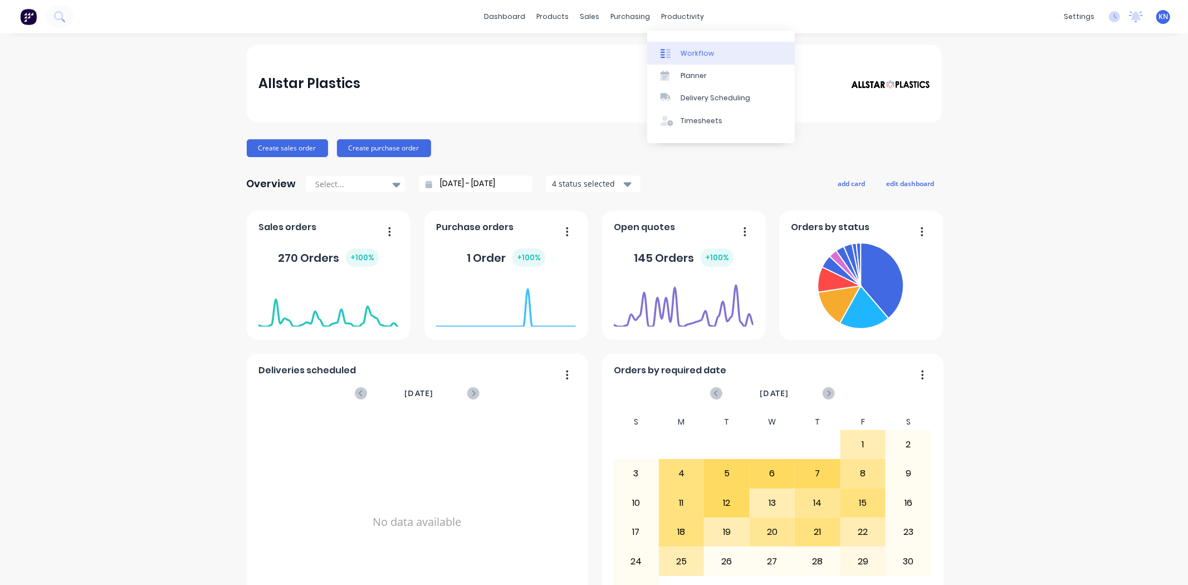
click at [700, 50] on div "Workflow" at bounding box center [697, 53] width 33 height 10
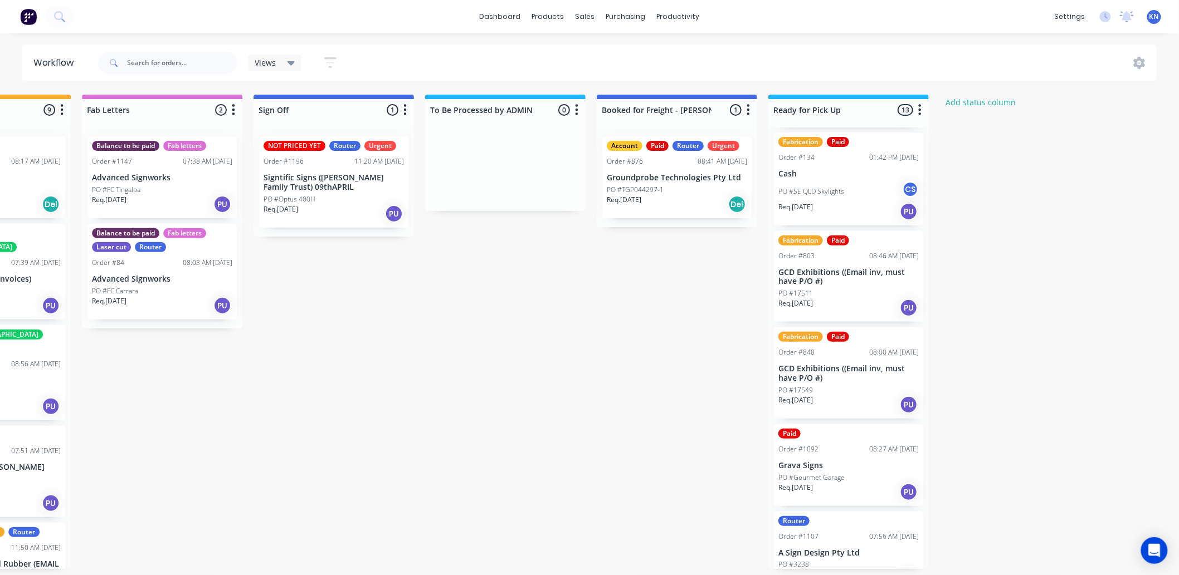
scroll to position [433, 0]
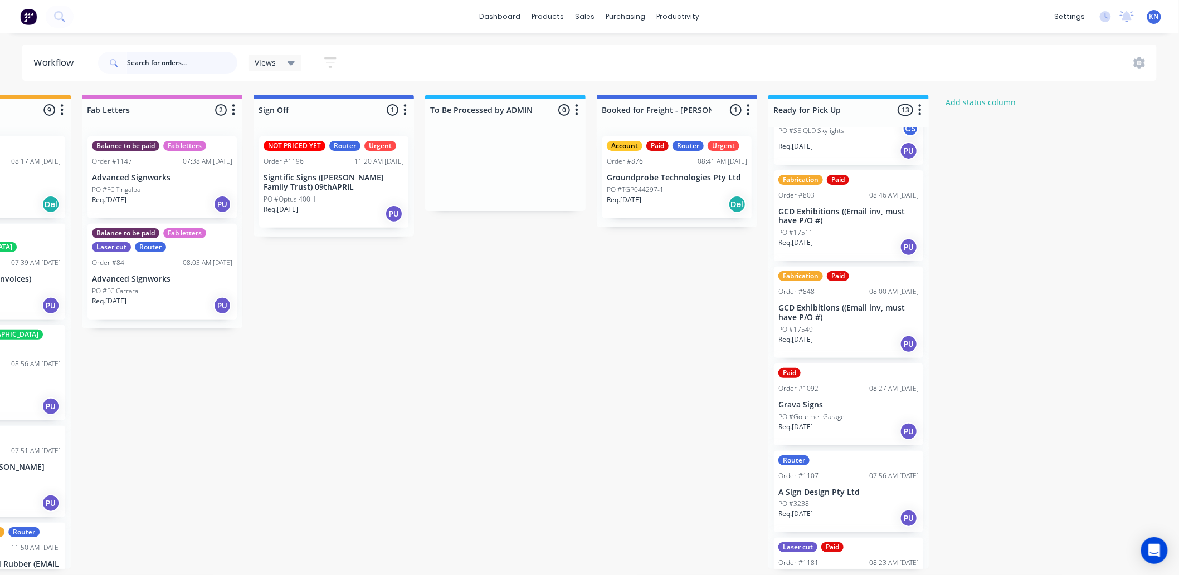
click at [184, 67] on input "text" at bounding box center [182, 63] width 110 height 22
type input "valor"
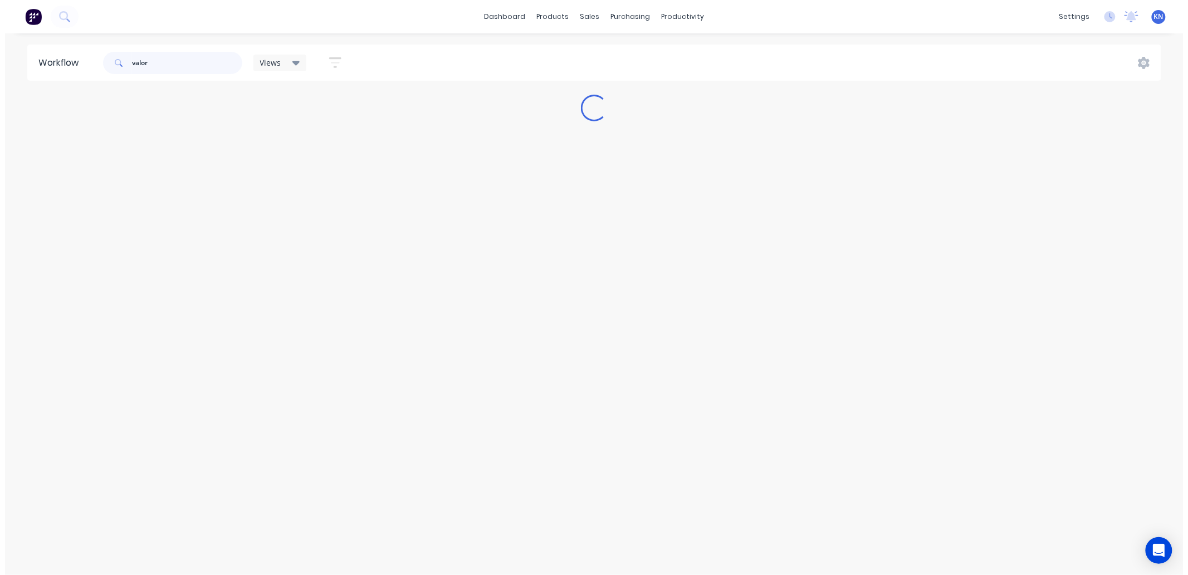
scroll to position [0, 0]
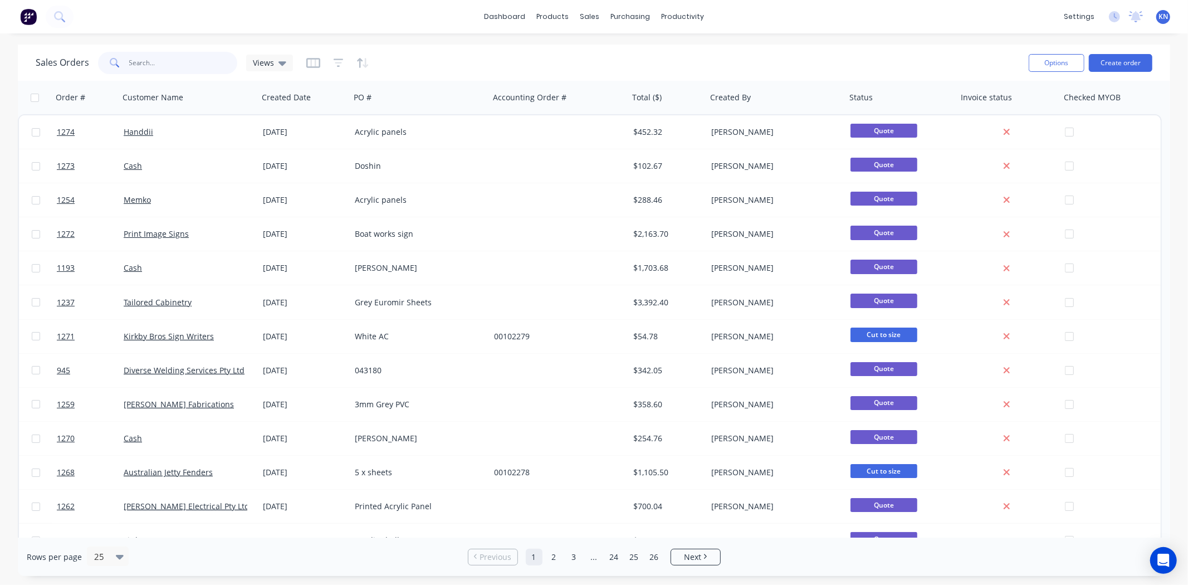
click at [172, 58] on input "text" at bounding box center [183, 63] width 109 height 22
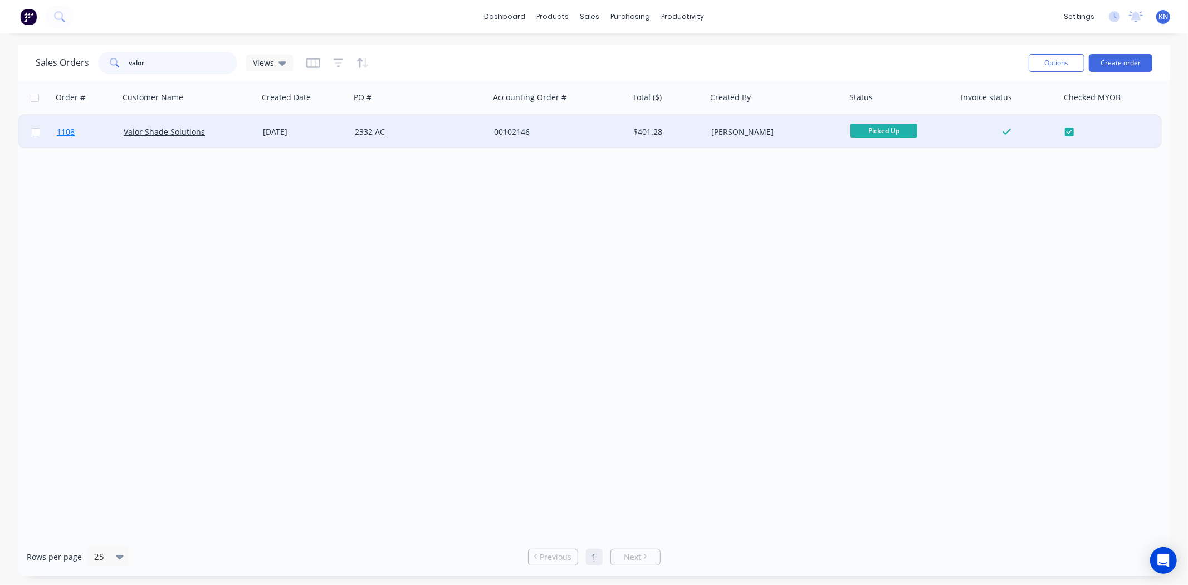
type input "valor"
click at [74, 132] on span "1108" at bounding box center [66, 131] width 18 height 11
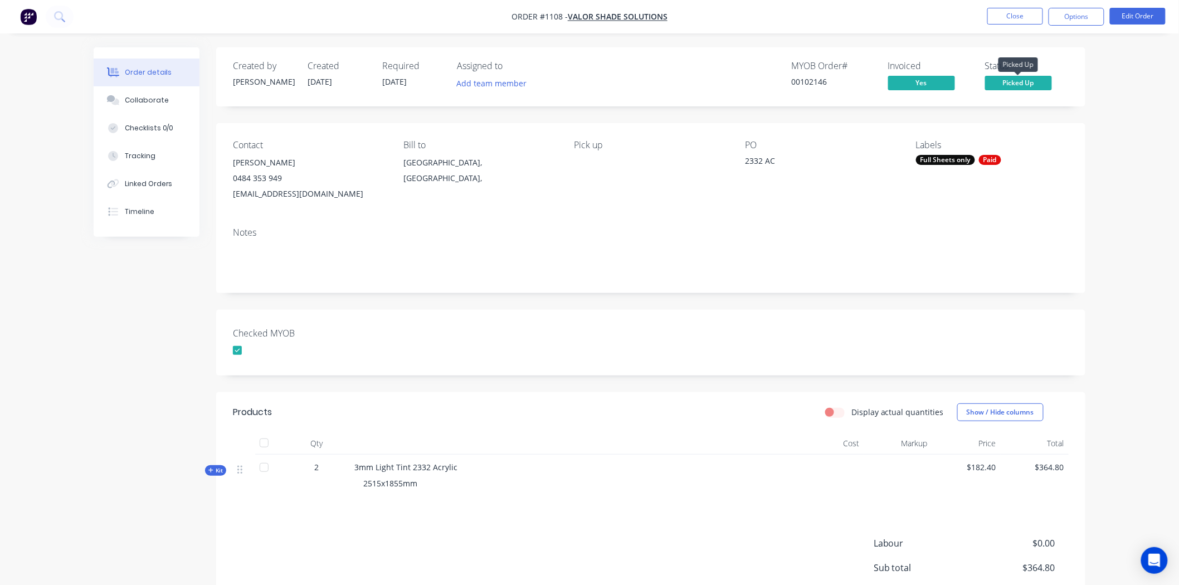
click at [1028, 82] on span "Picked Up" at bounding box center [1018, 83] width 67 height 14
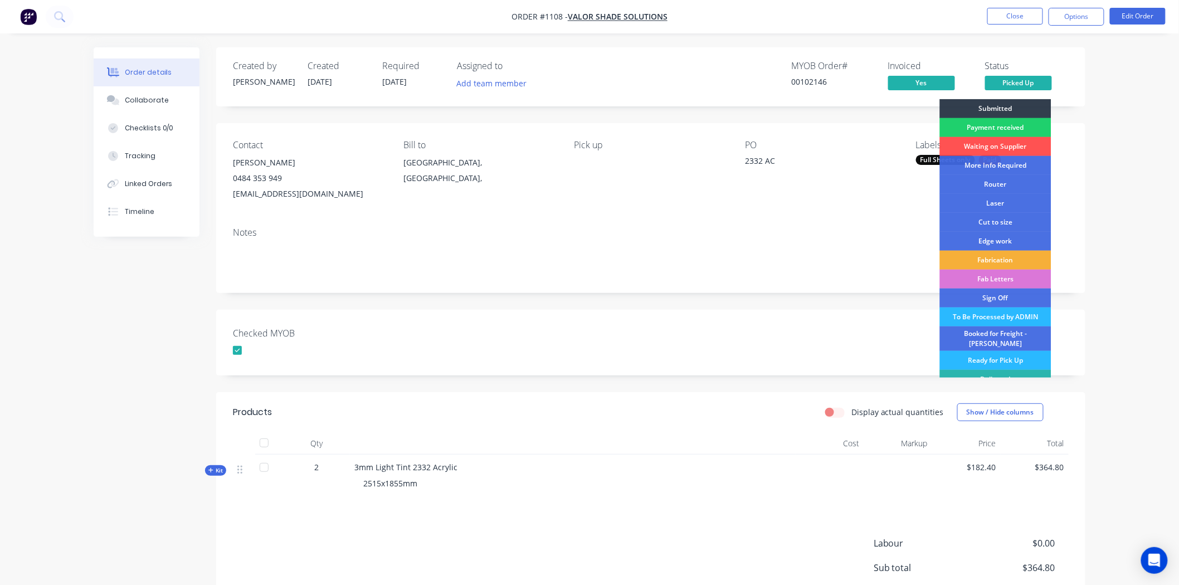
click at [856, 353] on div "Checked MYOB" at bounding box center [650, 343] width 869 height 66
